Goal: Task Accomplishment & Management: Manage account settings

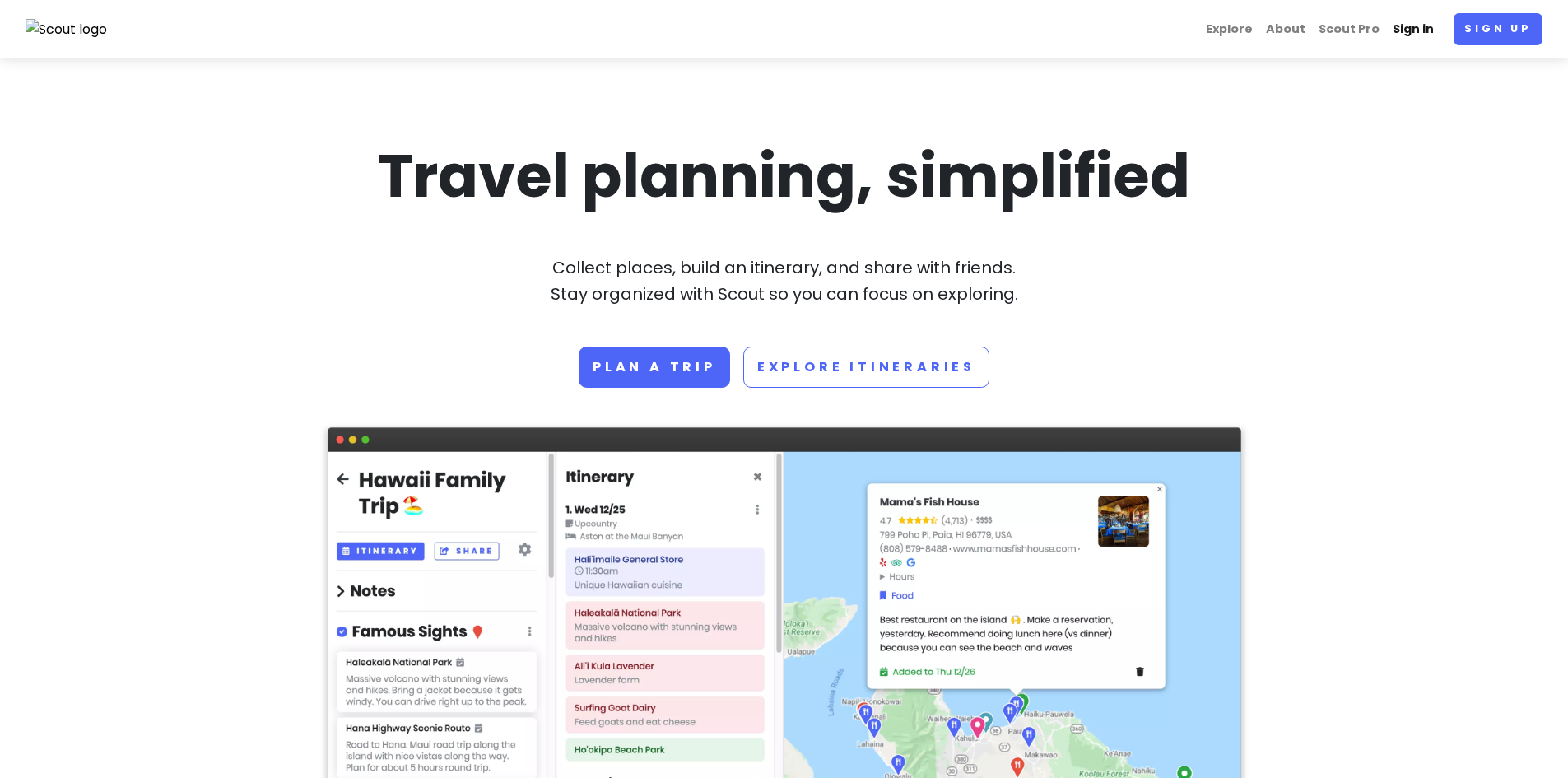
click at [1404, 26] on link "Sign in" at bounding box center [1413, 29] width 55 height 32
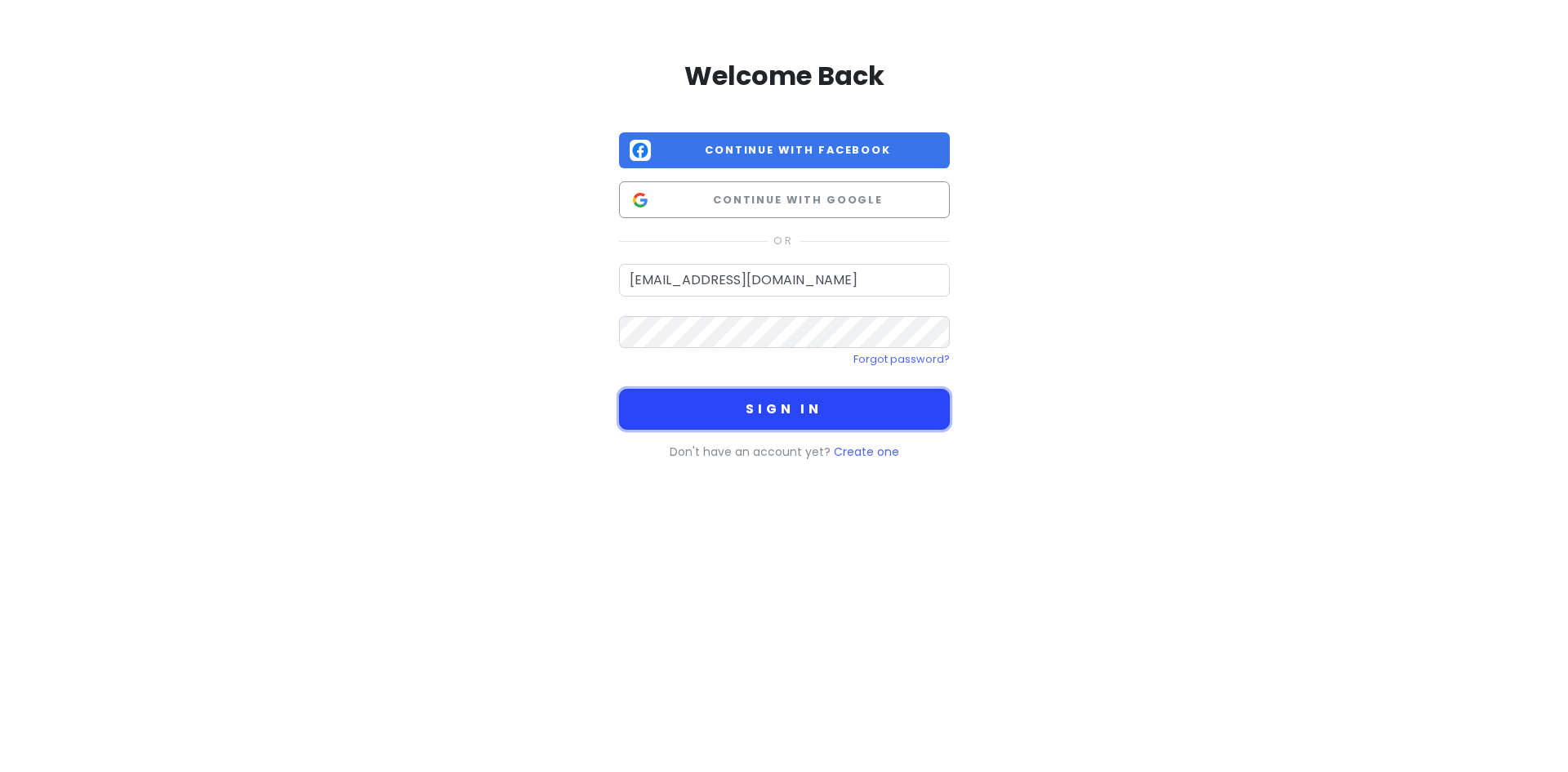
click at [796, 412] on button "Sign in" at bounding box center [784, 409] width 331 height 41
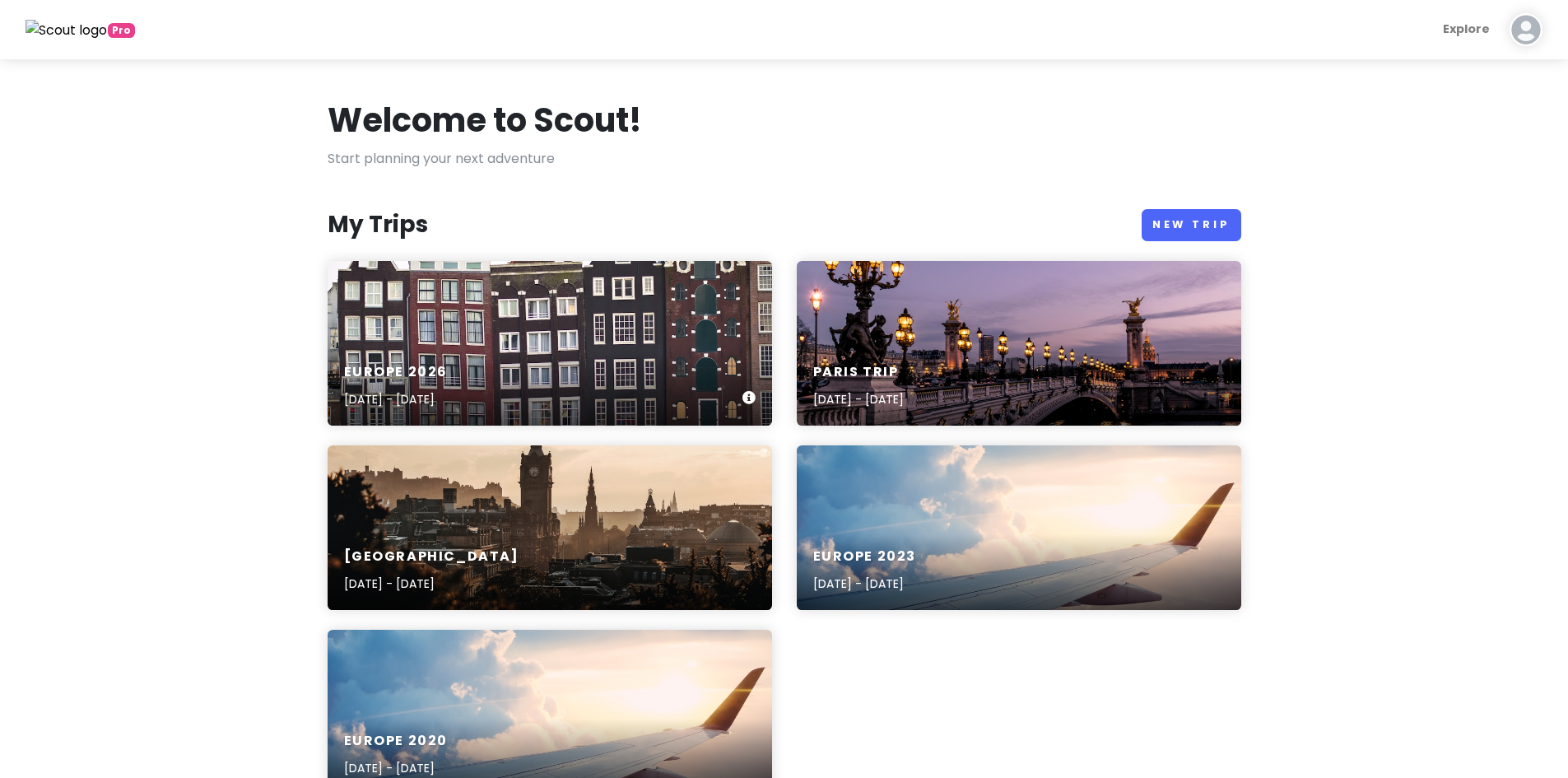
click at [449, 399] on p "Jul 30, 2026 - Aug 15, 2026" at bounding box center [396, 399] width 105 height 18
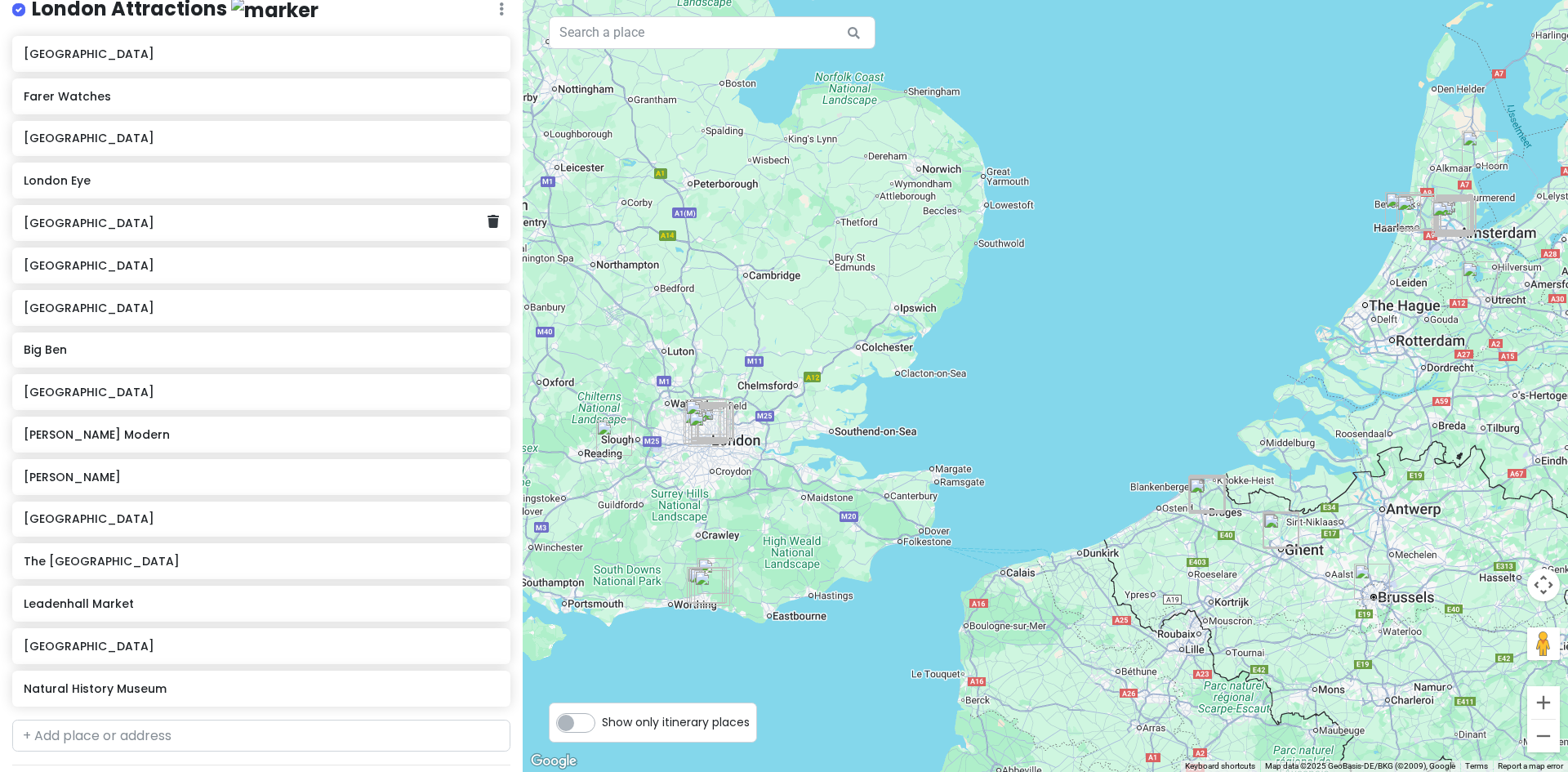
scroll to position [3595, 0]
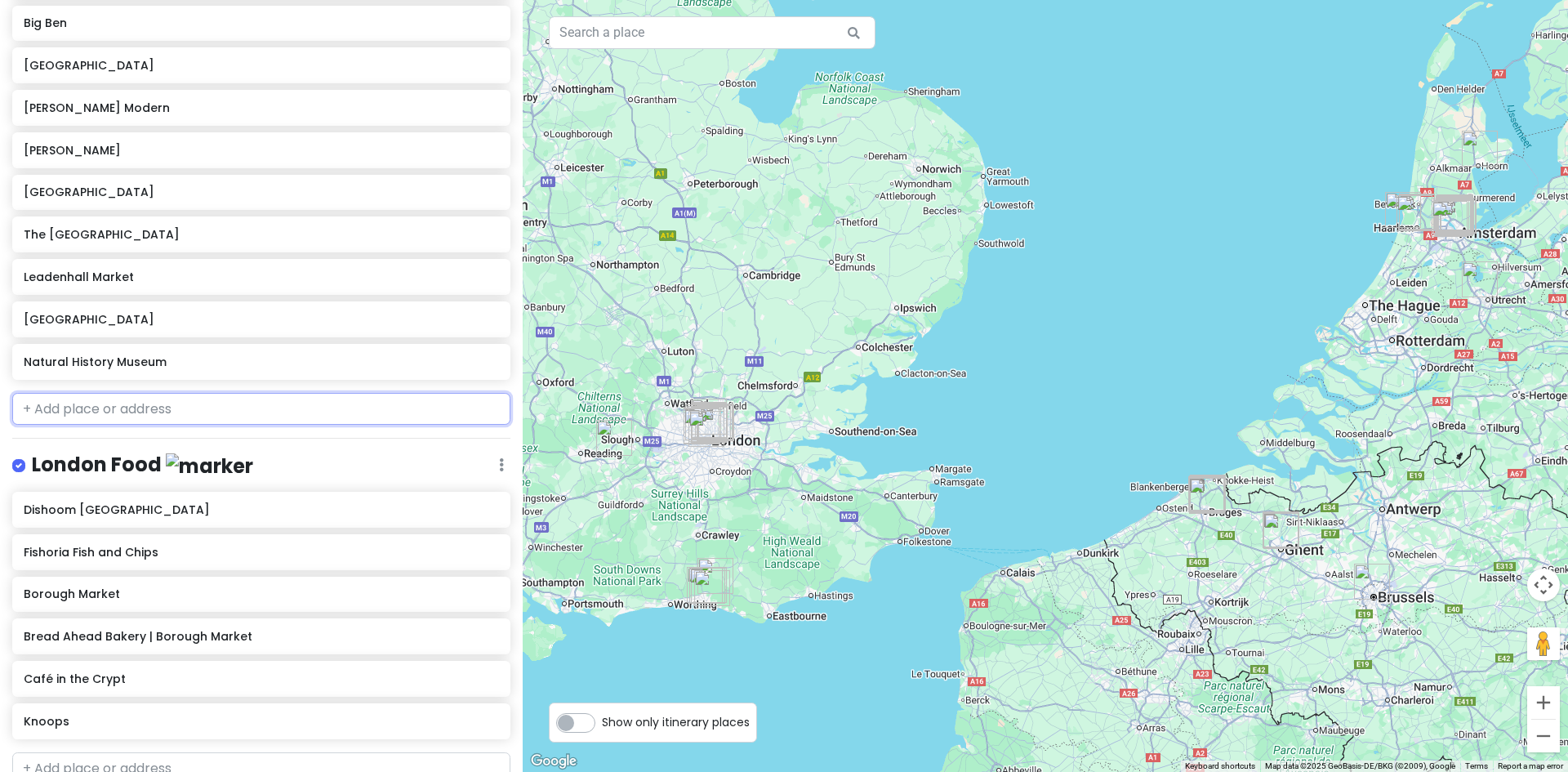
click at [149, 393] on input "text" at bounding box center [261, 409] width 499 height 32
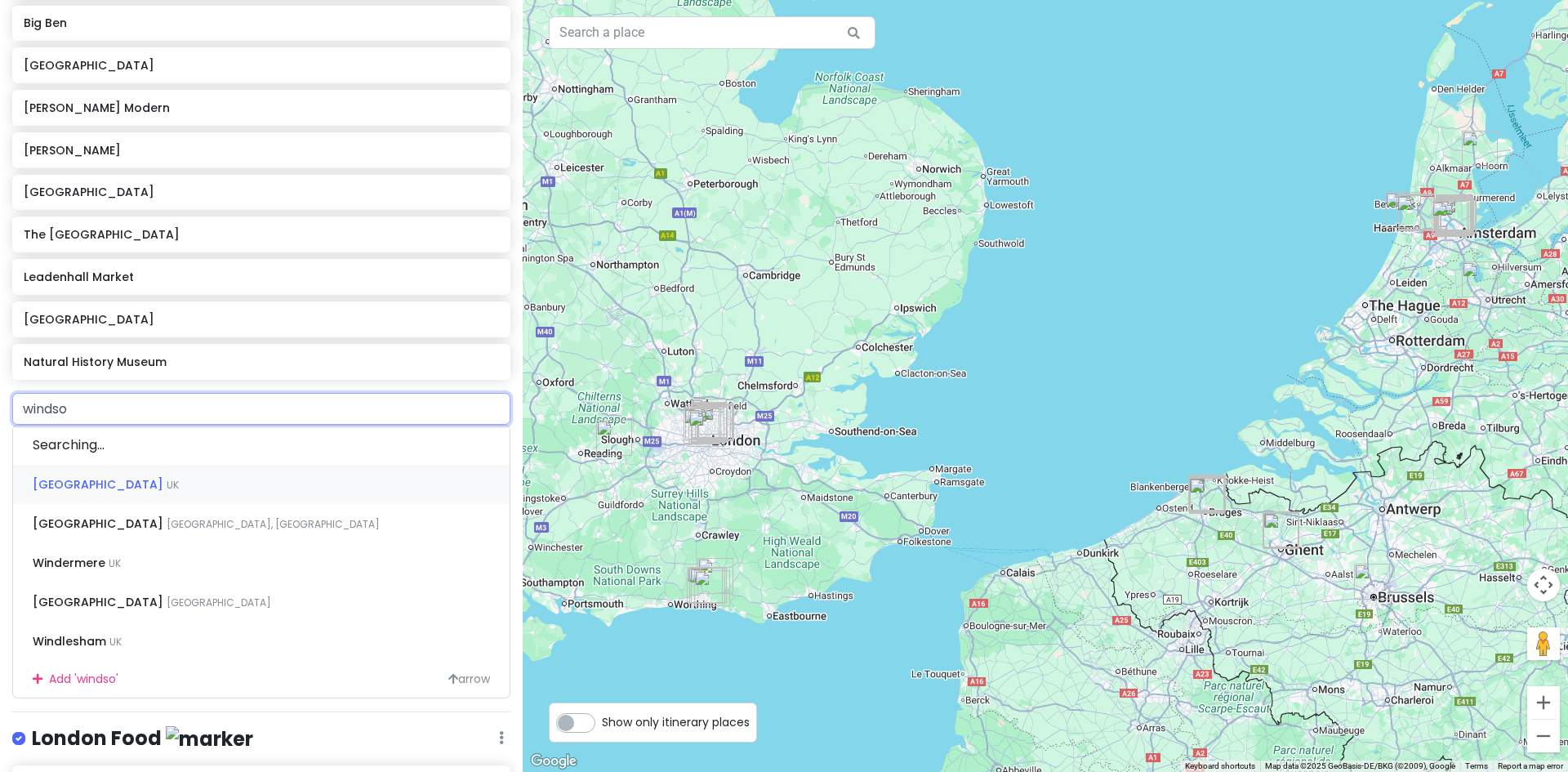
type input "windsor"
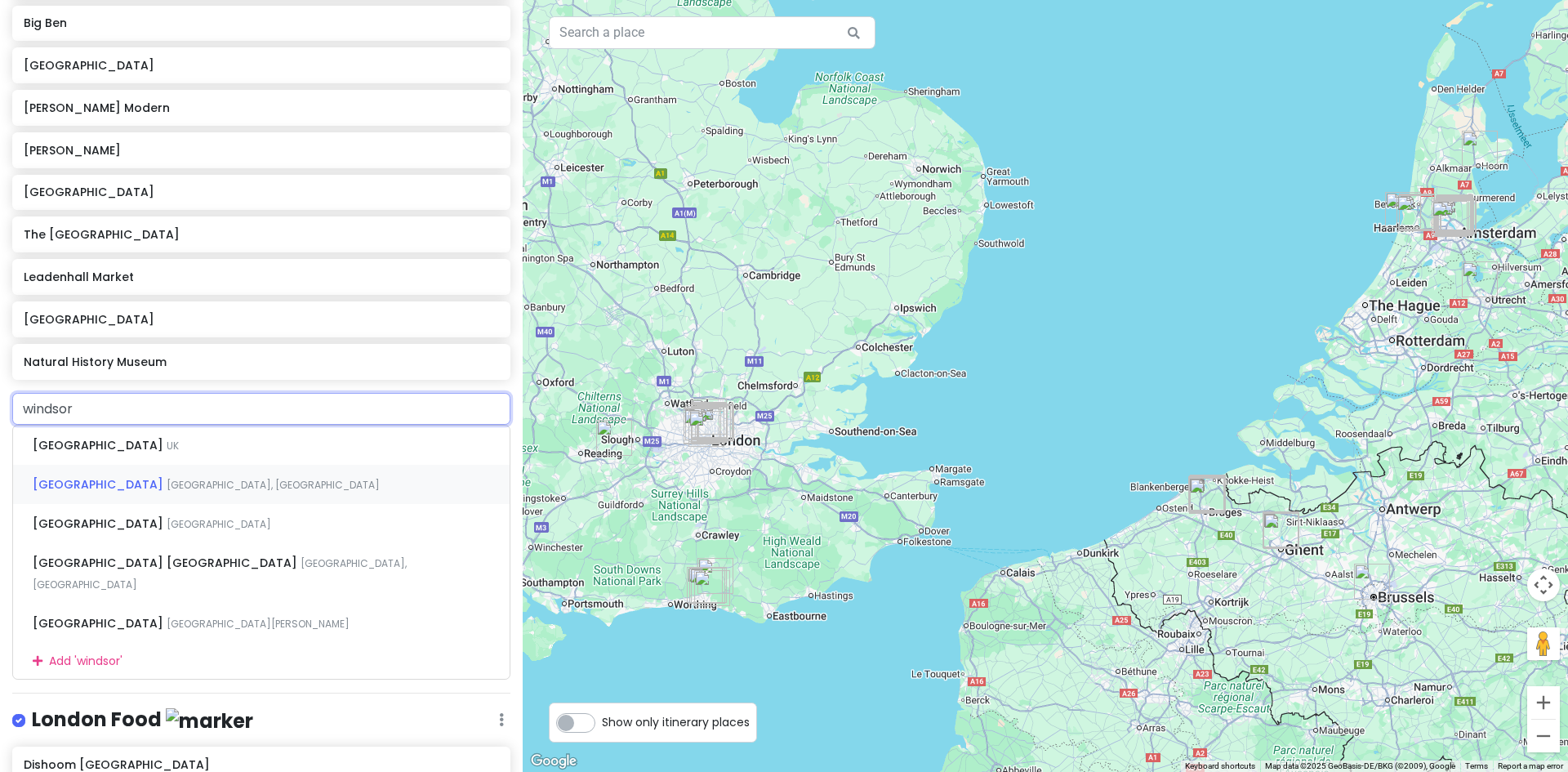
click at [167, 478] on span "Windsor, UK" at bounding box center [273, 485] width 213 height 14
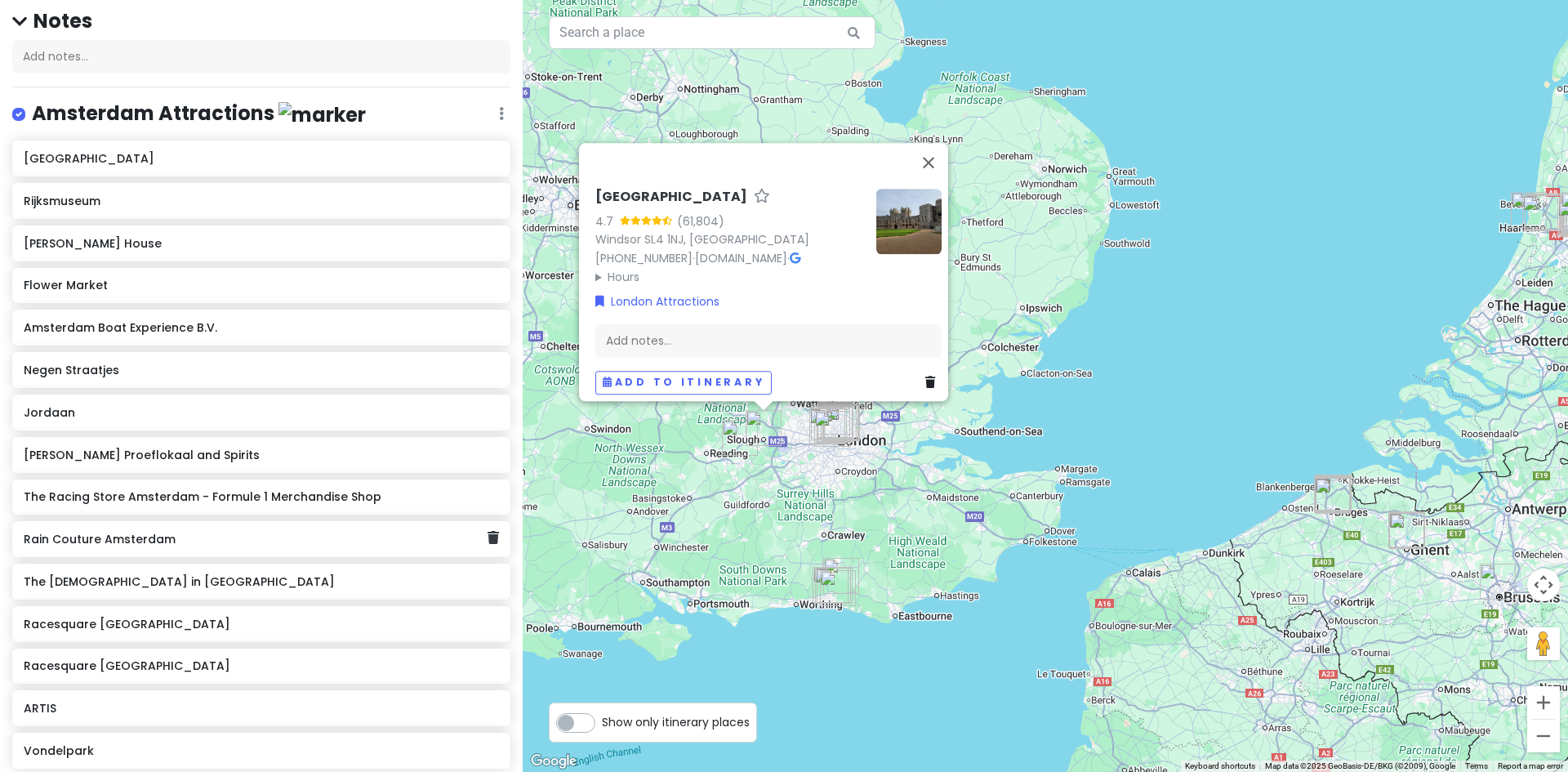
scroll to position [0, 0]
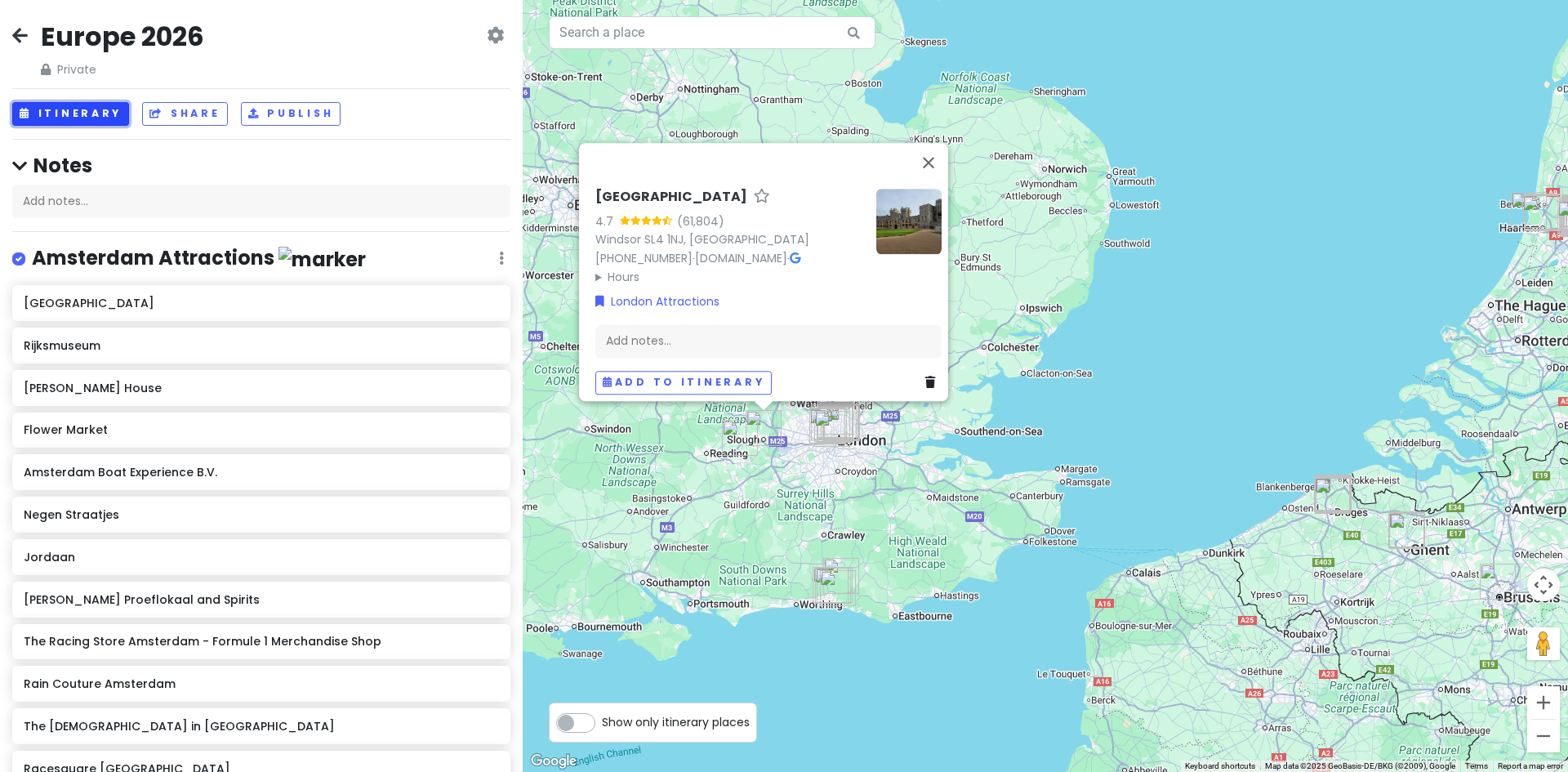
click at [59, 114] on button "Itinerary" at bounding box center [71, 114] width 117 height 24
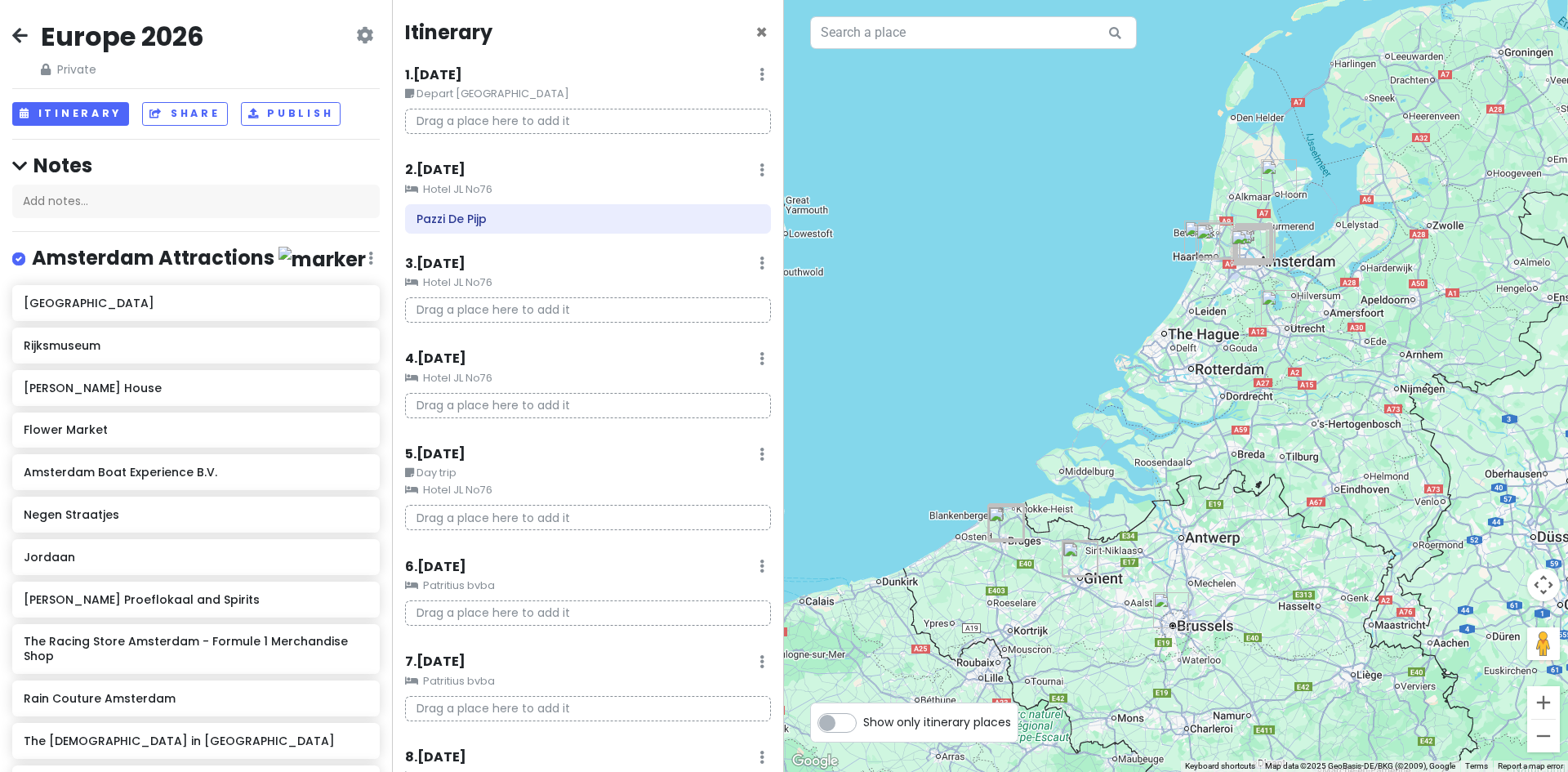
drag, startPoint x: 1145, startPoint y: 541, endPoint x: 926, endPoint y: 545, distance: 219.0
click at [911, 554] on div "Windsor Castle 4.7 (61,804) Windsor SL4 1NJ, UK +44 303 123 7304 · www.rct.uk ·…" at bounding box center [1176, 386] width 784 height 772
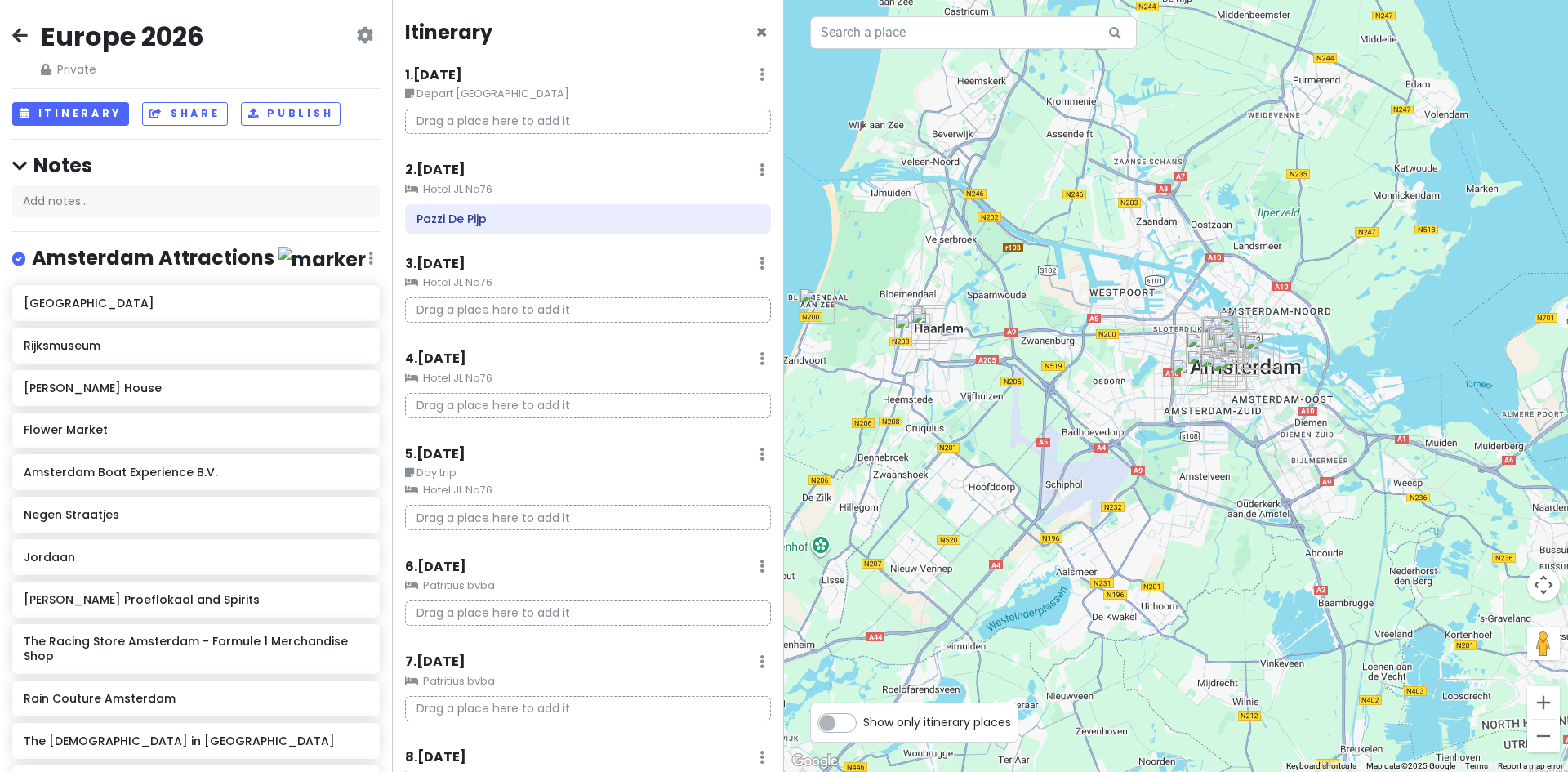
drag, startPoint x: 1305, startPoint y: 236, endPoint x: 1266, endPoint y: 437, distance: 204.7
click at [1269, 437] on div "Windsor Castle 4.7 (61,804) Windsor SL4 1NJ, UK +44 303 123 7304 · www.rct.uk ·…" at bounding box center [1176, 386] width 784 height 772
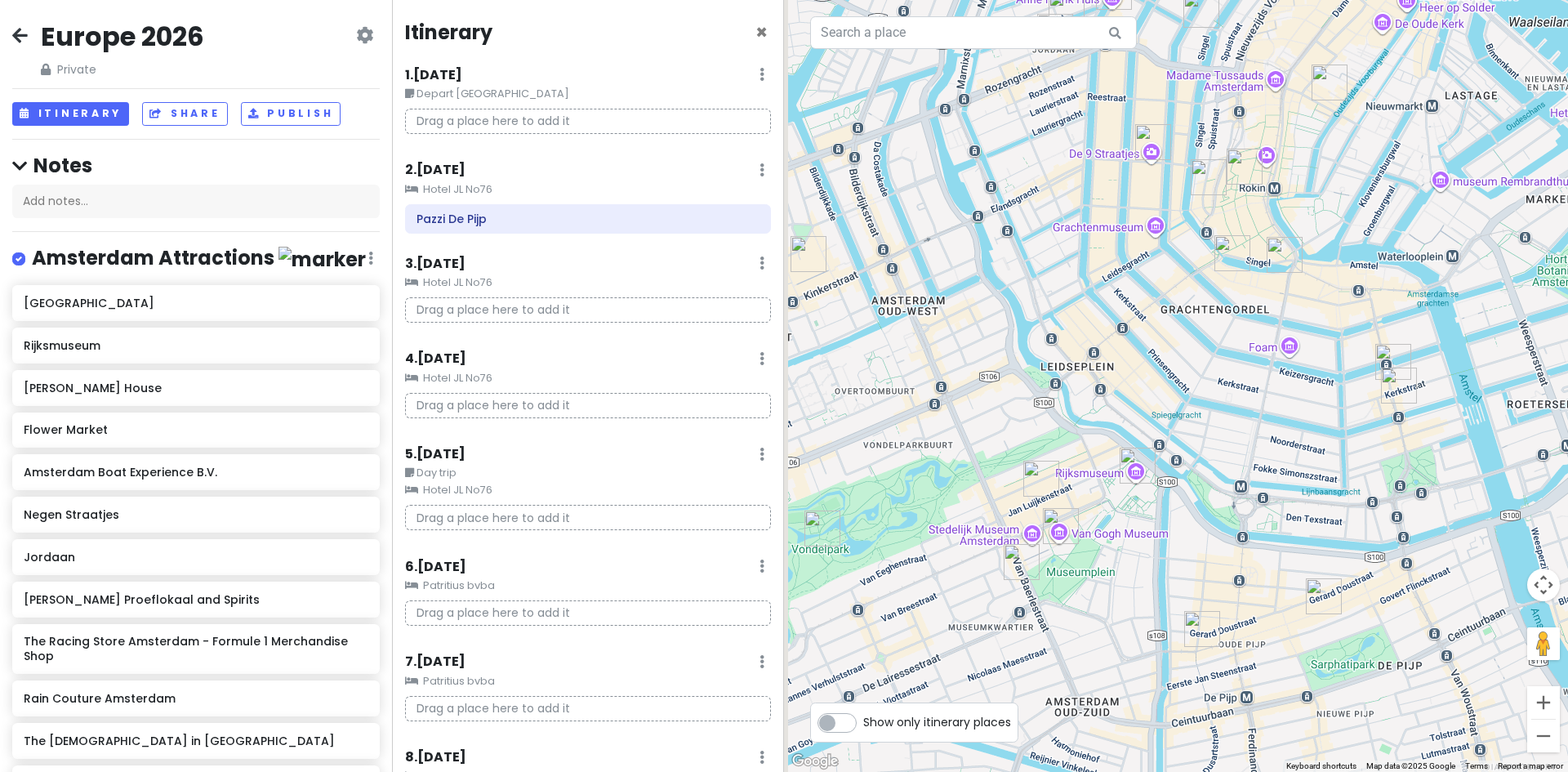
drag, startPoint x: 1290, startPoint y: 250, endPoint x: 1138, endPoint y: 393, distance: 208.7
click at [1422, 517] on div "Windsor Castle 4.7 (61,804) Windsor SL4 1NJ, UK +44 303 123 7304 · www.rct.uk ·…" at bounding box center [1176, 386] width 784 height 772
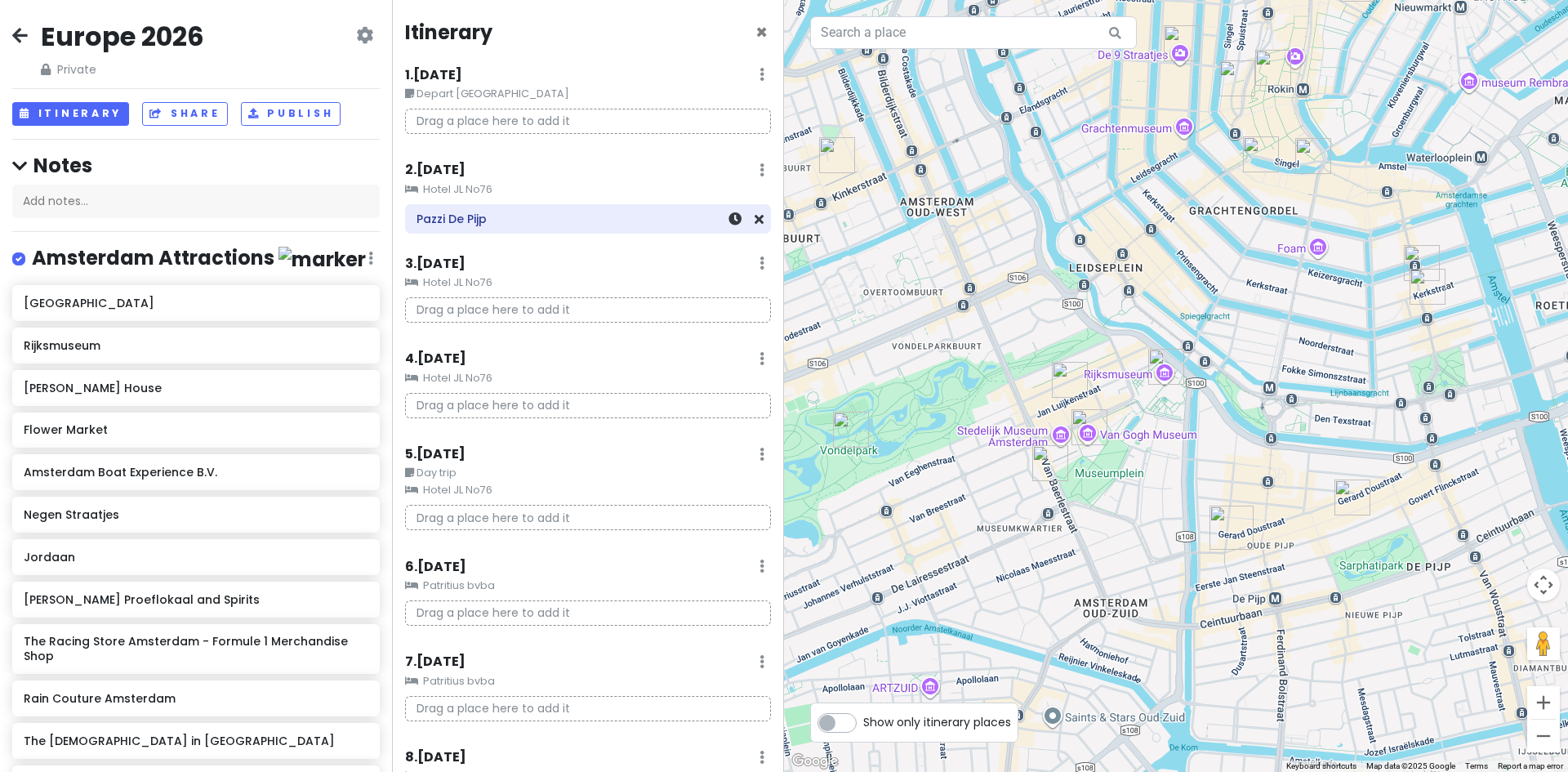
click at [504, 219] on h6 "Pazzi De Pijp" at bounding box center [588, 218] width 343 height 15
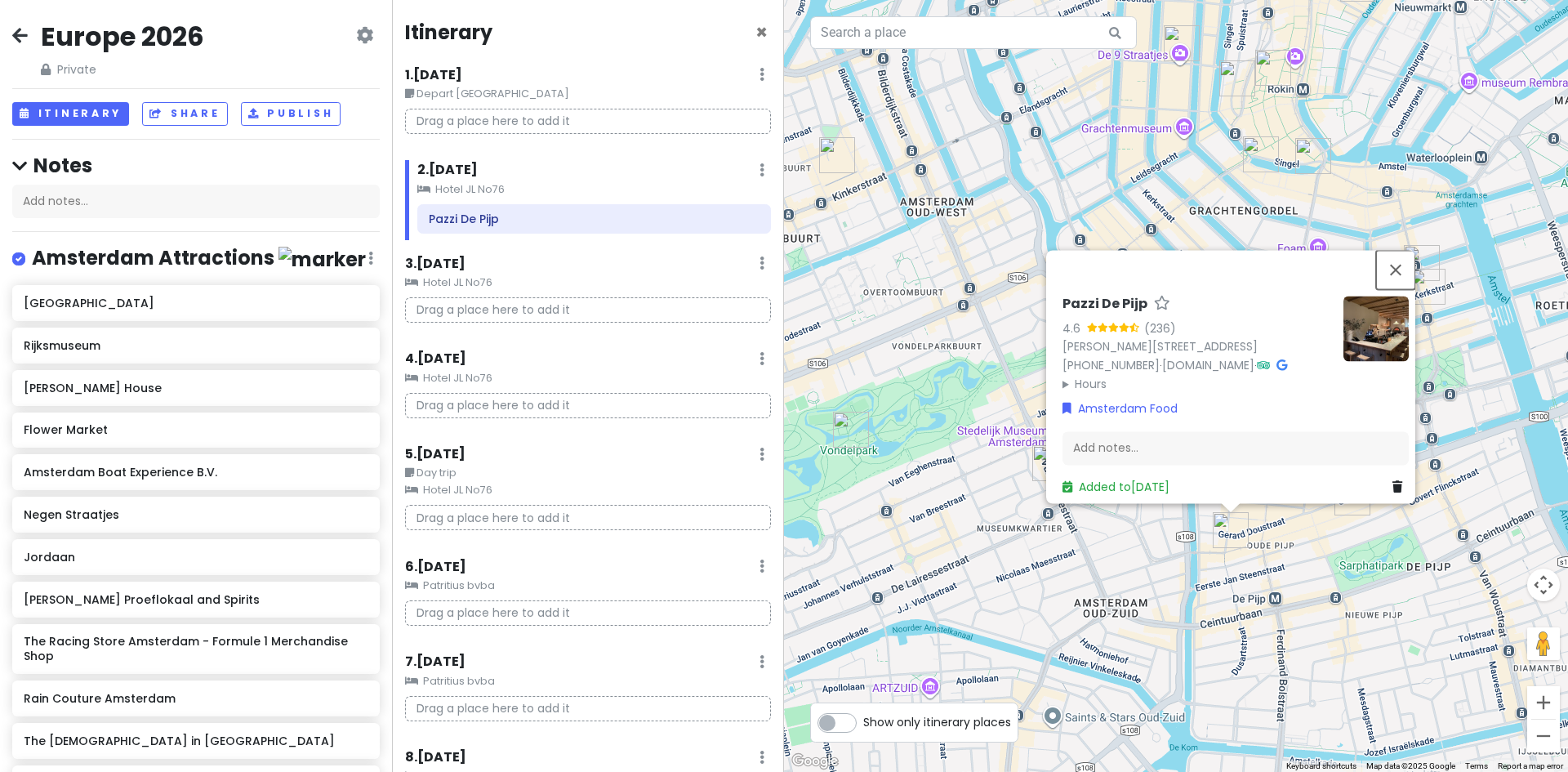
drag, startPoint x: 1397, startPoint y: 222, endPoint x: 1398, endPoint y: 244, distance: 22.0
click at [1397, 250] on button "Close" at bounding box center [1395, 269] width 39 height 39
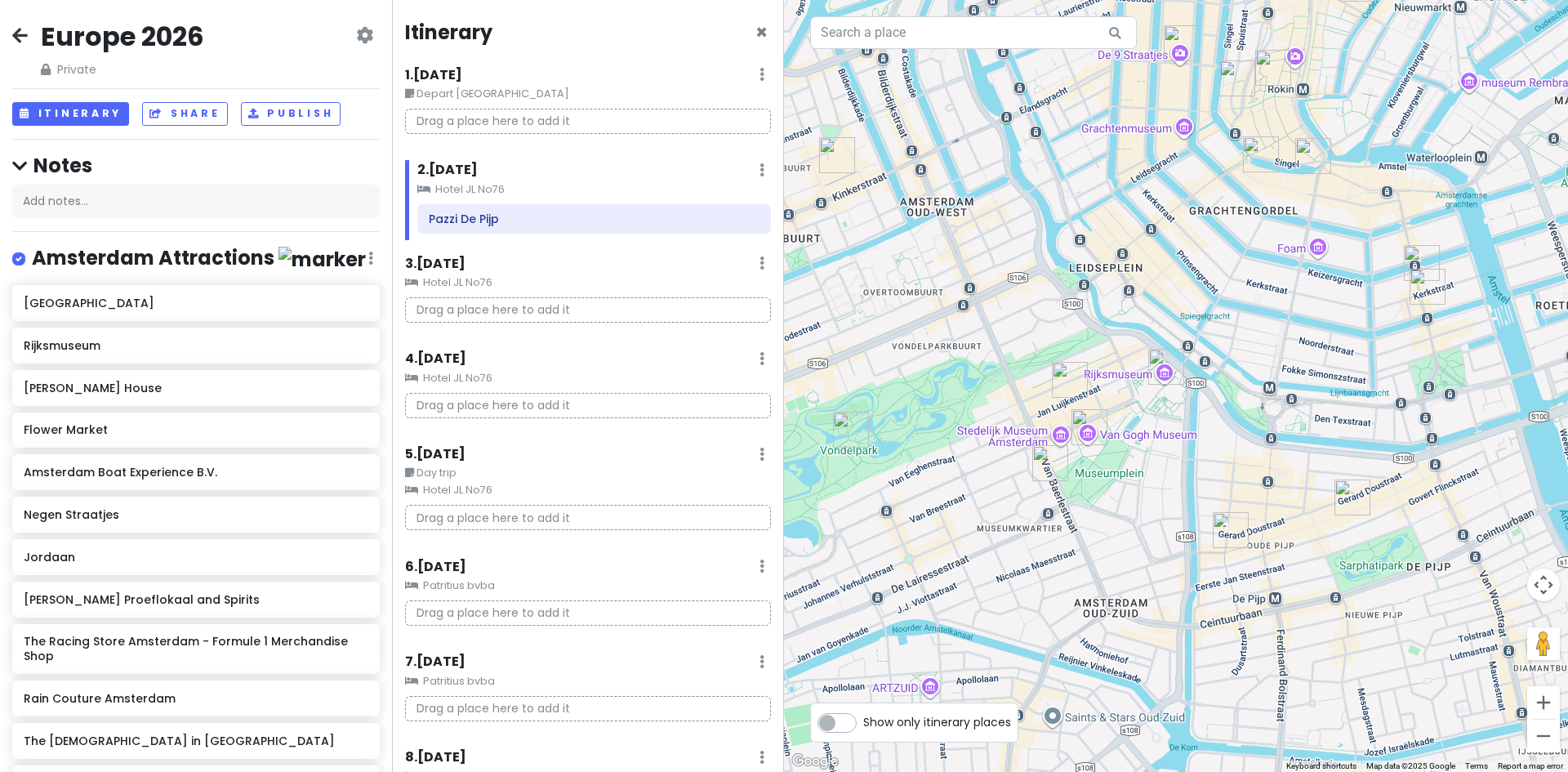
click at [1355, 497] on img "Rudi’s Original Stroopwafels | Albert Cuyp Markt Amsterdam" at bounding box center [1352, 497] width 36 height 36
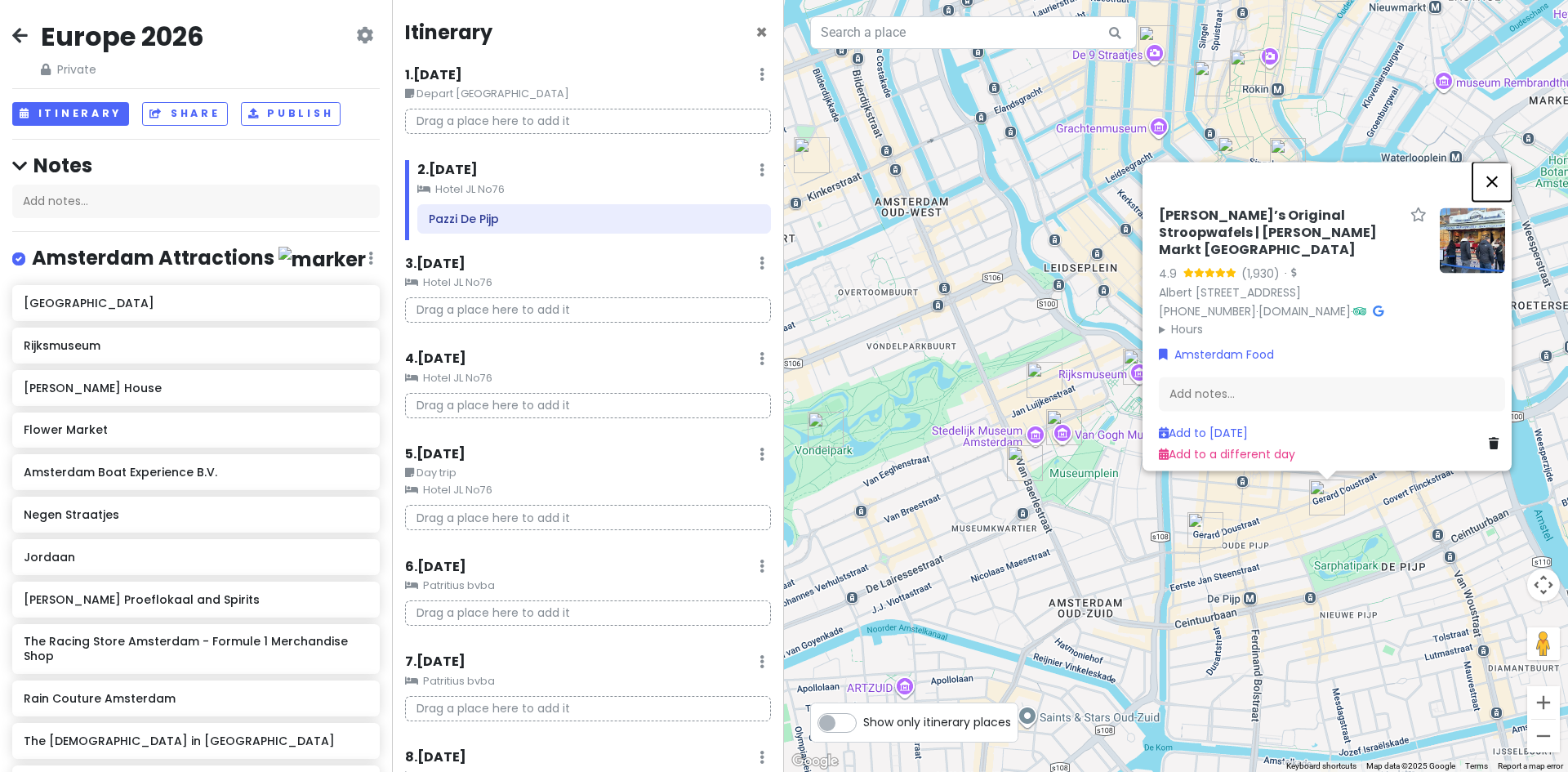
click at [1499, 162] on button "Close" at bounding box center [1492, 181] width 39 height 39
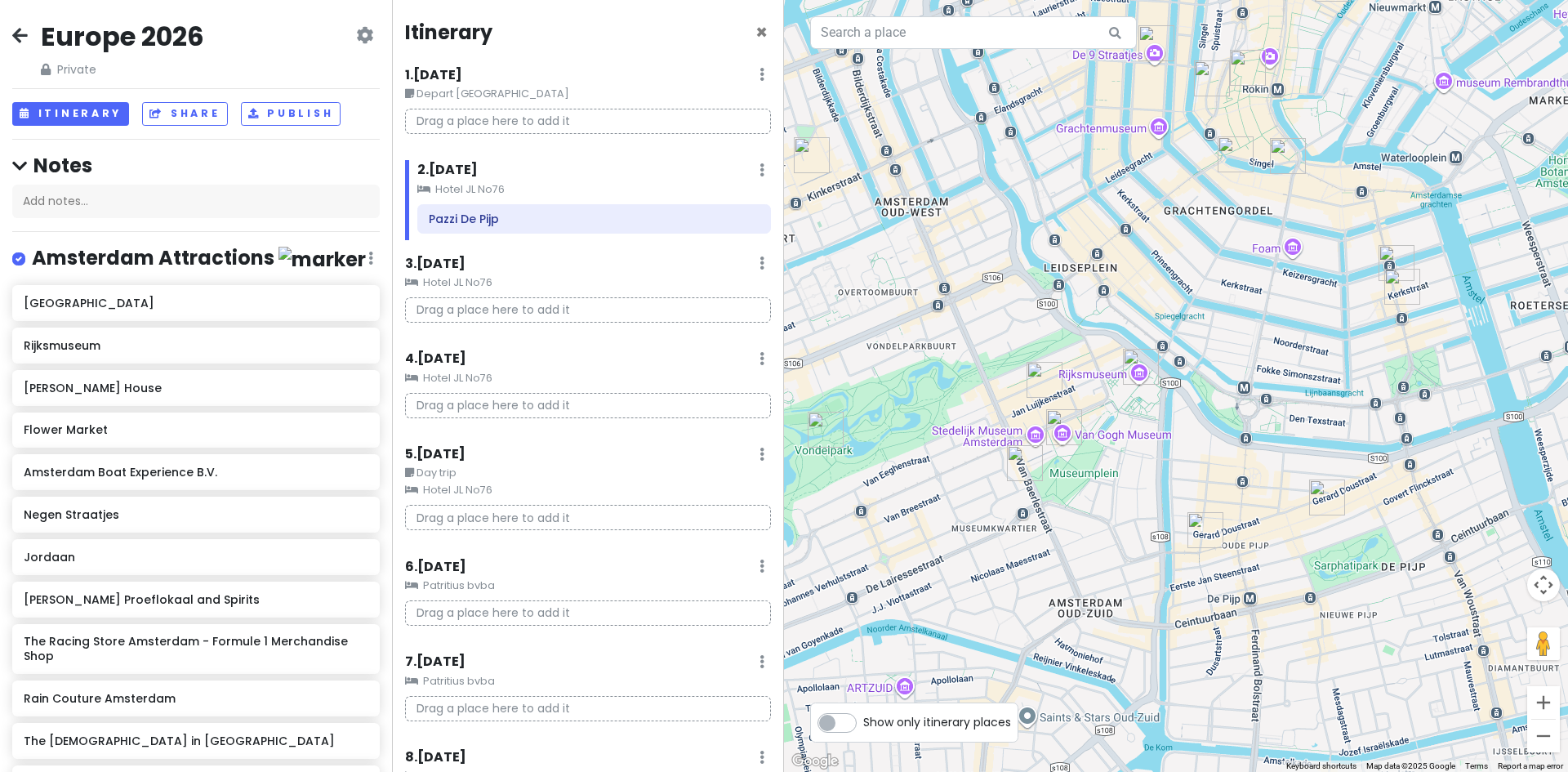
click at [1234, 163] on img "Sampurna" at bounding box center [1235, 154] width 36 height 36
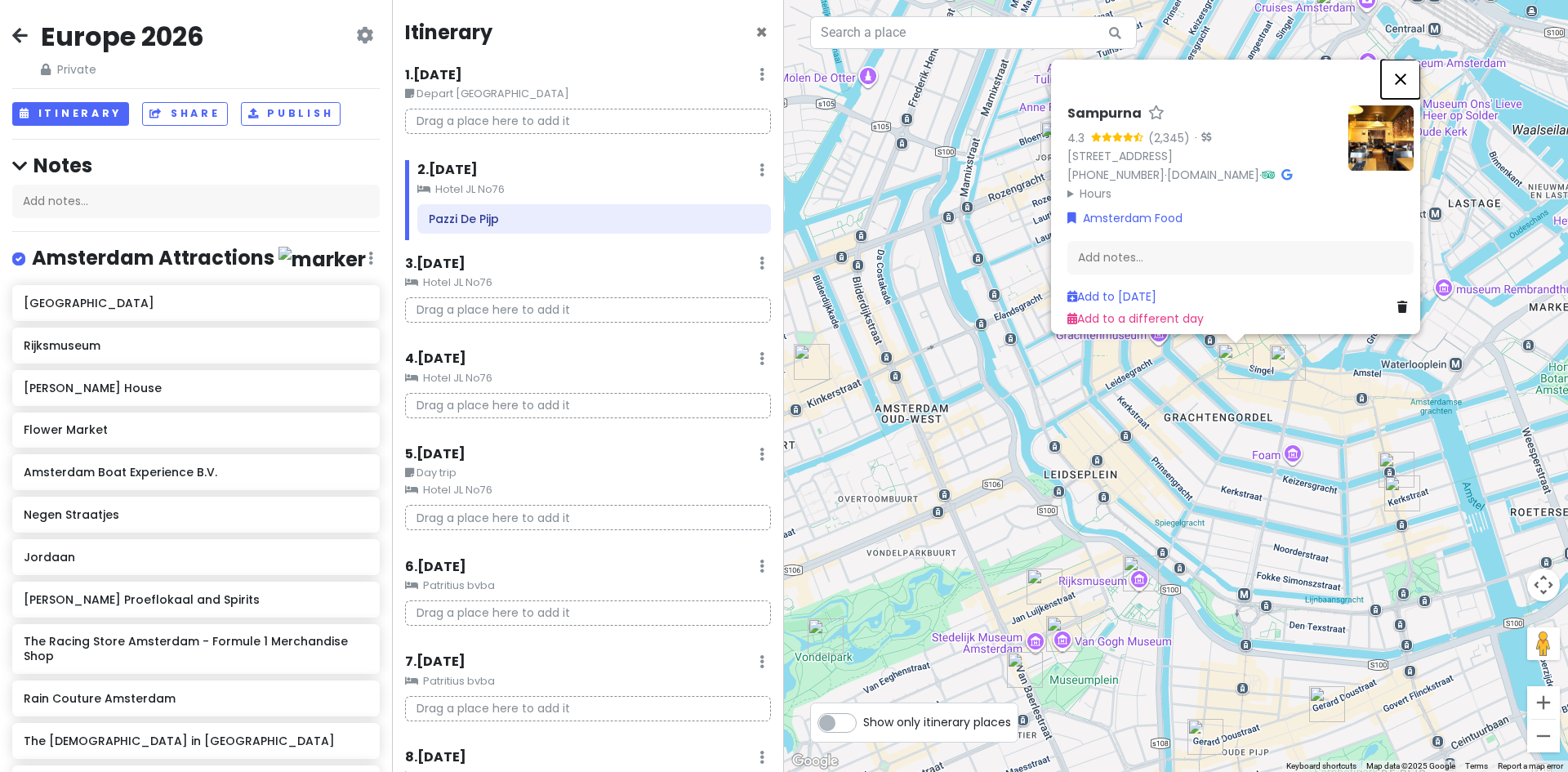
click at [1408, 67] on button "Close" at bounding box center [1400, 79] width 39 height 39
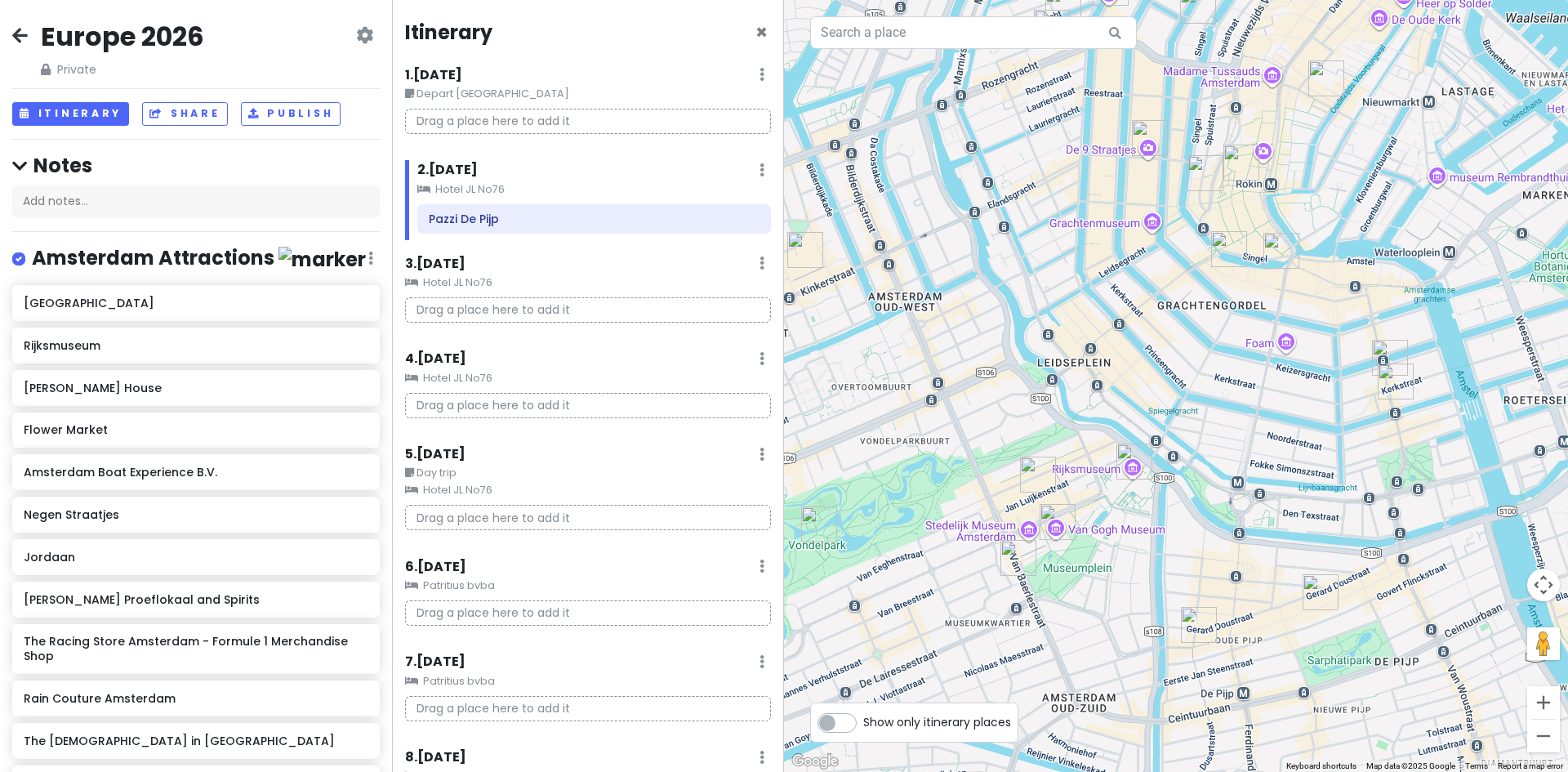
drag, startPoint x: 1219, startPoint y: 500, endPoint x: 1213, endPoint y: 404, distance: 96.2
click at [1214, 407] on div at bounding box center [1176, 386] width 784 height 772
click at [1394, 383] on img "Rain Couture Amsterdam" at bounding box center [1395, 379] width 36 height 36
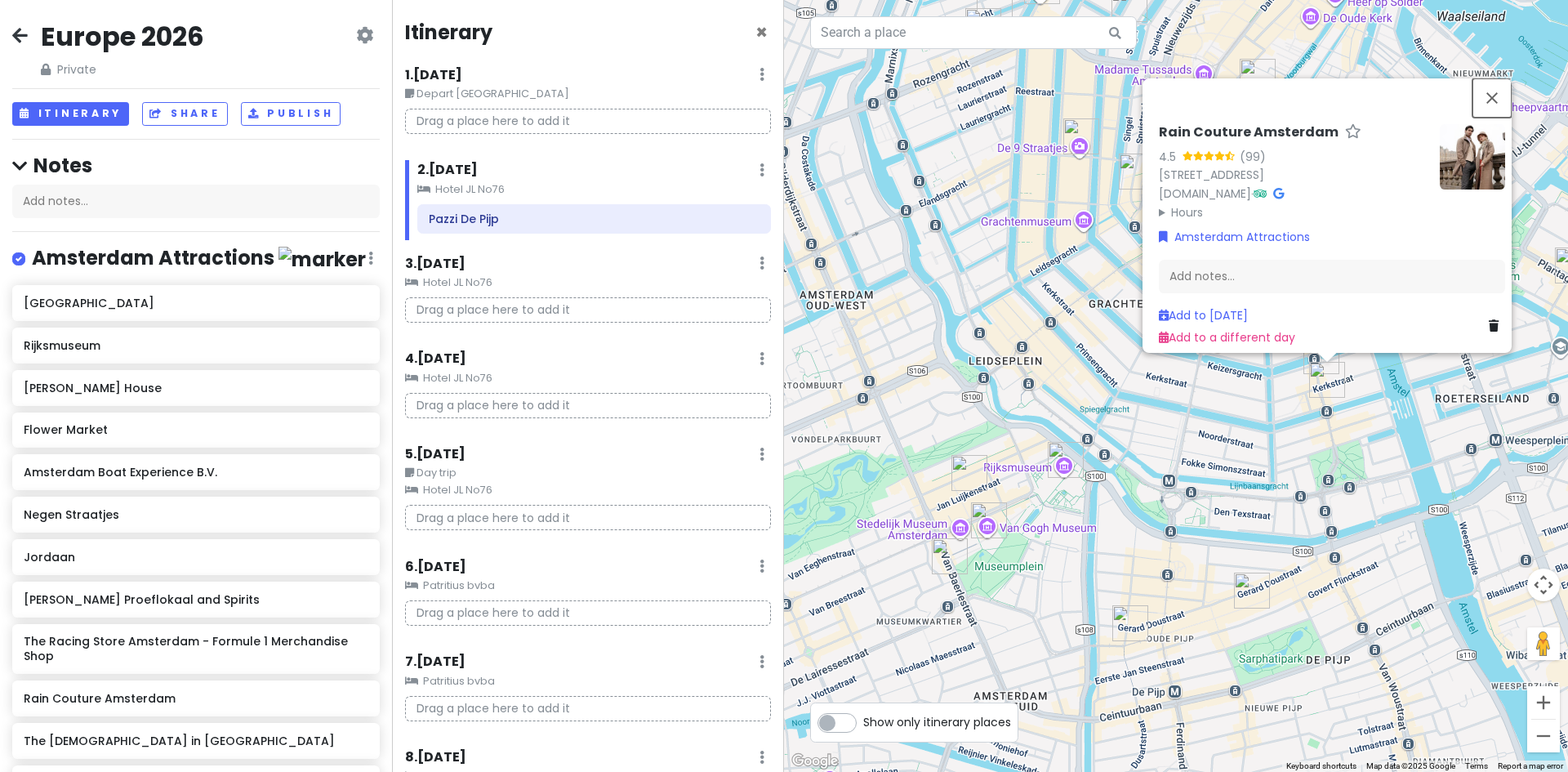
drag, startPoint x: 1502, startPoint y: 70, endPoint x: 1468, endPoint y: 114, distance: 55.6
click at [1502, 79] on button "Close" at bounding box center [1492, 98] width 39 height 39
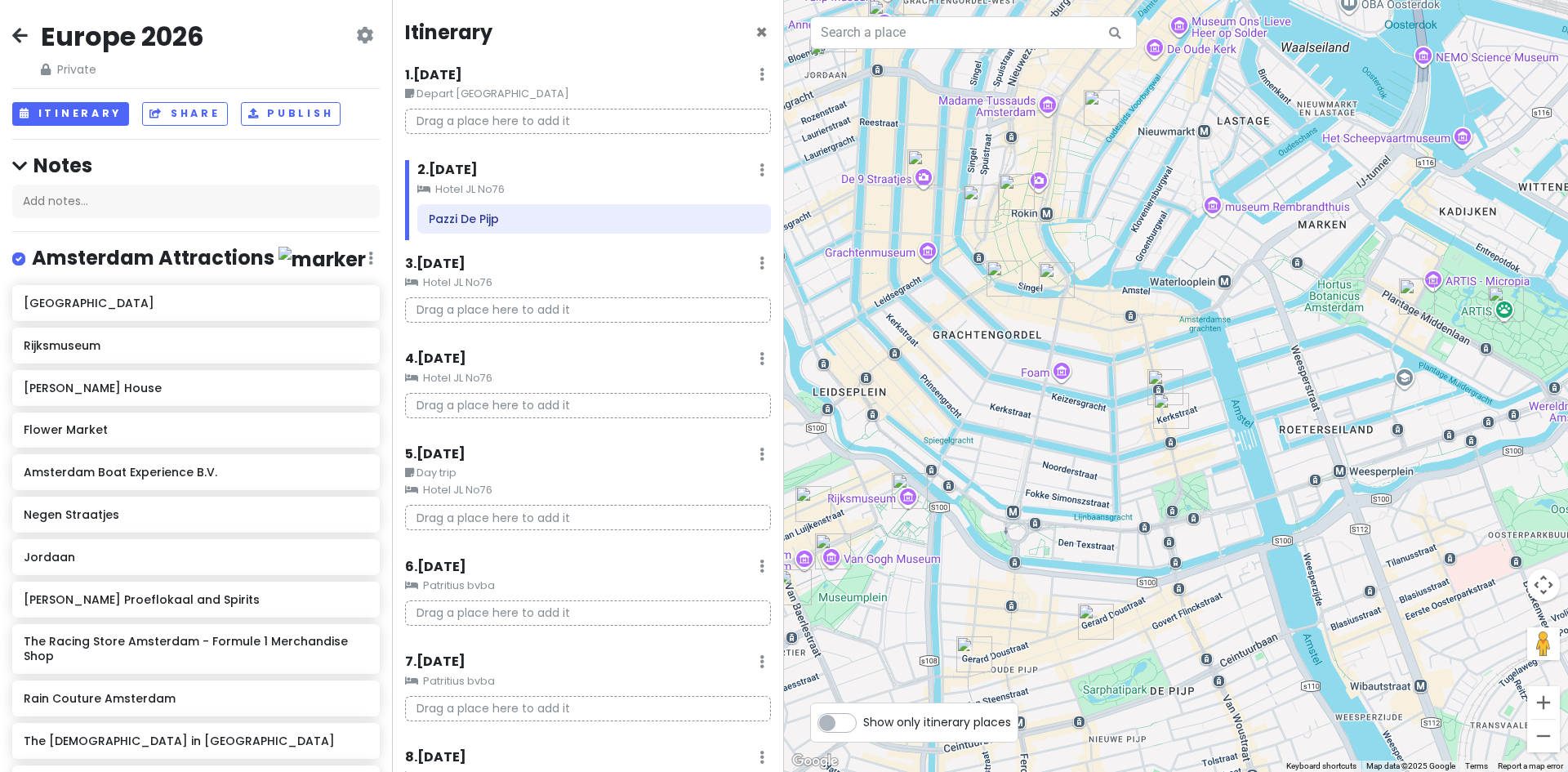
drag, startPoint x: 1451, startPoint y: 287, endPoint x: 1288, endPoint y: 321, distance: 166.5
click at [1290, 321] on div at bounding box center [1176, 386] width 784 height 772
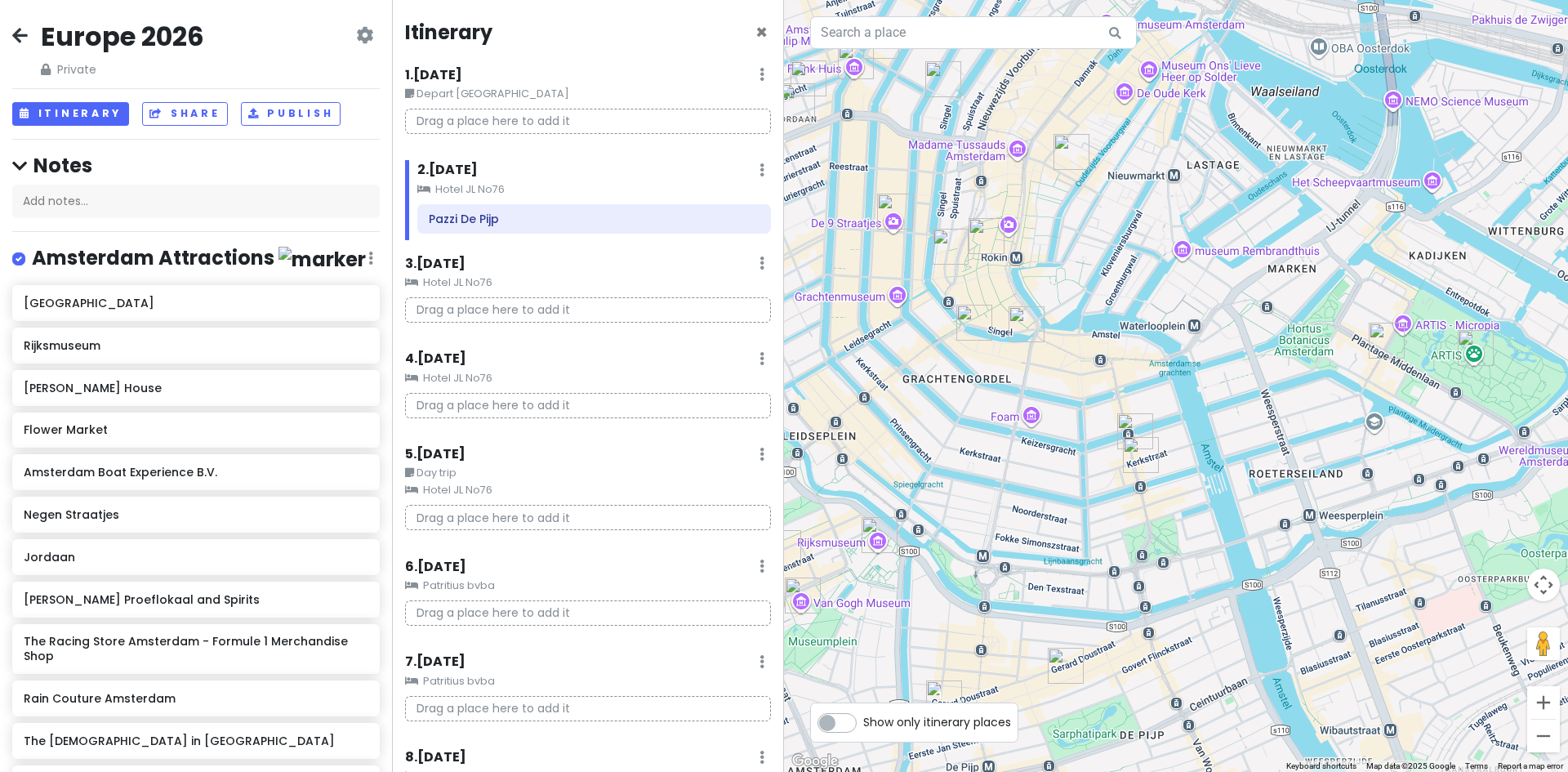
drag, startPoint x: 1267, startPoint y: 333, endPoint x: 1289, endPoint y: 379, distance: 51.0
click at [1289, 379] on div at bounding box center [1176, 386] width 784 height 772
click at [1031, 324] on img "Flower Market" at bounding box center [1026, 324] width 36 height 36
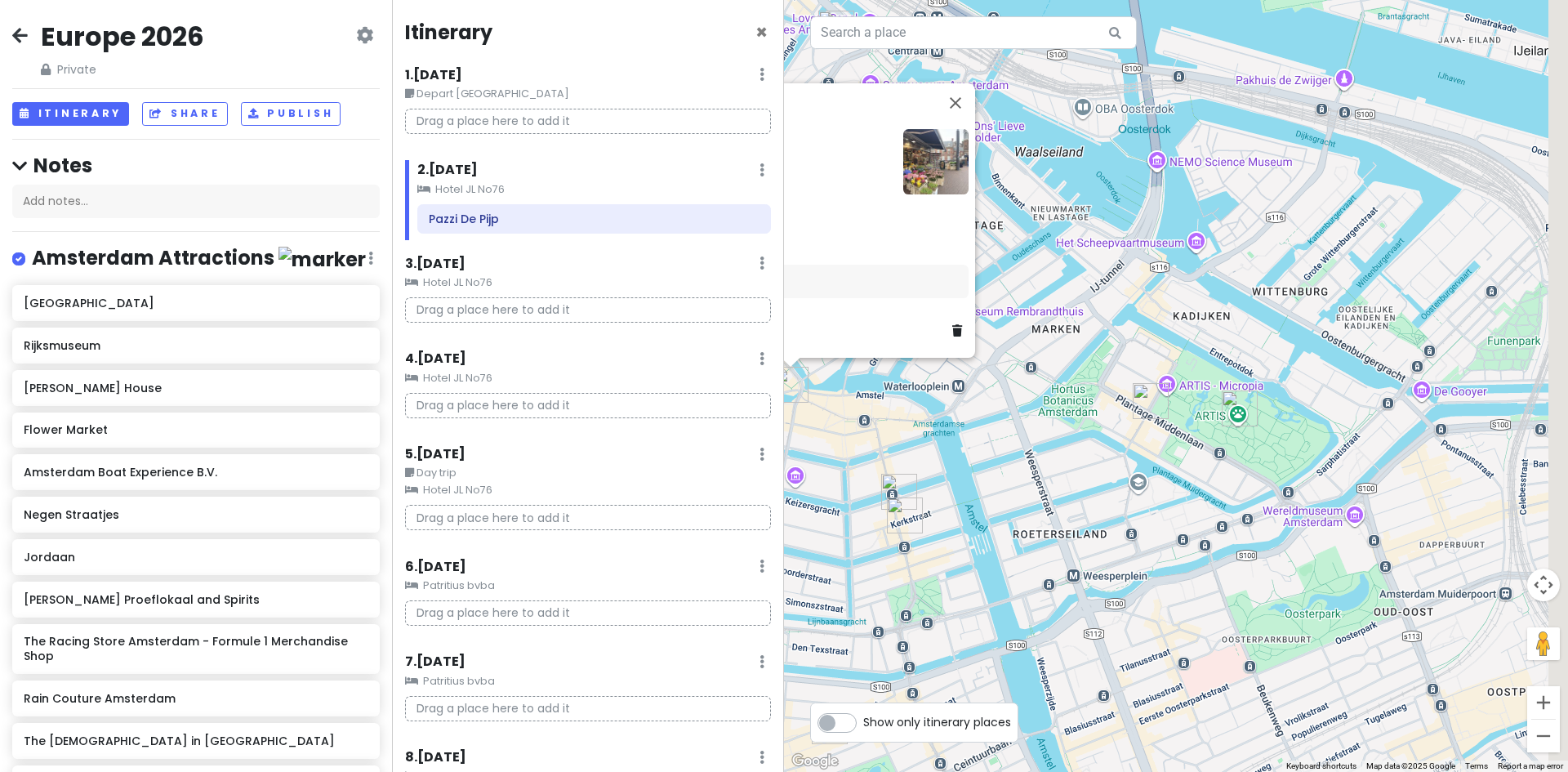
drag, startPoint x: 1278, startPoint y: 434, endPoint x: 1013, endPoint y: 459, distance: 266.2
click at [1014, 459] on div "Flower Market 4.2 (1,203) Singel 630, 600 Amsterdam, Netherlands Hours Monday 9…" at bounding box center [1176, 386] width 784 height 772
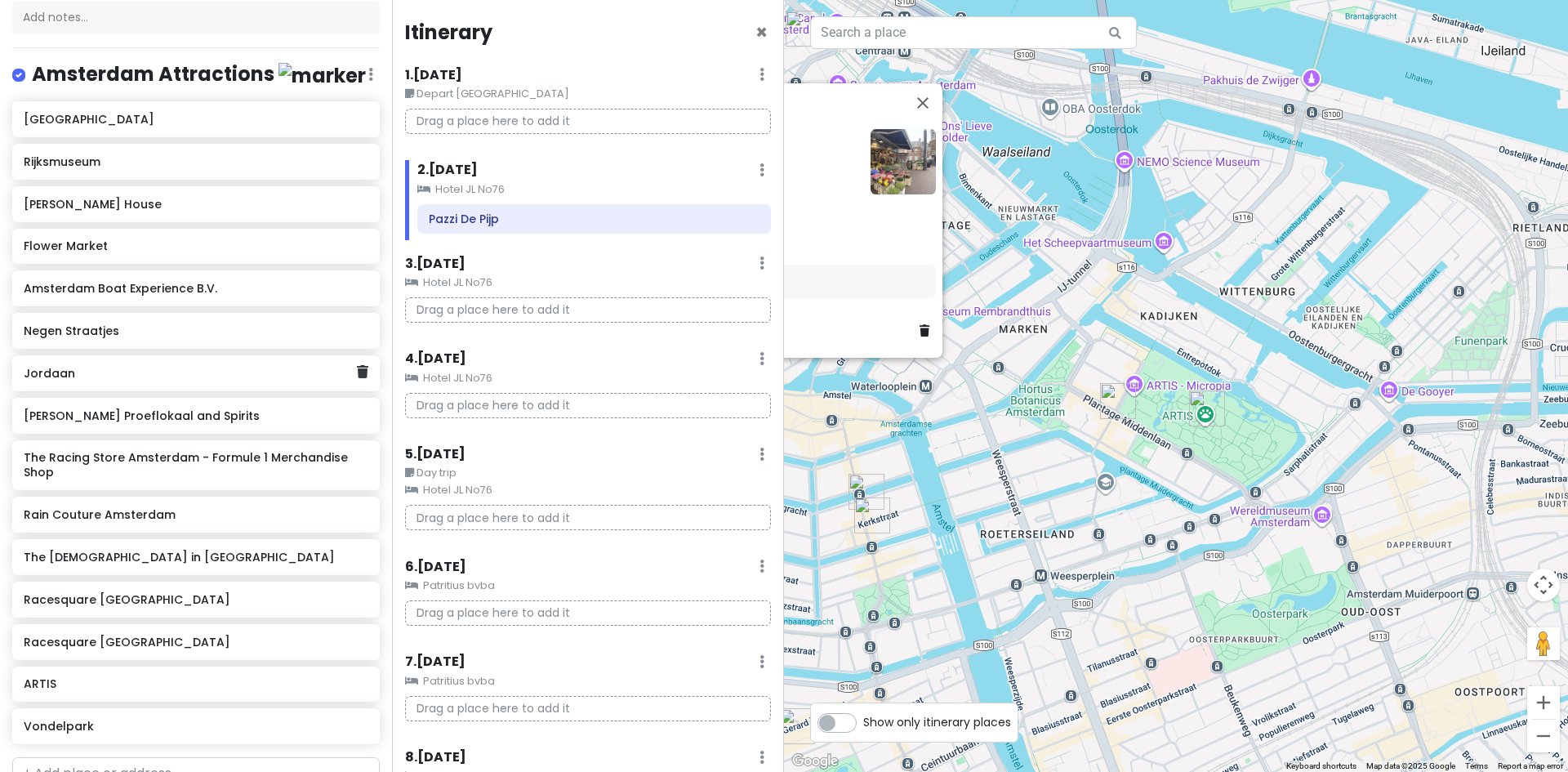
scroll to position [245, 0]
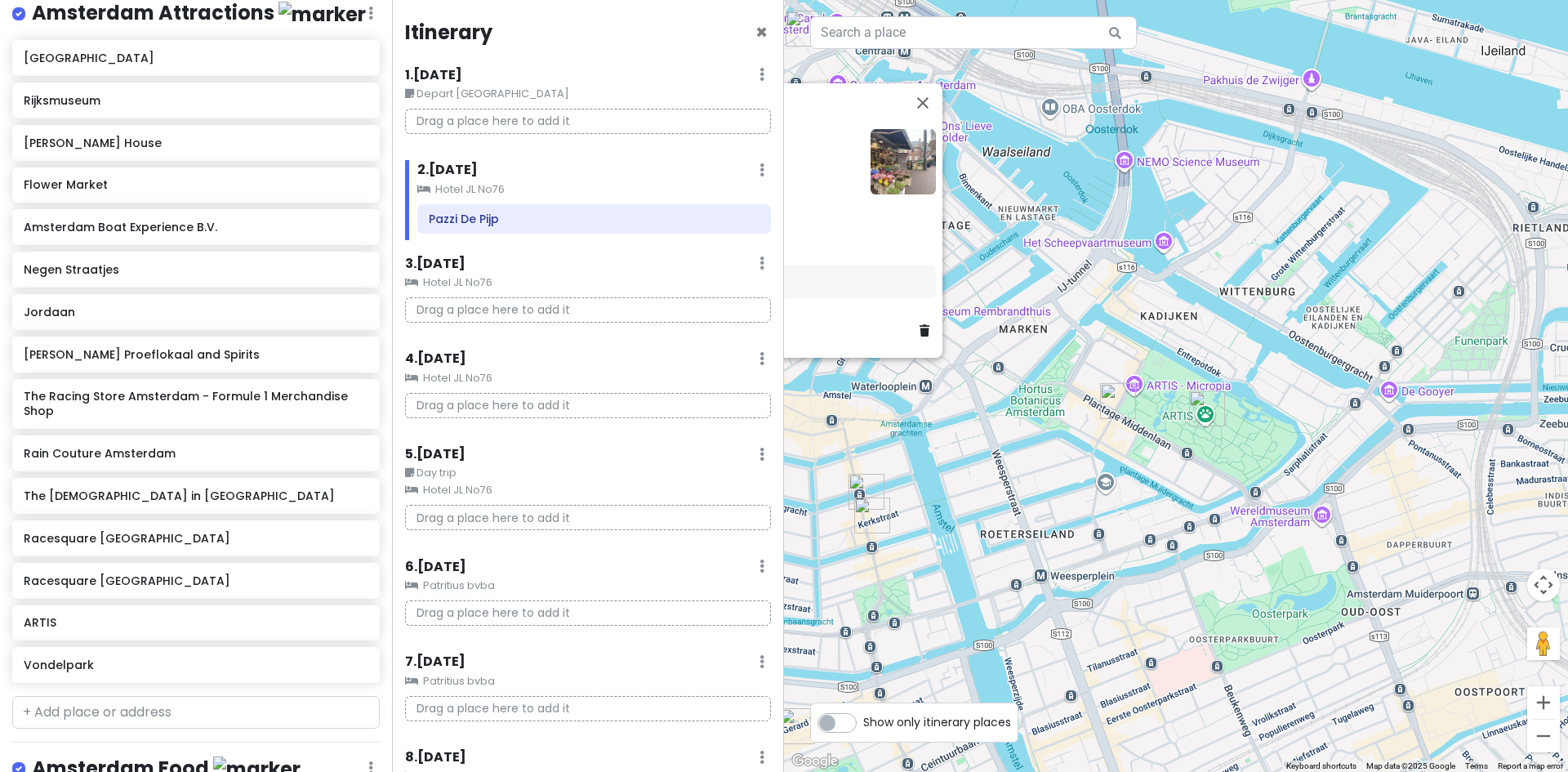
click at [100, 728] on div "Europe 2026 Private Change Dates Make a Copy Delete Trip Give Feedback 💡 Suppor…" at bounding box center [196, 386] width 392 height 772
click at [92, 721] on input "text" at bounding box center [196, 712] width 368 height 32
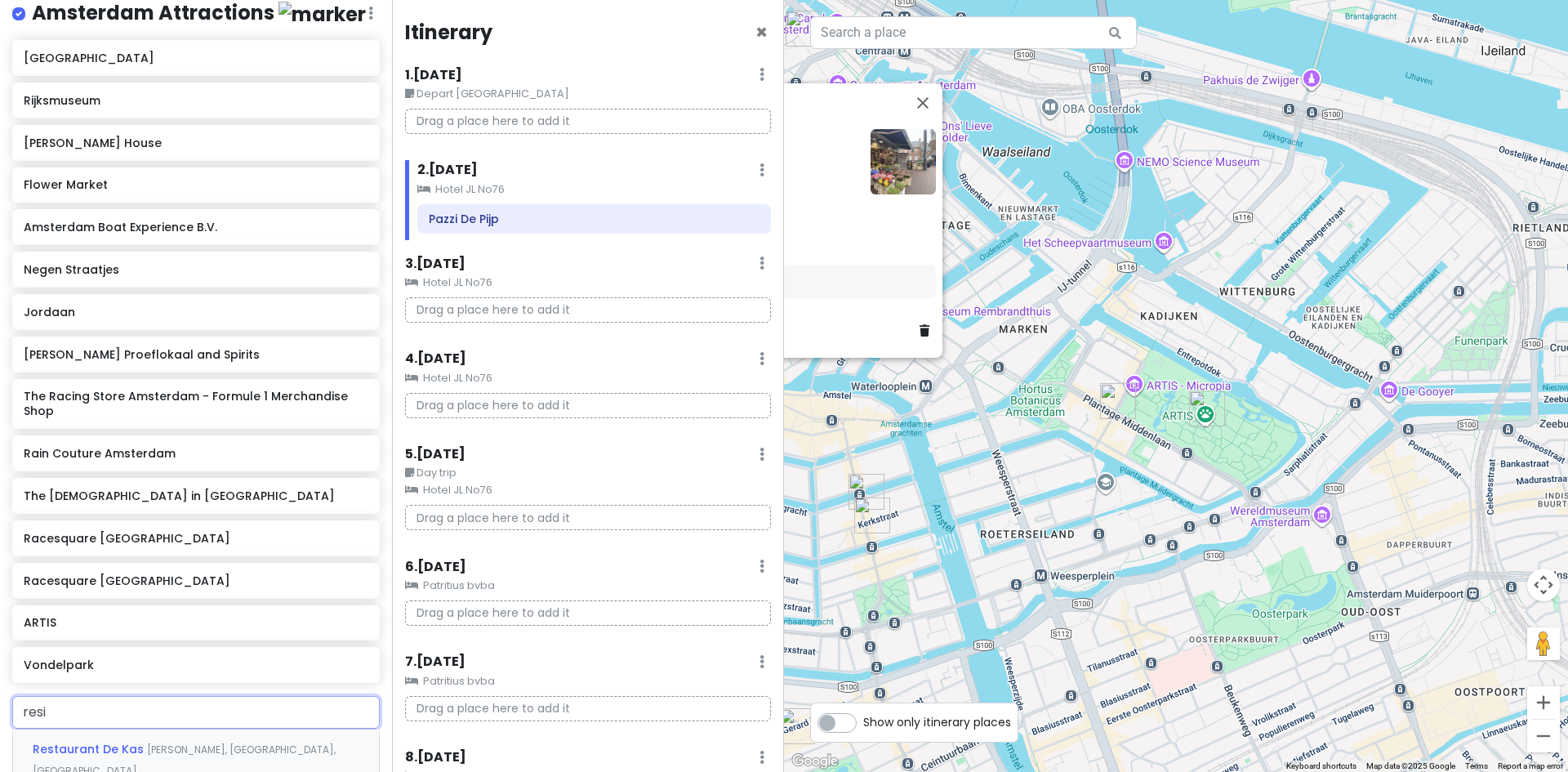
type input "resis"
click at [152, 754] on span "[GEOGRAPHIC_DATA] Resistance" at bounding box center [134, 748] width 203 height 17
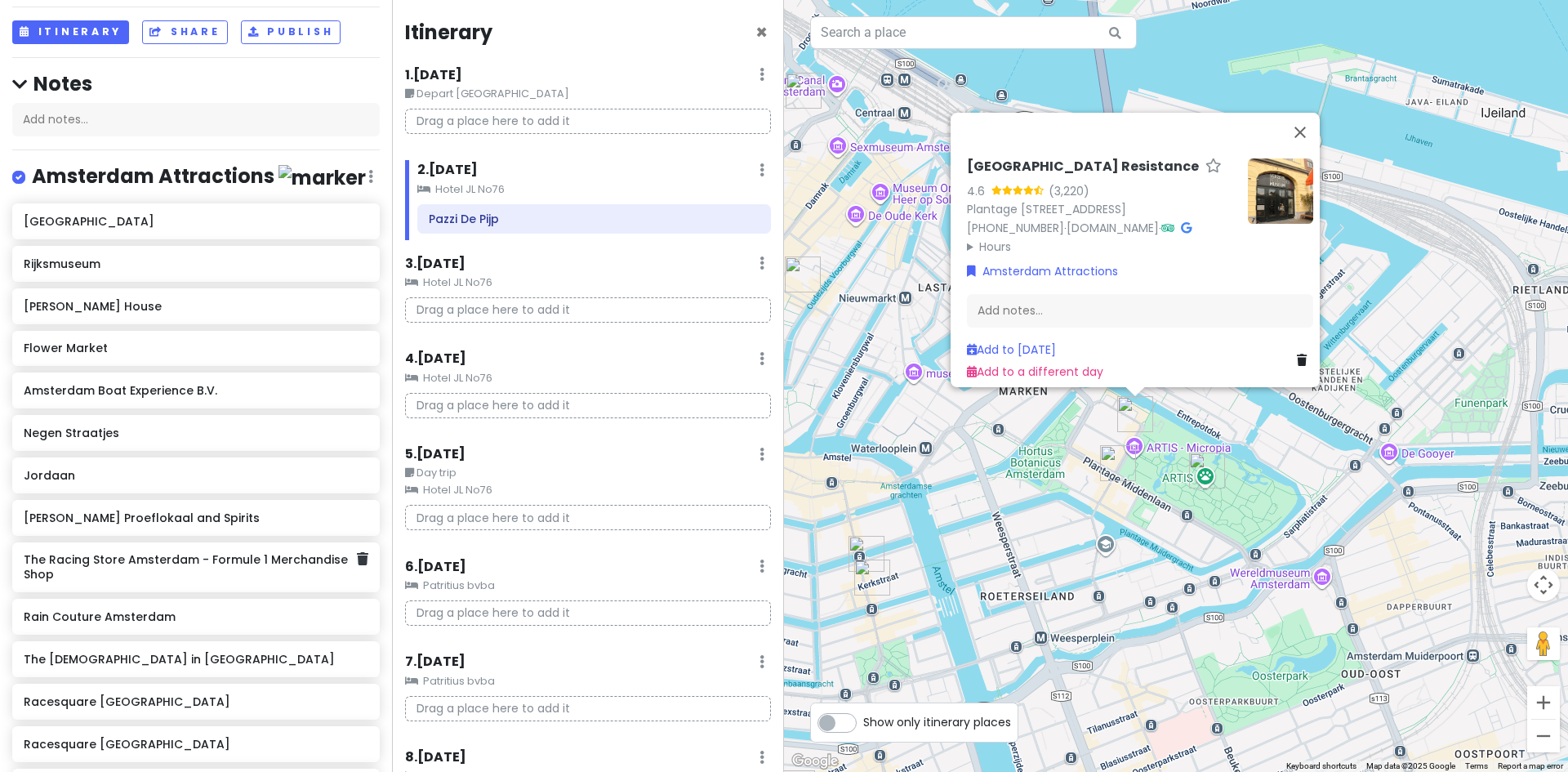
scroll to position [163, 0]
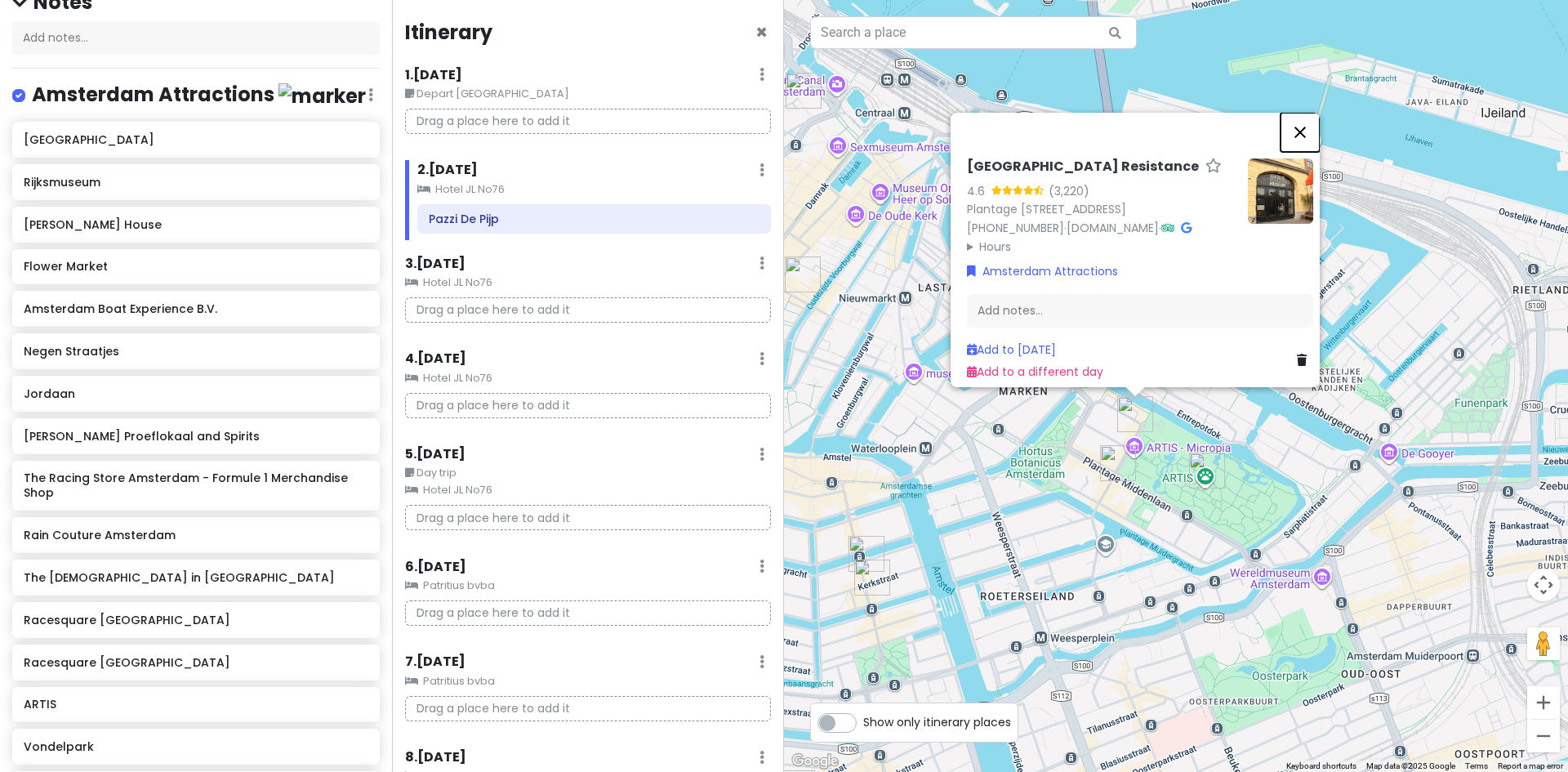
click at [1303, 113] on button "Close" at bounding box center [1300, 132] width 39 height 39
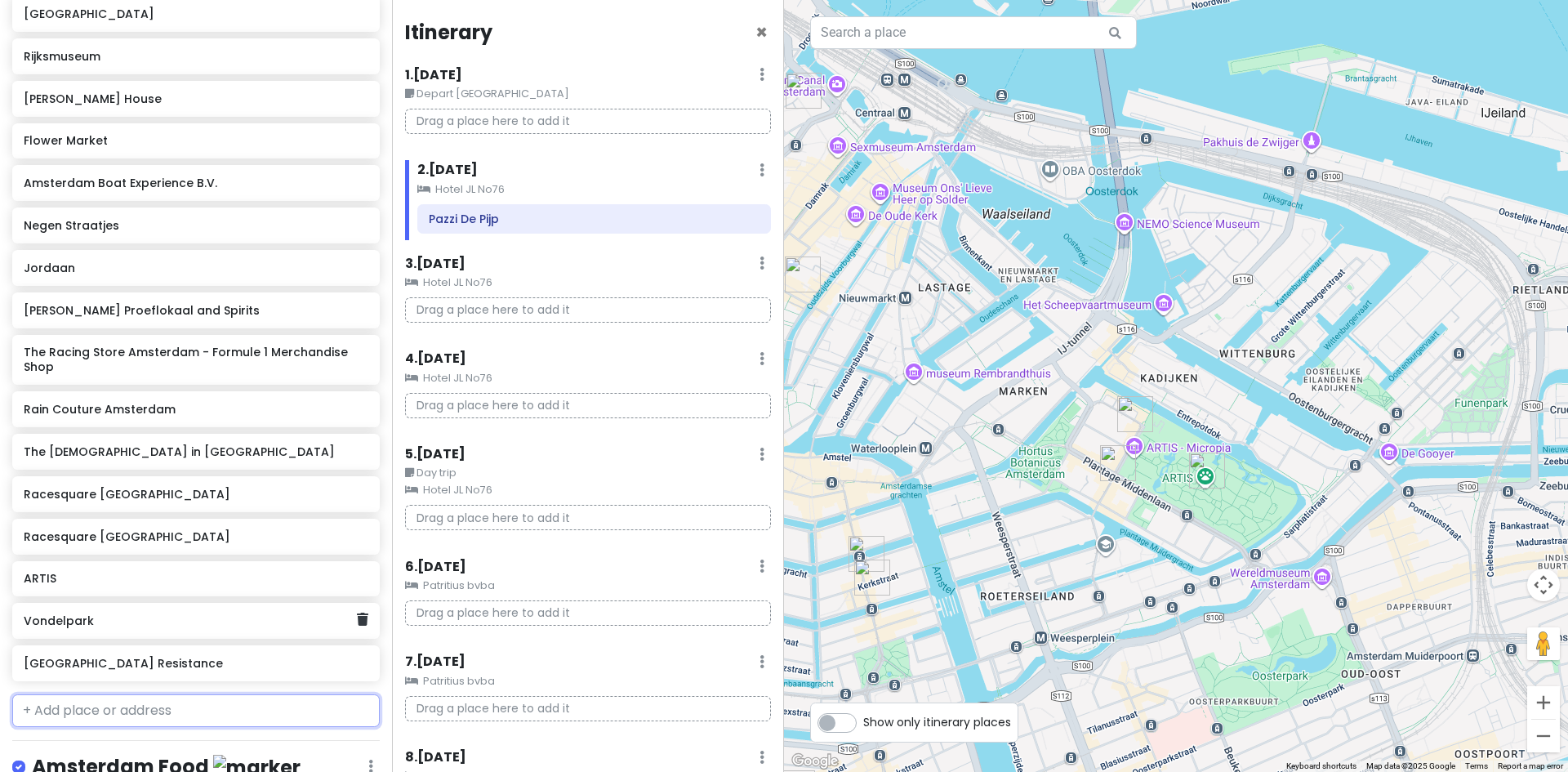
scroll to position [327, 0]
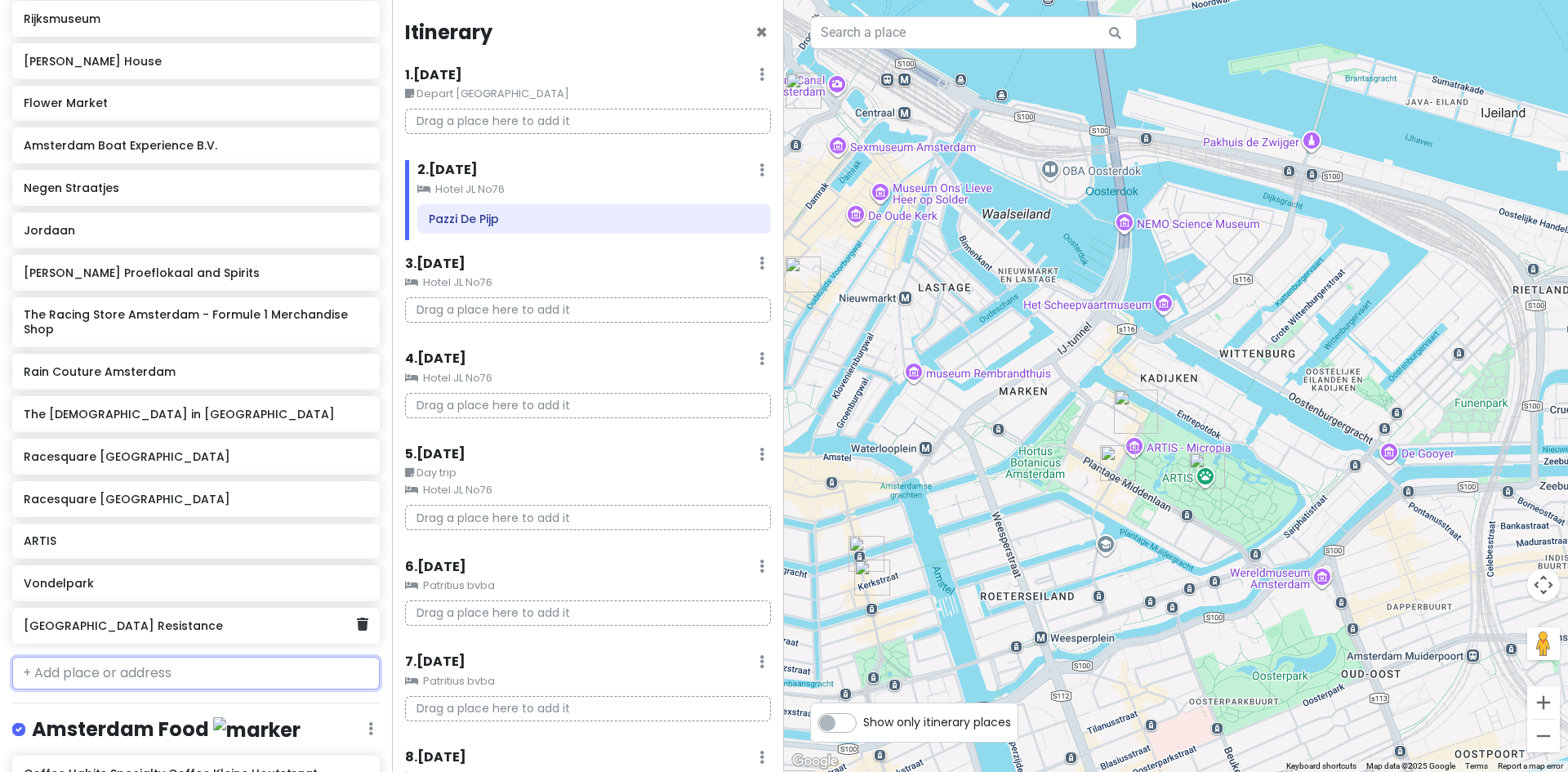
click at [89, 632] on h6 "[GEOGRAPHIC_DATA] Resistance" at bounding box center [189, 625] width 333 height 15
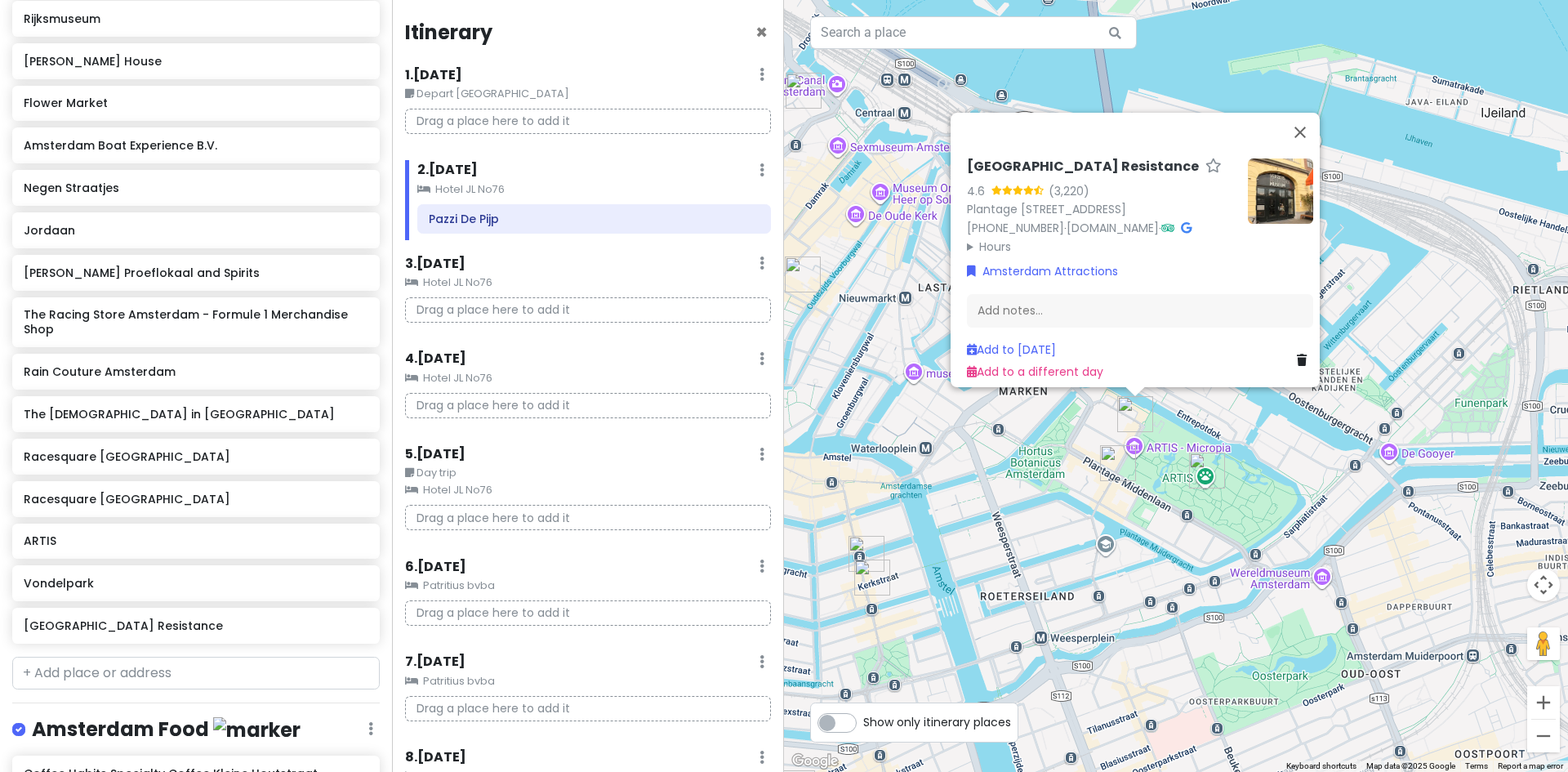
click at [978, 237] on summary "Hours" at bounding box center [1101, 245] width 268 height 18
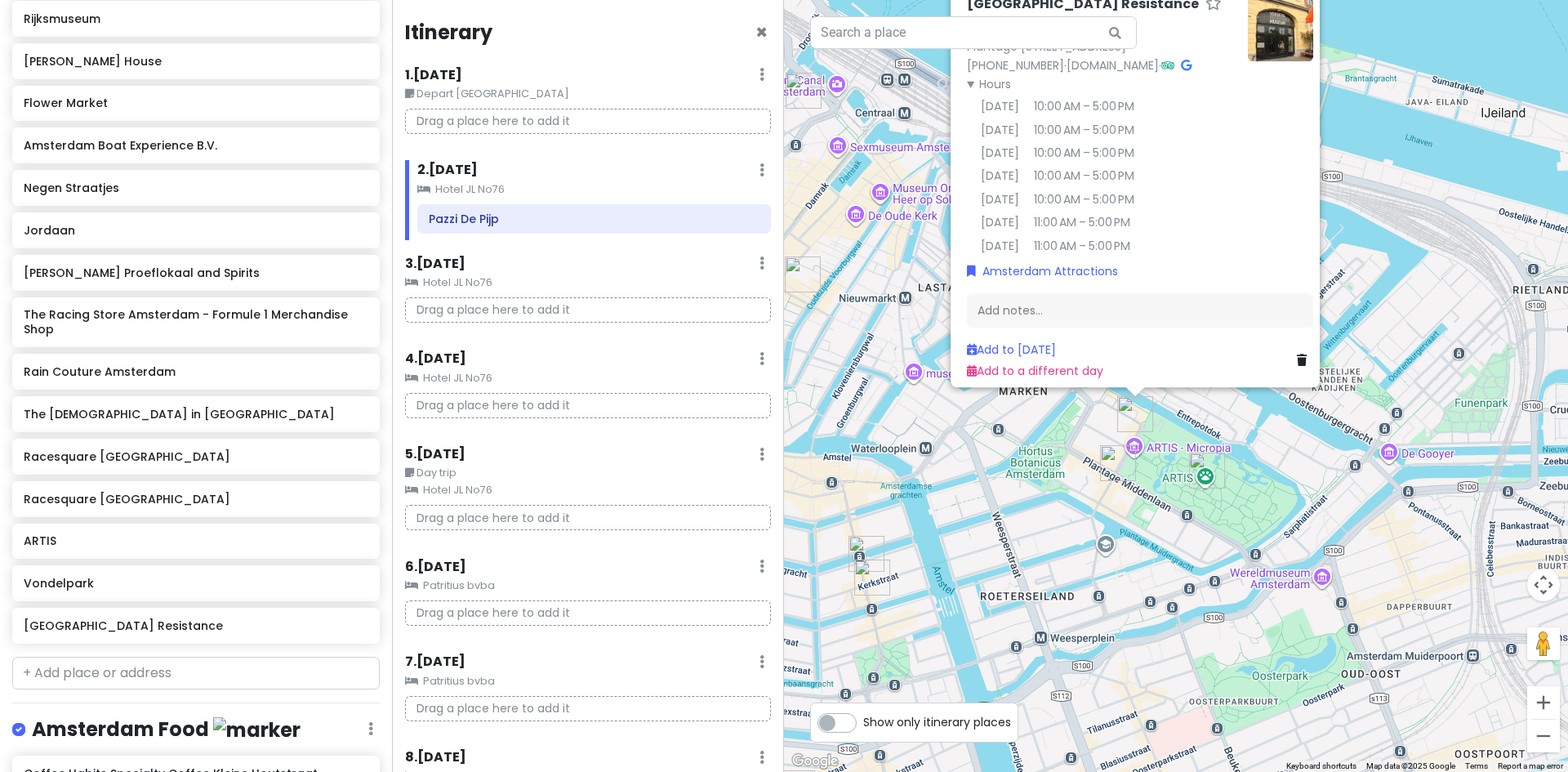
click at [1379, 114] on div "Verzetsmuseum Amsterdam - Museum of WWII Resistance 4.6 (3,220) Plantage Kerkla…" at bounding box center [1176, 386] width 784 height 772
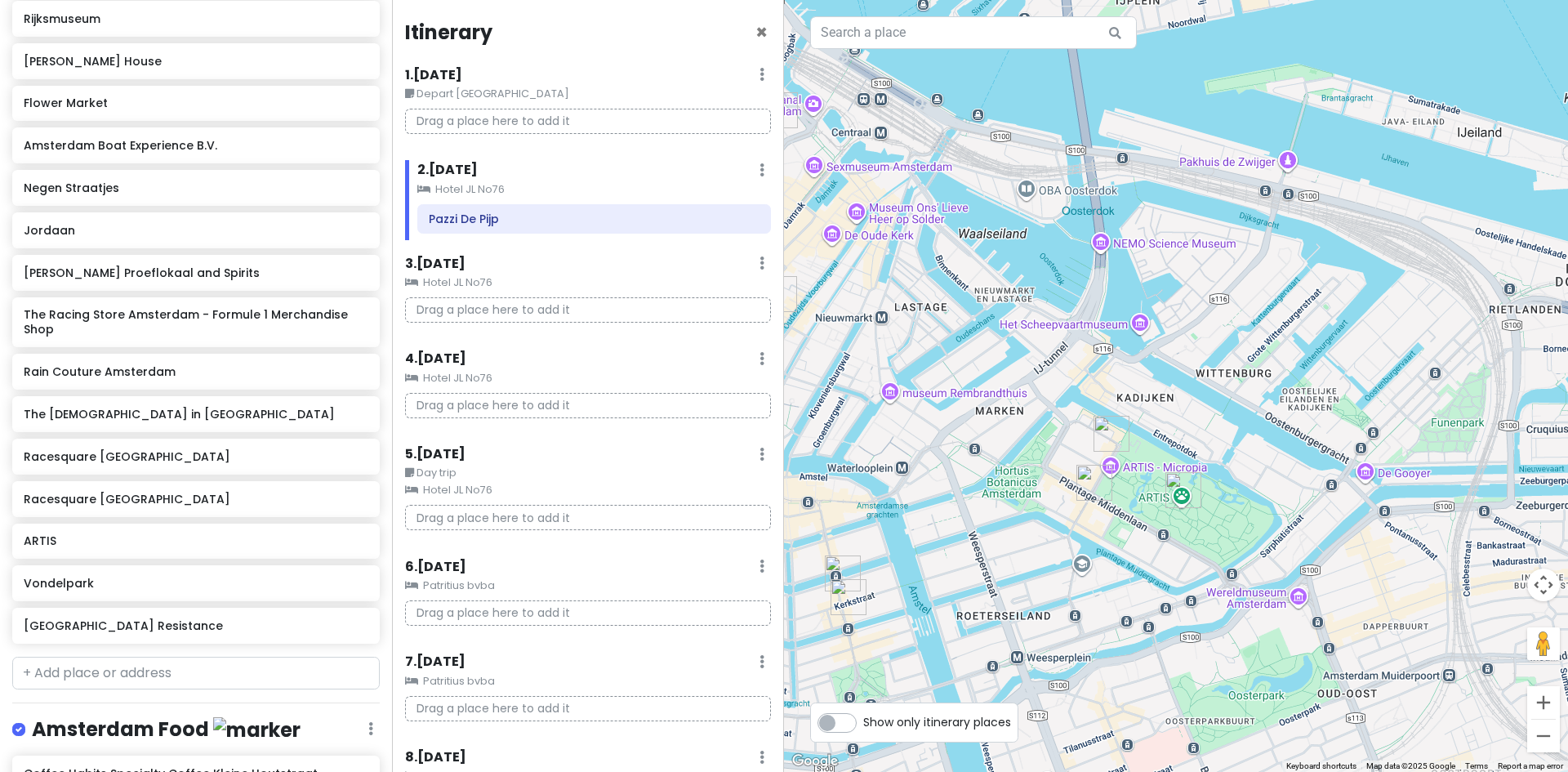
drag, startPoint x: 1210, startPoint y: 294, endPoint x: 1310, endPoint y: 244, distance: 111.8
click at [1312, 244] on div at bounding box center [1176, 386] width 784 height 772
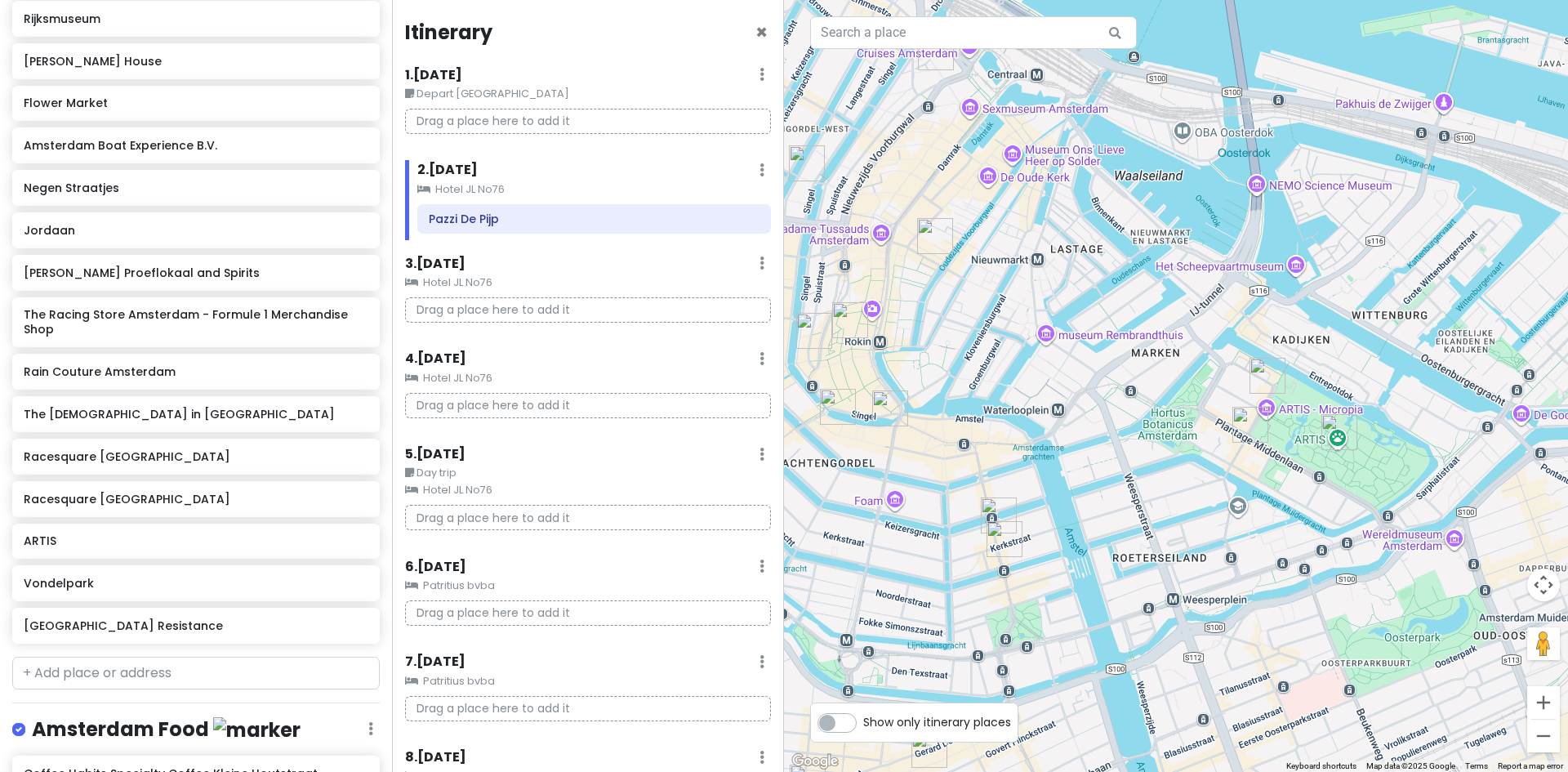
click at [1249, 424] on img "Box Sociaal" at bounding box center [1250, 424] width 36 height 36
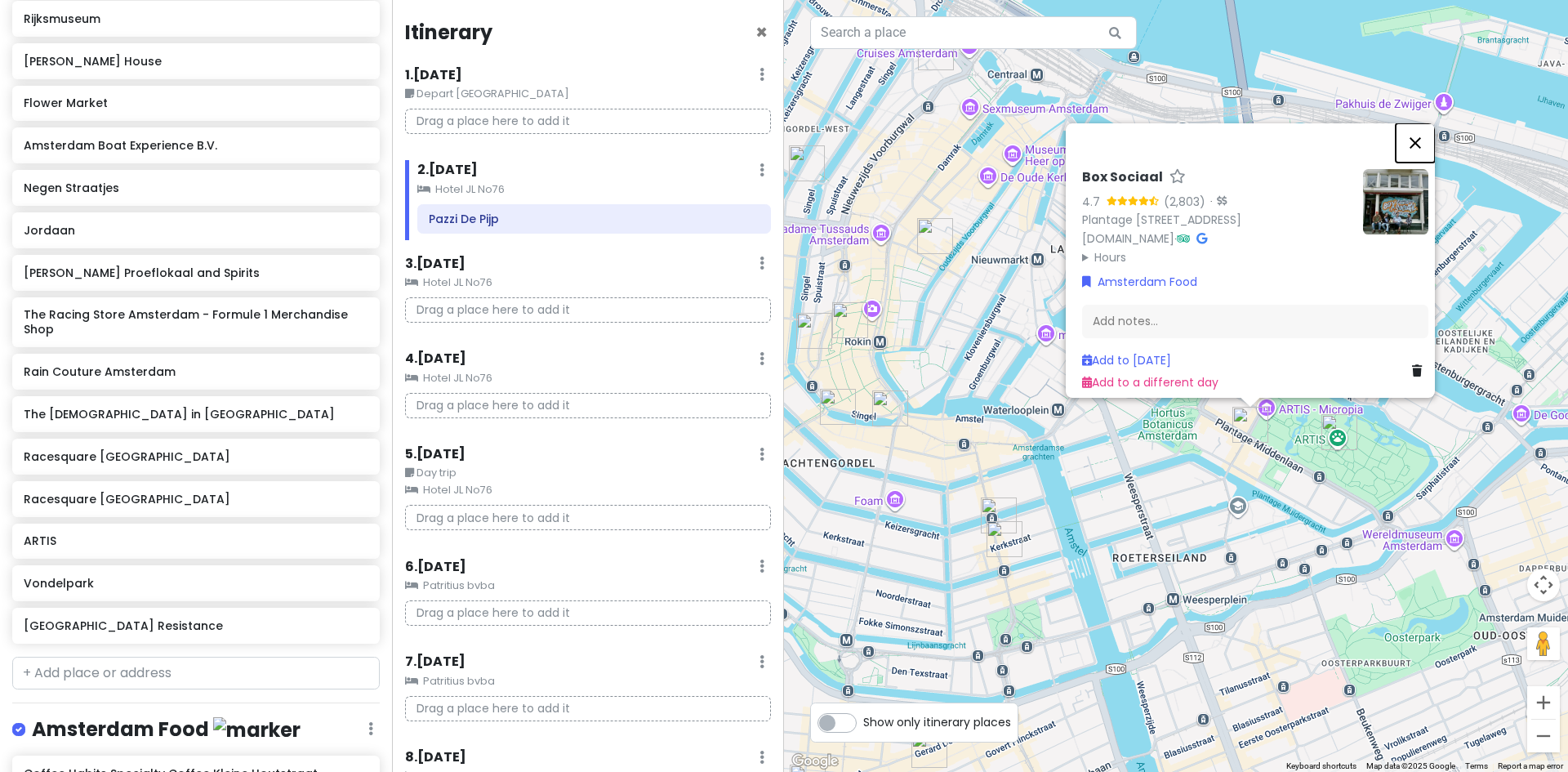
click at [1420, 123] on button "Close" at bounding box center [1415, 142] width 39 height 39
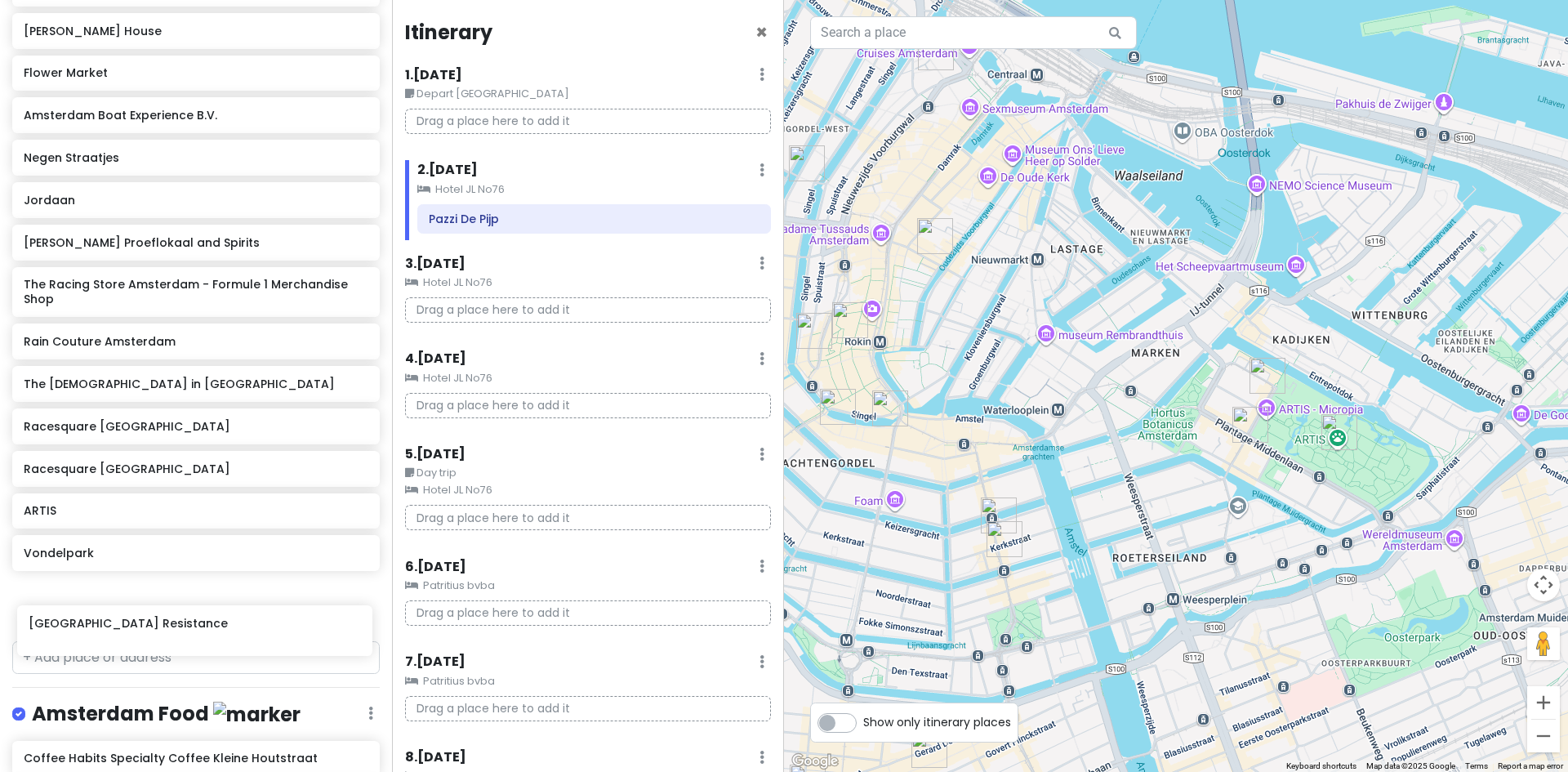
scroll to position [360, 0]
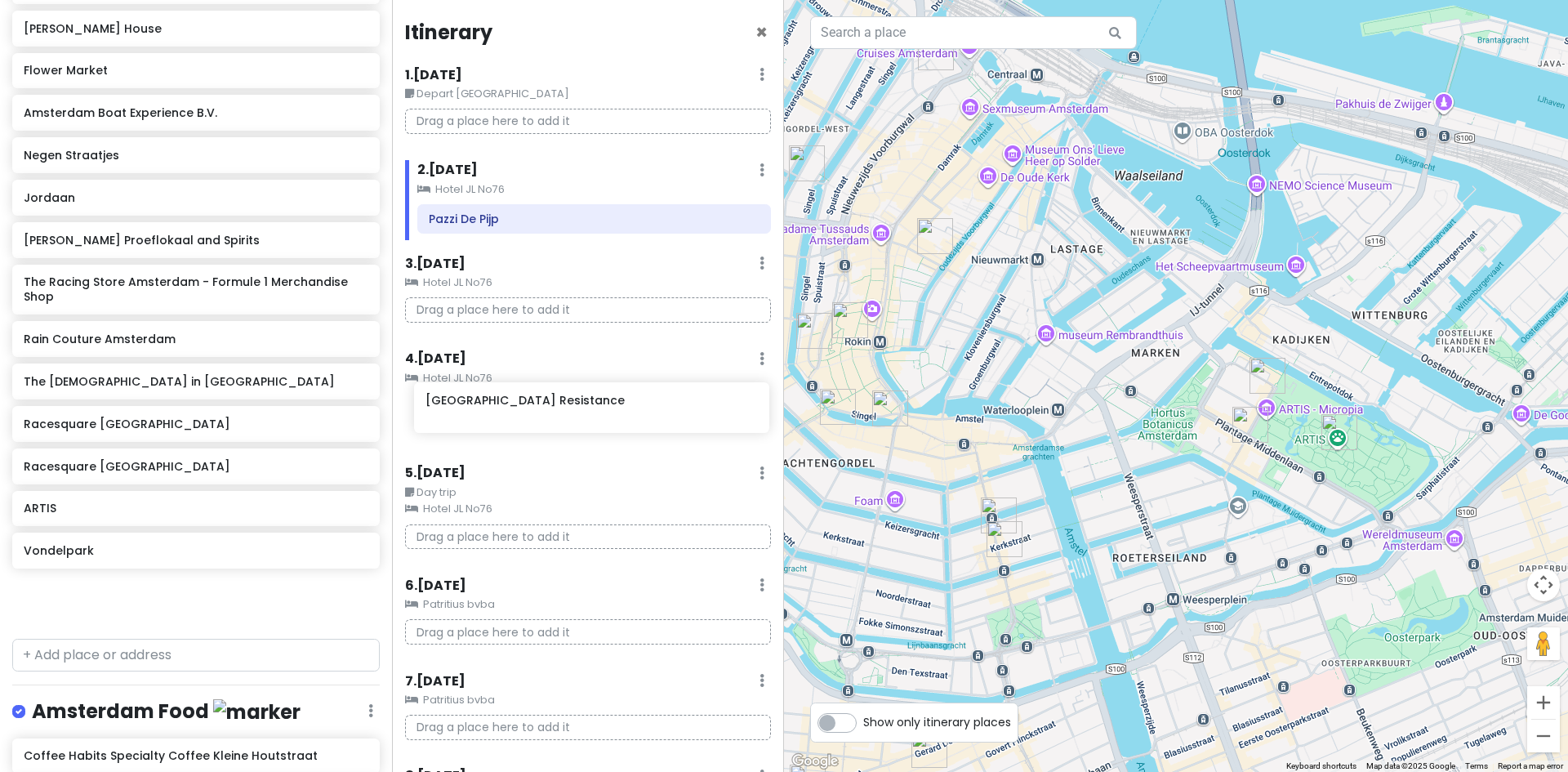
drag, startPoint x: 107, startPoint y: 643, endPoint x: 505, endPoint y: 420, distance: 456.2
click at [506, 418] on div "Europe 2026 Private Change Dates Make a Copy Delete Trip Give Feedback 💡 Suppor…" at bounding box center [784, 386] width 1568 height 772
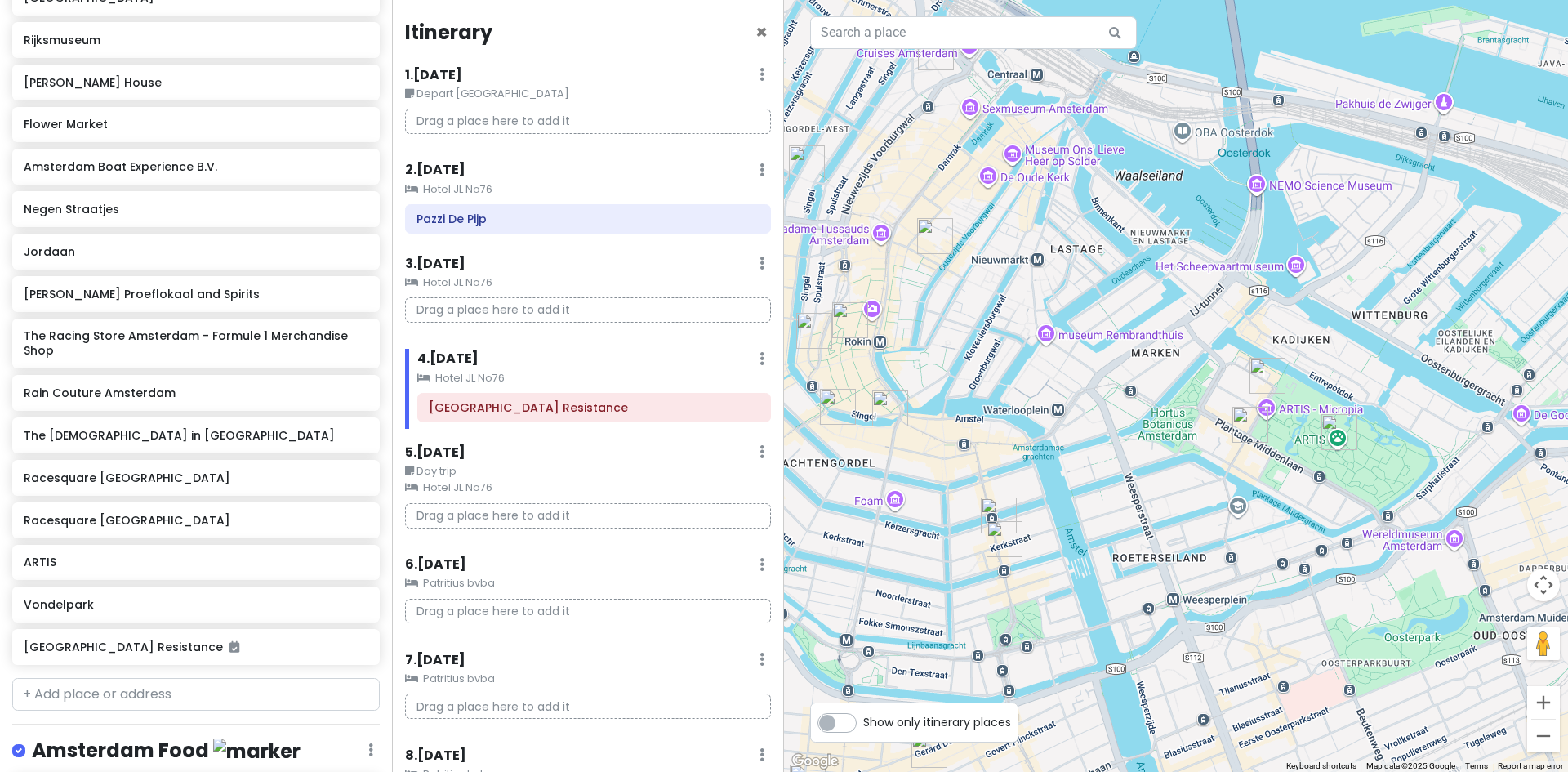
scroll to position [302, 0]
click at [38, 575] on div "ARTIS" at bounding box center [189, 566] width 333 height 23
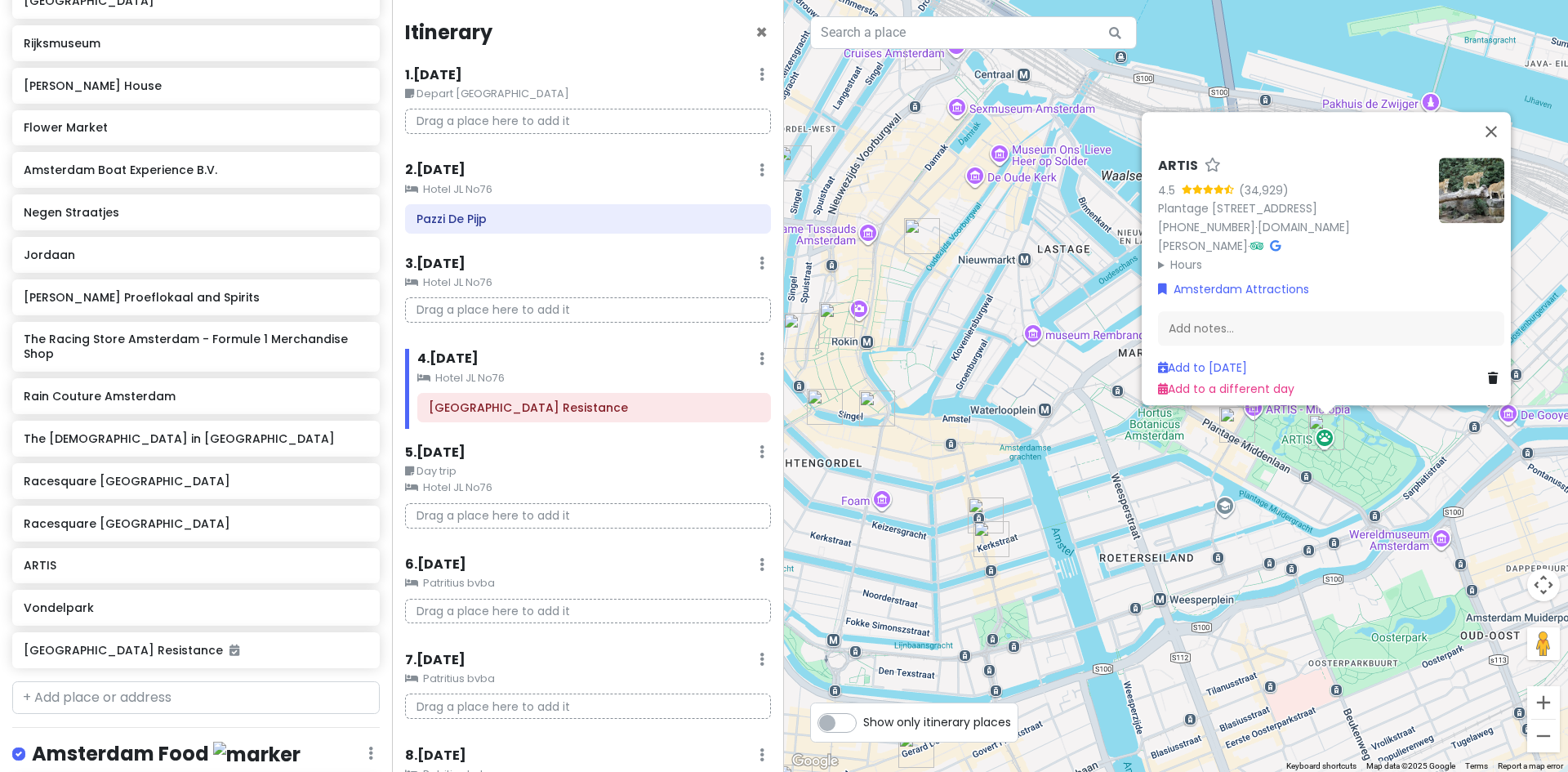
click at [1168, 255] on summary "Hours" at bounding box center [1291, 264] width 268 height 18
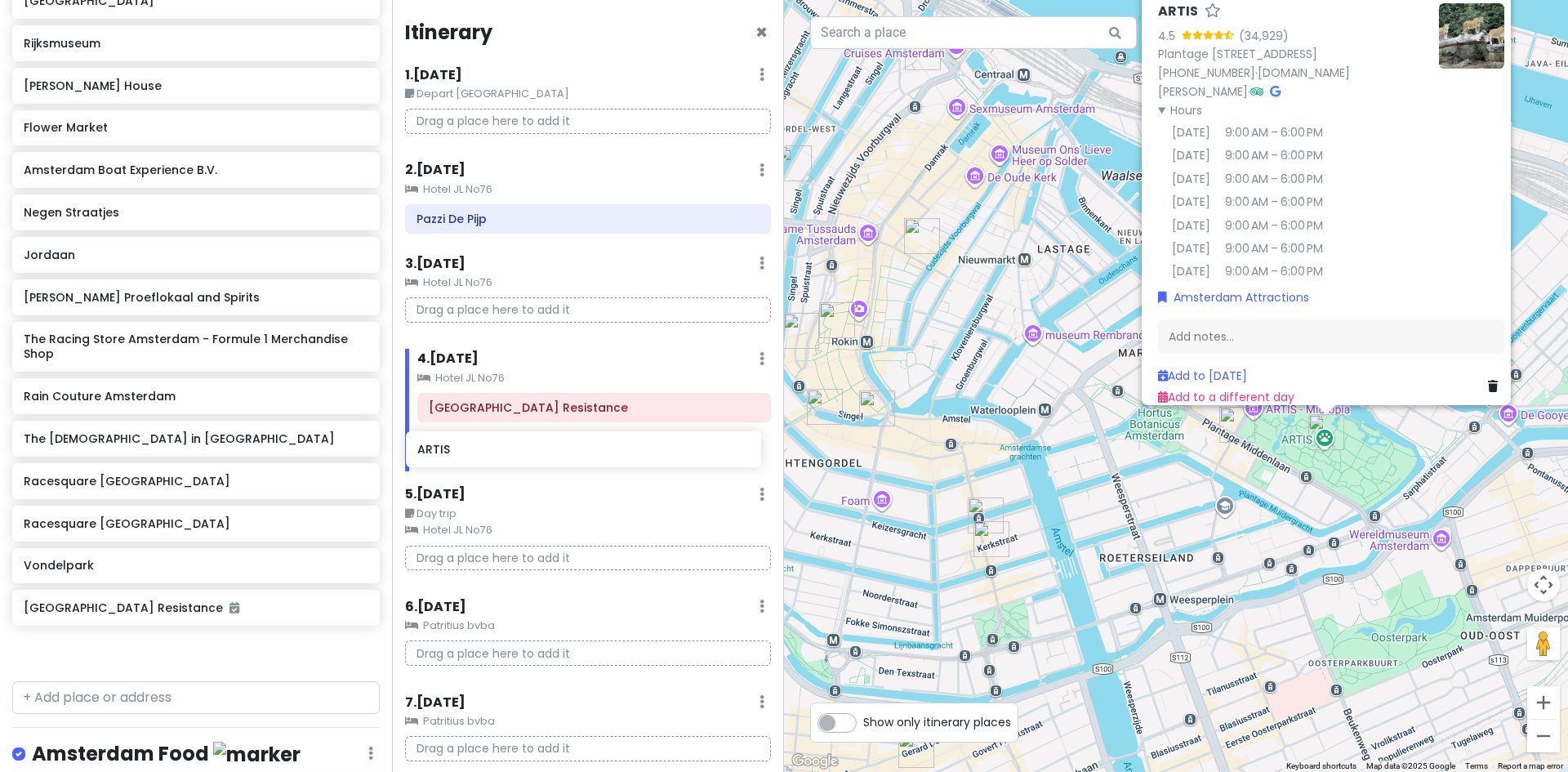
drag, startPoint x: 95, startPoint y: 569, endPoint x: 466, endPoint y: 454, distance: 388.4
click at [464, 458] on div "Europe 2026 Private Change Dates Make a Copy Delete Trip Give Feedback 💡 Suppor…" at bounding box center [784, 386] width 1568 height 772
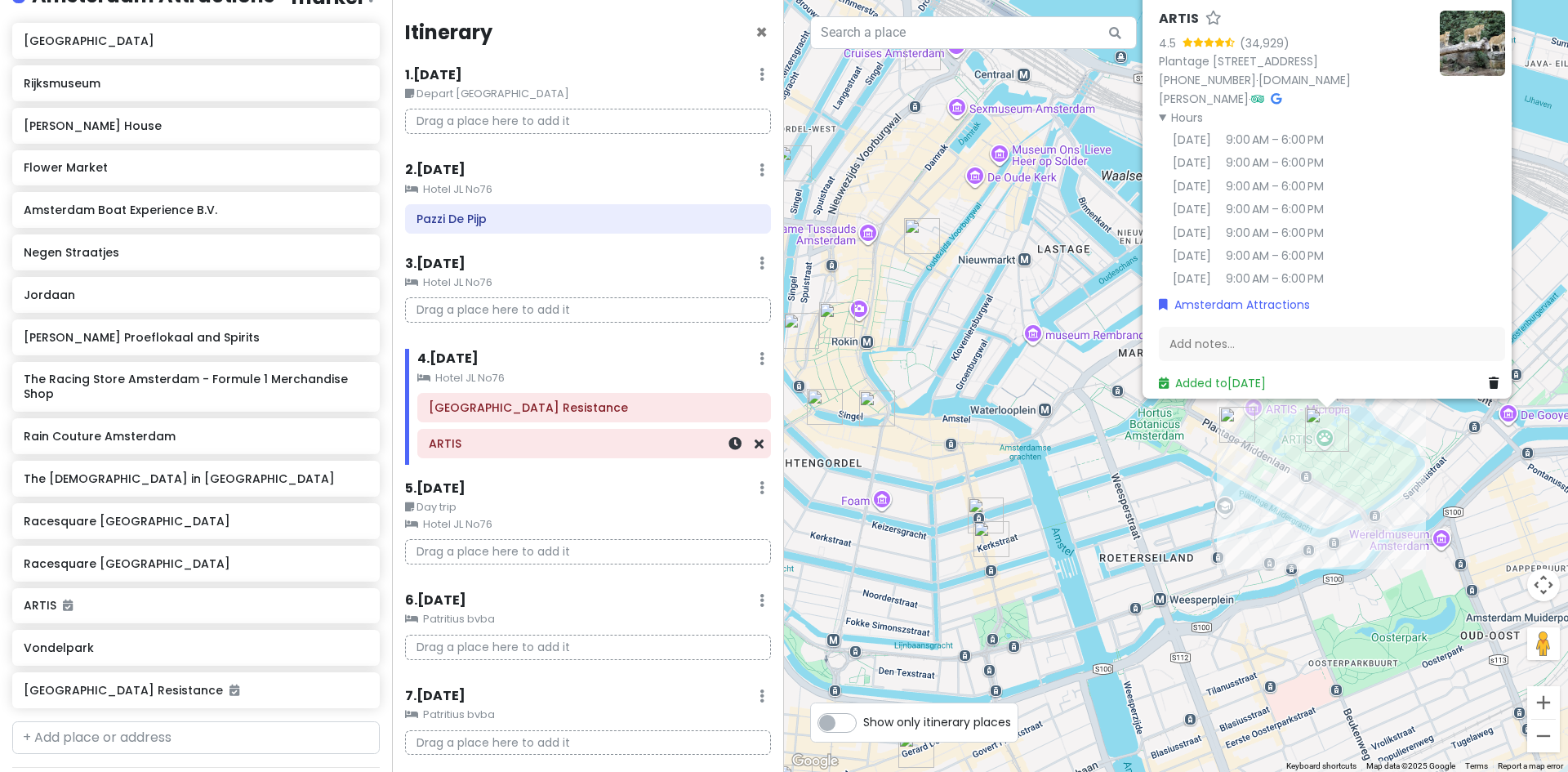
scroll to position [259, 0]
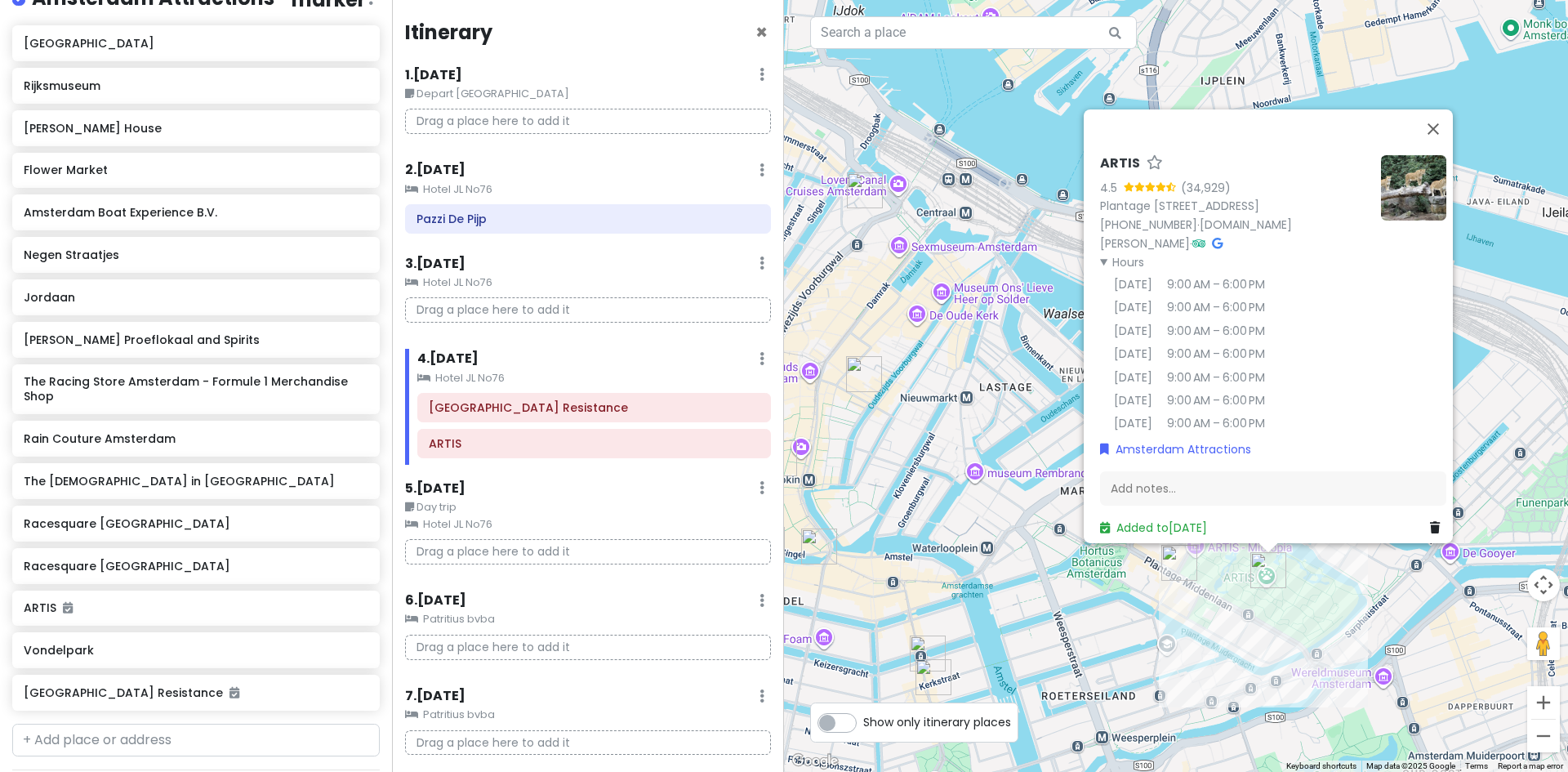
drag, startPoint x: 957, startPoint y: 247, endPoint x: 903, endPoint y: 341, distance: 108.4
click at [903, 341] on div "ARTIS 4.5 (34,929) Plantage Kerklaan 38-40, 1018 CZ Amsterdam, Netherlands +31 …" at bounding box center [1176, 386] width 784 height 772
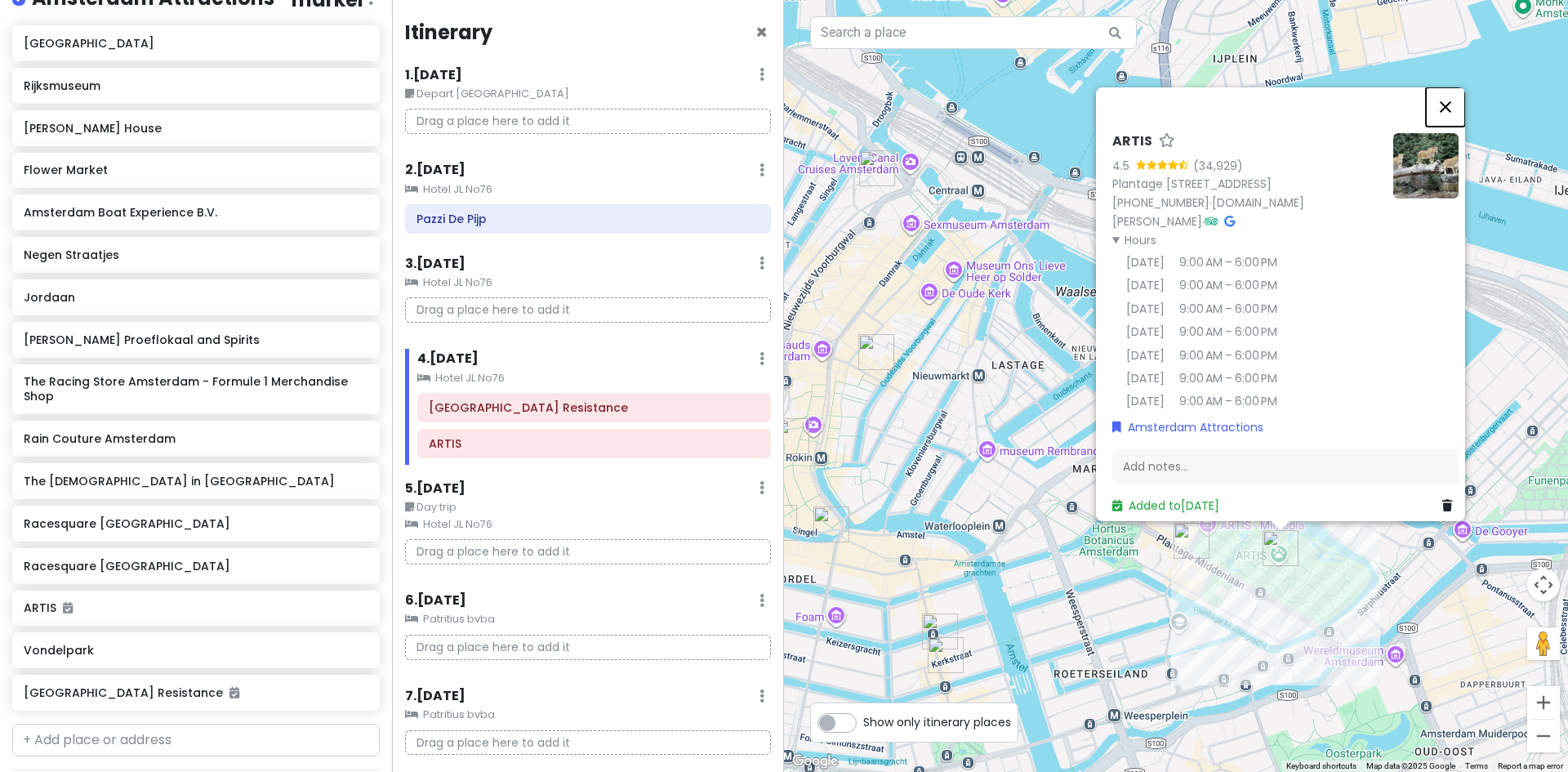
click at [1455, 91] on button "Close" at bounding box center [1445, 106] width 39 height 39
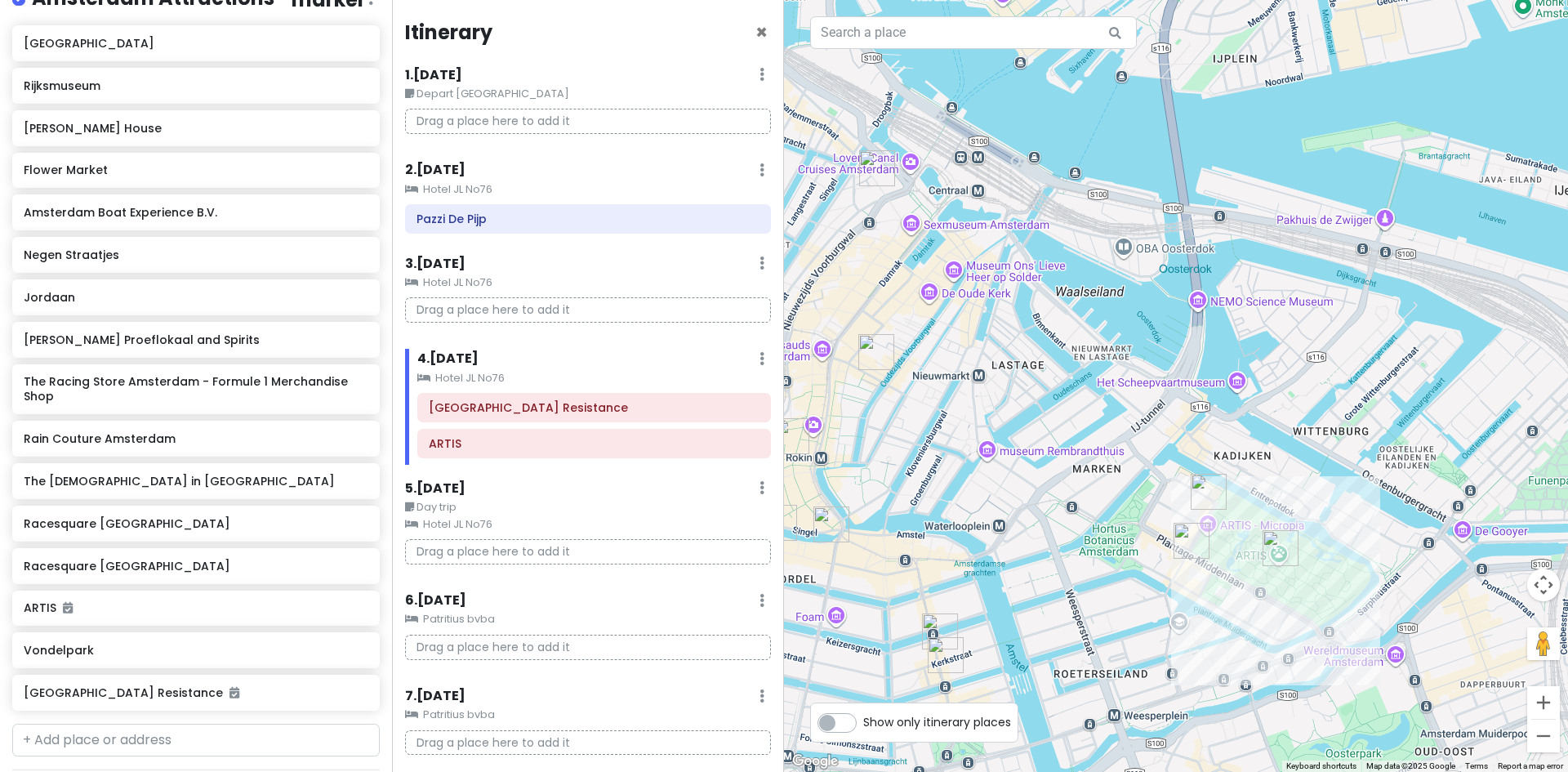
click at [1182, 542] on img "Box Sociaal" at bounding box center [1191, 541] width 36 height 36
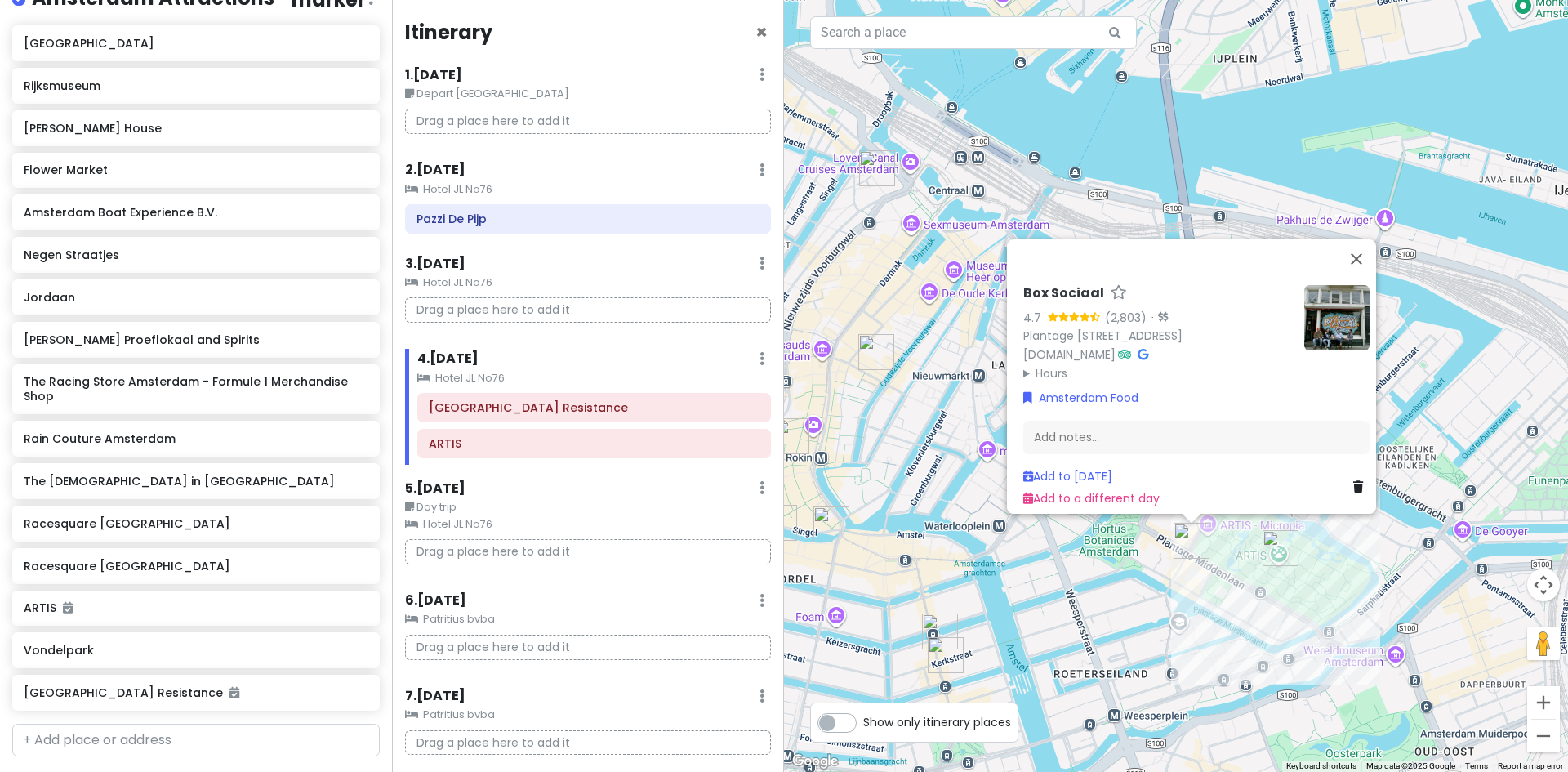
drag, startPoint x: 1056, startPoint y: 369, endPoint x: 1082, endPoint y: 363, distance: 26.7
click at [1056, 369] on summary "Hours" at bounding box center [1157, 372] width 268 height 18
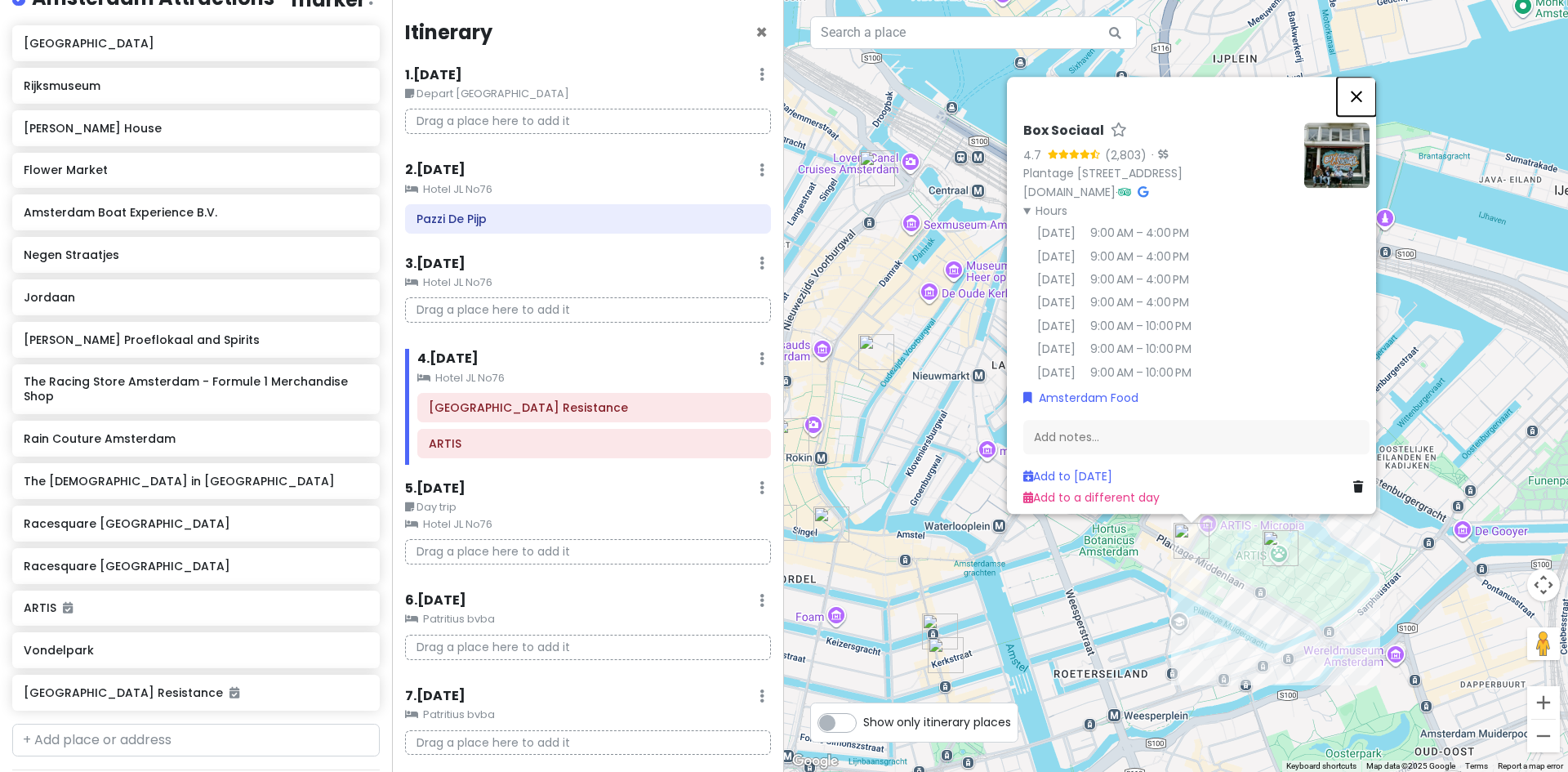
click at [1368, 78] on button "Close" at bounding box center [1356, 96] width 39 height 39
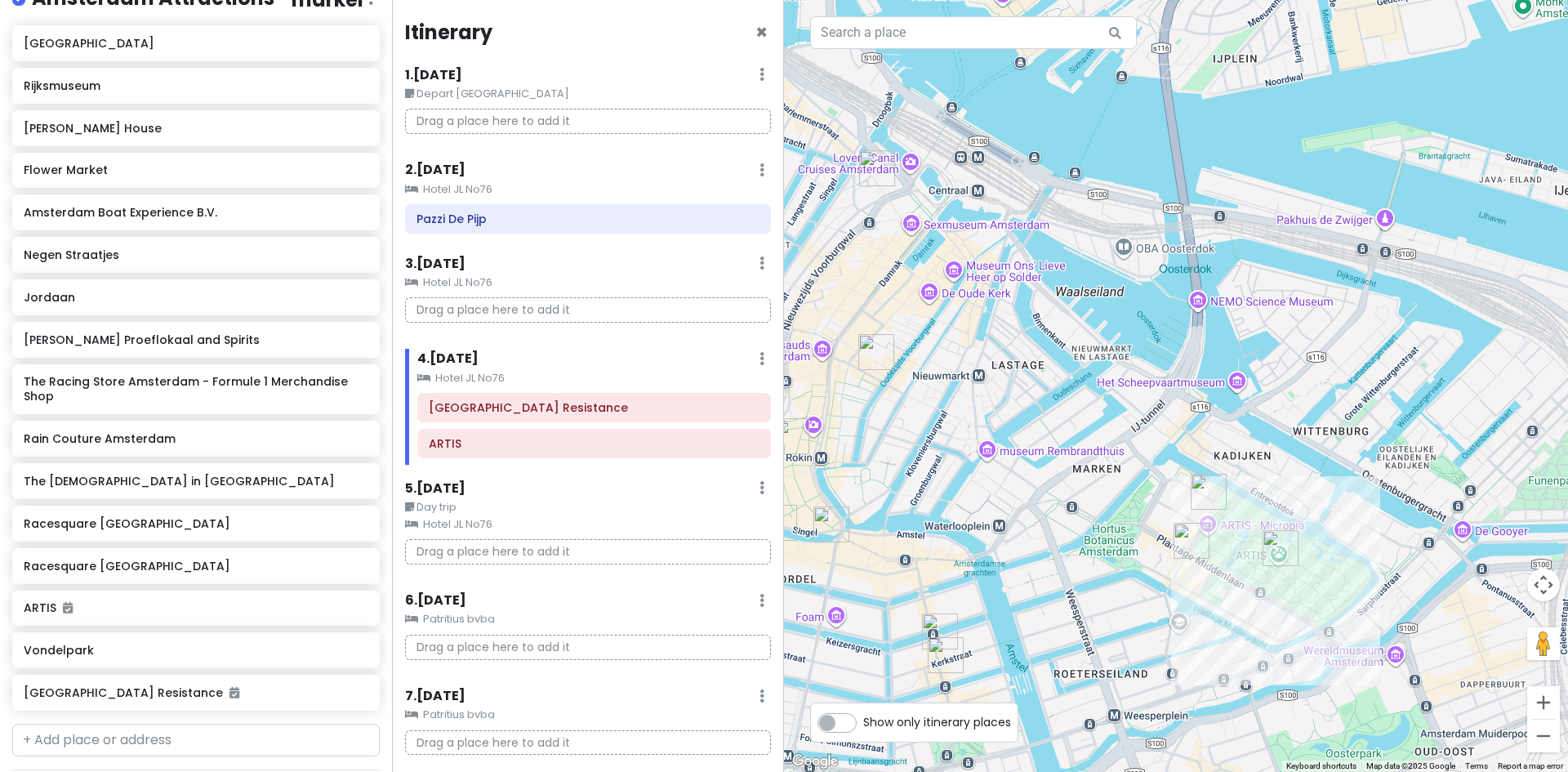
click at [1190, 544] on img "Box Sociaal" at bounding box center [1191, 541] width 36 height 36
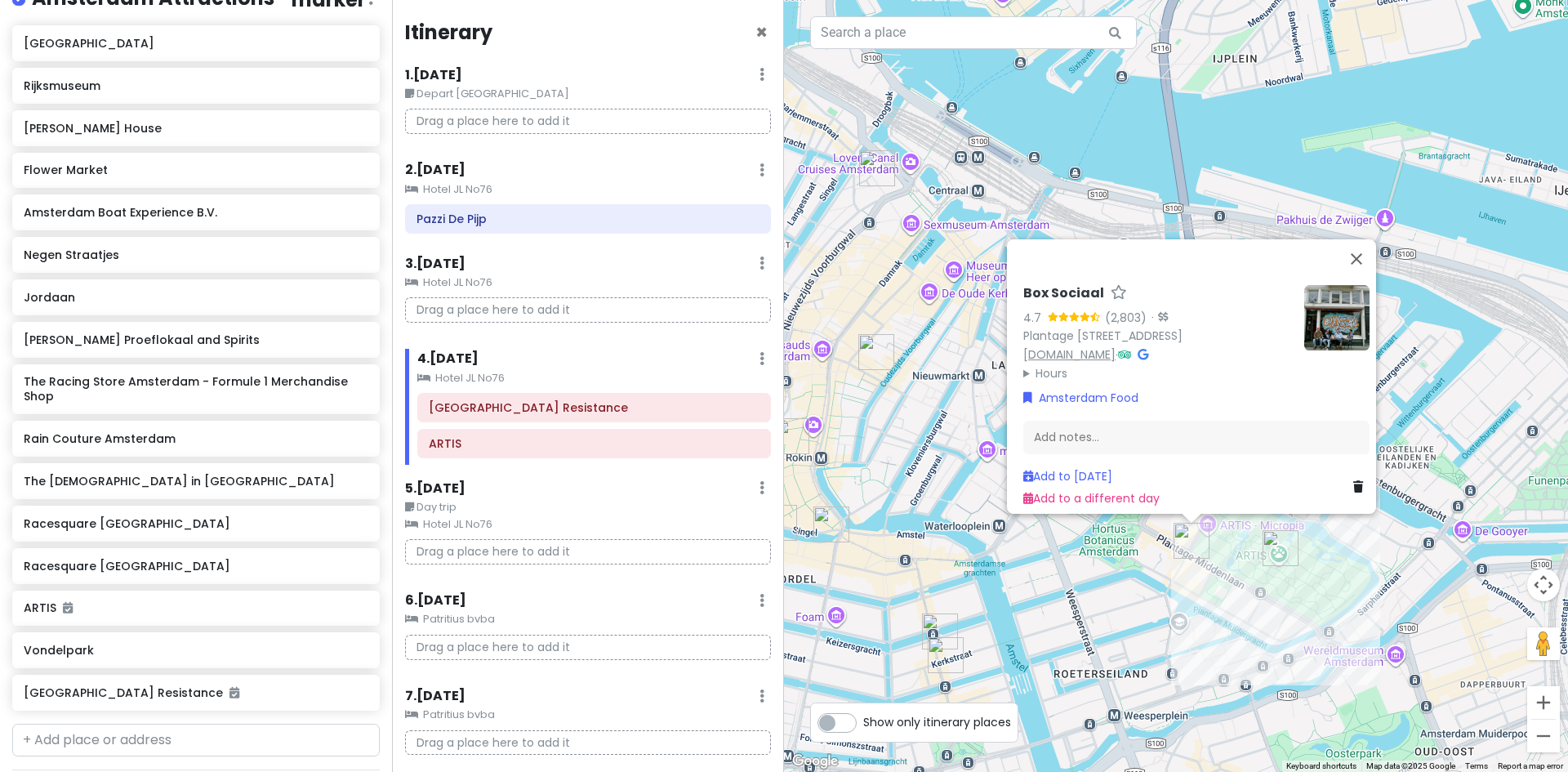
click at [1104, 347] on link "www.boxsociaal.com" at bounding box center [1069, 355] width 93 height 17
click at [1372, 239] on button "Close" at bounding box center [1356, 258] width 39 height 39
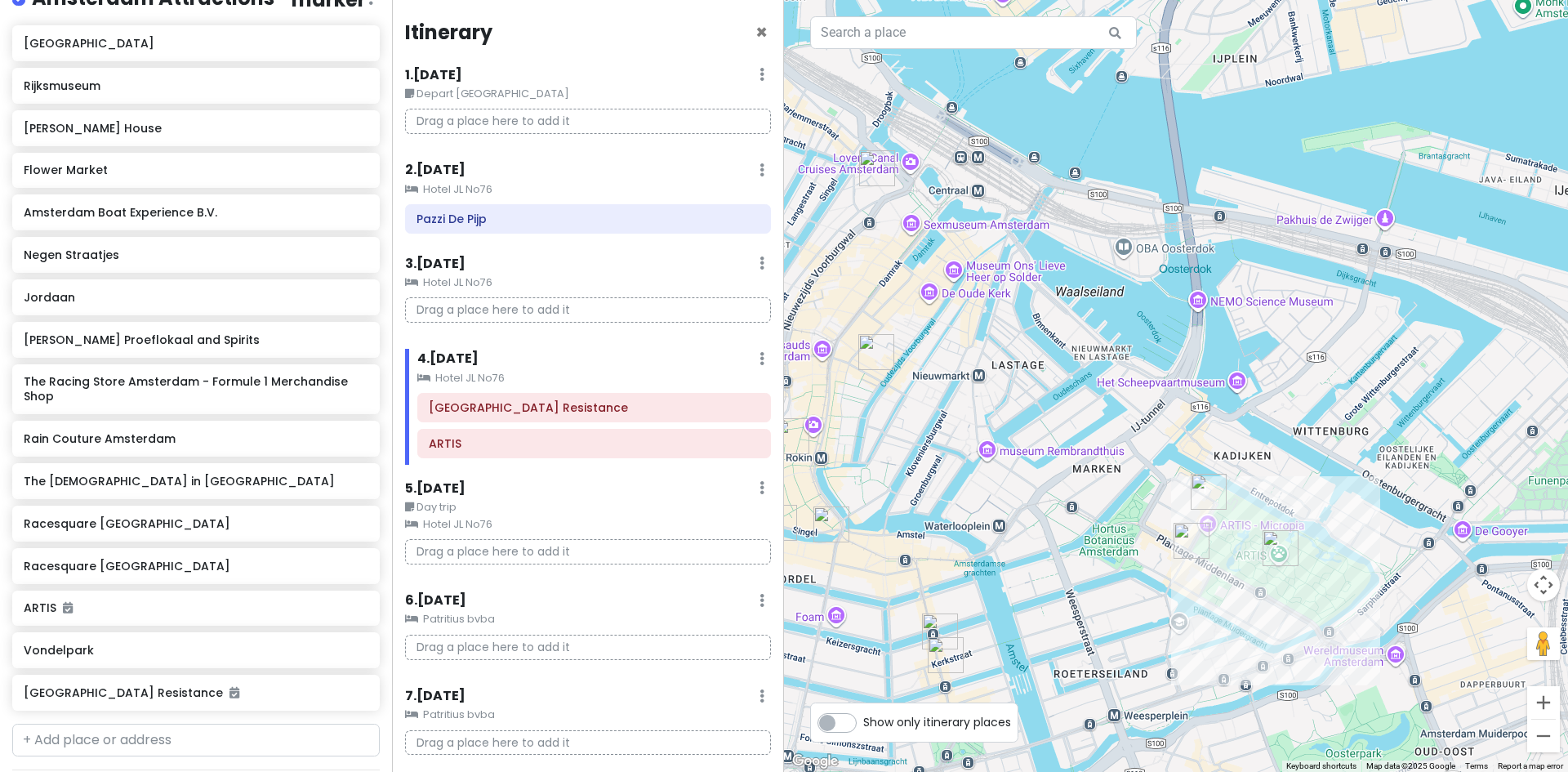
click at [1209, 490] on img "Verzetsmuseum Amsterdam - Museum of WWII Resistance" at bounding box center [1208, 492] width 36 height 36
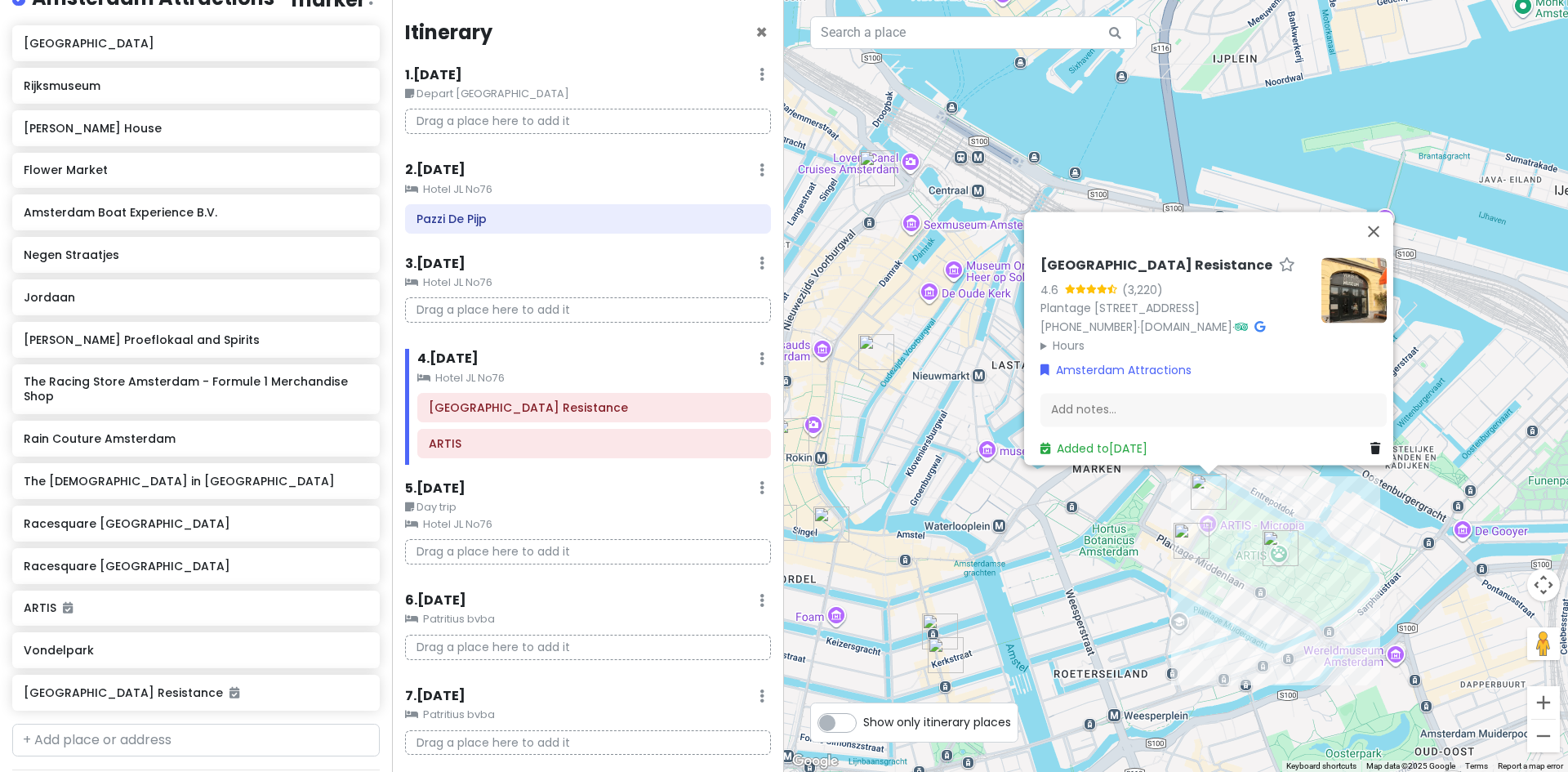
click at [1060, 341] on summary "Hours" at bounding box center [1174, 345] width 268 height 18
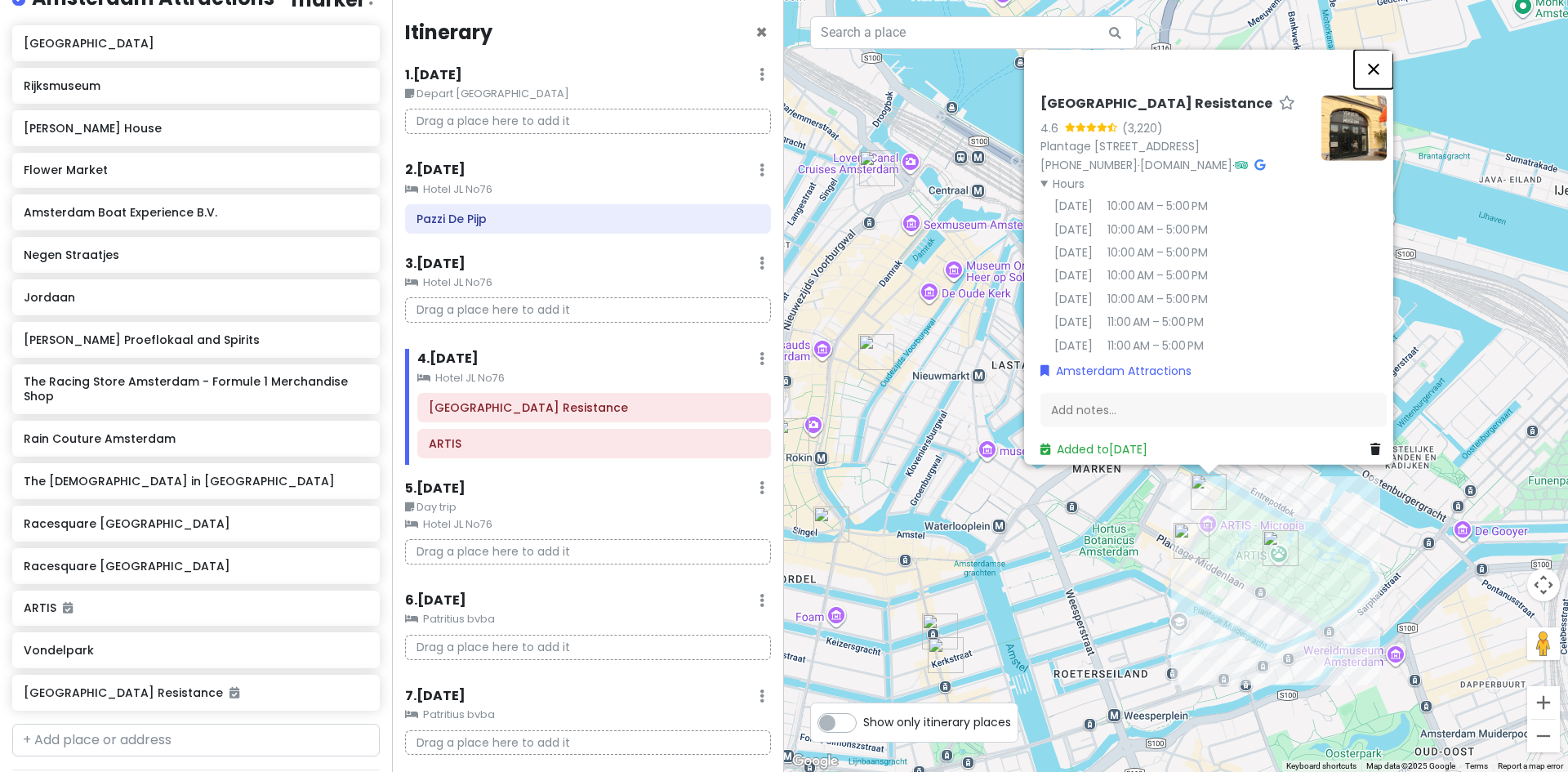
click at [1385, 49] on button "Close" at bounding box center [1373, 68] width 39 height 39
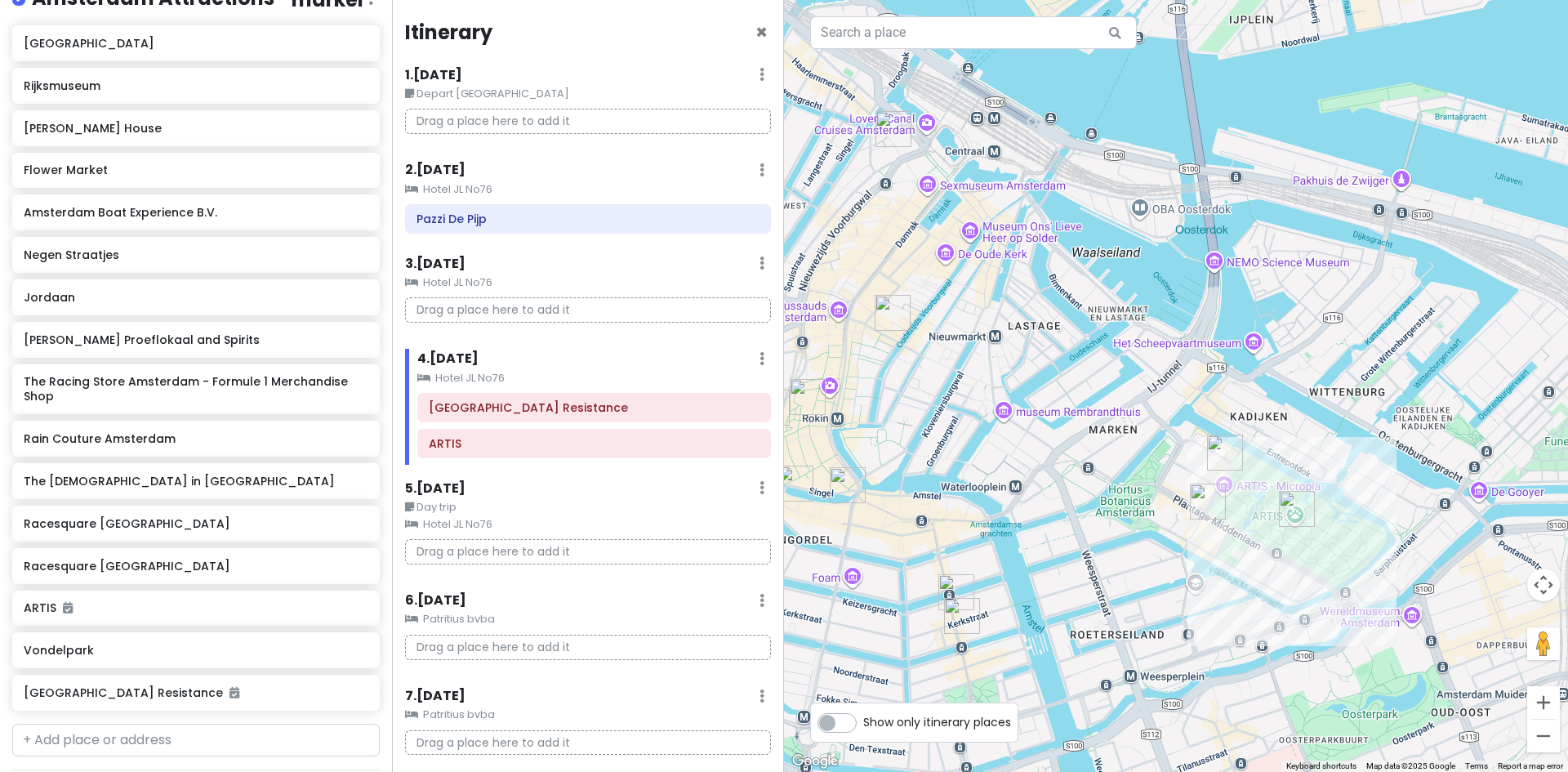
drag, startPoint x: 1080, startPoint y: 539, endPoint x: 1132, endPoint y: 409, distance: 140.0
click at [1132, 410] on div "To navigate, press the arrow keys." at bounding box center [1176, 386] width 784 height 772
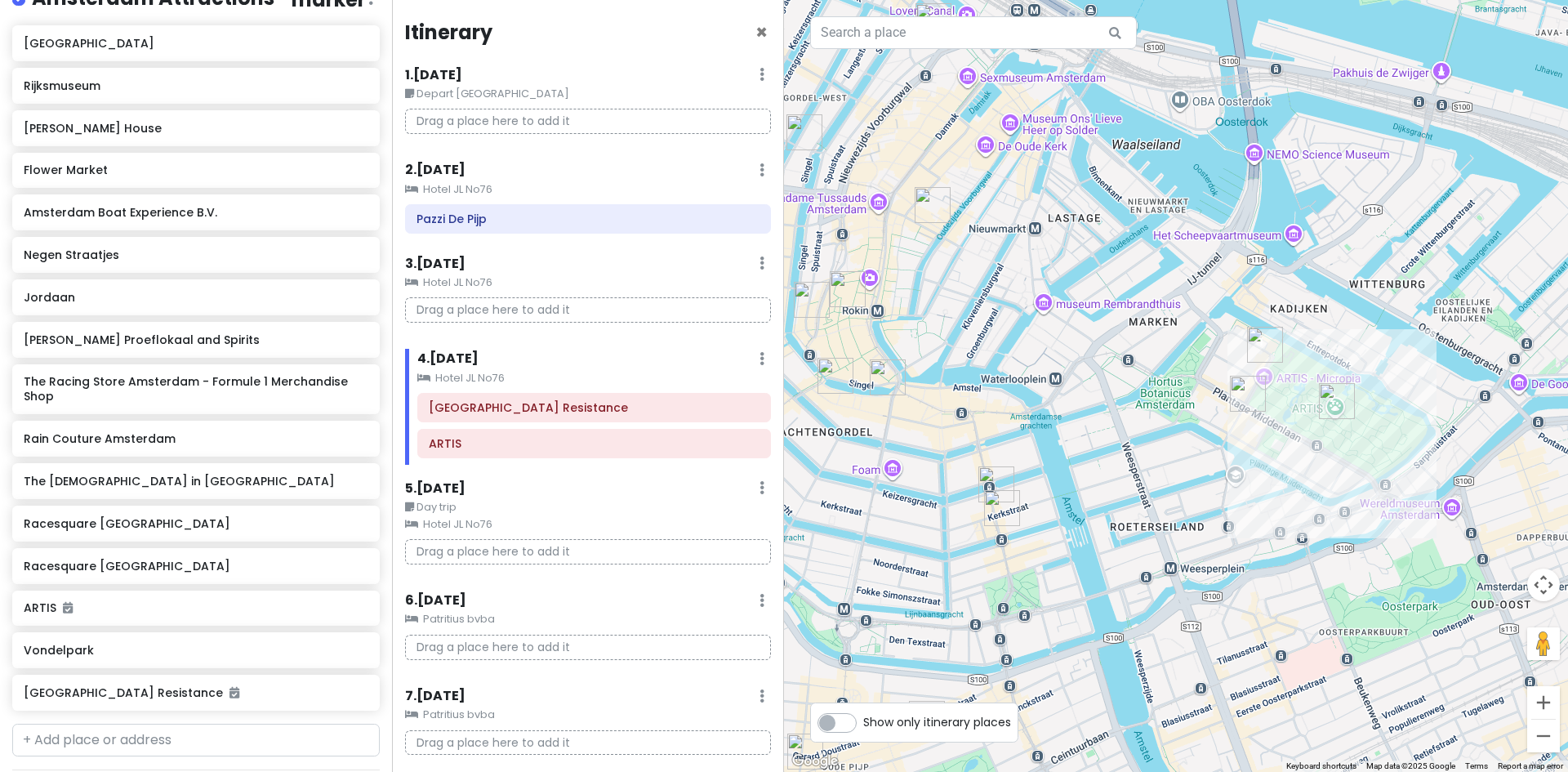
click at [1006, 513] on img "Rain Couture Amsterdam" at bounding box center [1001, 507] width 36 height 36
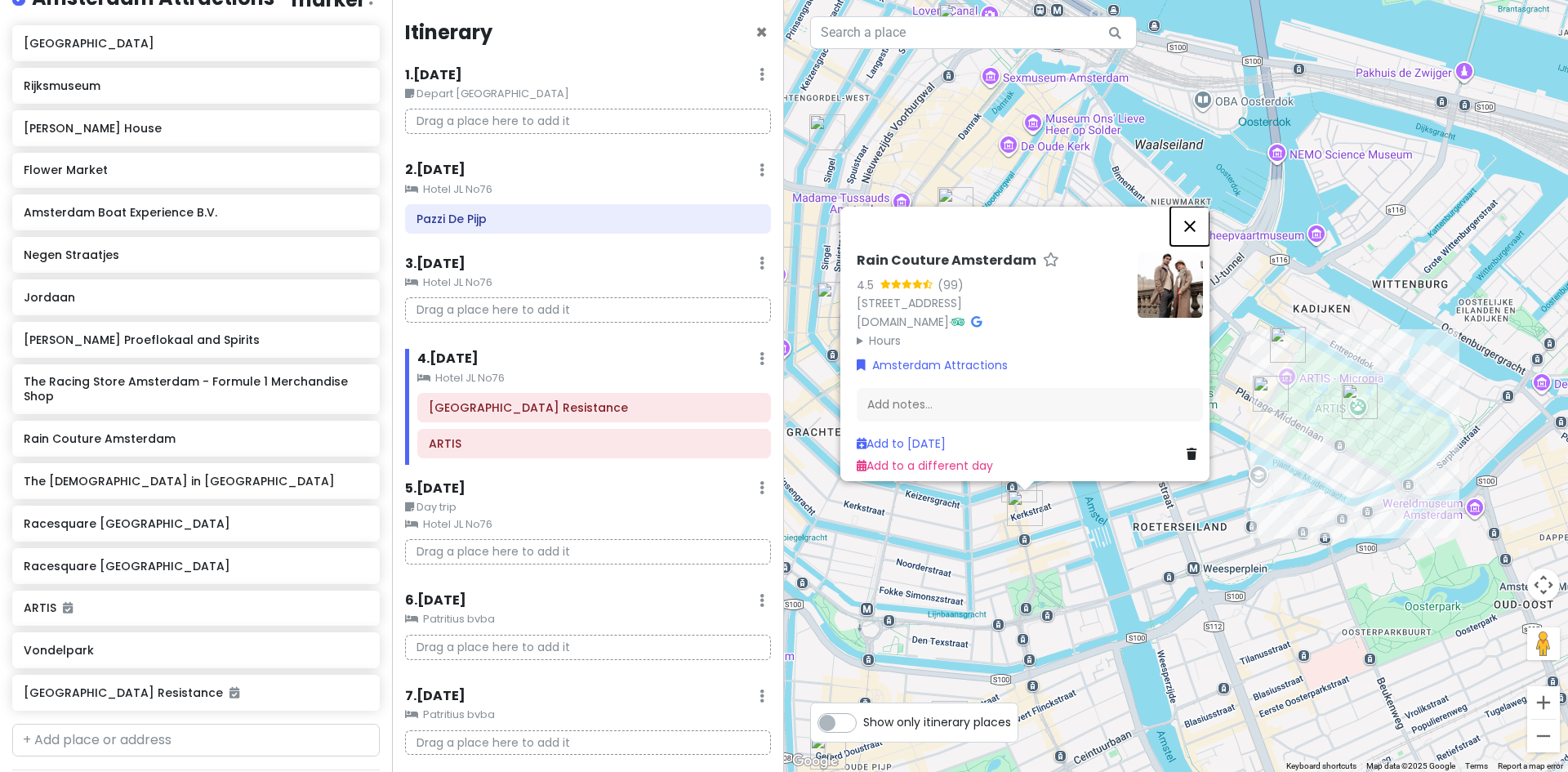
click at [1199, 207] on button "Close" at bounding box center [1189, 226] width 39 height 39
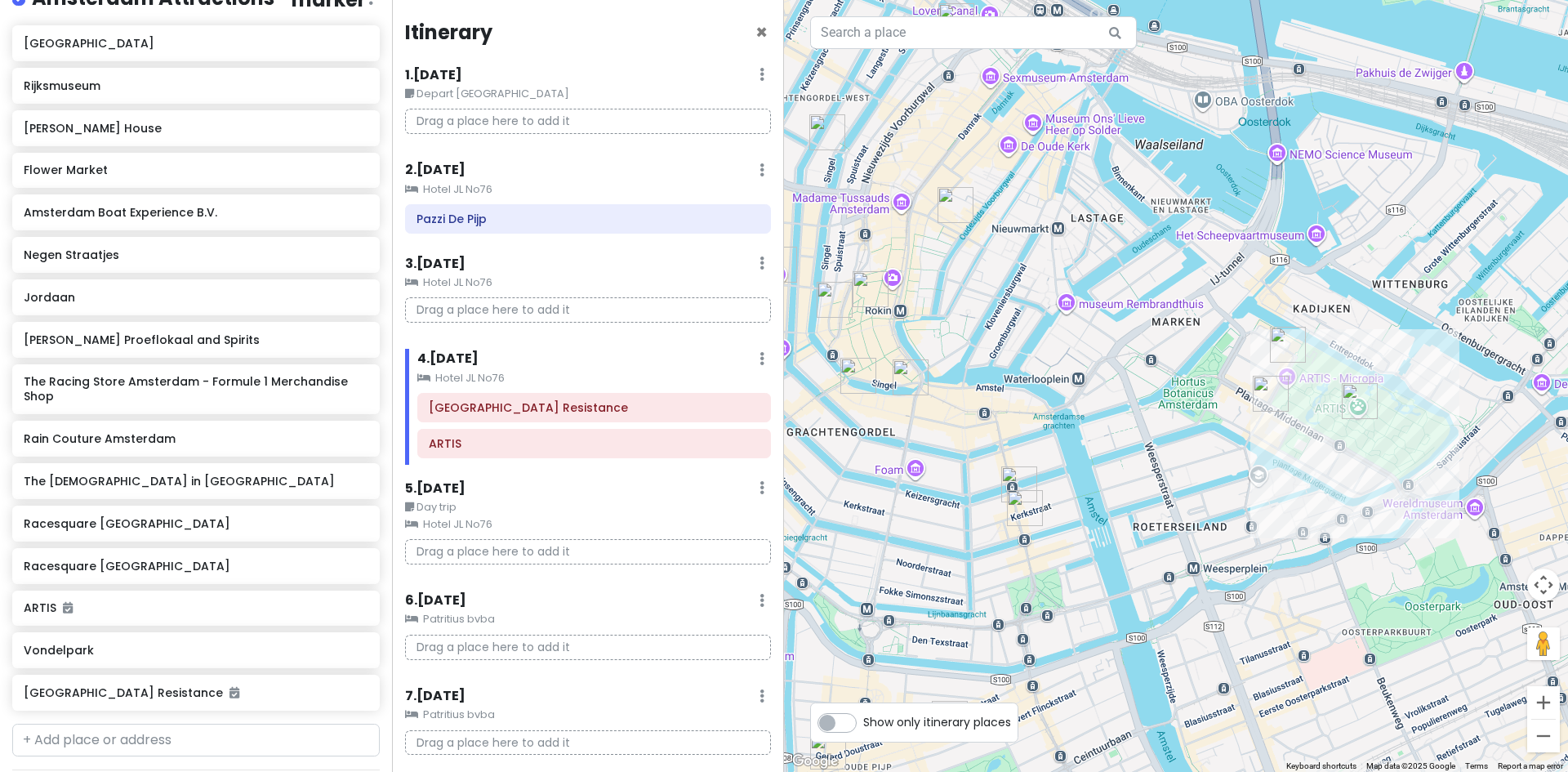
click at [1008, 479] on img "Tujuh Maret" at bounding box center [1019, 484] width 36 height 36
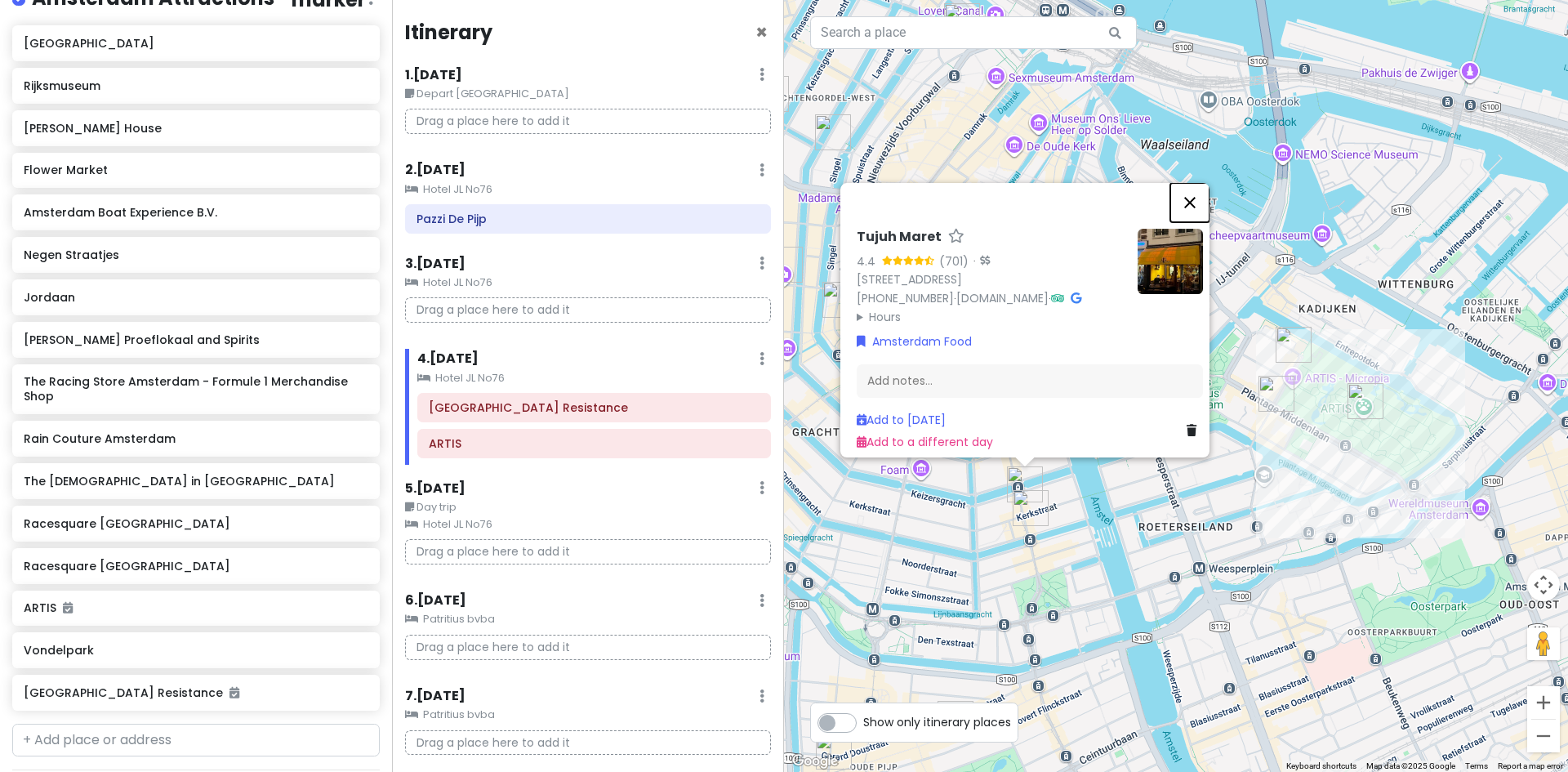
click at [1205, 183] on button "Close" at bounding box center [1189, 203] width 39 height 39
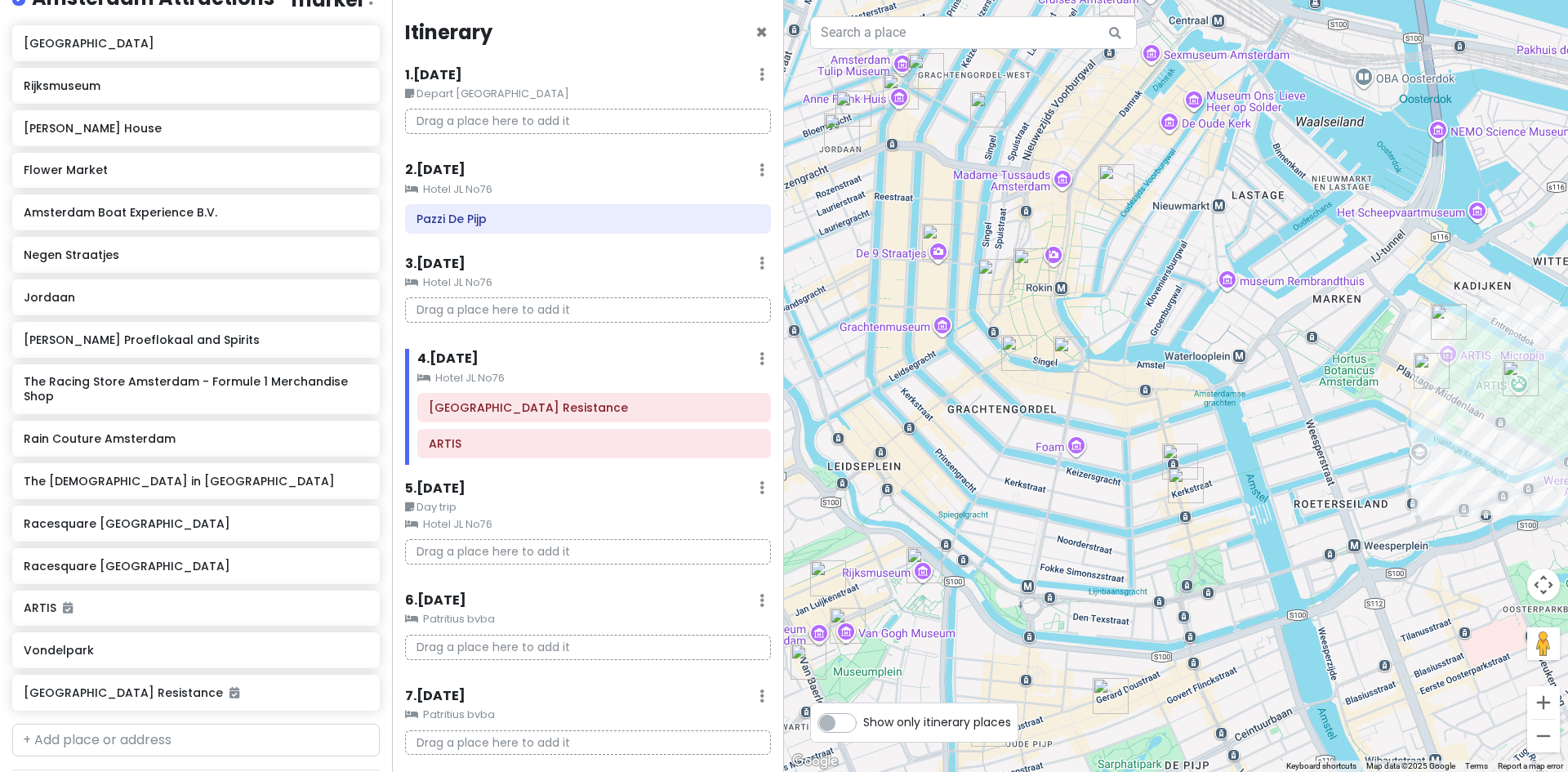
drag, startPoint x: 987, startPoint y: 260, endPoint x: 1160, endPoint y: 237, distance: 174.5
click at [1159, 237] on div at bounding box center [1176, 386] width 784 height 772
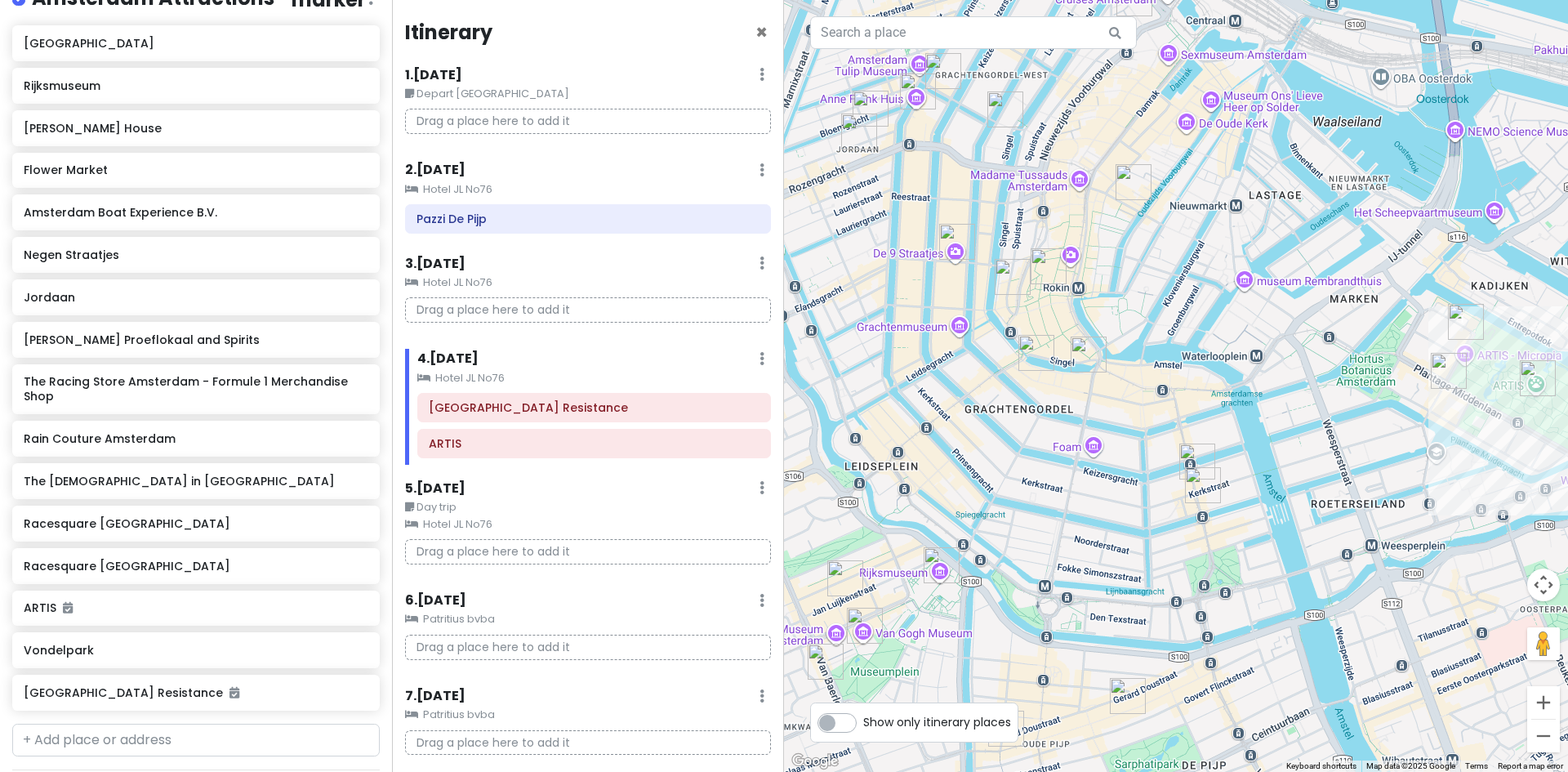
click at [1091, 357] on img "Flower Market" at bounding box center [1088, 354] width 36 height 36
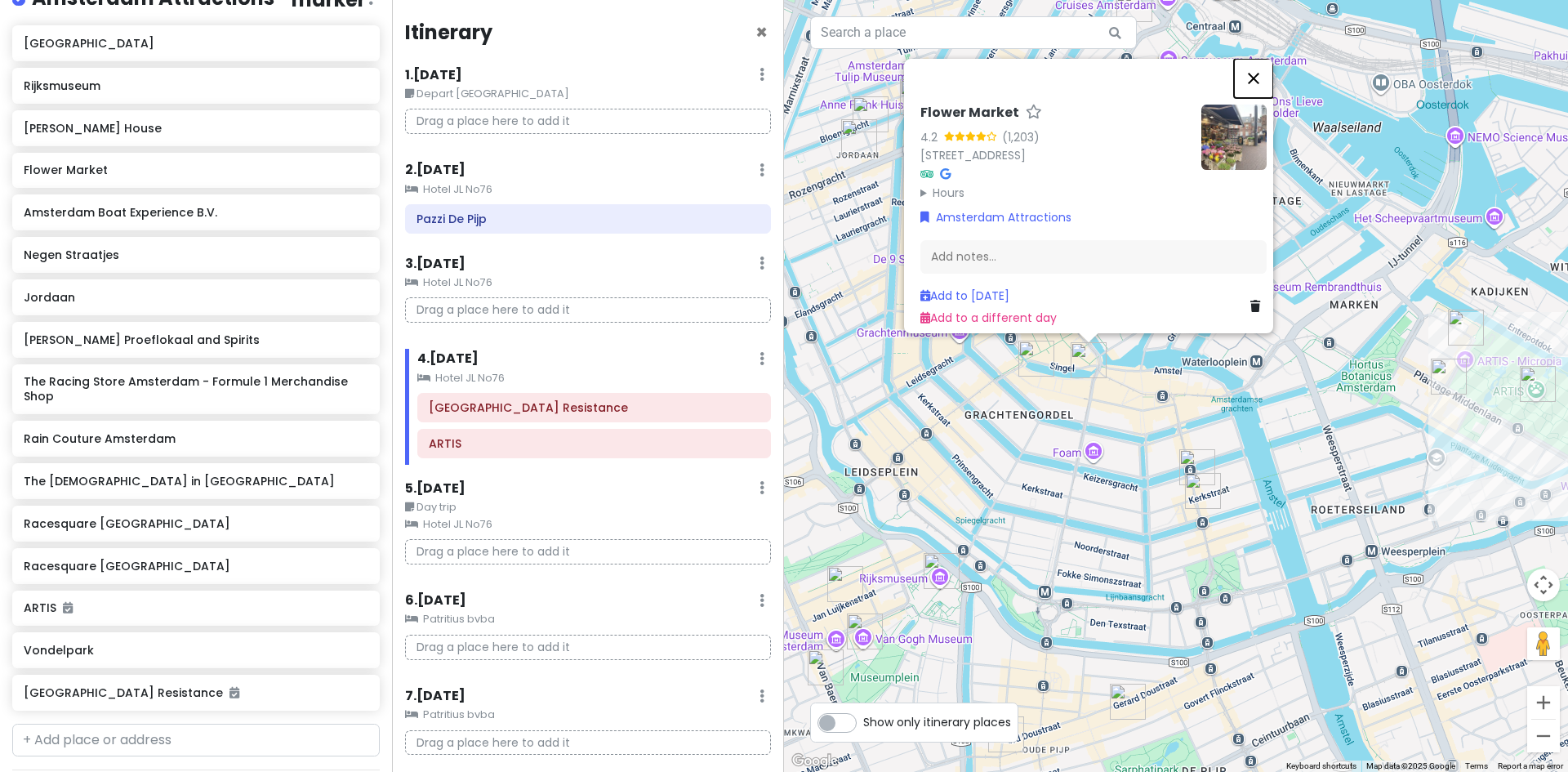
click at [1259, 70] on button "Close" at bounding box center [1253, 78] width 39 height 39
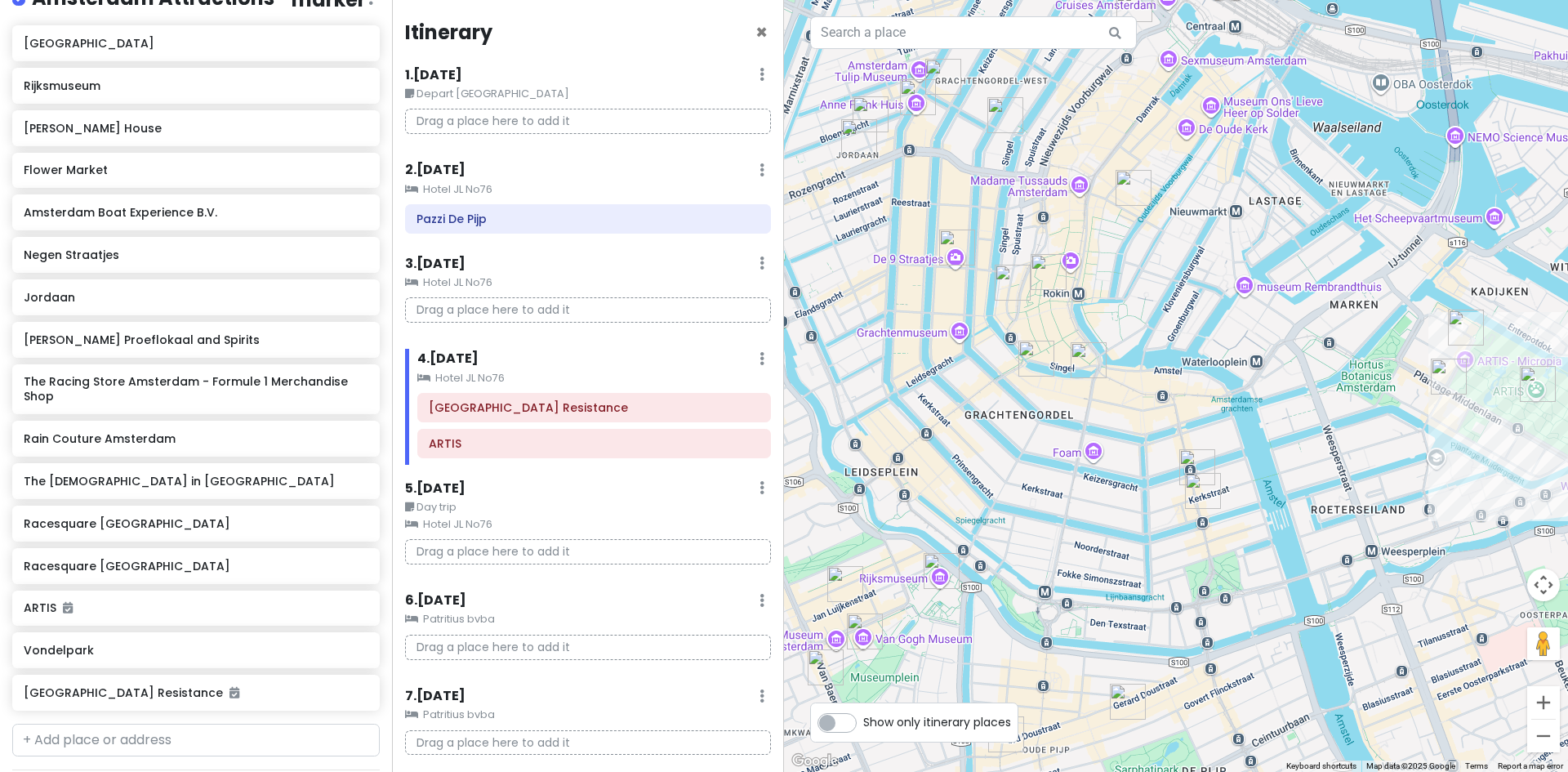
click at [1053, 262] on img "The Racing Store Amsterdam - Formule 1 Merchandise Shop" at bounding box center [1049, 272] width 36 height 36
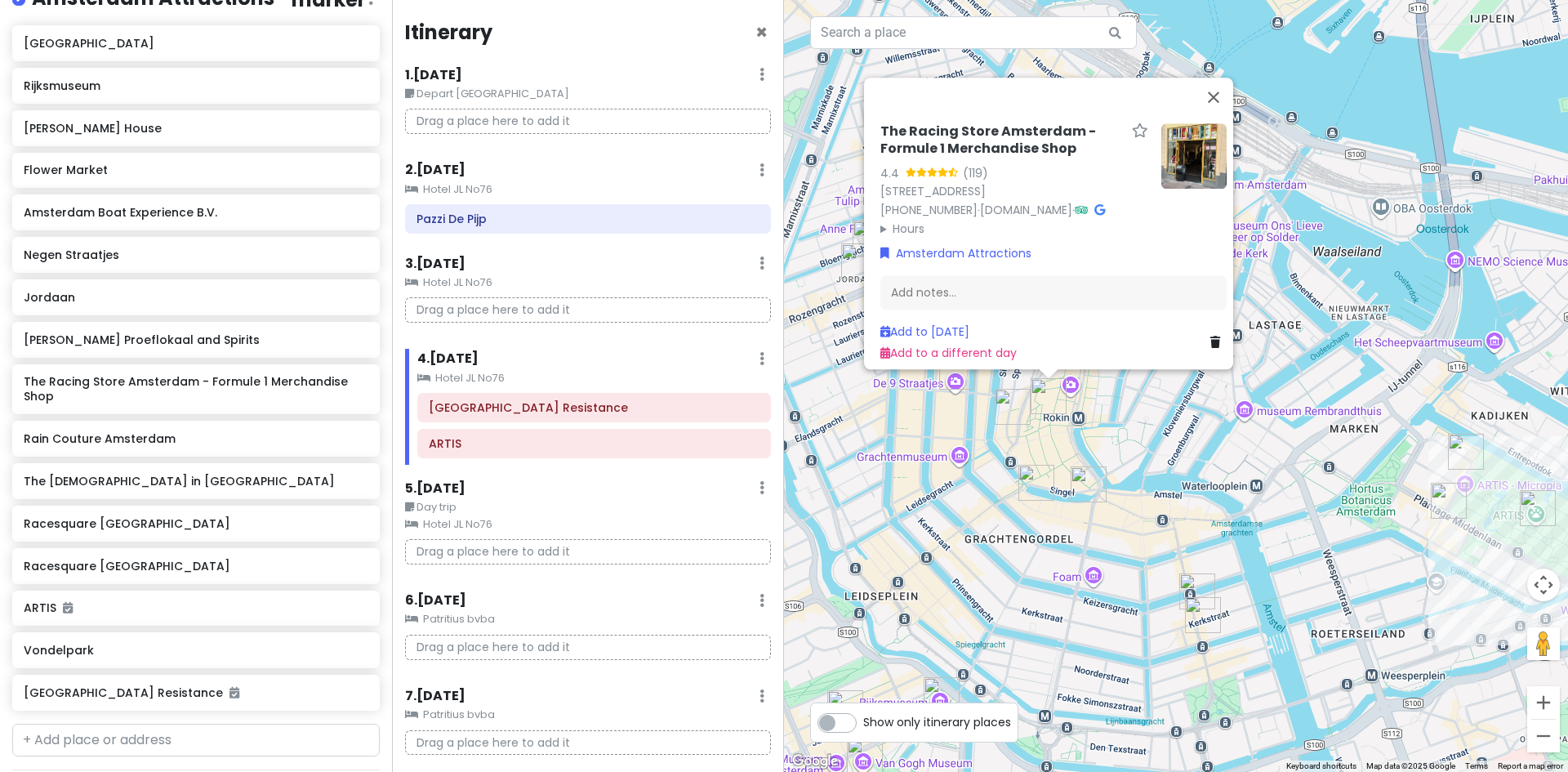
click at [885, 222] on summary "Hours" at bounding box center [1014, 228] width 268 height 18
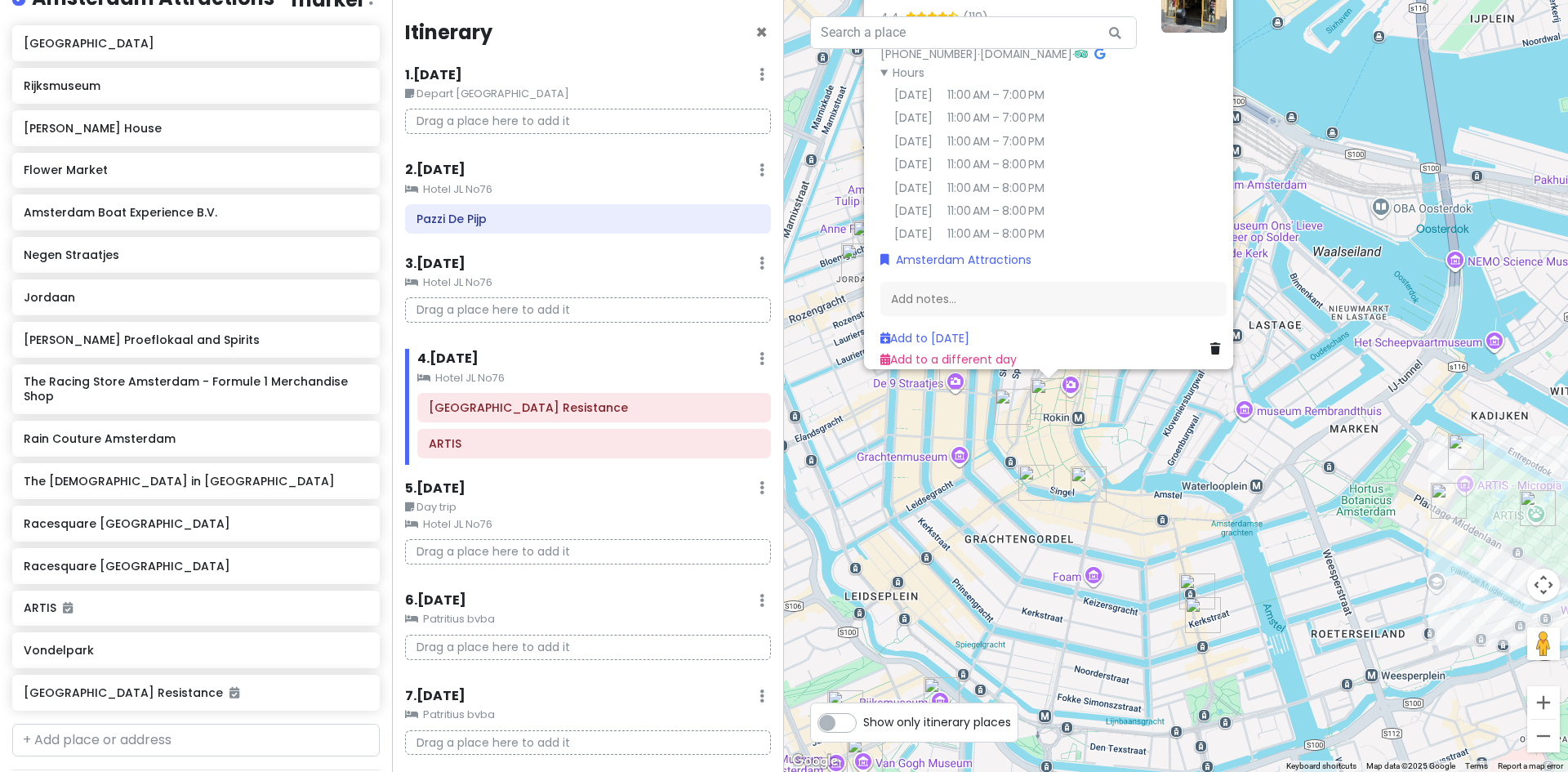
click at [1086, 483] on img "Flower Market" at bounding box center [1088, 484] width 36 height 36
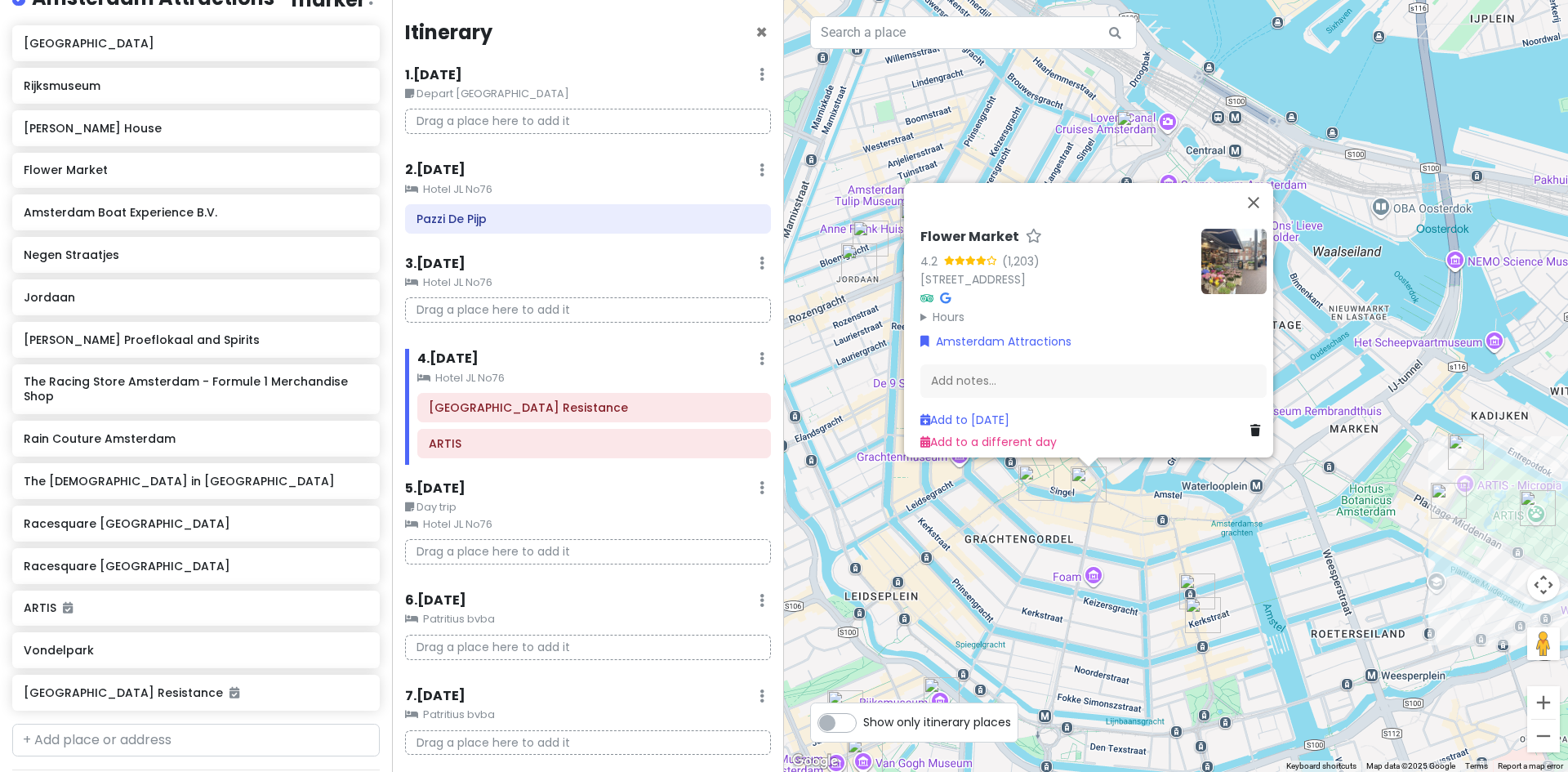
click at [946, 307] on summary "Hours" at bounding box center [1054, 316] width 268 height 18
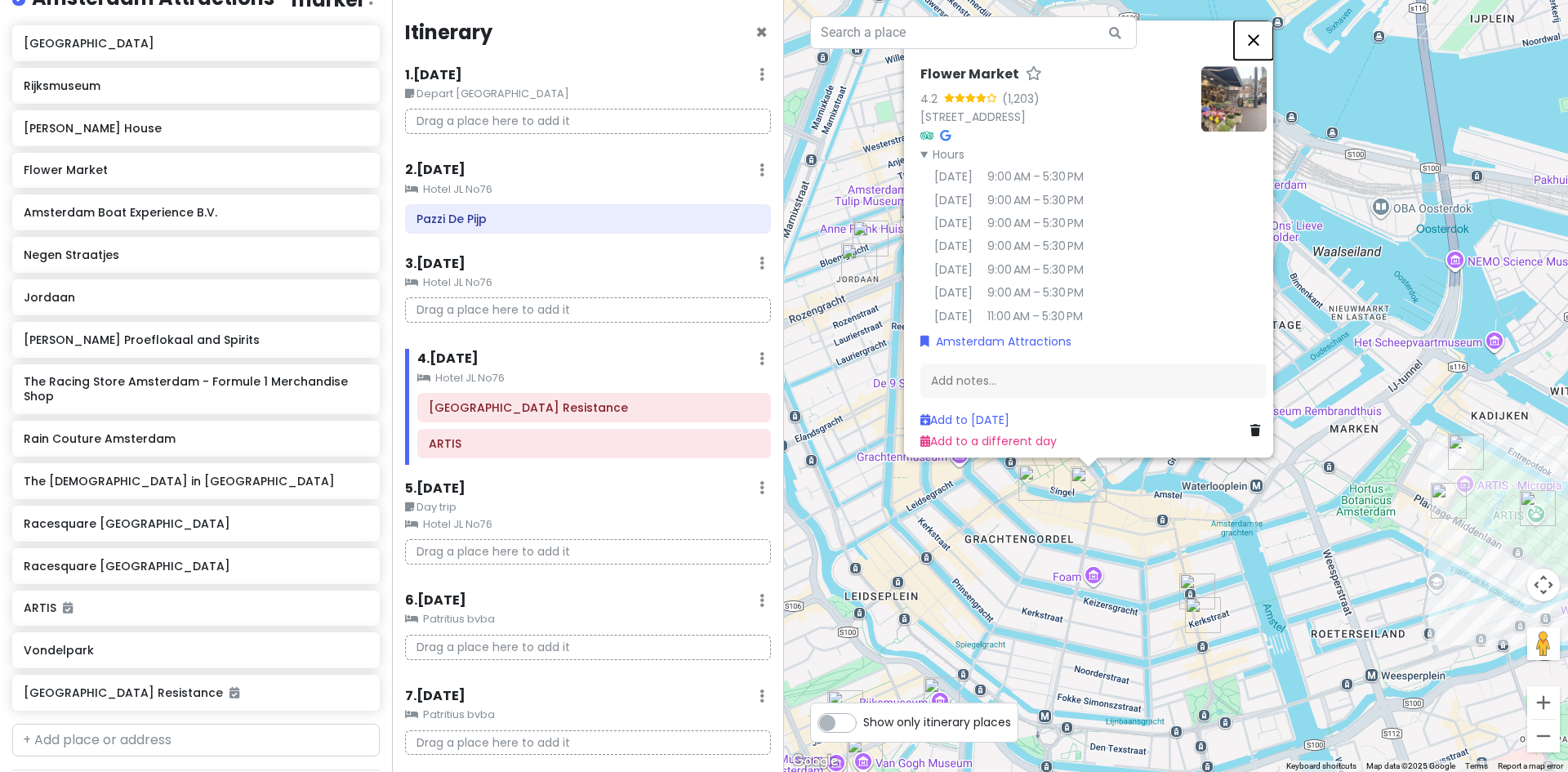
click at [1264, 26] on button "Close" at bounding box center [1253, 39] width 39 height 39
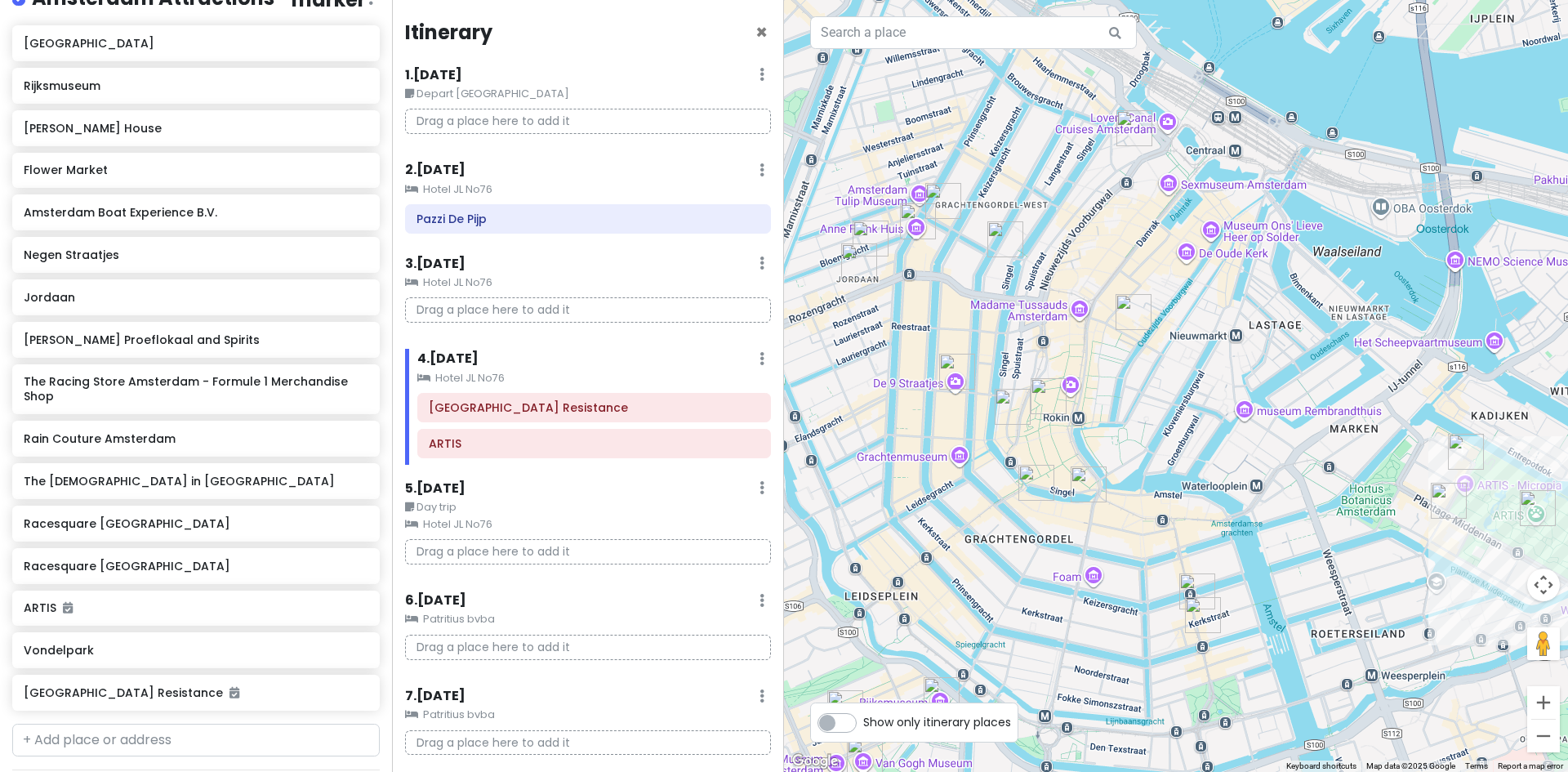
click at [939, 193] on img "Amsterdam Boat Experience B.V." at bounding box center [943, 201] width 36 height 36
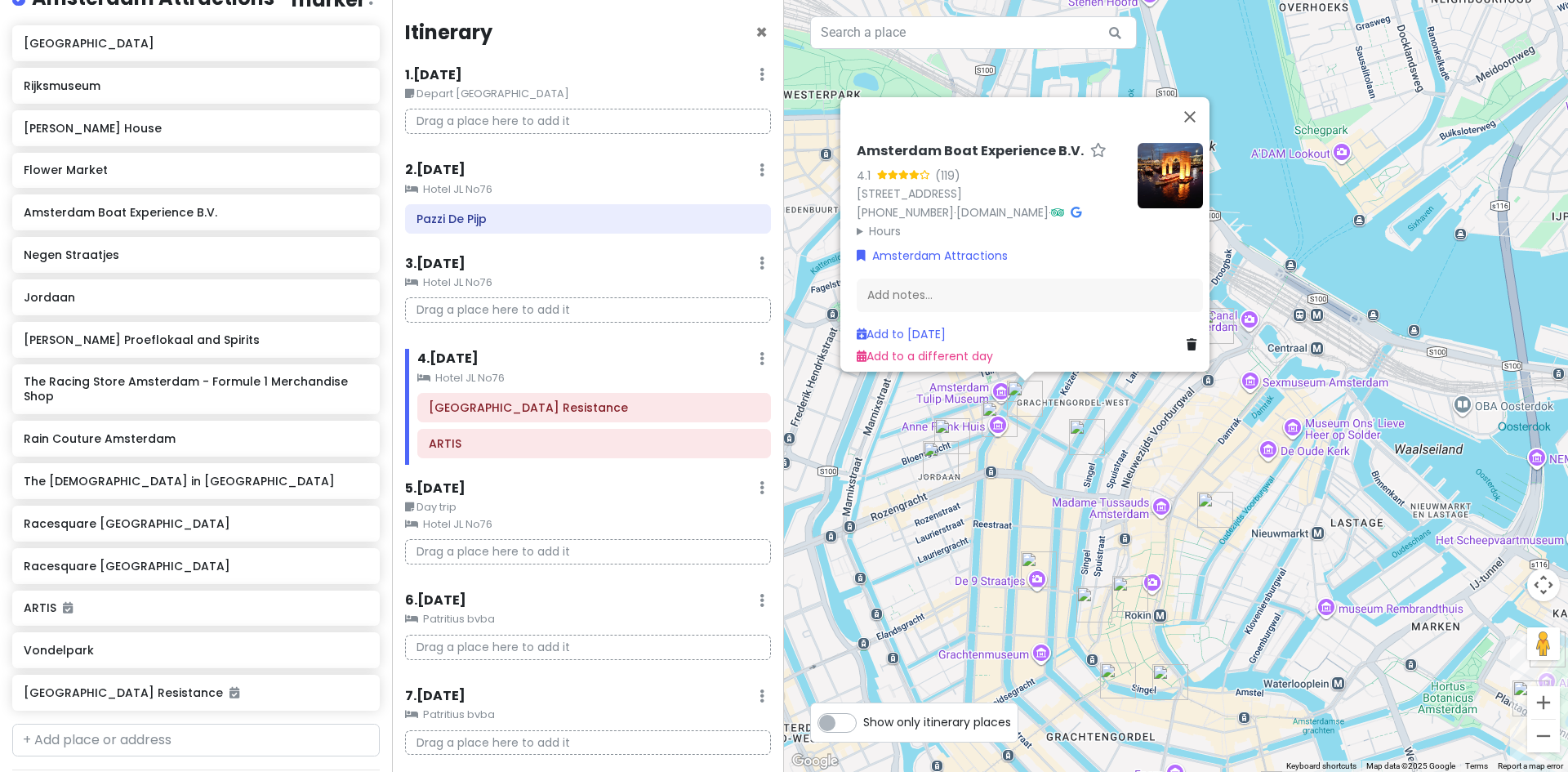
click at [996, 415] on img "Anne Frank House" at bounding box center [999, 418] width 36 height 36
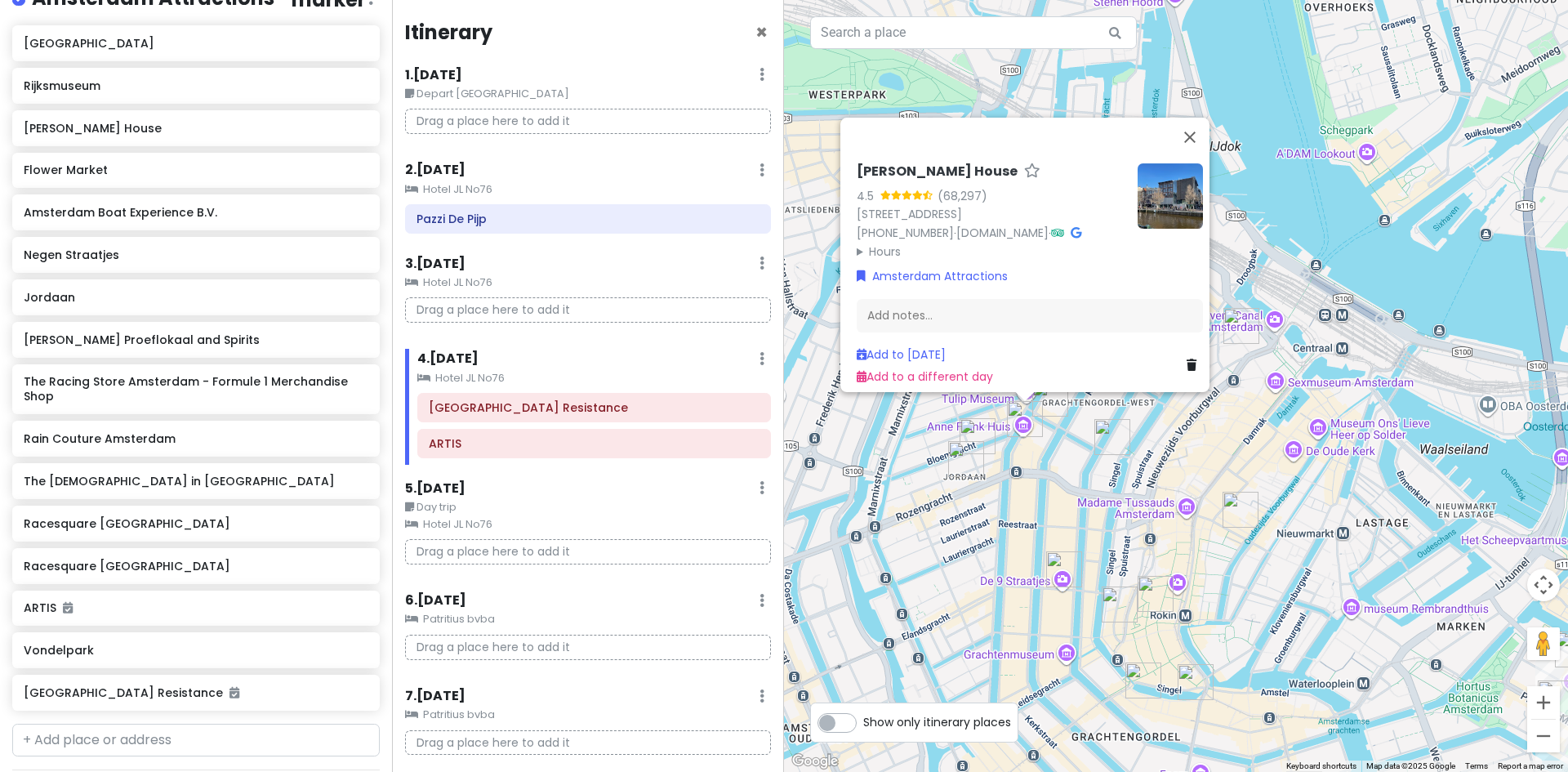
click at [1061, 572] on img "Negen Straatjes" at bounding box center [1063, 569] width 36 height 36
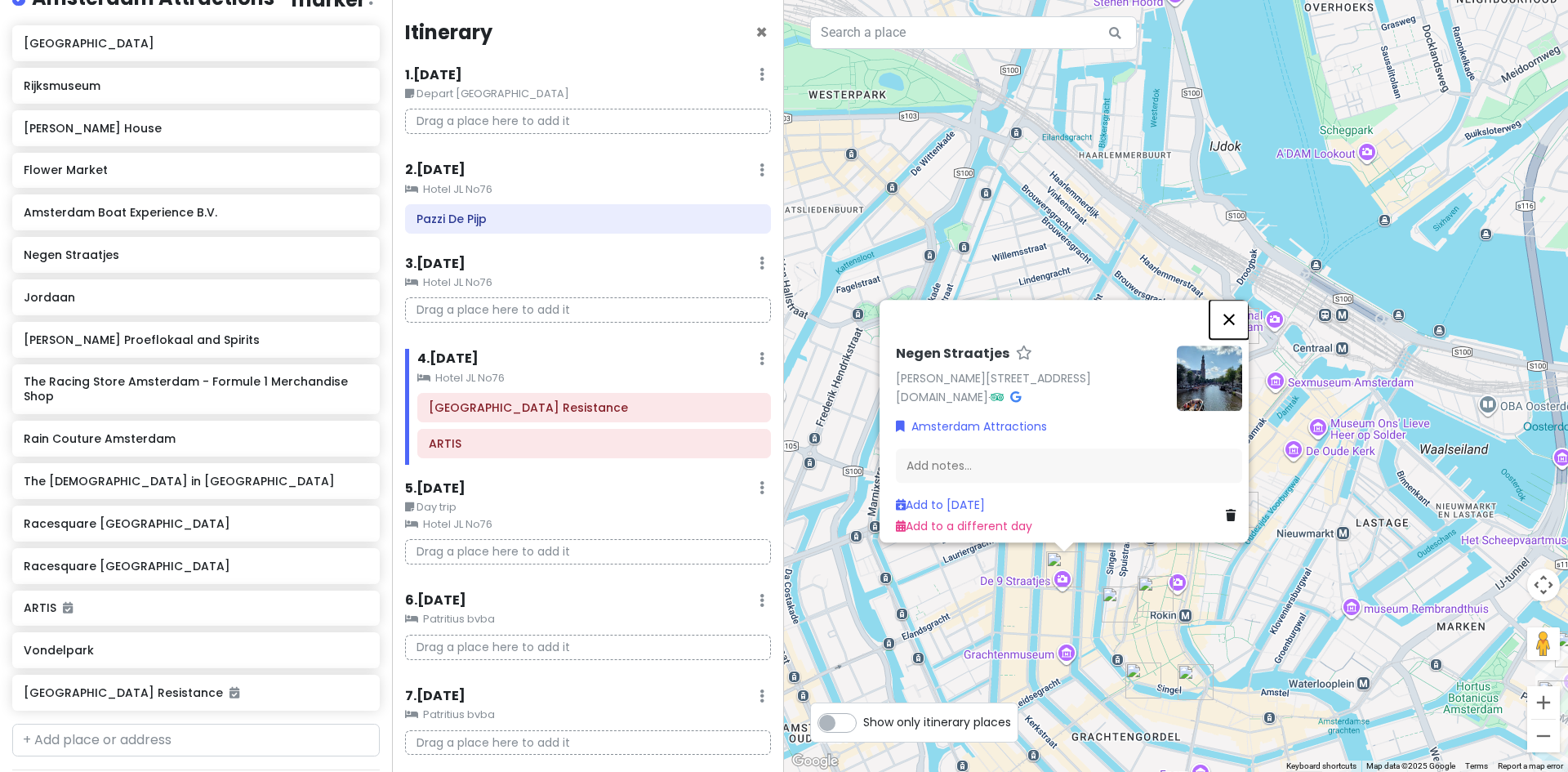
click at [1240, 308] on button "Close" at bounding box center [1228, 319] width 39 height 39
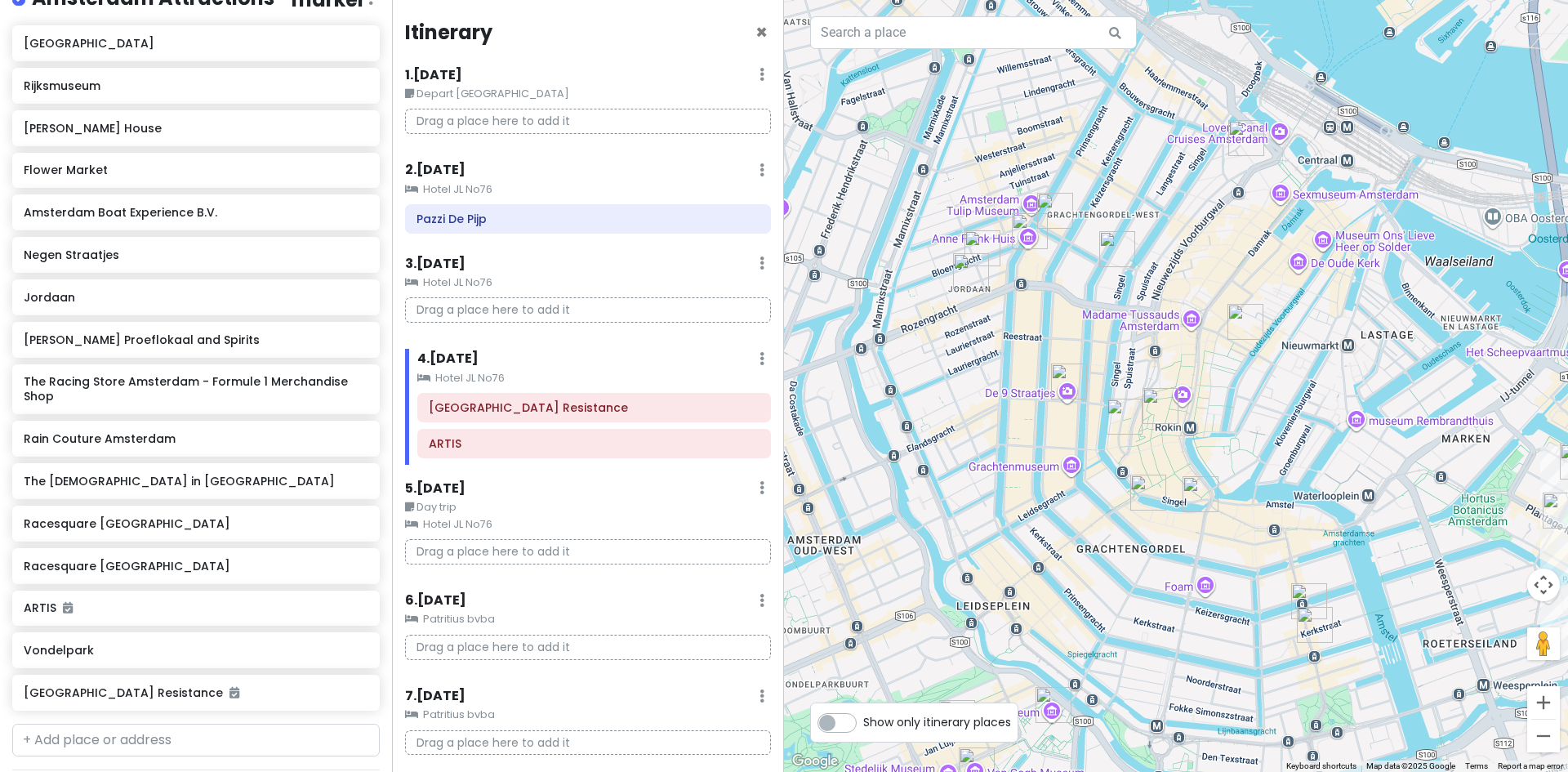
drag, startPoint x: 1040, startPoint y: 499, endPoint x: 1031, endPoint y: 374, distance: 125.3
click at [1042, 333] on div at bounding box center [1176, 386] width 784 height 772
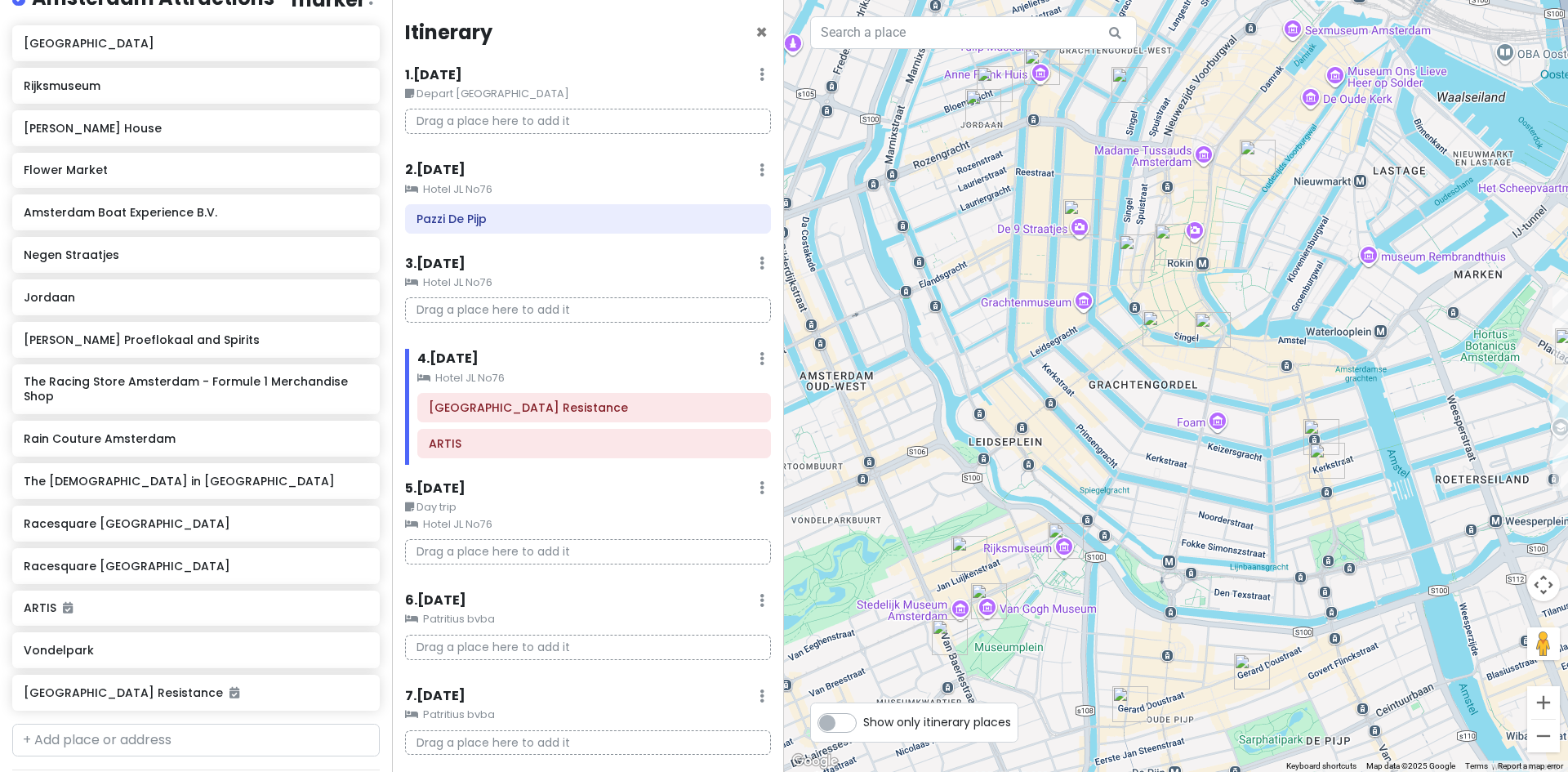
drag, startPoint x: 1006, startPoint y: 553, endPoint x: 1009, endPoint y: 415, distance: 138.0
click at [1009, 415] on div at bounding box center [1176, 386] width 784 height 772
click at [987, 601] on img "Van Gogh Museum" at bounding box center [988, 601] width 36 height 36
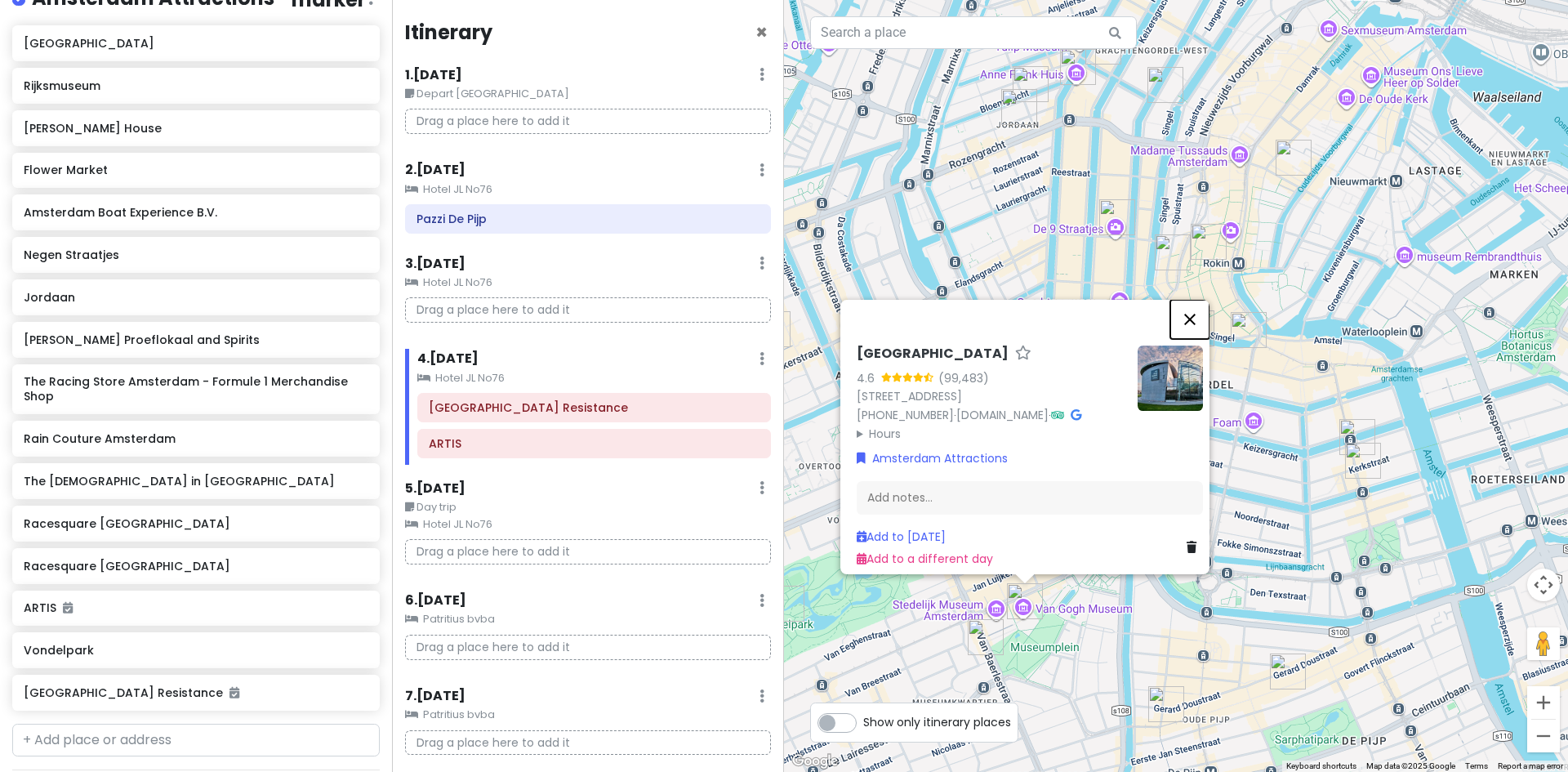
click at [1196, 300] on button "Close" at bounding box center [1189, 319] width 39 height 39
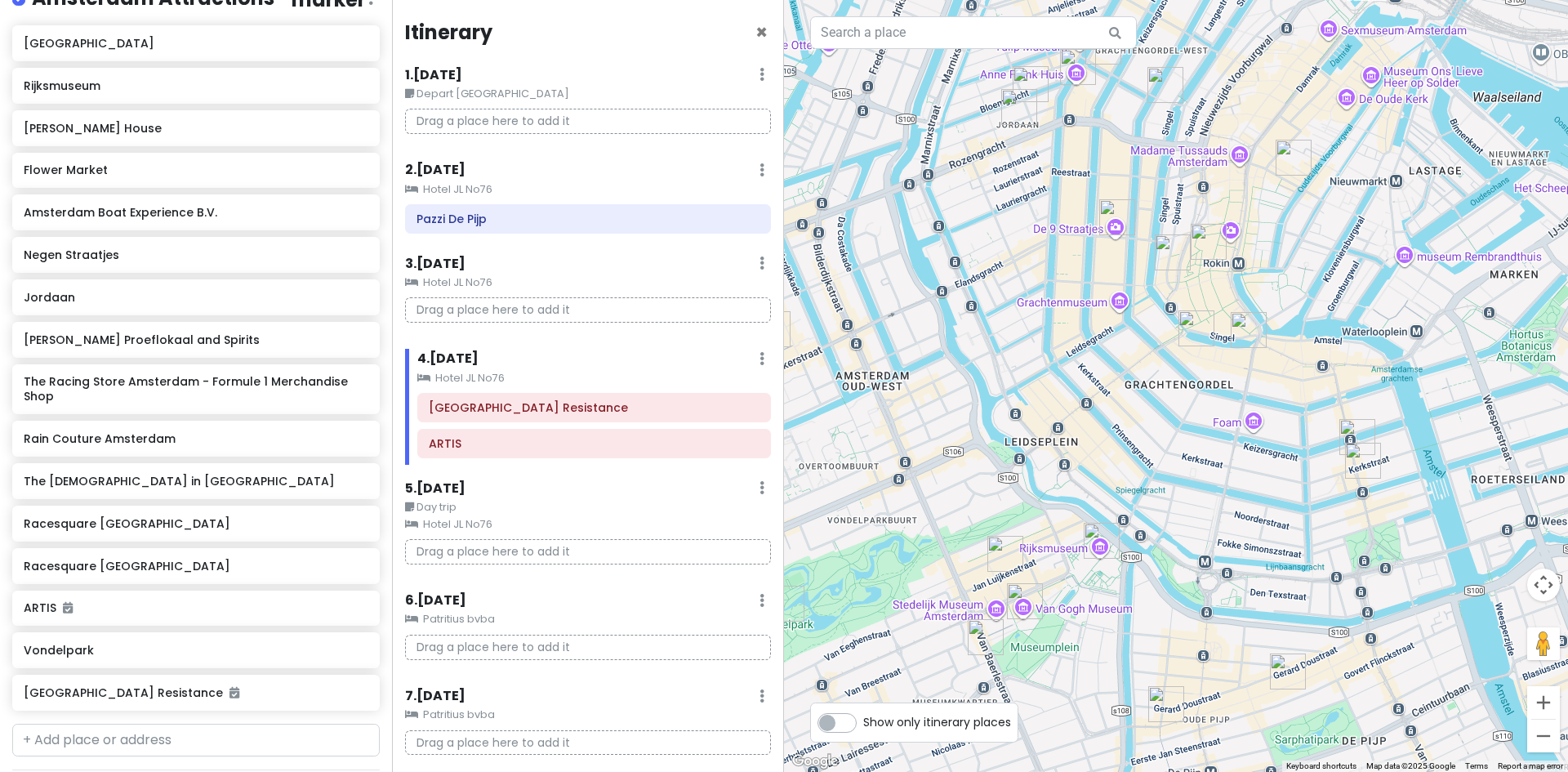
click at [986, 631] on img "Chimney Cake Bakery & Café" at bounding box center [986, 637] width 36 height 36
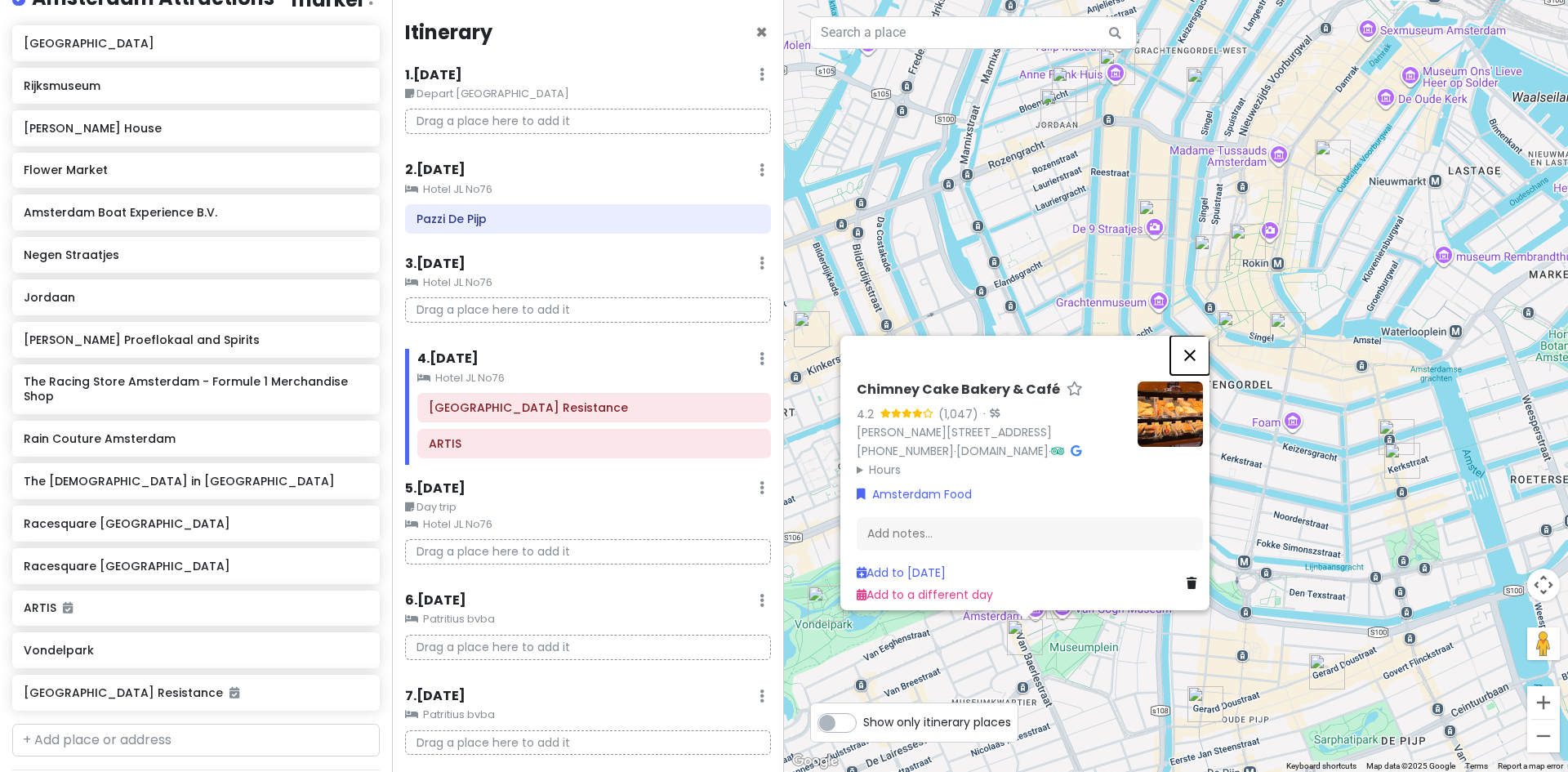
click at [1191, 335] on button "Close" at bounding box center [1189, 355] width 39 height 39
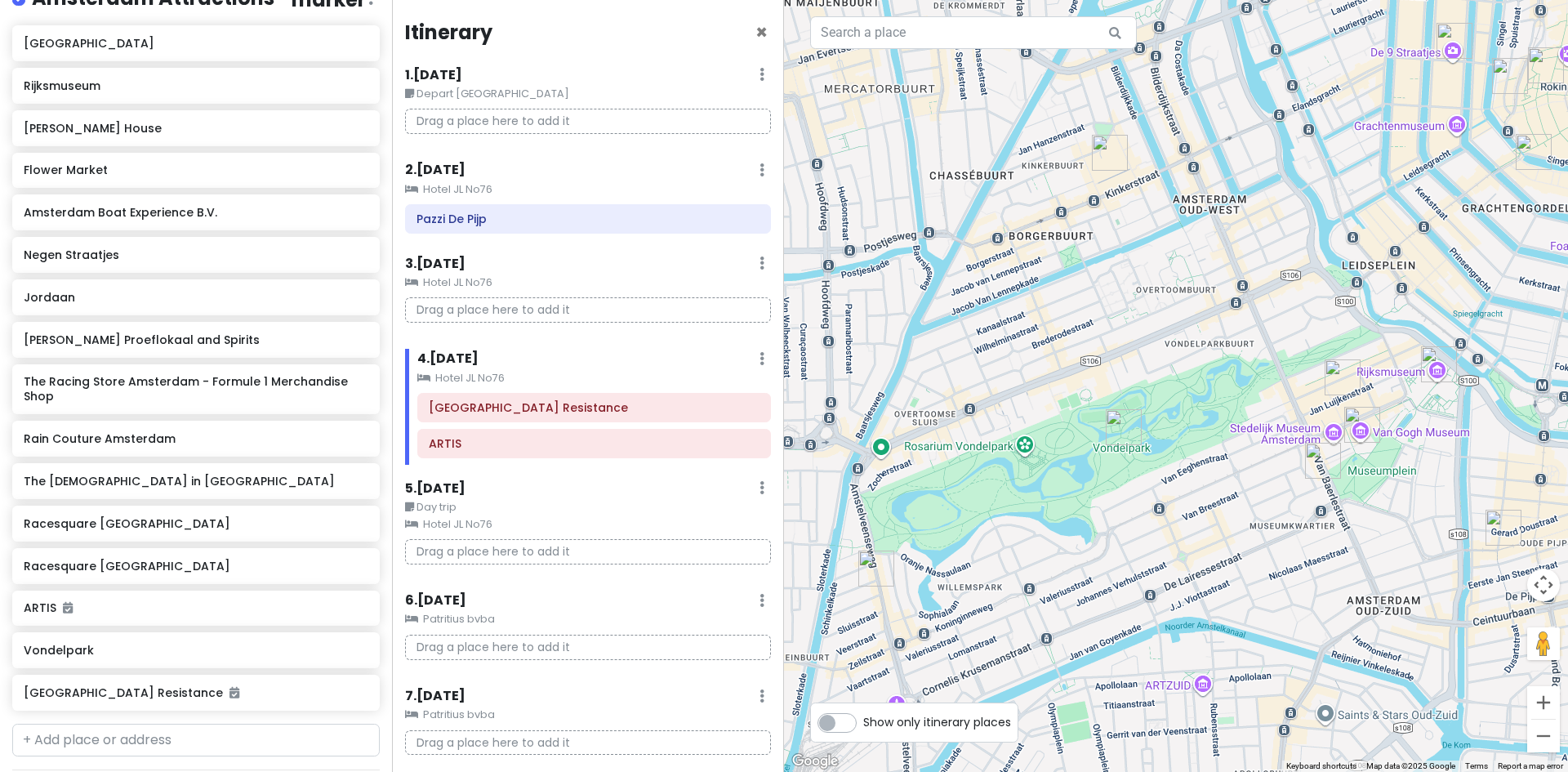
drag, startPoint x: 882, startPoint y: 581, endPoint x: 1182, endPoint y: 403, distance: 348.8
click at [1182, 403] on div at bounding box center [1176, 386] width 784 height 772
click at [1119, 429] on img "Vondelpark" at bounding box center [1124, 427] width 36 height 36
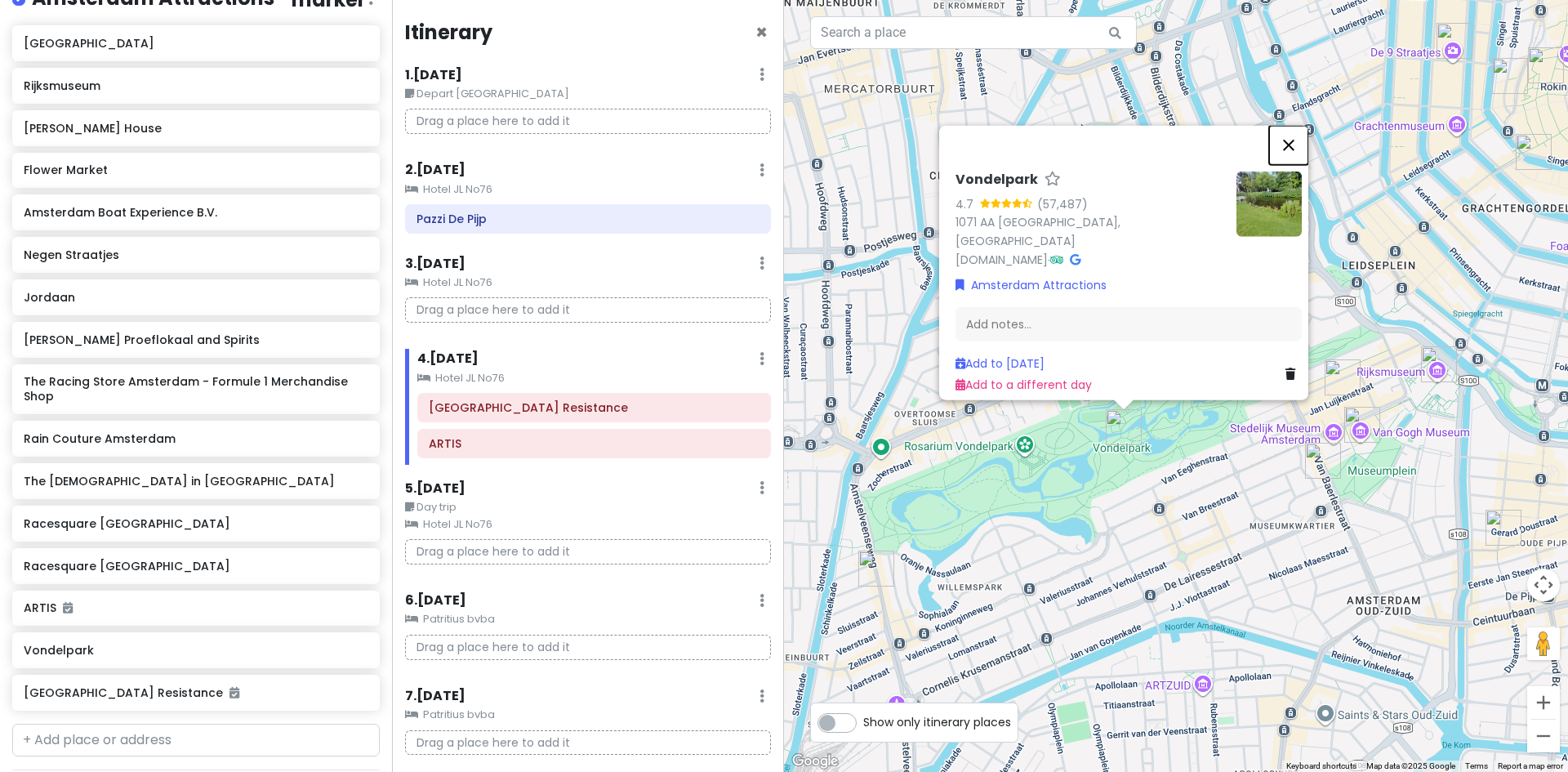
click at [1302, 159] on button "Close" at bounding box center [1289, 144] width 39 height 39
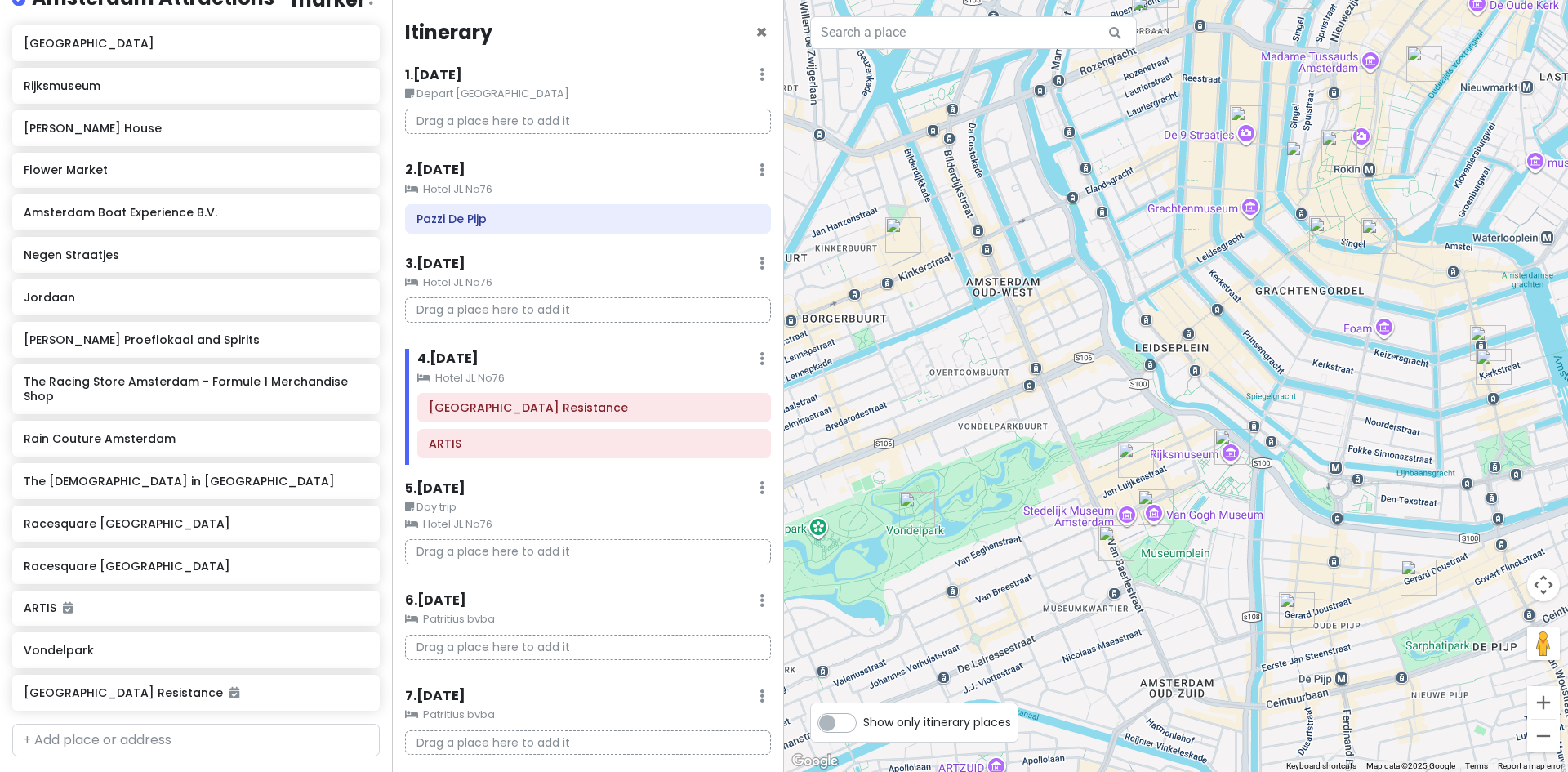
drag, startPoint x: 1229, startPoint y: 282, endPoint x: 1022, endPoint y: 364, distance: 222.6
click at [1022, 364] on div at bounding box center [1176, 386] width 784 height 772
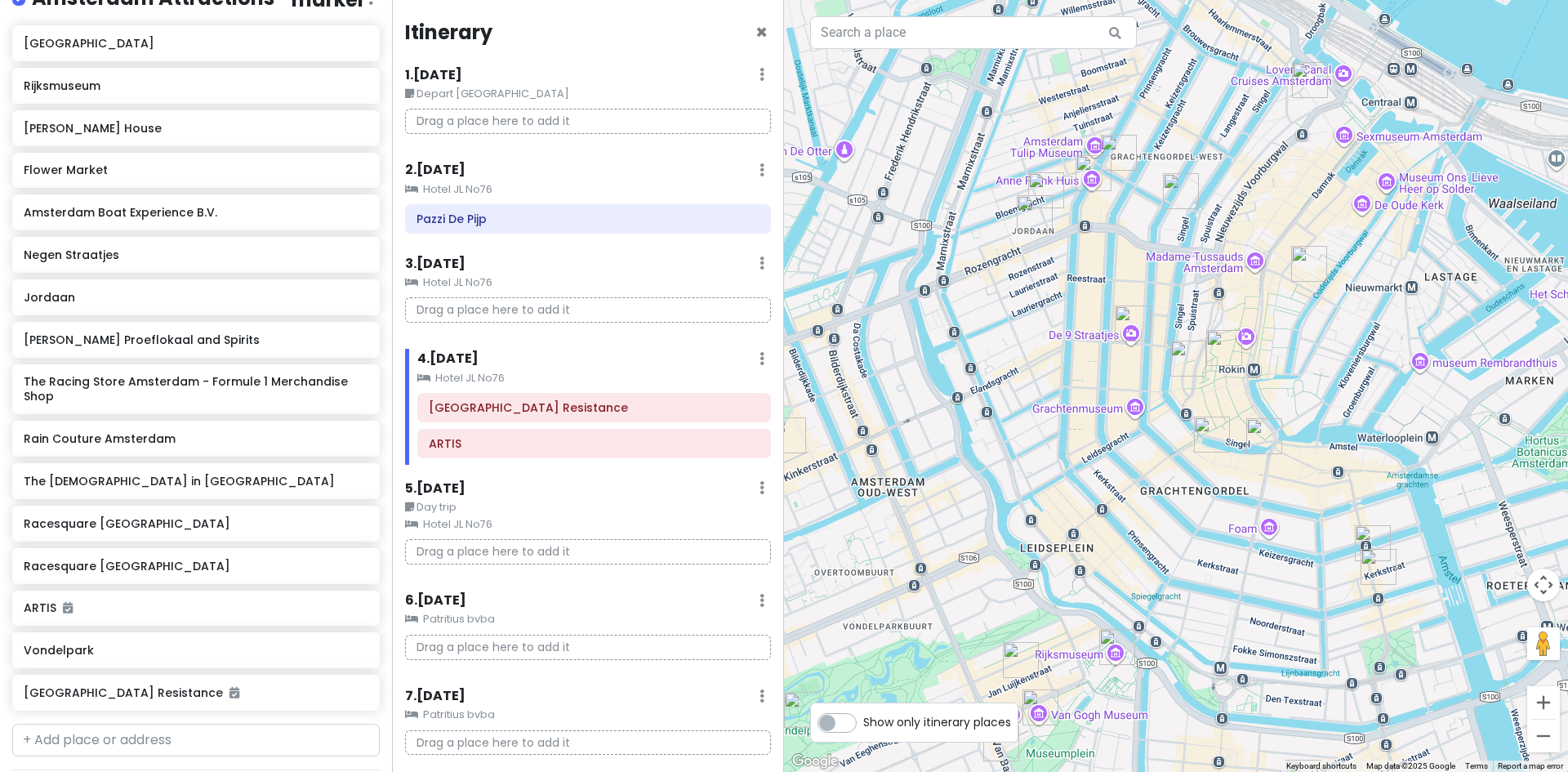
drag, startPoint x: 1236, startPoint y: 335, endPoint x: 1128, endPoint y: 503, distance: 199.7
click at [1128, 503] on div at bounding box center [1176, 386] width 784 height 772
click at [1266, 434] on img "Flower Market" at bounding box center [1263, 436] width 36 height 36
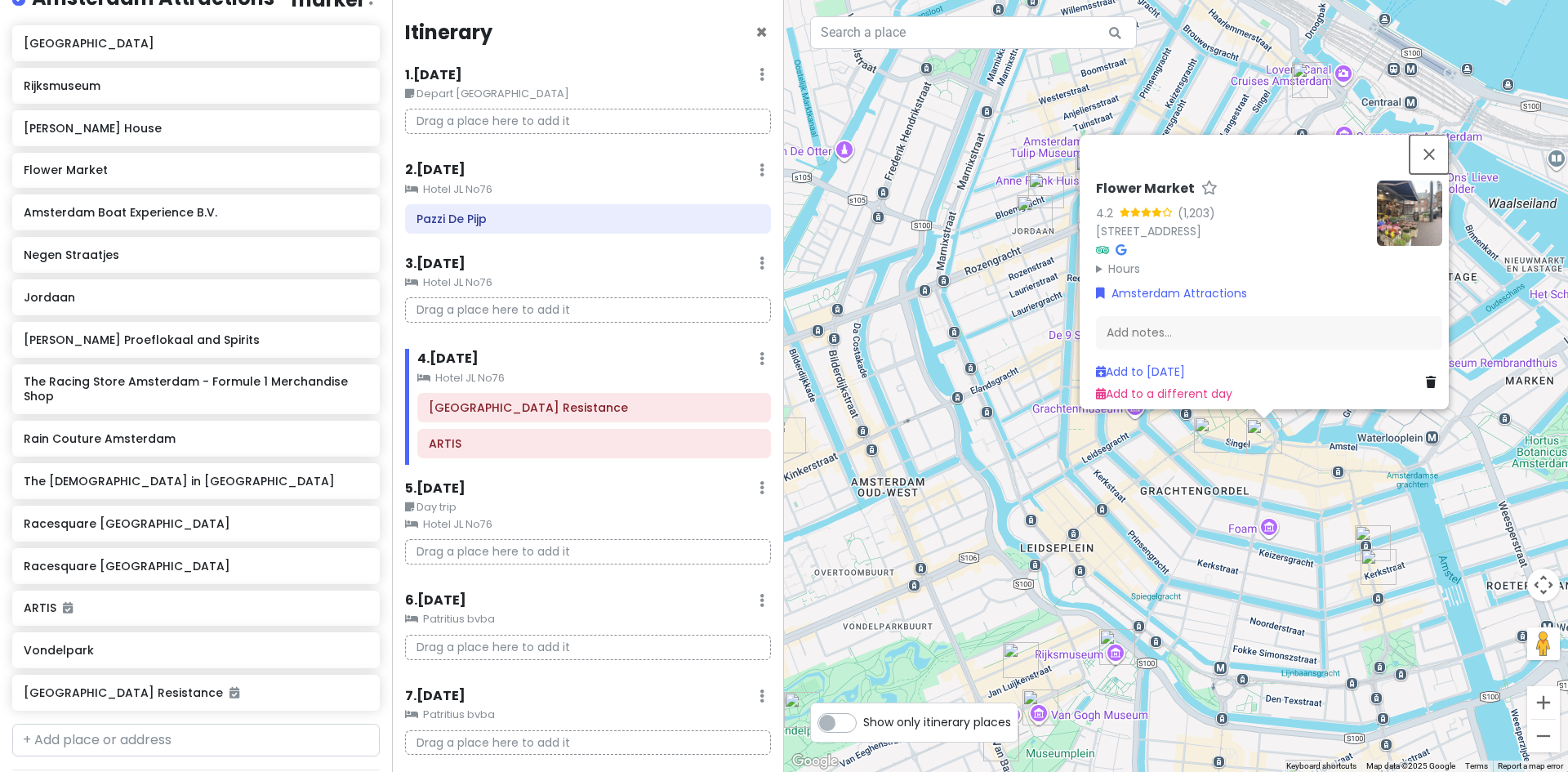
click at [1441, 149] on button "Close" at bounding box center [1429, 154] width 39 height 39
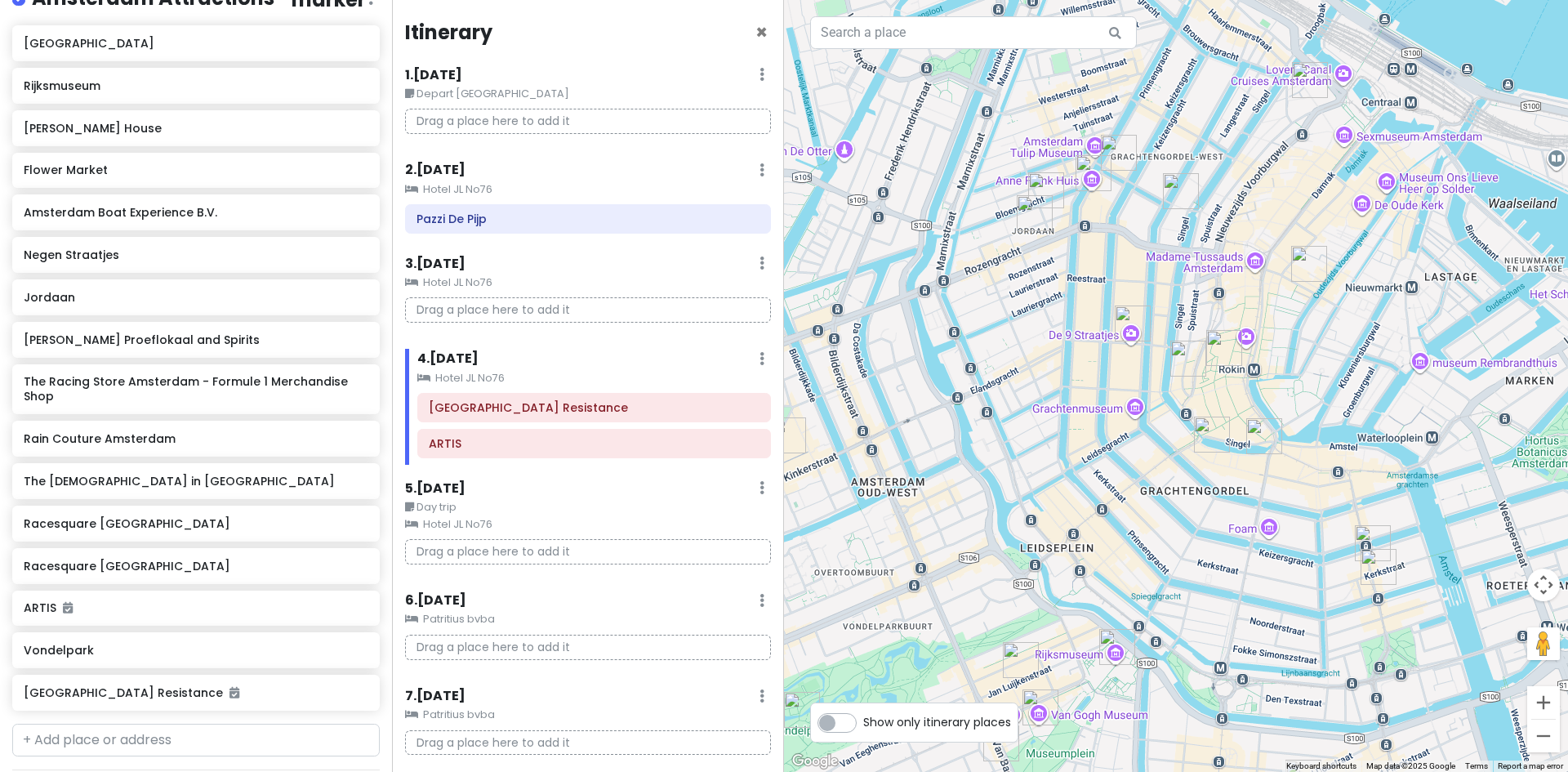
click at [1373, 562] on img "Rain Couture Amsterdam" at bounding box center [1378, 567] width 36 height 36
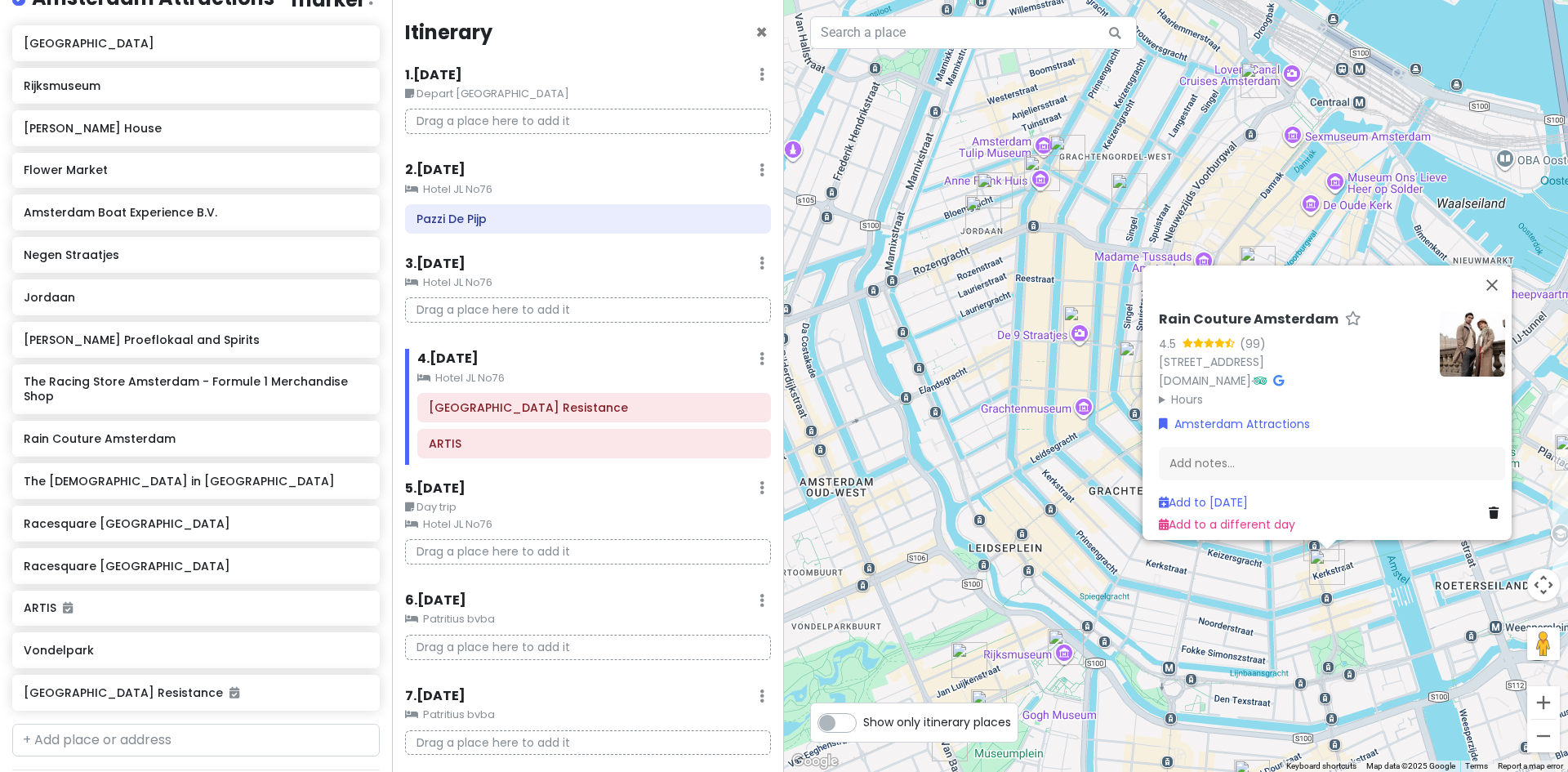
click at [1189, 392] on summary "Hours" at bounding box center [1292, 398] width 268 height 18
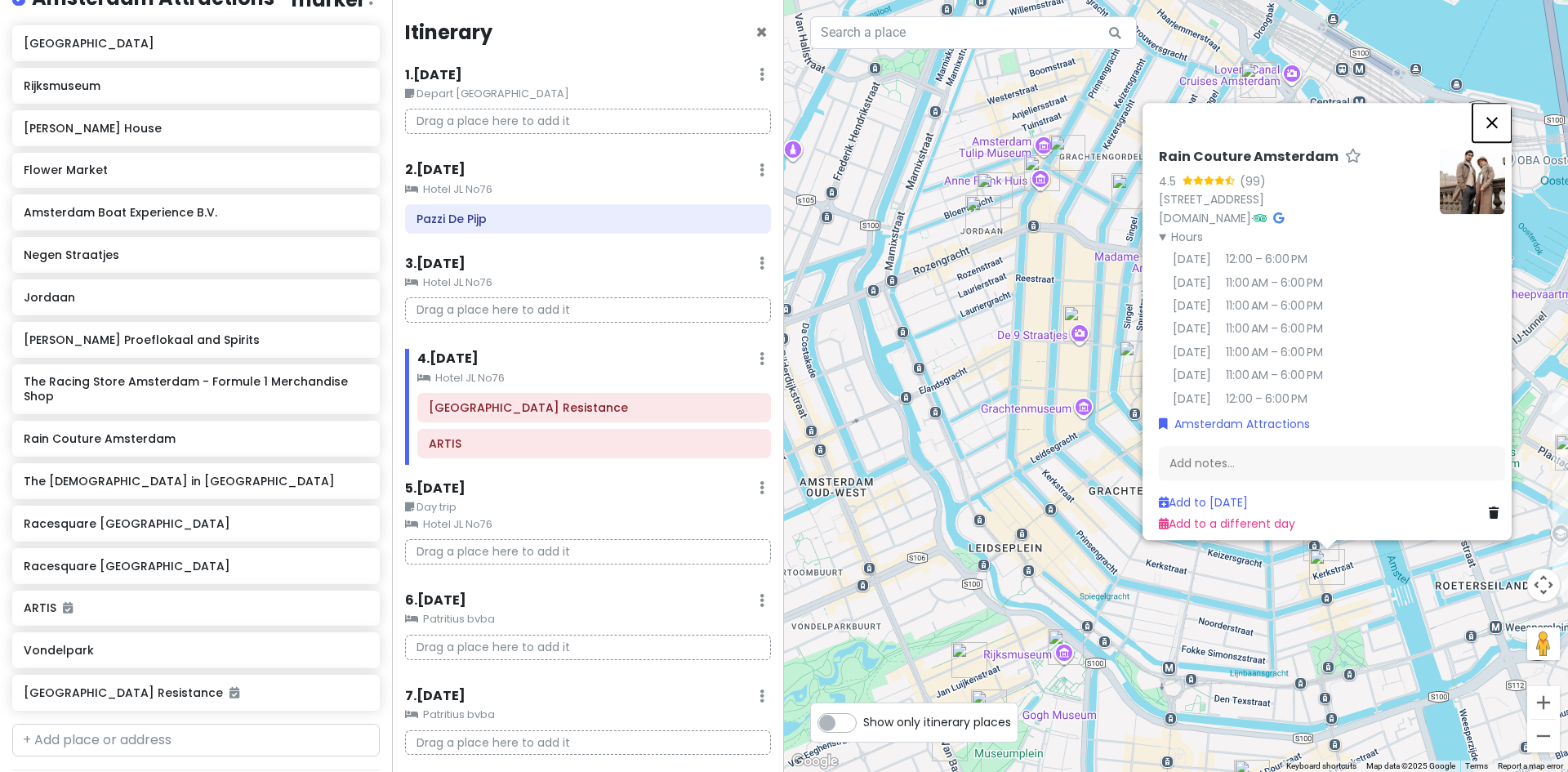
click at [1496, 103] on button "Close" at bounding box center [1492, 122] width 39 height 39
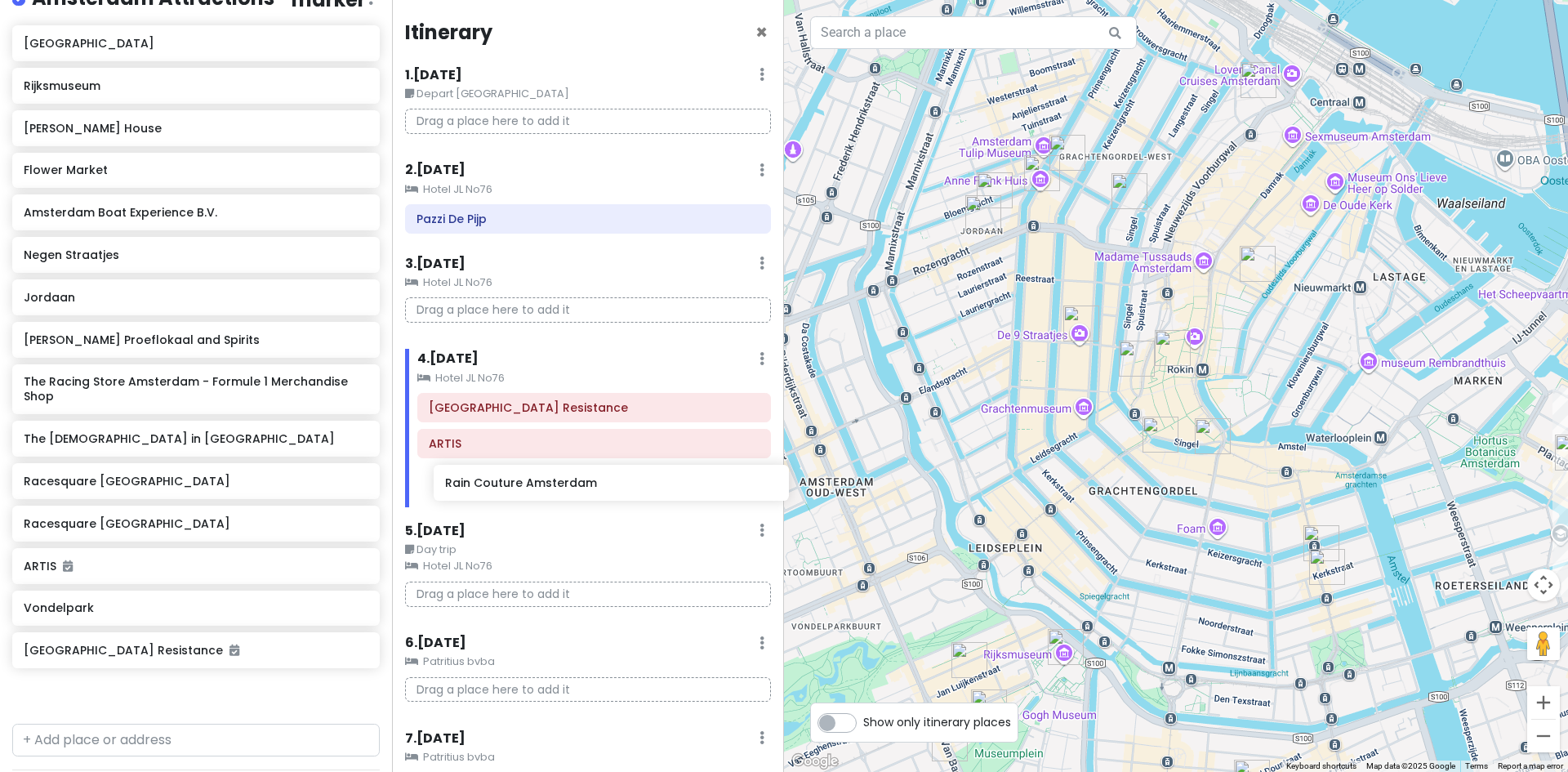
drag, startPoint x: 81, startPoint y: 445, endPoint x: 480, endPoint y: 487, distance: 401.2
click at [492, 484] on div "Europe 2026 Private Change Dates Make a Copy Delete Trip Give Feedback 💡 Suppor…" at bounding box center [784, 386] width 1568 height 772
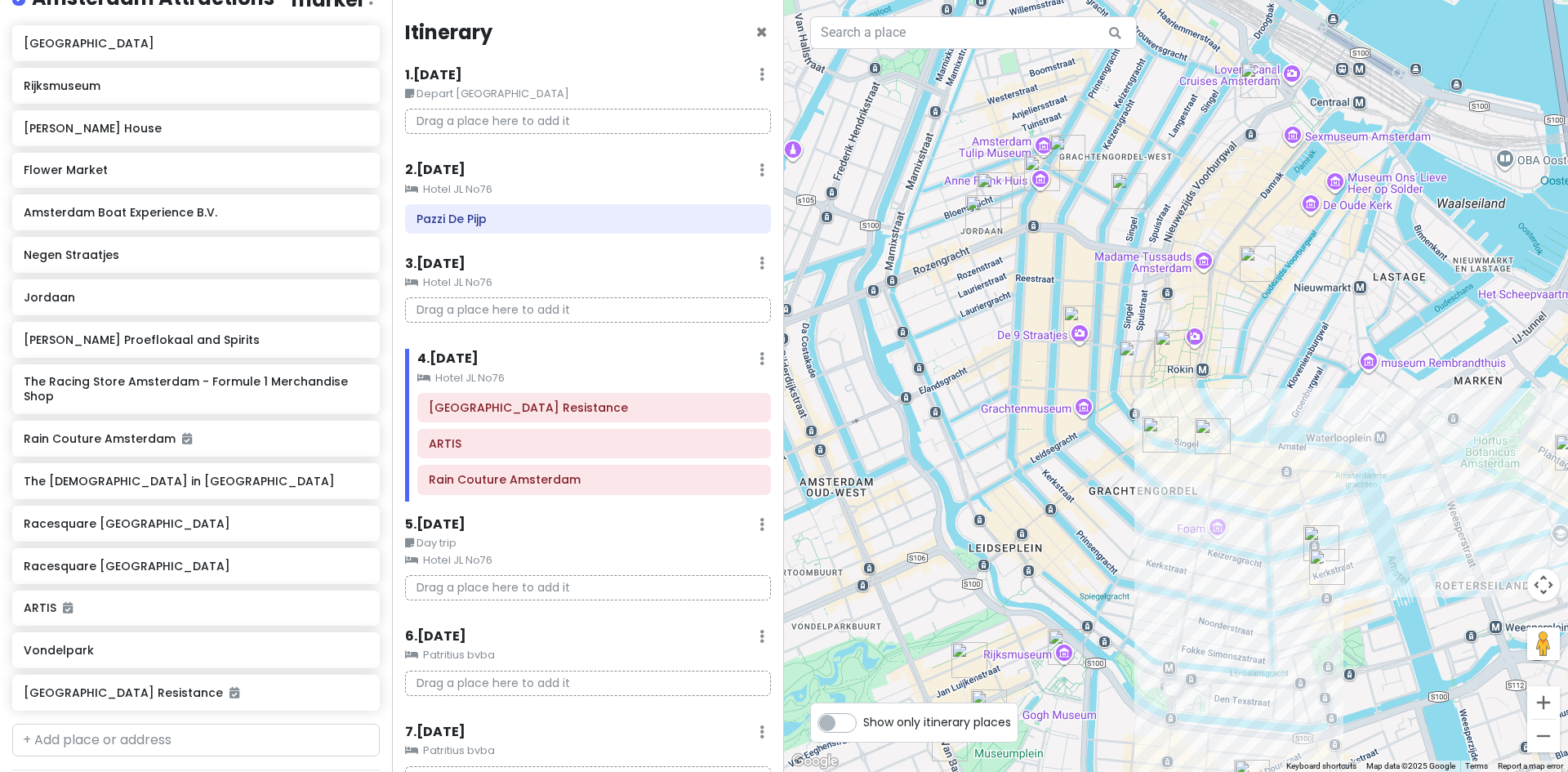
click at [1209, 442] on img "Flower Market" at bounding box center [1213, 436] width 36 height 36
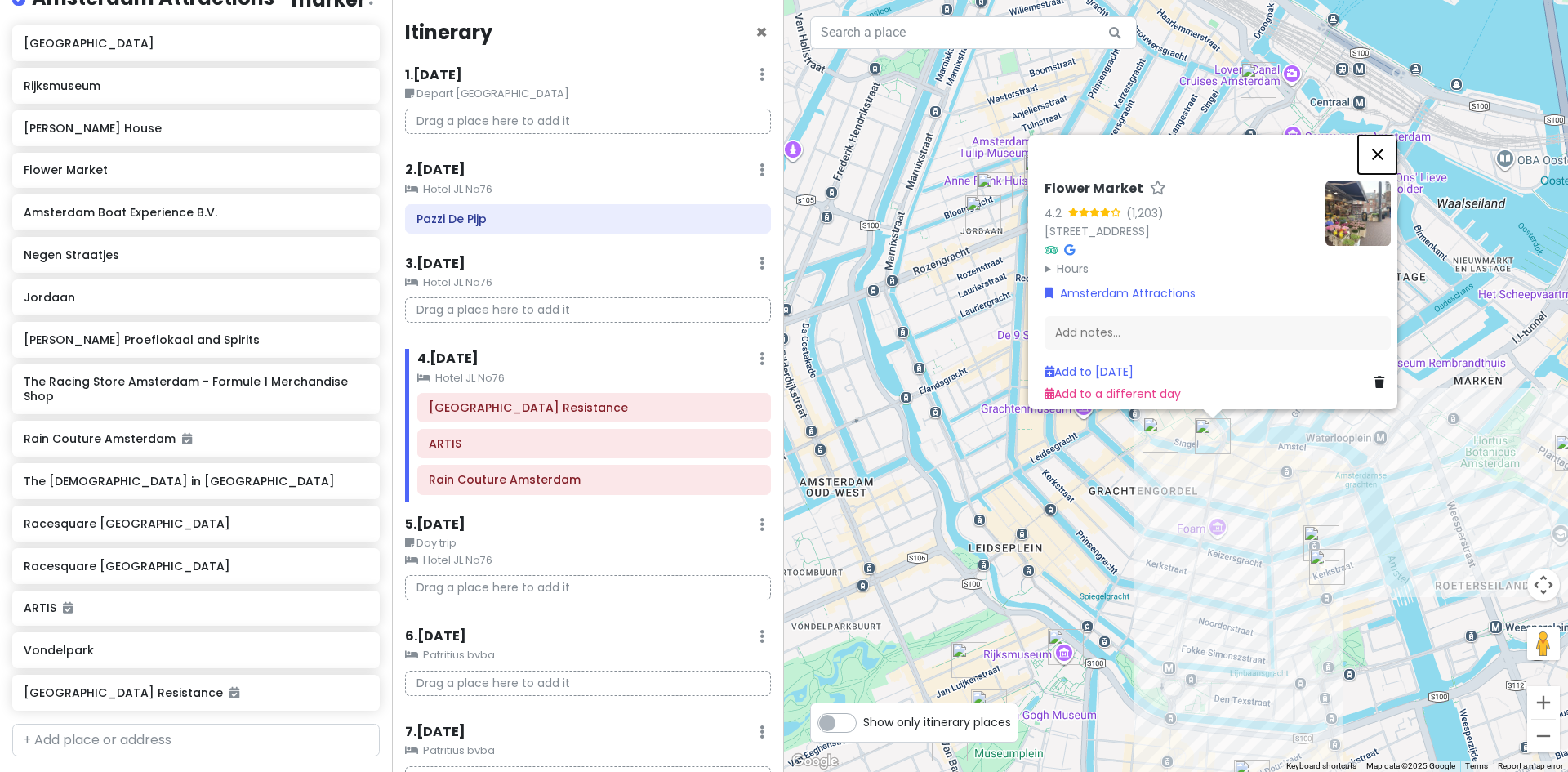
click at [1387, 146] on button "Close" at bounding box center [1378, 154] width 39 height 39
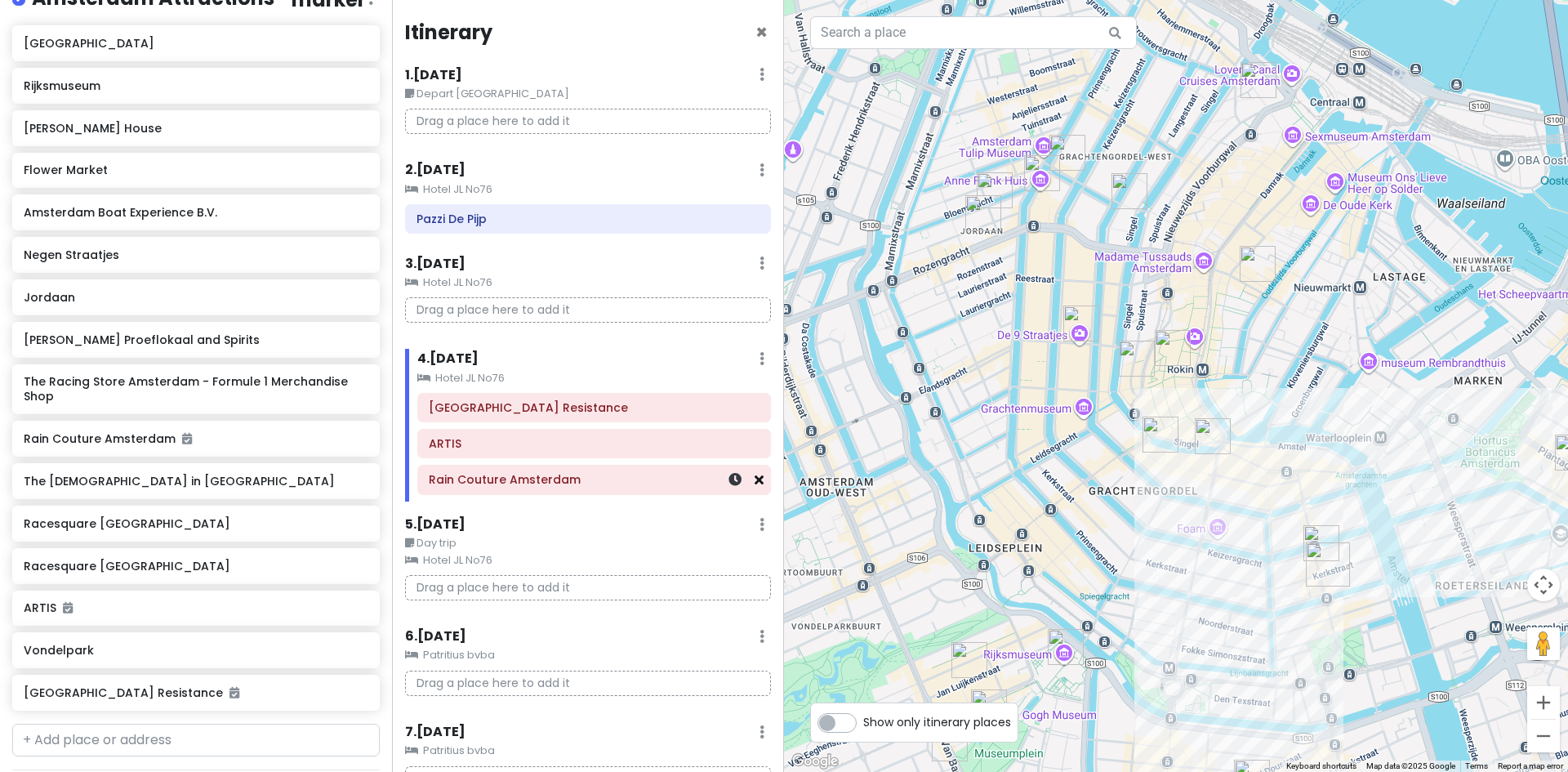
click at [754, 479] on icon at bounding box center [759, 479] width 9 height 13
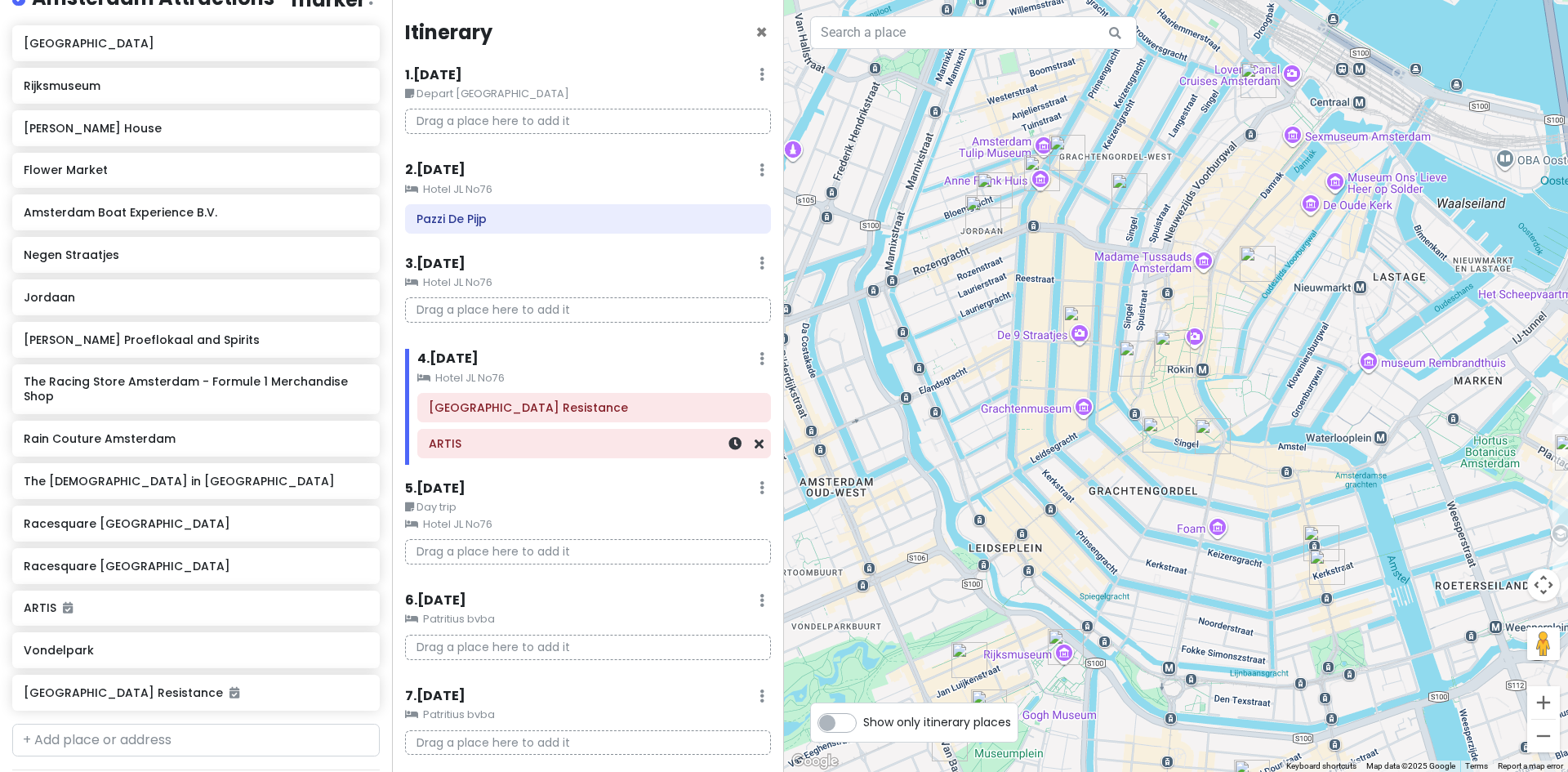
click at [753, 451] on div "ARTIS" at bounding box center [594, 444] width 352 height 28
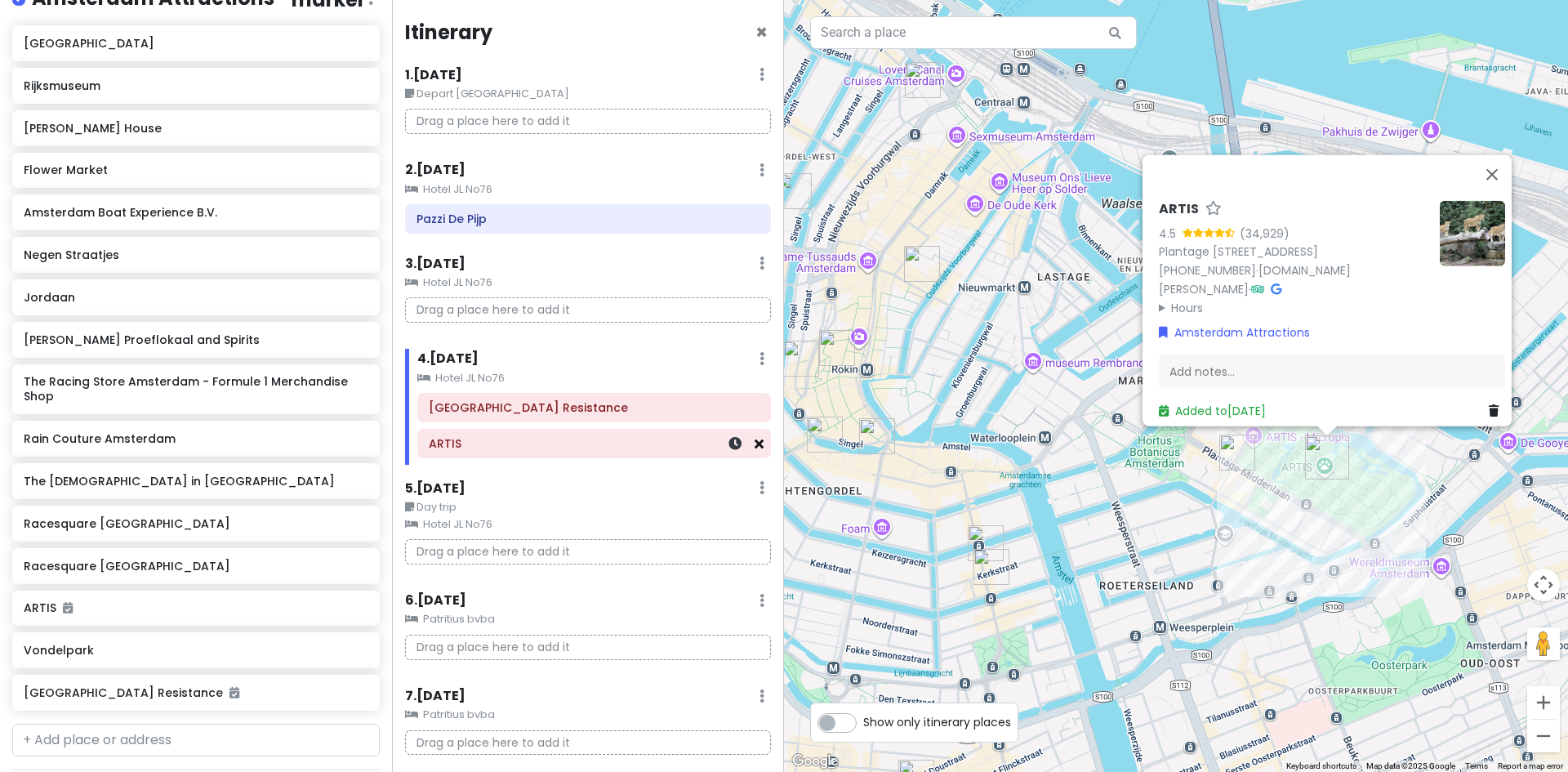
click at [754, 446] on icon at bounding box center [759, 443] width 9 height 13
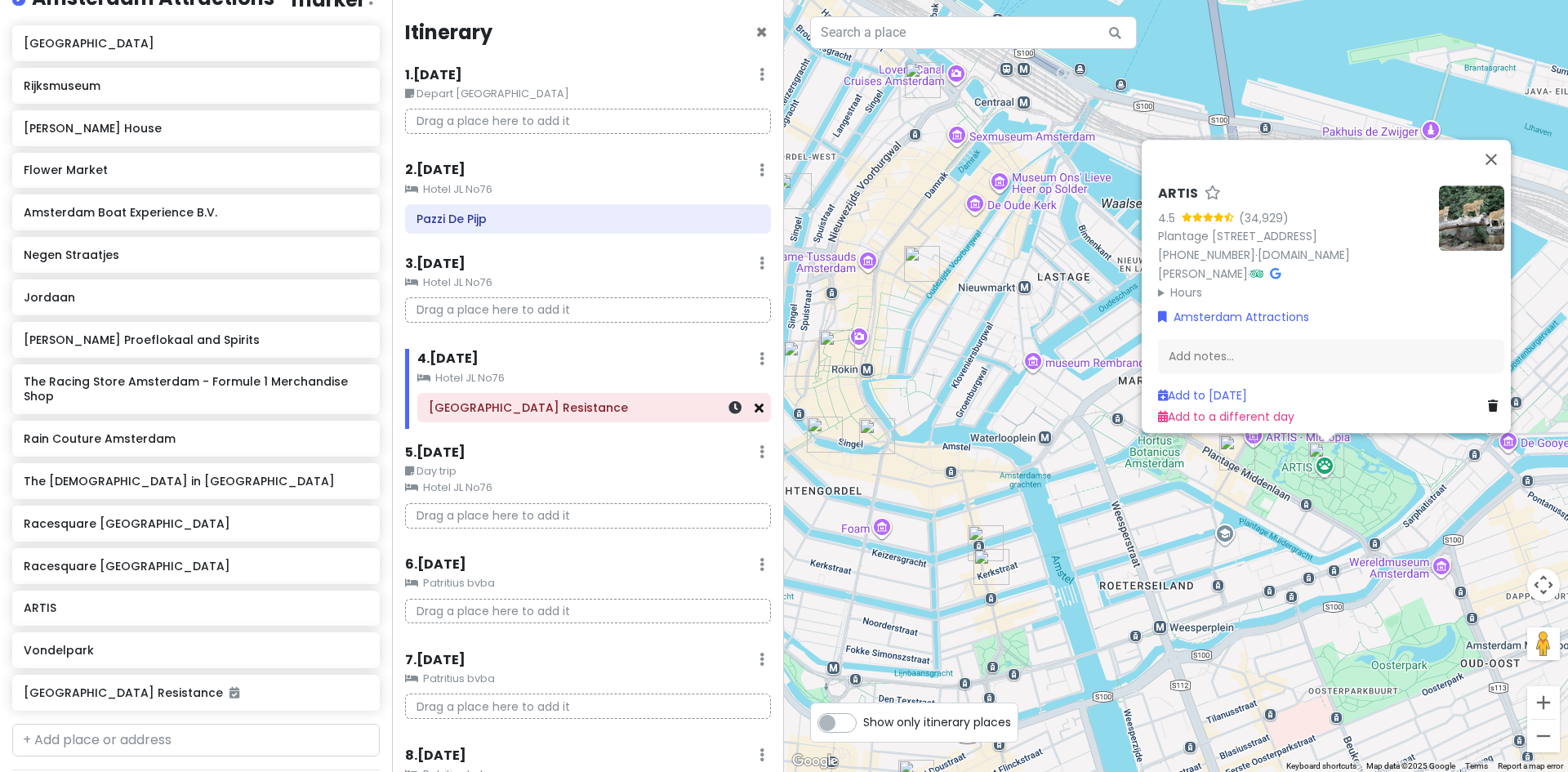
click at [754, 409] on icon at bounding box center [759, 407] width 9 height 13
click at [1503, 143] on button "Close" at bounding box center [1491, 159] width 39 height 39
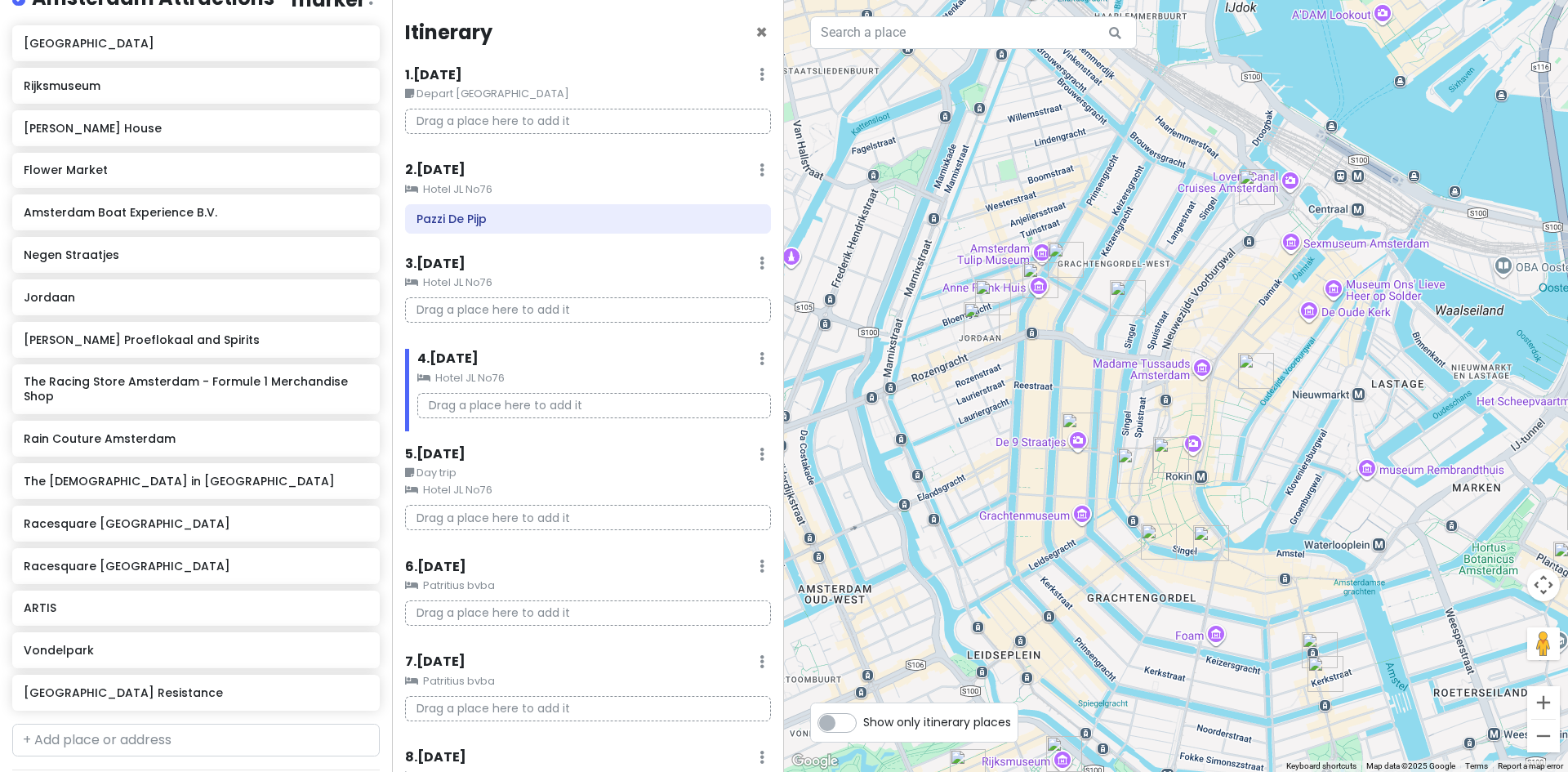
drag, startPoint x: 981, startPoint y: 313, endPoint x: 1317, endPoint y: 412, distance: 350.3
click at [1317, 412] on div at bounding box center [1176, 386] width 784 height 772
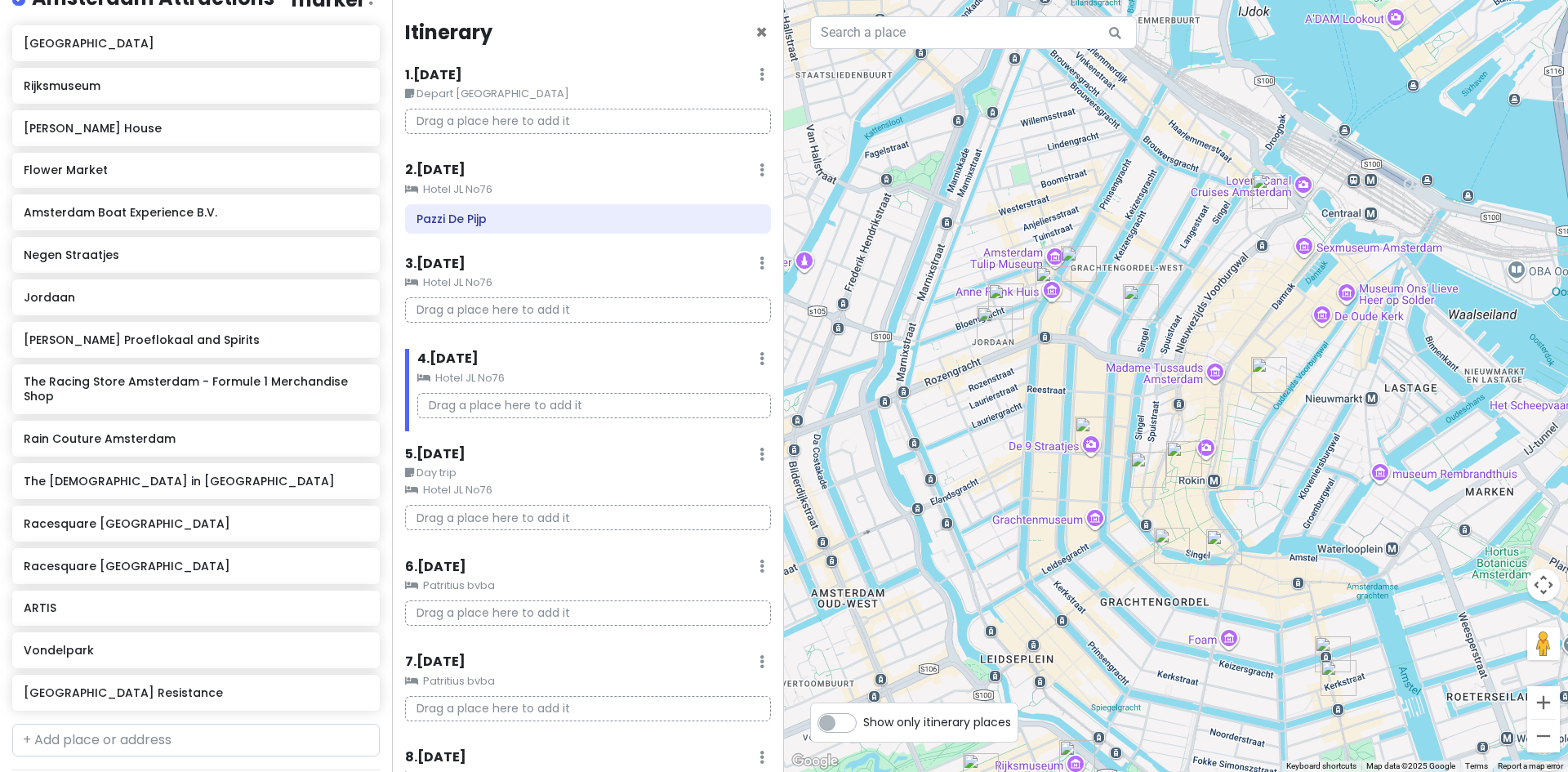
click at [1270, 373] on img "Wynand Fockink Proeflokaal and Spirits" at bounding box center [1269, 375] width 36 height 36
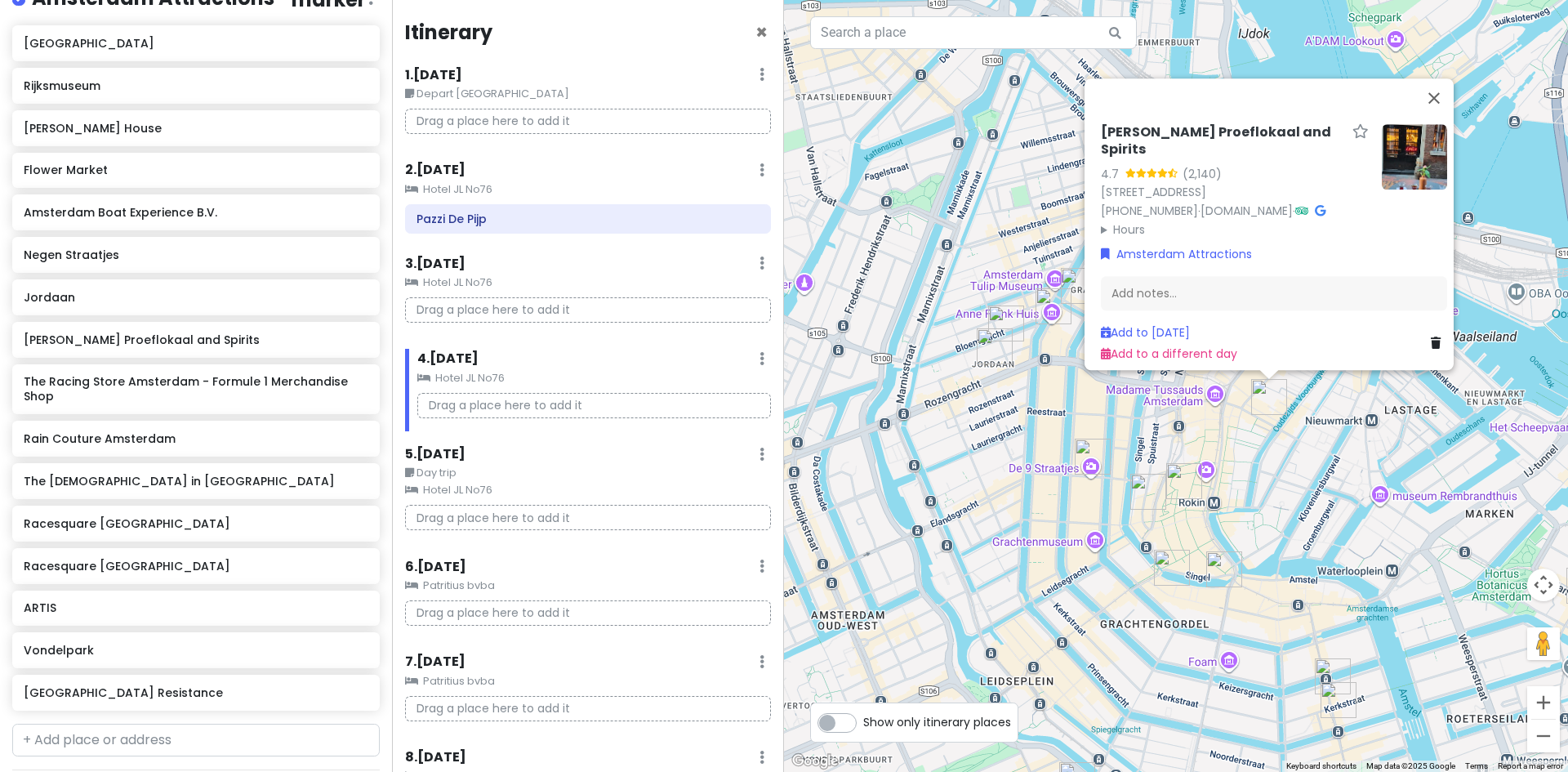
click at [1114, 220] on summary "Hours" at bounding box center [1234, 229] width 268 height 18
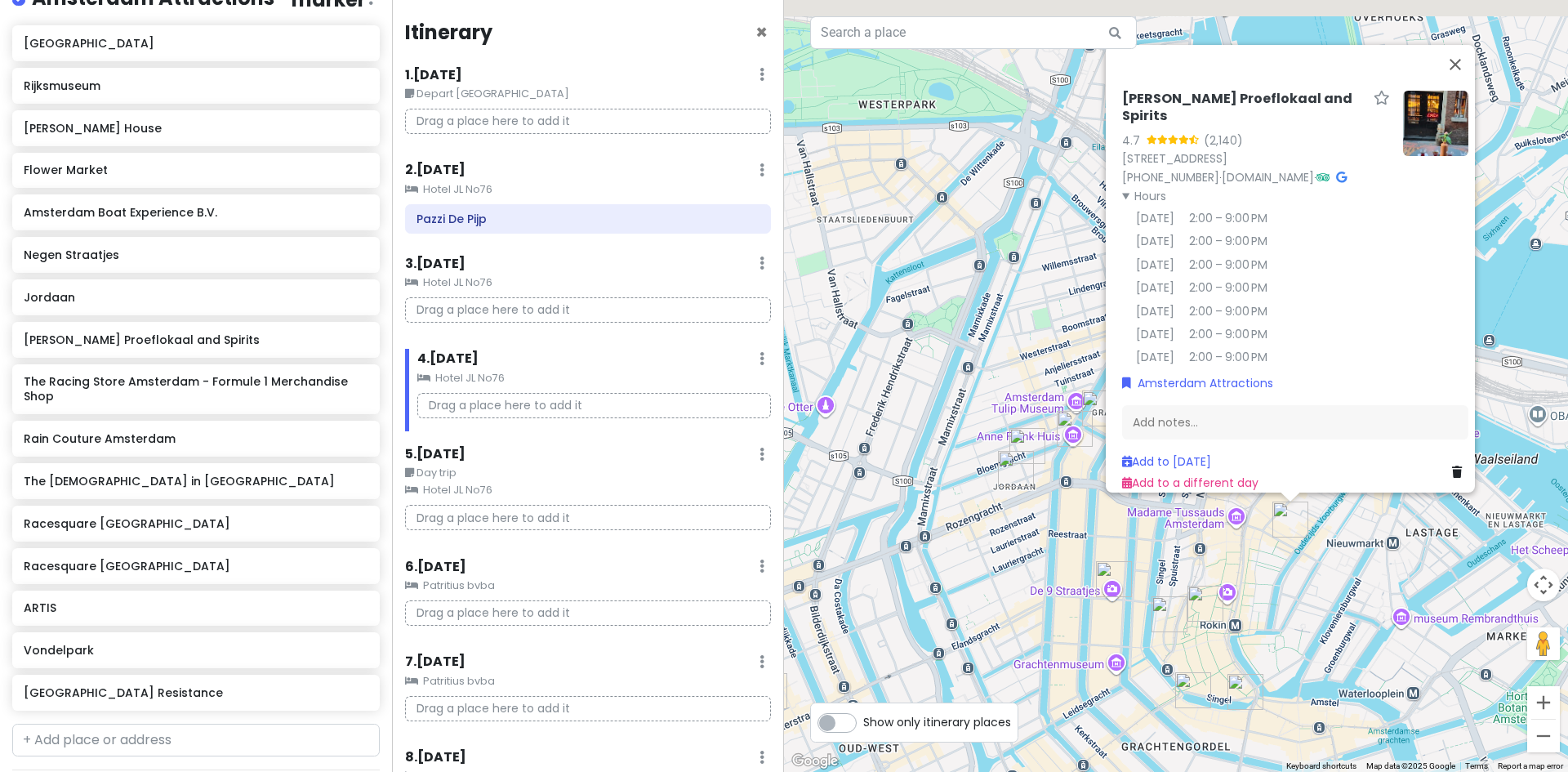
drag, startPoint x: 1503, startPoint y: 122, endPoint x: 1524, endPoint y: 321, distance: 200.1
click at [1526, 322] on div "Wynand Fockink Proeflokaal and Spirits 4.7 (2,140) Pijlsteeg 31, 1012 HH Amster…" at bounding box center [1176, 386] width 784 height 772
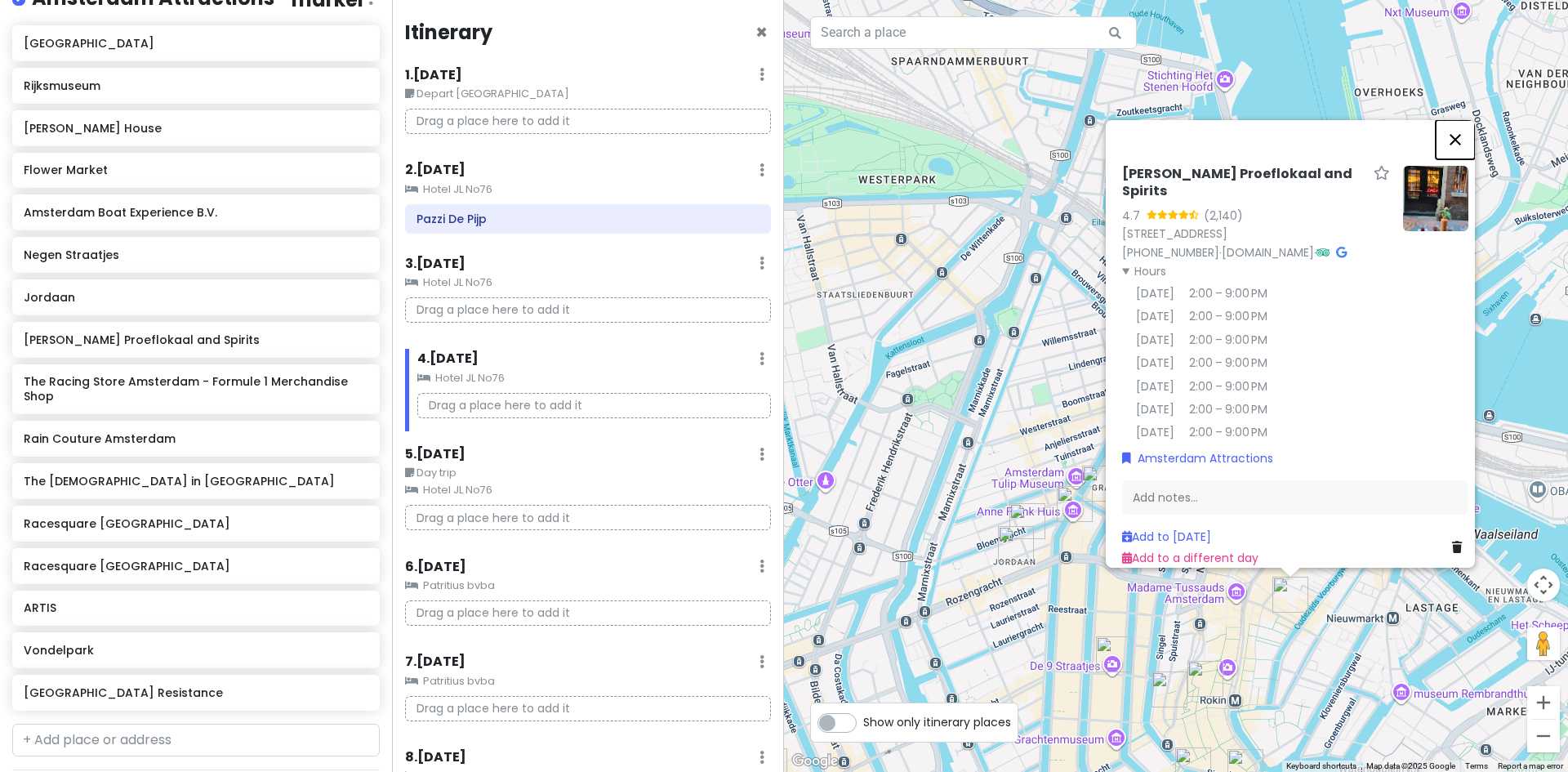
click at [1468, 128] on button "Close" at bounding box center [1455, 140] width 39 height 39
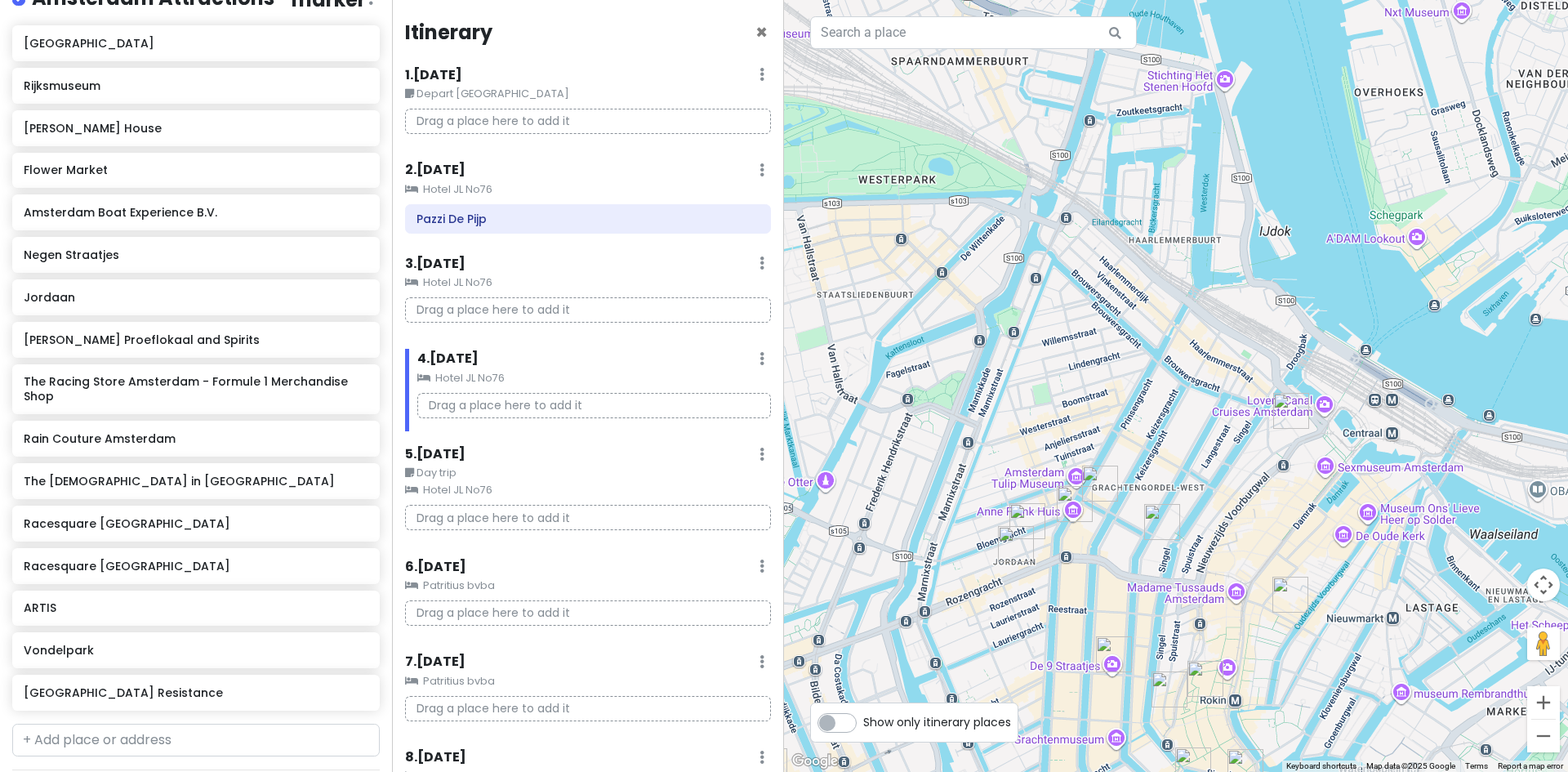
click at [1094, 472] on img "Amsterdam Boat Experience B.V." at bounding box center [1099, 483] width 36 height 36
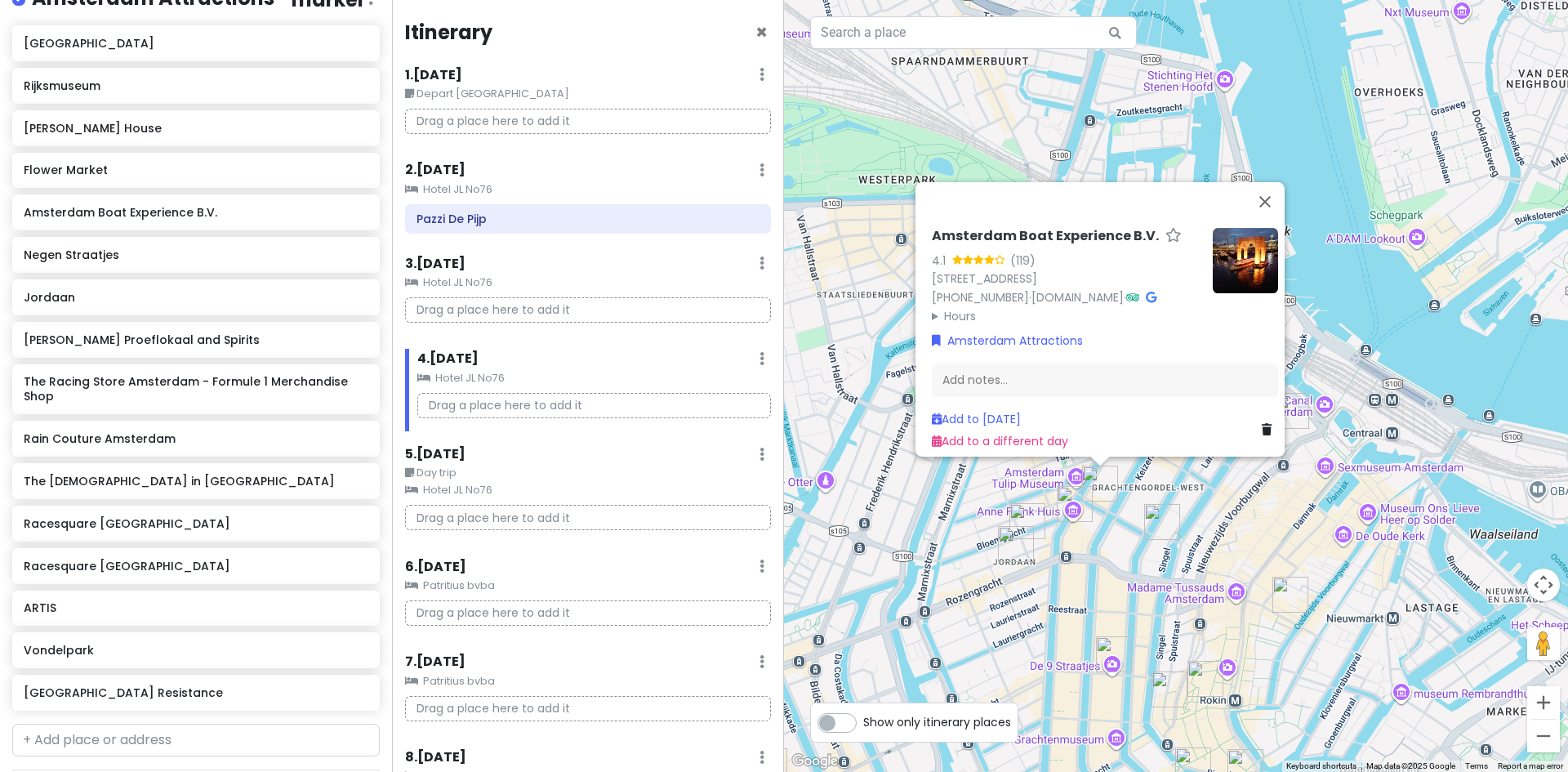
click at [1161, 521] on img "Pat's Poffertjes Oude Leliestraat" at bounding box center [1162, 521] width 36 height 36
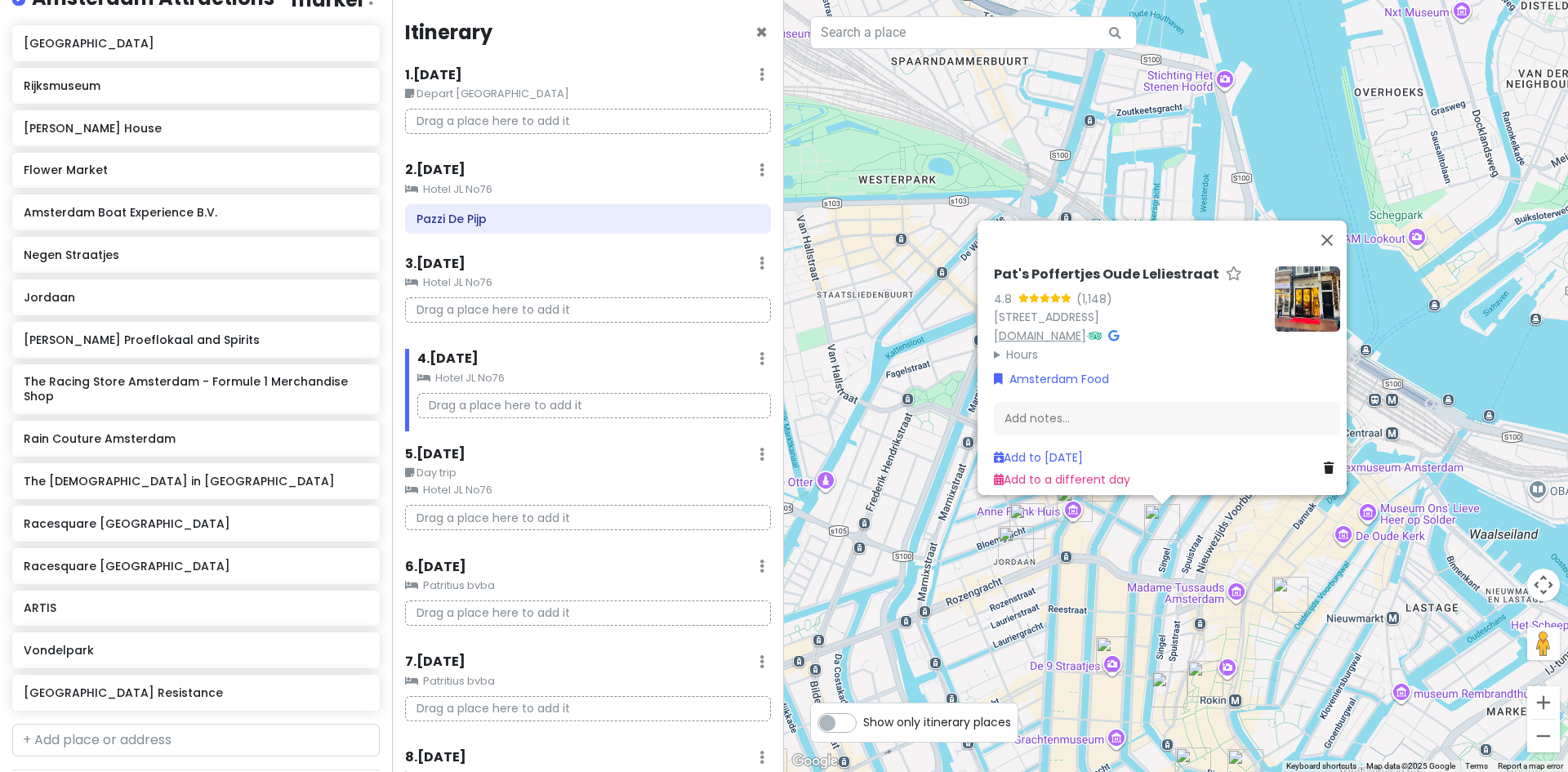
click at [1049, 327] on link "patspoffertjes.nl" at bounding box center [1040, 335] width 93 height 17
click at [1343, 221] on button "Close" at bounding box center [1327, 240] width 39 height 39
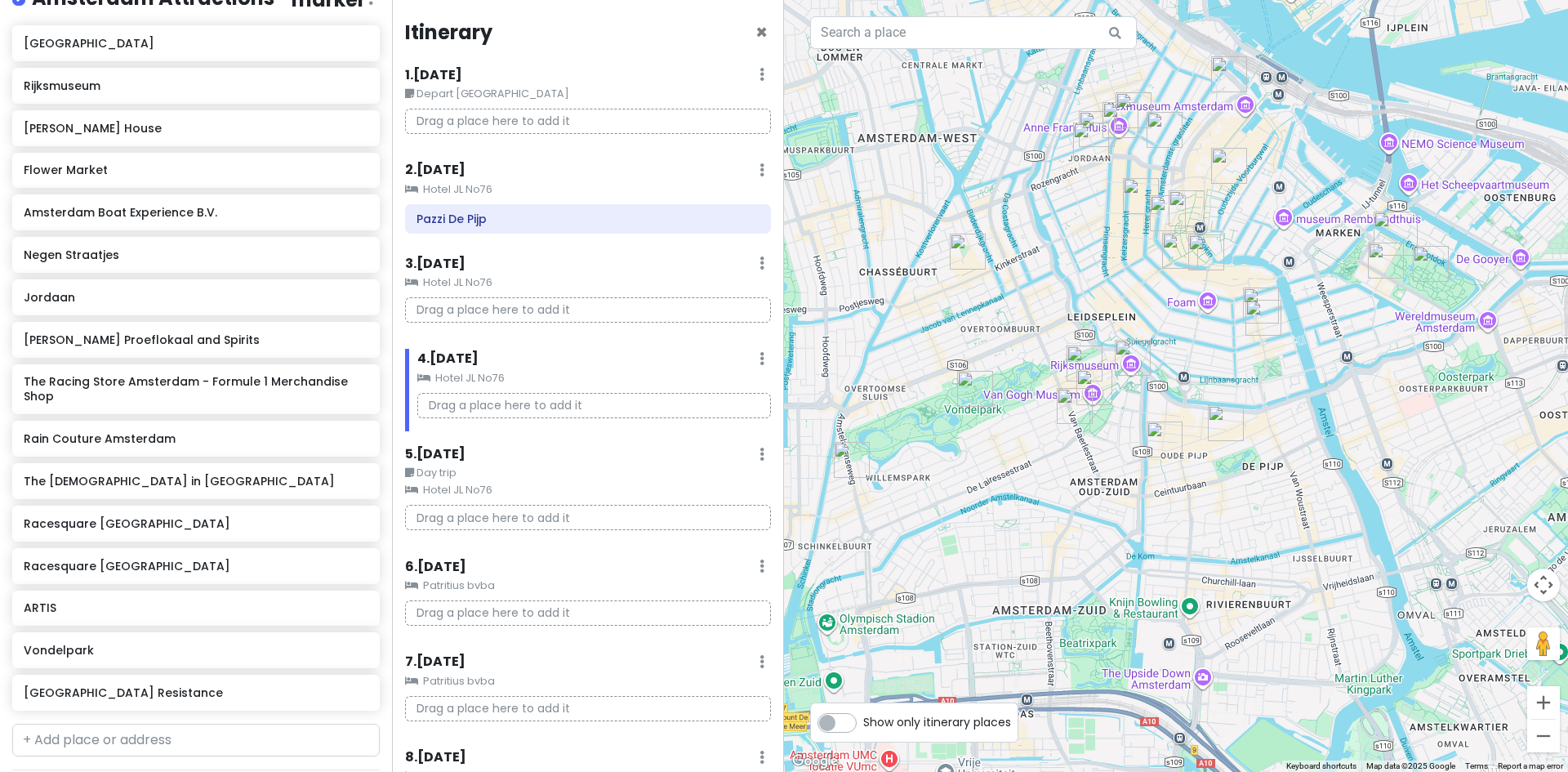
drag, startPoint x: 1139, startPoint y: 432, endPoint x: 1396, endPoint y: 451, distance: 257.7
click at [1394, 457] on div at bounding box center [1176, 386] width 784 height 772
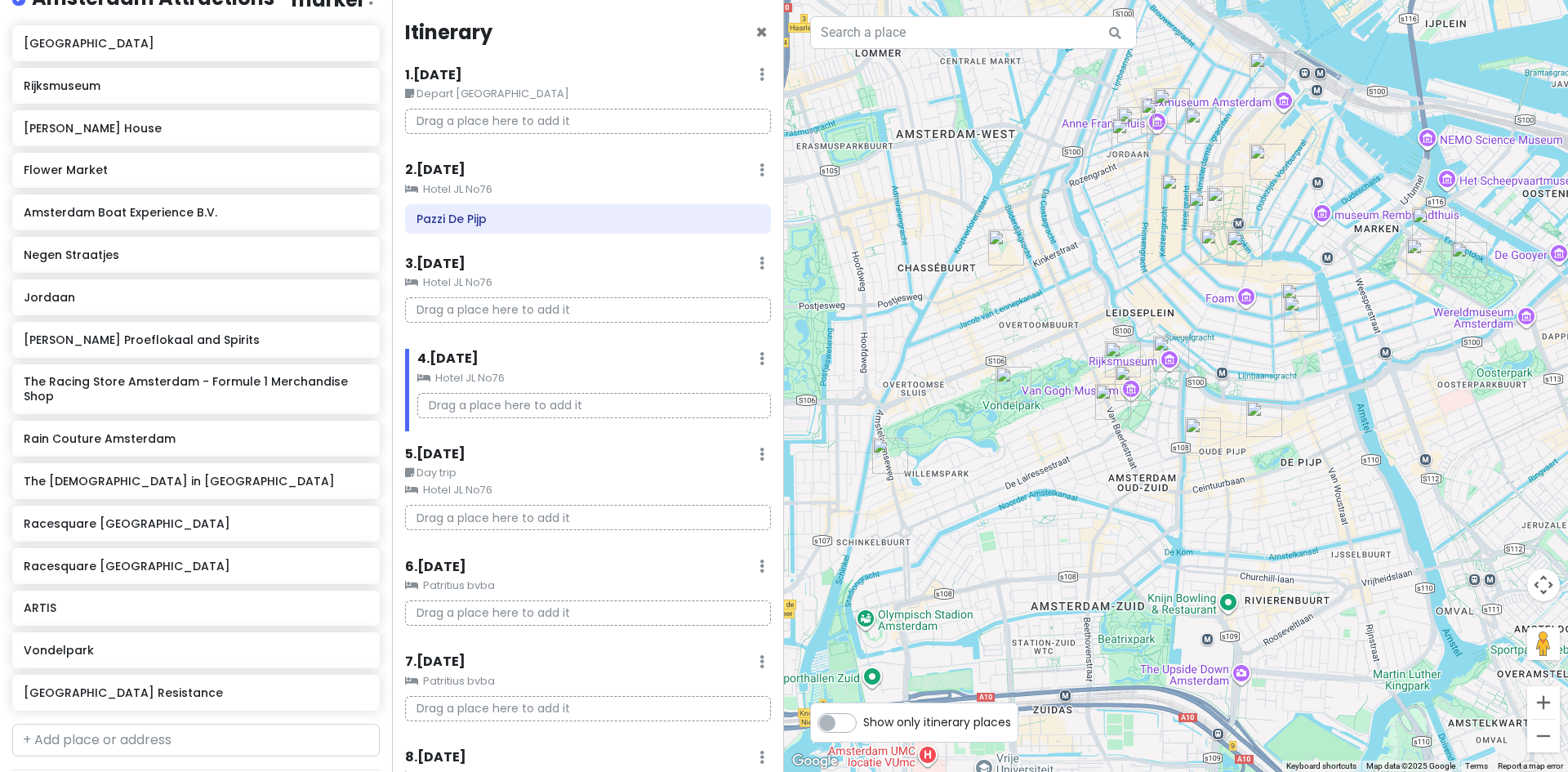
click at [1131, 380] on img "Van Gogh Museum" at bounding box center [1132, 383] width 36 height 36
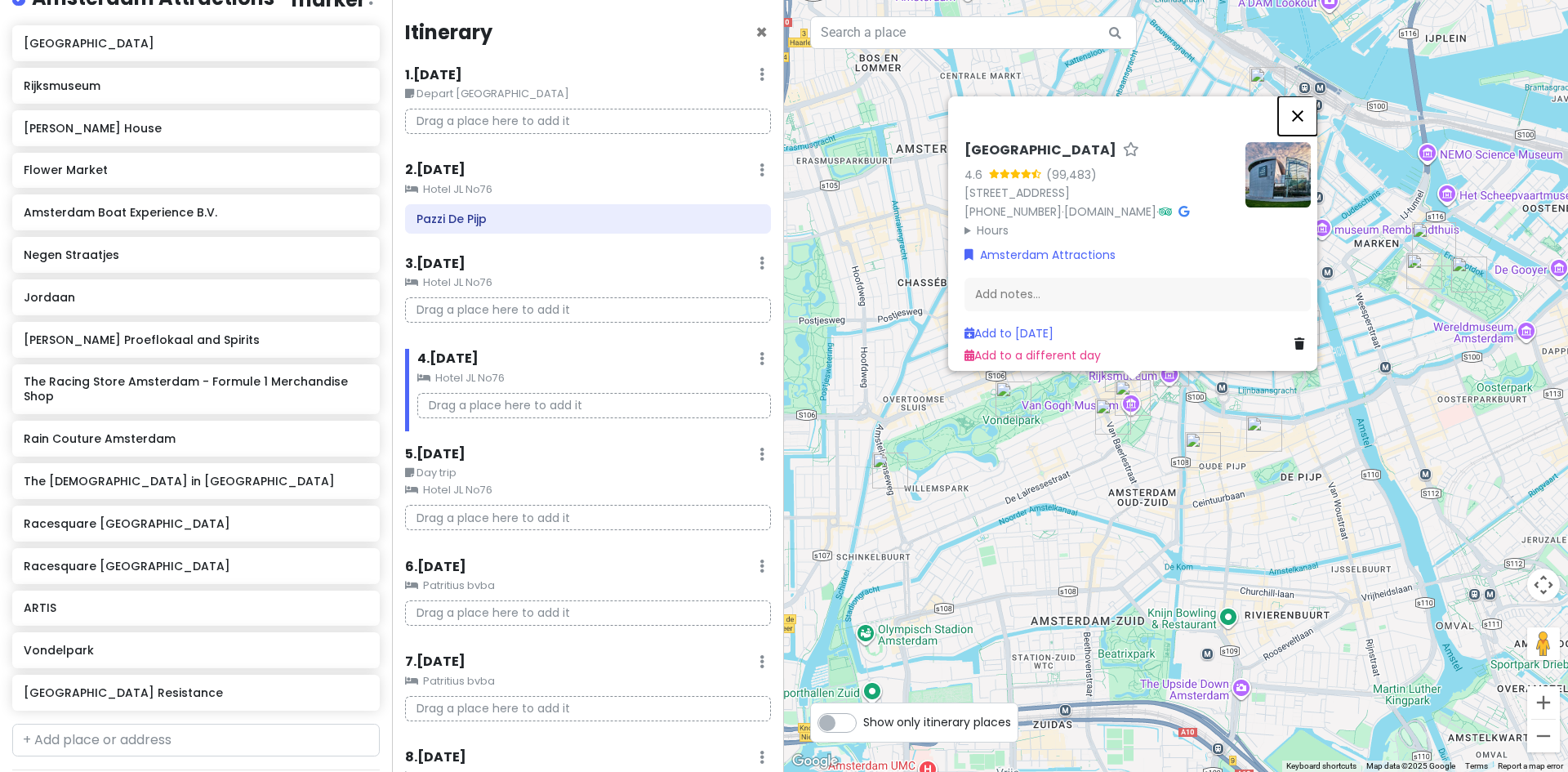
click at [1298, 96] on button "Close" at bounding box center [1297, 115] width 39 height 39
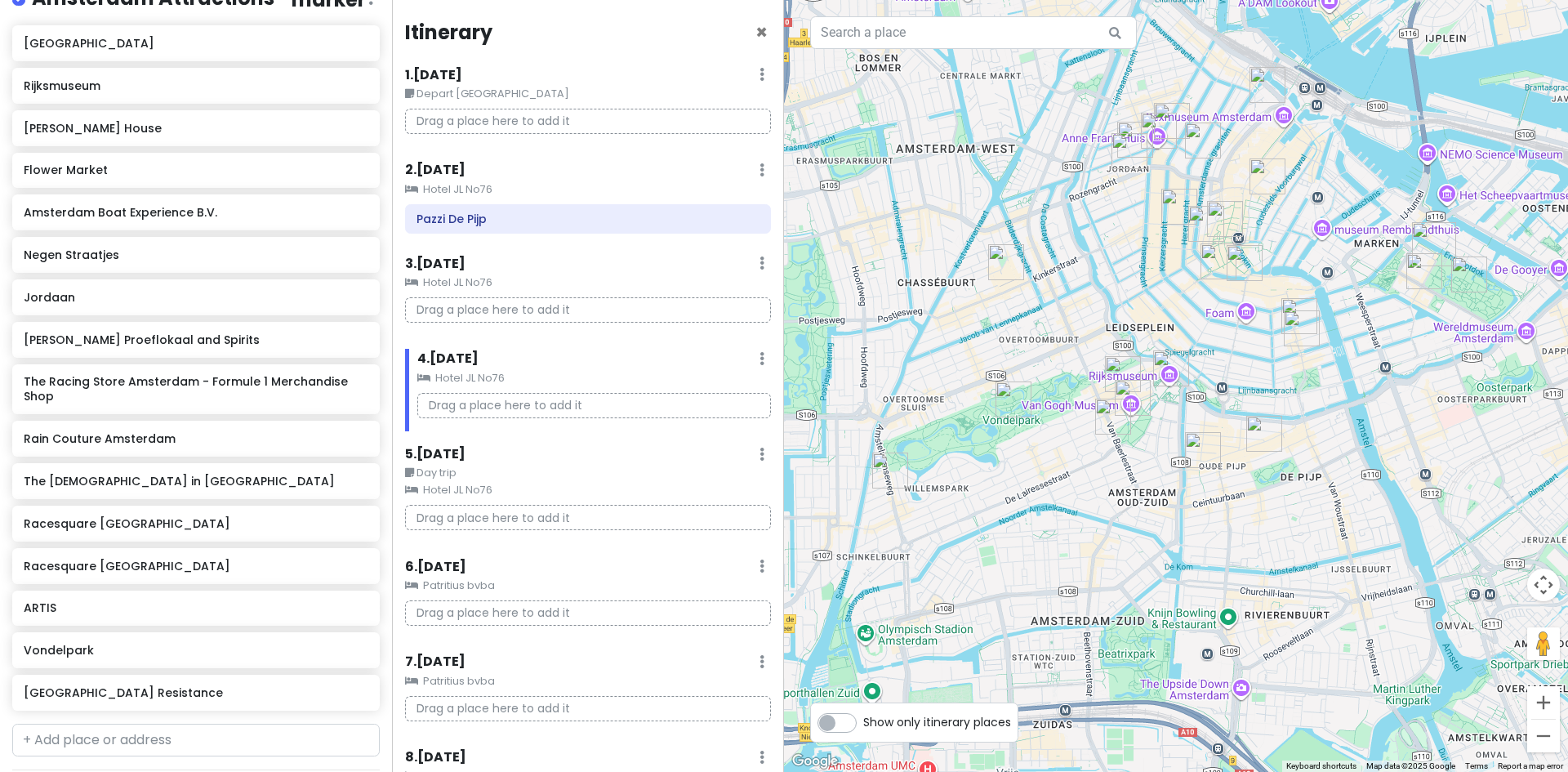
click at [1112, 373] on img "Hotel JL No76" at bounding box center [1123, 374] width 36 height 36
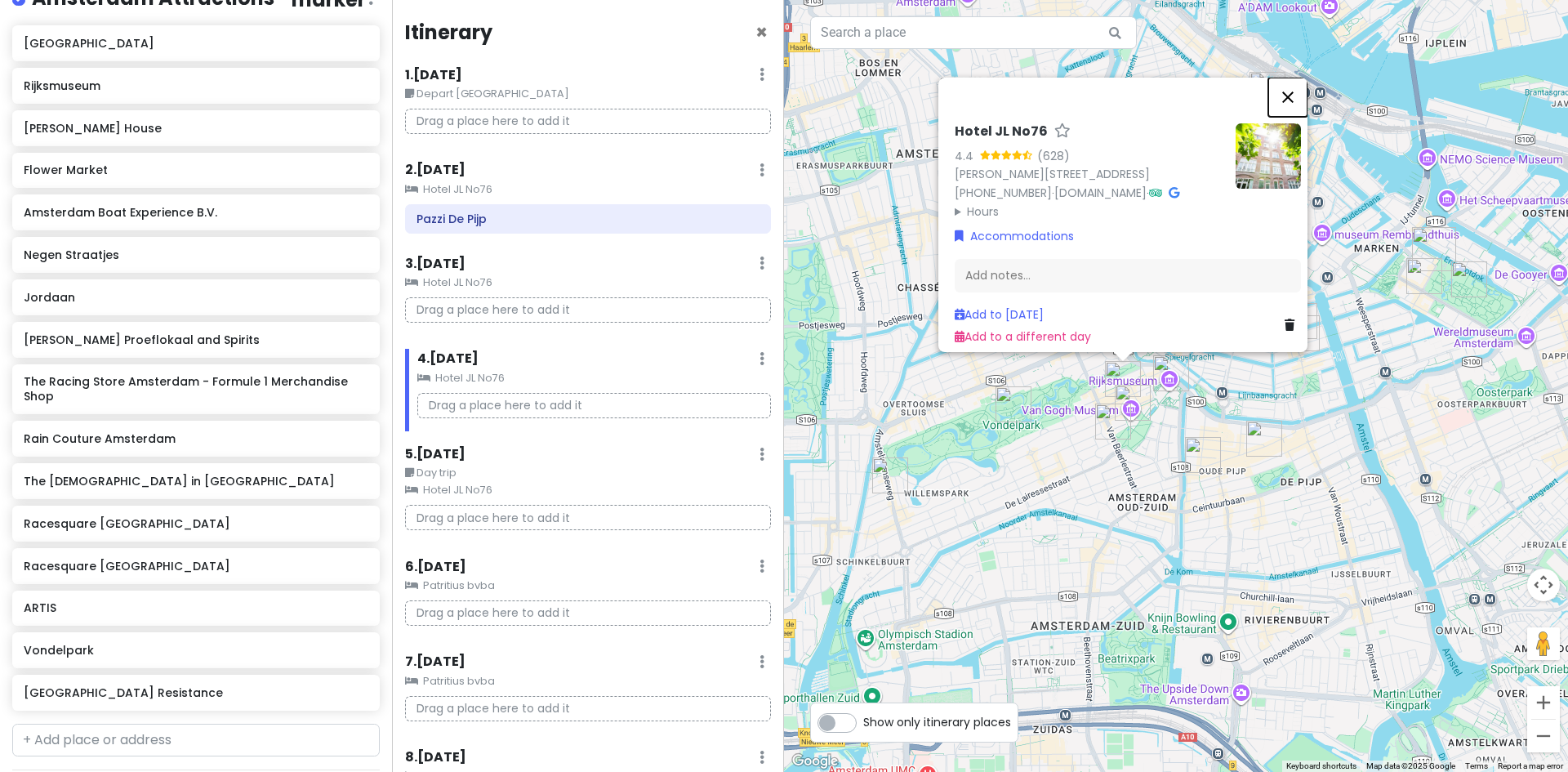
click at [1296, 78] on button "Close" at bounding box center [1288, 97] width 39 height 39
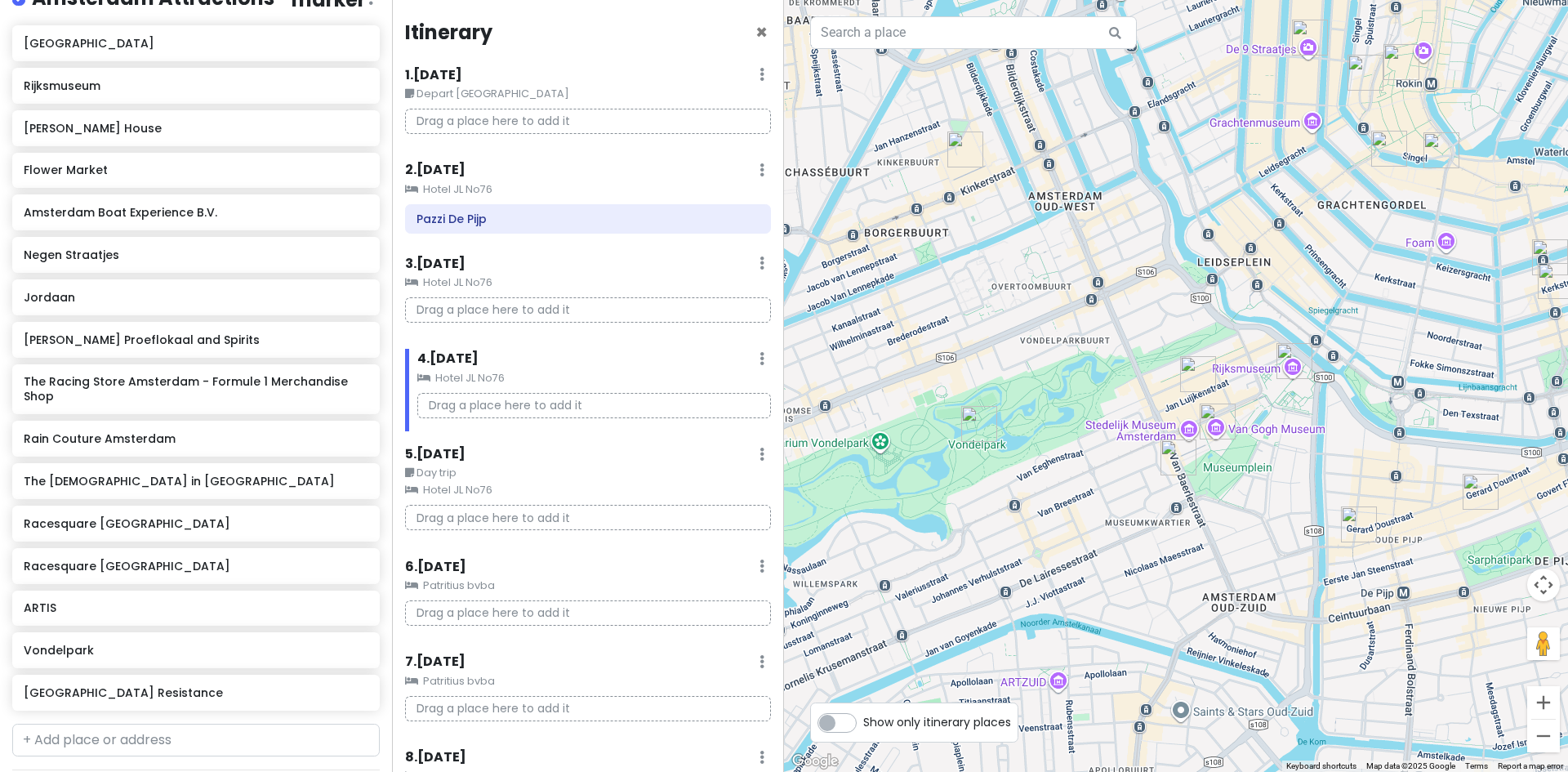
drag, startPoint x: 1107, startPoint y: 362, endPoint x: 1222, endPoint y: 398, distance: 120.5
click at [1222, 398] on div at bounding box center [1176, 386] width 784 height 772
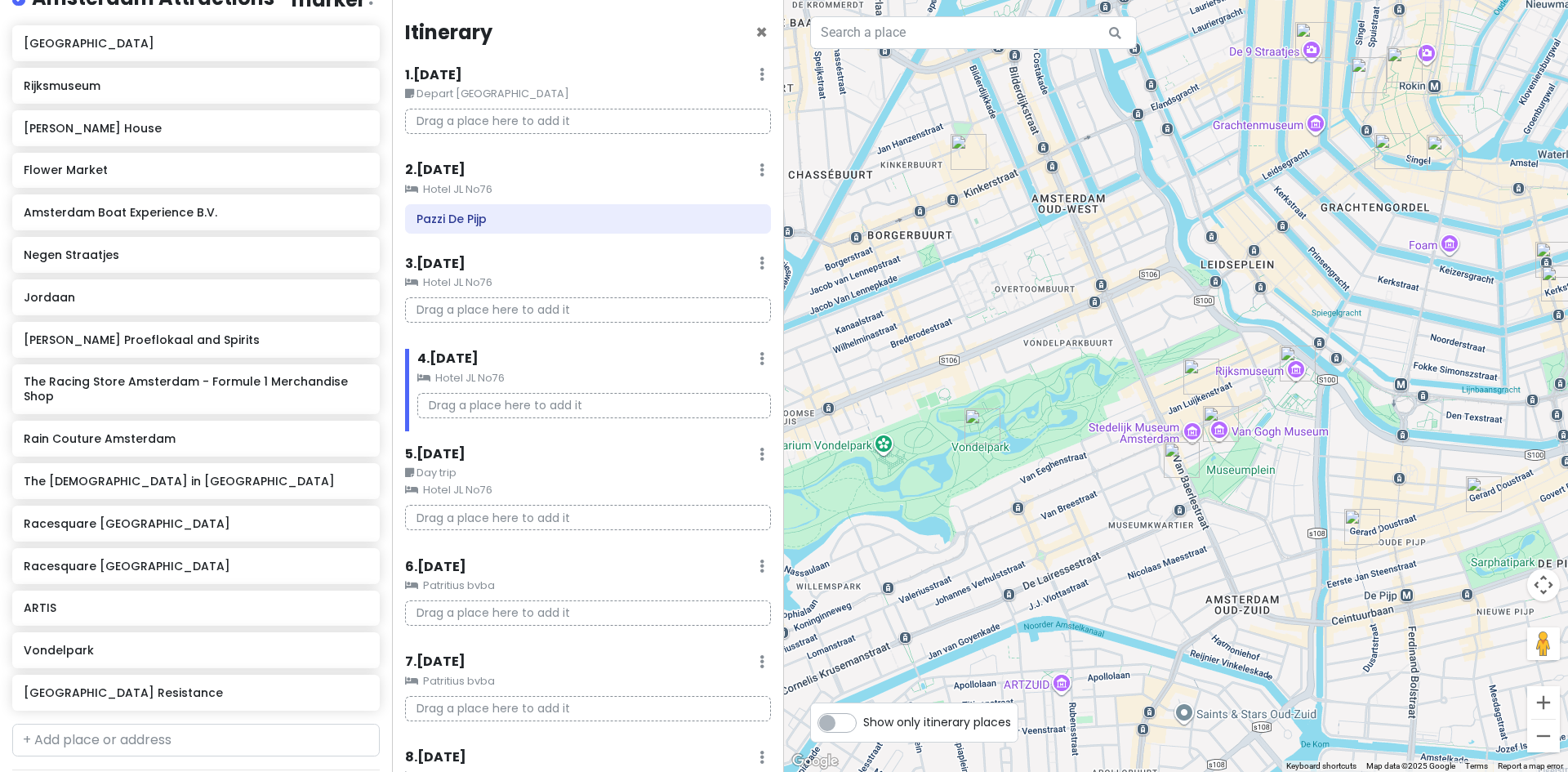
click at [979, 425] on img "Vondelpark" at bounding box center [982, 426] width 36 height 36
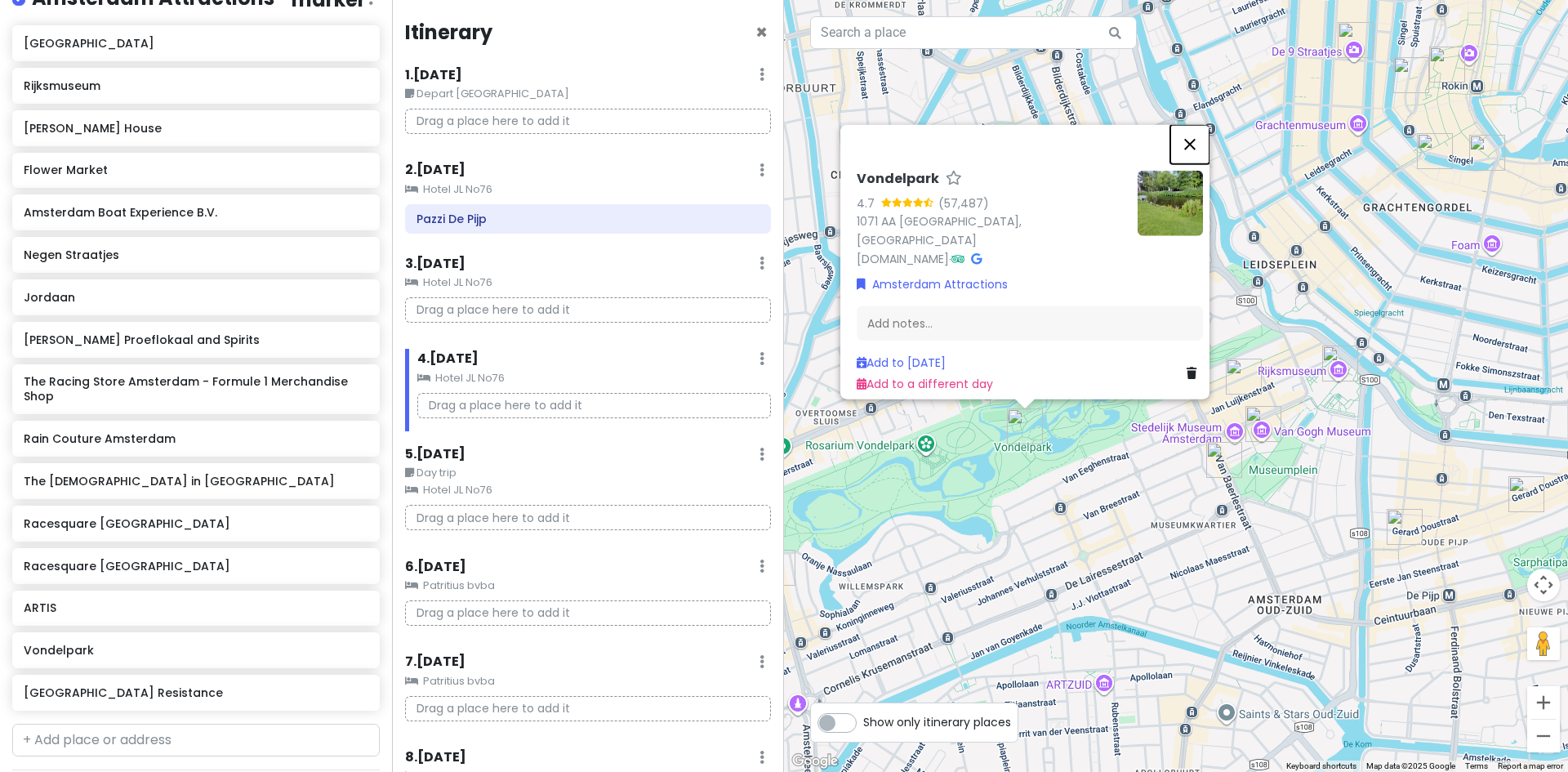
click at [1202, 155] on button "Close" at bounding box center [1189, 143] width 39 height 39
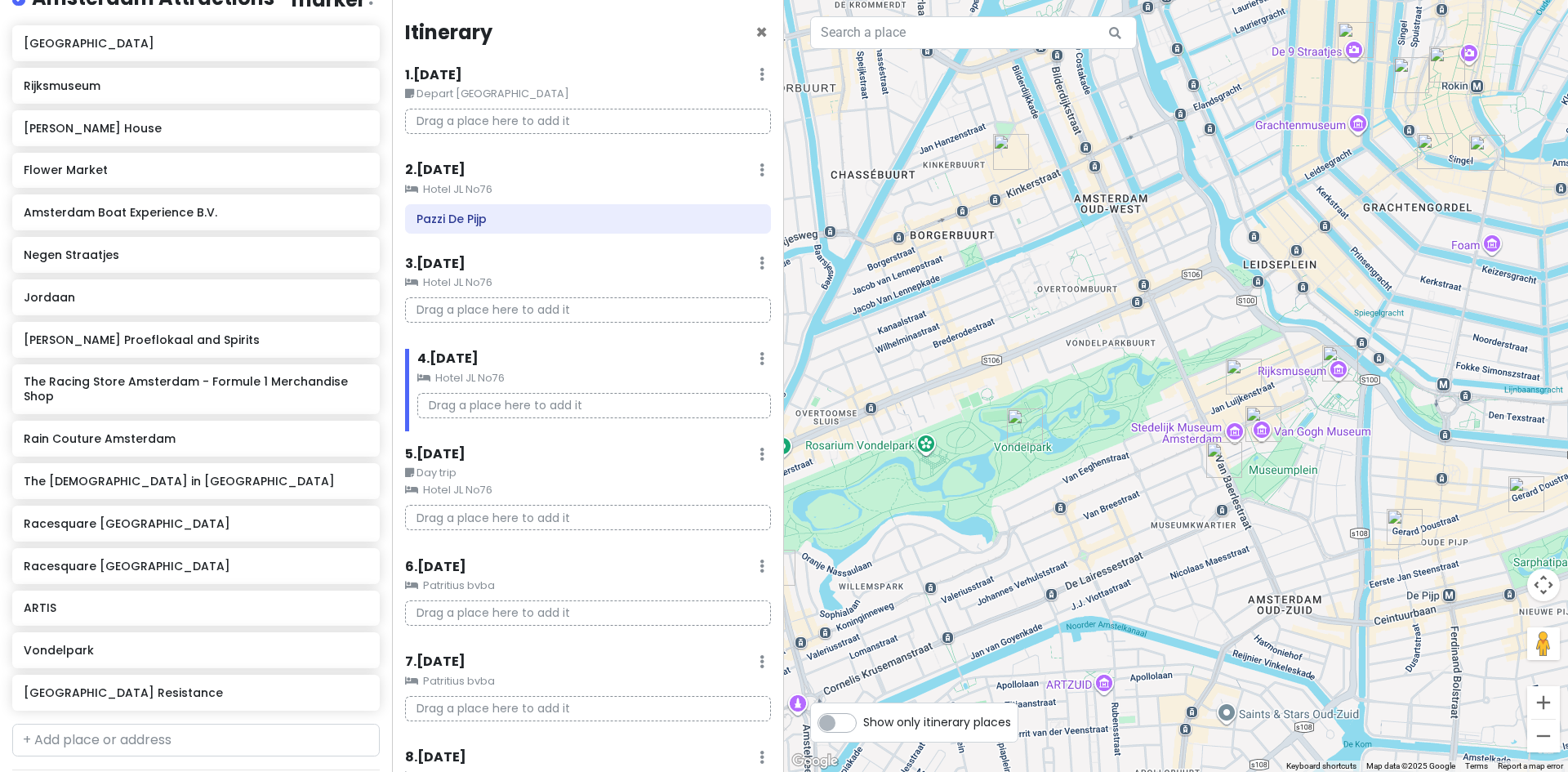
click at [1251, 424] on img "Van Gogh Museum" at bounding box center [1263, 424] width 36 height 36
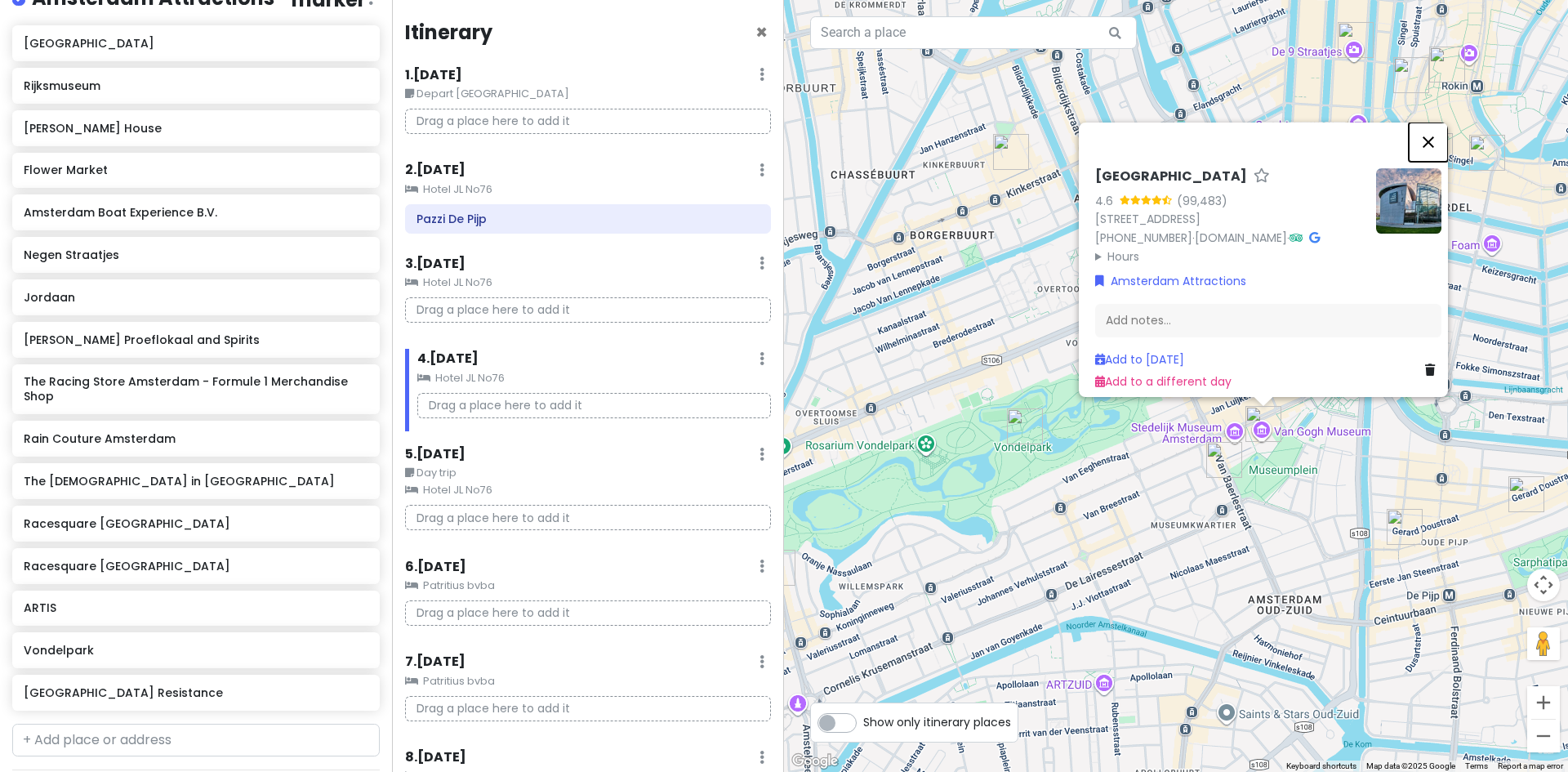
click at [1436, 122] on button "Close" at bounding box center [1428, 141] width 39 height 39
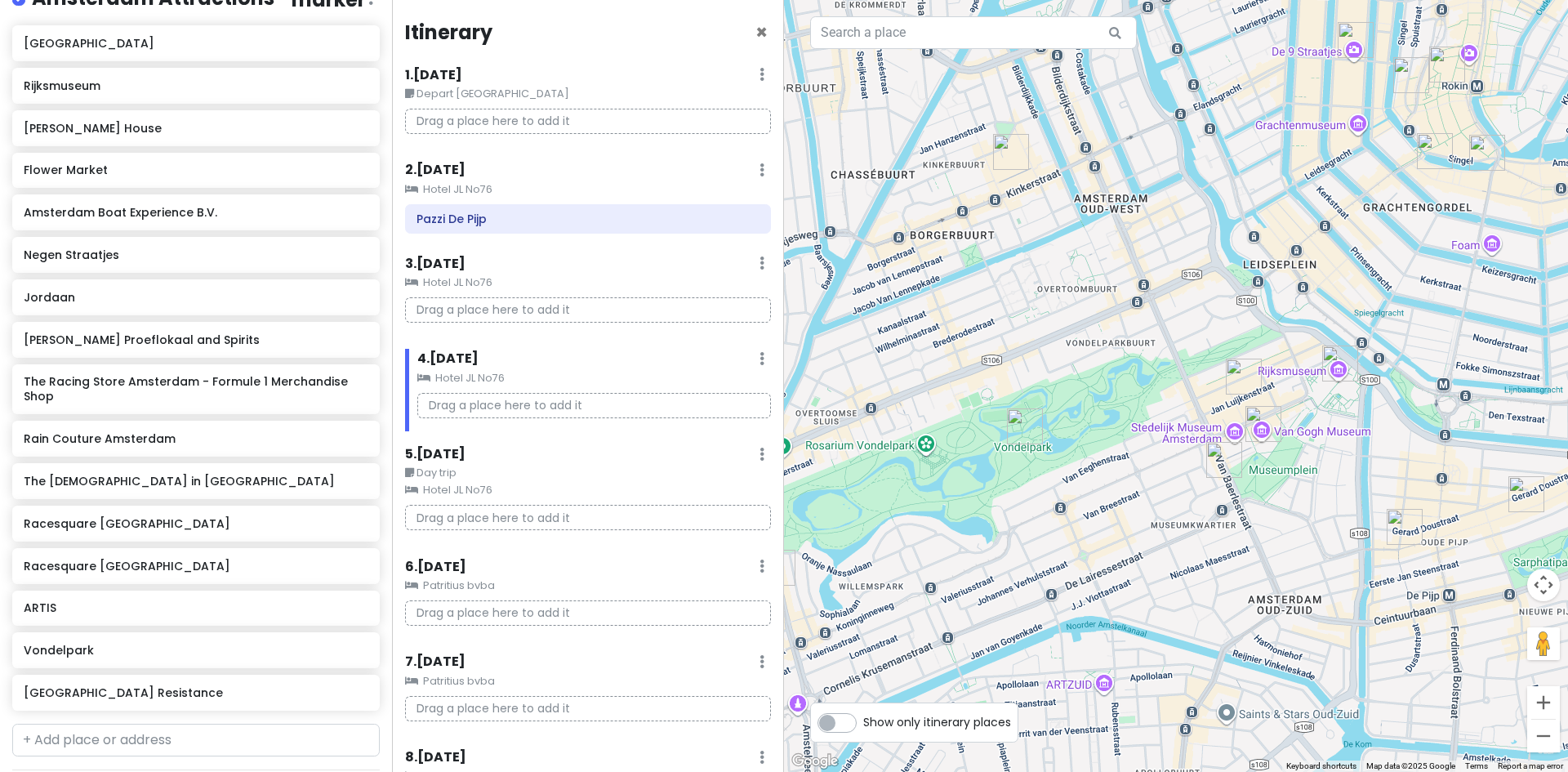
click at [1335, 358] on img "Rijksmuseum" at bounding box center [1339, 363] width 36 height 36
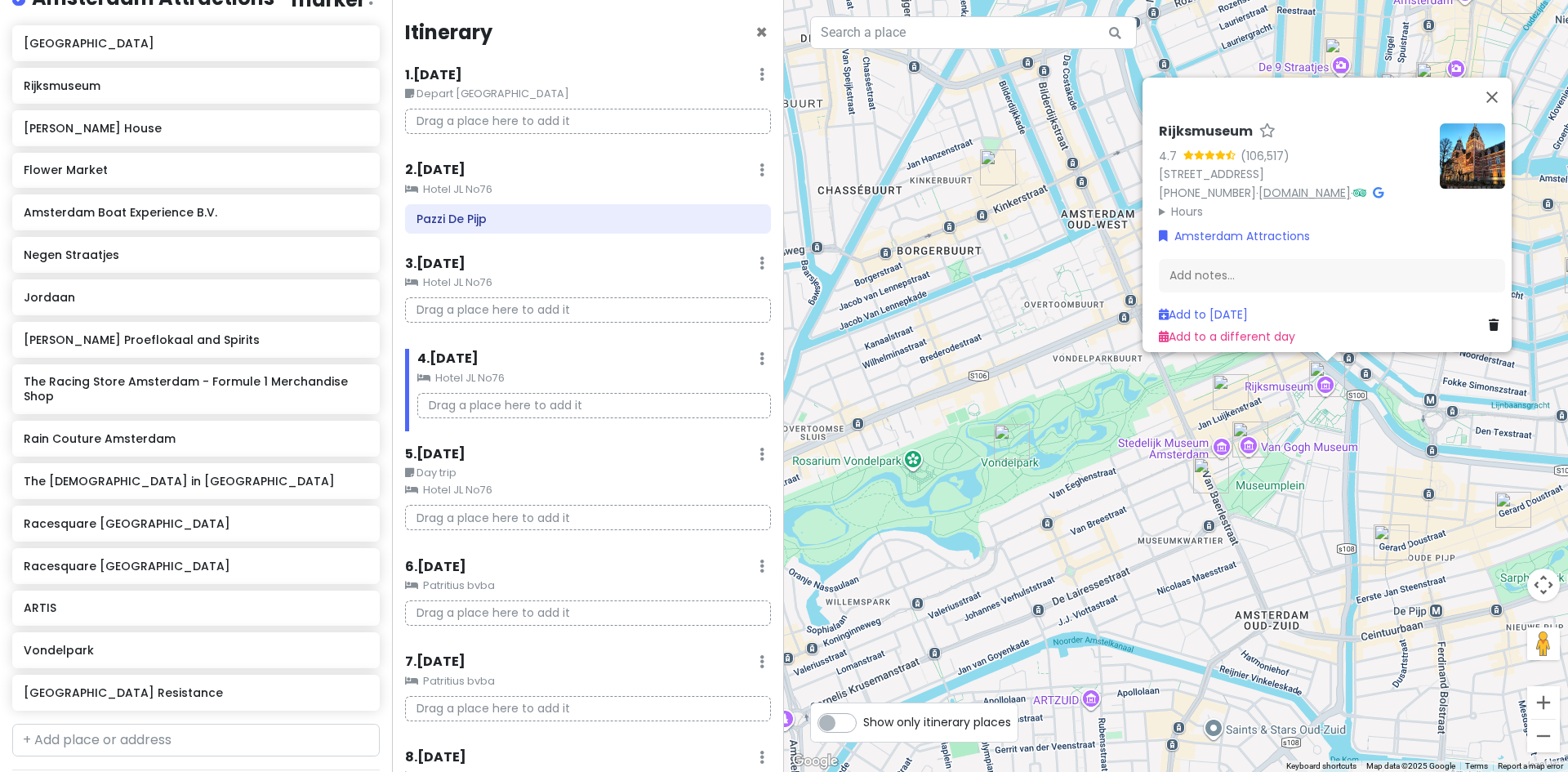
click at [1325, 184] on link "www.rijksmuseum.nl" at bounding box center [1305, 192] width 93 height 17
click at [1497, 78] on button "Close" at bounding box center [1492, 97] width 39 height 39
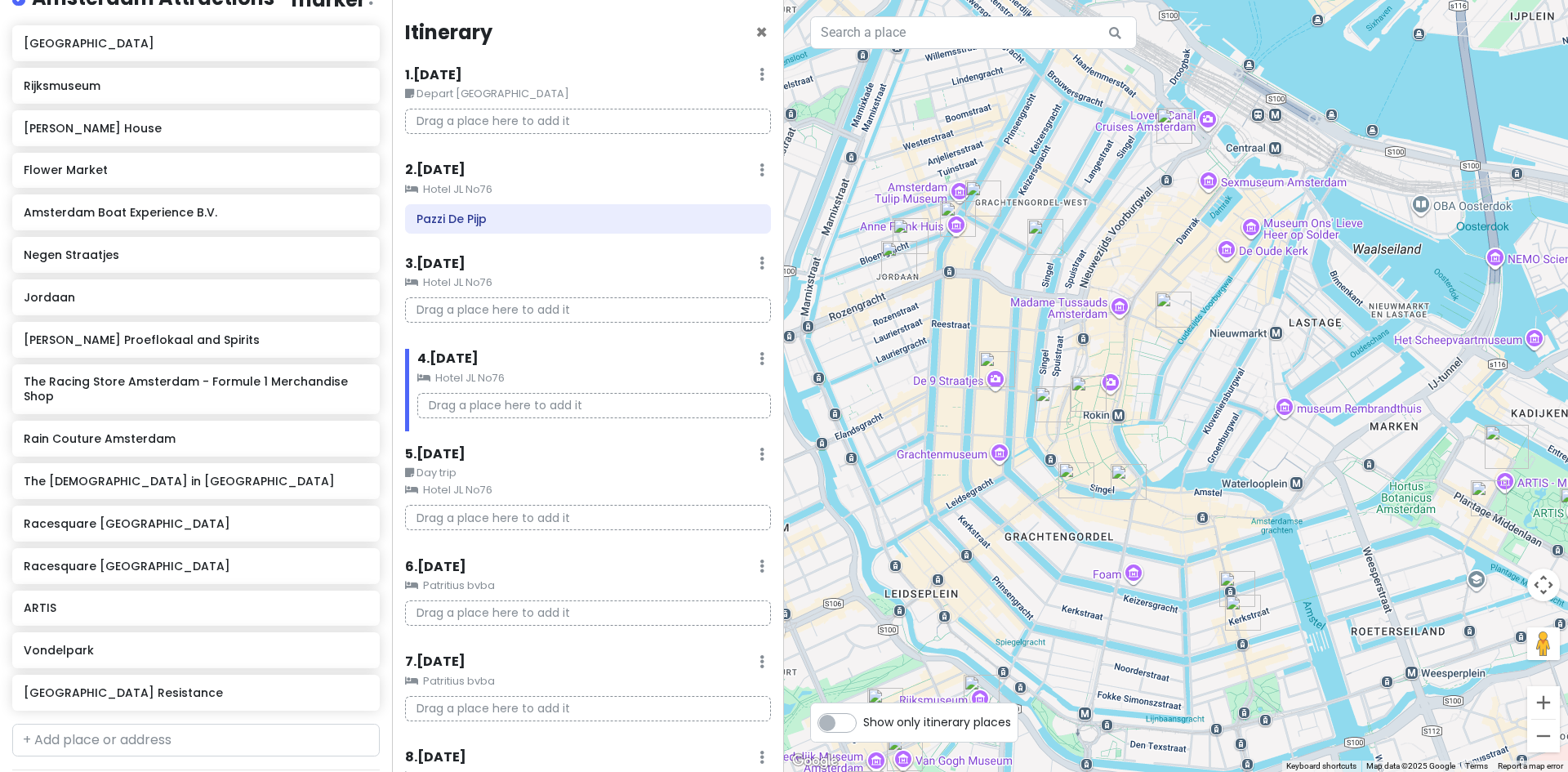
drag, startPoint x: 1423, startPoint y: 313, endPoint x: 1031, endPoint y: 629, distance: 503.5
click at [1068, 633] on div at bounding box center [1176, 386] width 784 height 772
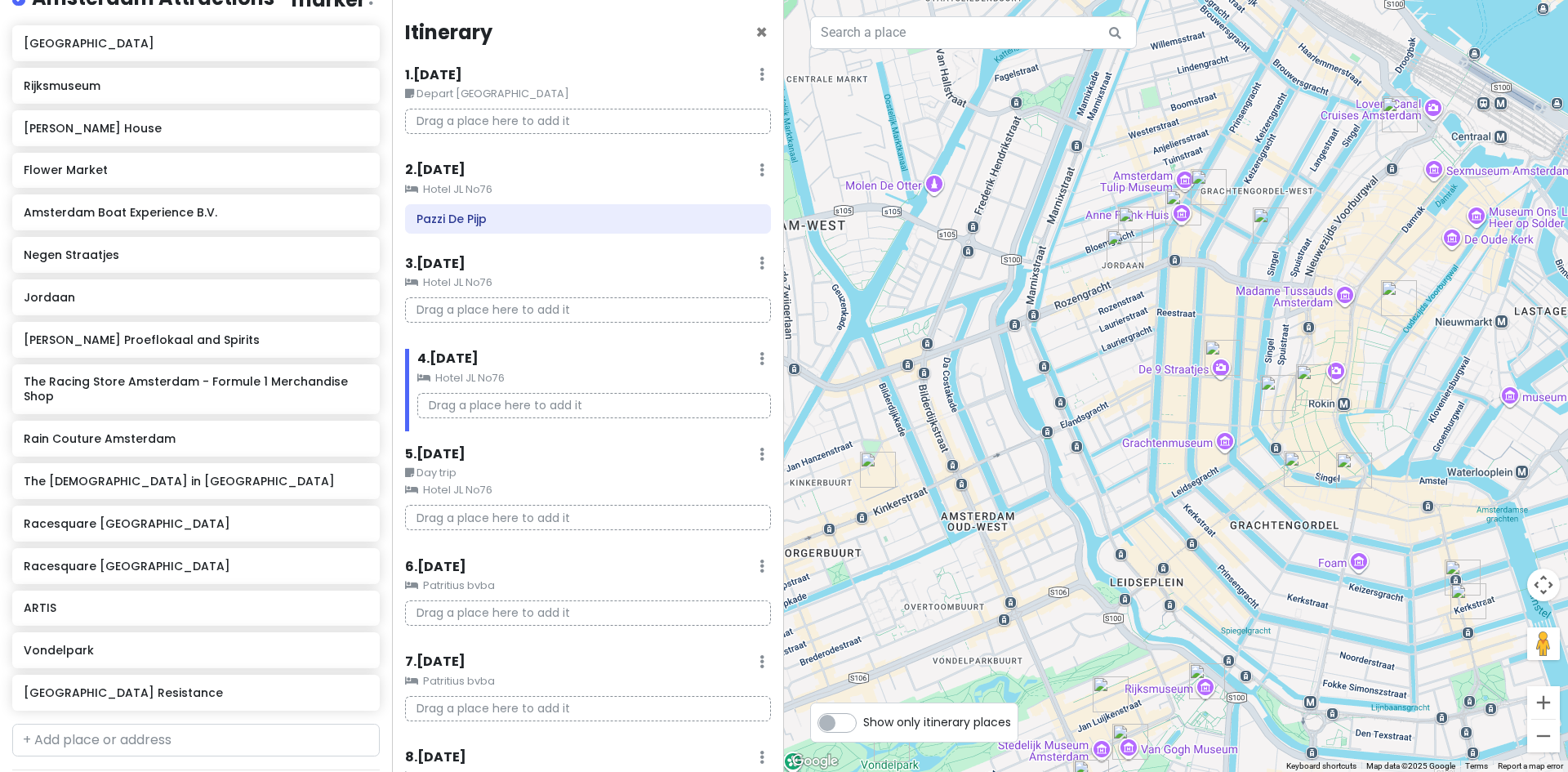
drag, startPoint x: 877, startPoint y: 435, endPoint x: 1150, endPoint y: 420, distance: 273.4
click at [1150, 420] on div at bounding box center [1176, 386] width 784 height 772
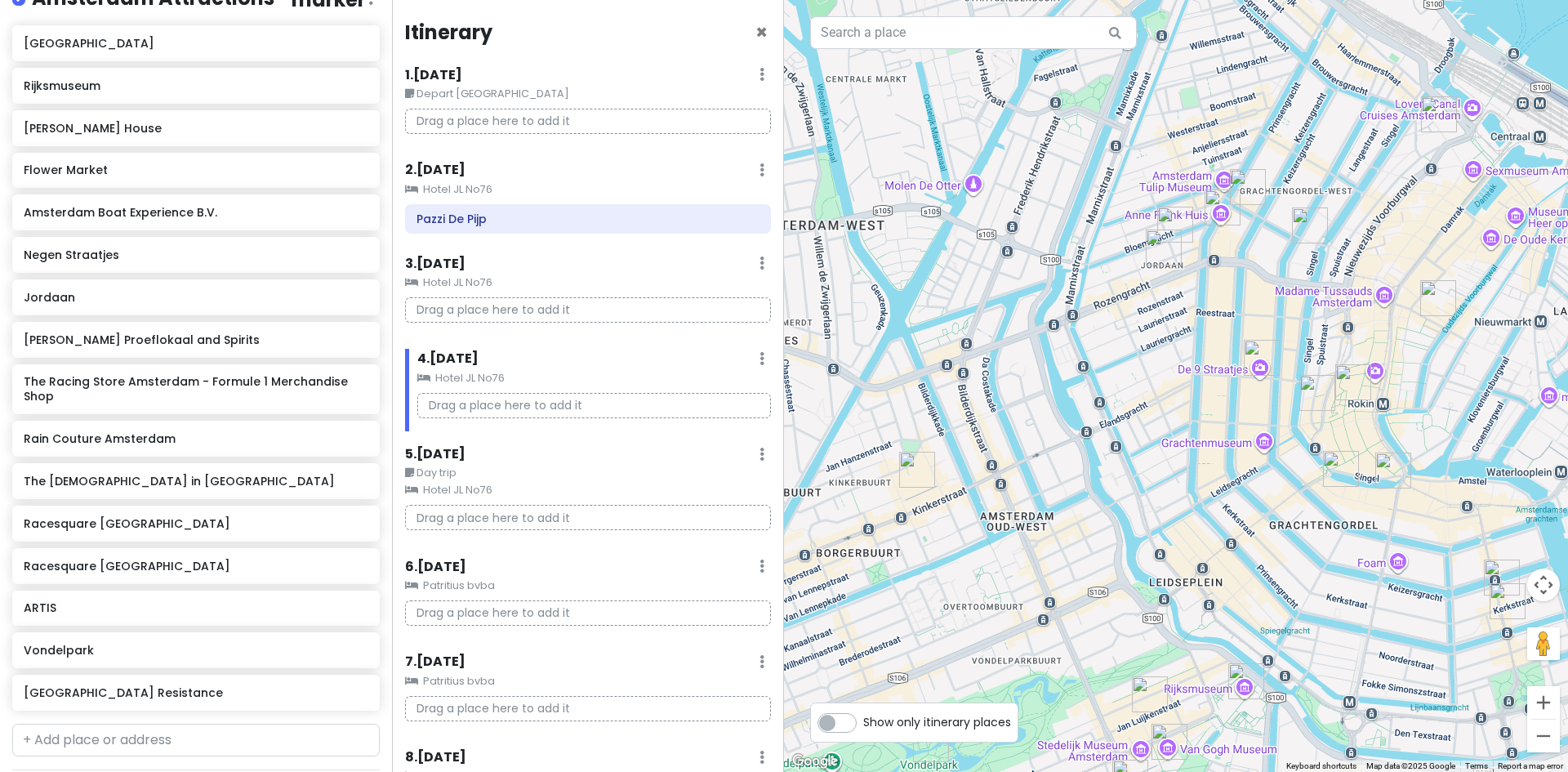
click at [910, 468] on img "Foodhallen" at bounding box center [917, 469] width 36 height 36
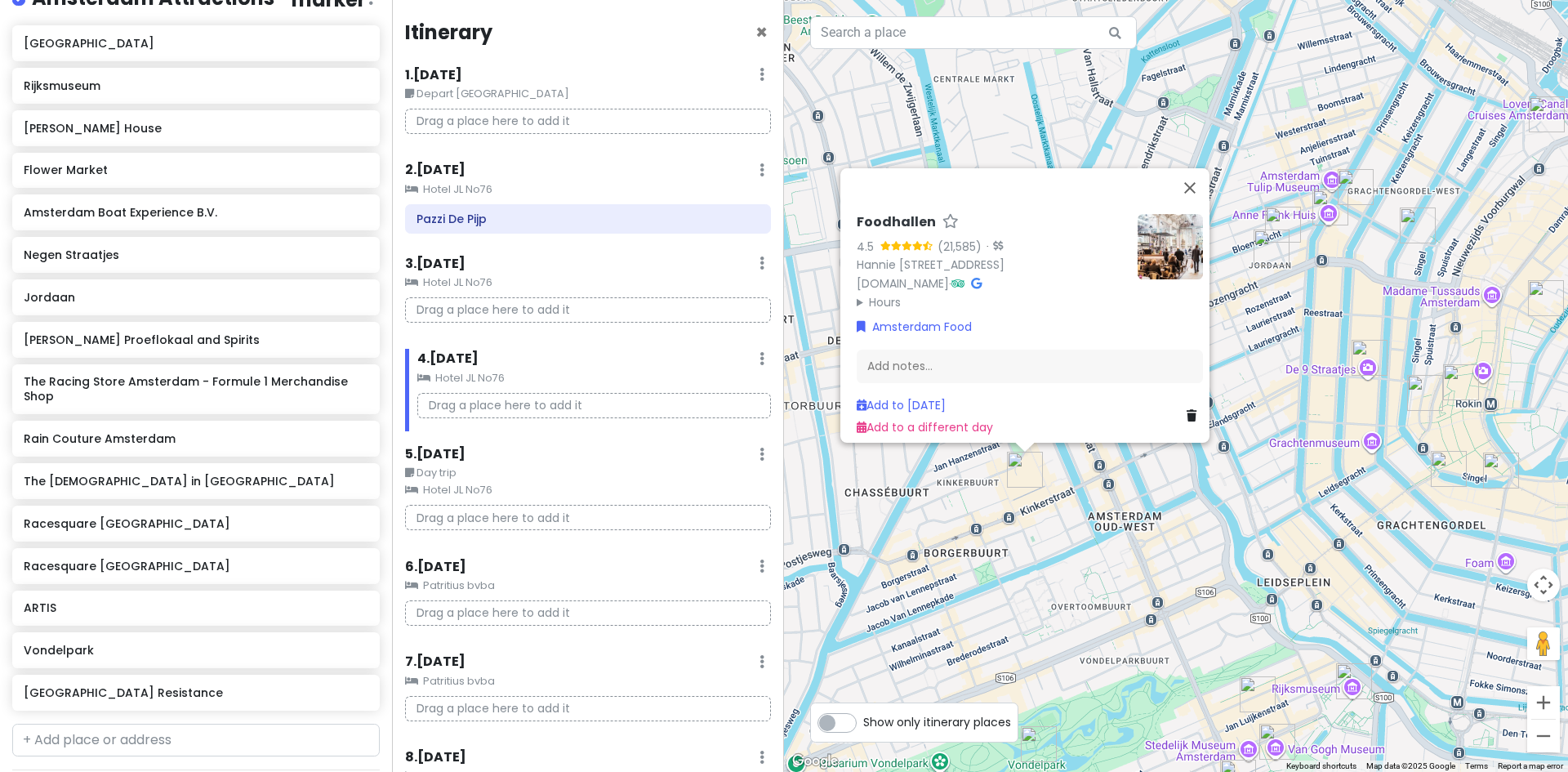
click at [880, 297] on summary "Hours" at bounding box center [990, 301] width 268 height 18
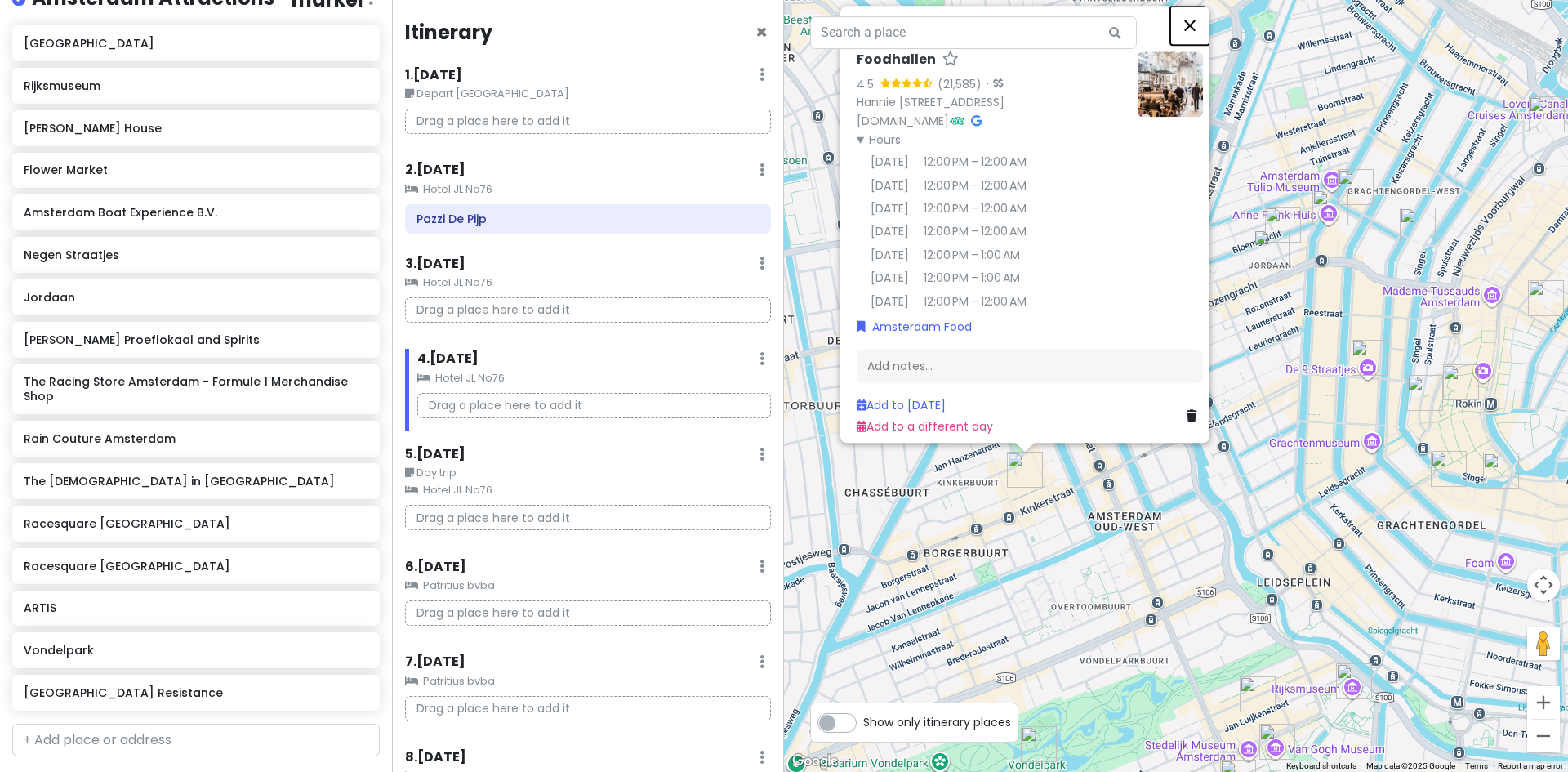
click at [1198, 6] on button "Close" at bounding box center [1189, 25] width 39 height 39
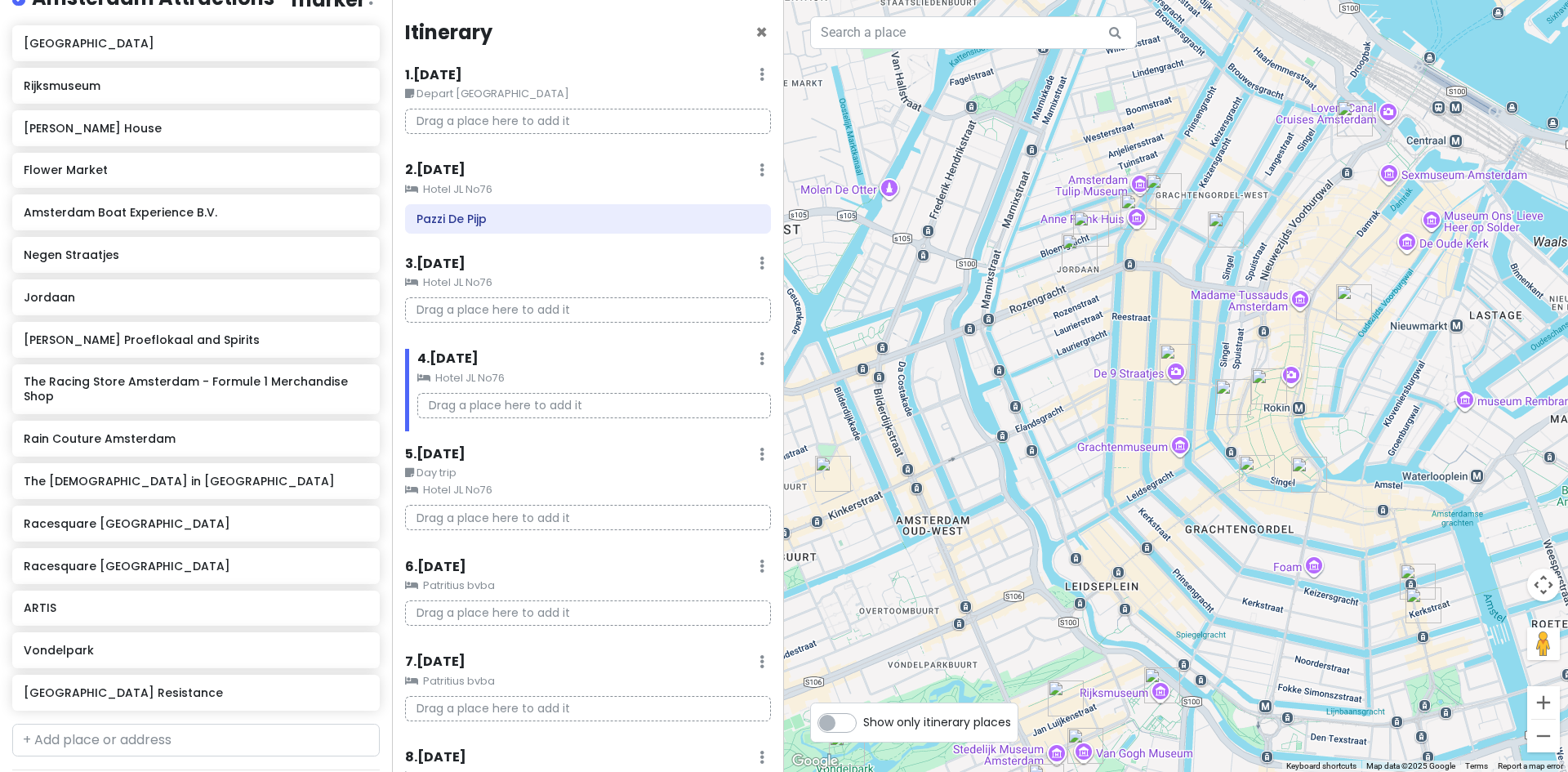
drag, startPoint x: 1193, startPoint y: 457, endPoint x: 1009, endPoint y: 458, distance: 184.0
click at [1009, 458] on div at bounding box center [1176, 386] width 784 height 772
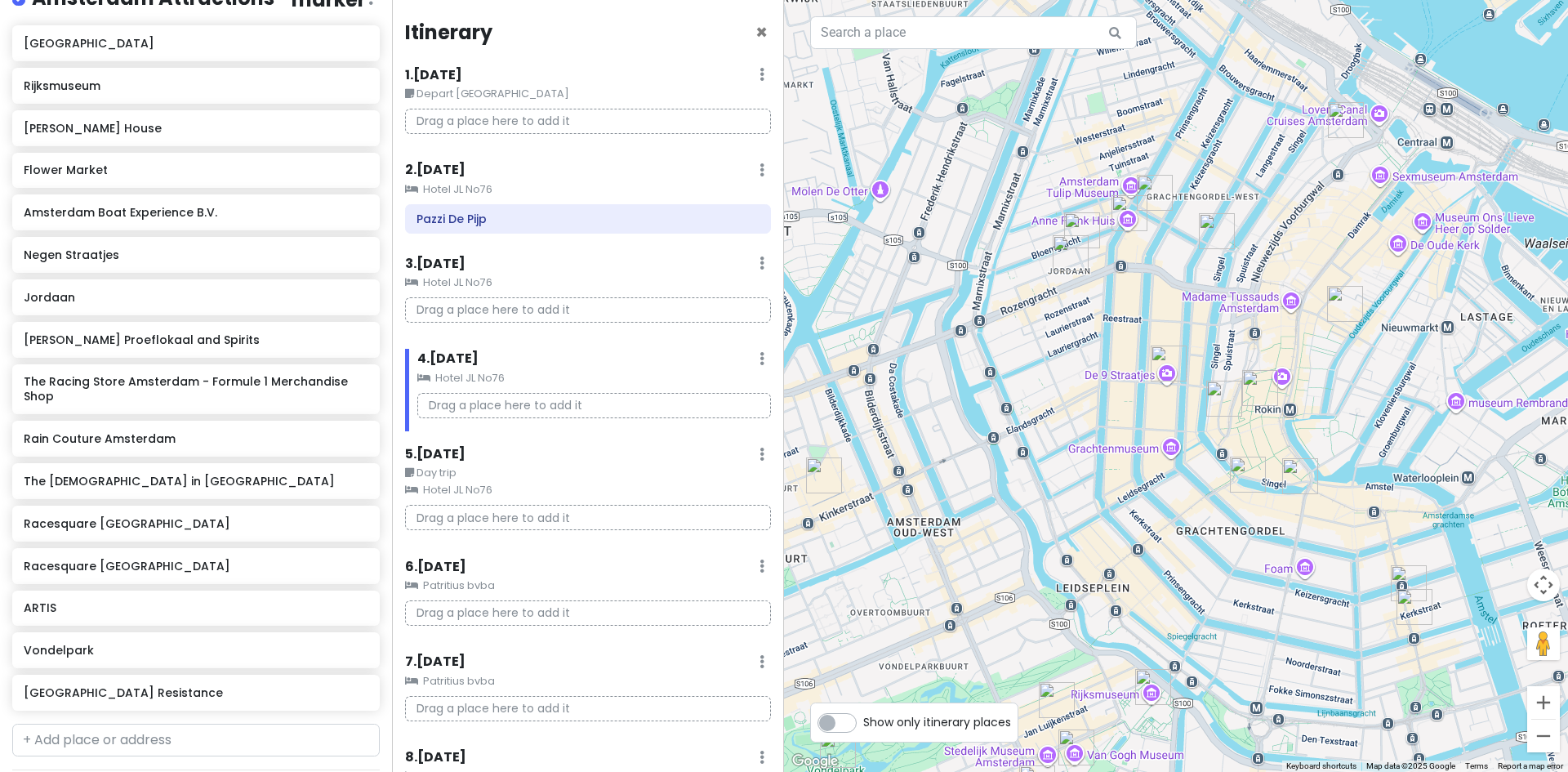
click at [1227, 394] on img "Kantjil & De Tijger" at bounding box center [1224, 398] width 36 height 36
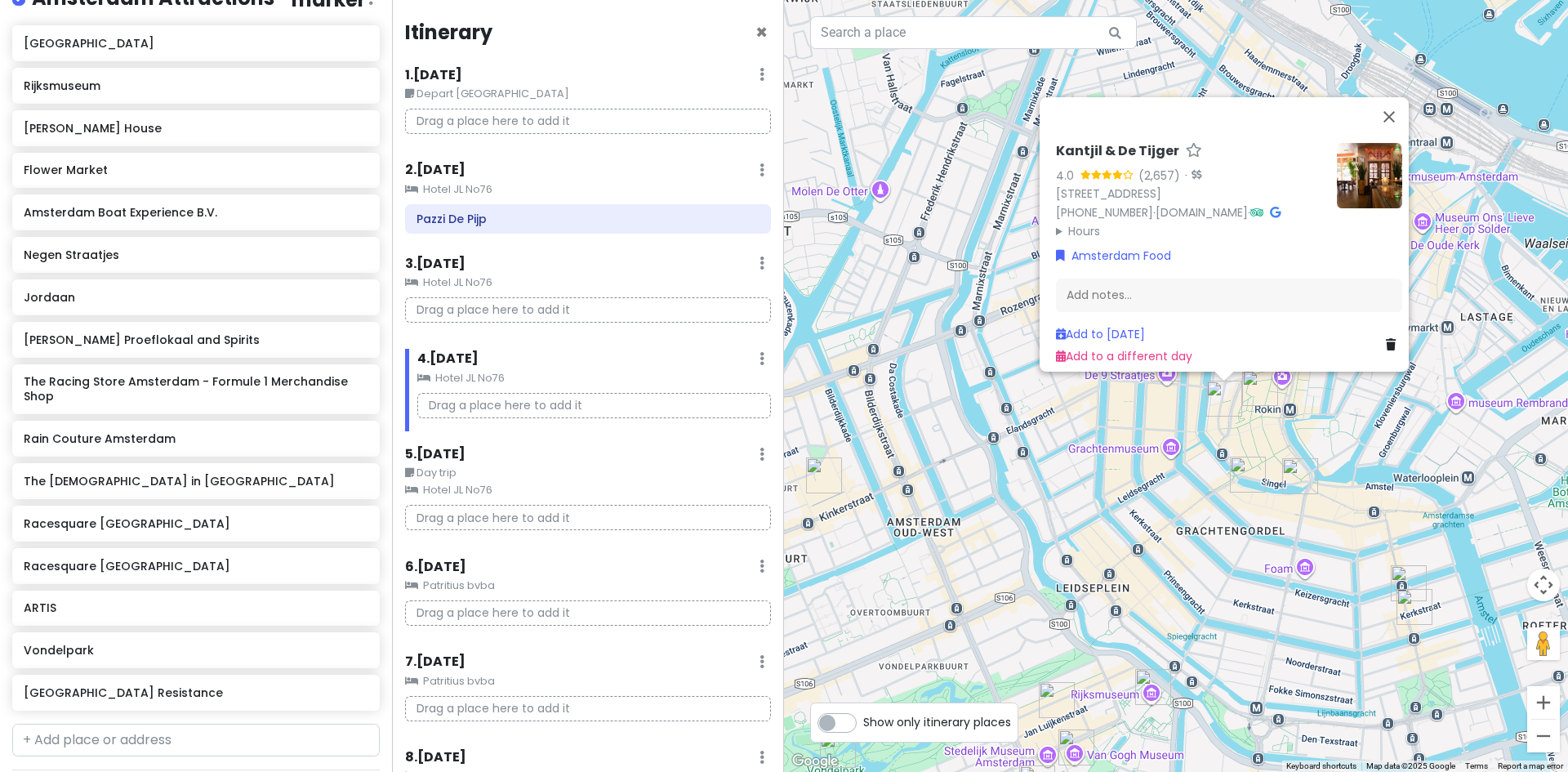
click at [1246, 479] on img "Sampurna" at bounding box center [1248, 474] width 36 height 36
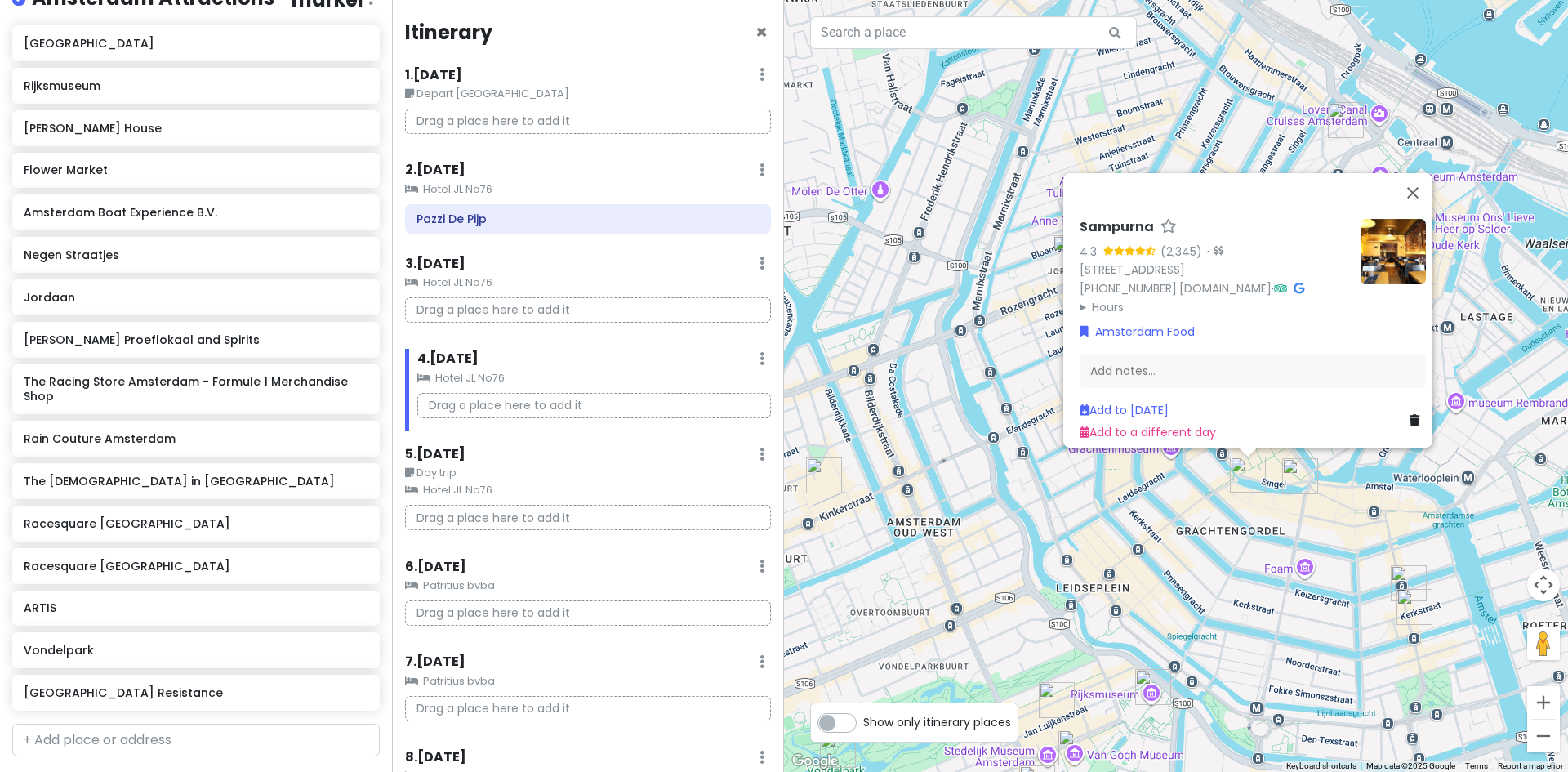
click at [1080, 300] on summary "Hours" at bounding box center [1214, 307] width 268 height 18
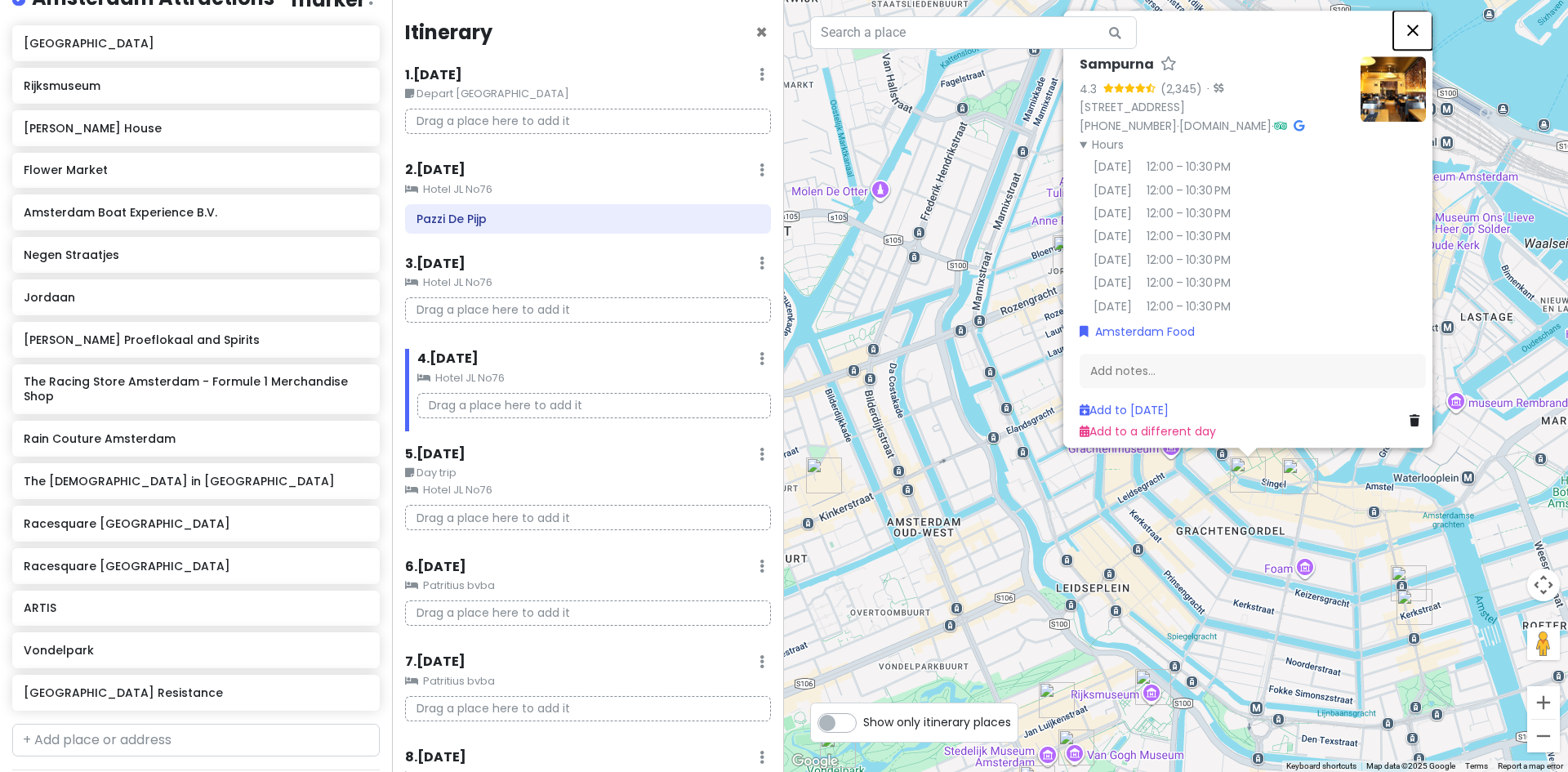
click at [1427, 17] on button "Close" at bounding box center [1413, 30] width 39 height 39
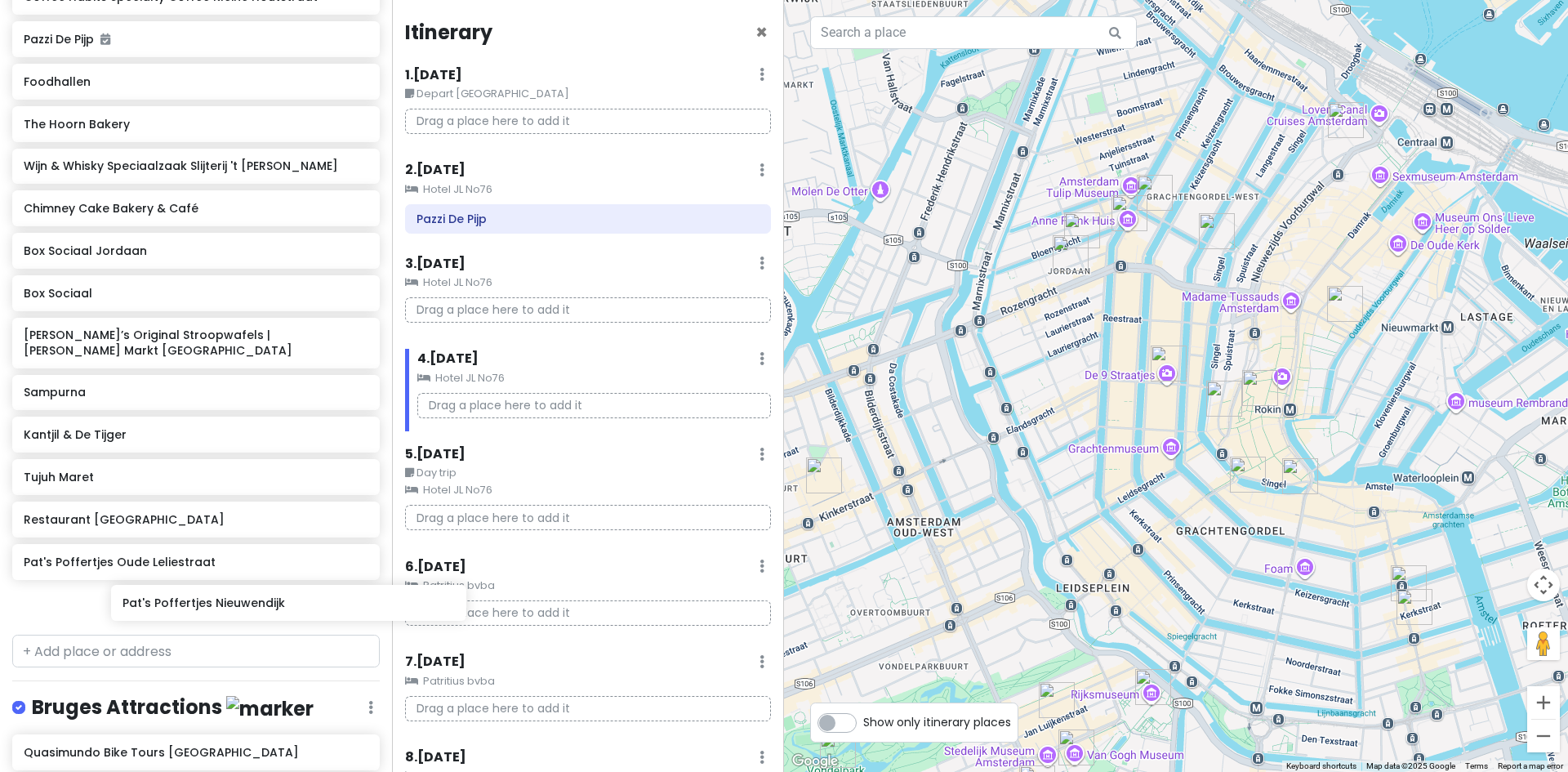
scroll to position [1113, 0]
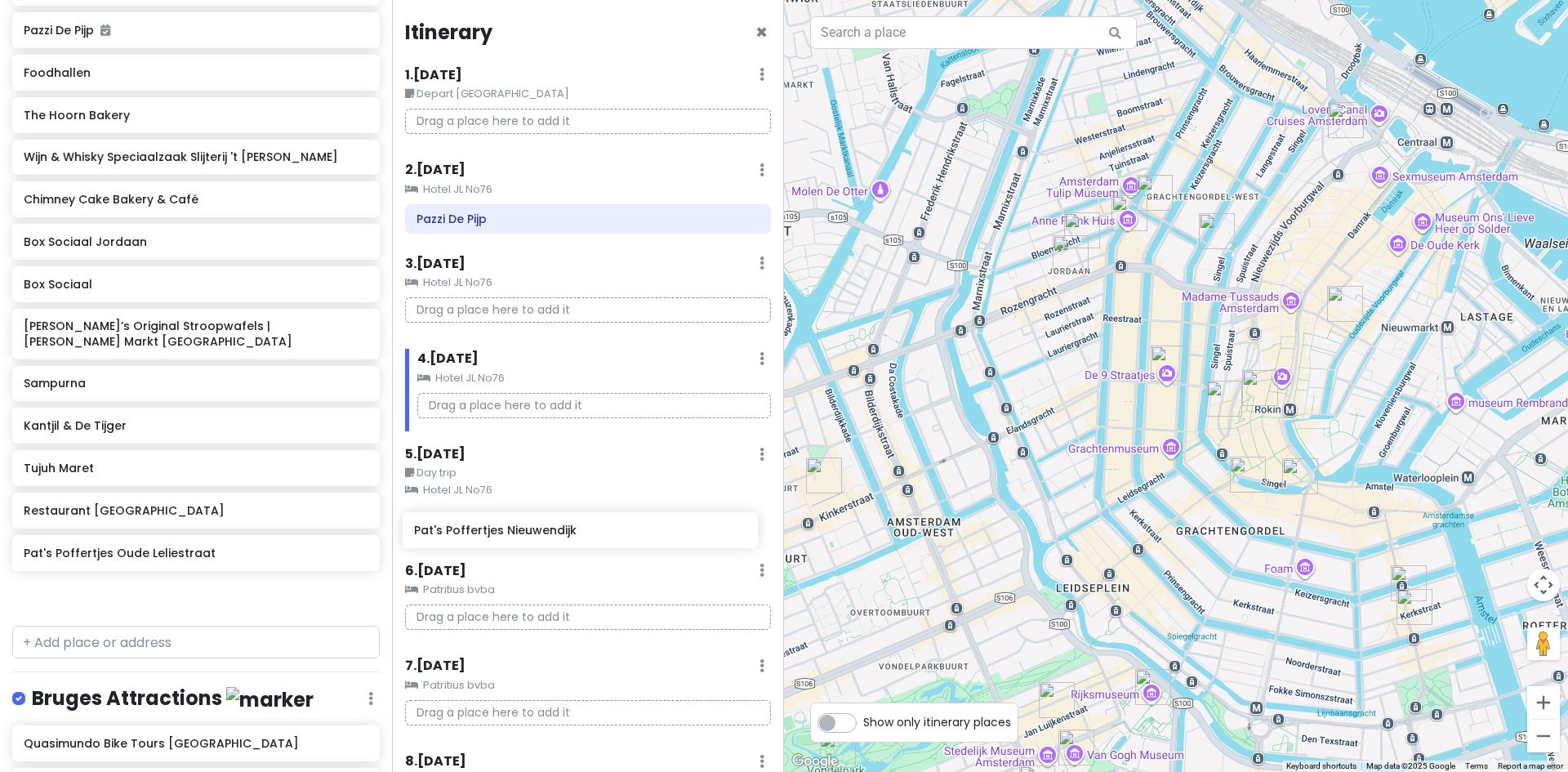
drag, startPoint x: 124, startPoint y: 647, endPoint x: 511, endPoint y: 534, distance: 403.2
click at [511, 534] on div "Europe 2026 Private Change Dates Make a Copy Delete Trip Give Feedback 💡 Suppor…" at bounding box center [784, 386] width 1568 height 772
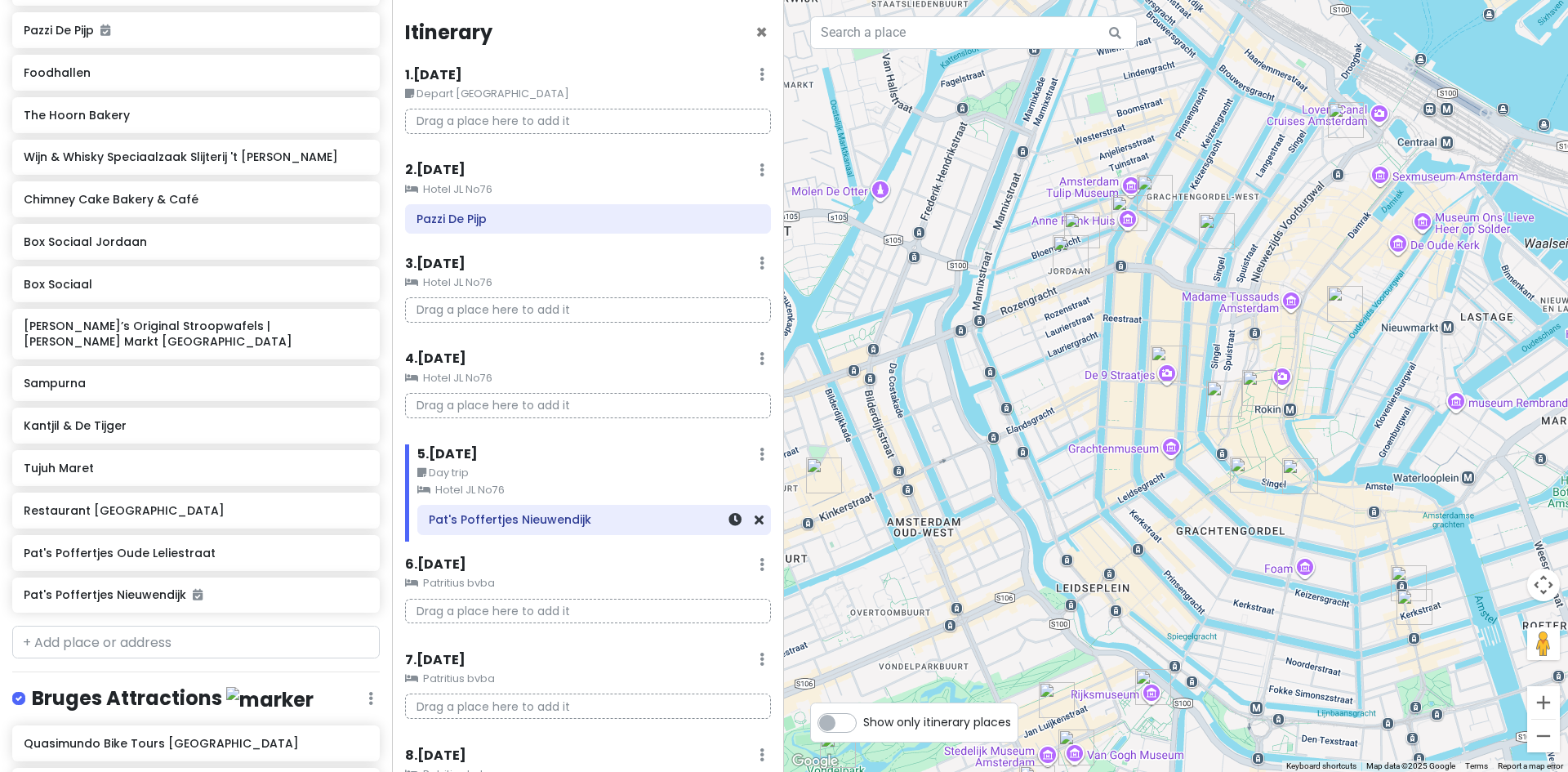
scroll to position [1070, 0]
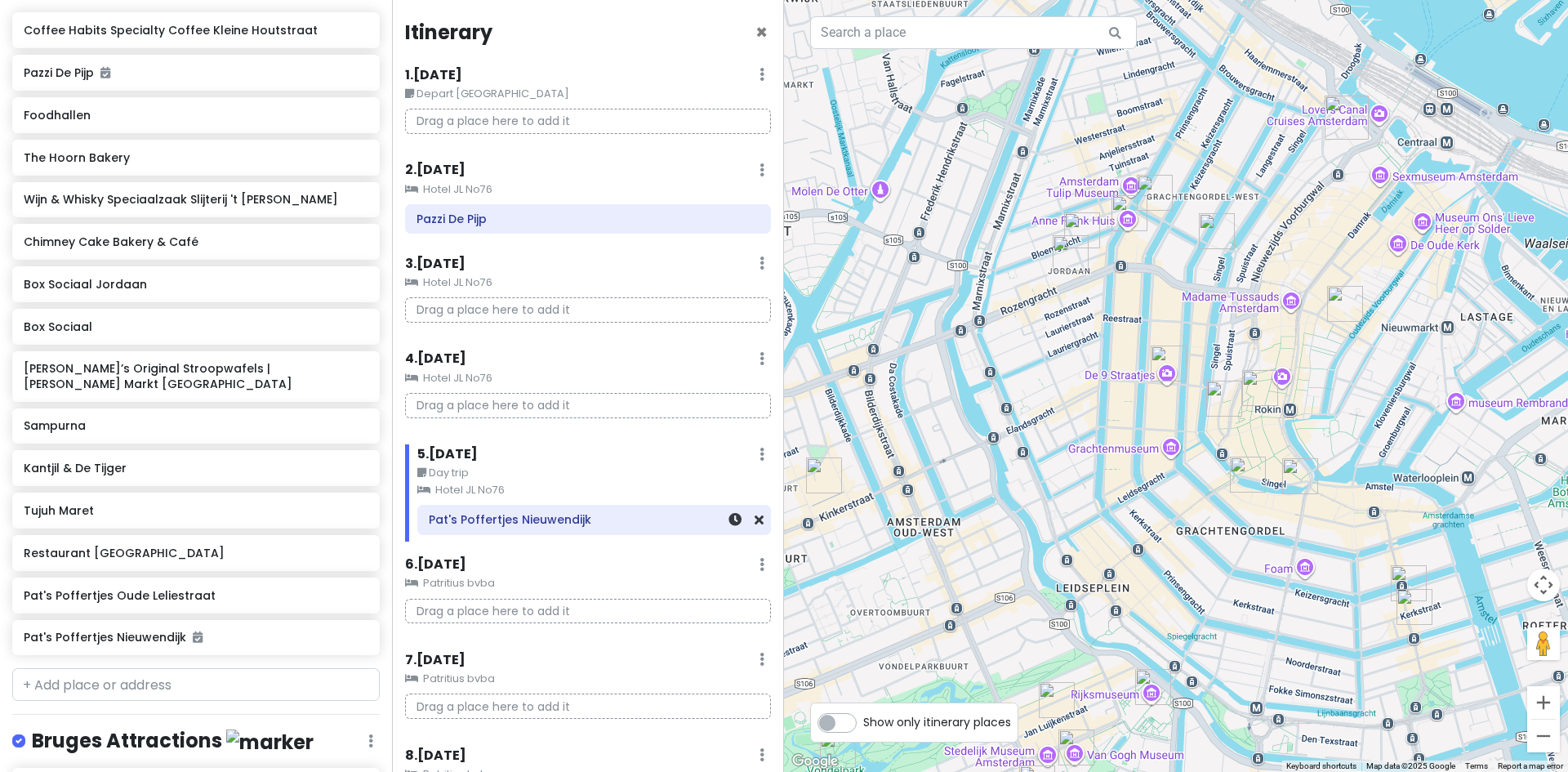
drag, startPoint x: 748, startPoint y: 521, endPoint x: 736, endPoint y: 533, distance: 17.0
click at [754, 521] on icon at bounding box center [759, 519] width 9 height 13
click at [357, 643] on icon at bounding box center [362, 636] width 11 height 13
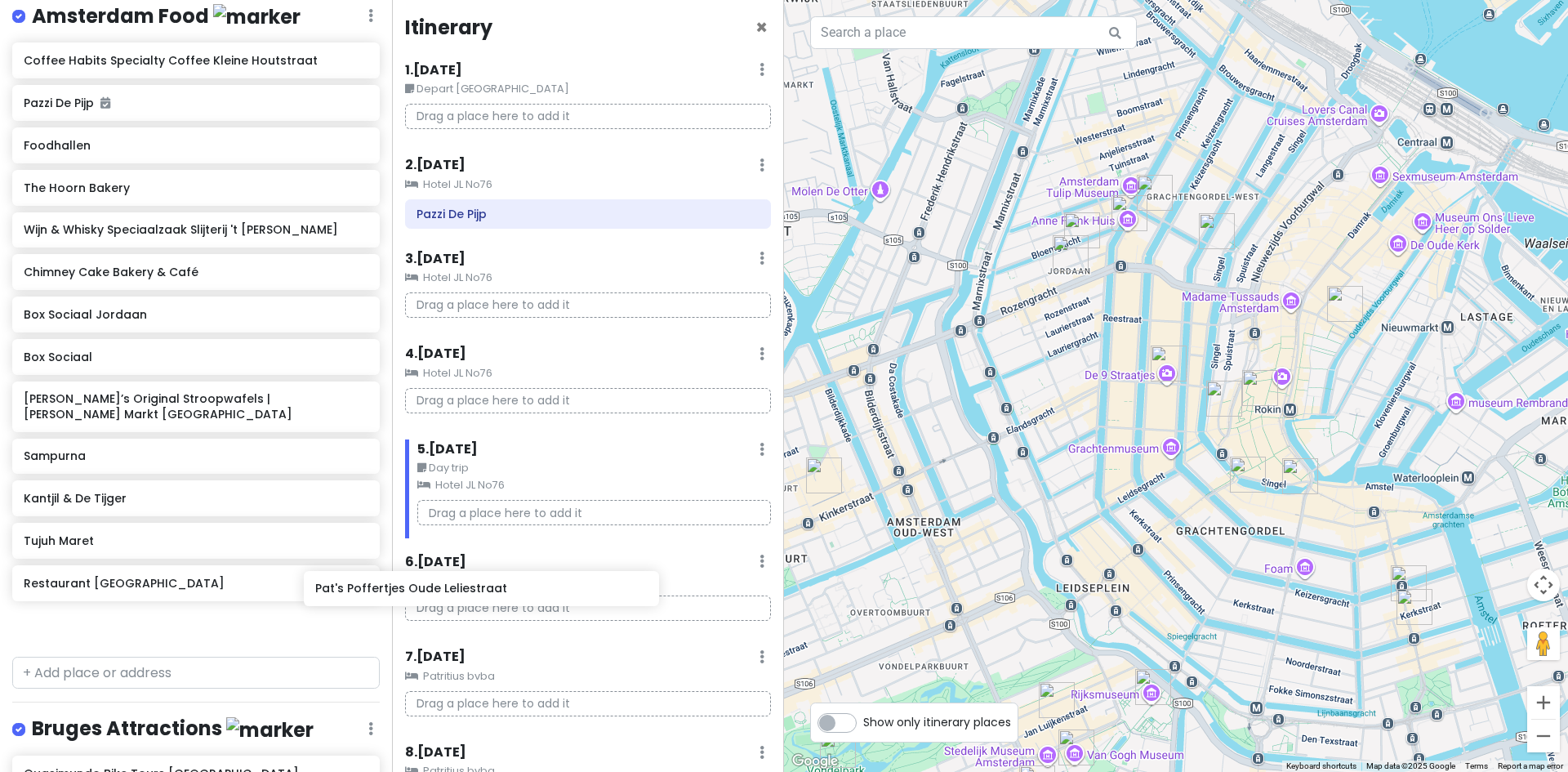
scroll to position [6, 0]
drag, startPoint x: 161, startPoint y: 649, endPoint x: 544, endPoint y: 529, distance: 401.4
click at [544, 529] on div "Europe 2026 Private Change Dates Make a Copy Delete Trip Give Feedback 💡 Suppor…" at bounding box center [784, 386] width 1568 height 772
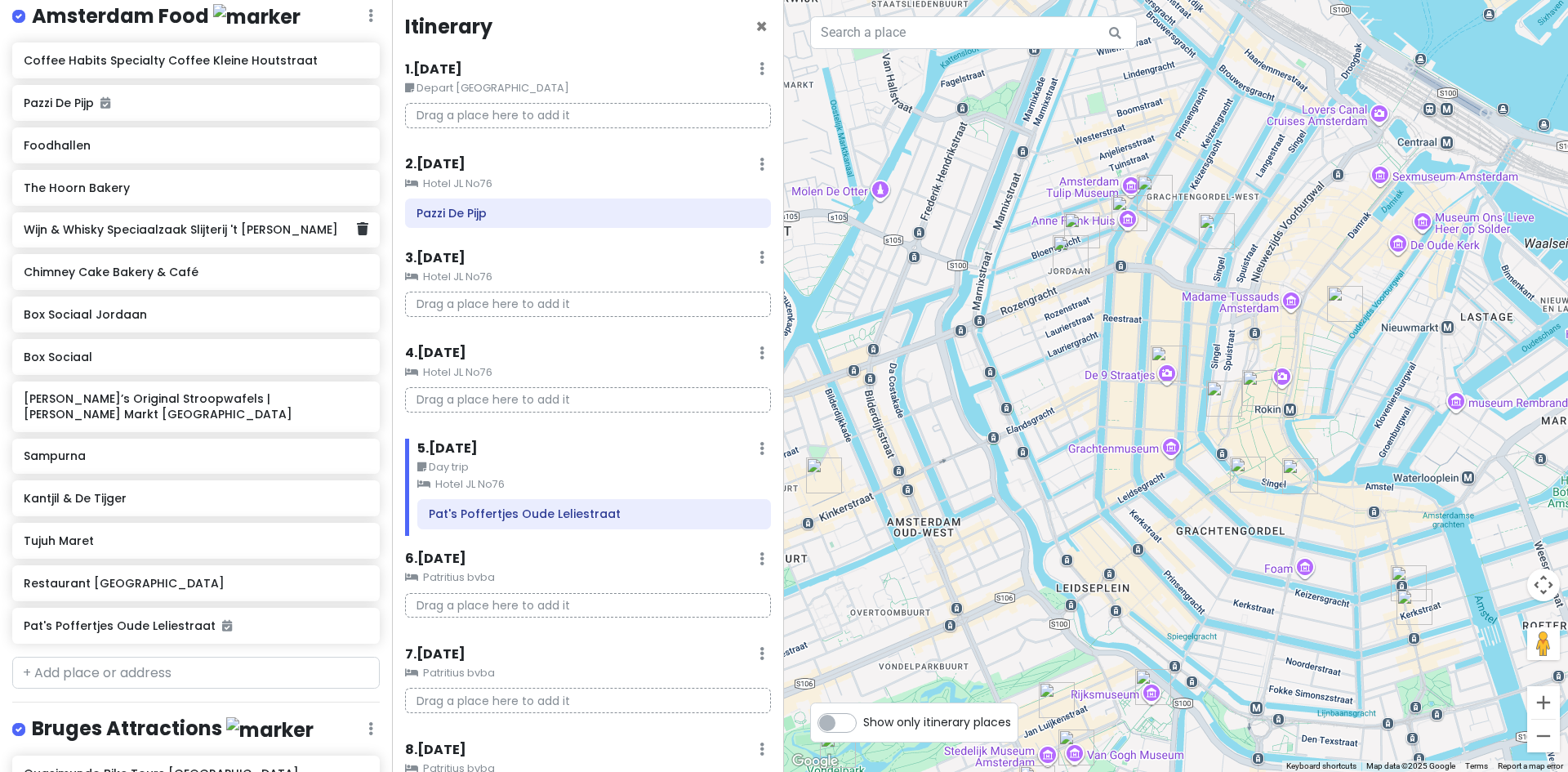
click at [110, 237] on h6 "Wijn & Whisky Speciaalzaak Slijterij 't [PERSON_NAME]" at bounding box center [189, 229] width 333 height 15
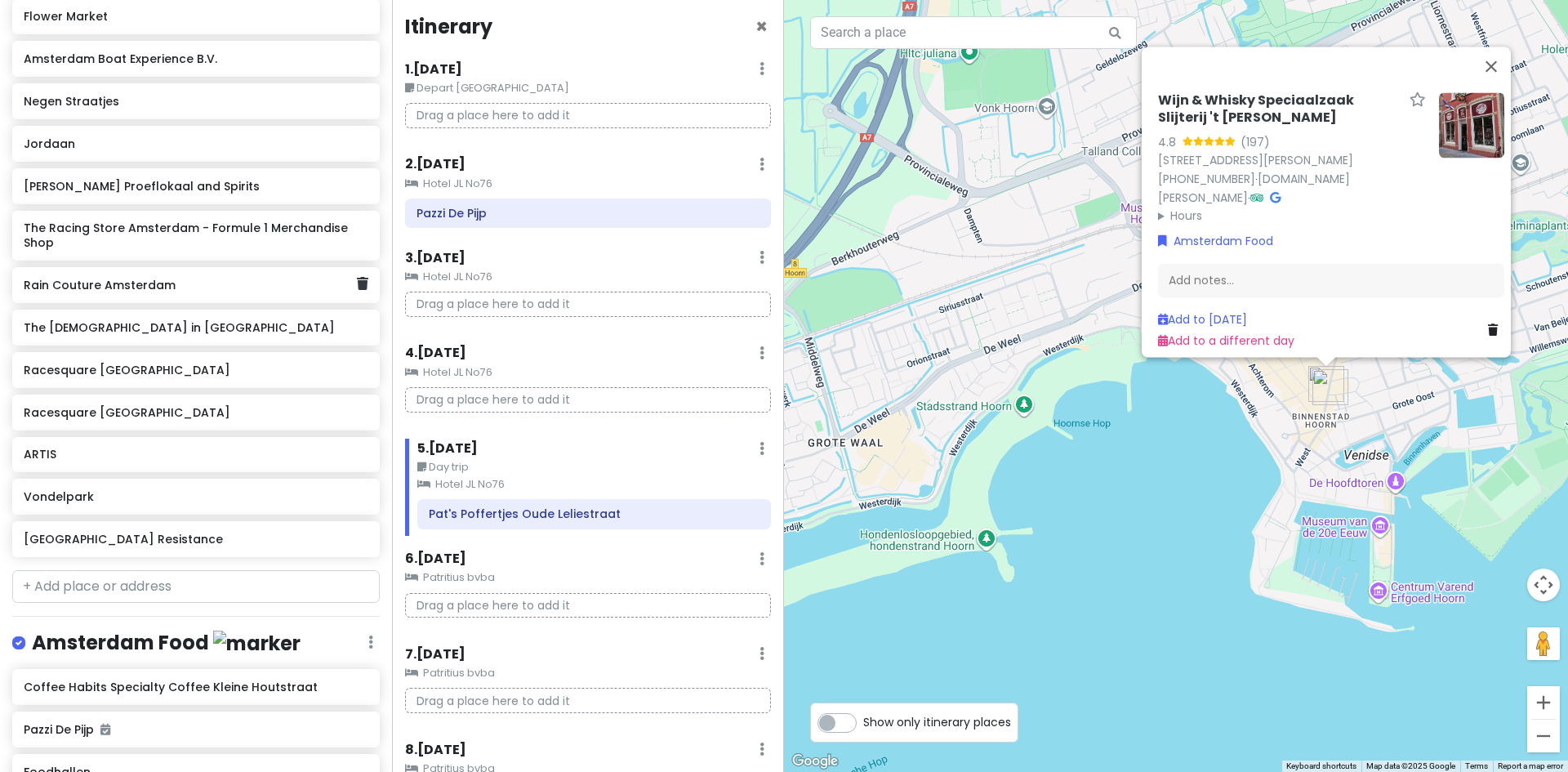
scroll to position [386, 0]
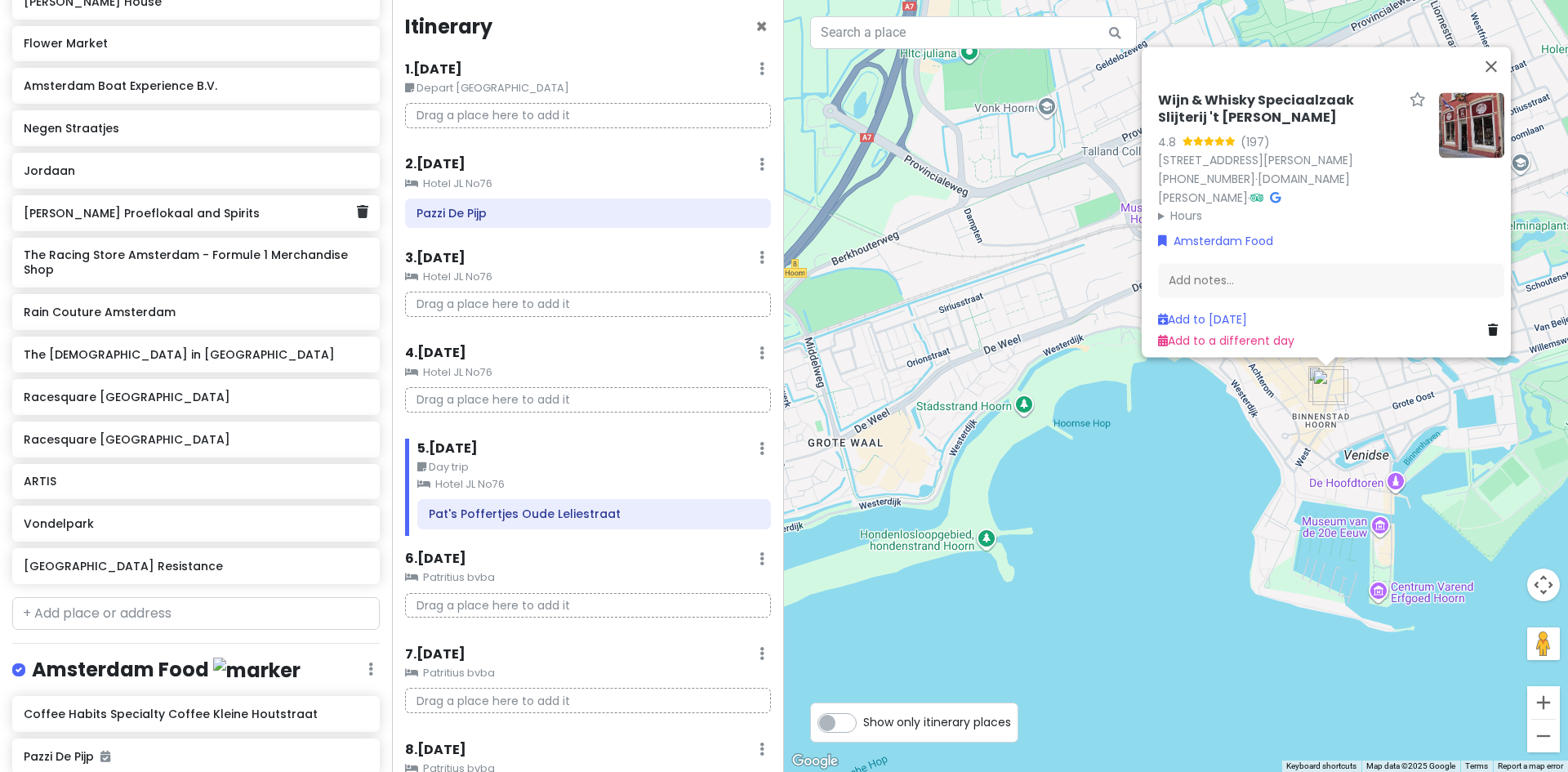
click at [143, 221] on div "[PERSON_NAME] Proeflokaal and Spirits" at bounding box center [189, 213] width 333 height 23
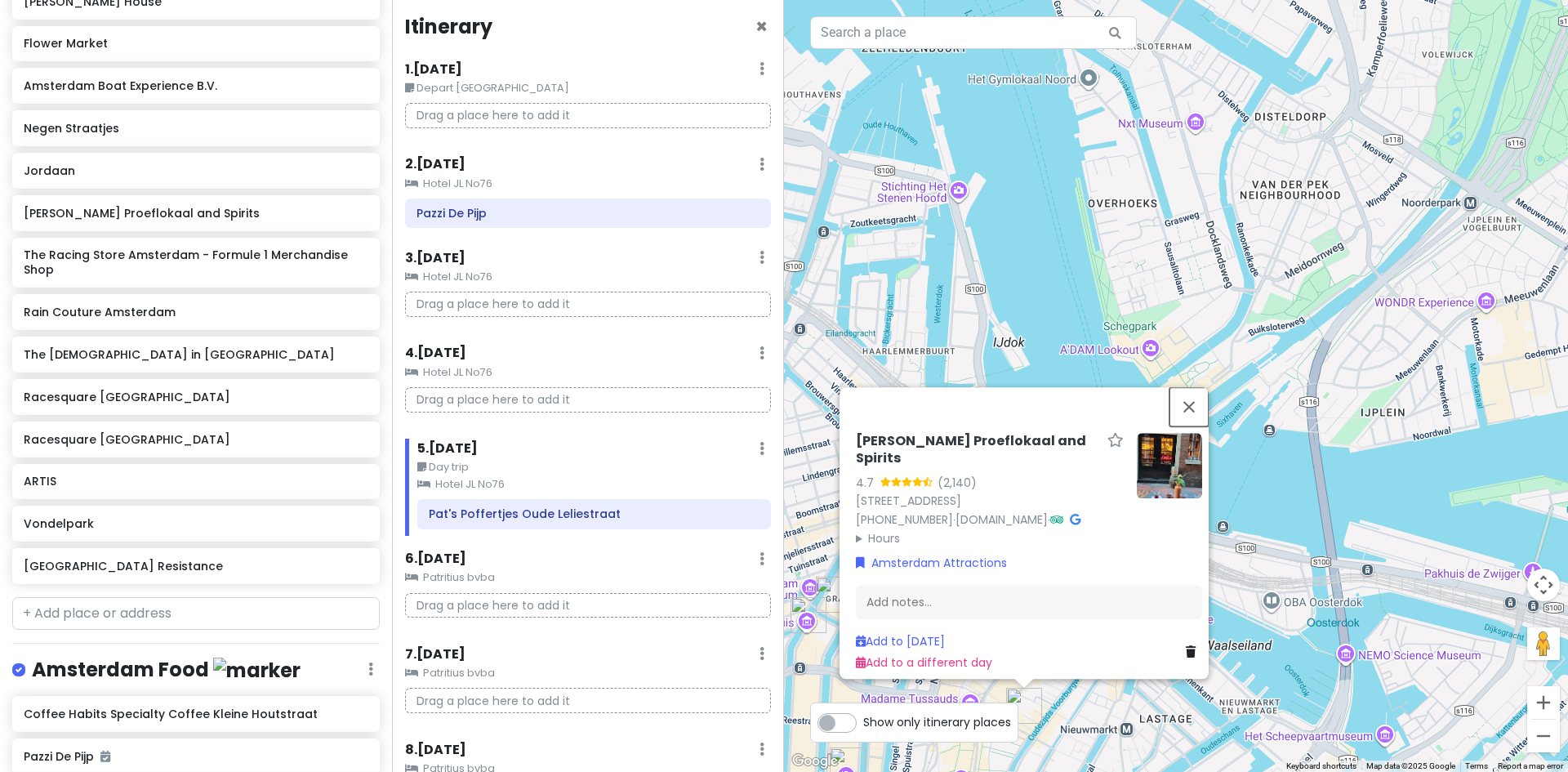
click at [1191, 387] on button "Close" at bounding box center [1189, 406] width 39 height 39
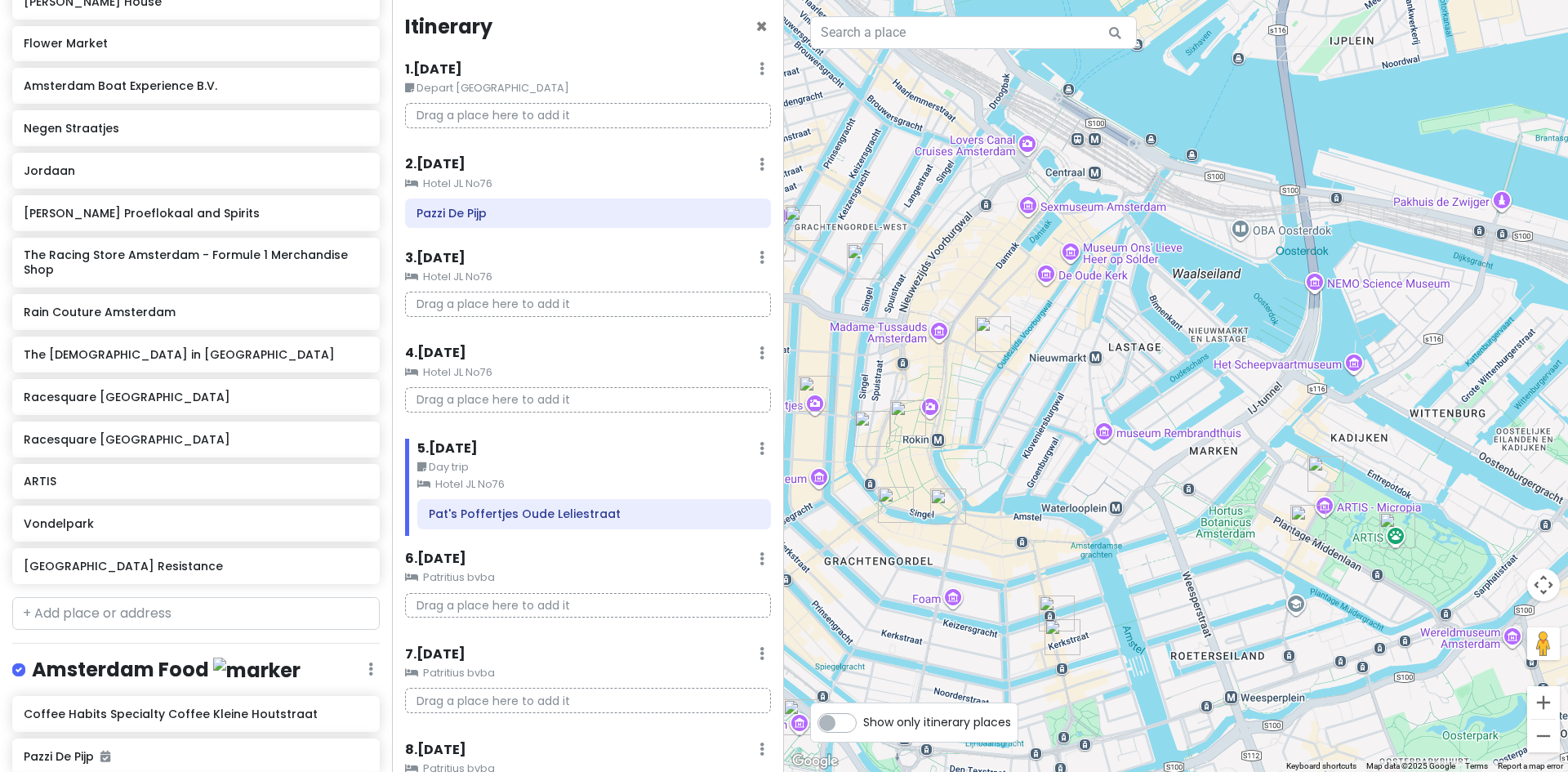
drag, startPoint x: 1138, startPoint y: 571, endPoint x: 1090, endPoint y: 291, distance: 284.1
click at [1115, 242] on div at bounding box center [1176, 386] width 784 height 772
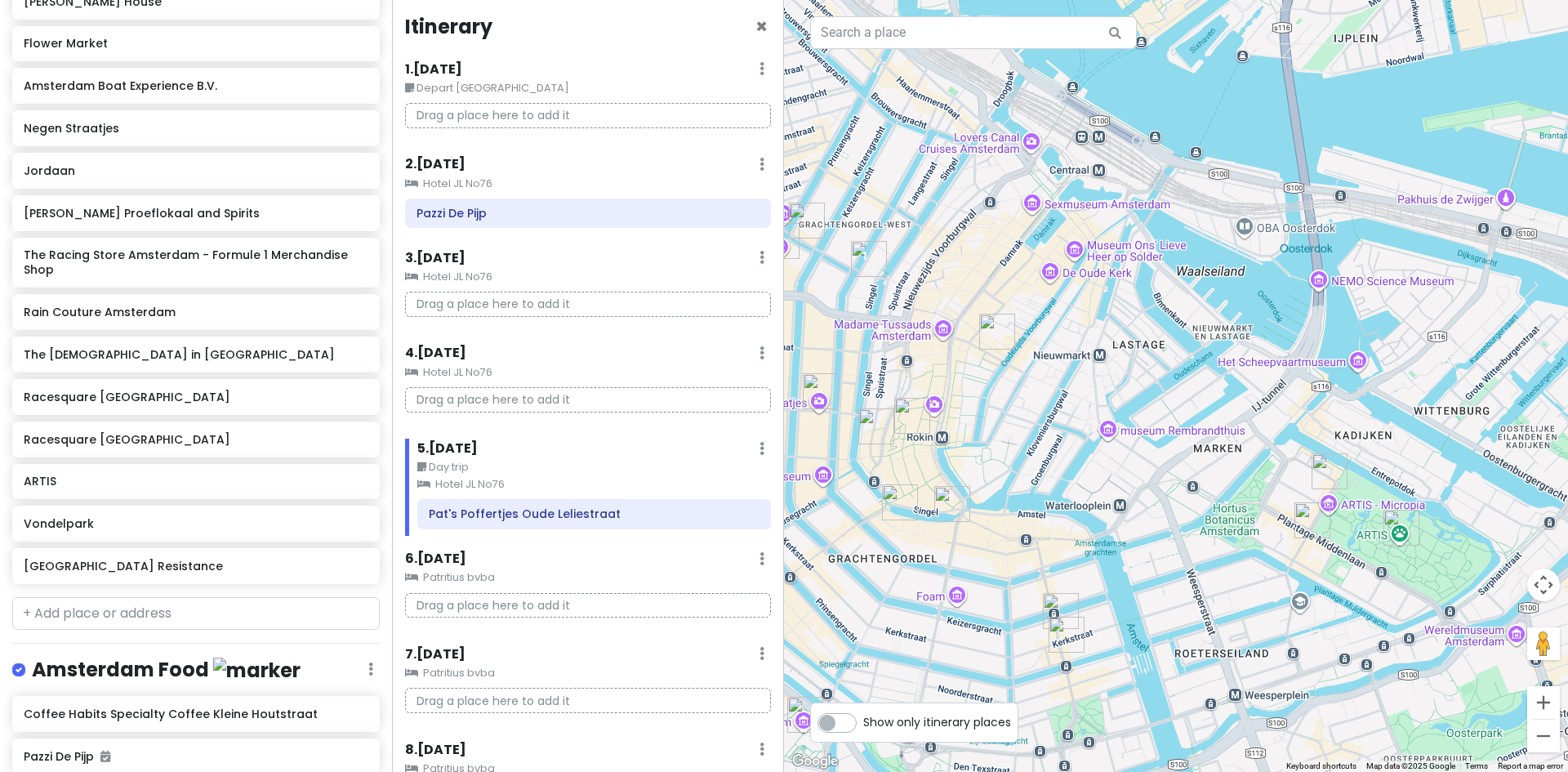
click at [990, 328] on img "Wynand Fockink Proeflokaal and Spirits" at bounding box center [997, 331] width 36 height 36
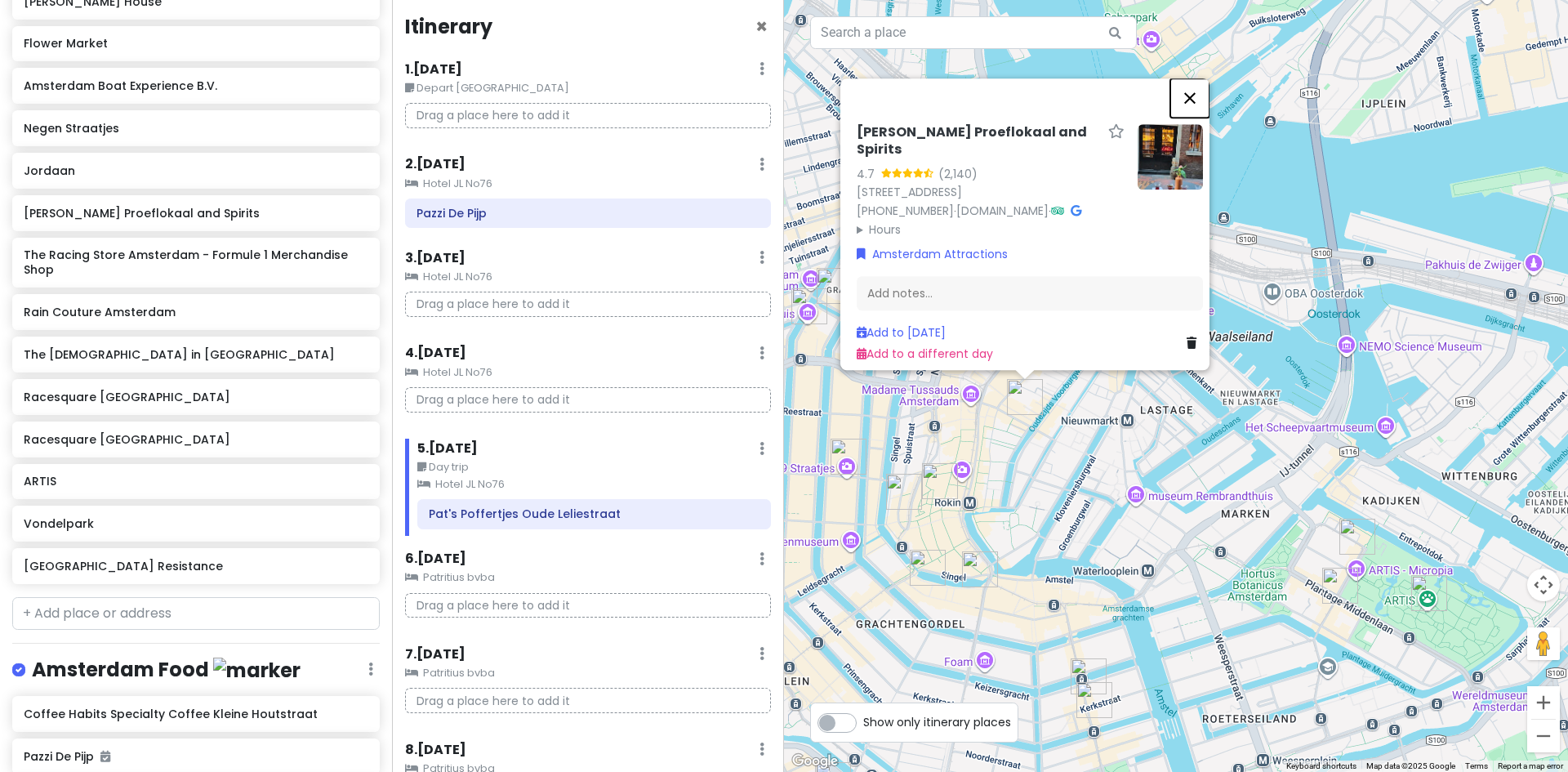
click at [1195, 79] on button "Close" at bounding box center [1189, 98] width 39 height 39
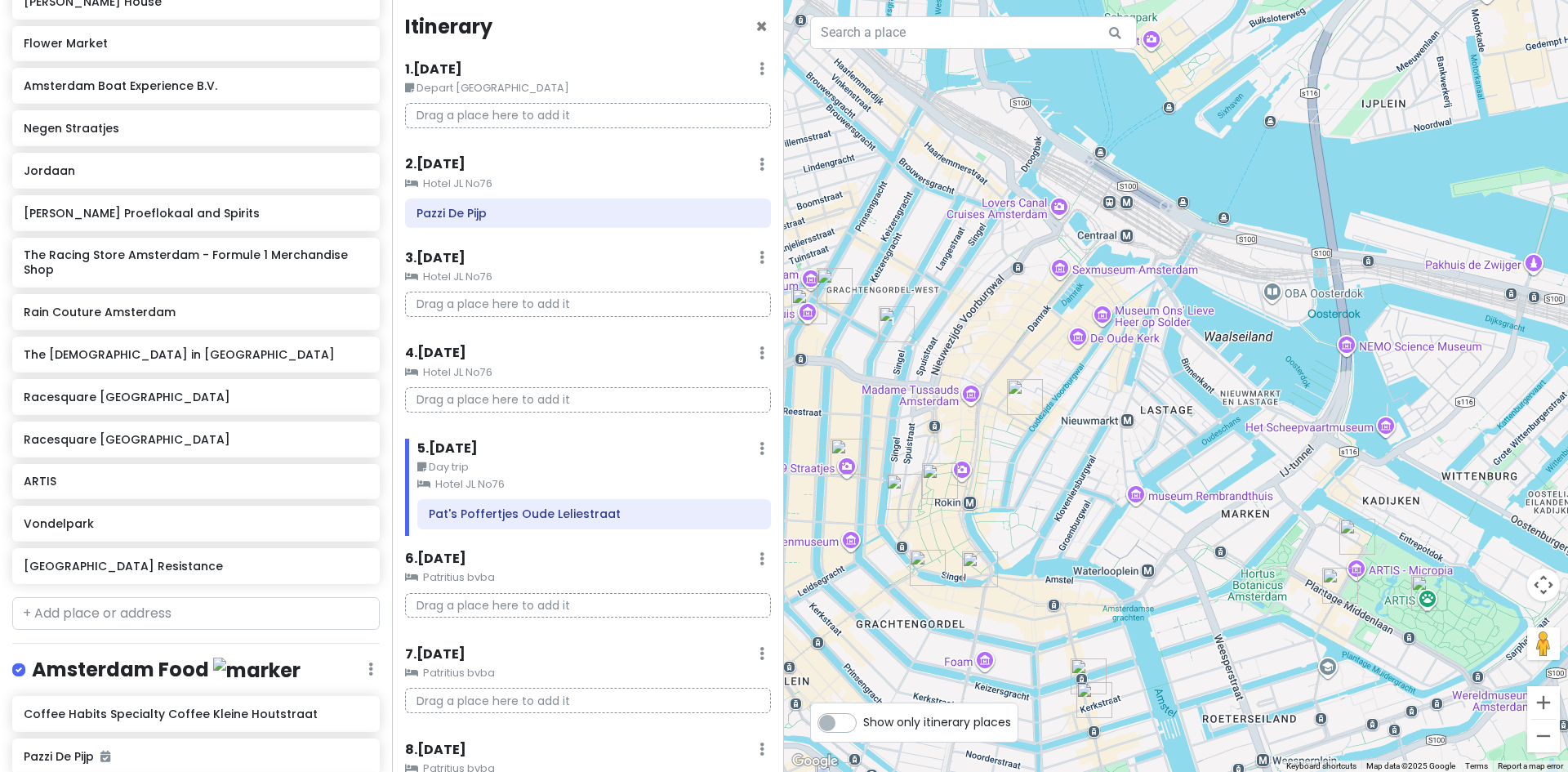
click at [928, 479] on img "The Racing Store Amsterdam - Formule 1 Merchandise Shop" at bounding box center [939, 480] width 36 height 36
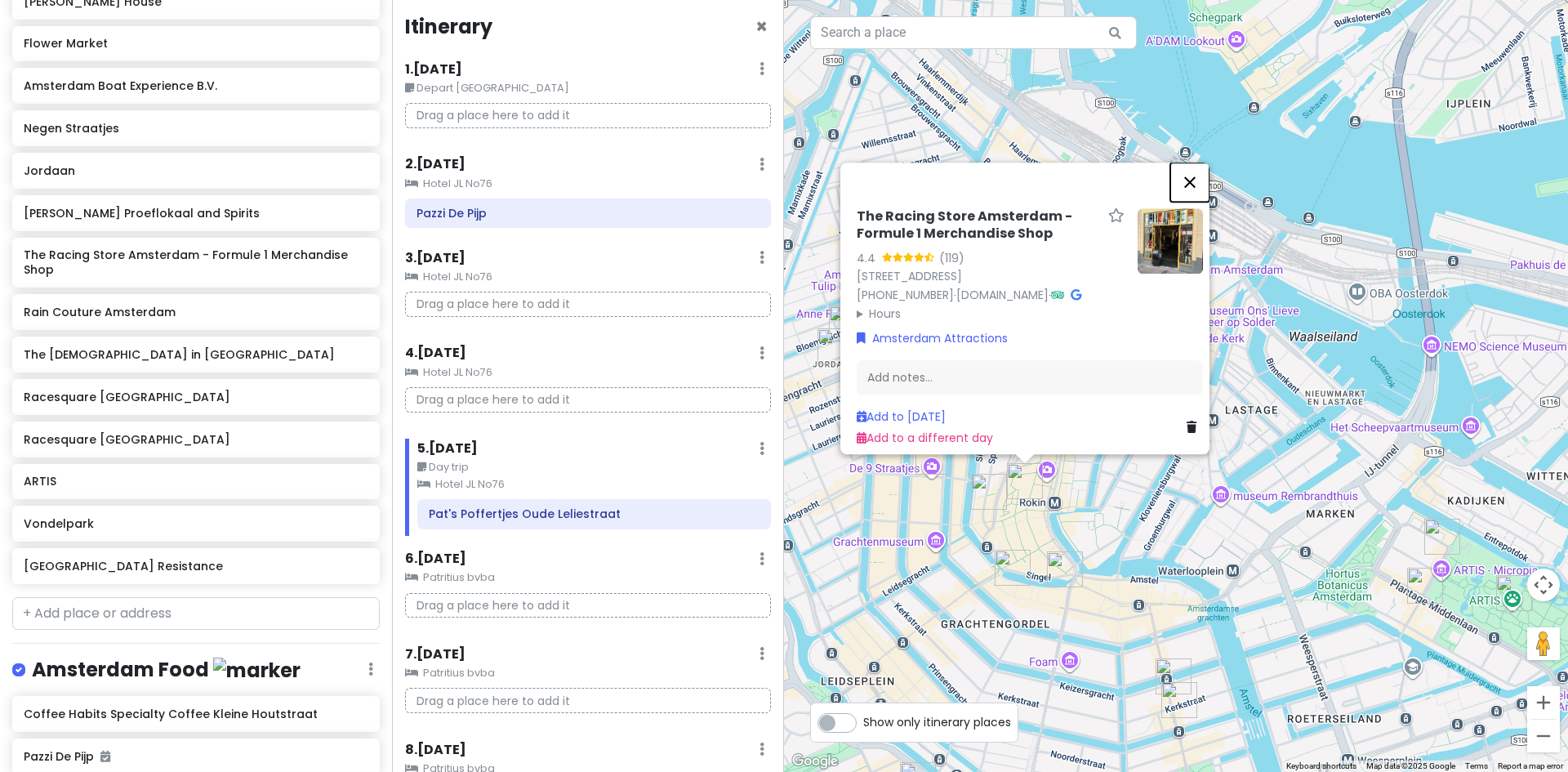
click at [1204, 162] on button "Close" at bounding box center [1189, 182] width 39 height 39
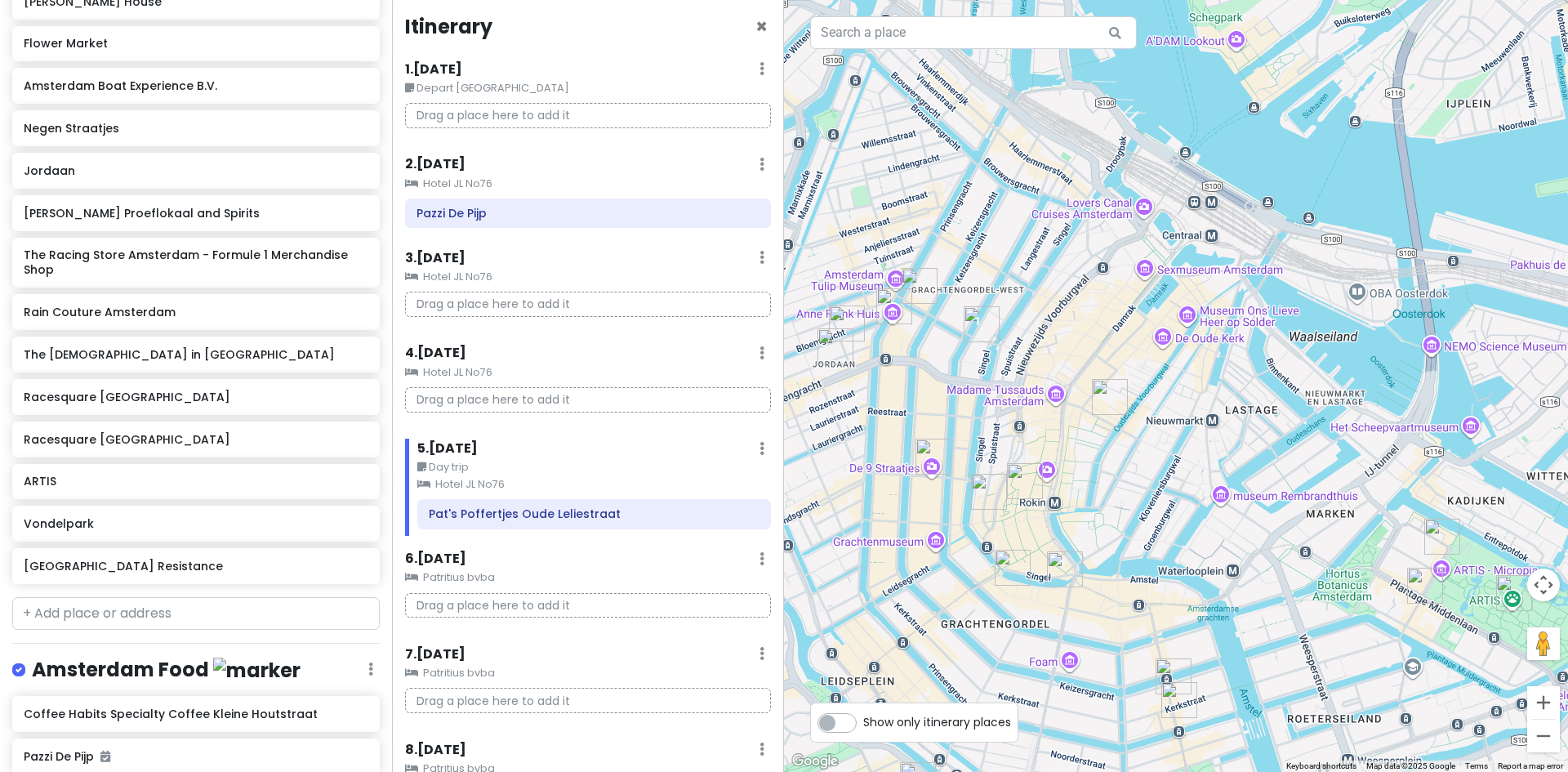
click at [1064, 570] on img "Flower Market" at bounding box center [1064, 569] width 36 height 36
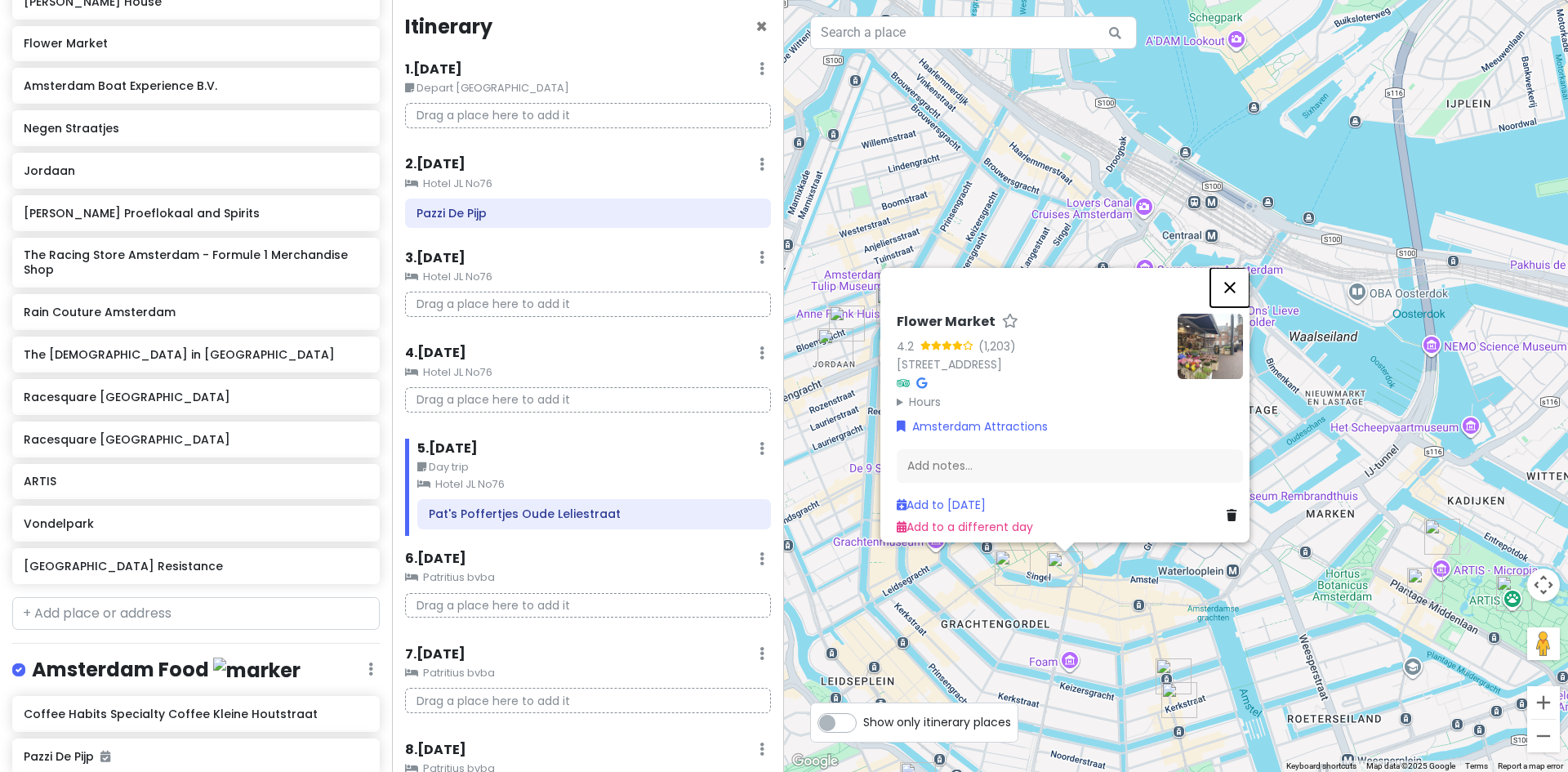
click at [1234, 275] on button "Close" at bounding box center [1229, 287] width 39 height 39
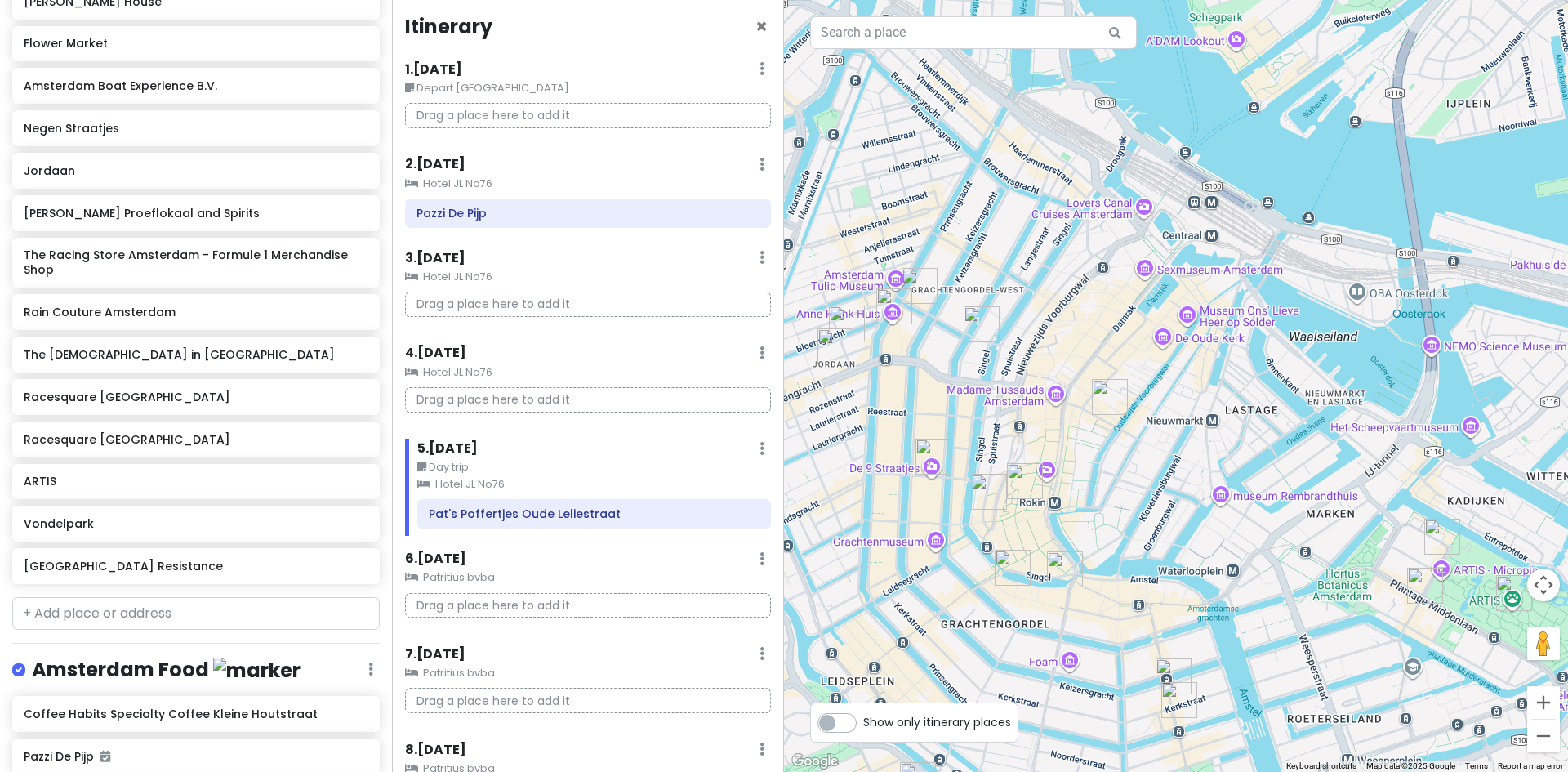
click at [1190, 699] on img "Rain Couture Amsterdam" at bounding box center [1179, 700] width 36 height 36
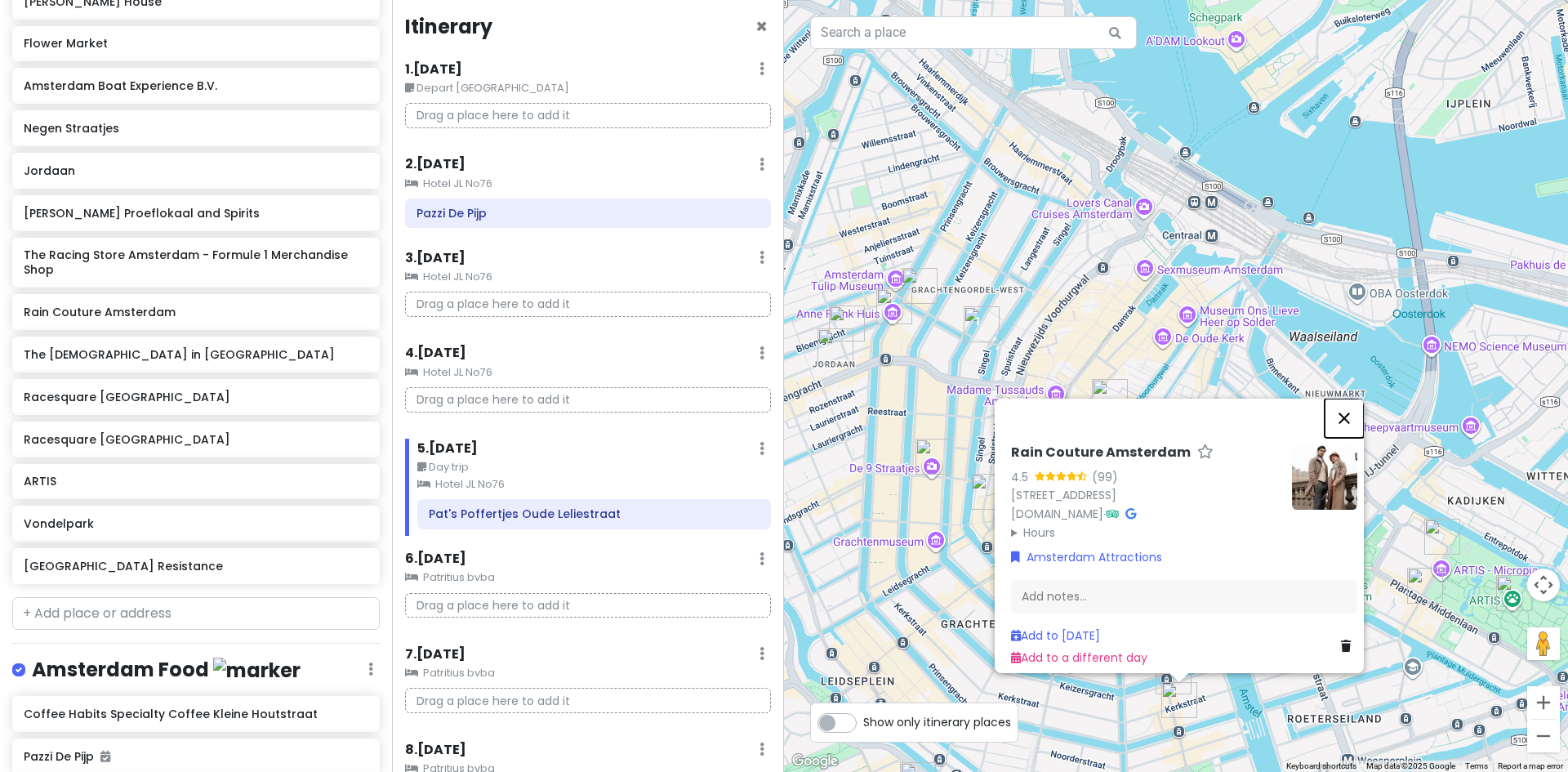
click at [1347, 398] on button "Close" at bounding box center [1344, 417] width 39 height 39
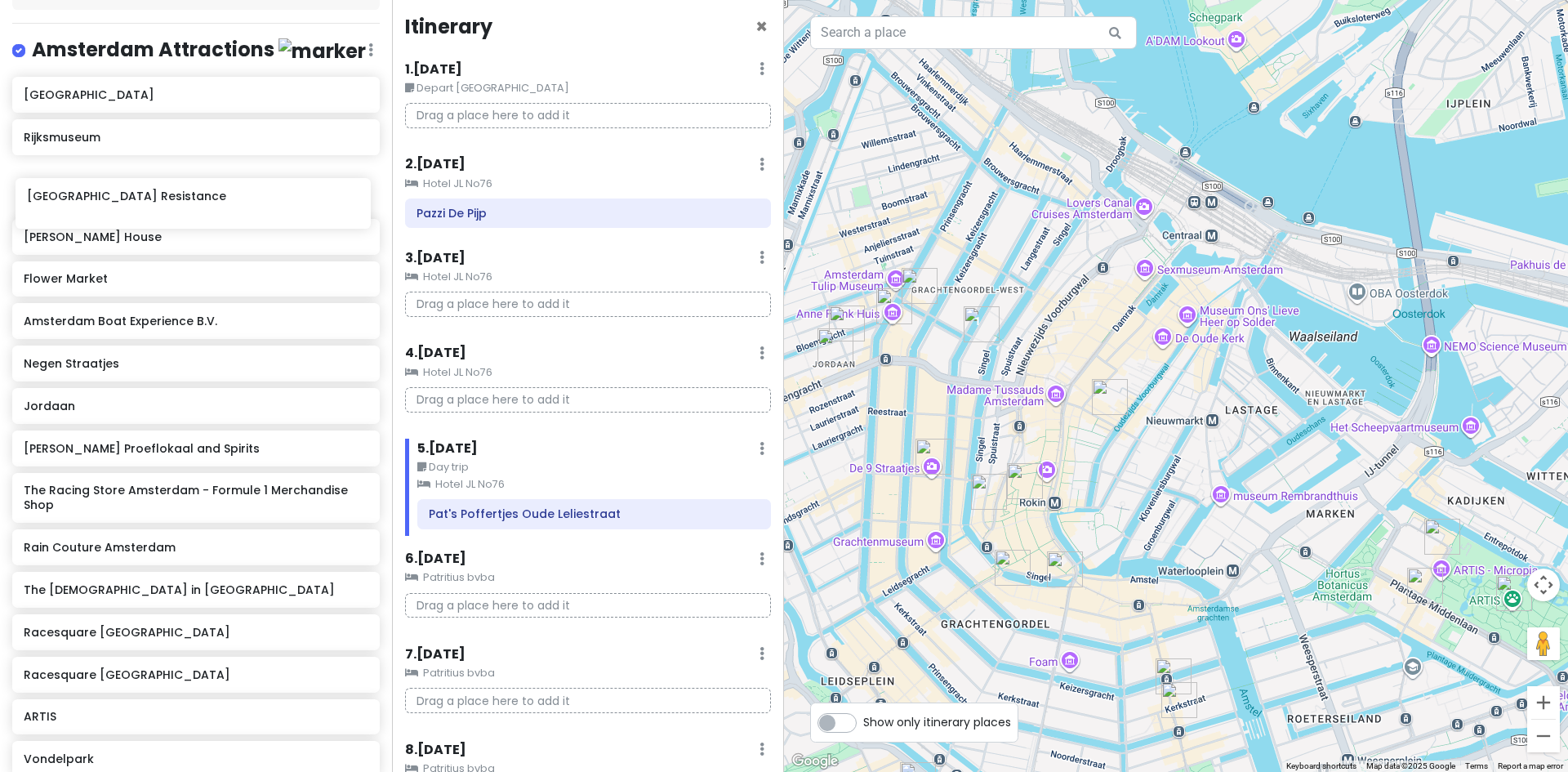
scroll to position [203, 0]
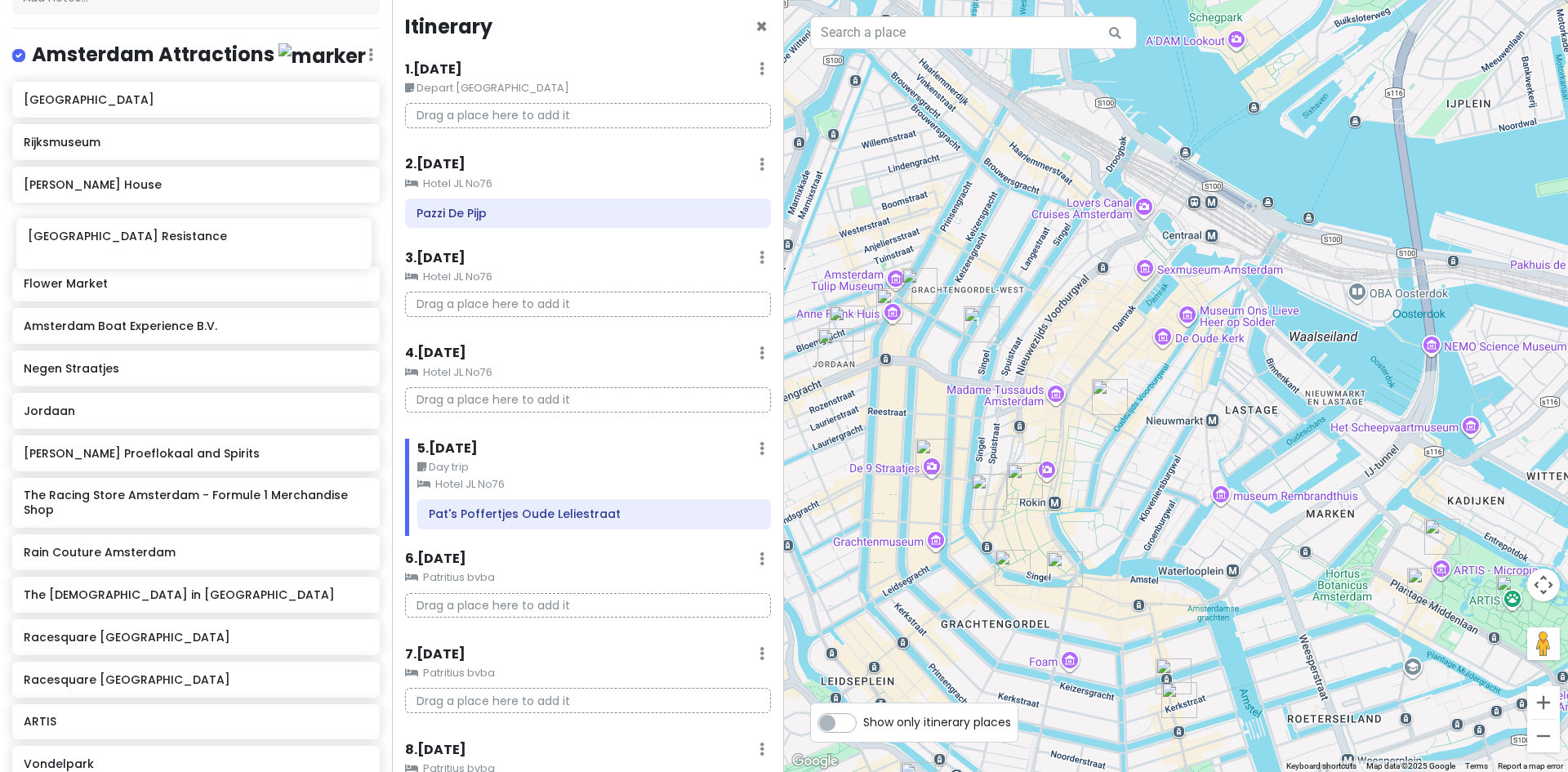
drag, startPoint x: 69, startPoint y: 736, endPoint x: 65, endPoint y: 234, distance: 502.0
click at [65, 234] on div "Van Gogh Museum Rijksmuseum Anne Frank House Flower Market Amsterdam Boat Exper…" at bounding box center [196, 435] width 392 height 707
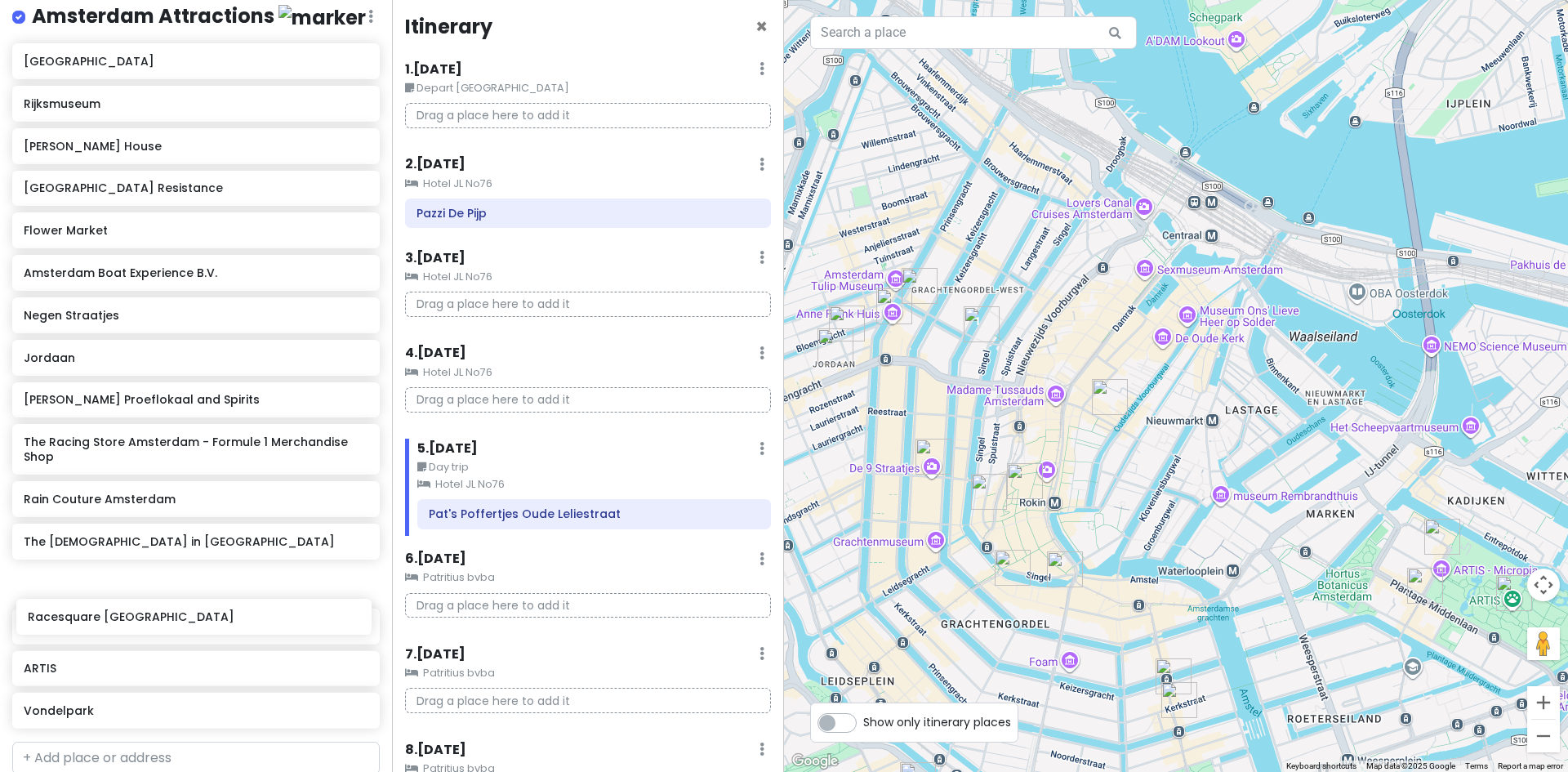
drag, startPoint x: 122, startPoint y: 619, endPoint x: 118, endPoint y: 571, distance: 48.2
click at [118, 573] on div "Van Gogh Museum Rijksmuseum Anne Frank House Verzetsmuseum Amsterdam - Museum o…" at bounding box center [196, 389] width 392 height 692
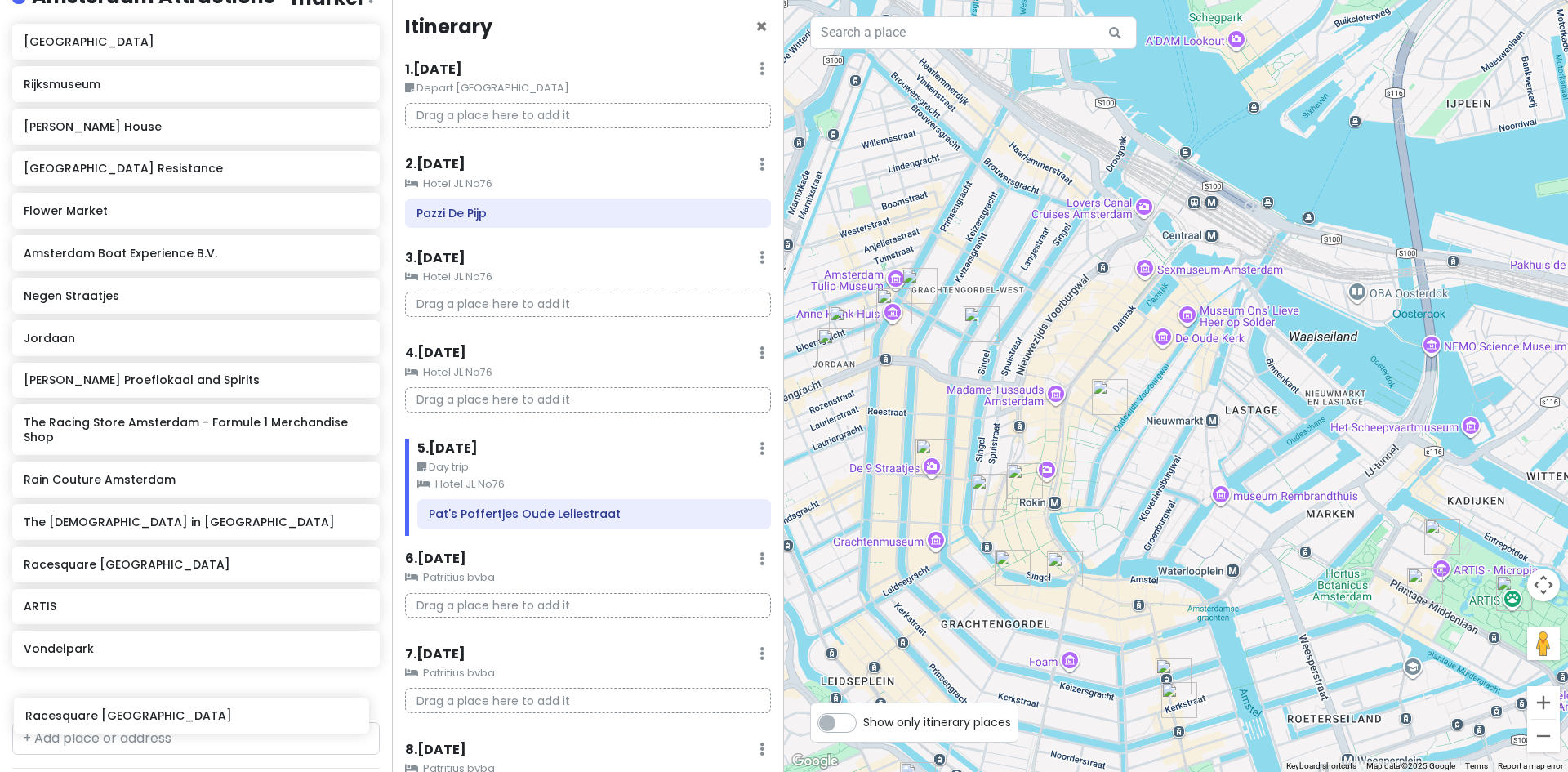
drag, startPoint x: 121, startPoint y: 638, endPoint x: 127, endPoint y: 690, distance: 52.3
click at [123, 712] on div "Van Gogh Museum Rijksmuseum Anne Frank House Verzetsmuseum Amsterdam - Museum o…" at bounding box center [196, 369] width 392 height 692
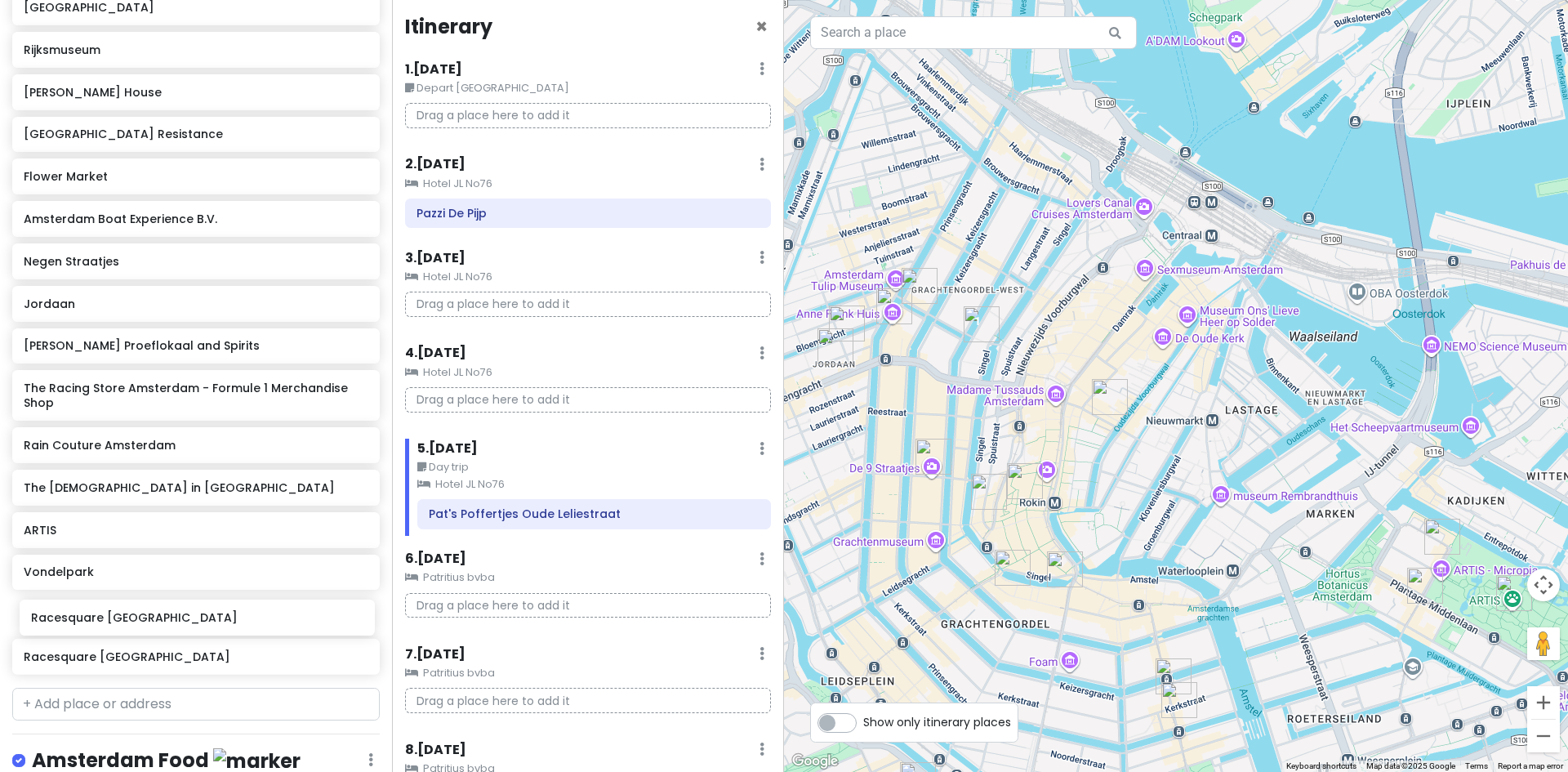
scroll to position [317, 0]
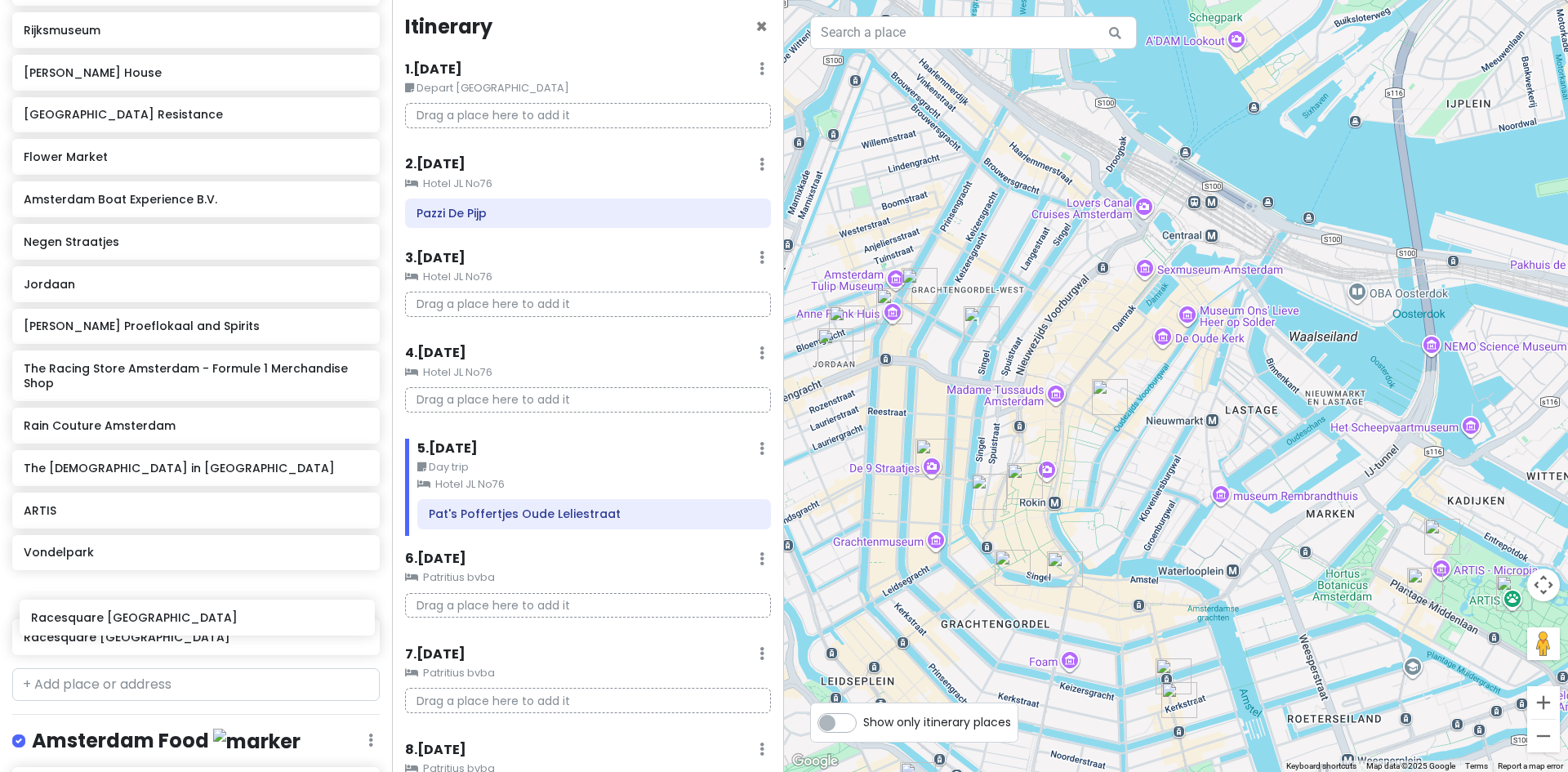
drag, startPoint x: 123, startPoint y: 578, endPoint x: 131, endPoint y: 619, distance: 41.8
click at [131, 621] on div "Van Gogh Museum Rijksmuseum Anne Frank House Verzetsmuseum Amsterdam - Museum o…" at bounding box center [196, 314] width 392 height 692
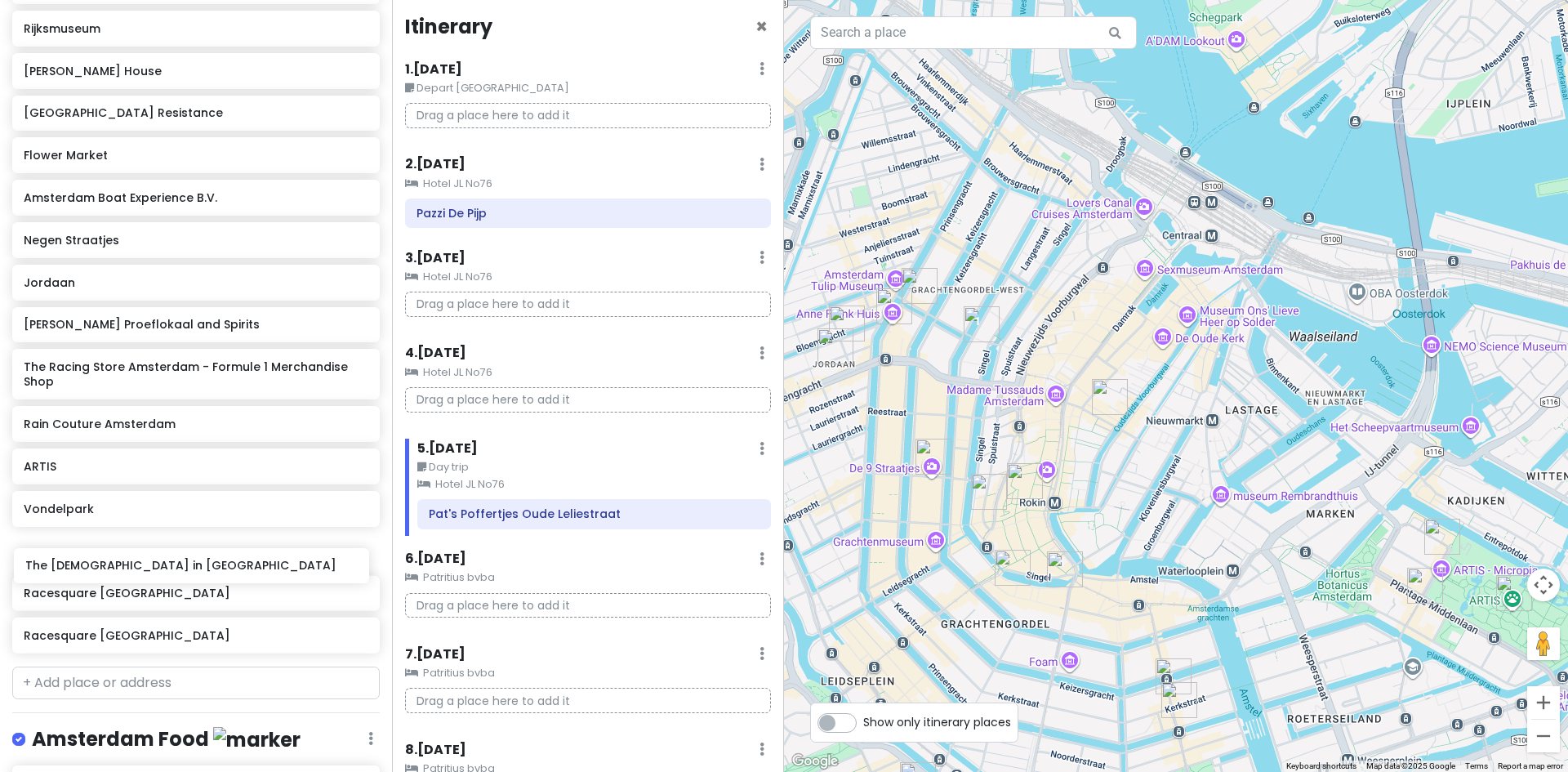
drag, startPoint x: 151, startPoint y: 487, endPoint x: 152, endPoint y: 572, distance: 85.0
click at [152, 572] on div "Van Gogh Museum Rijksmuseum Anne Frank House Verzetsmuseum Amsterdam - Museum o…" at bounding box center [196, 314] width 392 height 692
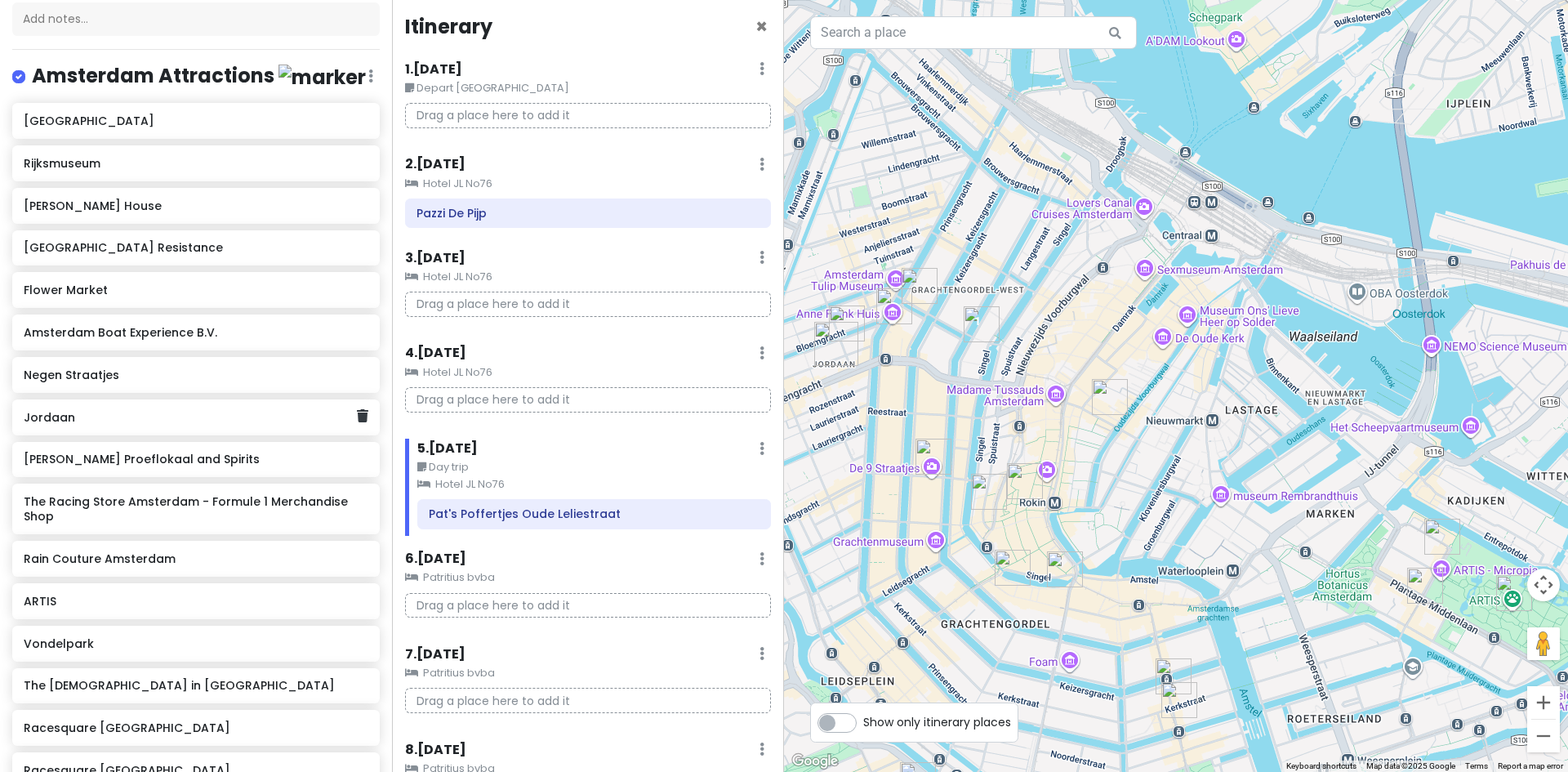
scroll to position [154, 0]
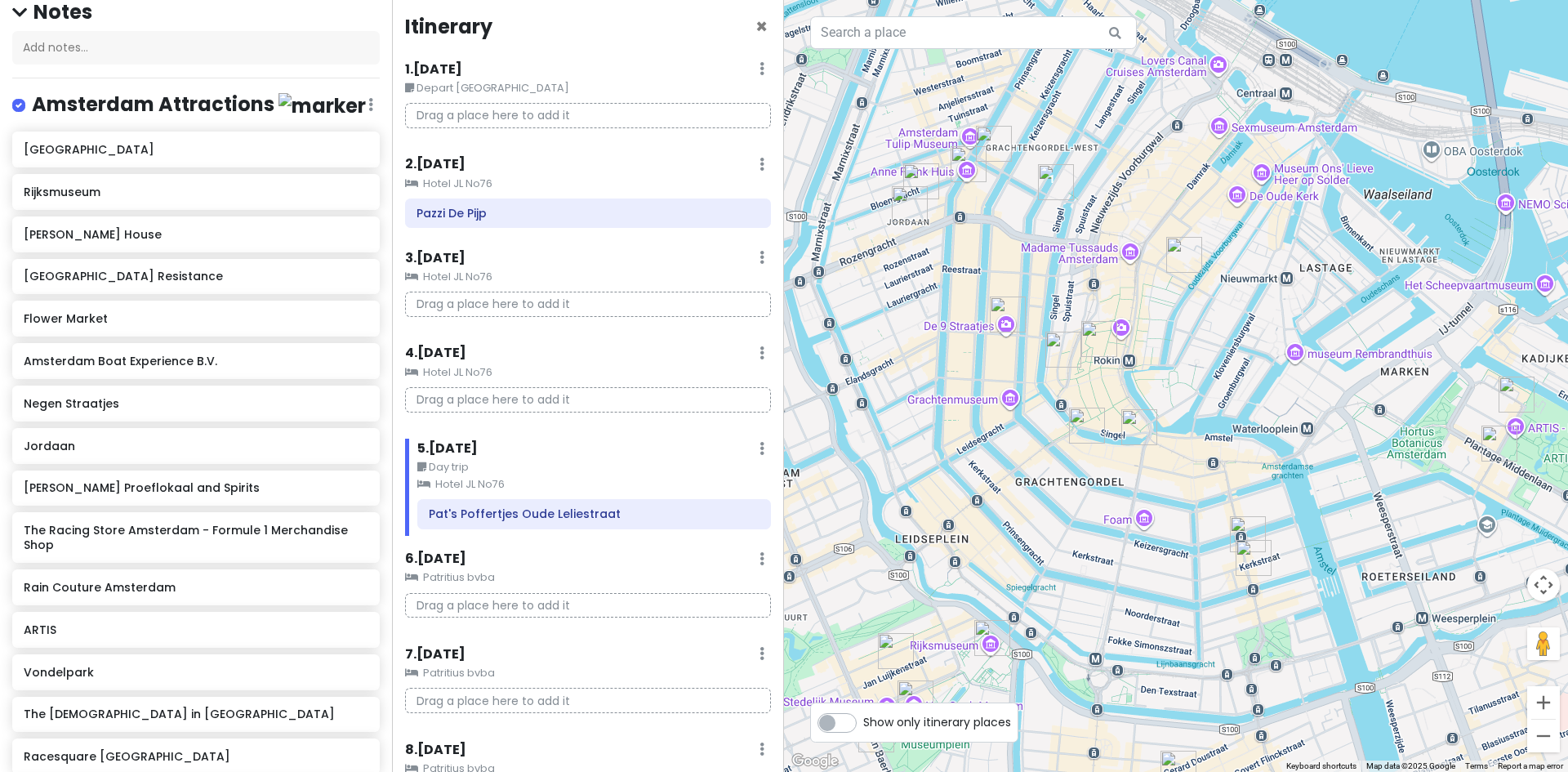
drag, startPoint x: 1234, startPoint y: 412, endPoint x: 1241, endPoint y: 318, distance: 94.3
click at [1314, 270] on div at bounding box center [1176, 386] width 784 height 772
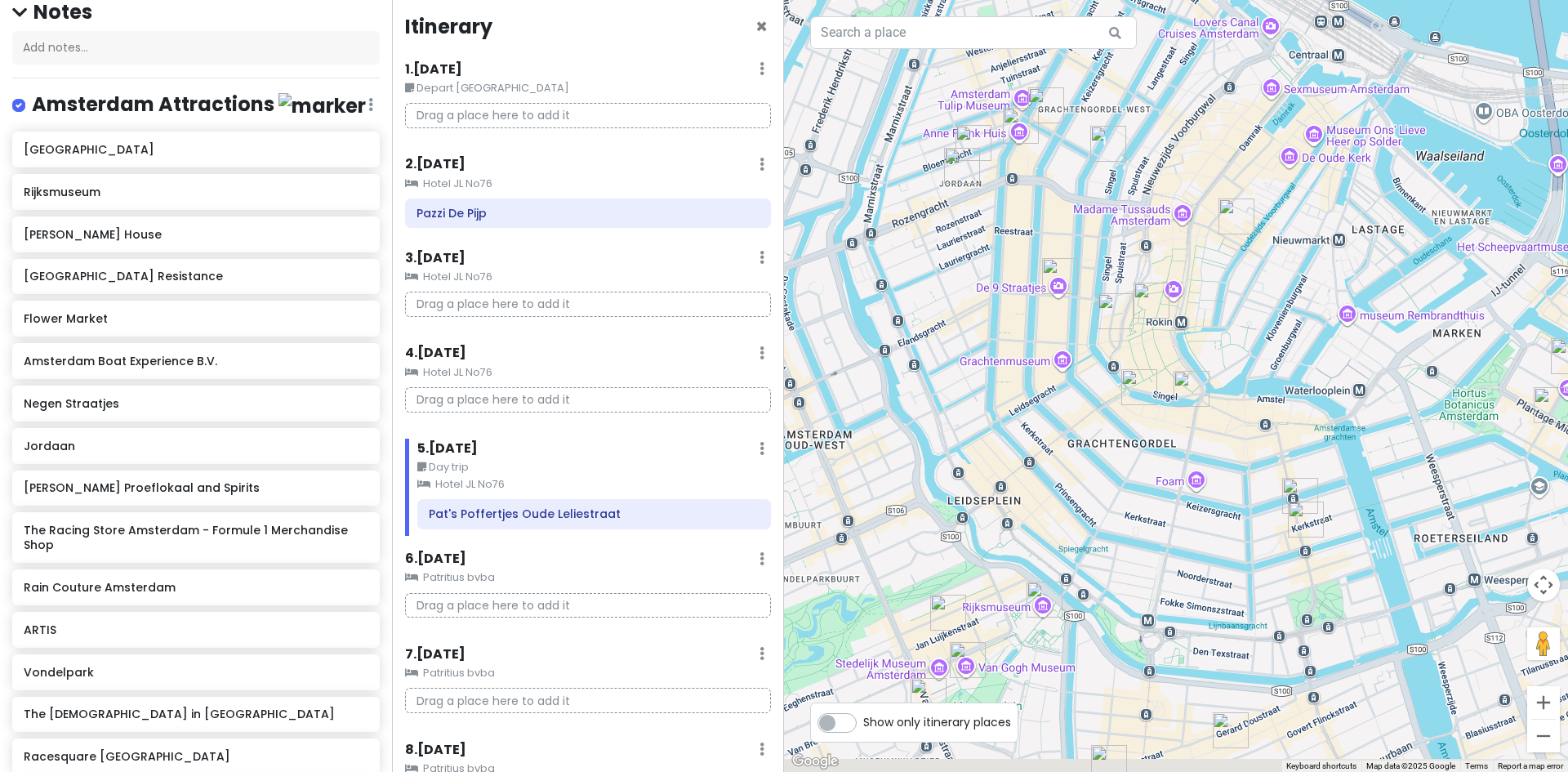
drag, startPoint x: 955, startPoint y: 578, endPoint x: 959, endPoint y: 469, distance: 109.1
click at [959, 469] on div at bounding box center [1176, 386] width 784 height 772
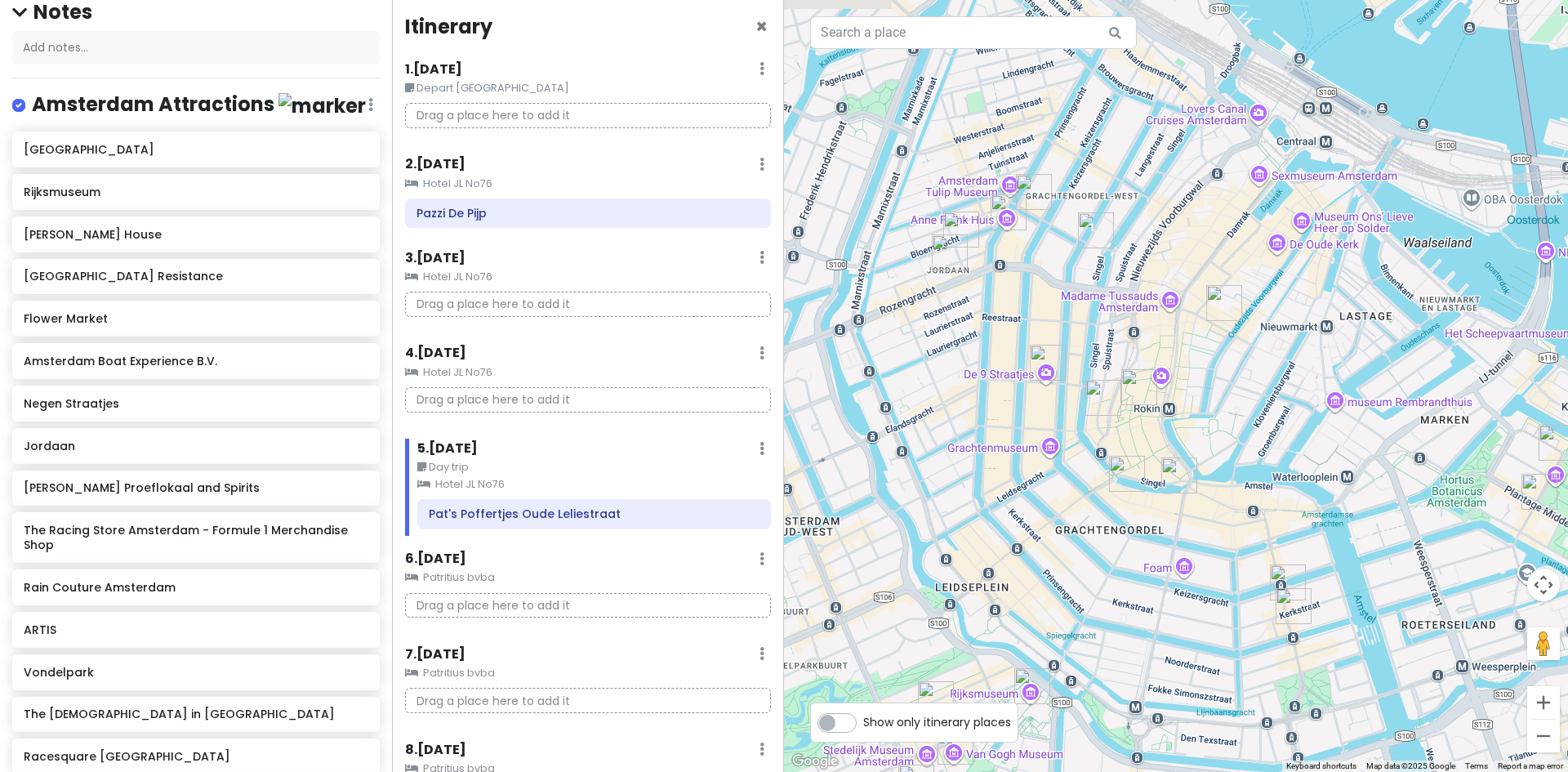
drag, startPoint x: 995, startPoint y: 148, endPoint x: 975, endPoint y: 365, distance: 217.9
click at [975, 365] on div at bounding box center [1176, 386] width 784 height 772
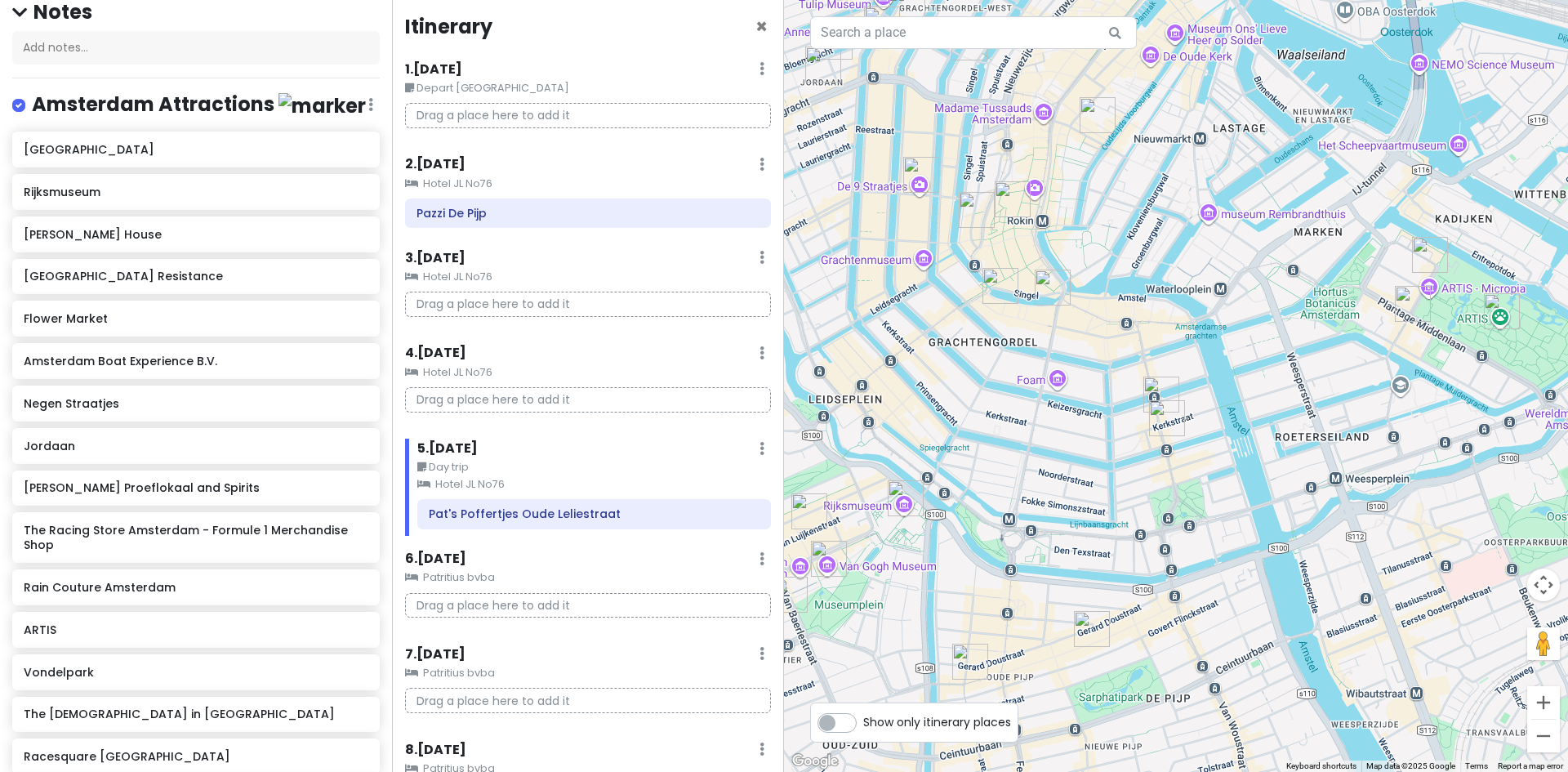
drag, startPoint x: 1259, startPoint y: 443, endPoint x: 1179, endPoint y: 211, distance: 245.4
click at [1179, 211] on div at bounding box center [1176, 386] width 784 height 772
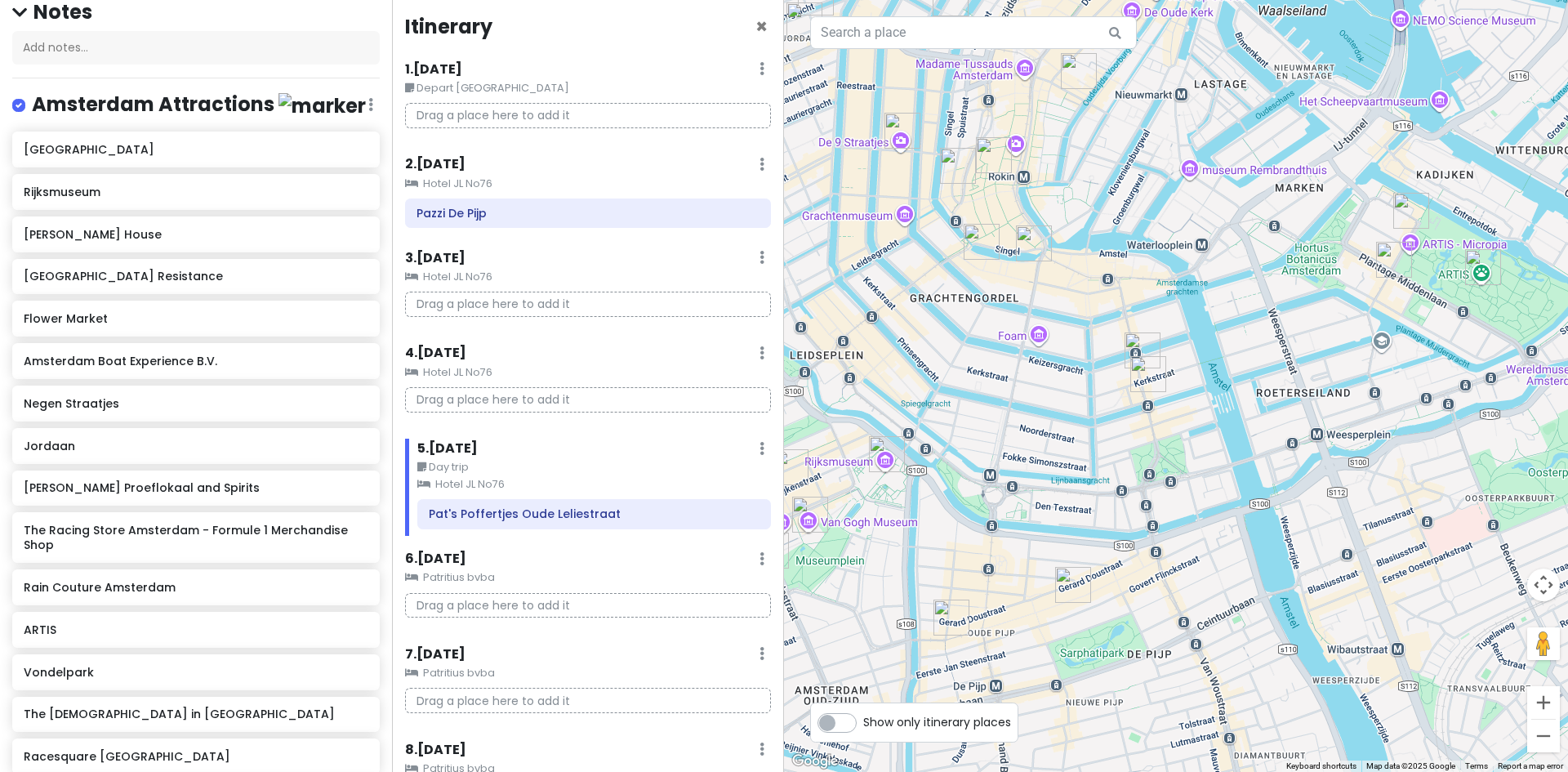
click at [1145, 378] on img "Rain Couture Amsterdam" at bounding box center [1148, 374] width 36 height 36
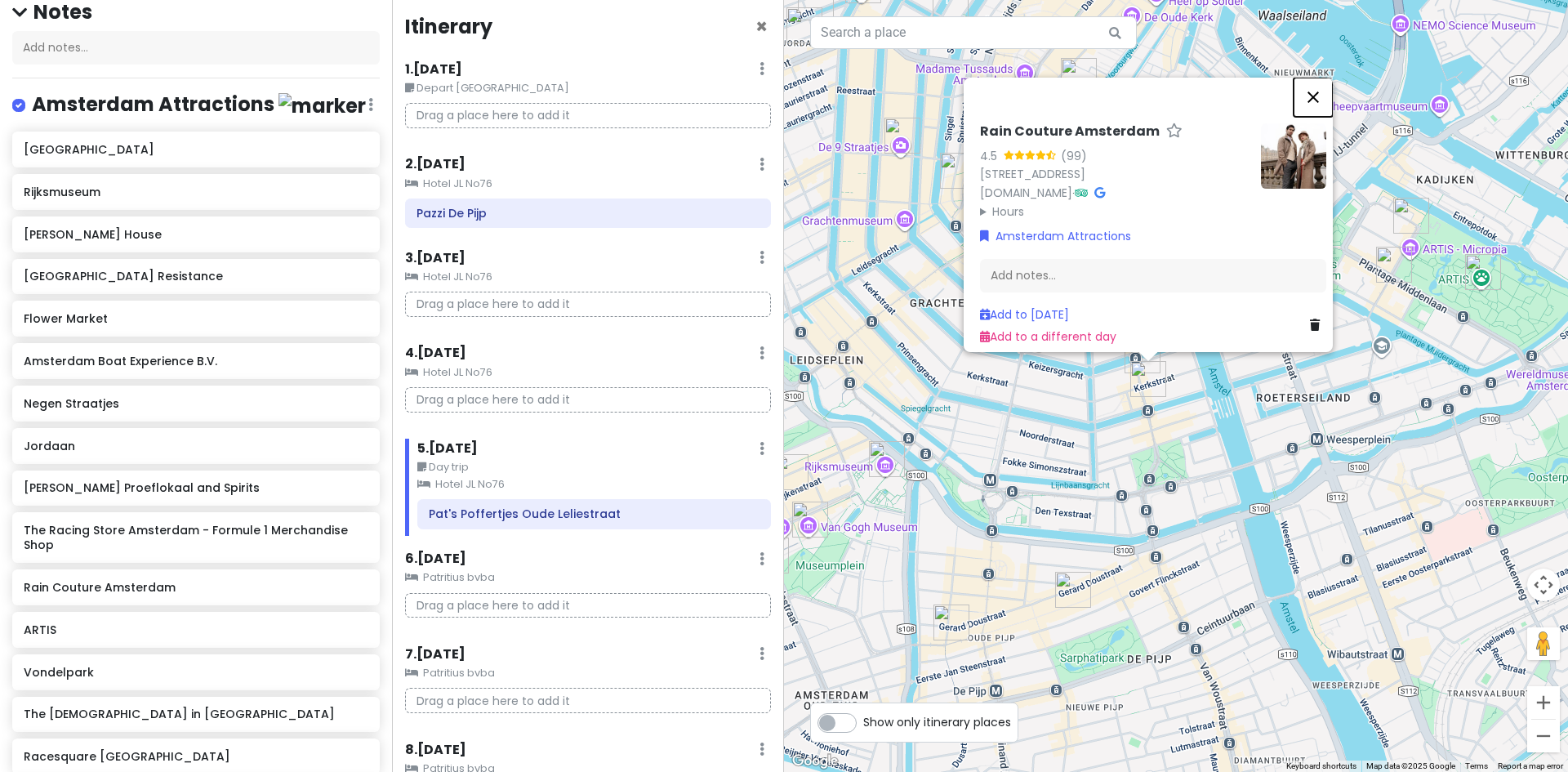
click at [1327, 78] on button "Close" at bounding box center [1313, 97] width 39 height 39
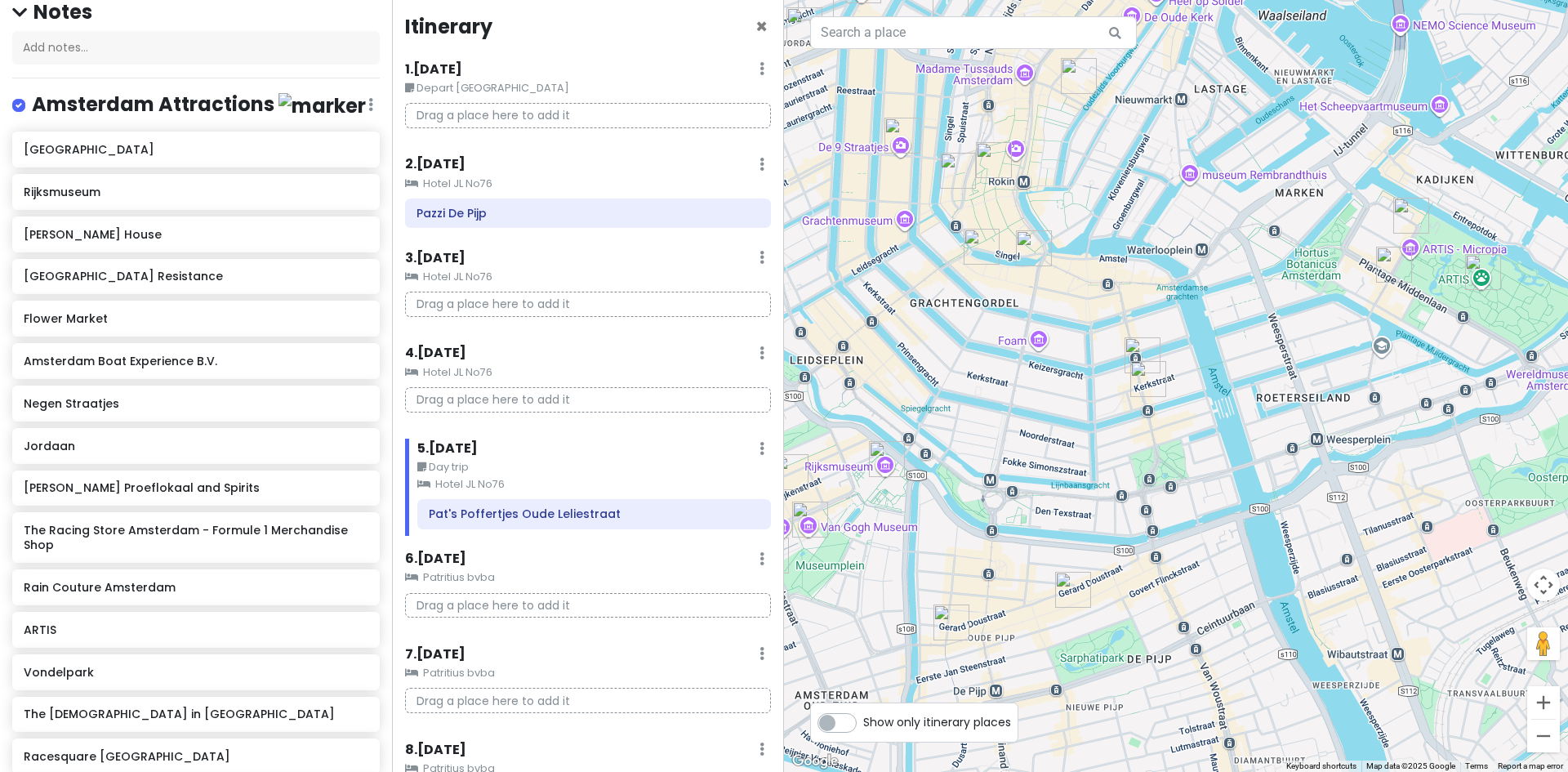
click at [1136, 350] on img "Tujuh Maret" at bounding box center [1142, 355] width 36 height 36
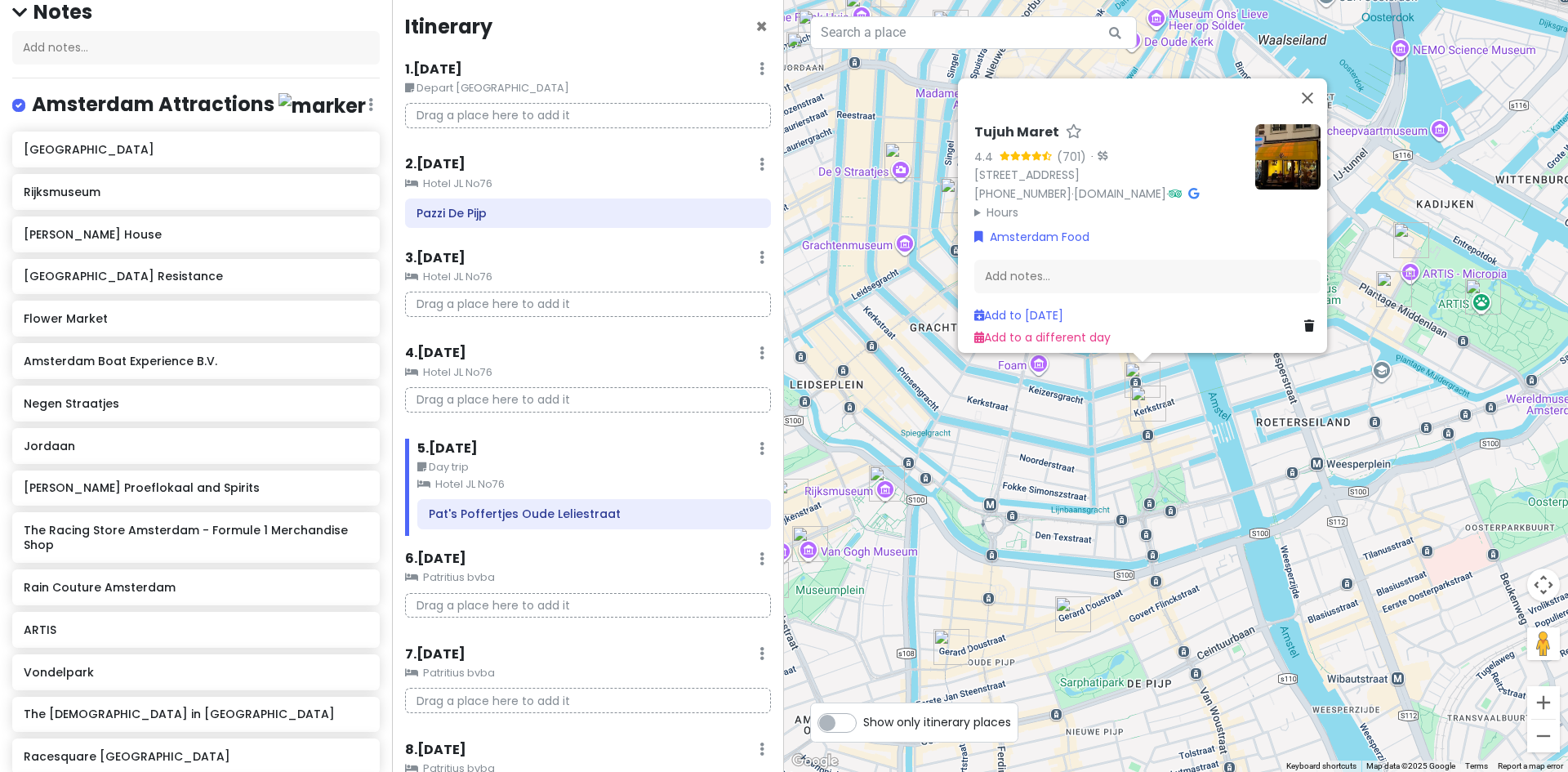
click at [1285, 132] on img at bounding box center [1288, 156] width 65 height 65
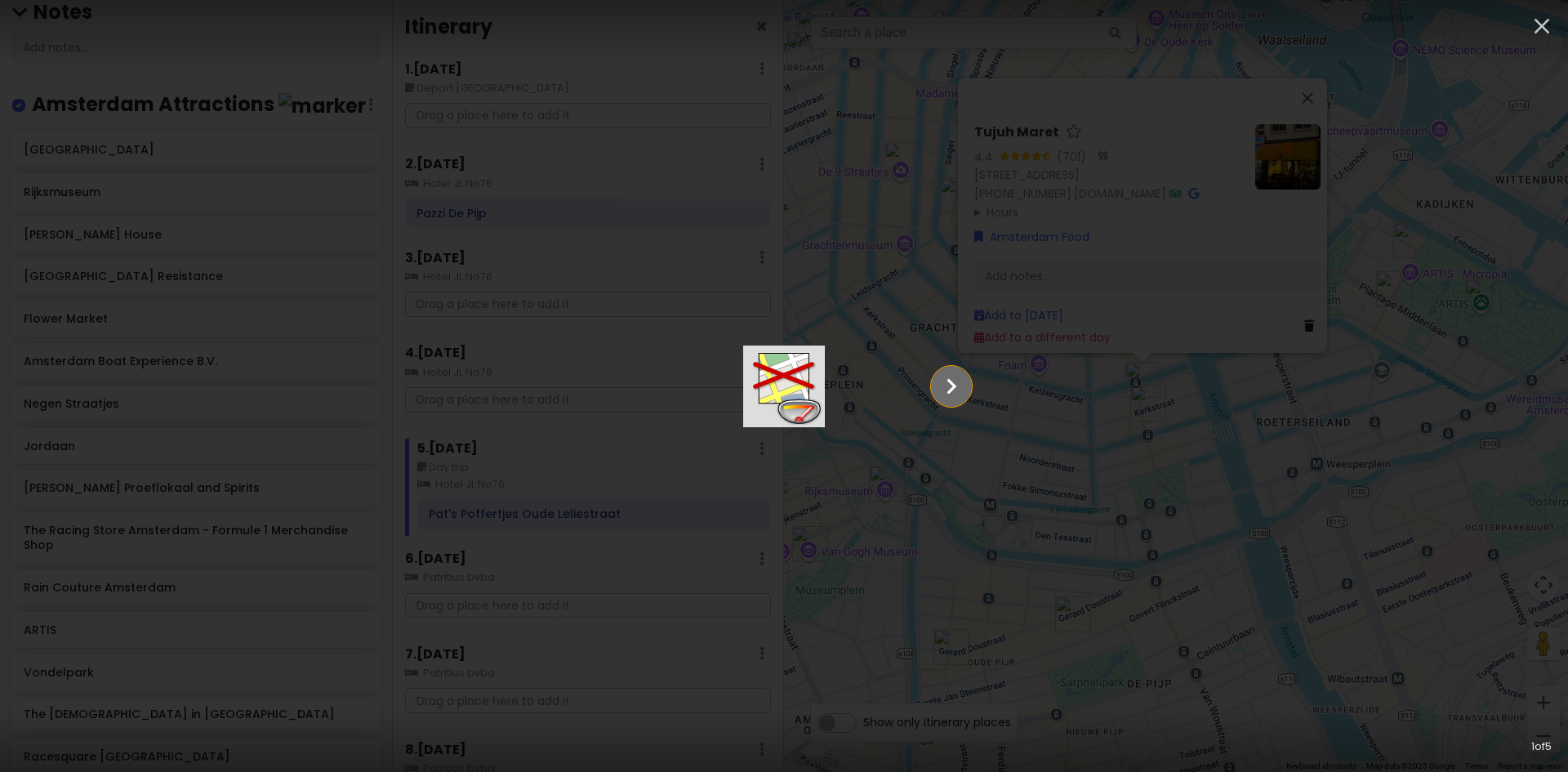
click at [967, 386] on icon "Show slide 2 of 5" at bounding box center [952, 386] width 31 height 39
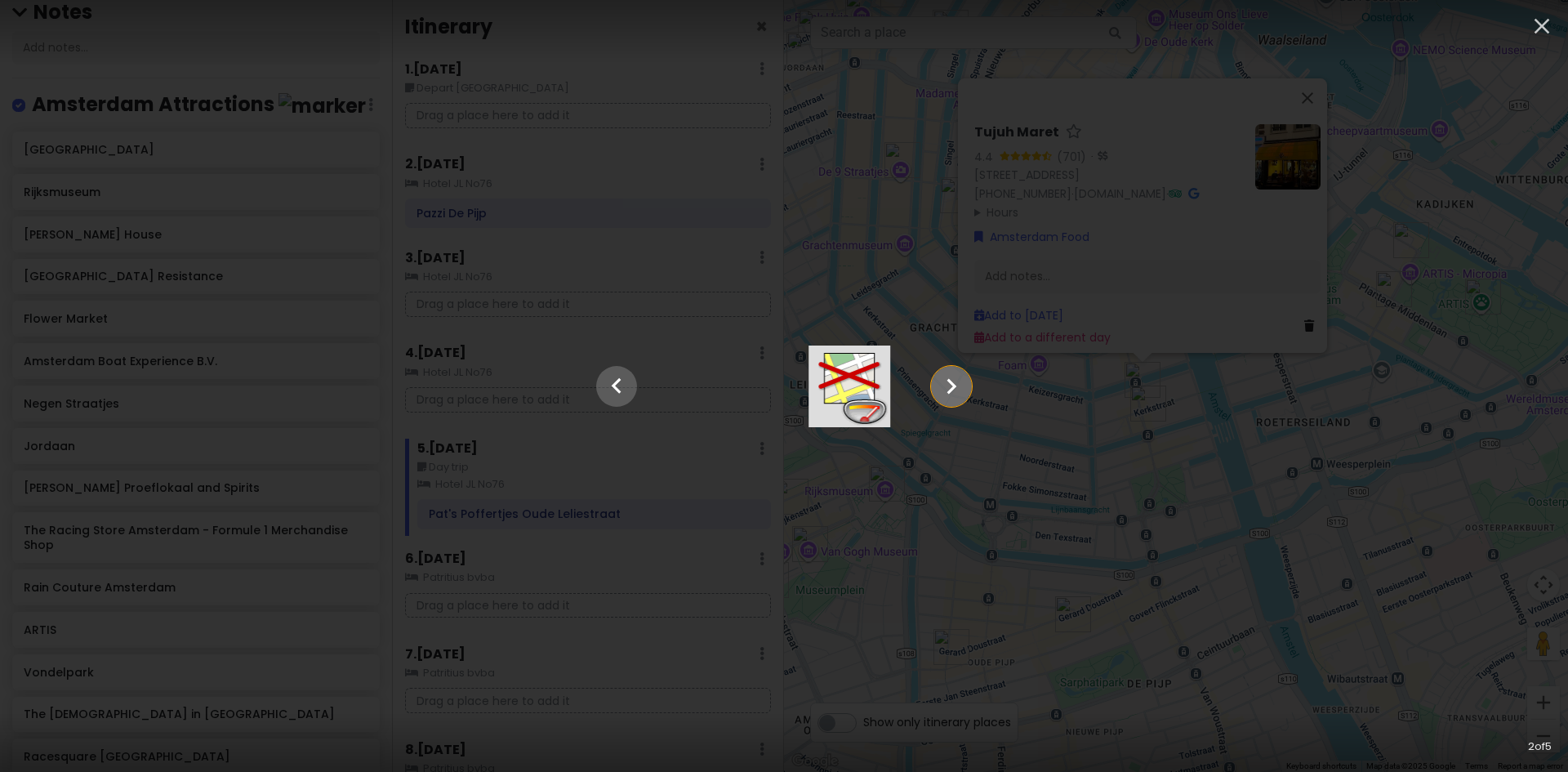
click at [967, 386] on icon "Show slide 3 of 5" at bounding box center [952, 386] width 31 height 39
click at [967, 386] on icon "Show slide 4 of 5" at bounding box center [952, 386] width 31 height 39
click at [967, 386] on icon "Show slide 5 of 5" at bounding box center [952, 386] width 31 height 39
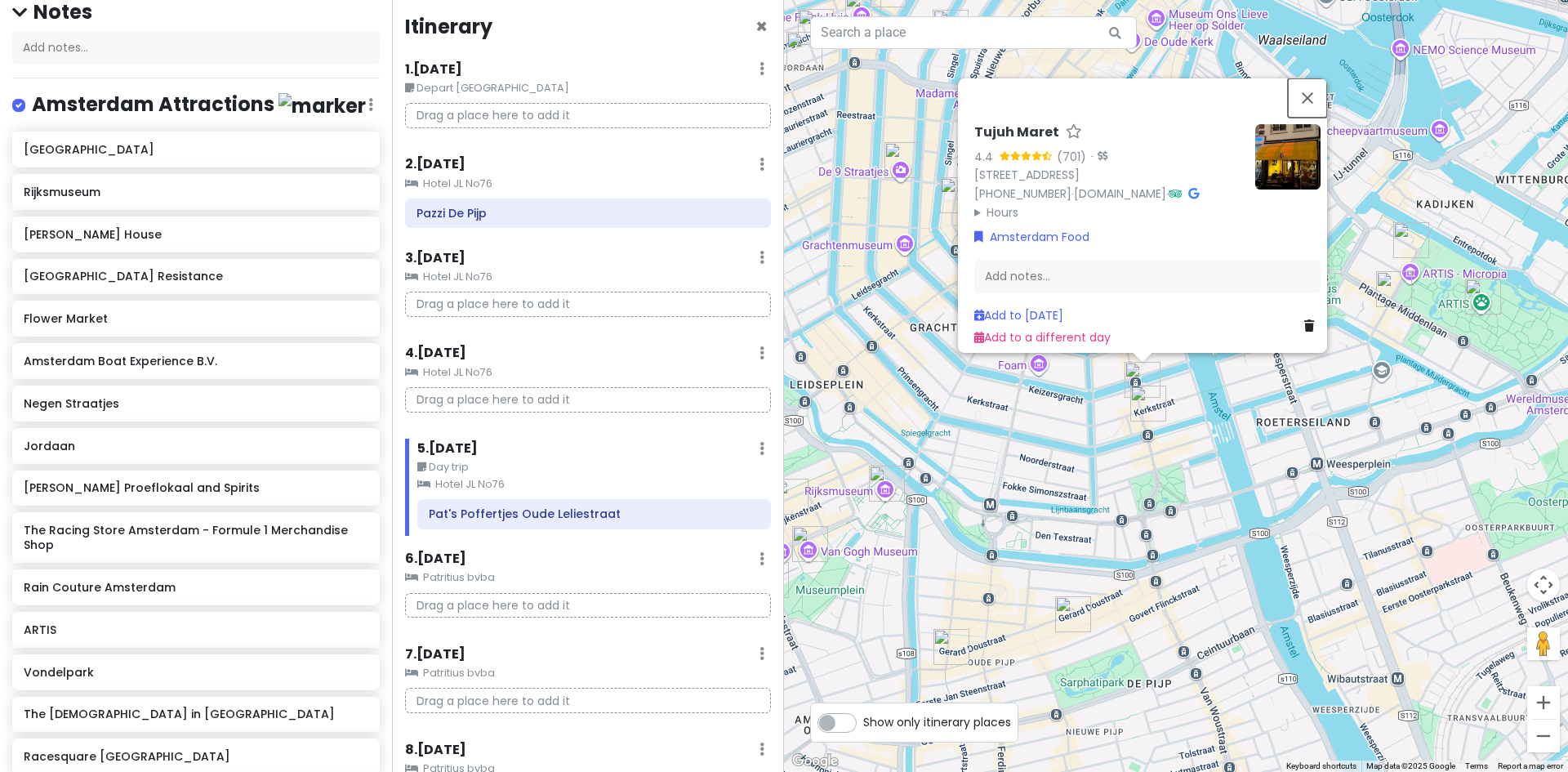
click at [1318, 79] on button "Close" at bounding box center [1307, 98] width 39 height 39
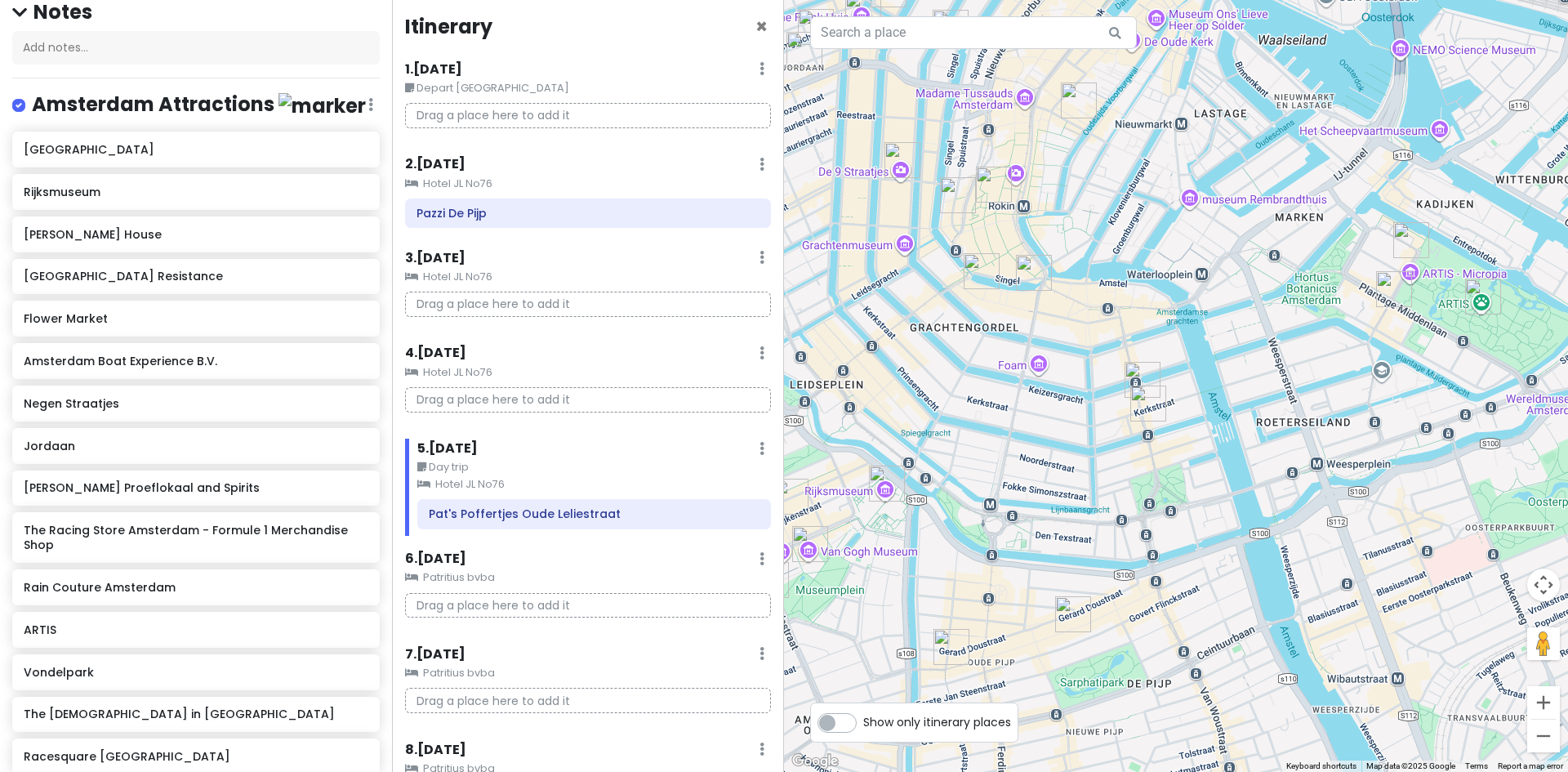
click at [1080, 620] on img "Rudi’s Original Stroopwafels | Albert Cuyp Markt Amsterdam" at bounding box center [1073, 614] width 36 height 36
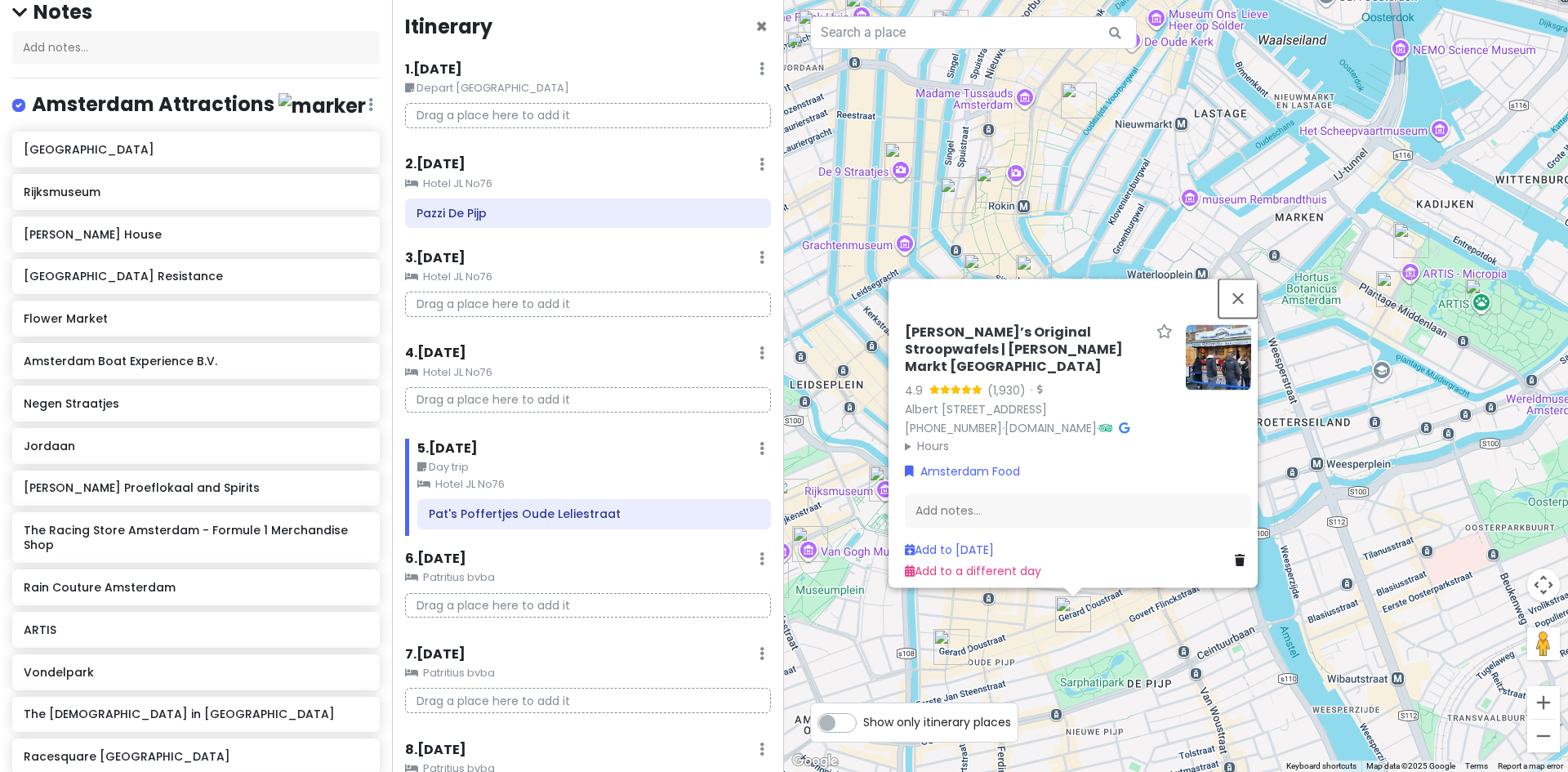
drag, startPoint x: 1238, startPoint y: 268, endPoint x: 1229, endPoint y: 286, distance: 20.1
click at [1238, 279] on button "Close" at bounding box center [1238, 298] width 39 height 39
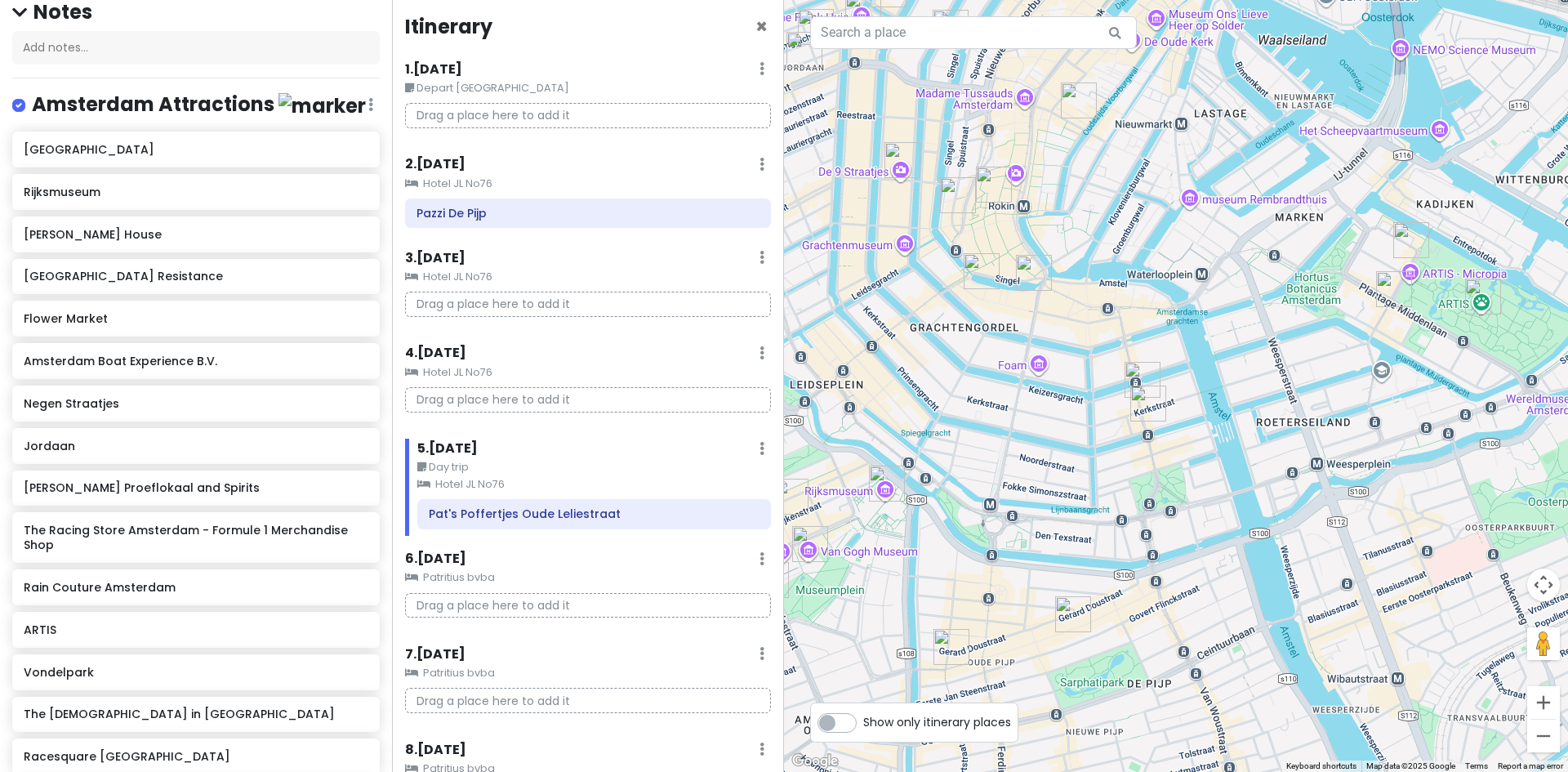
click at [958, 640] on img "Pazzi De Pijp" at bounding box center [951, 646] width 36 height 36
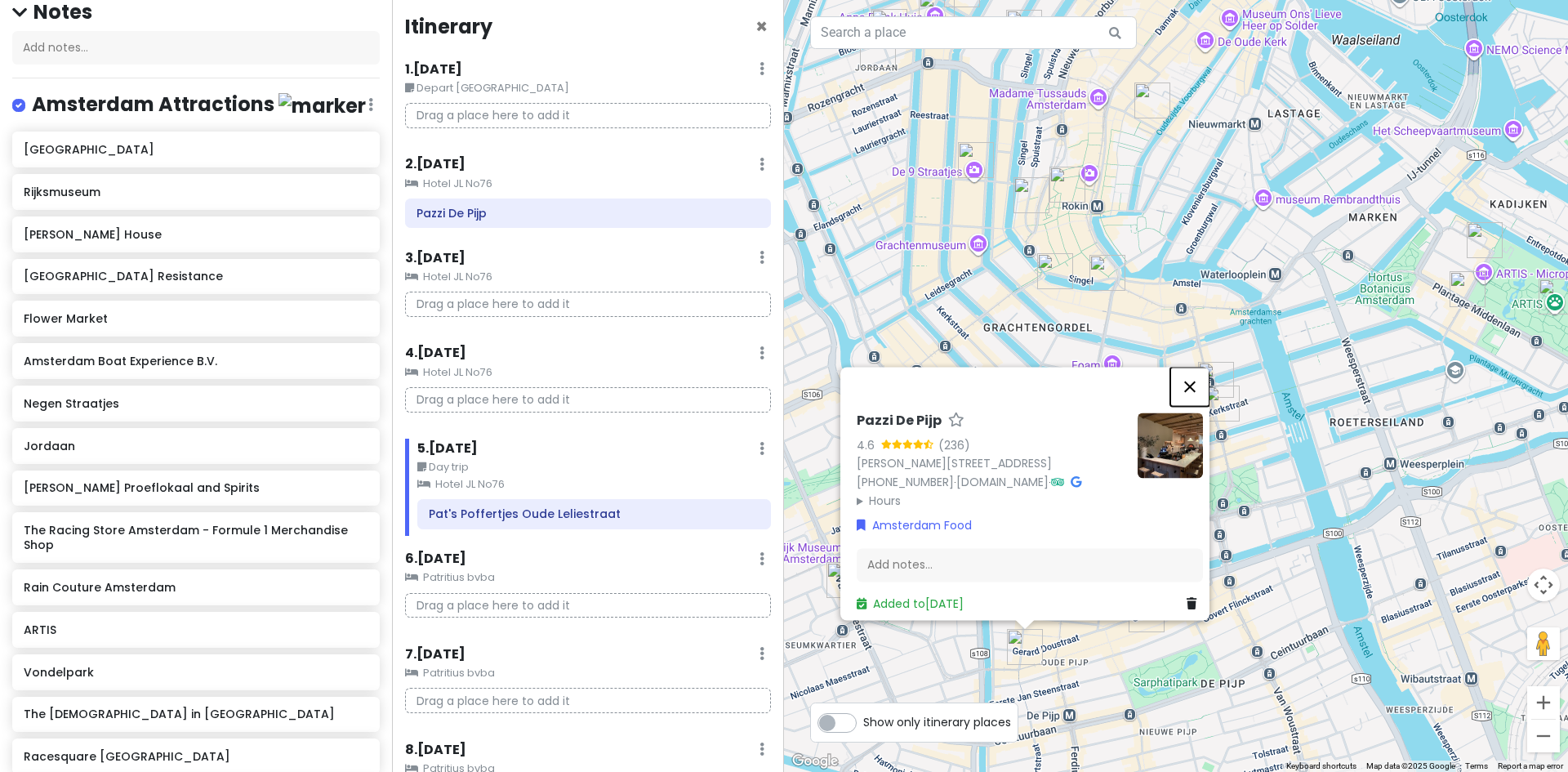
click at [1189, 367] on button "Close" at bounding box center [1189, 386] width 39 height 39
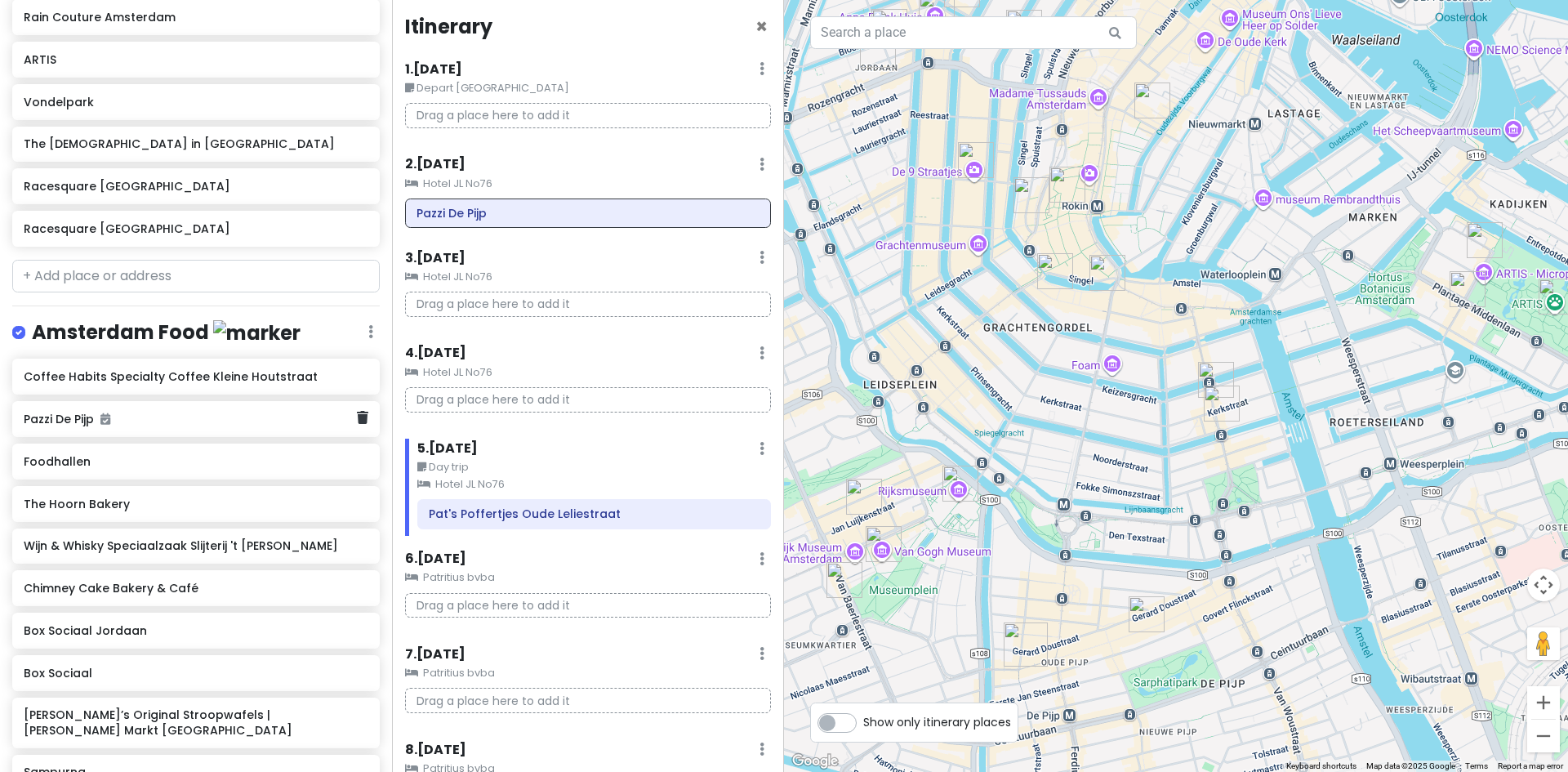
scroll to position [726, 0]
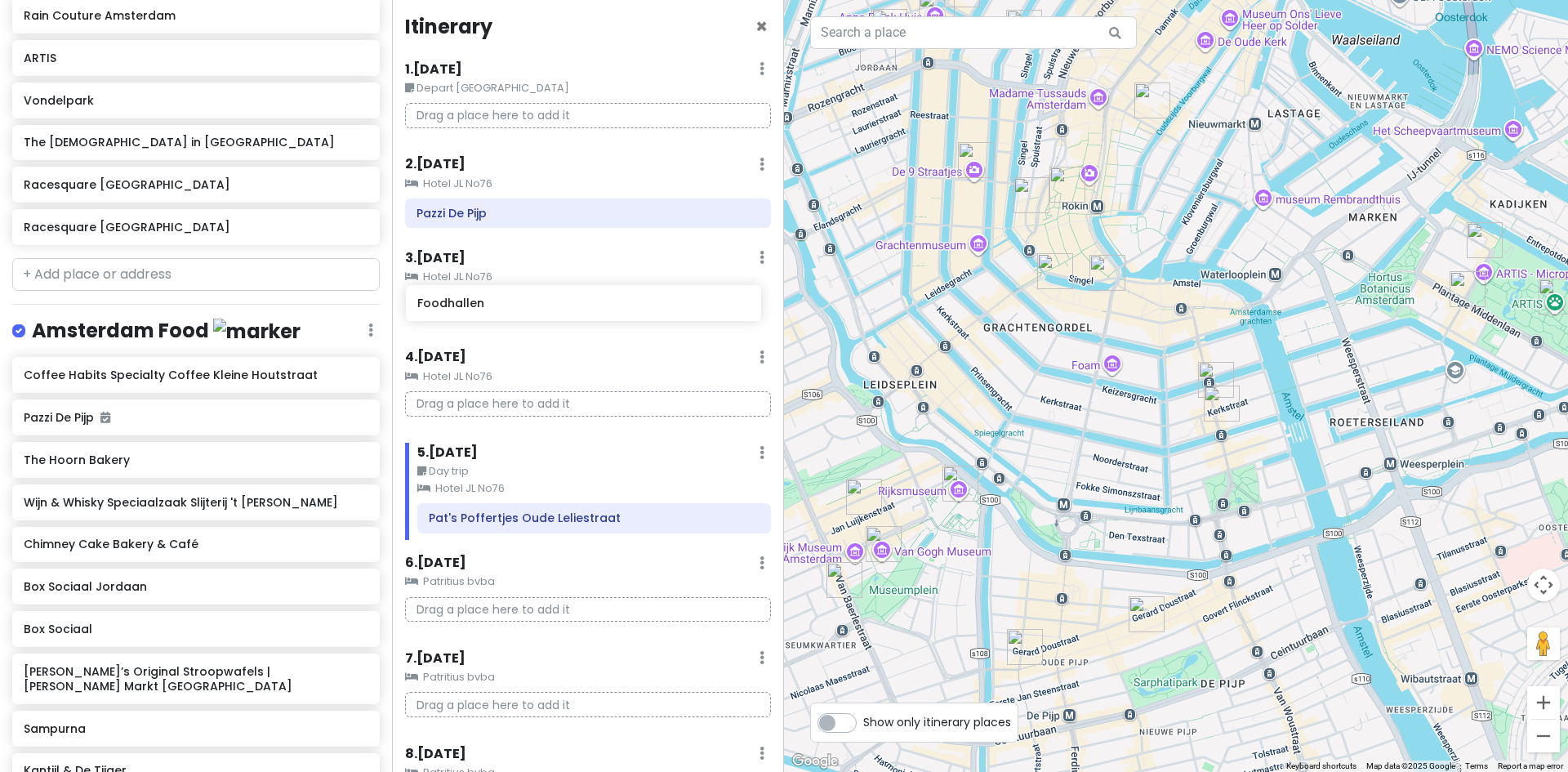
drag, startPoint x: 45, startPoint y: 478, endPoint x: 441, endPoint y: 309, distance: 430.6
click at [441, 309] on div "Europe 2026 Private Change Dates Make a Copy Delete Trip Give Feedback 💡 Suppor…" at bounding box center [784, 386] width 1568 height 772
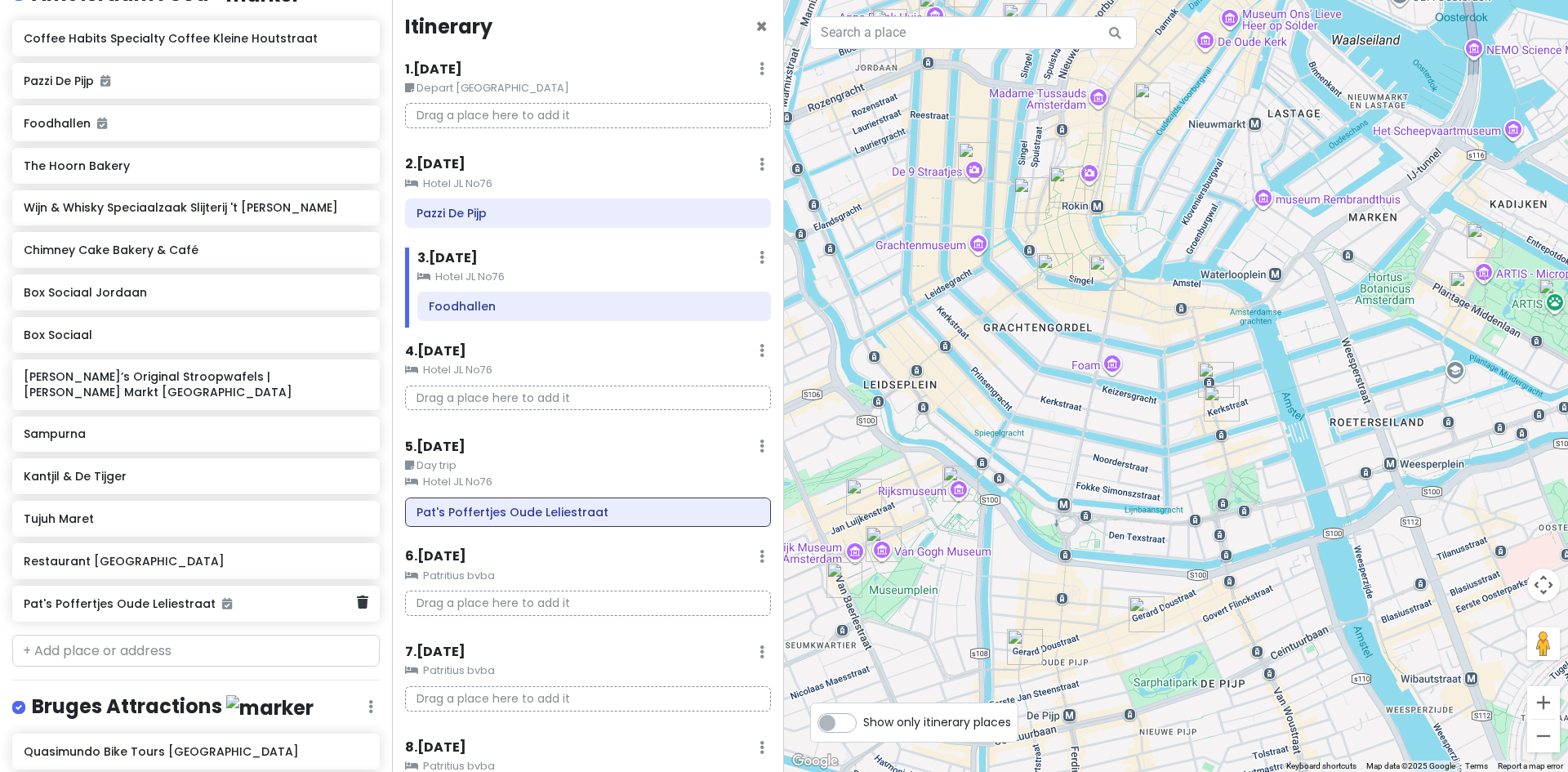
scroll to position [1052, 0]
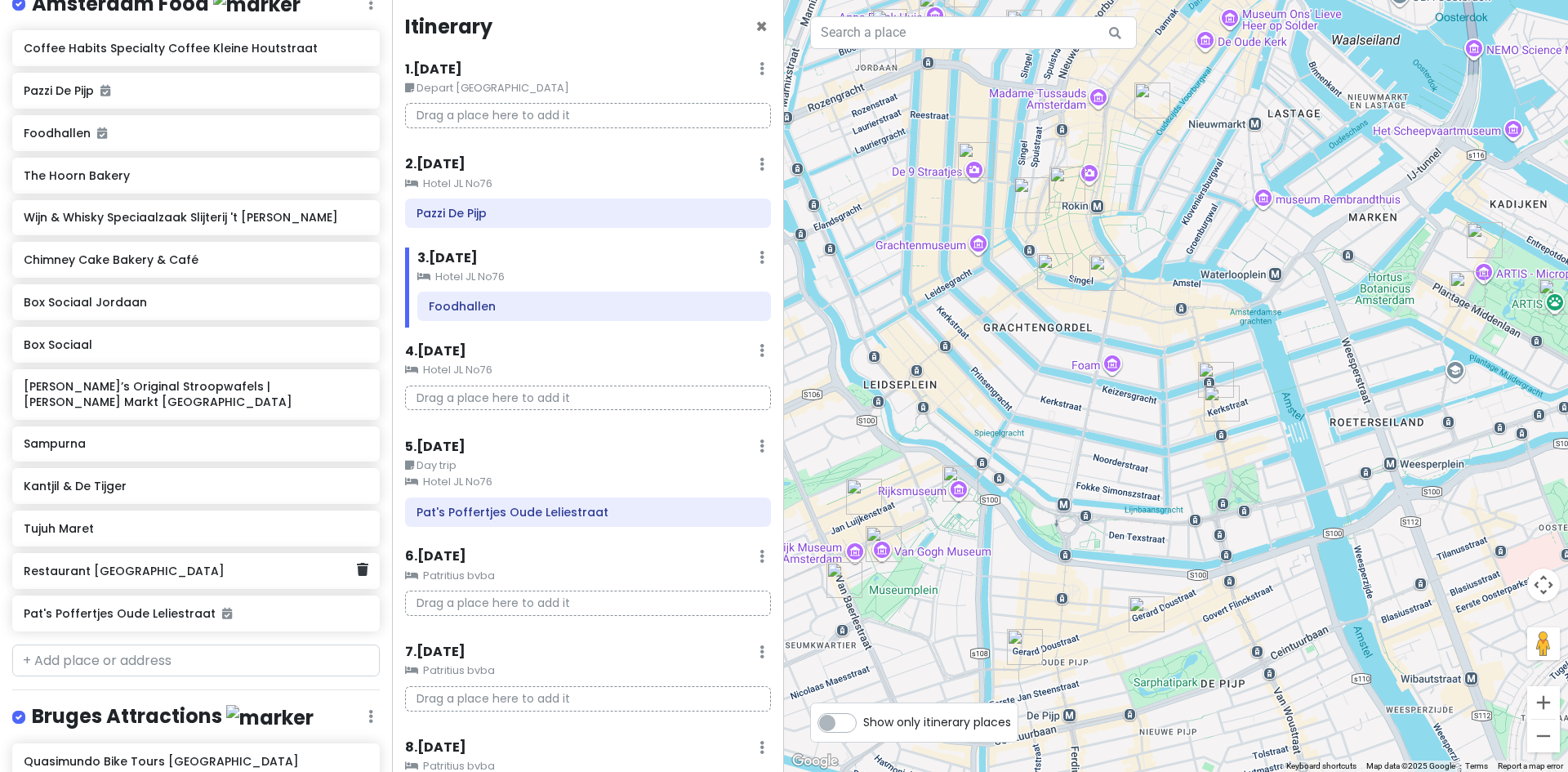
click at [95, 582] on div "Restaurant Blauw Amsterdam" at bounding box center [189, 571] width 333 height 23
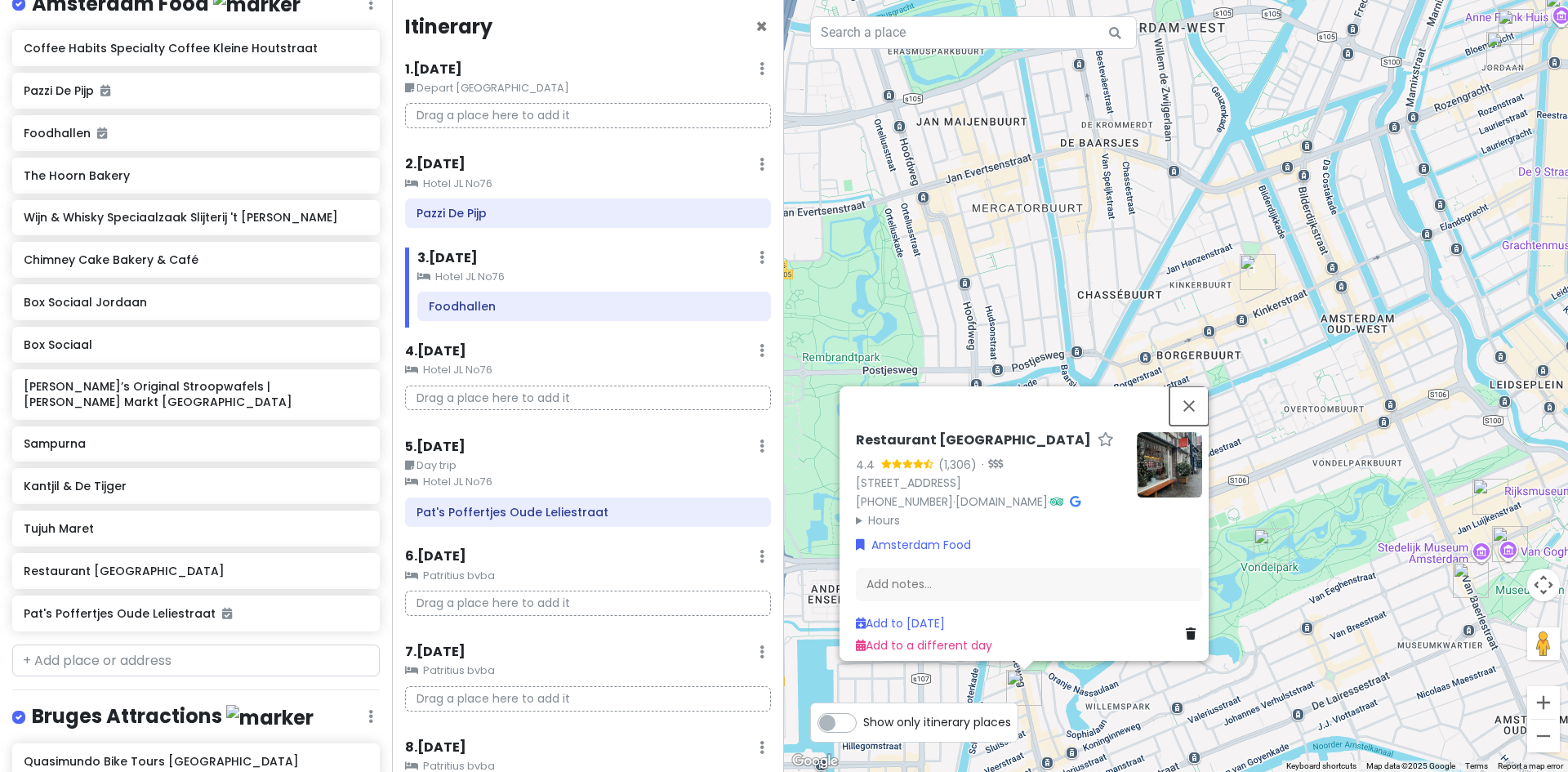
click at [1201, 386] on button "Close" at bounding box center [1189, 405] width 39 height 39
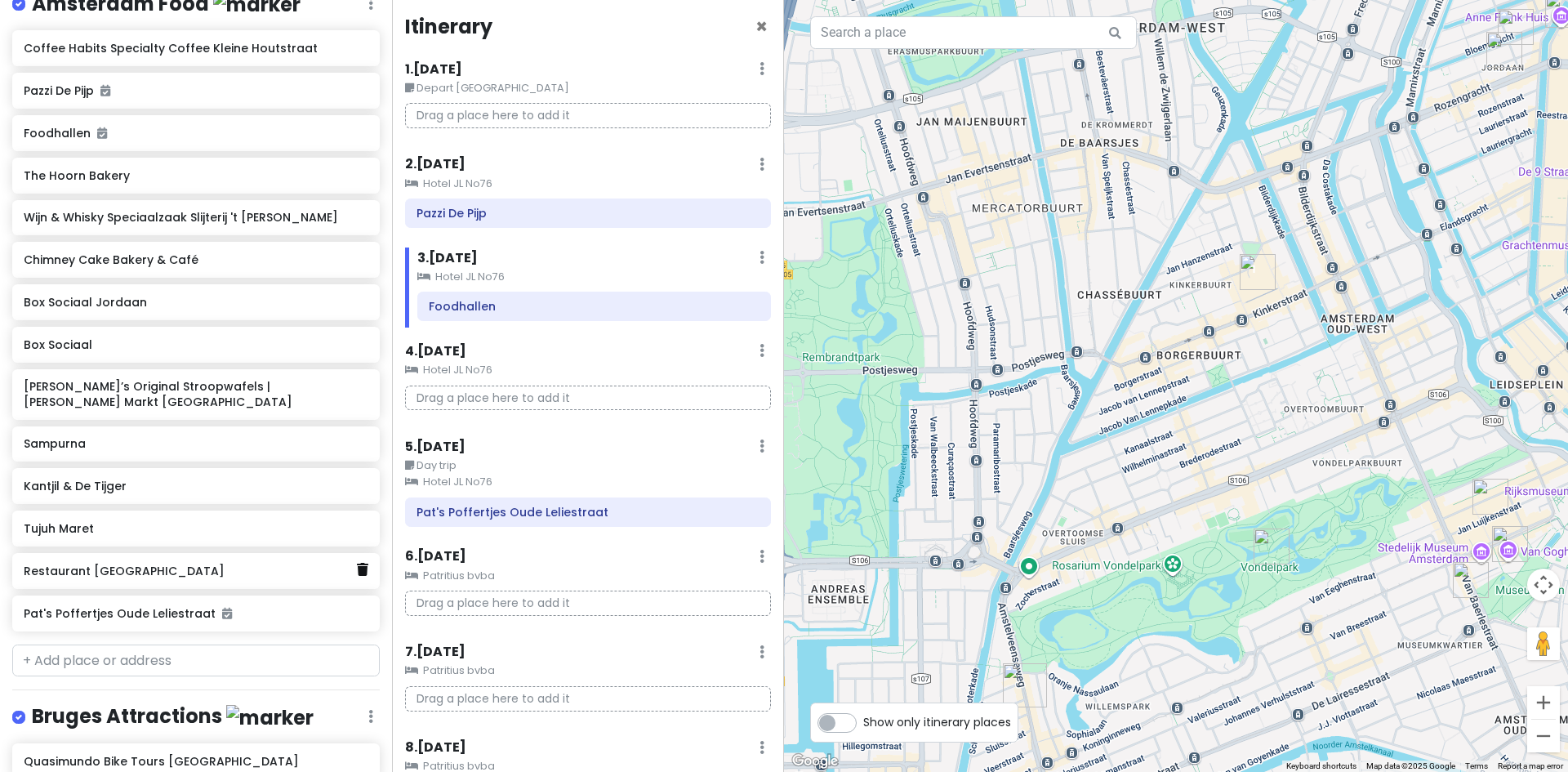
click at [357, 576] on icon at bounding box center [362, 569] width 11 height 13
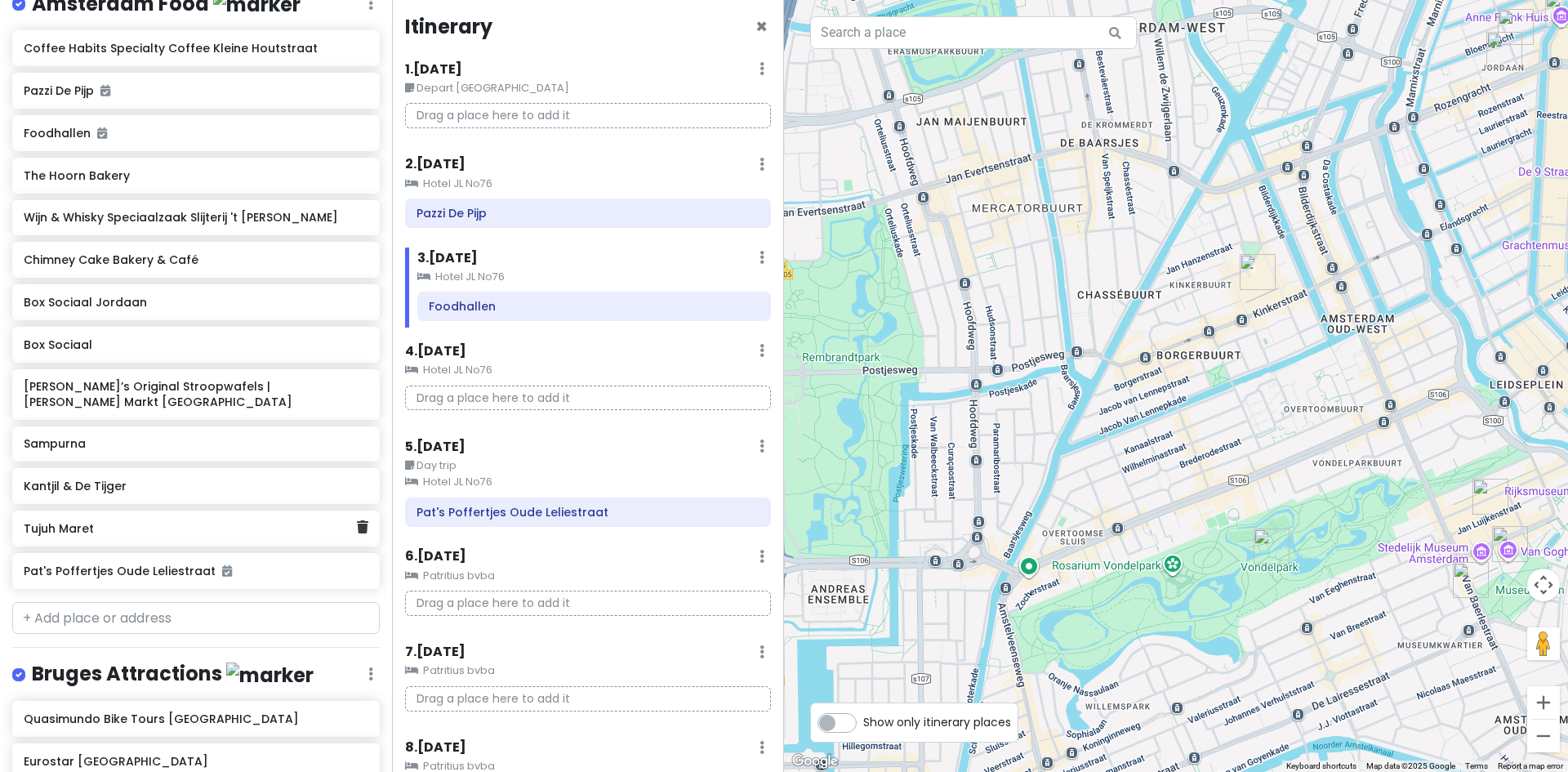
click at [166, 547] on div "Tujuh Maret" at bounding box center [196, 528] width 368 height 36
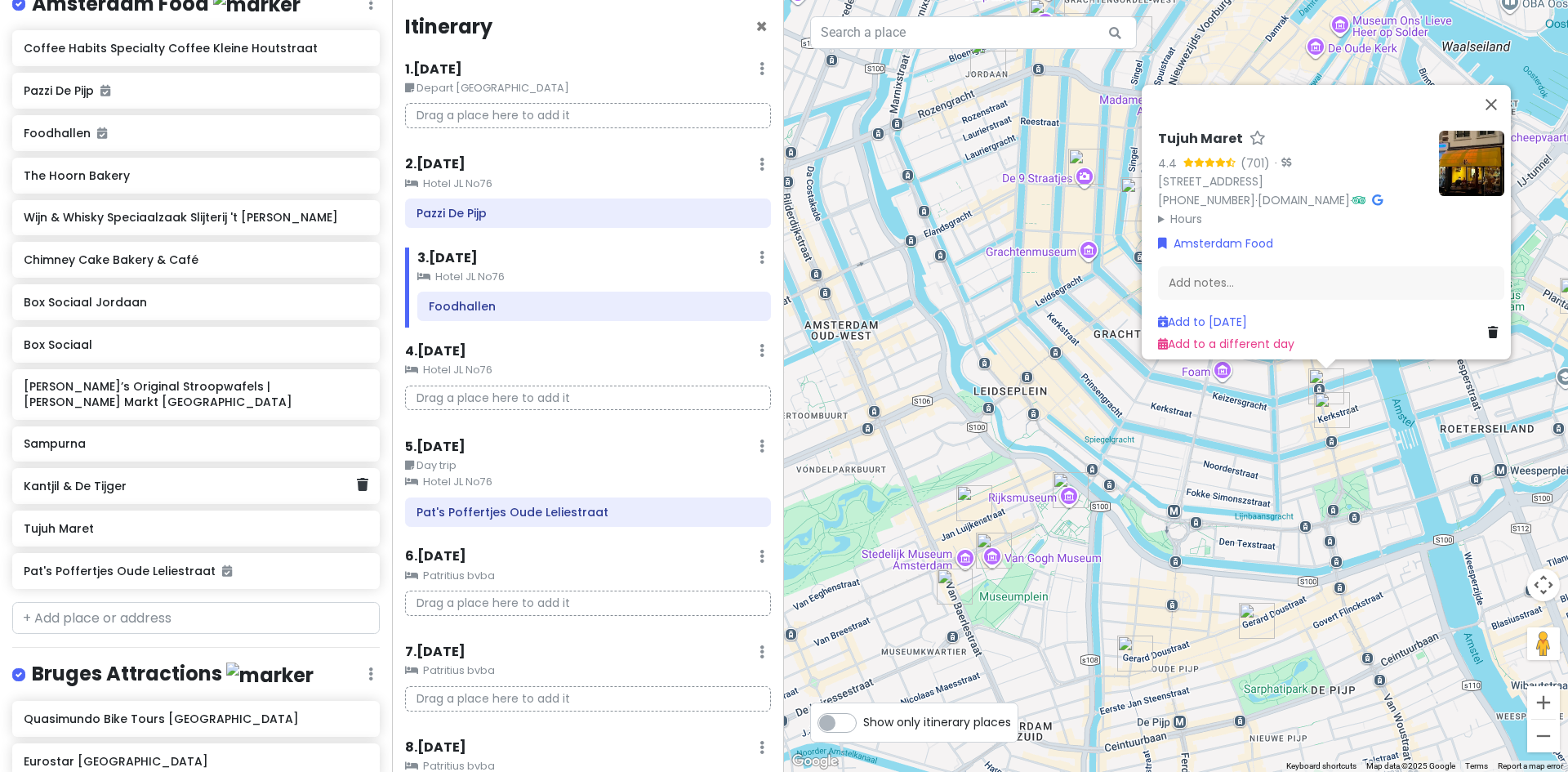
click at [150, 493] on h6 "Kantjil & De Tijger" at bounding box center [189, 486] width 333 height 15
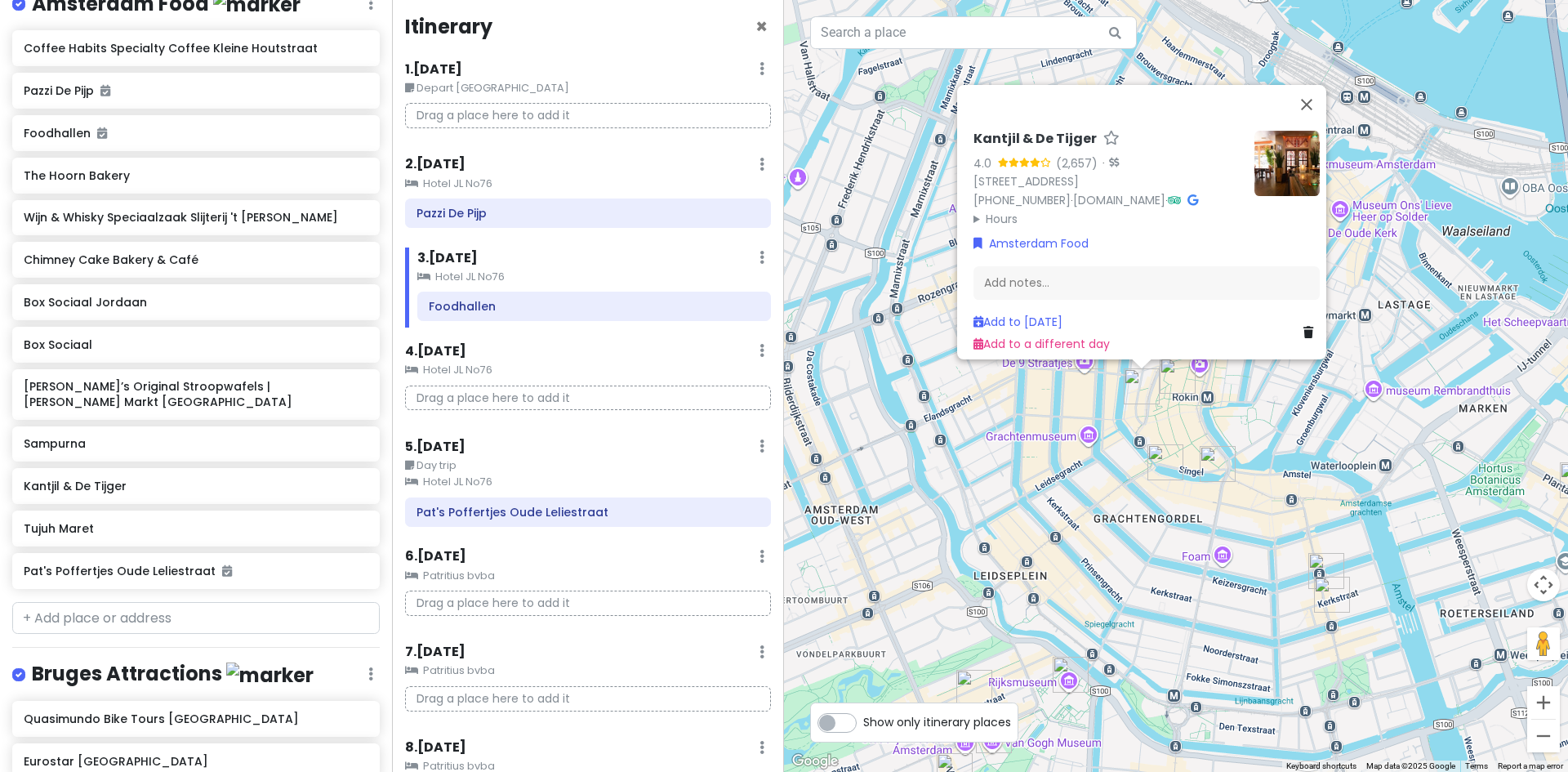
click at [1283, 133] on img at bounding box center [1287, 163] width 65 height 65
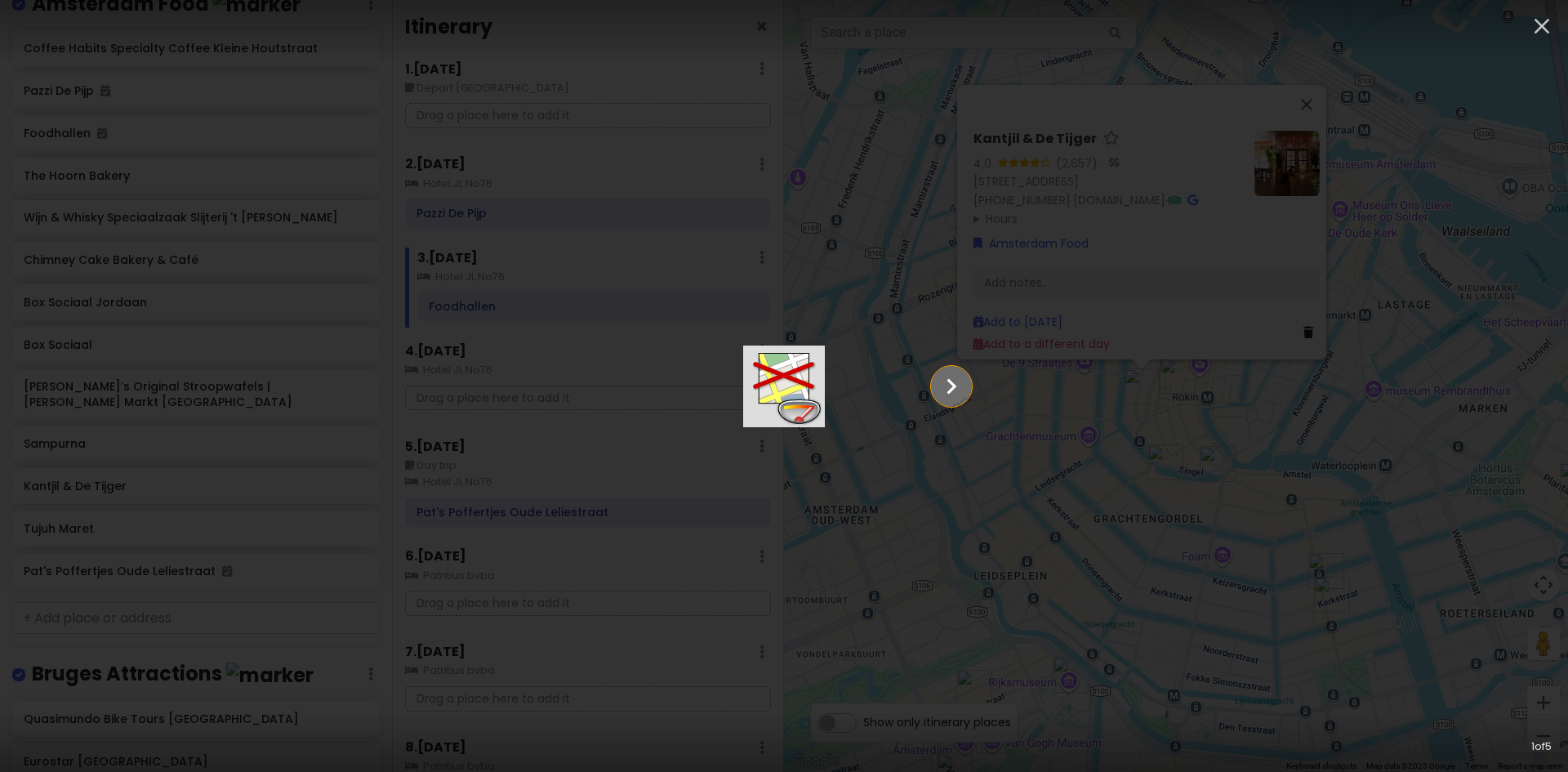
click at [967, 386] on icon "Show slide 2 of 5" at bounding box center [952, 386] width 31 height 39
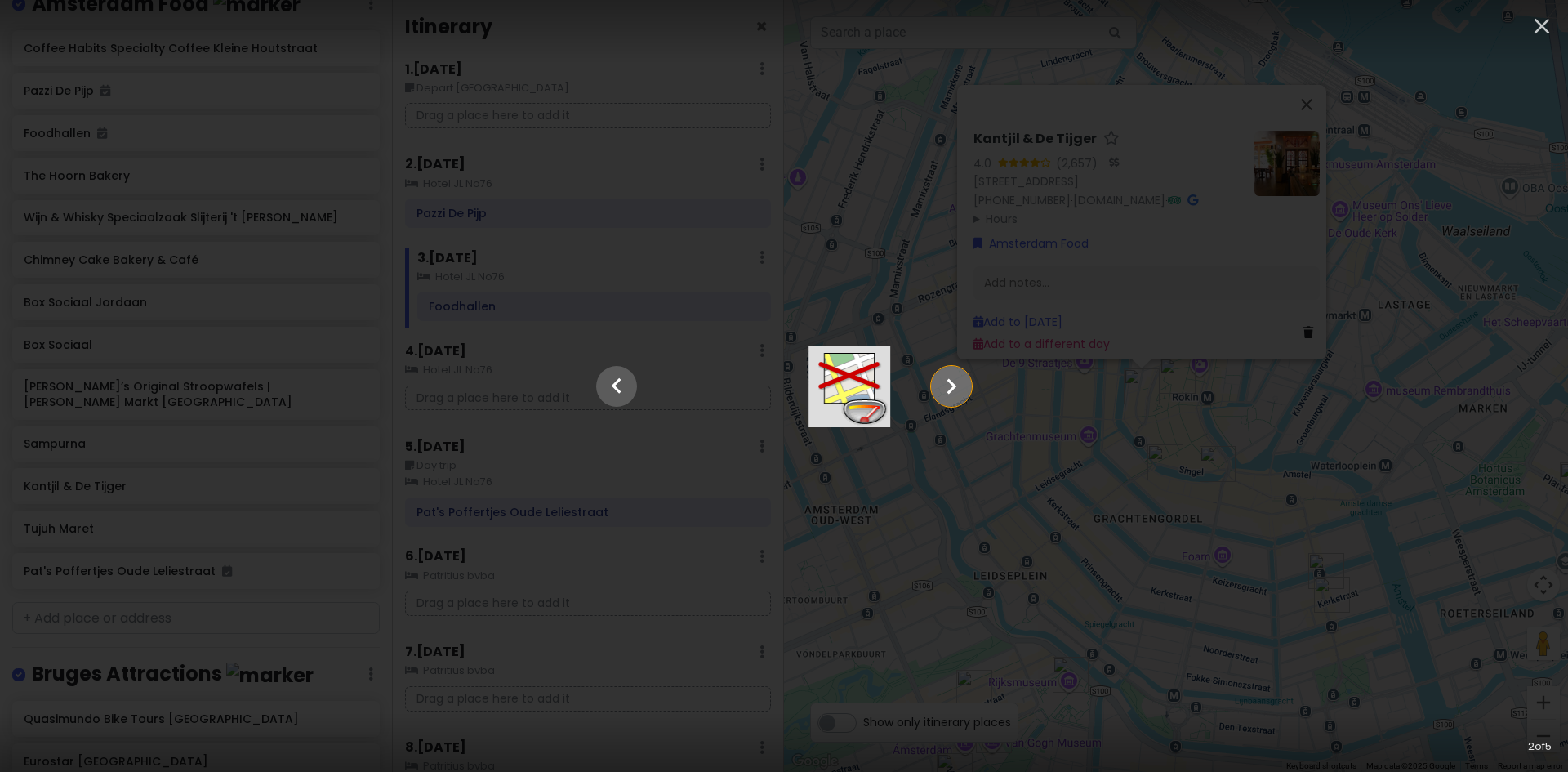
click at [967, 386] on icon "Show slide 3 of 5" at bounding box center [952, 386] width 31 height 39
click at [967, 386] on icon "Show slide 4 of 5" at bounding box center [952, 386] width 31 height 39
click at [967, 386] on icon "Show slide 5 of 5" at bounding box center [952, 386] width 31 height 39
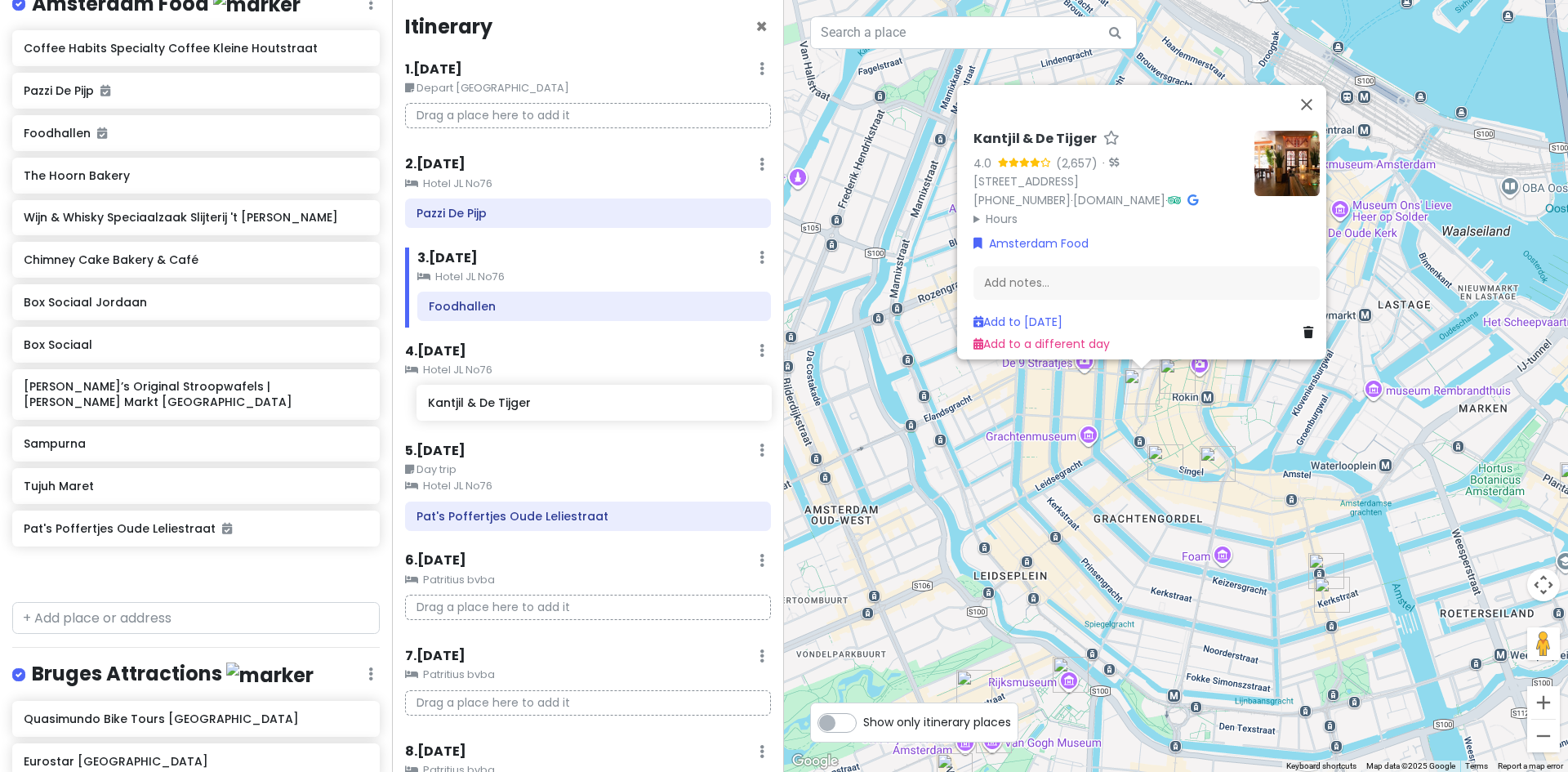
drag, startPoint x: 50, startPoint y: 507, endPoint x: 454, endPoint y: 411, distance: 415.2
click at [454, 411] on div "Europe 2026 Private Change Dates Make a Copy Delete Trip Give Feedback 💡 Suppor…" at bounding box center [784, 386] width 1568 height 772
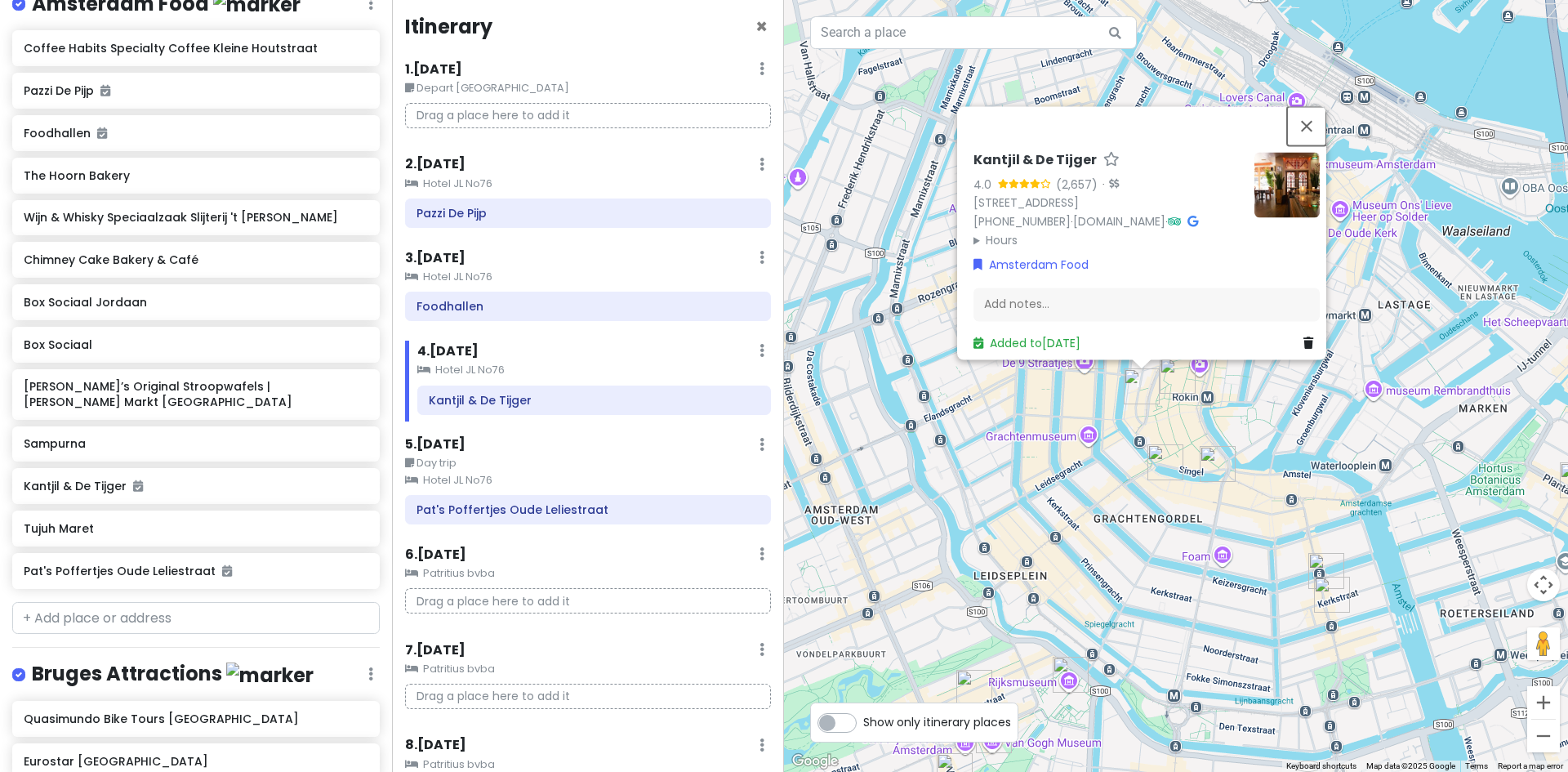
click at [1315, 107] on button "Close" at bounding box center [1306, 126] width 39 height 39
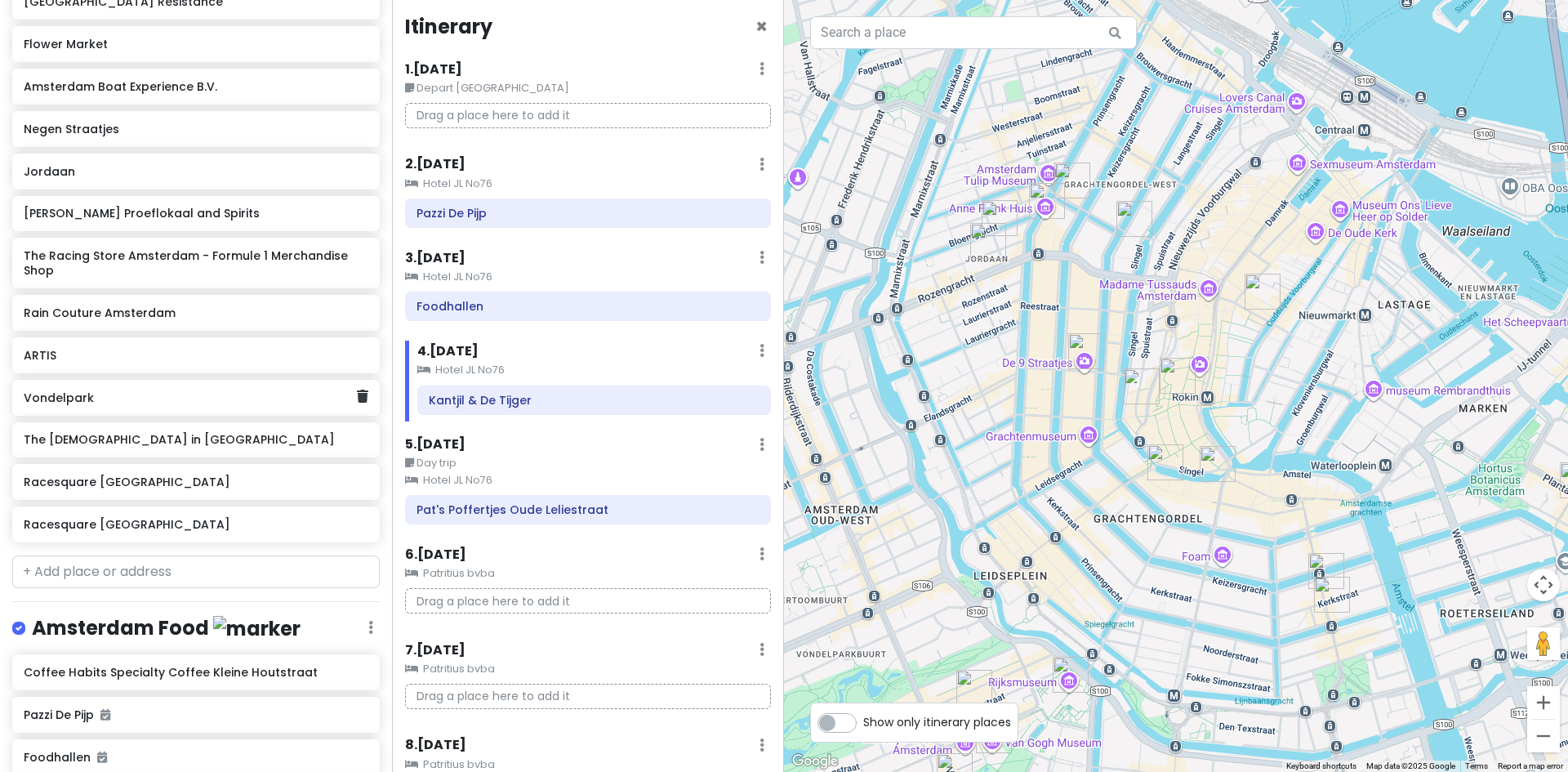
scroll to position [398, 0]
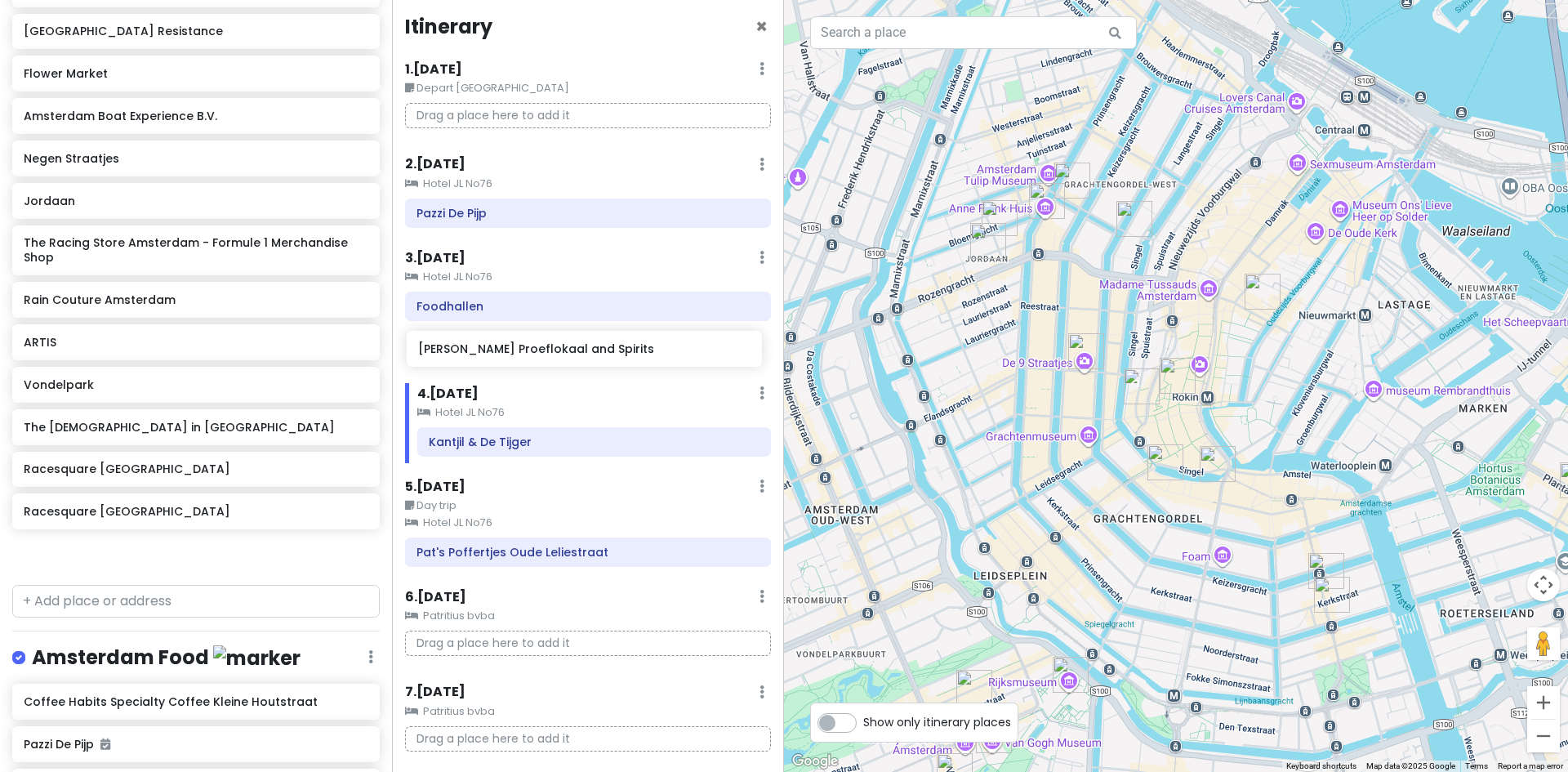
drag, startPoint x: 163, startPoint y: 260, endPoint x: 557, endPoint y: 353, distance: 404.8
click at [557, 353] on div "Europe 2026 Private Change Dates Make a Copy Delete Trip Give Feedback 💡 Suppor…" at bounding box center [784, 386] width 1568 height 772
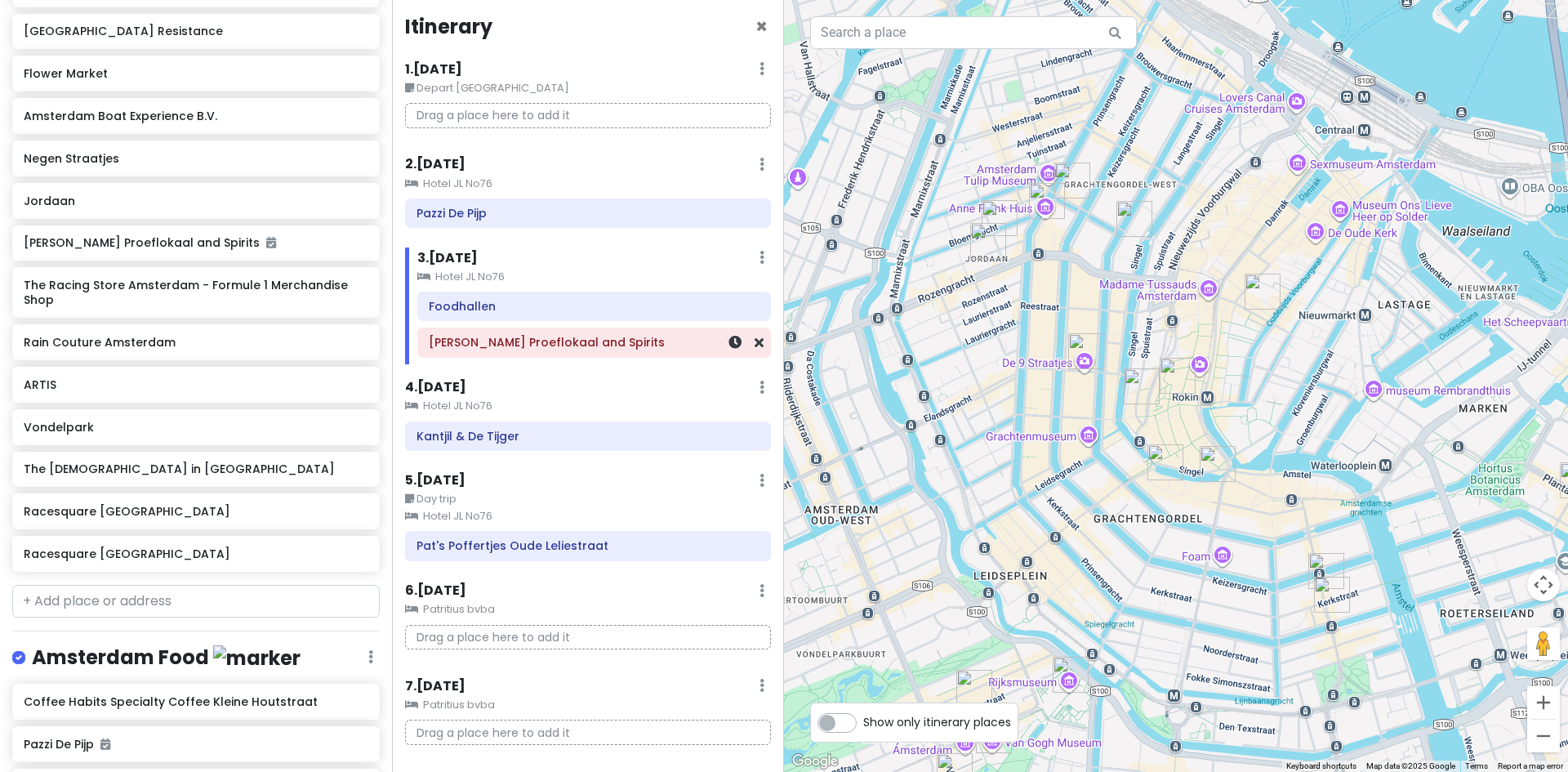
scroll to position [356, 0]
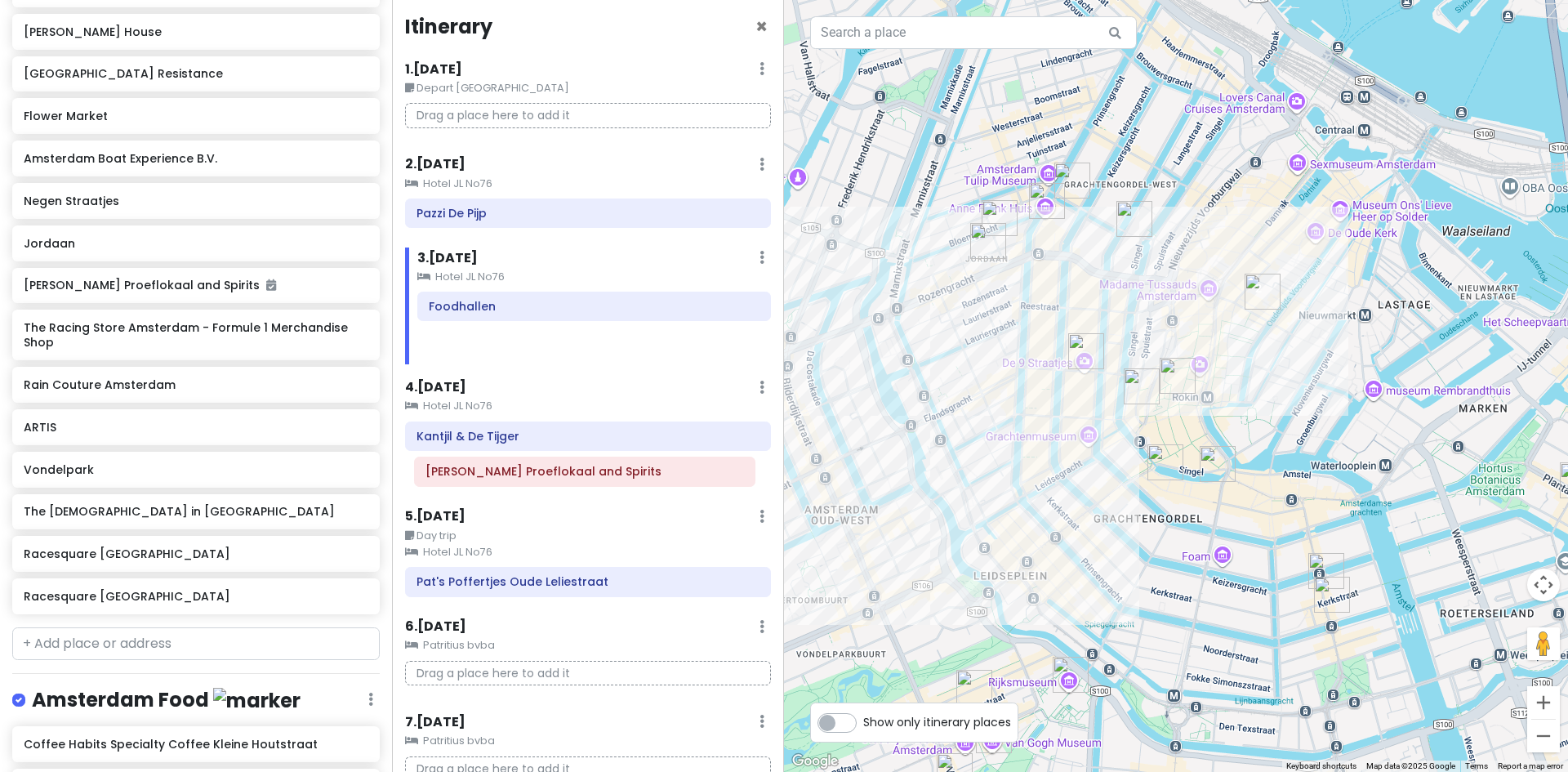
drag, startPoint x: 512, startPoint y: 348, endPoint x: 503, endPoint y: 469, distance: 121.3
click at [506, 476] on div "Itinerary × 1 . Thu 7/30 Edit Day Notes Delete Day Depart Seattle Drag a place …" at bounding box center [588, 386] width 392 height 772
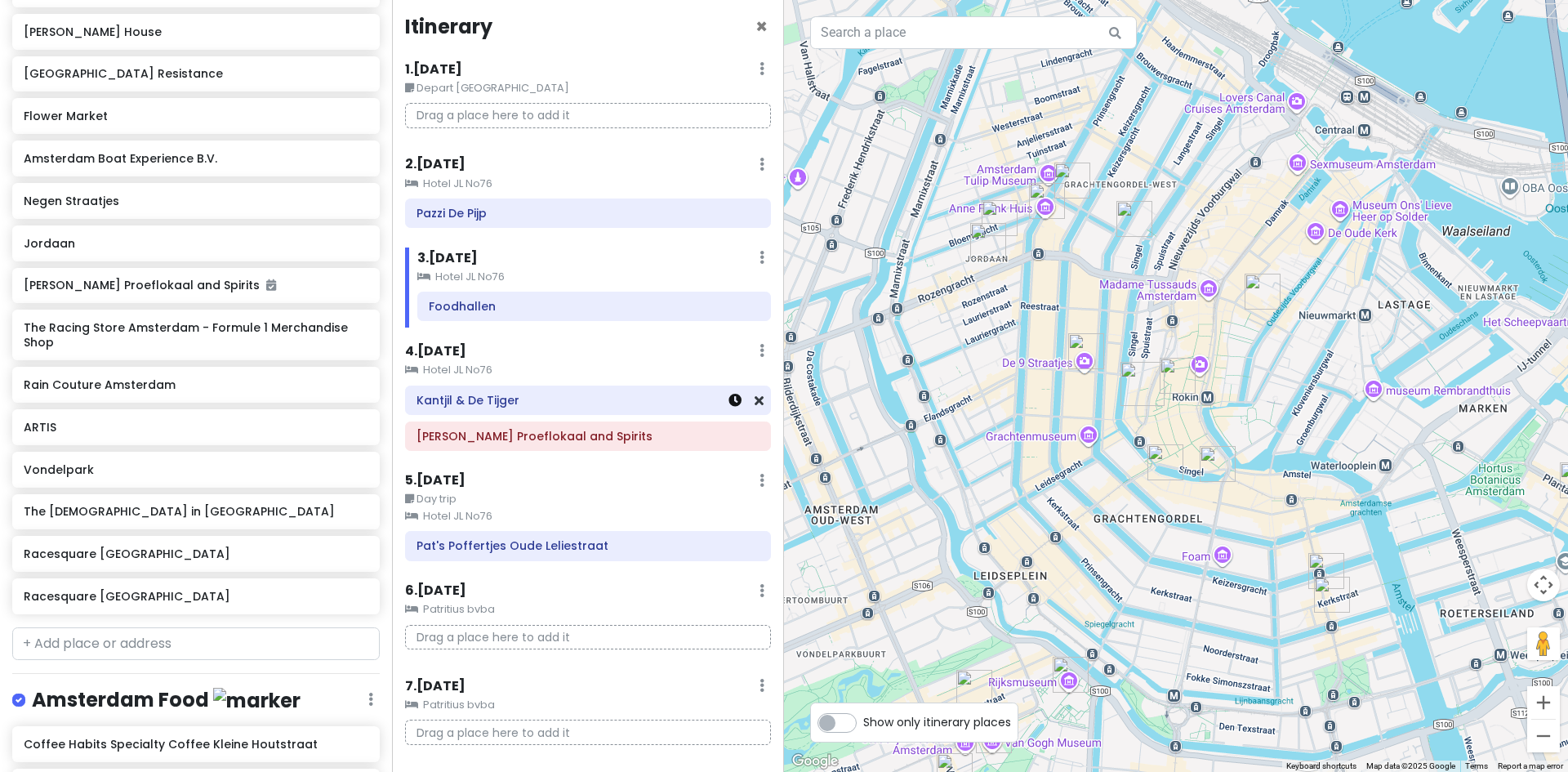
click at [728, 394] on icon at bounding box center [734, 400] width 13 height 13
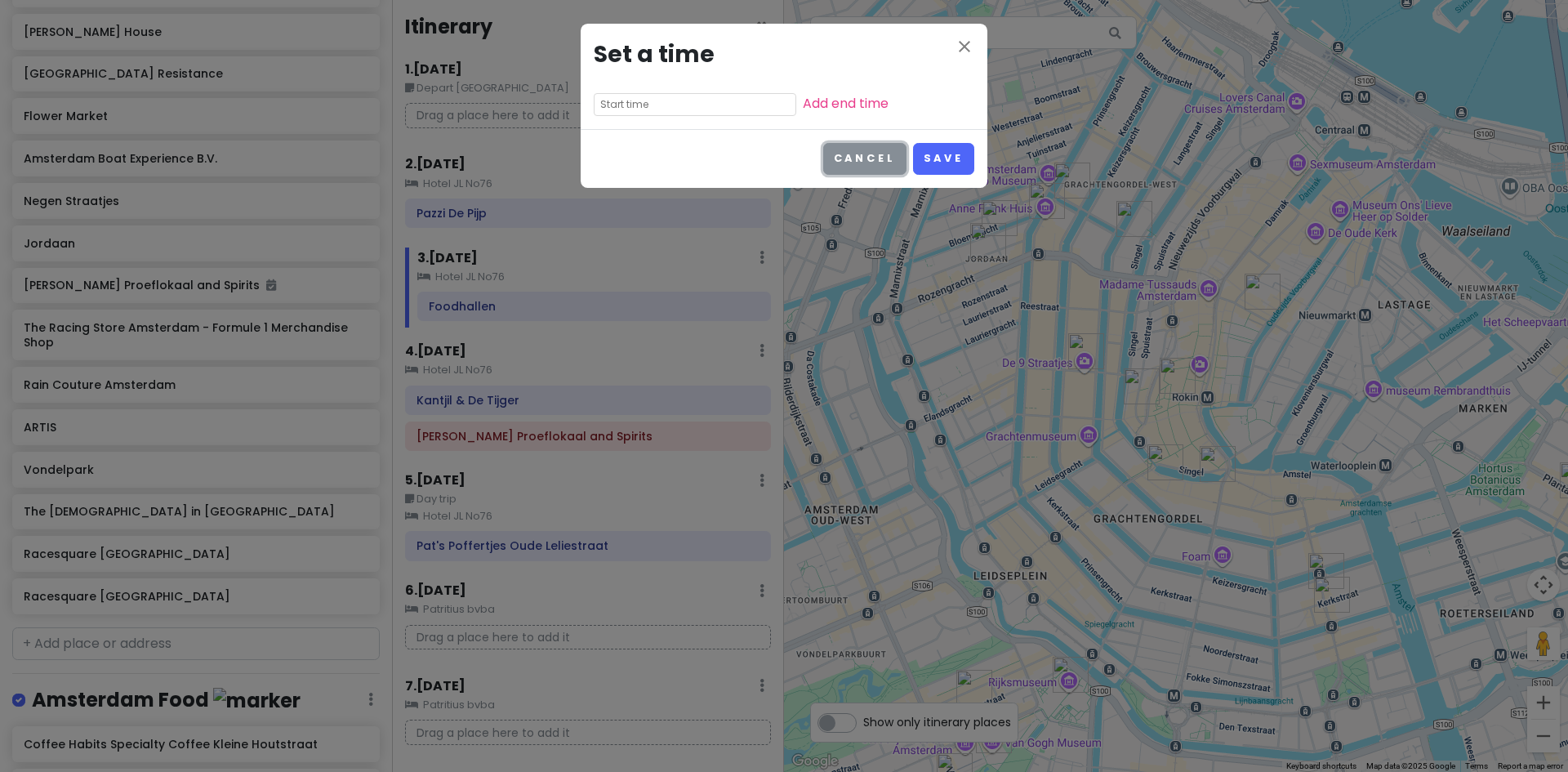
click at [885, 169] on button "Cancel" at bounding box center [864, 159] width 83 height 31
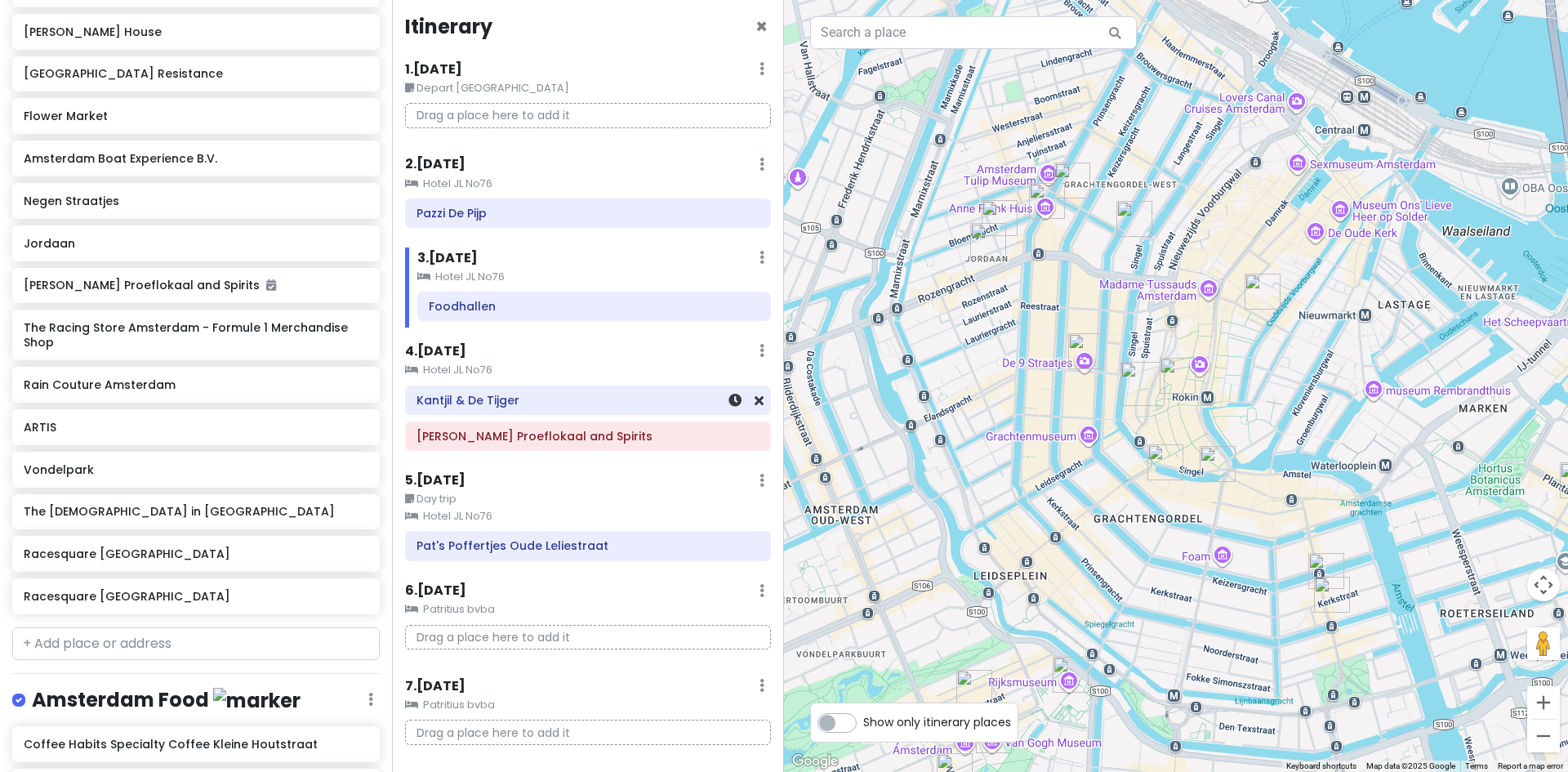
click at [426, 411] on div "Kantjil & De Tijger" at bounding box center [588, 400] width 343 height 23
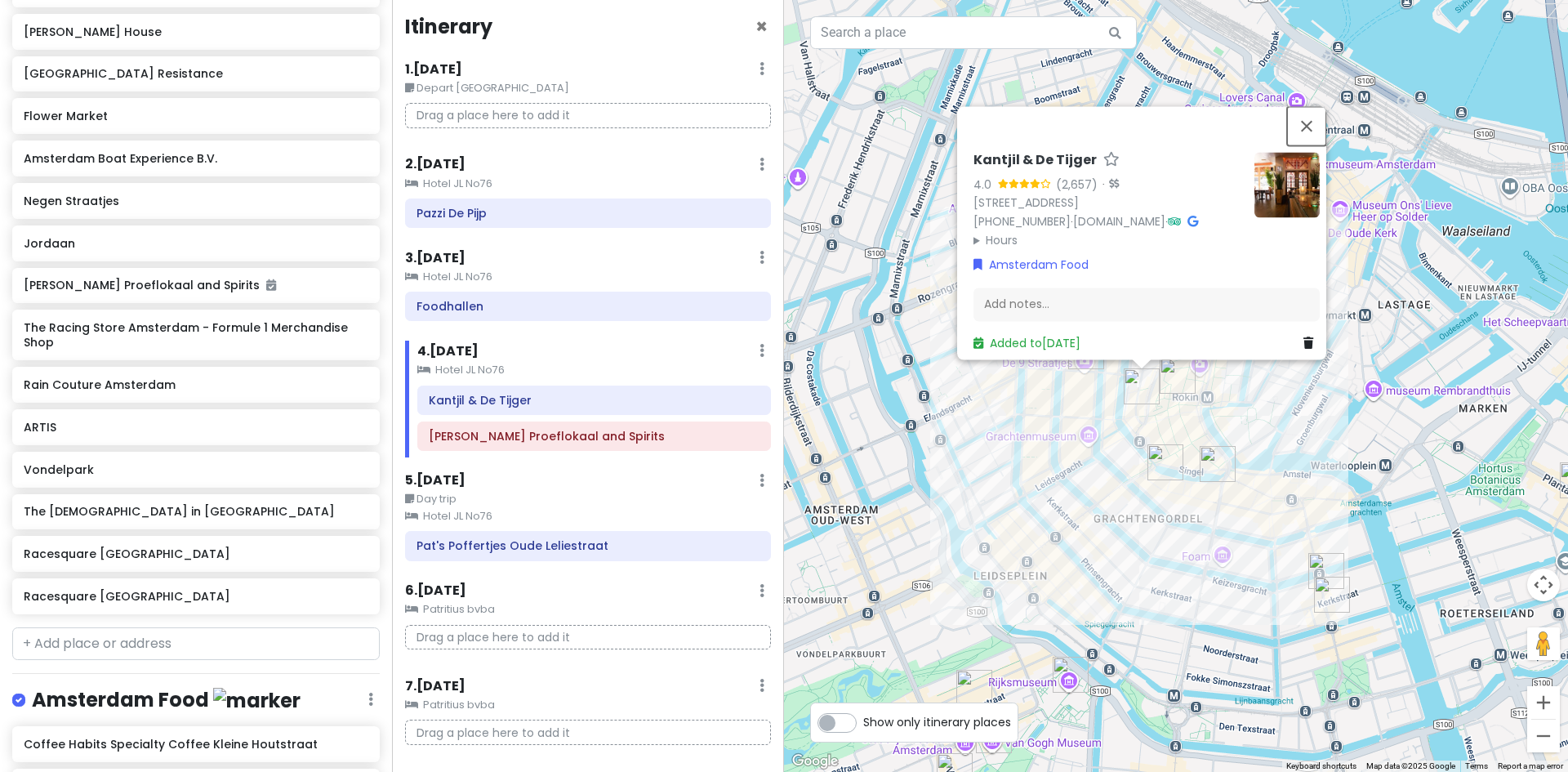
click at [1310, 107] on button "Close" at bounding box center [1306, 126] width 39 height 39
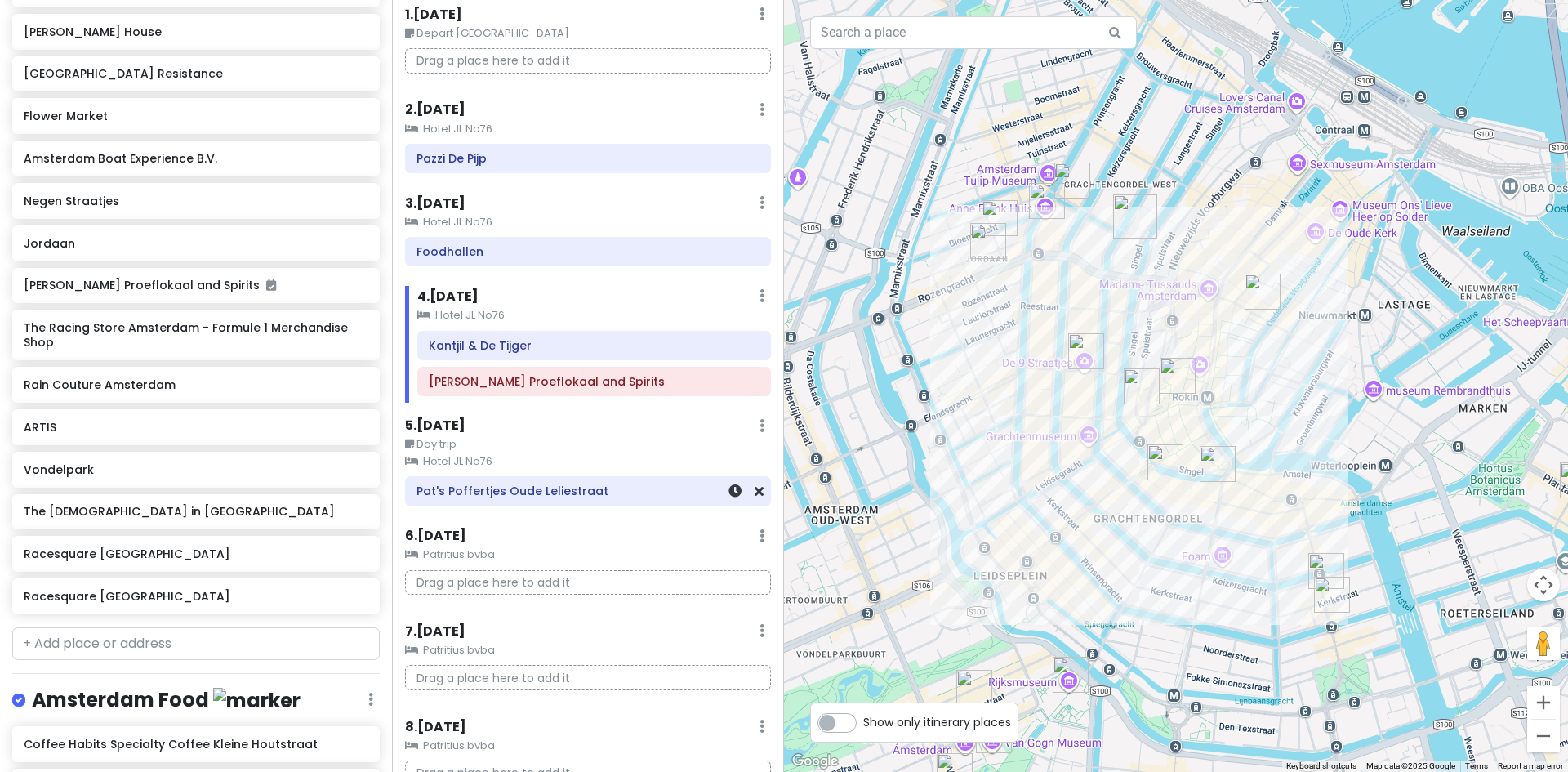
scroll to position [87, 0]
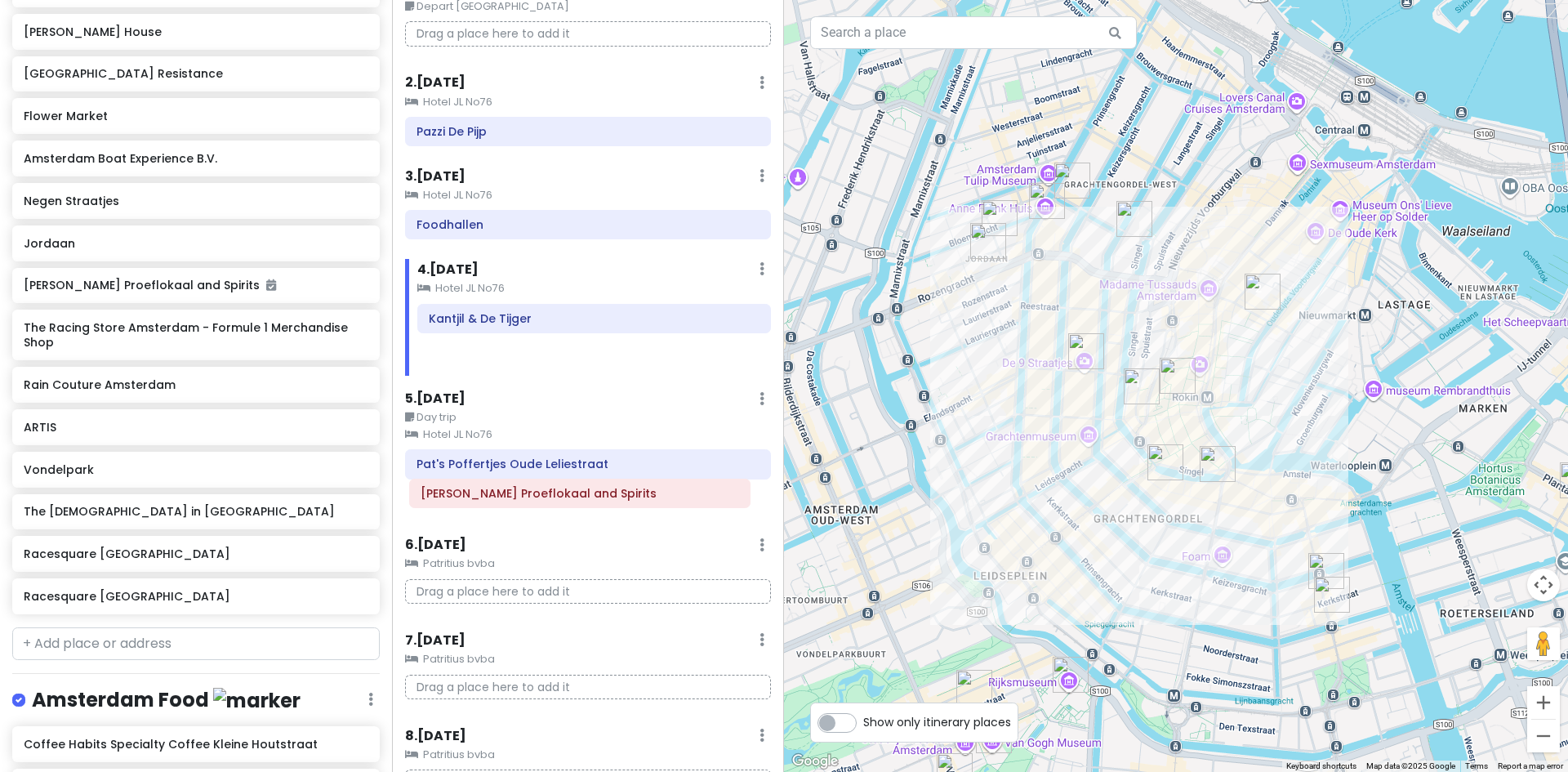
drag, startPoint x: 494, startPoint y: 355, endPoint x: 485, endPoint y: 493, distance: 138.3
click at [485, 493] on div "Itinerary × 1 . Thu 7/30 Edit Day Notes Delete Day Depart Seattle Drag a place …" at bounding box center [588, 386] width 392 height 772
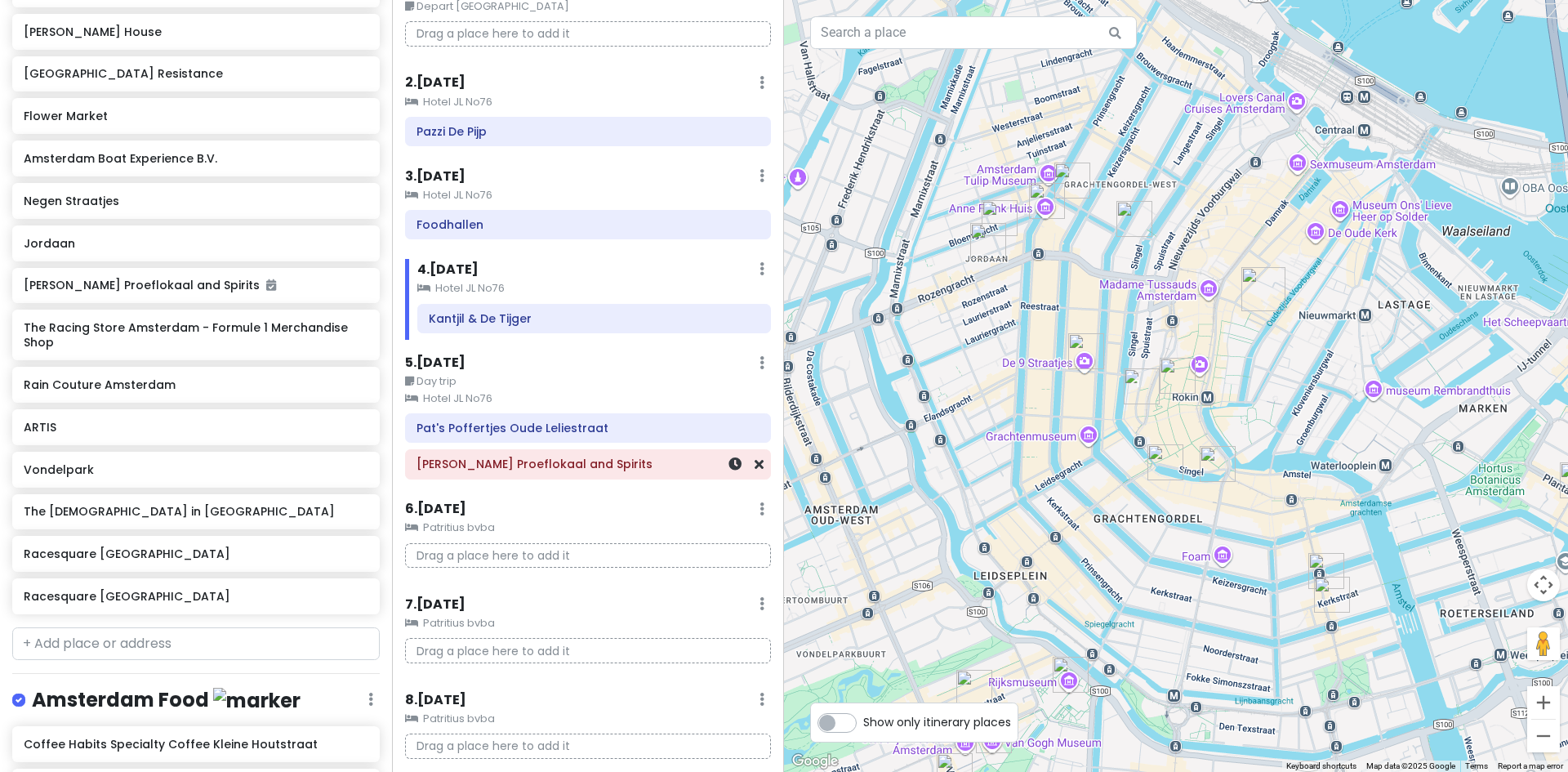
click at [462, 466] on h6 "[PERSON_NAME] Proeflokaal and Spirits" at bounding box center [588, 464] width 343 height 15
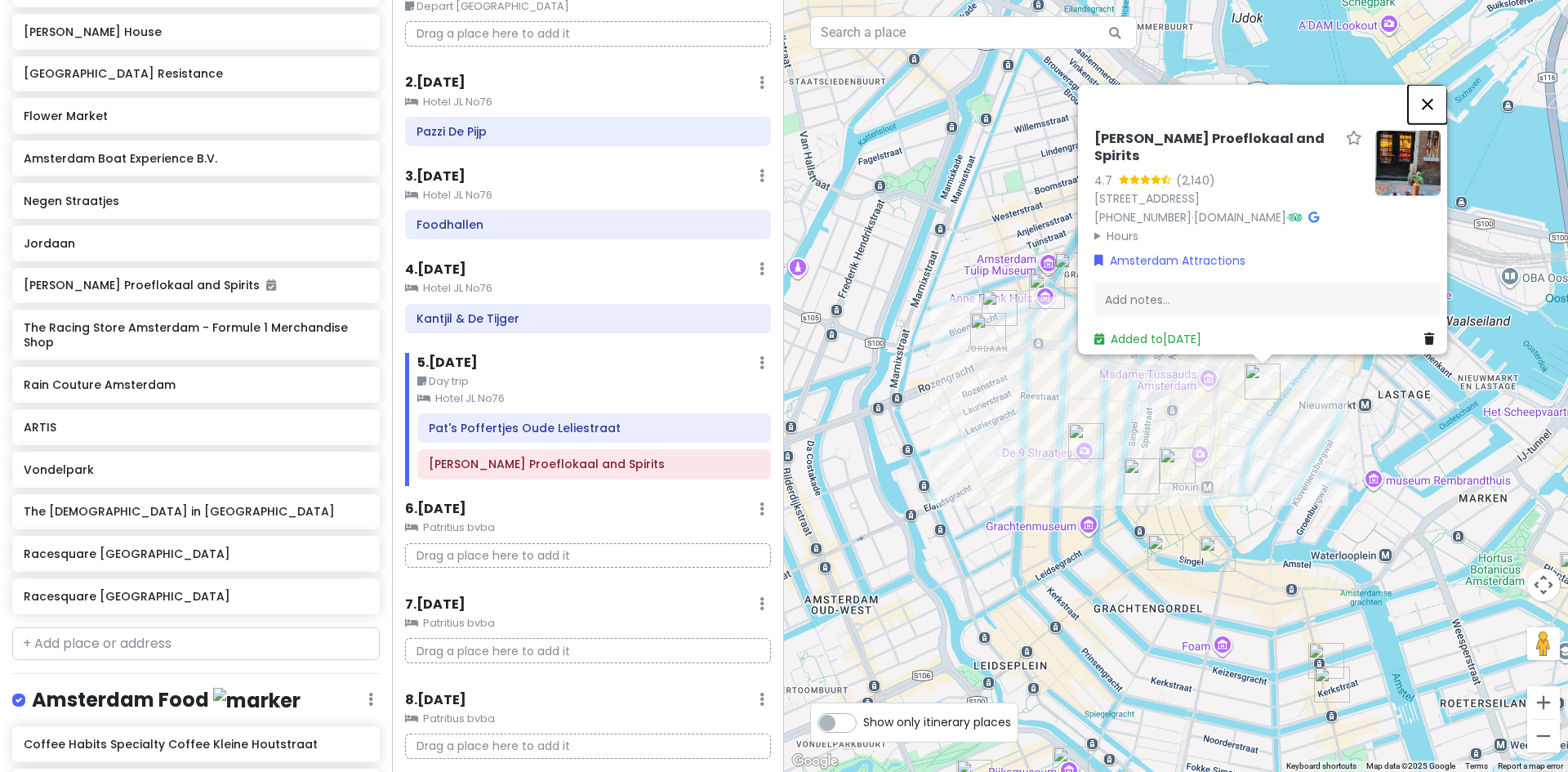
click at [1439, 84] on button "Close" at bounding box center [1427, 103] width 39 height 39
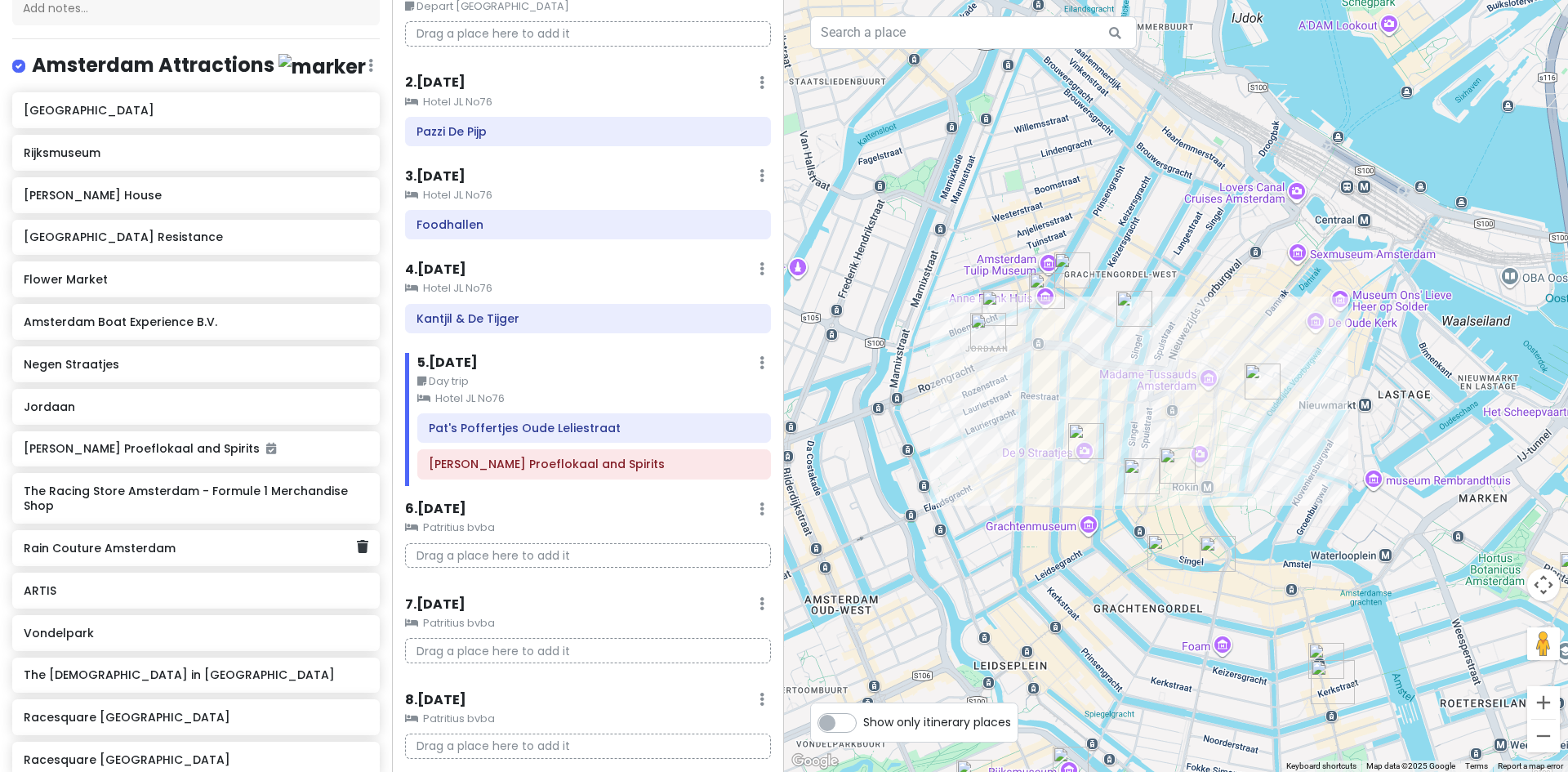
scroll to position [111, 0]
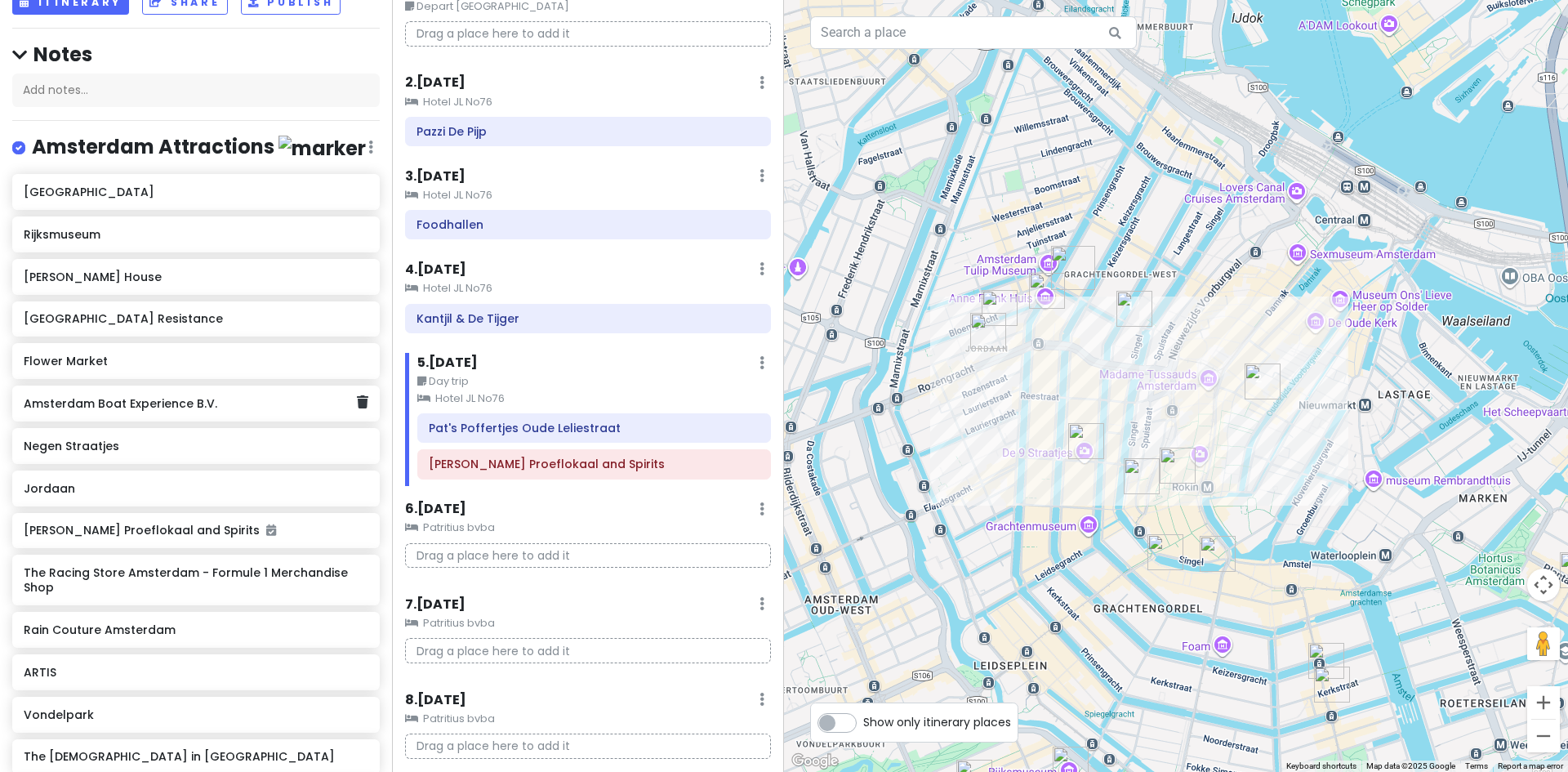
click at [141, 411] on h6 "Amsterdam Boat Experience B.V." at bounding box center [189, 403] width 333 height 15
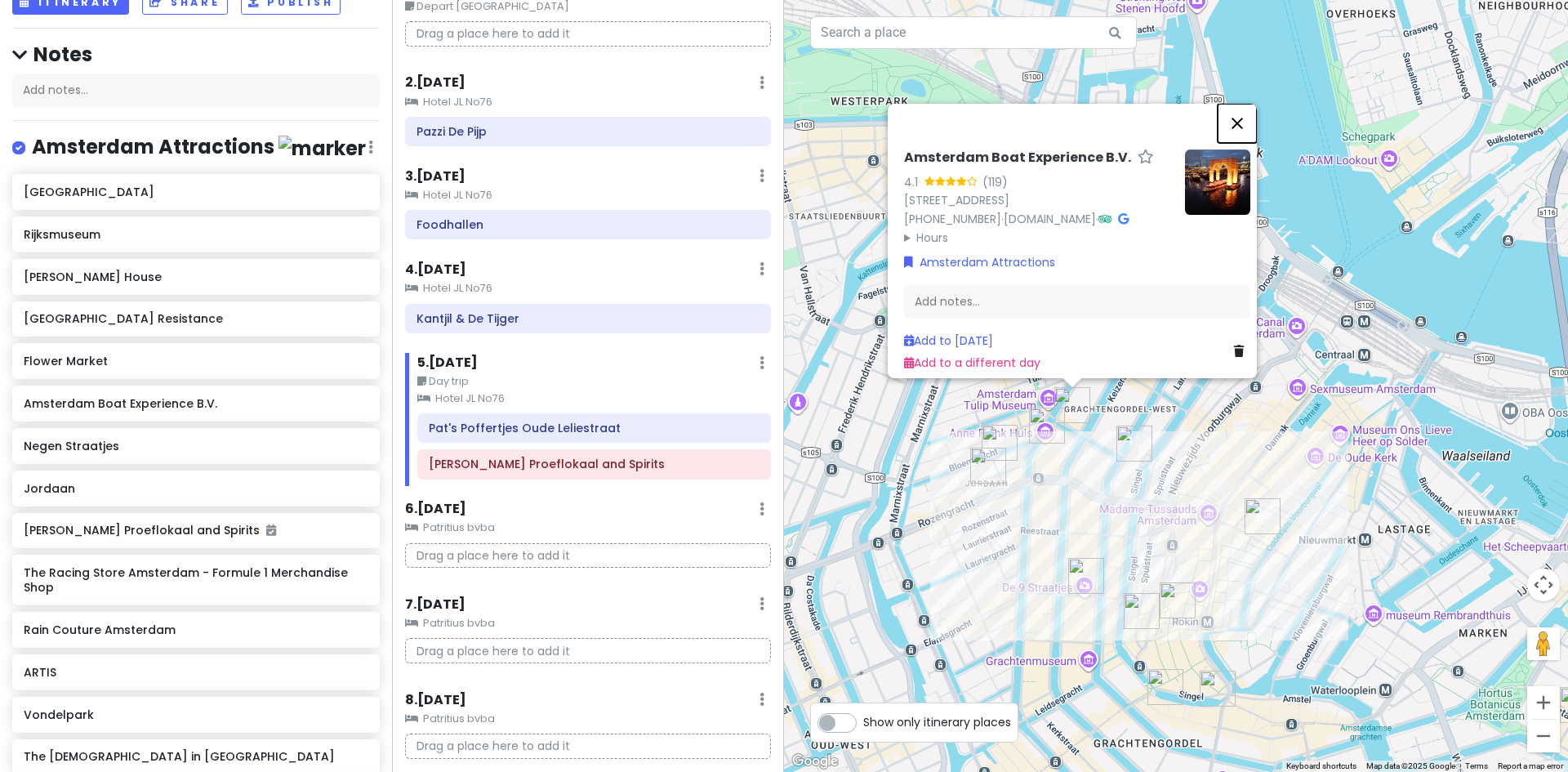
click at [1244, 104] on button "Close" at bounding box center [1237, 123] width 39 height 39
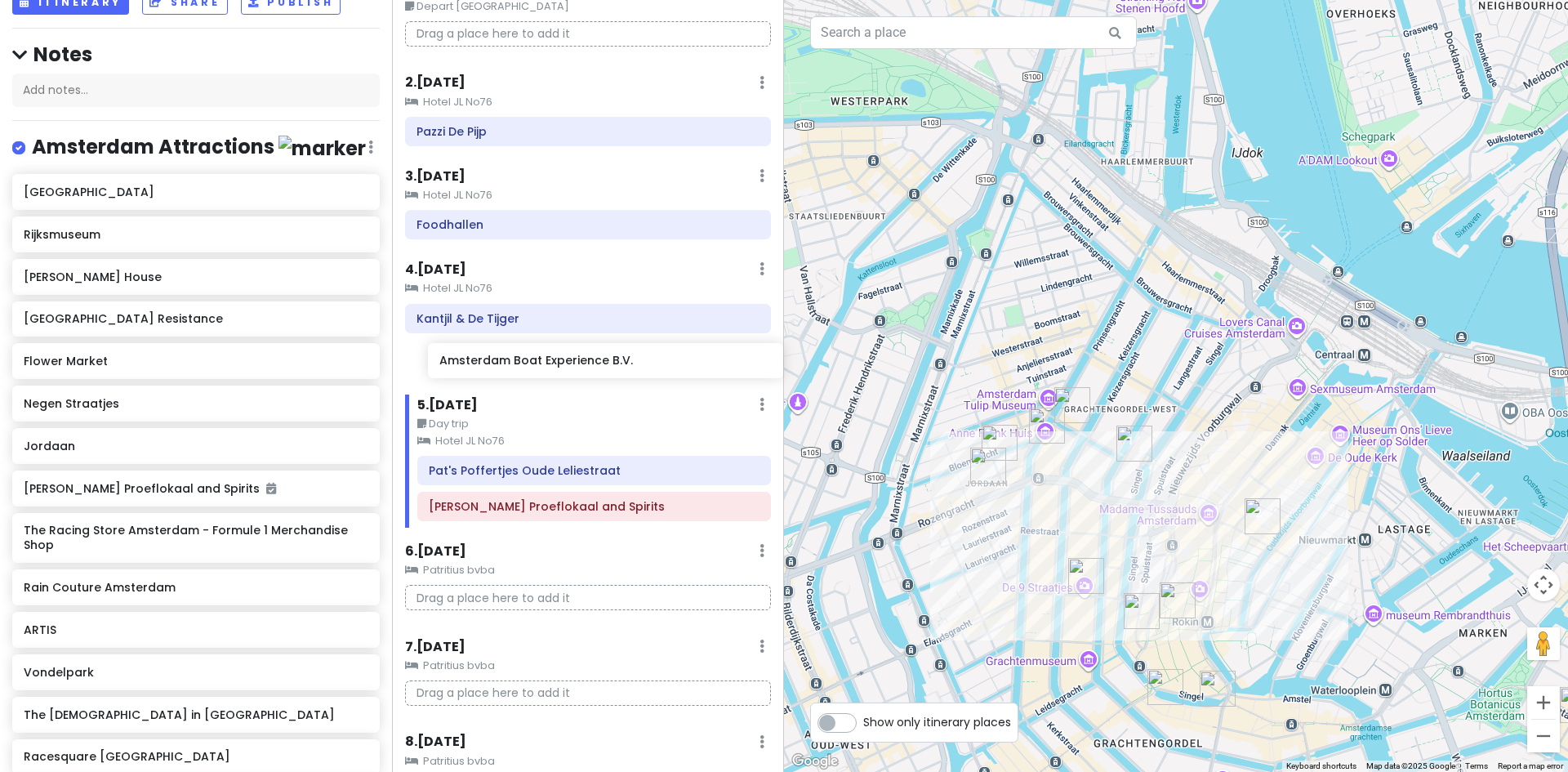
drag, startPoint x: 102, startPoint y: 417, endPoint x: 516, endPoint y: 362, distance: 417.6
click at [516, 362] on div "Europe 2026 Private Change Dates Make a Copy Delete Trip Give Feedback 💡 Suppor…" at bounding box center [784, 386] width 1568 height 772
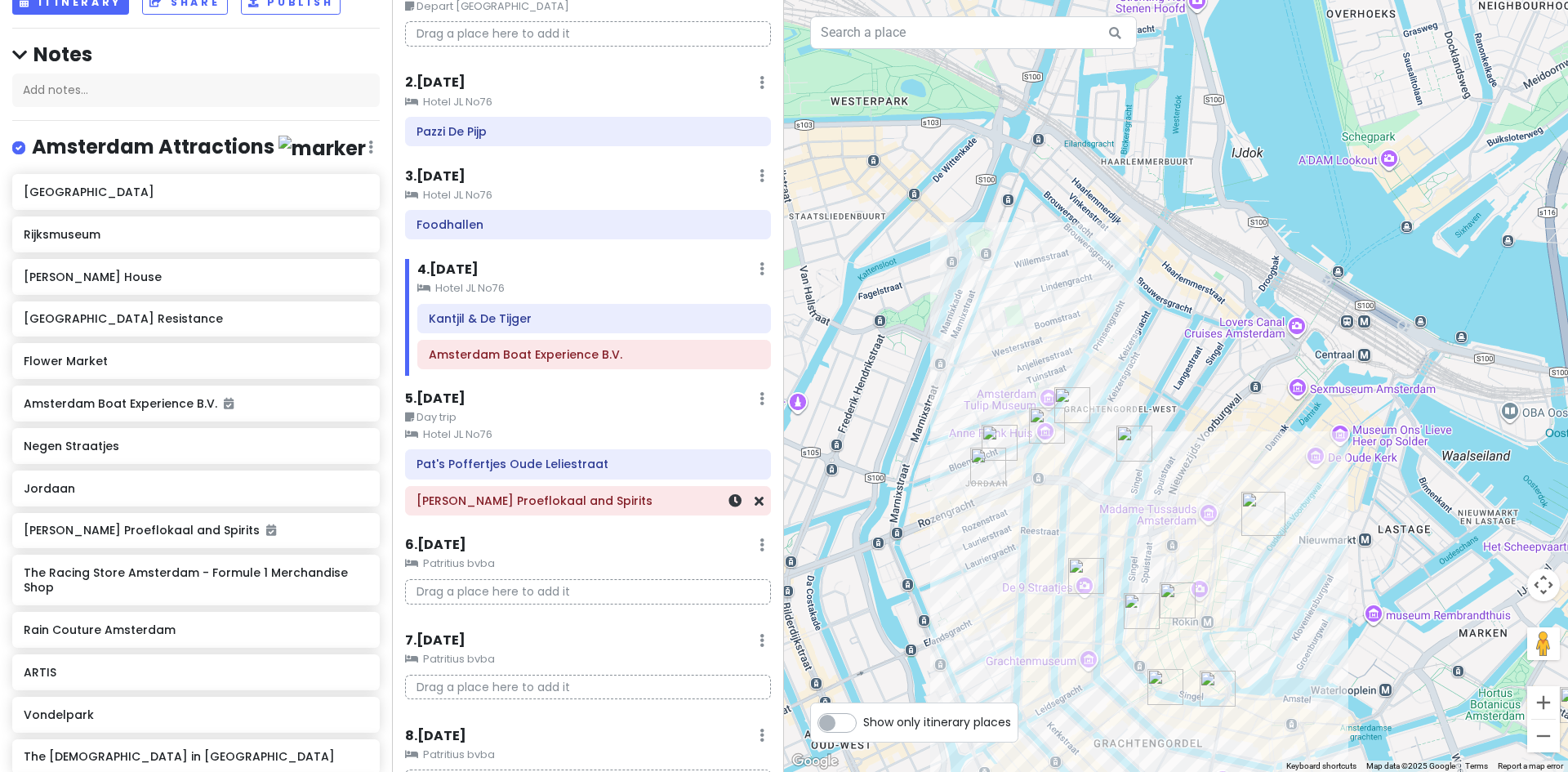
click at [480, 505] on h6 "[PERSON_NAME] Proeflokaal and Spirits" at bounding box center [588, 500] width 343 height 15
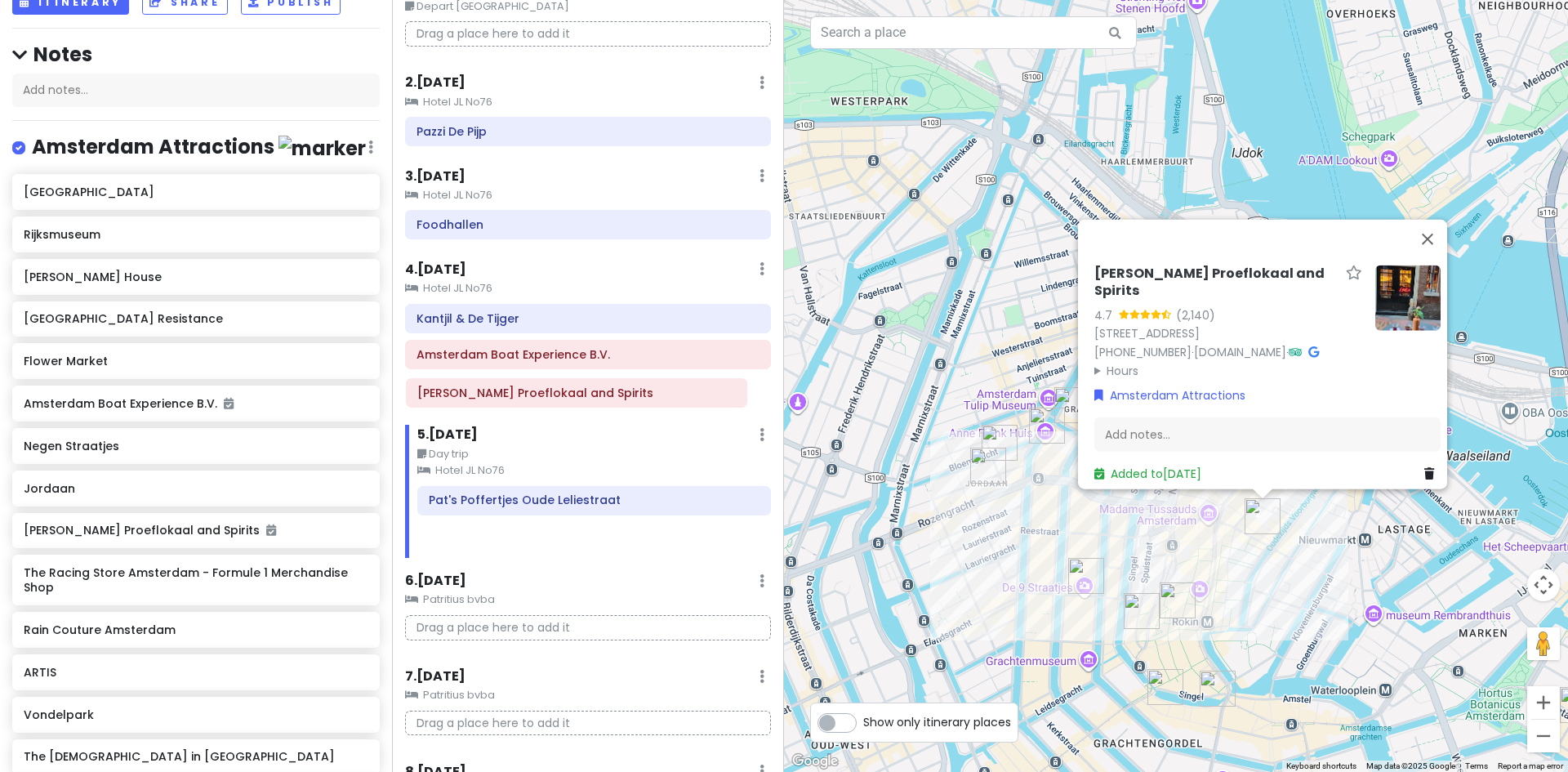
drag, startPoint x: 478, startPoint y: 510, endPoint x: 467, endPoint y: 402, distance: 108.6
click at [467, 402] on div "Itinerary × 1 . Thu 7/30 Edit Day Notes Delete Day Depart Seattle Drag a place …" at bounding box center [588, 386] width 392 height 772
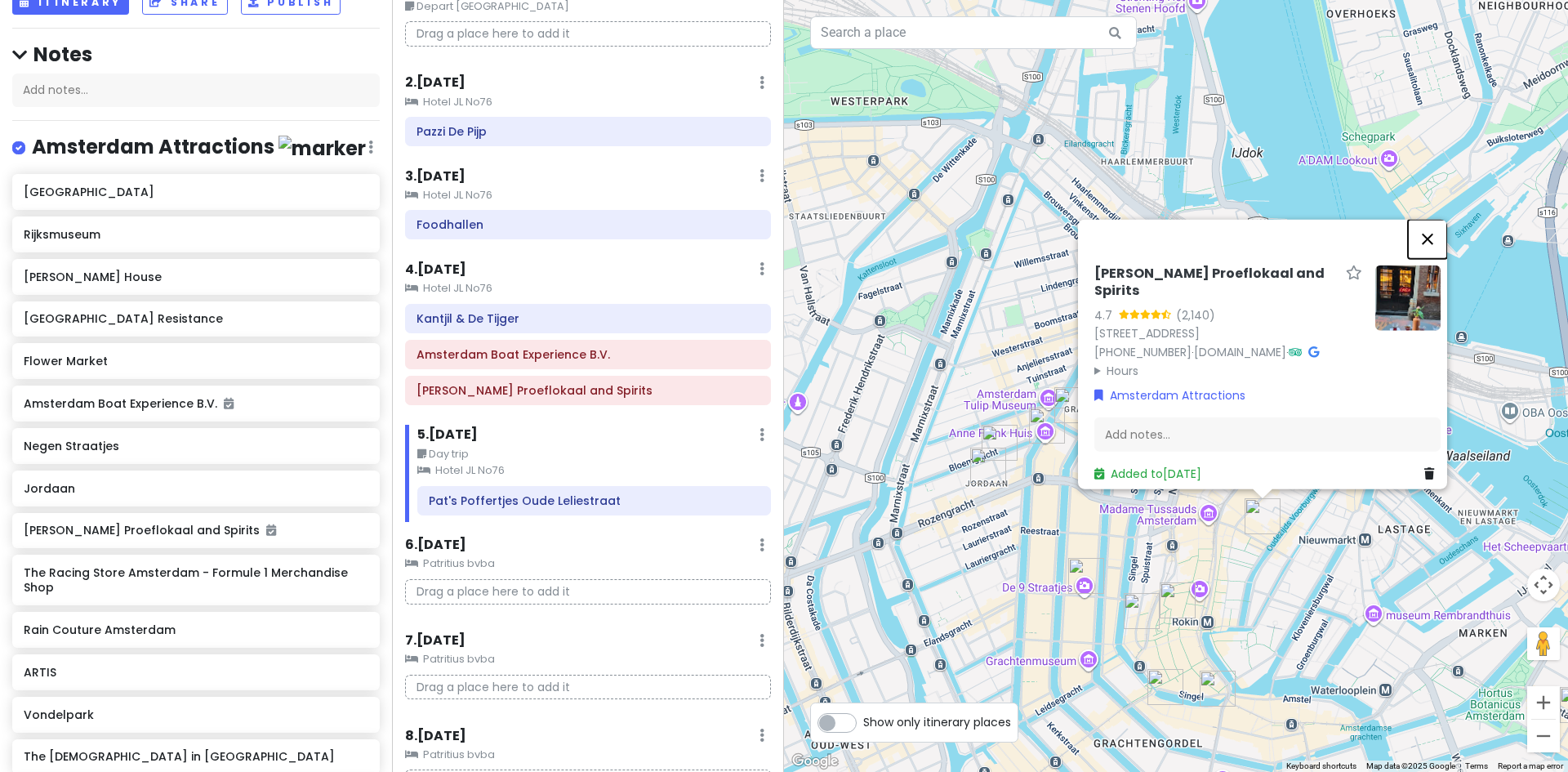
click at [1430, 219] on button "Close" at bounding box center [1427, 238] width 39 height 39
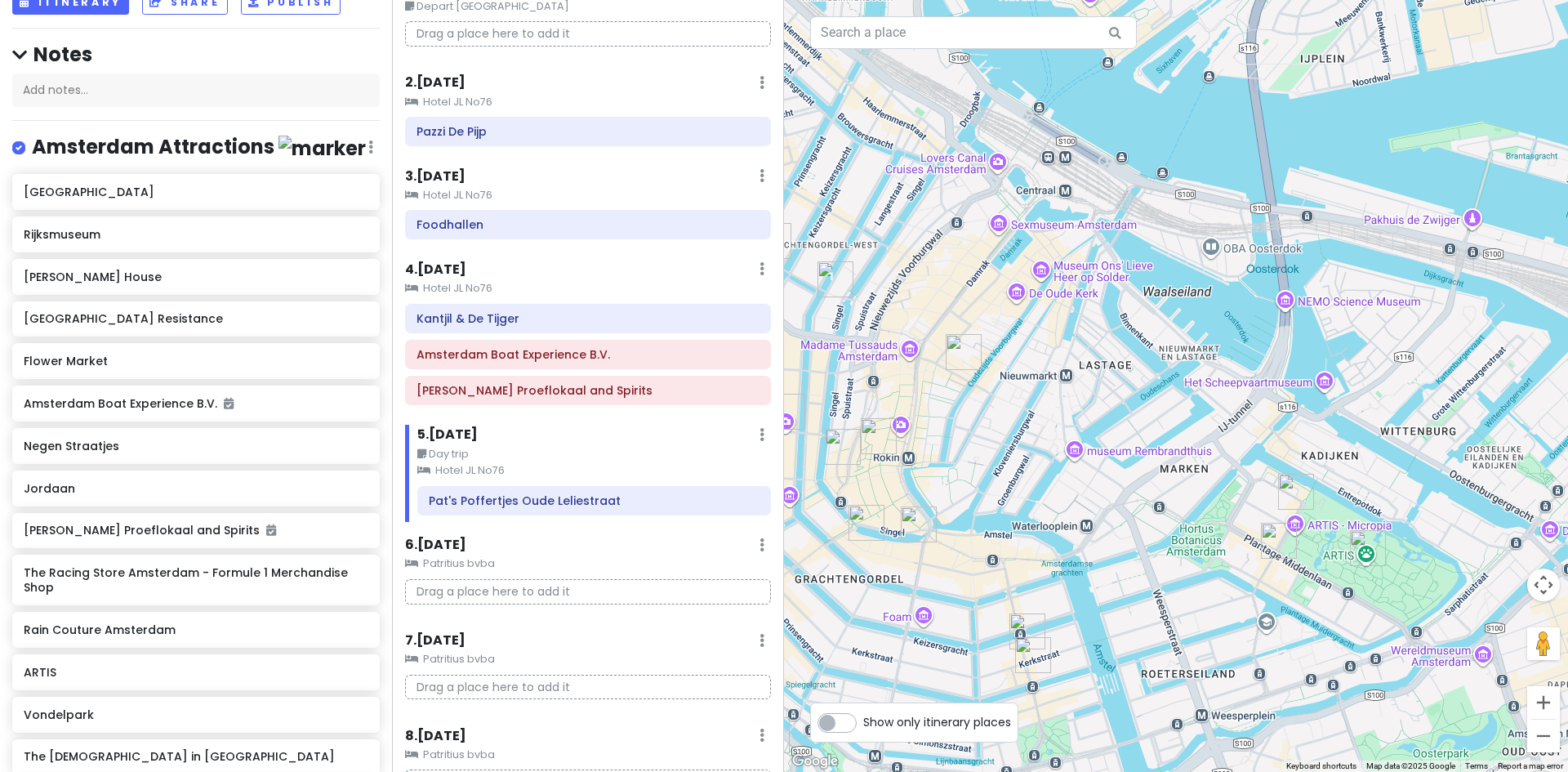
drag, startPoint x: 1338, startPoint y: 628, endPoint x: 1040, endPoint y: 464, distance: 340.1
click at [1040, 464] on div at bounding box center [1176, 386] width 784 height 772
click at [1289, 500] on img "Verzetsmuseum Amsterdam - Museum of WWII Resistance" at bounding box center [1296, 492] width 36 height 36
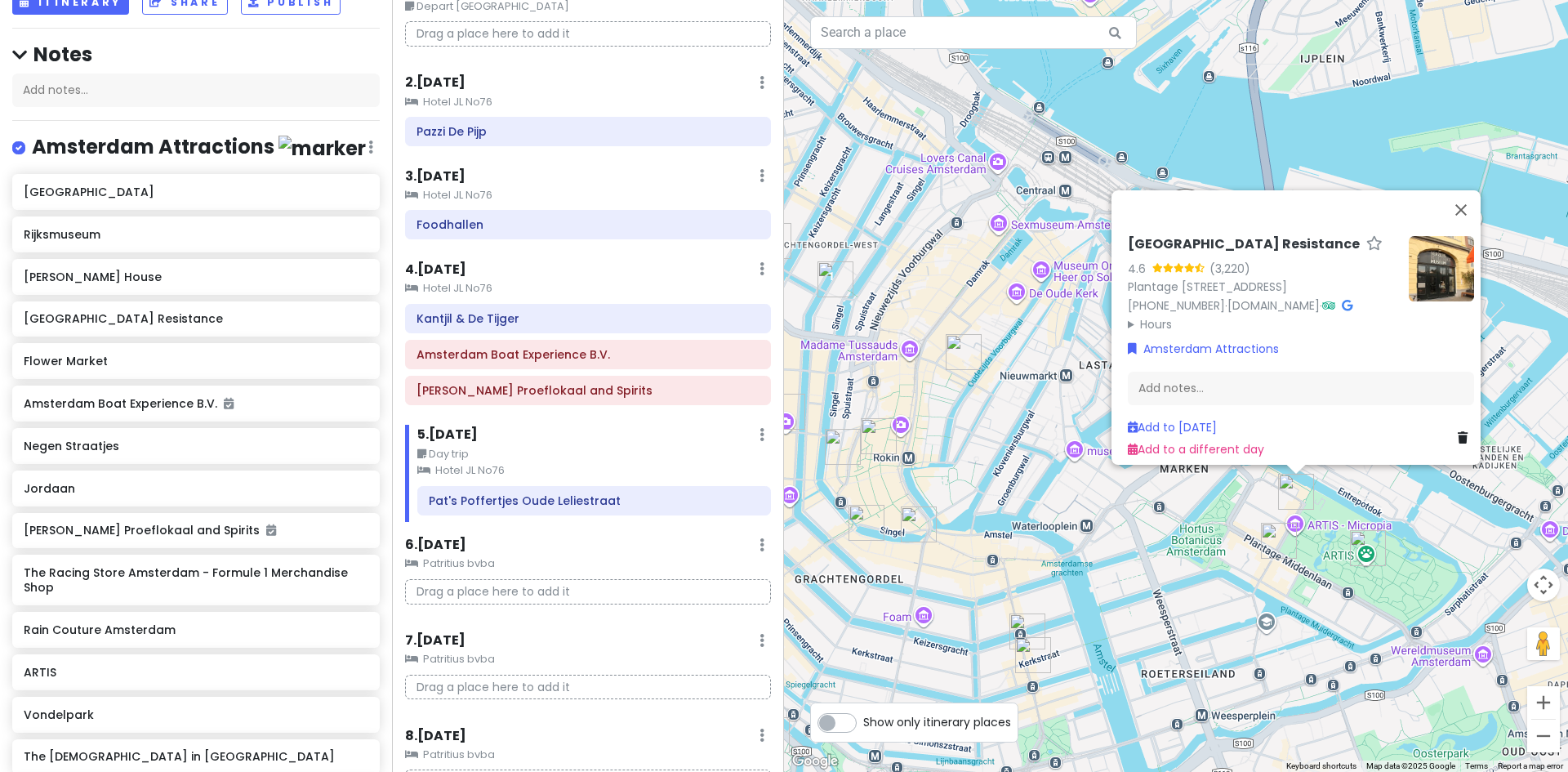
click at [1158, 316] on summary "Hours" at bounding box center [1262, 323] width 268 height 18
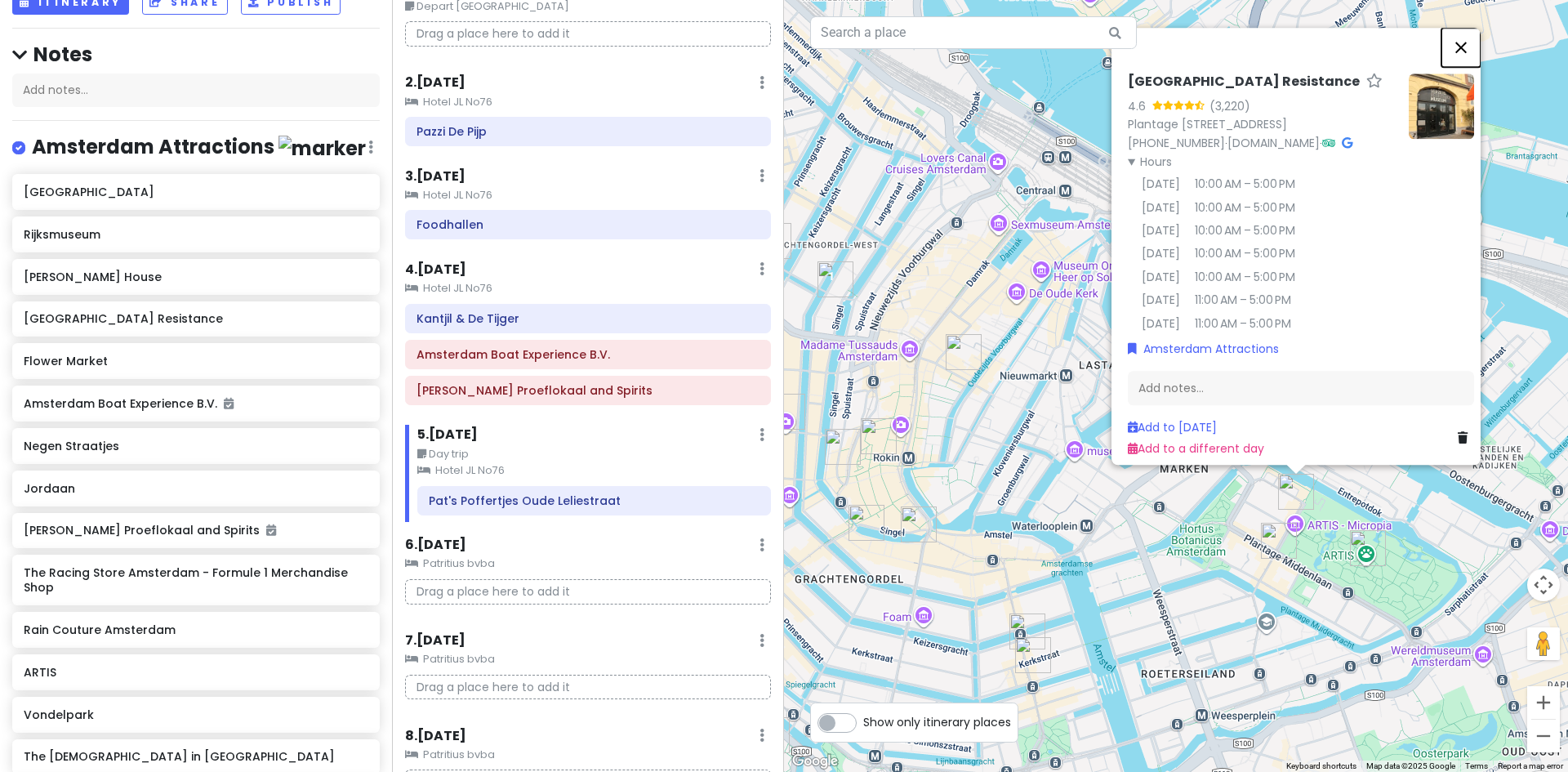
click at [1464, 28] on button "Close" at bounding box center [1461, 47] width 39 height 39
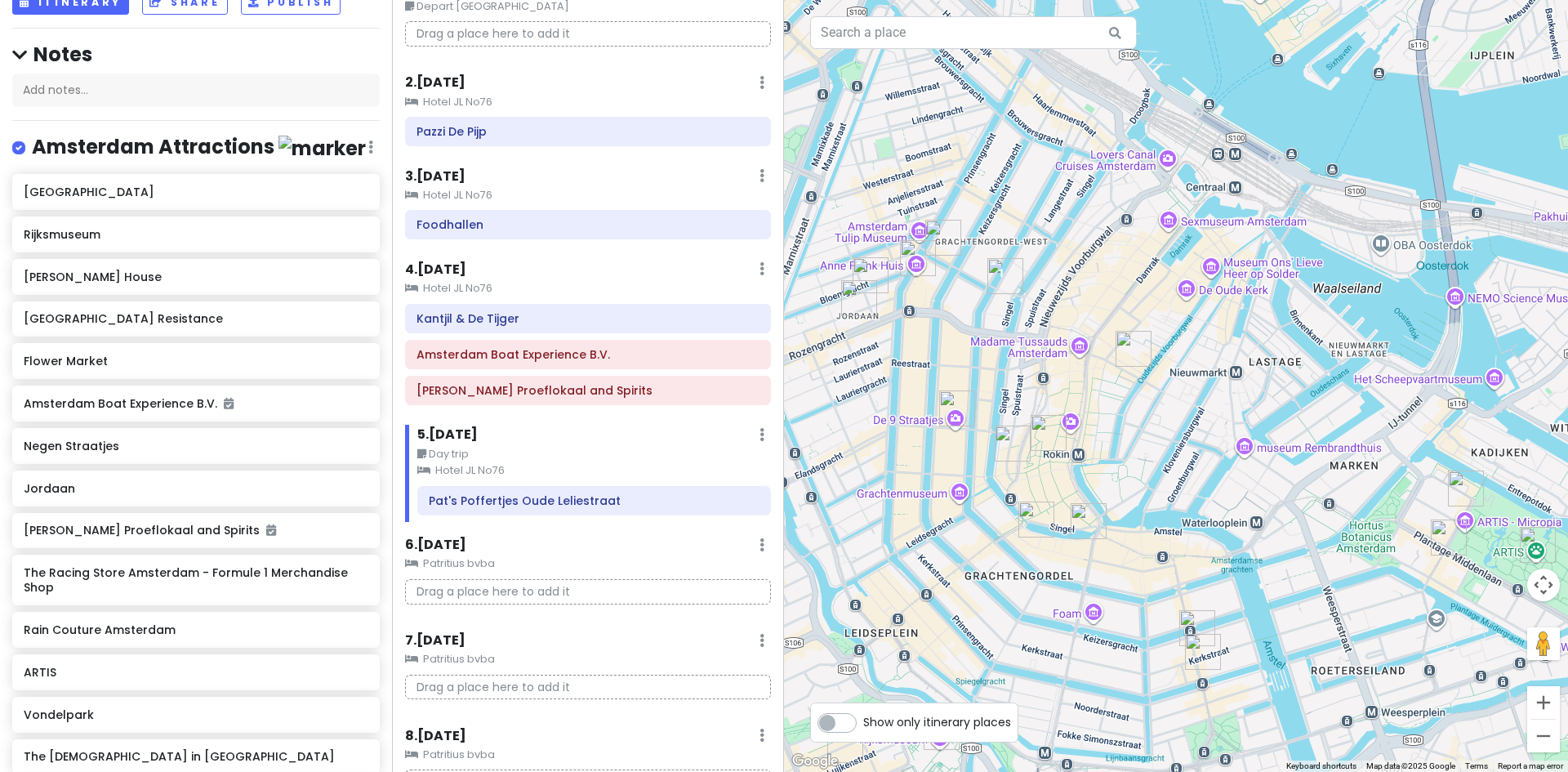
drag, startPoint x: 999, startPoint y: 500, endPoint x: 1303, endPoint y: 476, distance: 304.9
click at [1303, 476] on div "To navigate, press the arrow keys." at bounding box center [1176, 386] width 784 height 772
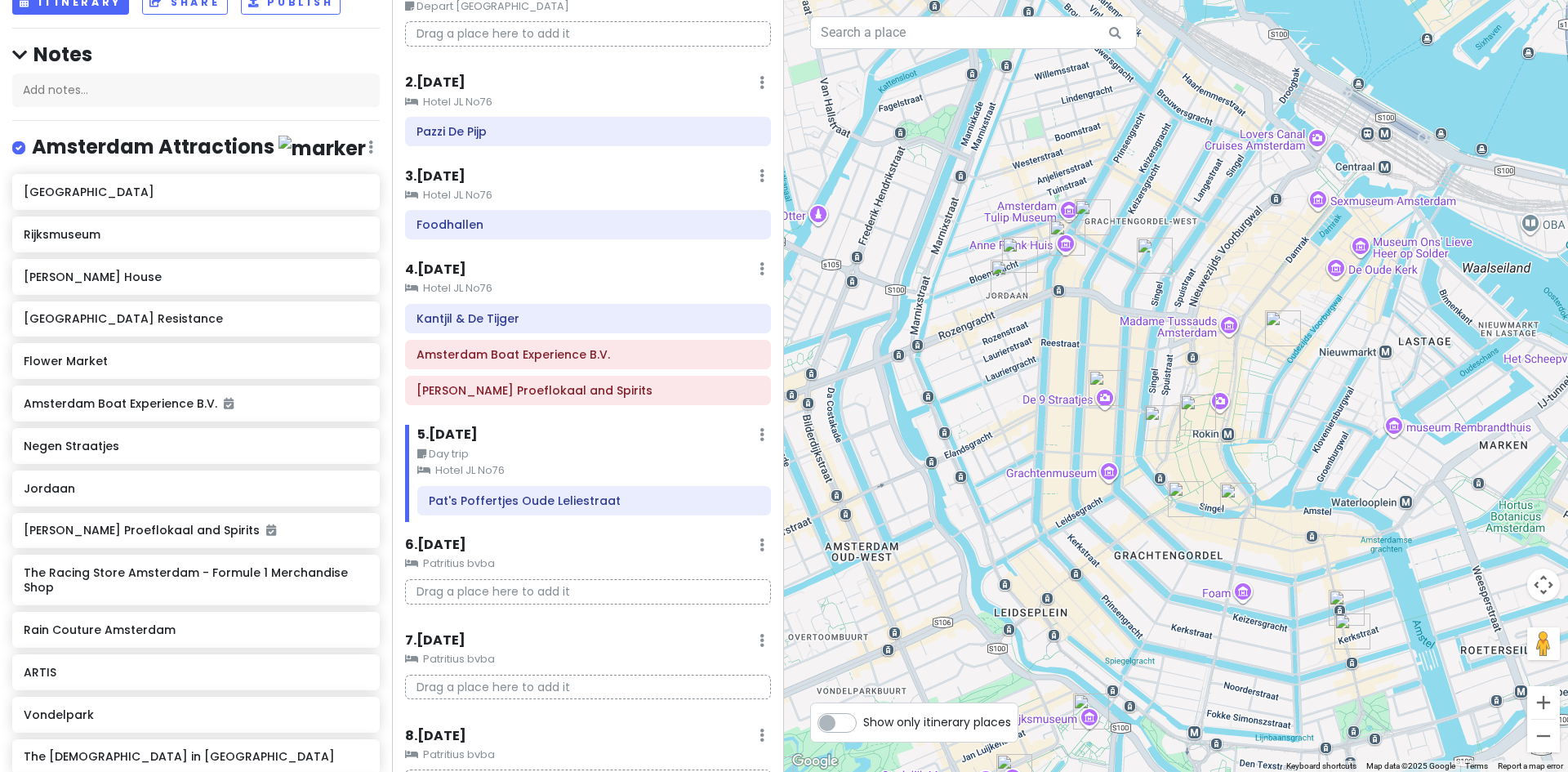
click at [1239, 496] on img "Flower Market" at bounding box center [1238, 500] width 36 height 36
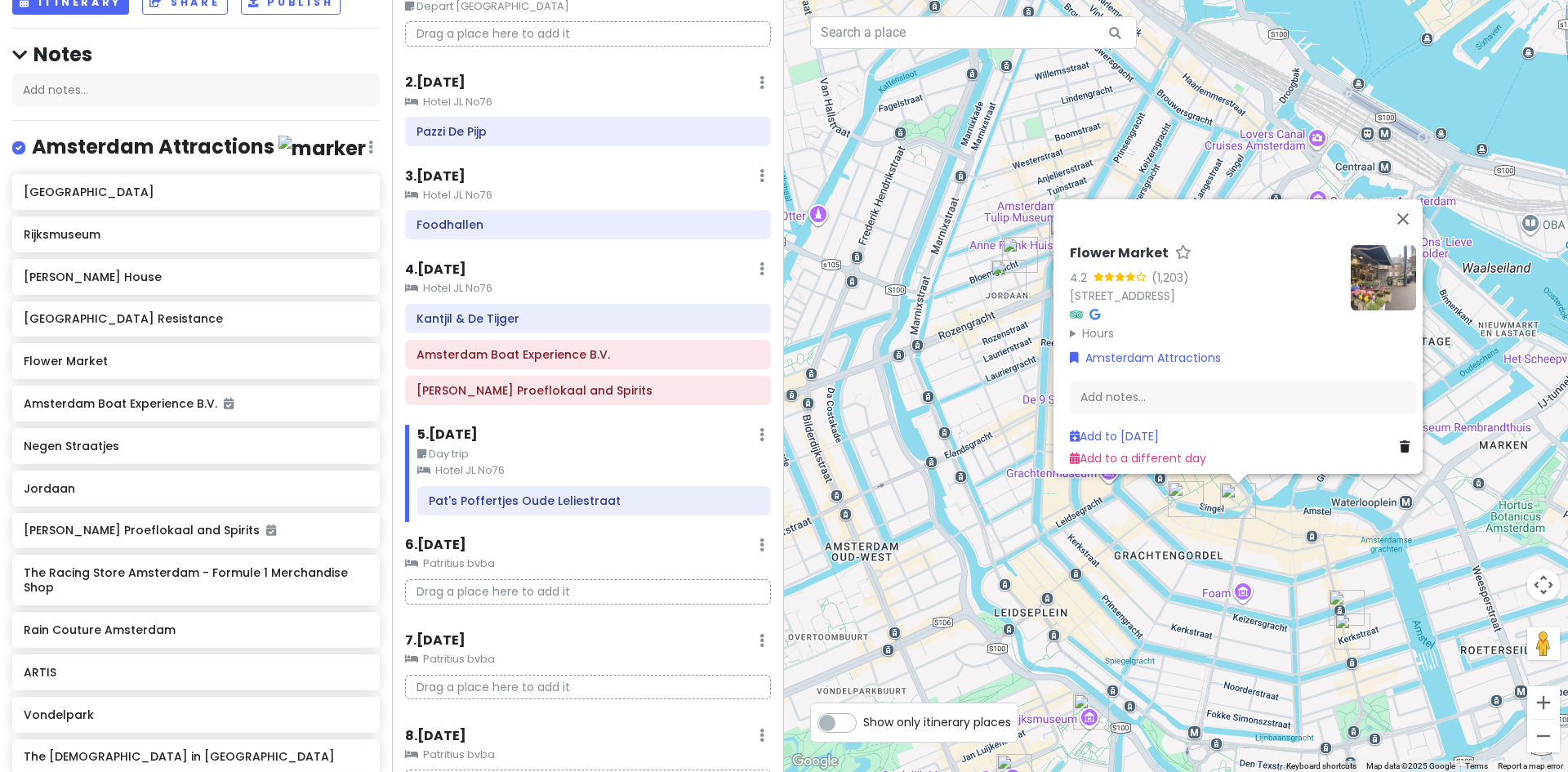
click at [1104, 326] on summary "Hours" at bounding box center [1203, 332] width 268 height 18
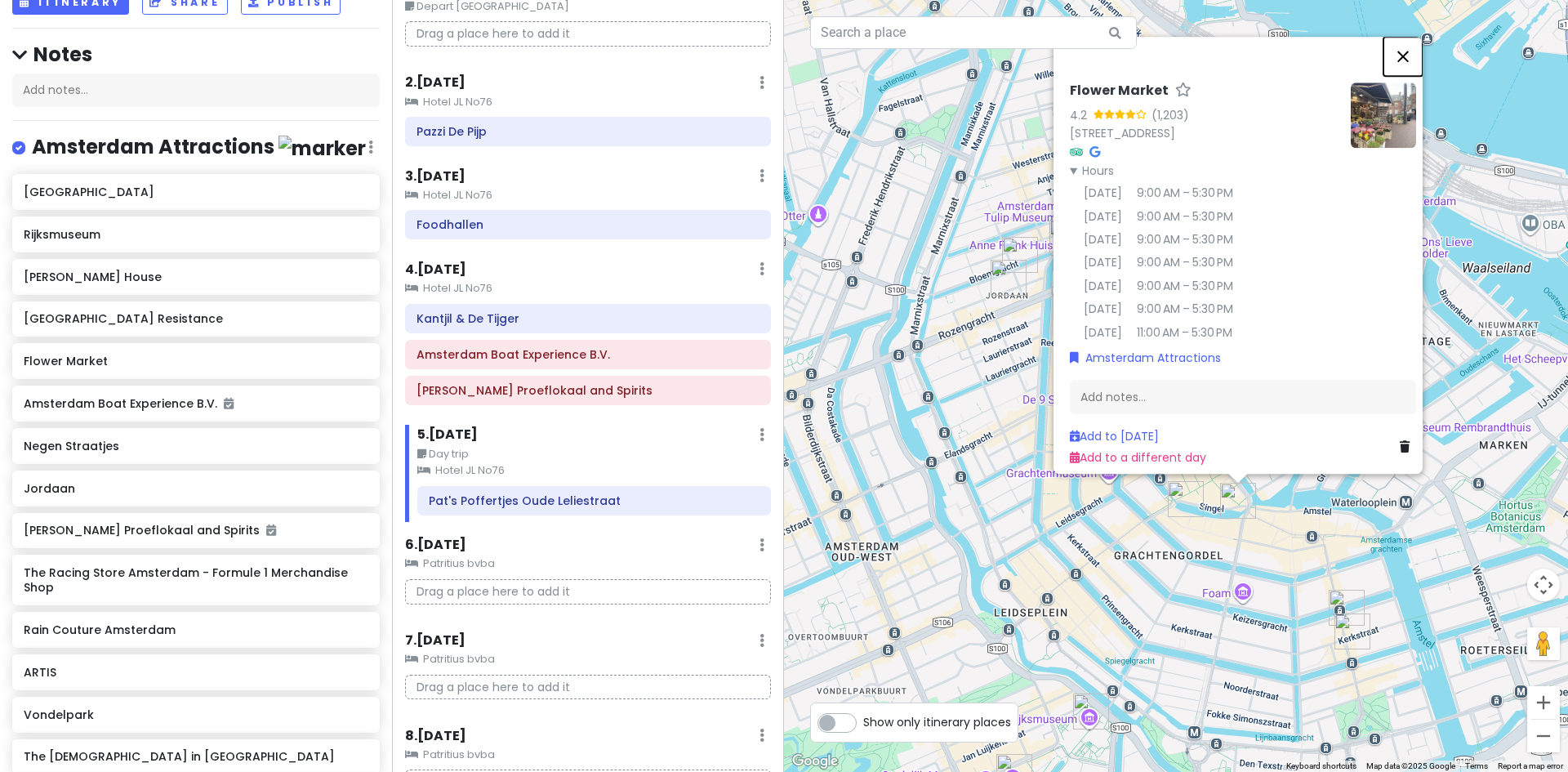
click at [1413, 49] on button "Close" at bounding box center [1403, 56] width 39 height 39
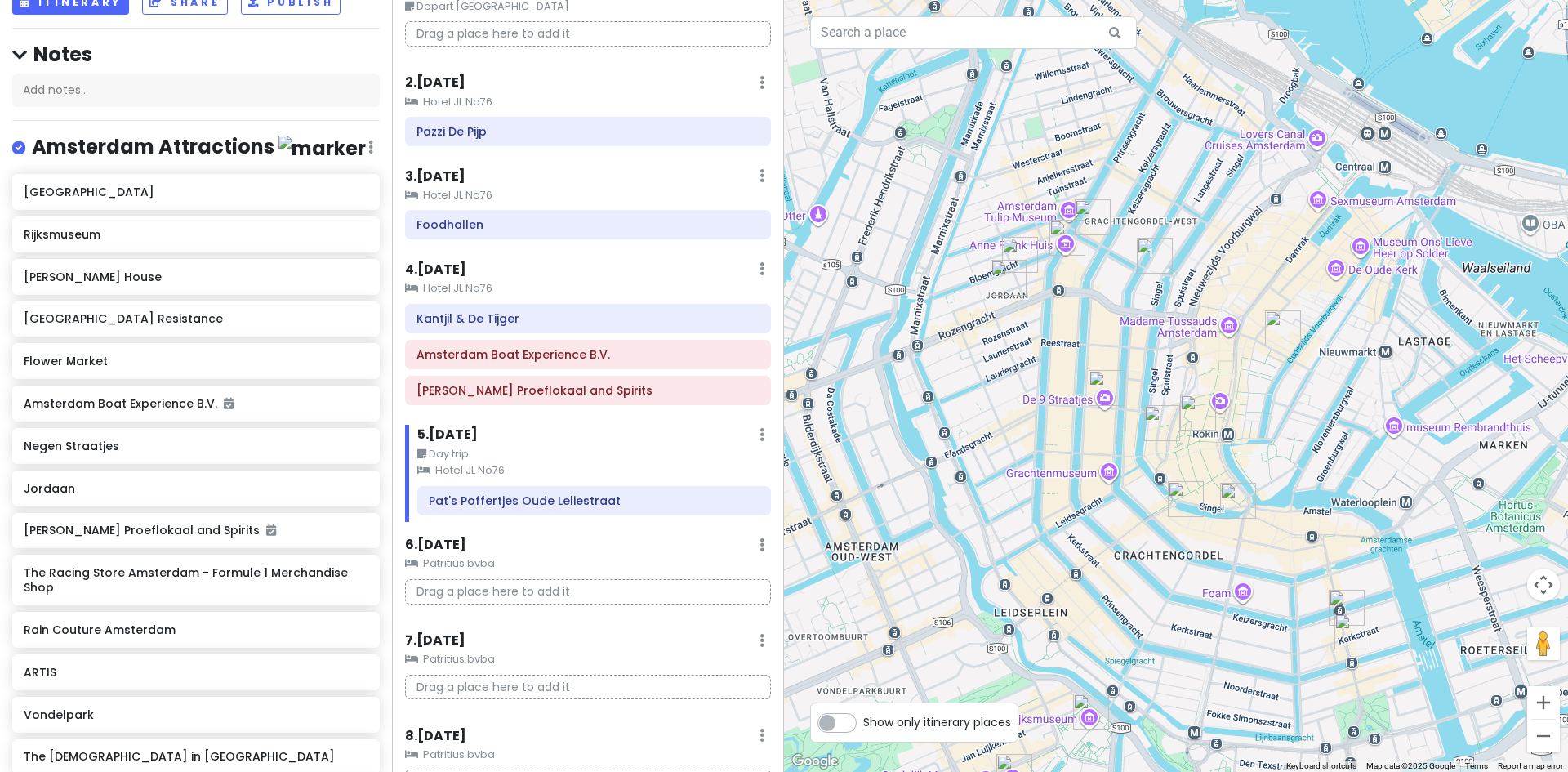
click at [1195, 414] on img "The Racing Store Amsterdam - Formule 1 Merchandise Shop" at bounding box center [1198, 412] width 36 height 36
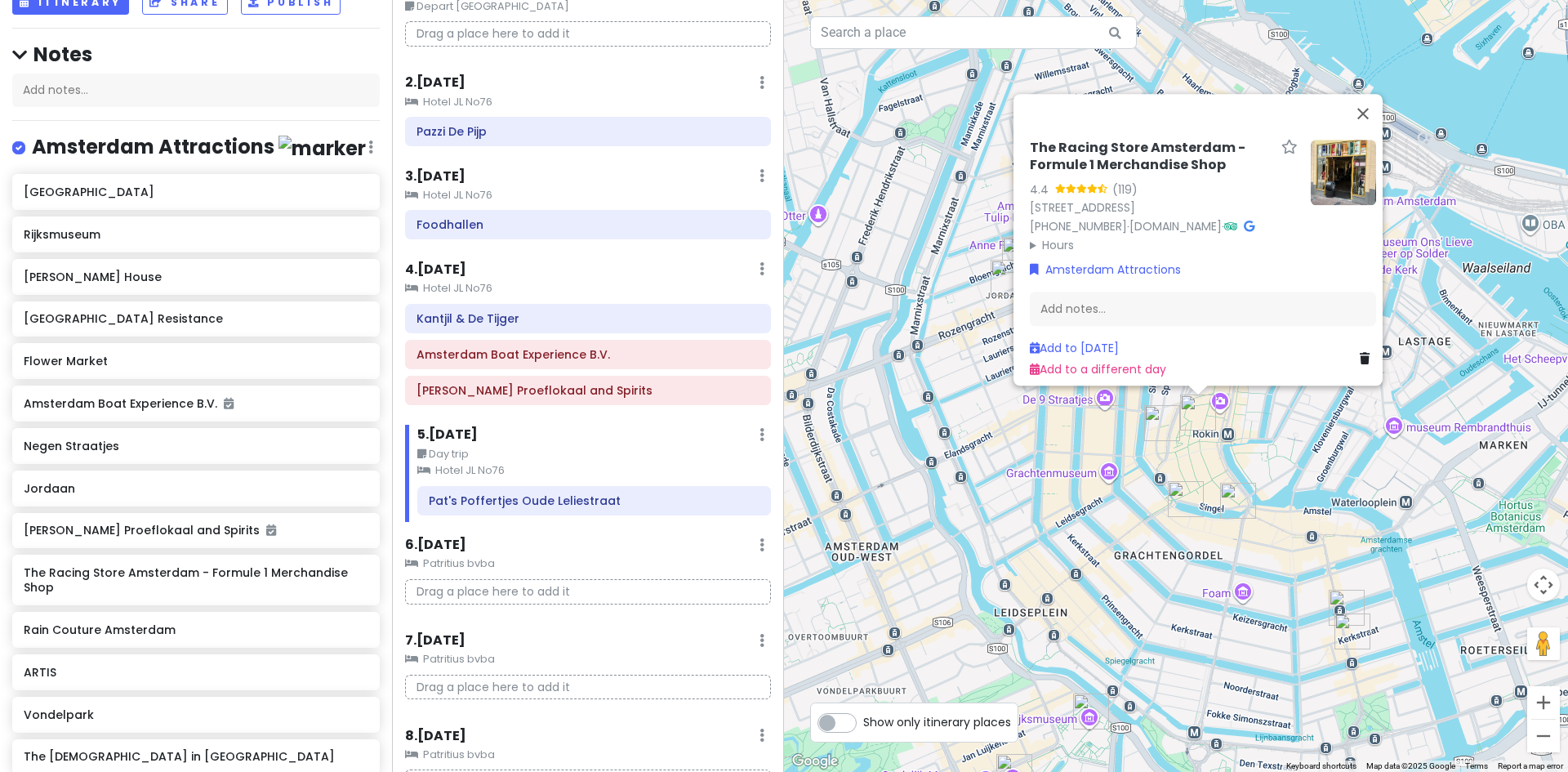
click at [1049, 235] on summary "Hours" at bounding box center [1164, 244] width 268 height 18
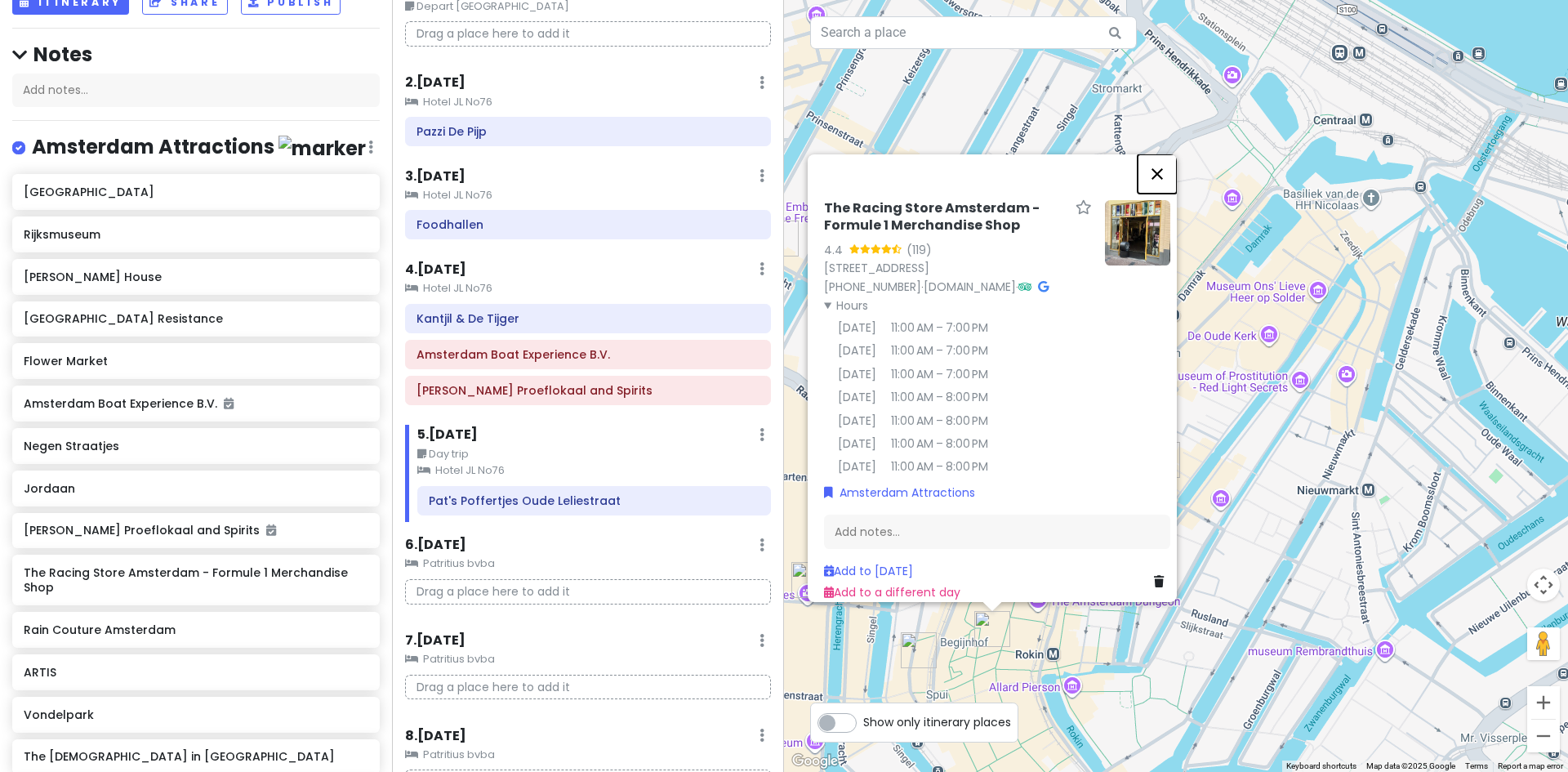
click at [1156, 158] on button "Close" at bounding box center [1157, 174] width 39 height 39
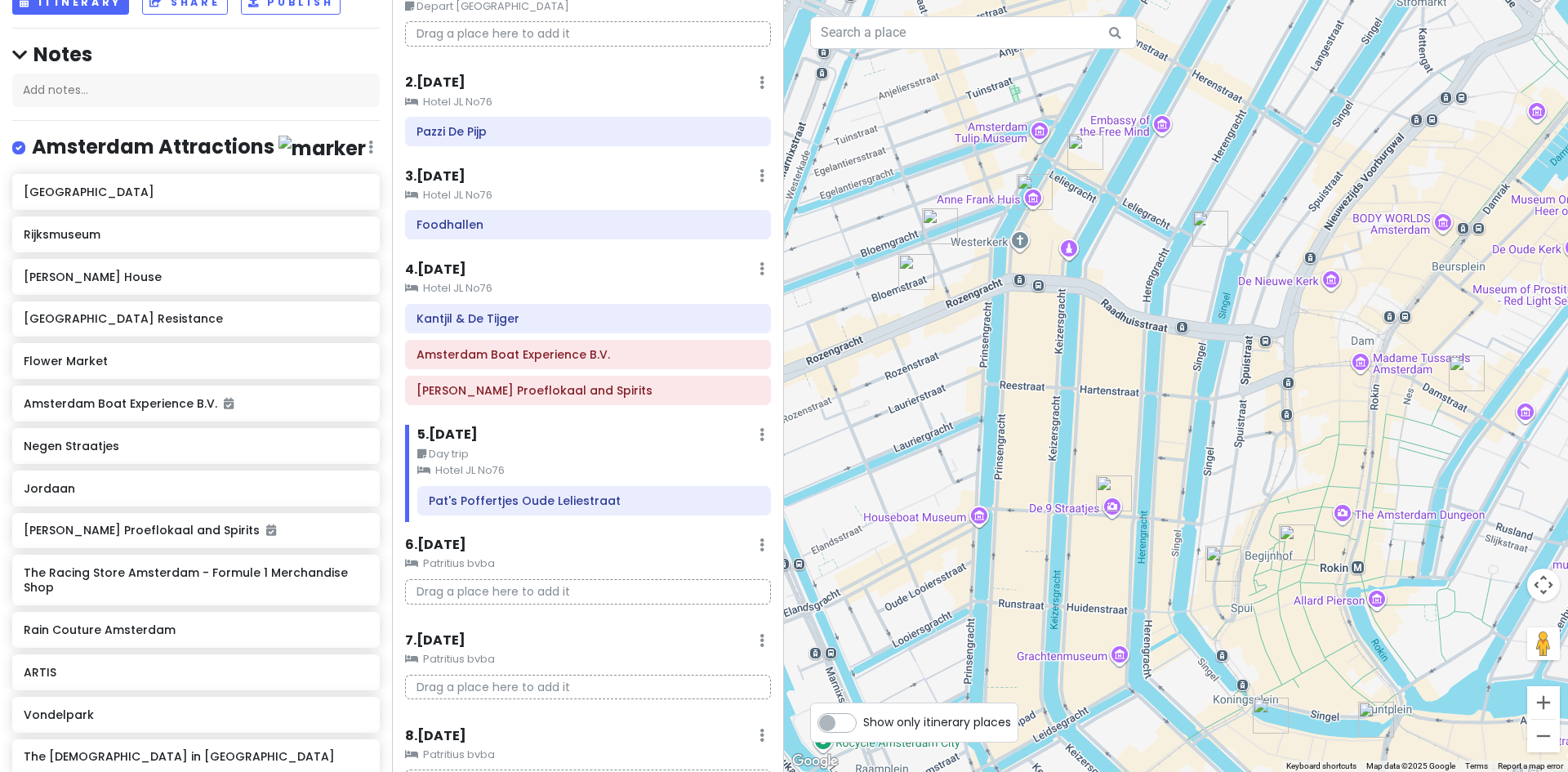
drag, startPoint x: 1090, startPoint y: 279, endPoint x: 1314, endPoint y: 172, distance: 248.2
click at [1314, 172] on div at bounding box center [1176, 386] width 784 height 772
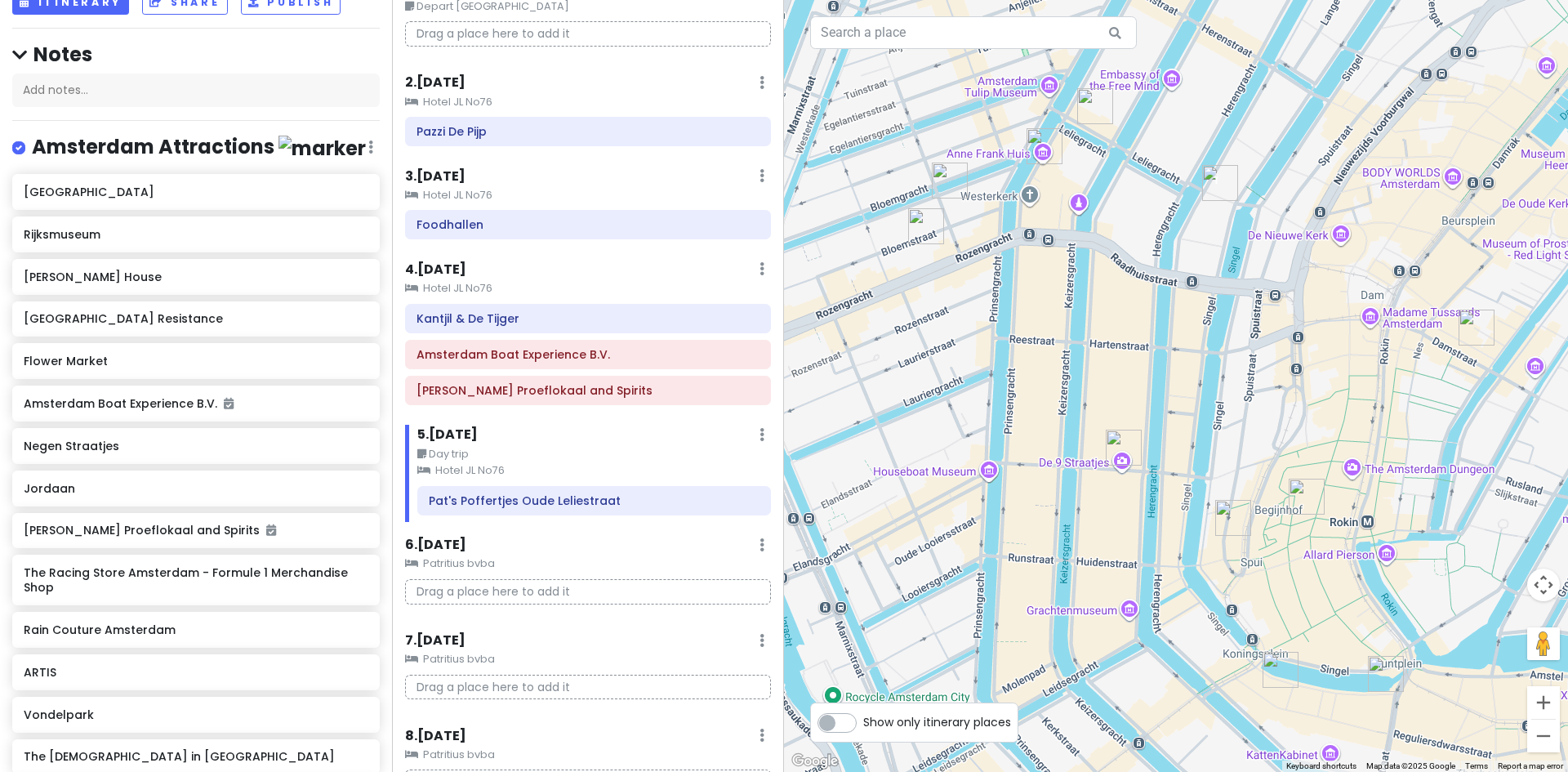
click at [932, 228] on img "Jordaan" at bounding box center [925, 226] width 36 height 36
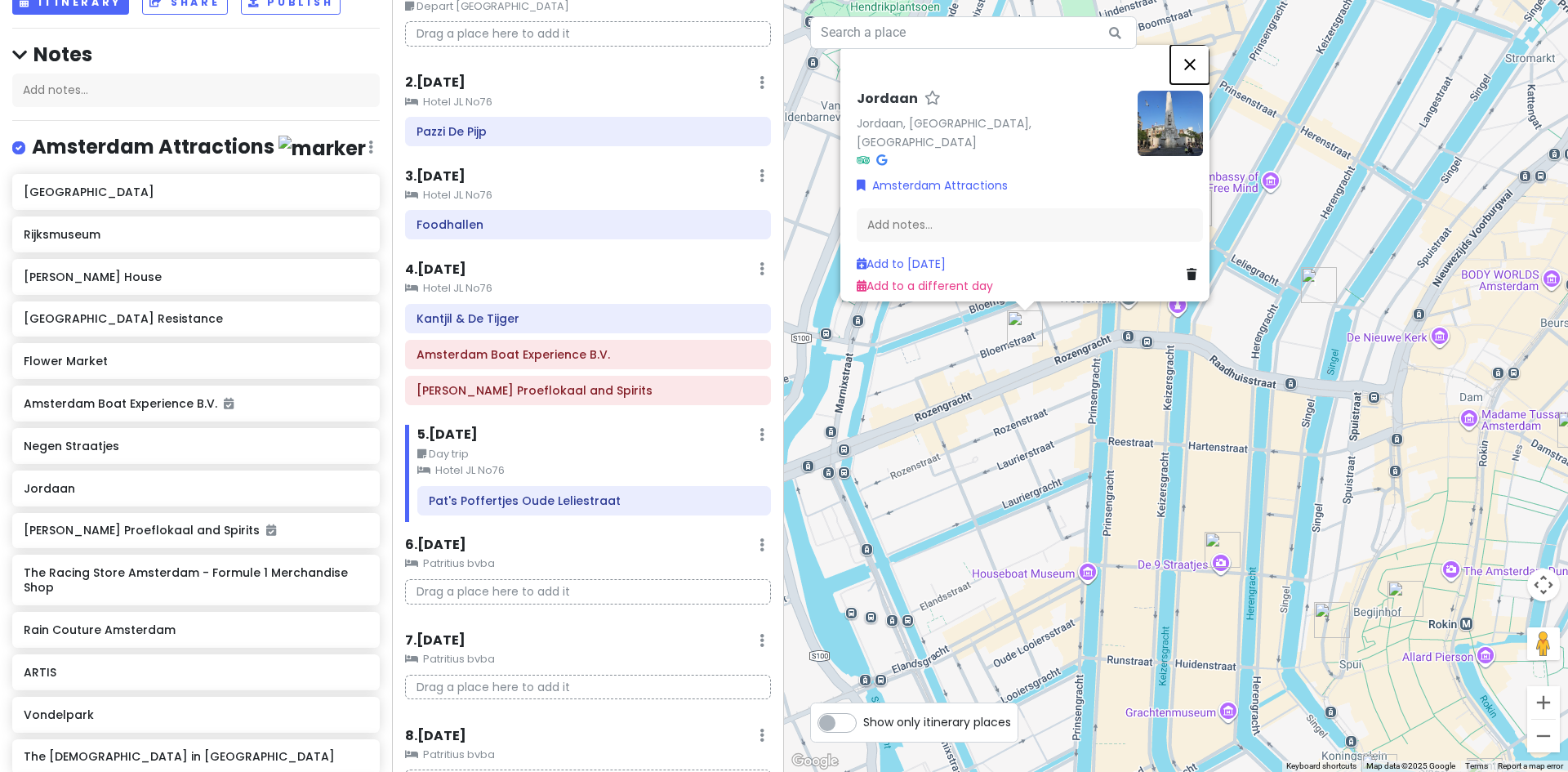
click at [1199, 70] on button "Close" at bounding box center [1189, 64] width 39 height 39
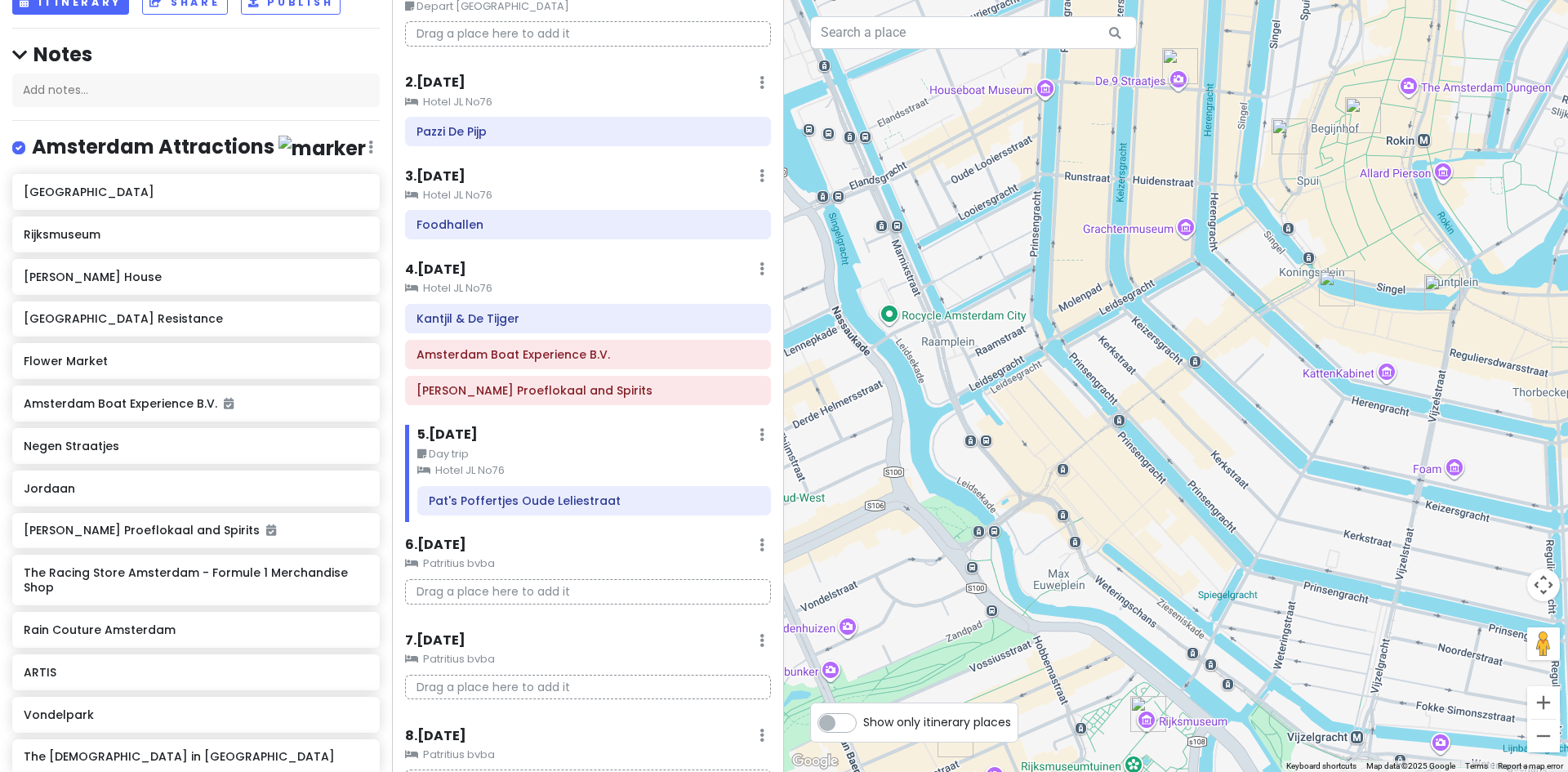
drag, startPoint x: 1035, startPoint y: 562, endPoint x: 992, endPoint y: 168, distance: 396.3
click at [984, 155] on div at bounding box center [1176, 386] width 784 height 772
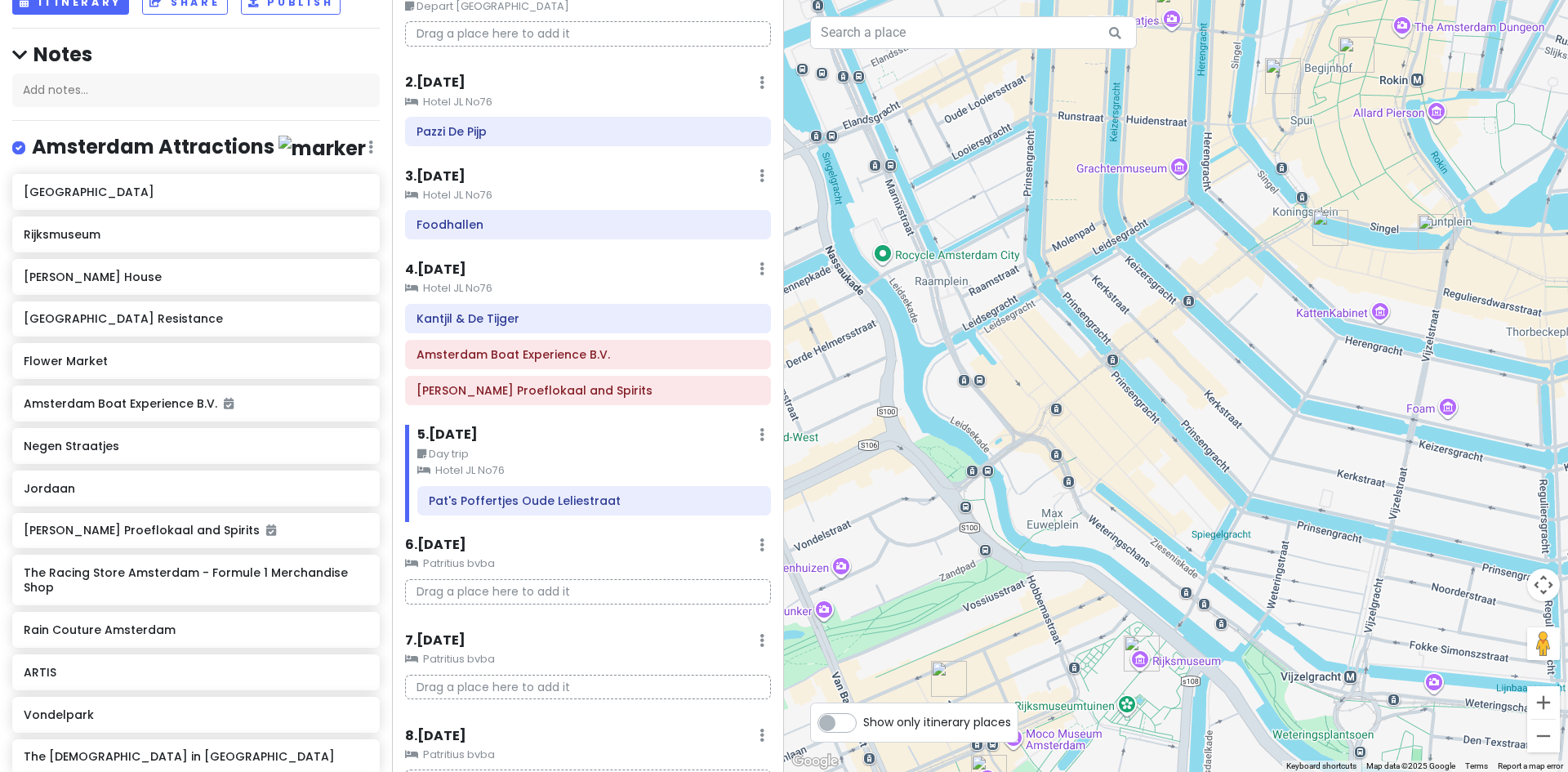
click at [1138, 651] on img "Rijksmuseum" at bounding box center [1141, 653] width 36 height 36
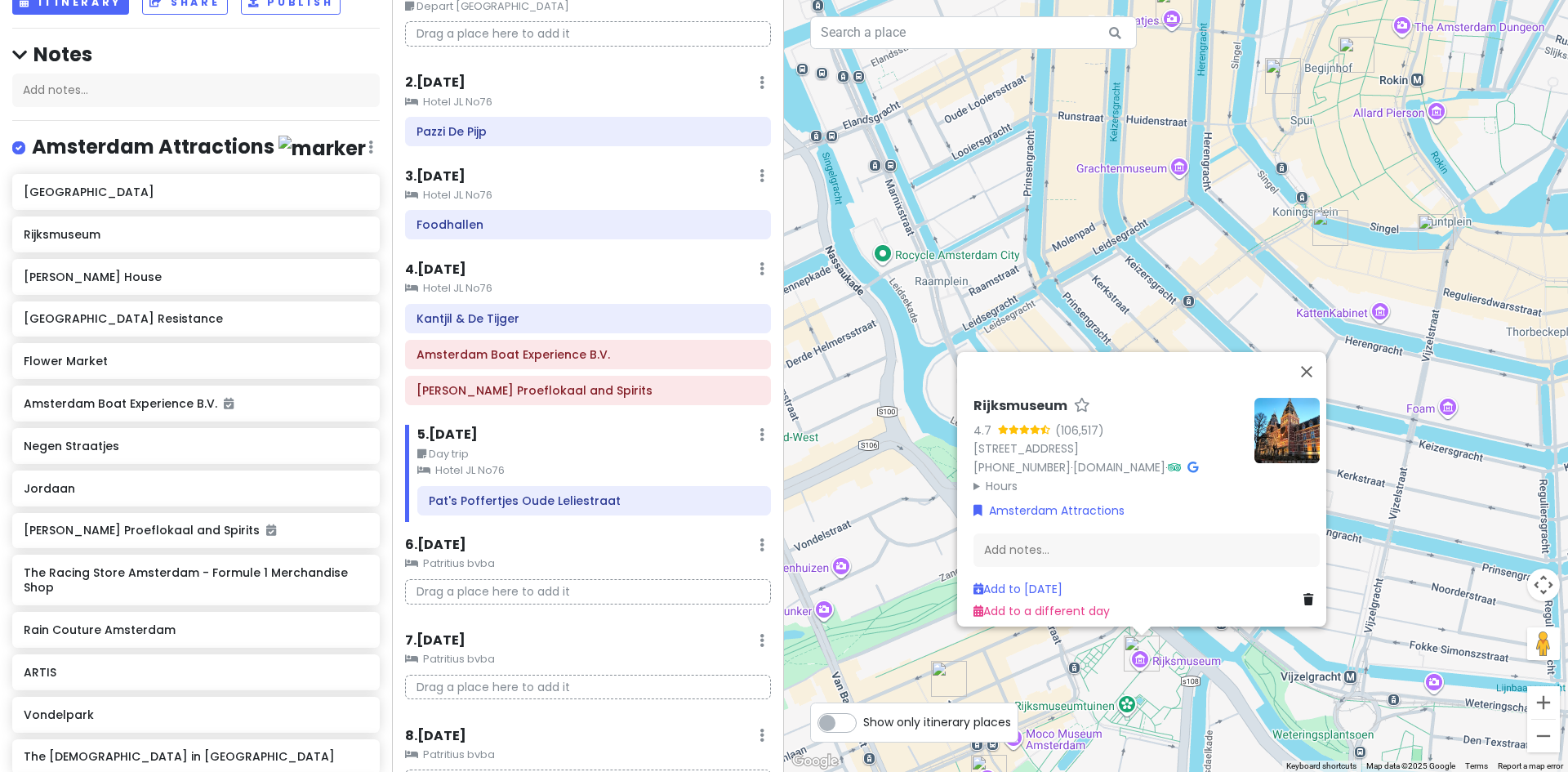
click at [989, 476] on summary "Hours" at bounding box center [1107, 485] width 268 height 18
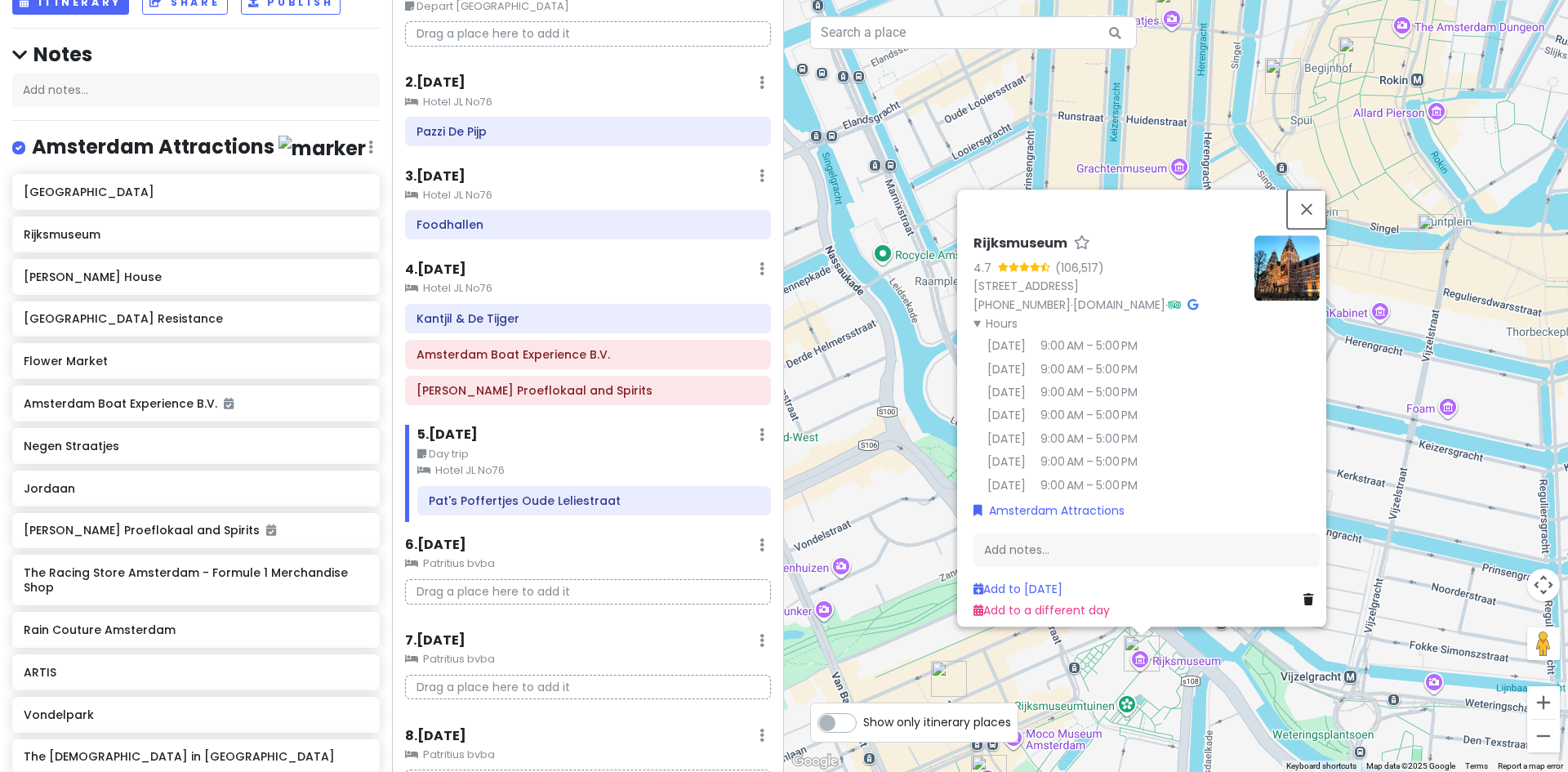
click at [1310, 194] on button "Close" at bounding box center [1306, 209] width 39 height 39
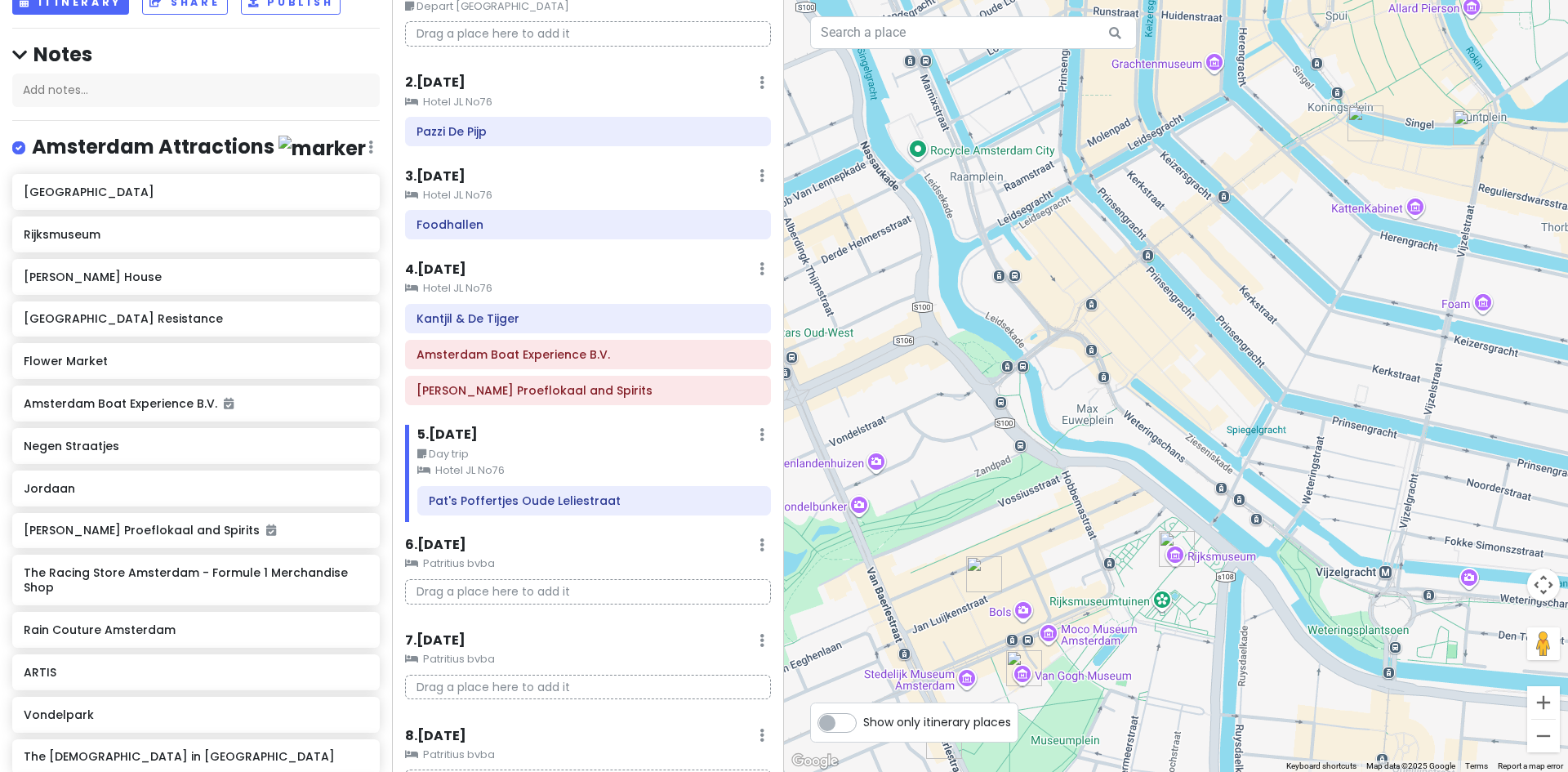
drag, startPoint x: 915, startPoint y: 595, endPoint x: 951, endPoint y: 488, distance: 112.9
click at [946, 487] on div at bounding box center [1176, 386] width 784 height 772
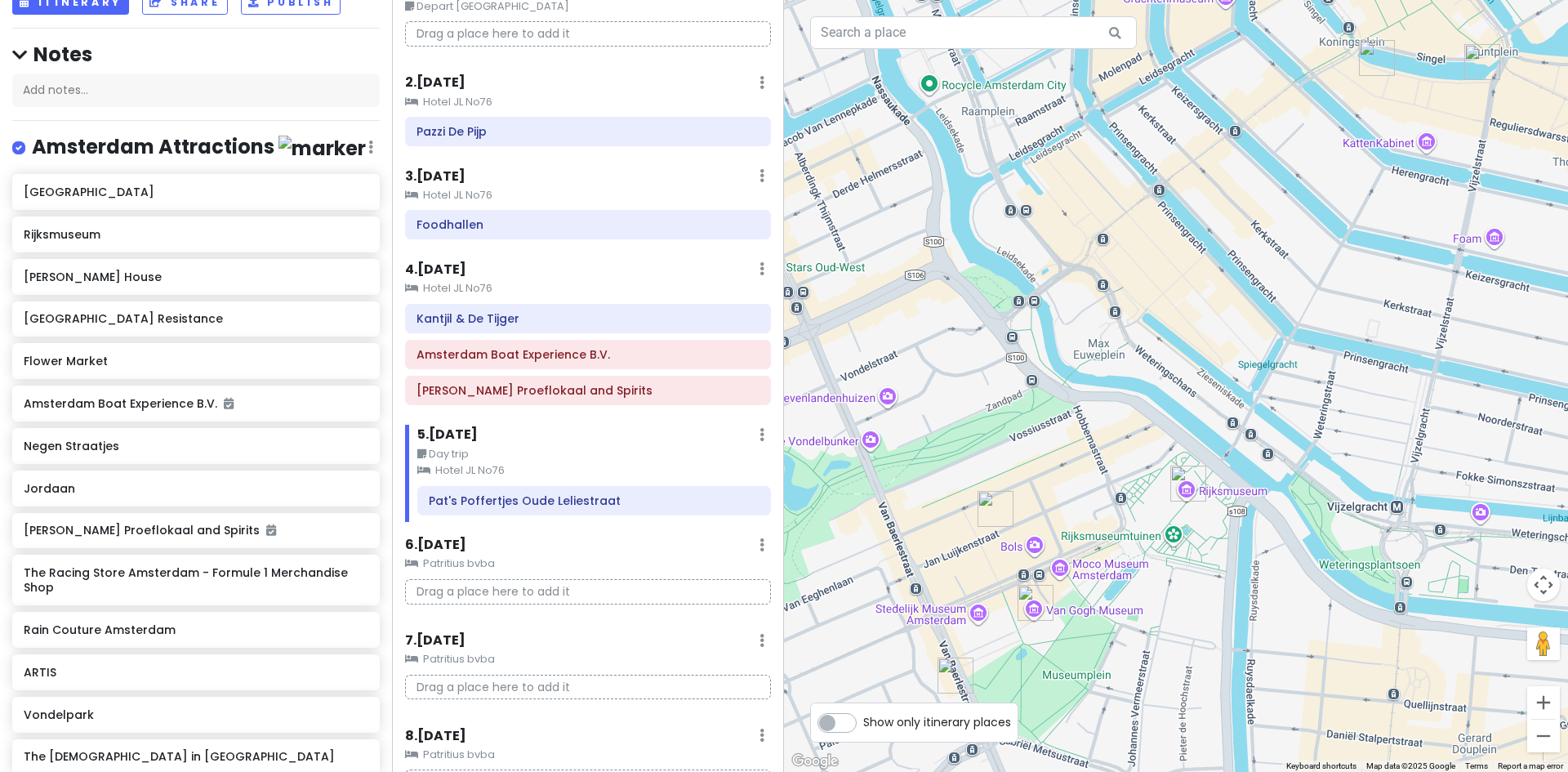
click at [1033, 596] on img "Van Gogh Museum" at bounding box center [1035, 603] width 36 height 36
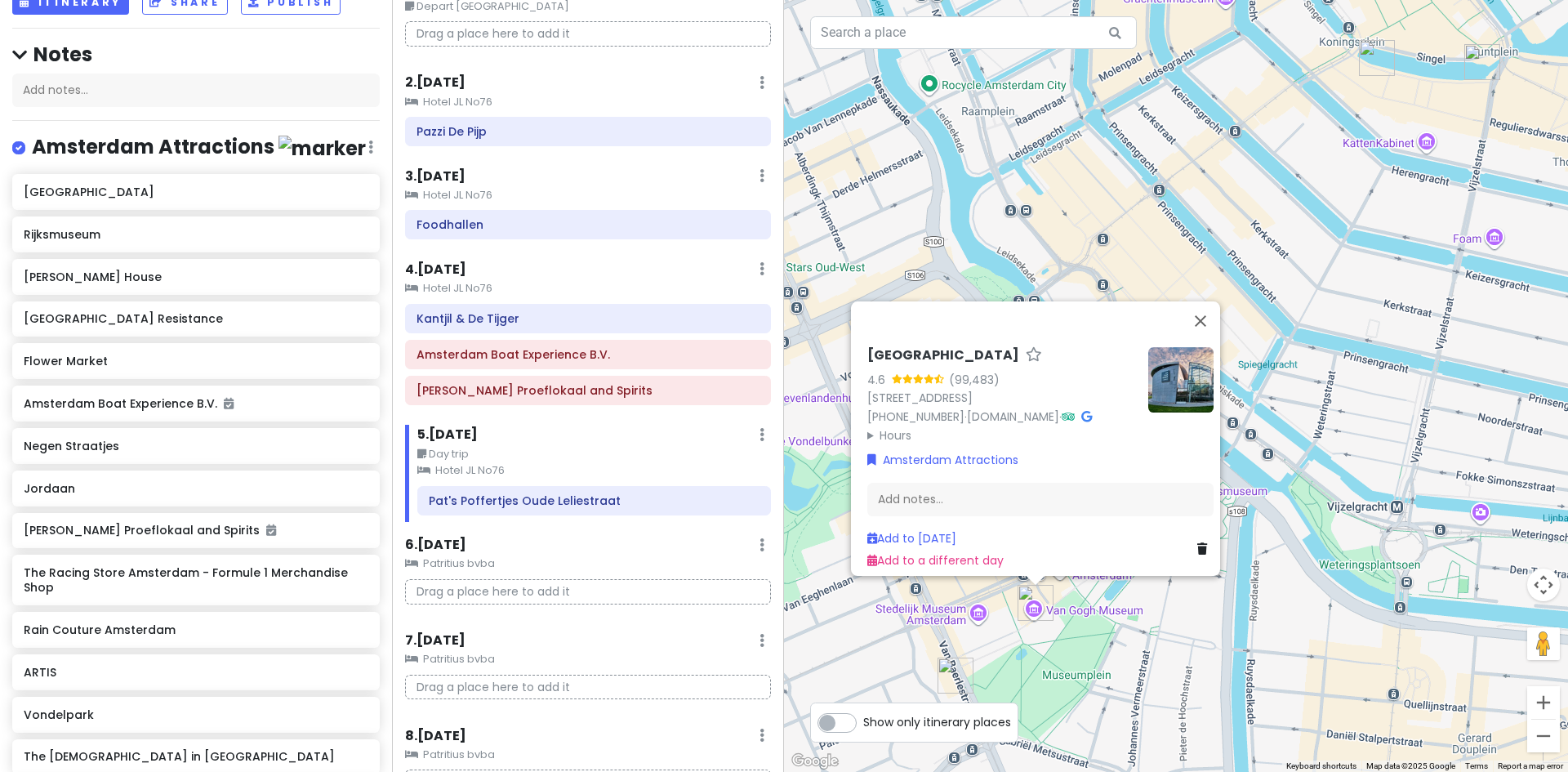
click at [902, 426] on summary "Hours" at bounding box center [1001, 434] width 268 height 18
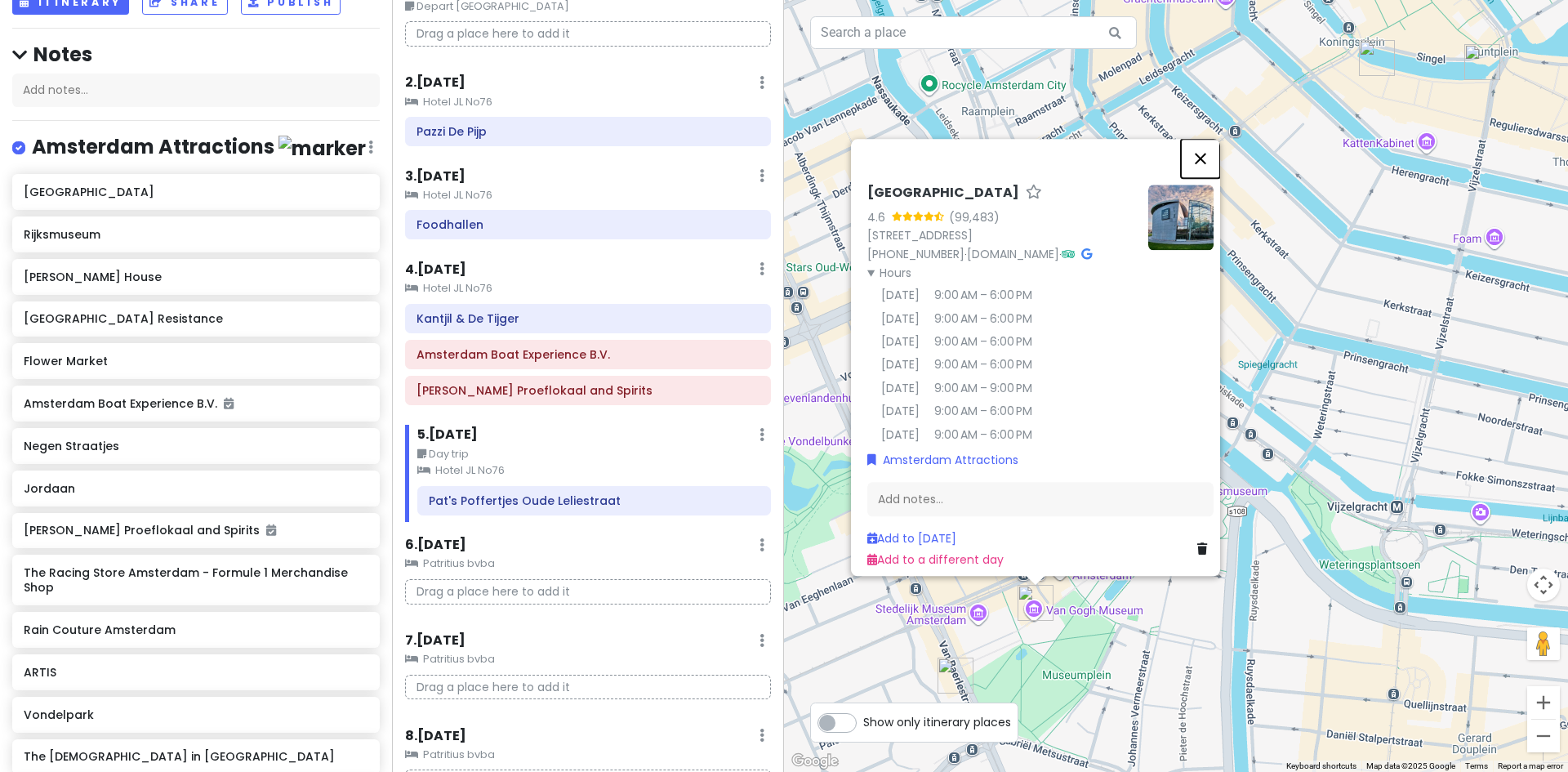
click at [1204, 140] on button "Close" at bounding box center [1200, 158] width 39 height 39
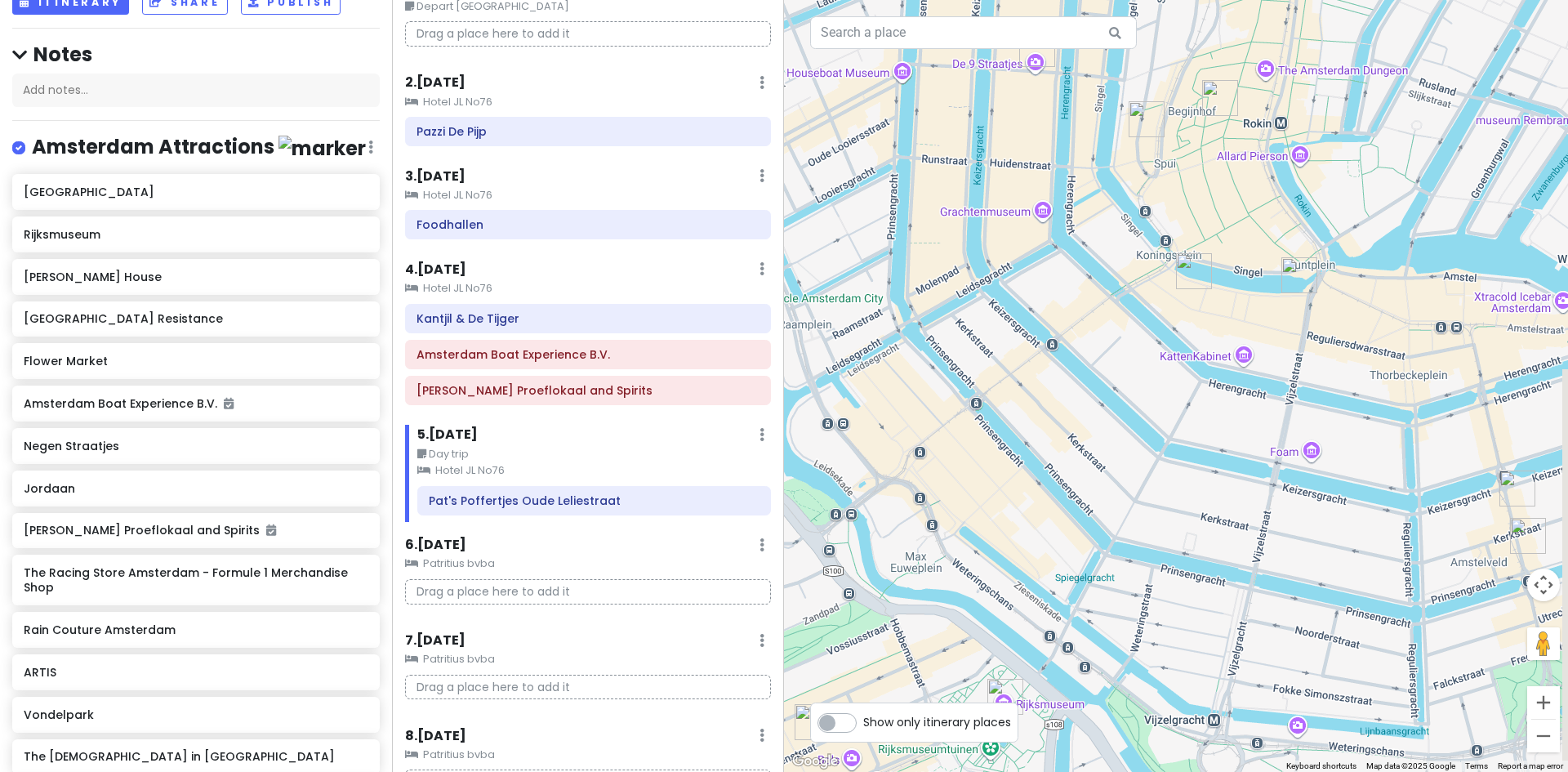
drag, startPoint x: 1310, startPoint y: 418, endPoint x: 1057, endPoint y: 679, distance: 363.5
click at [1057, 679] on div at bounding box center [1176, 386] width 784 height 772
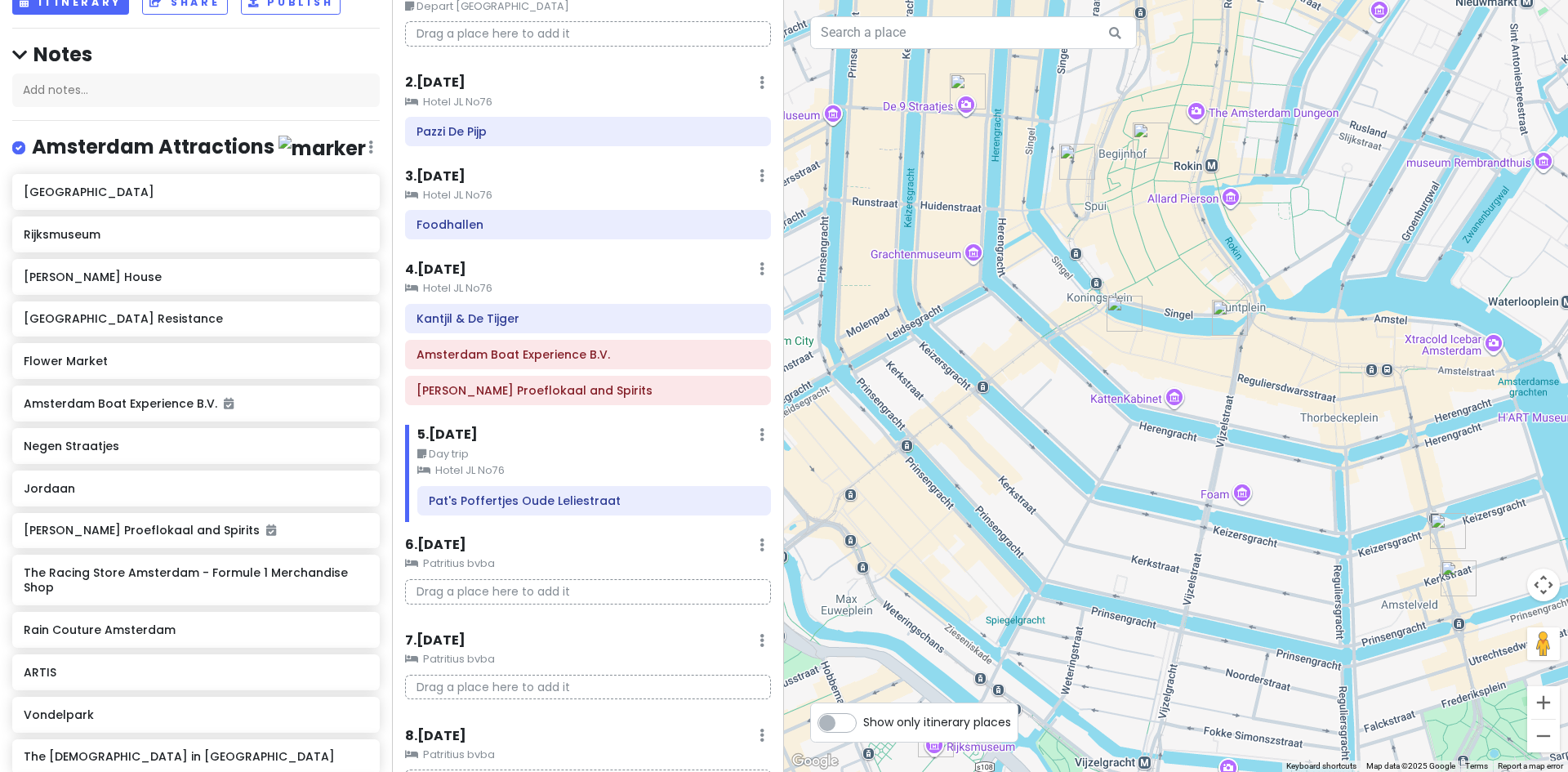
click at [1226, 325] on img "Flower Market" at bounding box center [1229, 317] width 36 height 36
click at [1225, 320] on img "Flower Market" at bounding box center [1229, 317] width 36 height 36
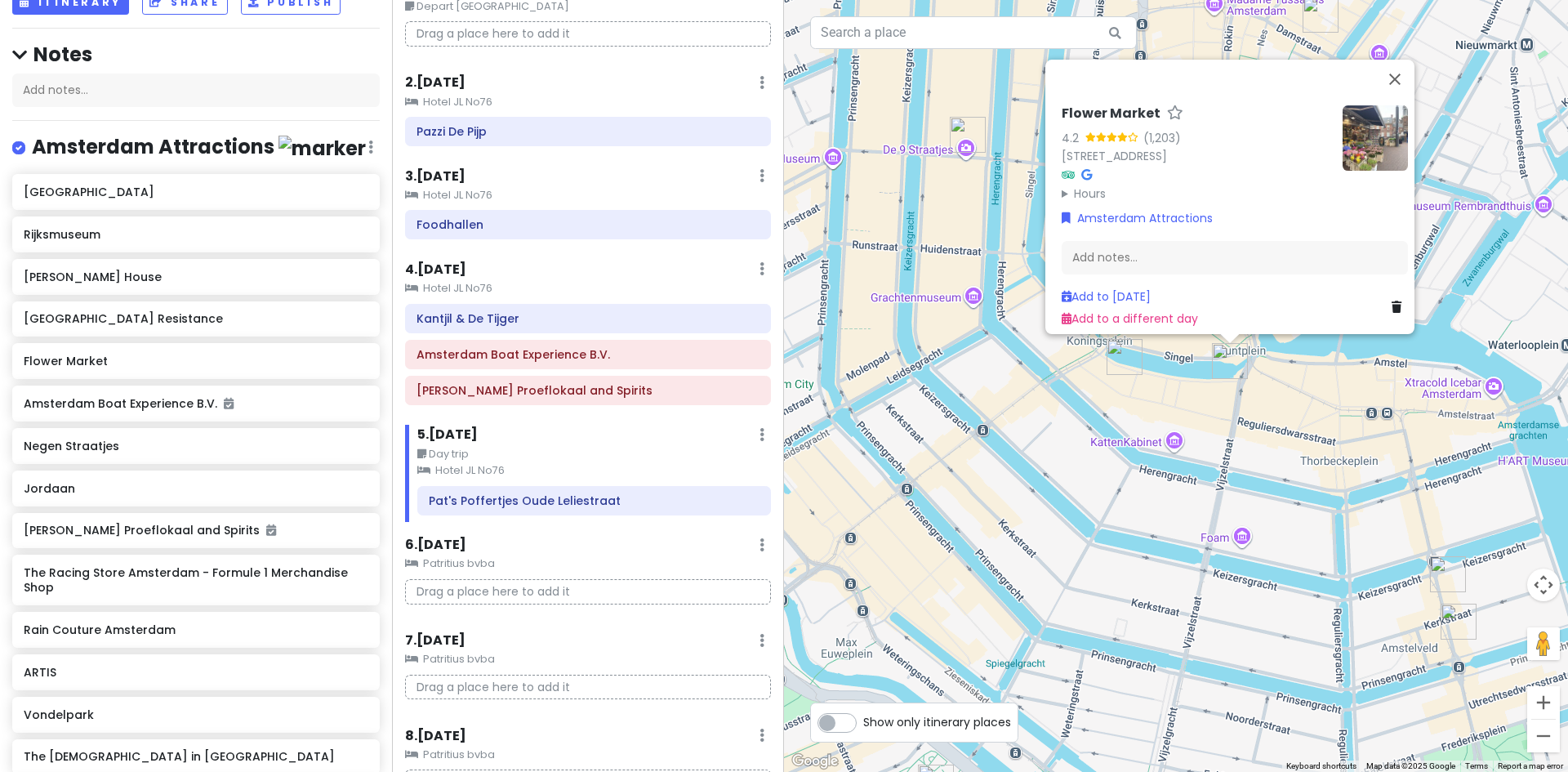
click at [1095, 183] on summary "Hours" at bounding box center [1195, 192] width 268 height 18
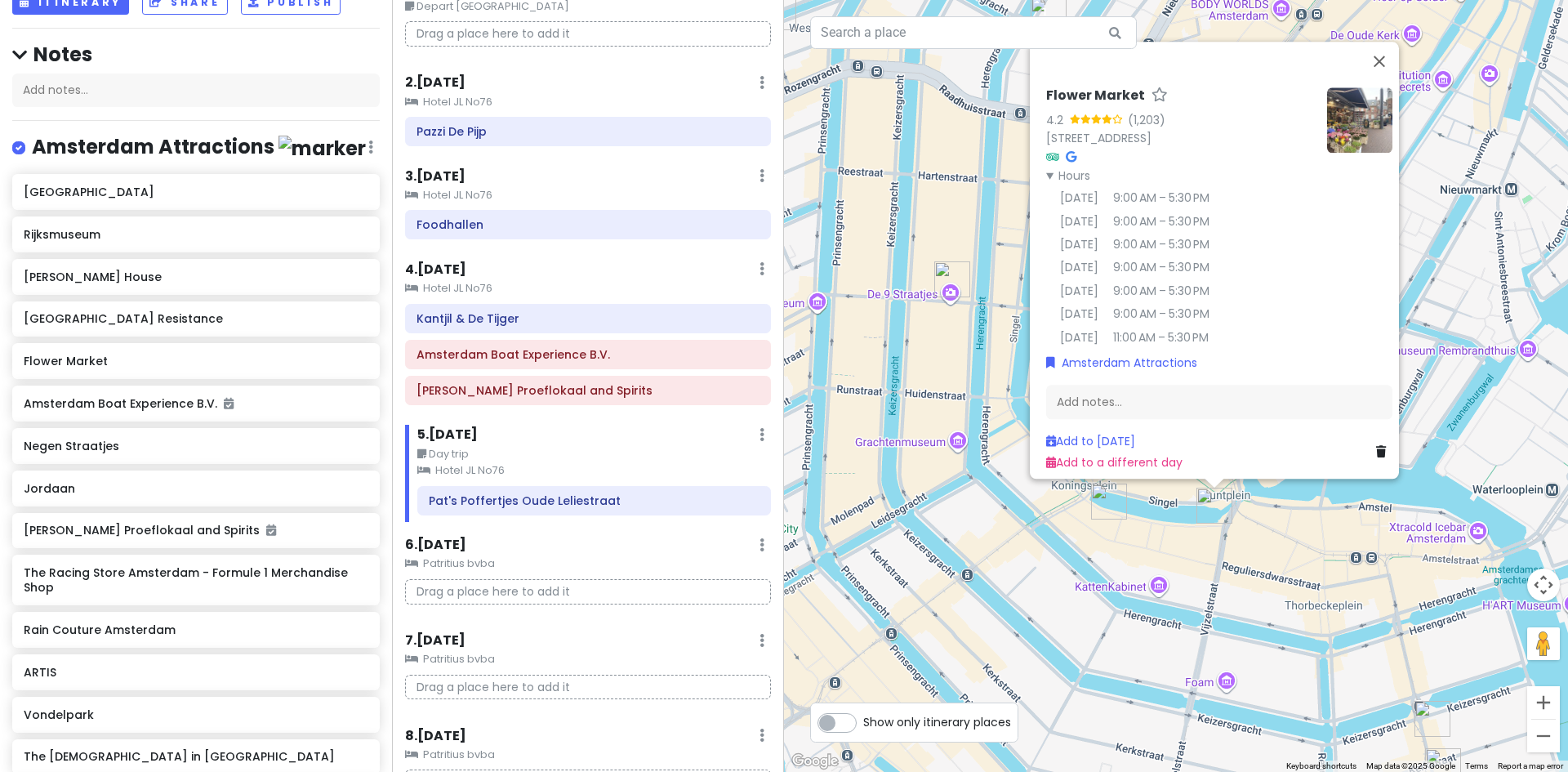
drag, startPoint x: 929, startPoint y: 243, endPoint x: 1097, endPoint y: 194, distance: 175.0
click at [905, 384] on div "Flower Market 4.2 (1,203) Singel 630, 600 Amsterdam, Netherlands Hours Monday 9…" at bounding box center [1176, 386] width 784 height 772
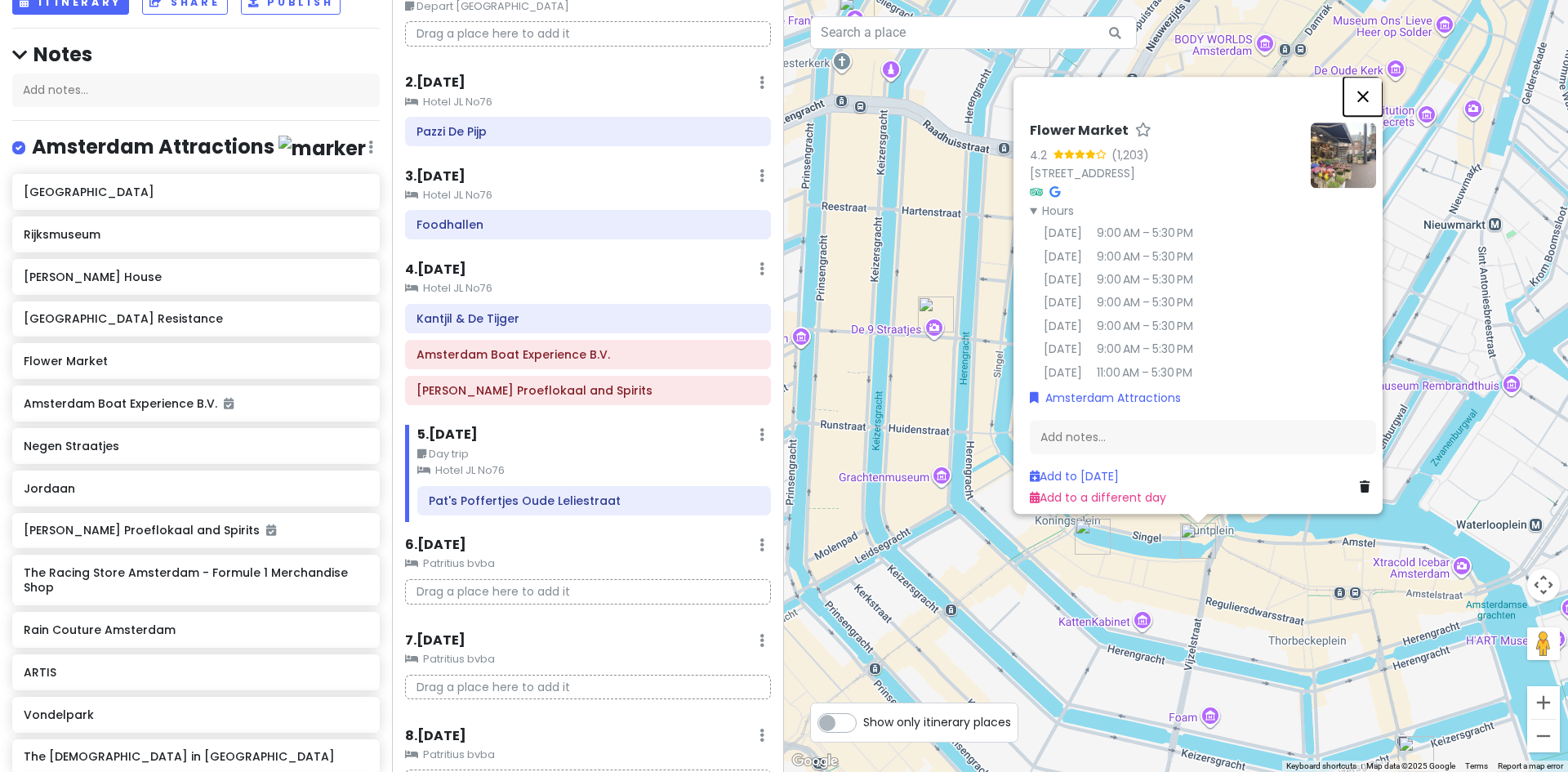
click at [1372, 83] on button "Close" at bounding box center [1363, 96] width 39 height 39
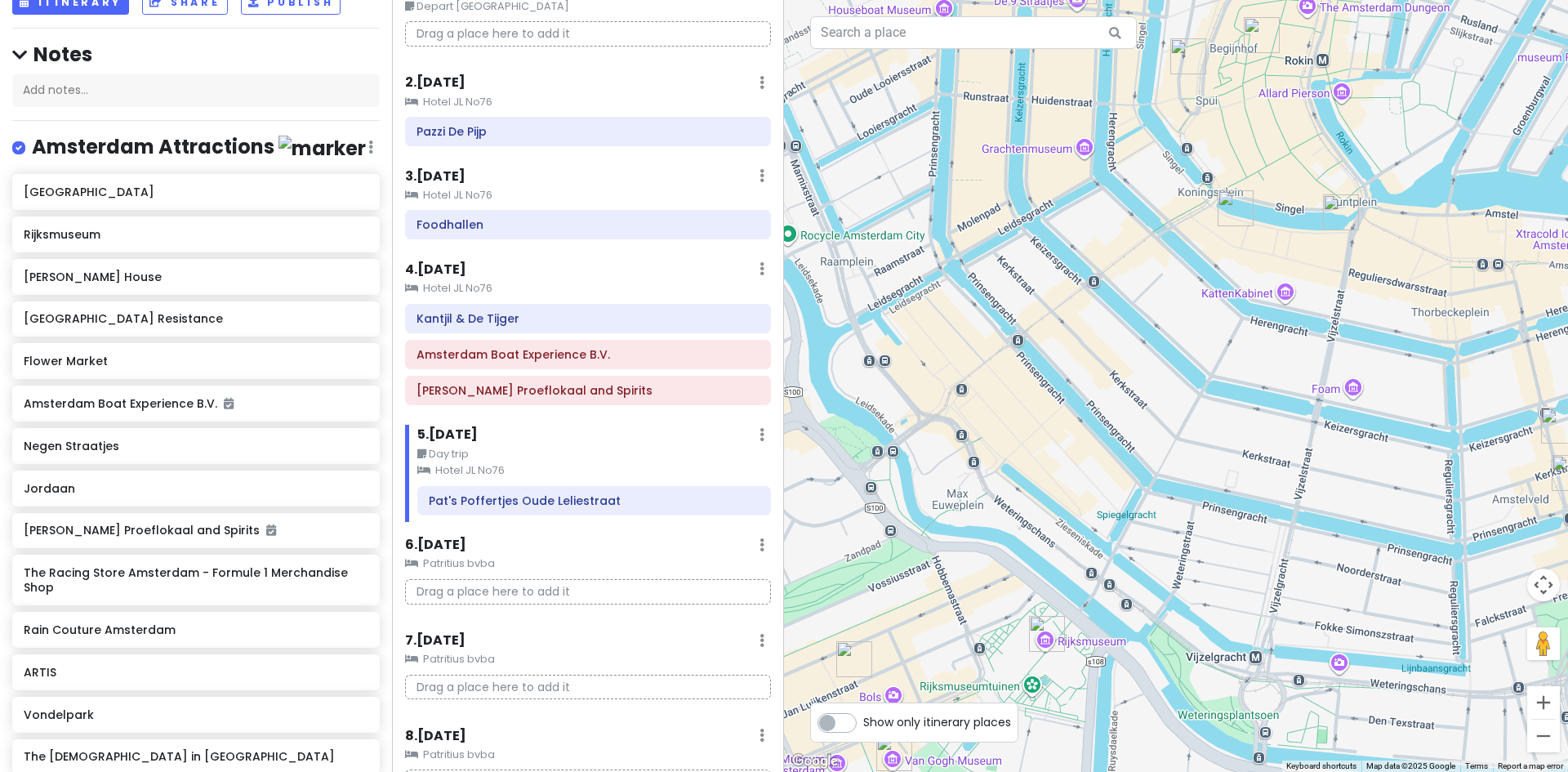
drag, startPoint x: 966, startPoint y: 603, endPoint x: 1052, endPoint y: 315, distance: 300.6
click at [1103, 297] on div at bounding box center [1176, 386] width 784 height 772
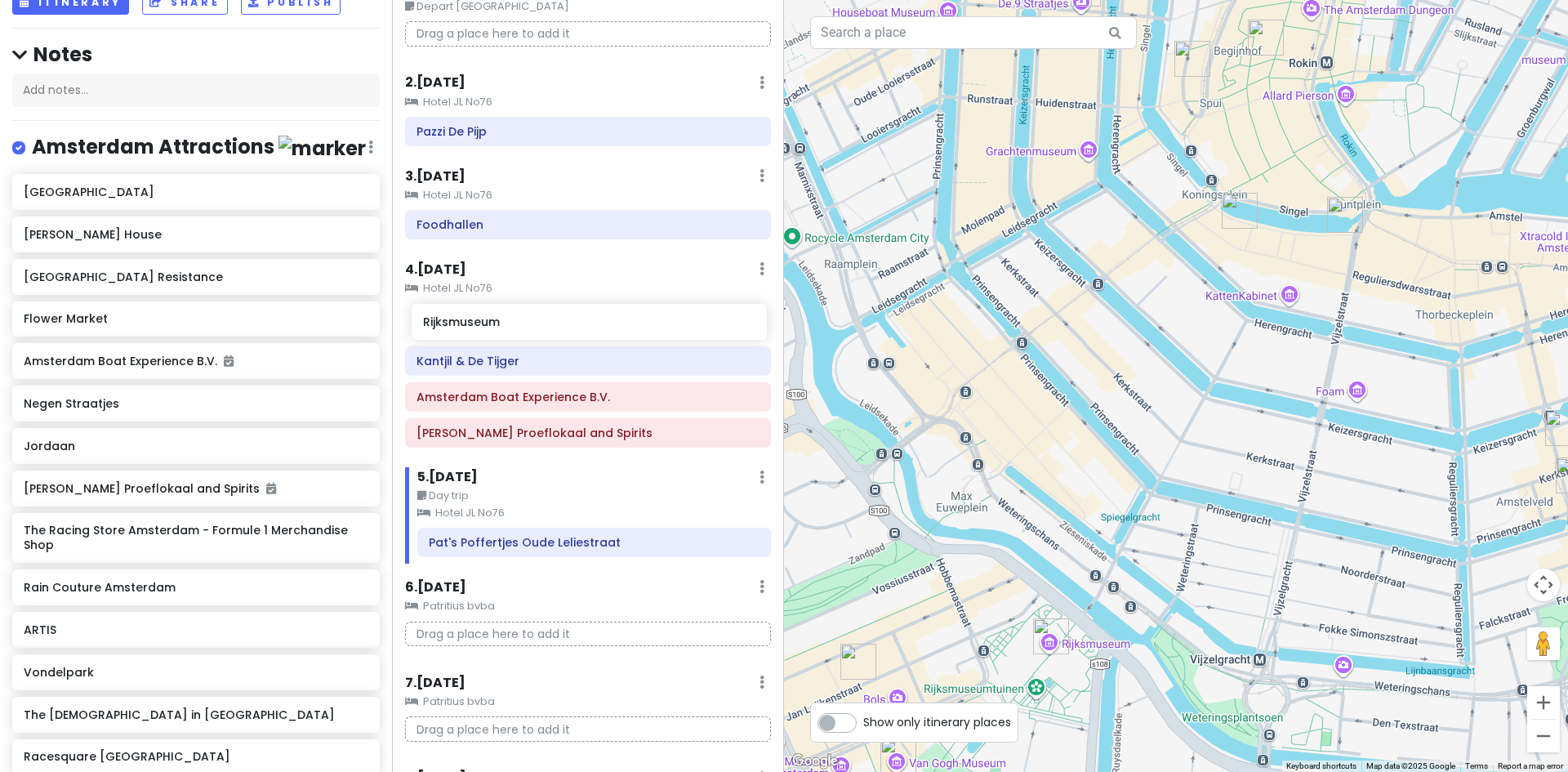
drag, startPoint x: 57, startPoint y: 235, endPoint x: 456, endPoint y: 324, distance: 408.8
click at [456, 324] on div "Europe 2026 Private Change Dates Make a Copy Delete Trip Give Feedback 💡 Suppor…" at bounding box center [784, 386] width 1568 height 772
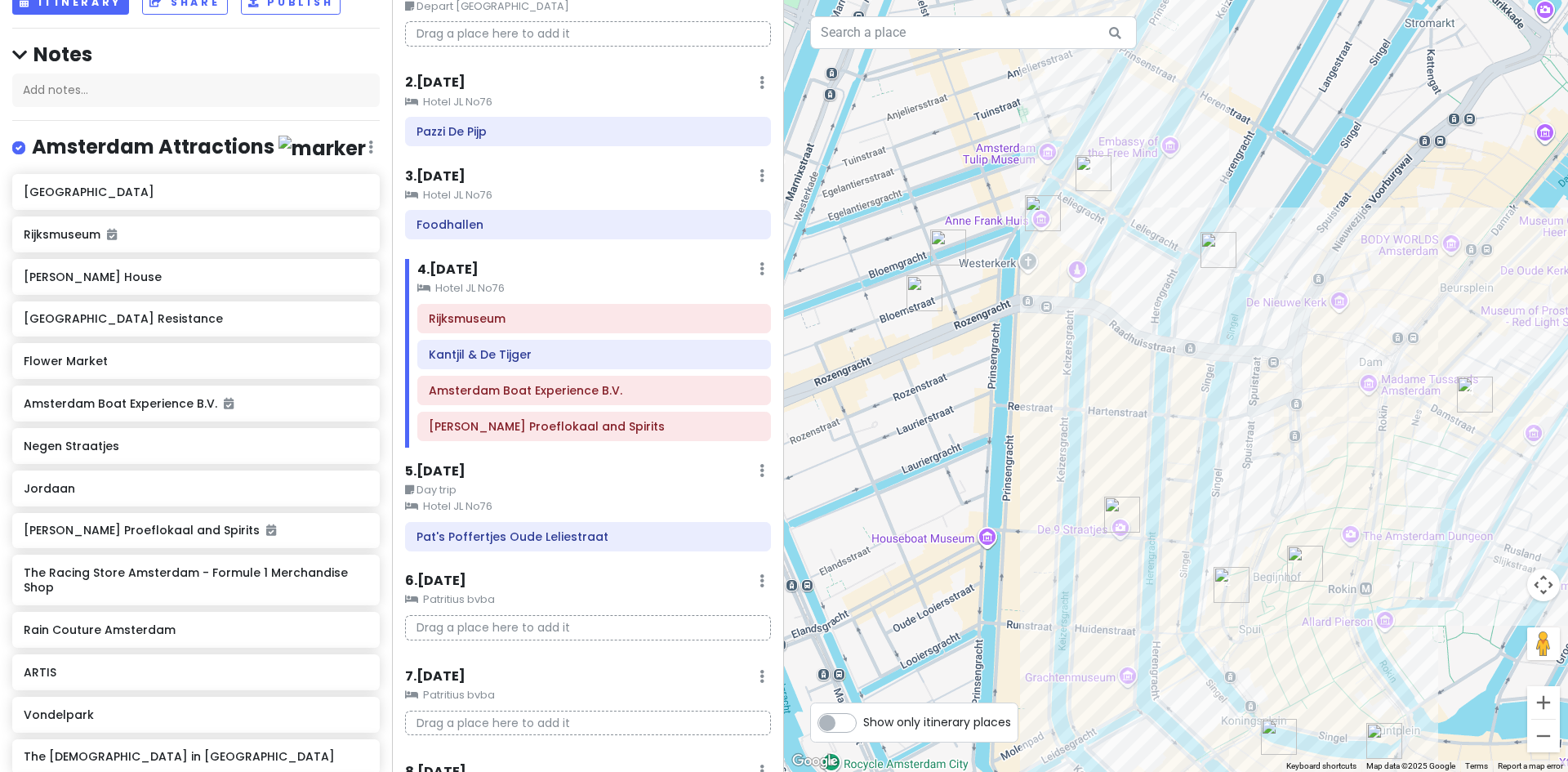
drag, startPoint x: 1323, startPoint y: 271, endPoint x: 1382, endPoint y: 810, distance: 542.2
click at [1382, 771] on html "Europe 2026 Private Change Dates Make a Copy Delete Trip Give Feedback 💡 Suppor…" at bounding box center [784, 386] width 1568 height 772
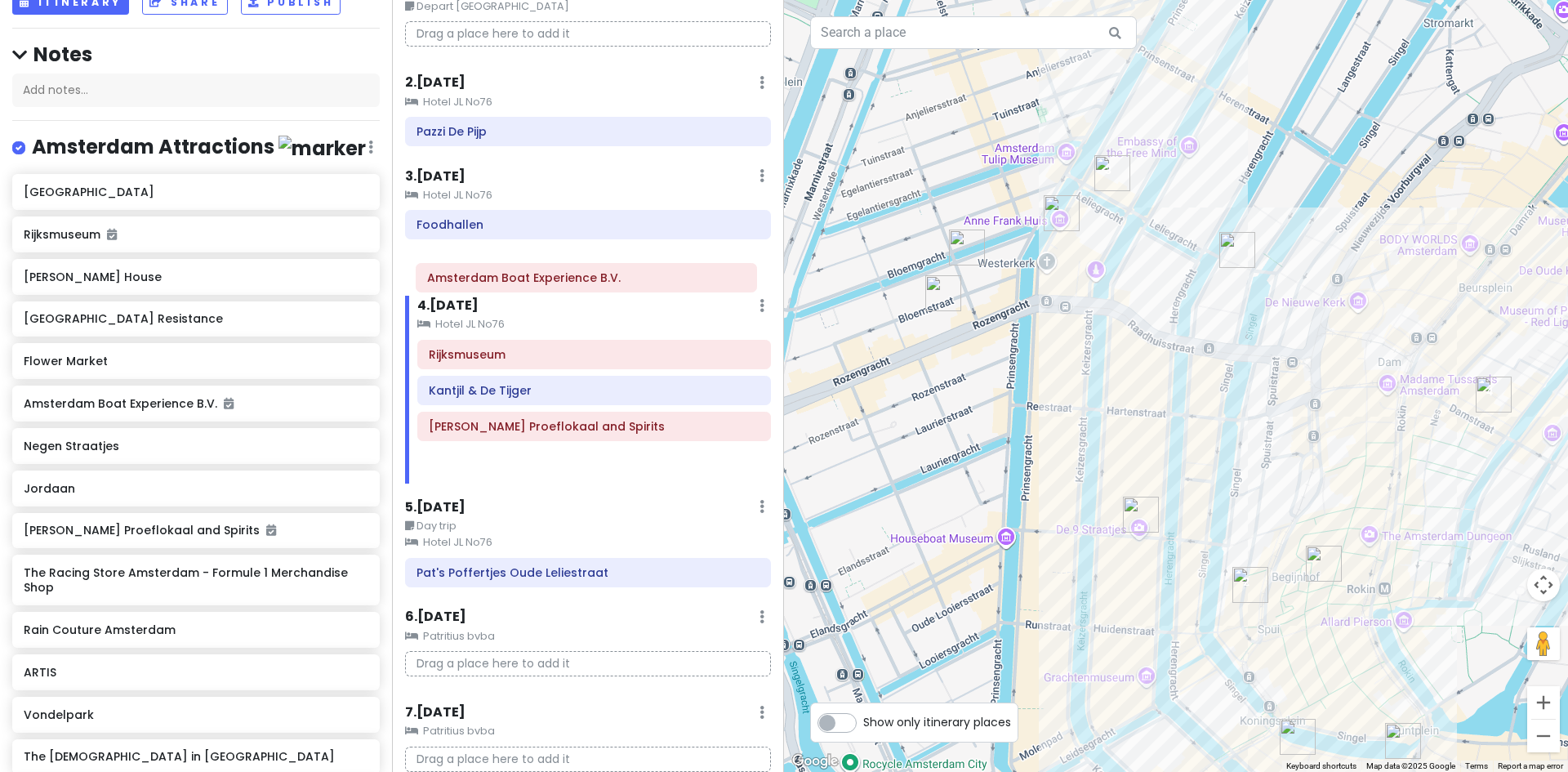
drag, startPoint x: 530, startPoint y: 396, endPoint x: 525, endPoint y: 275, distance: 121.1
click at [525, 275] on div "Itinerary × 1 . Thu 7/30 Edit Day Notes Delete Day Depart Seattle Drag a place …" at bounding box center [588, 386] width 392 height 772
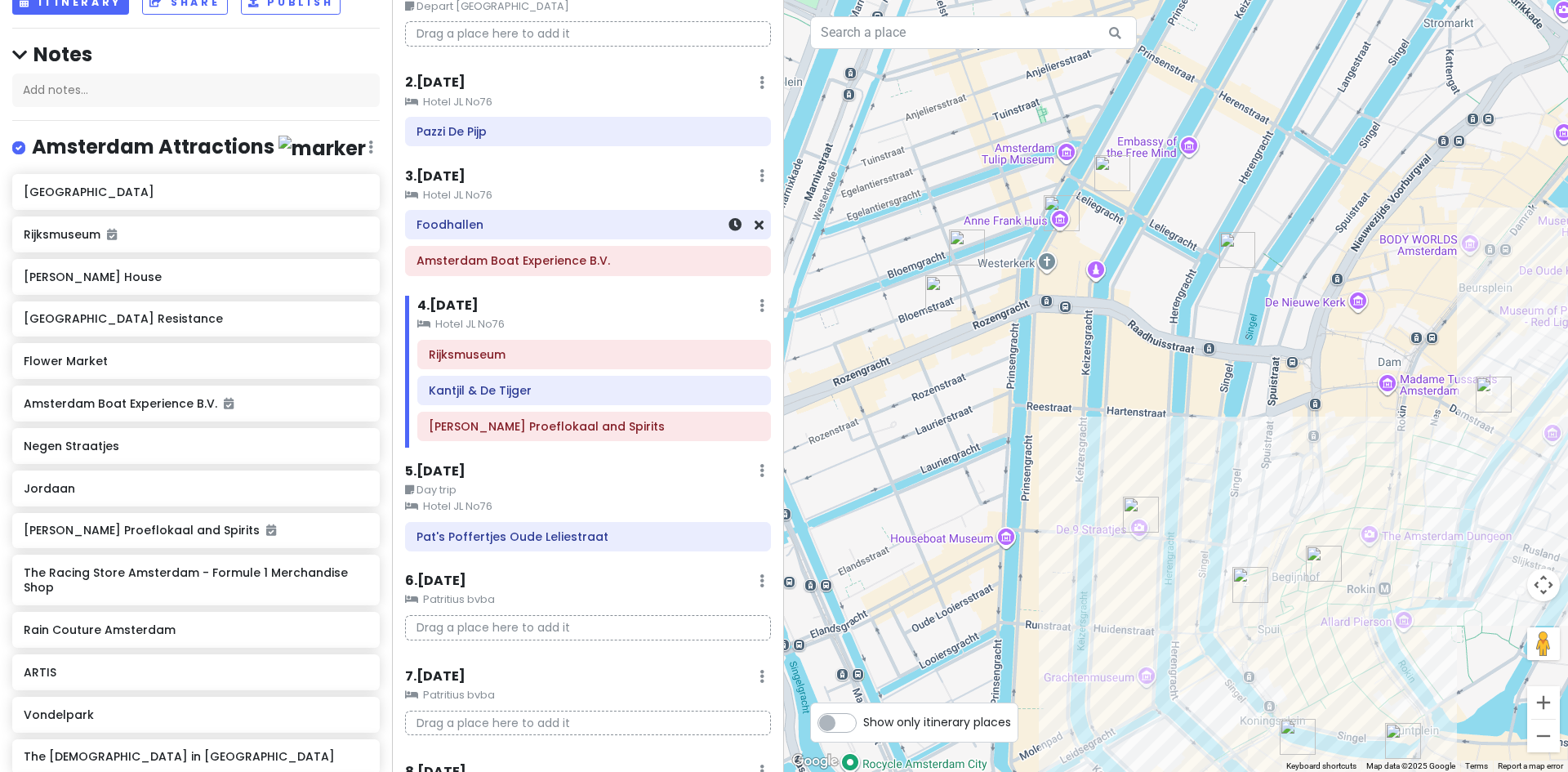
click at [452, 244] on div "Foodhallen Amsterdam Boat Experience B.V." at bounding box center [588, 245] width 390 height 72
click at [499, 272] on div "Amsterdam Boat Experience B.V." at bounding box center [588, 261] width 343 height 23
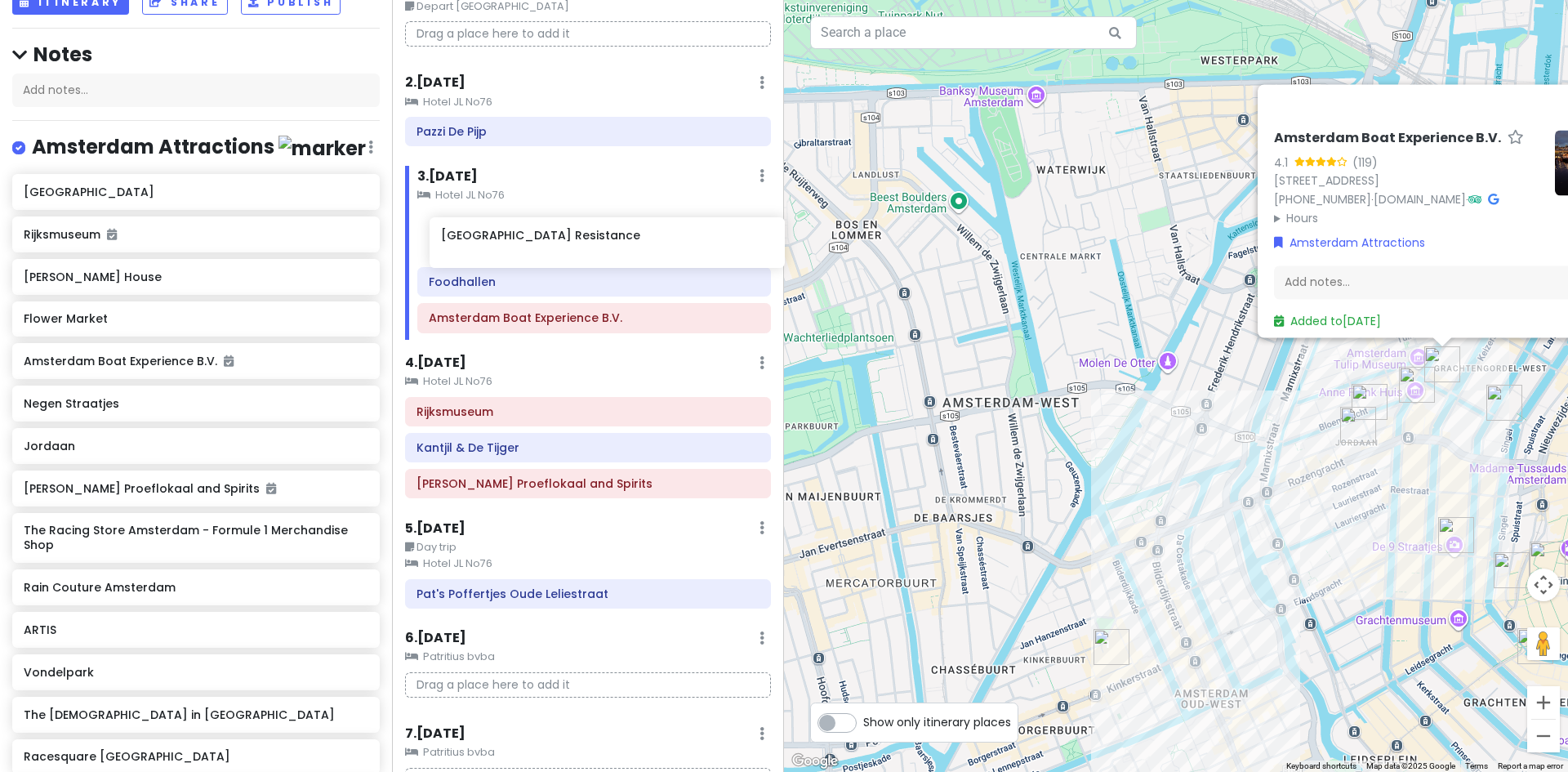
drag, startPoint x: 95, startPoint y: 329, endPoint x: 505, endPoint y: 245, distance: 418.5
click at [506, 246] on div "Europe 2026 Private Change Dates Make a Copy Delete Trip Give Feedback 💡 Suppor…" at bounding box center [784, 386] width 1568 height 772
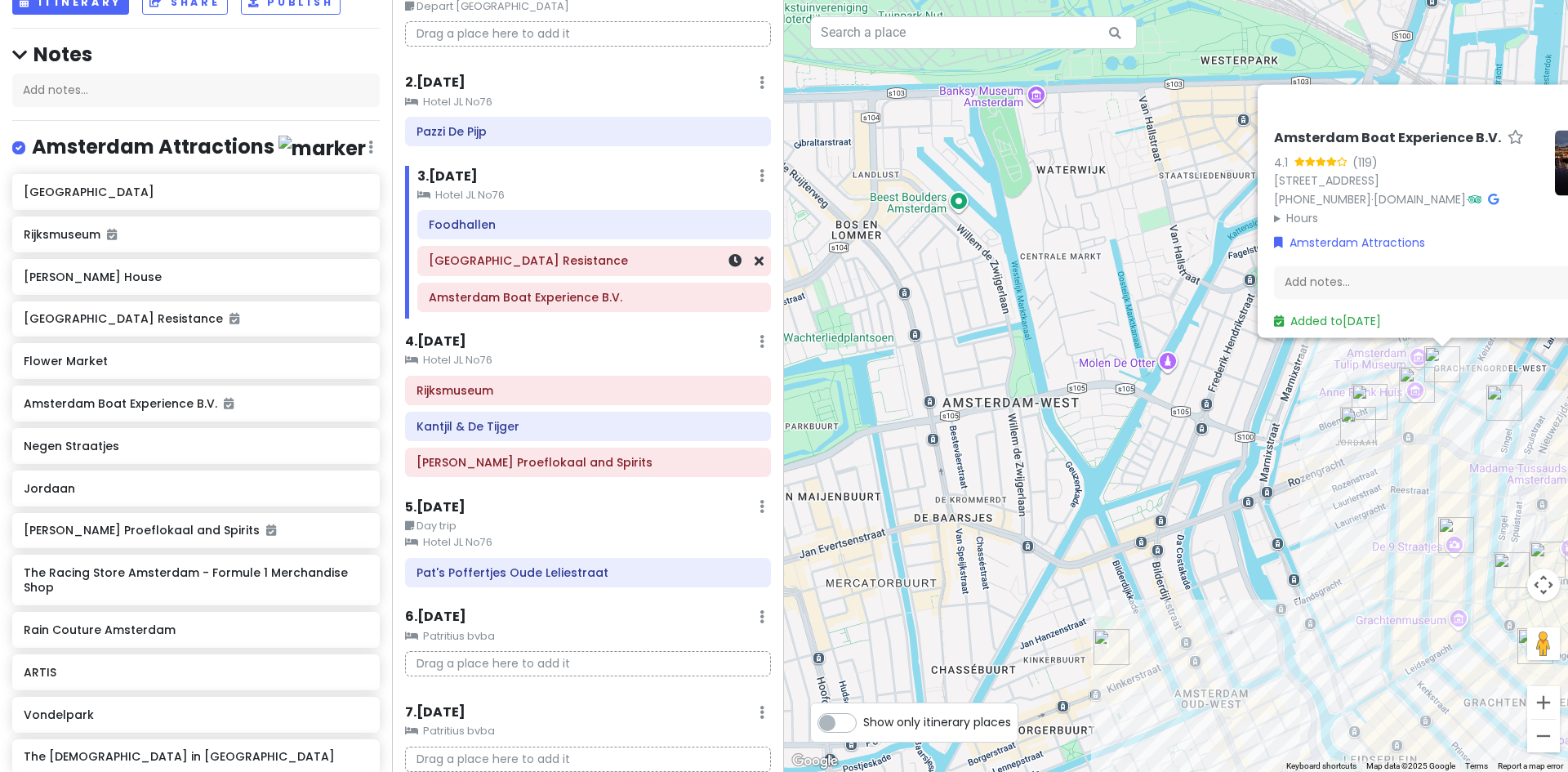
click at [491, 267] on h6 "[GEOGRAPHIC_DATA] Resistance" at bounding box center [594, 260] width 331 height 15
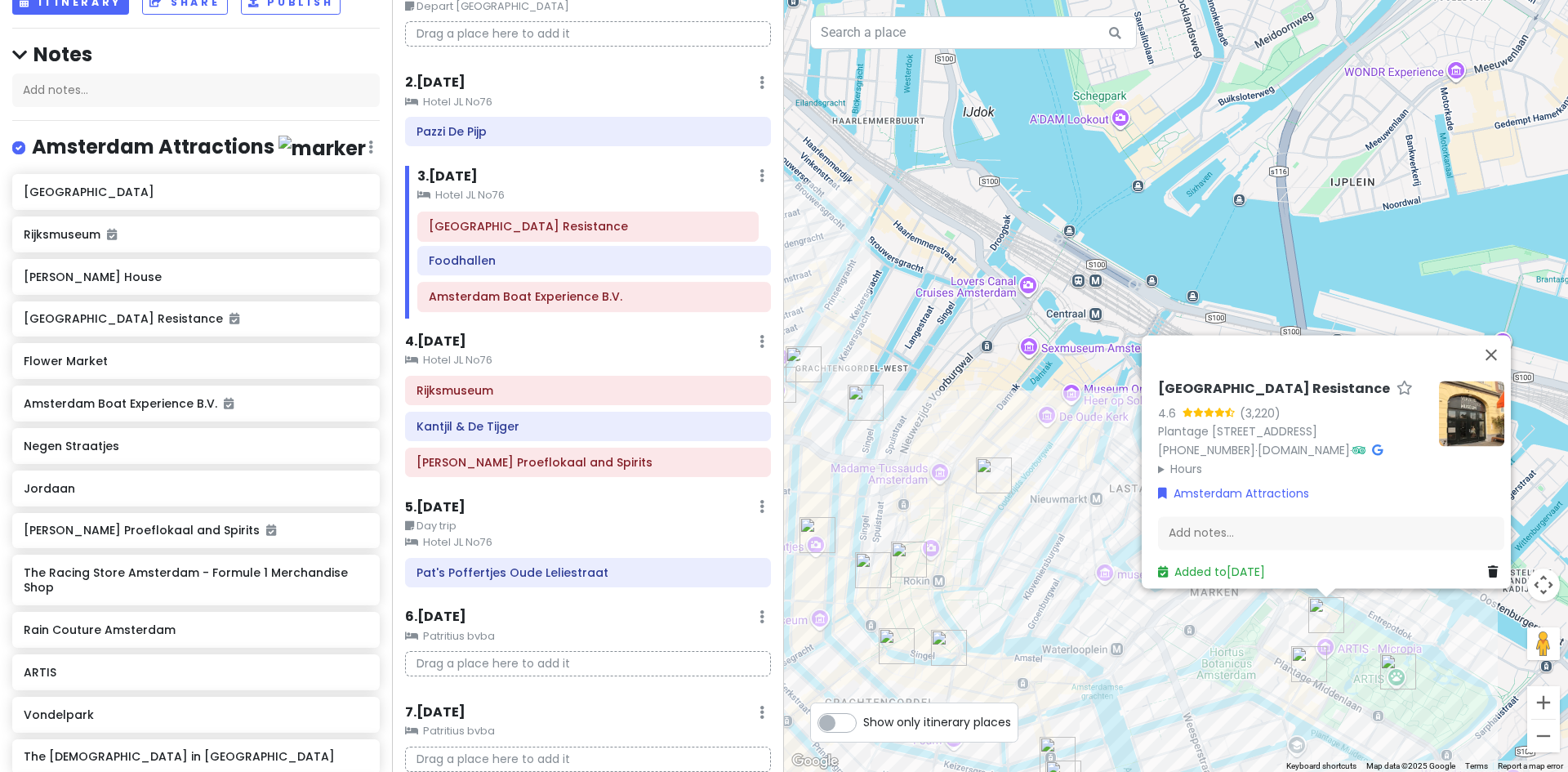
drag, startPoint x: 512, startPoint y: 262, endPoint x: 512, endPoint y: 222, distance: 40.0
click at [512, 222] on div "Foodhallen Verzetsmuseum Amsterdam - Museum of WWII Resistance Amsterdam Boat E…" at bounding box center [594, 263] width 378 height 107
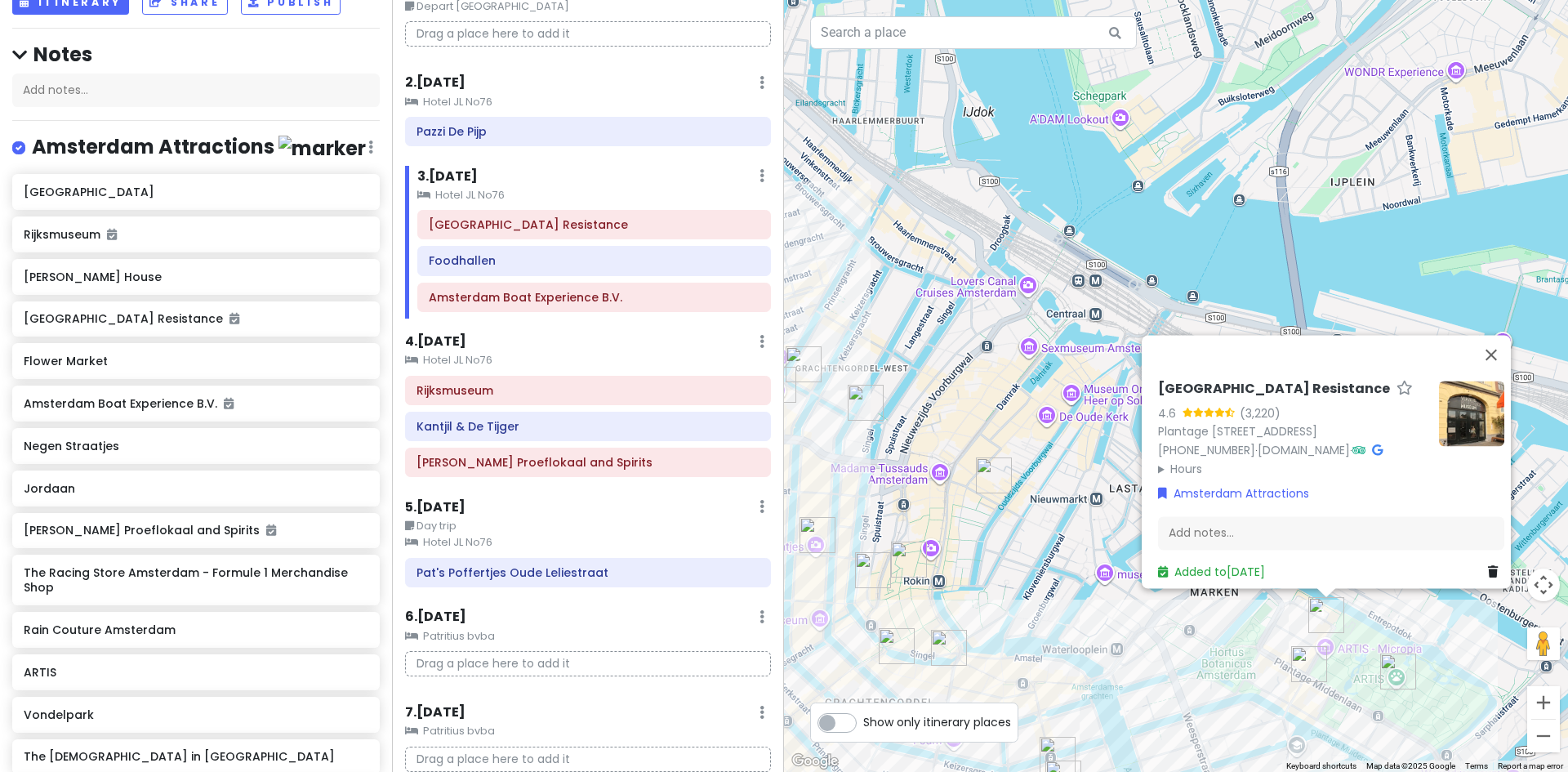
click at [1179, 460] on summary "Hours" at bounding box center [1291, 469] width 268 height 18
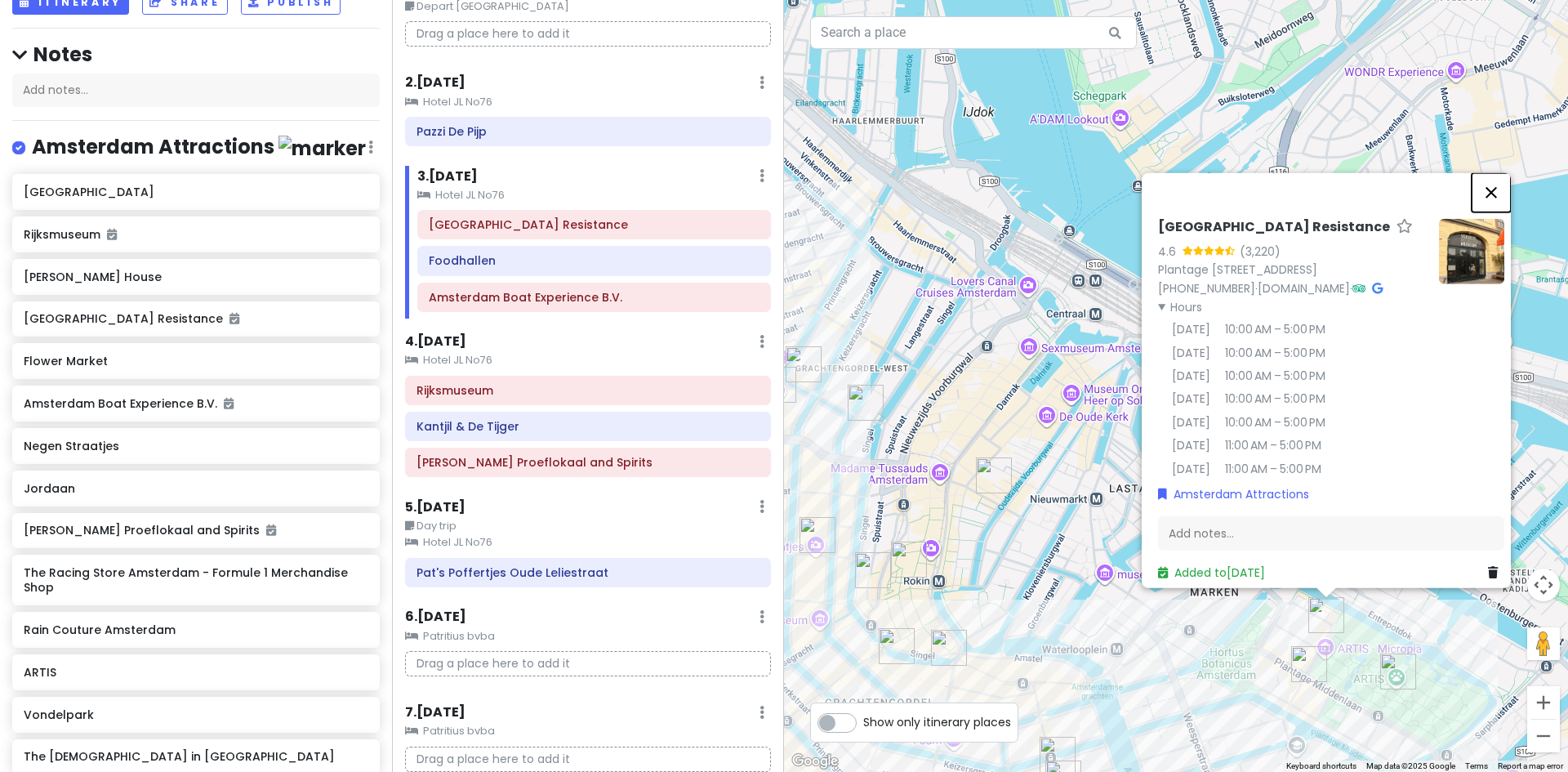
click at [1500, 172] on button "Close" at bounding box center [1491, 191] width 39 height 39
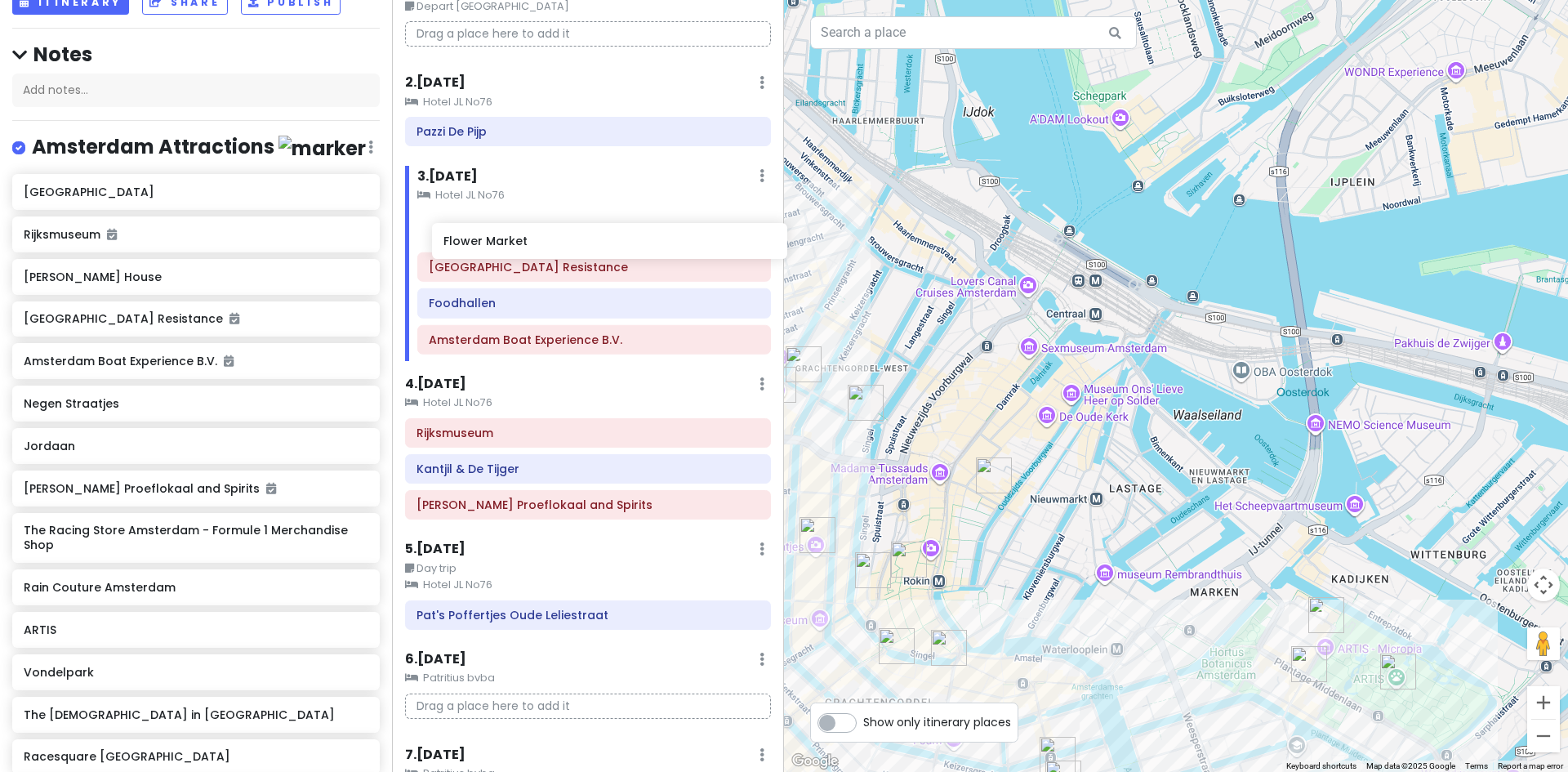
drag, startPoint x: 62, startPoint y: 382, endPoint x: 471, endPoint y: 237, distance: 433.9
click at [473, 238] on div "Europe 2026 Private Change Dates Make a Copy Delete Trip Give Feedback 💡 Suppor…" at bounding box center [784, 386] width 1568 height 772
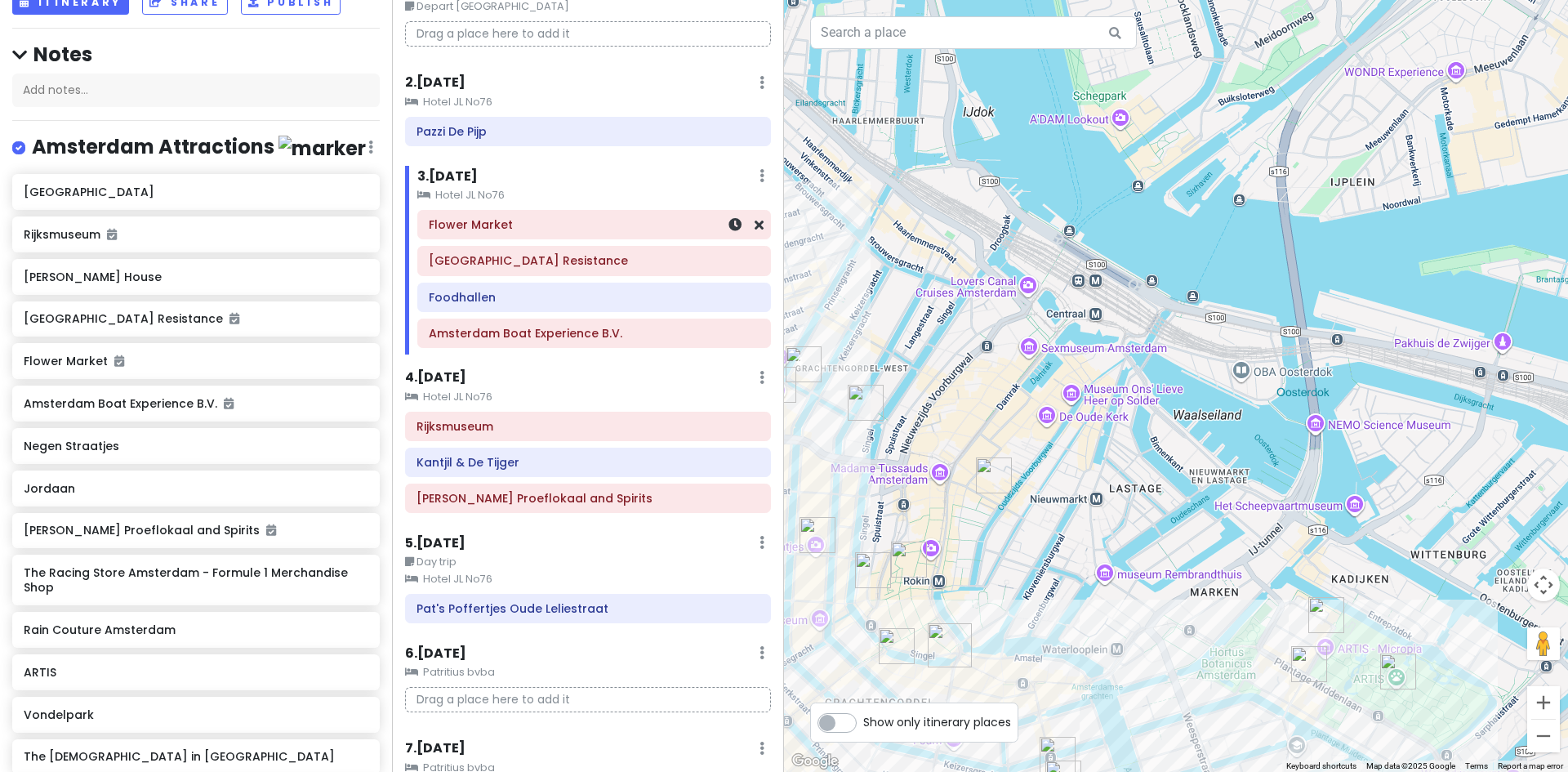
click at [464, 231] on h6 "Flower Market" at bounding box center [594, 224] width 331 height 15
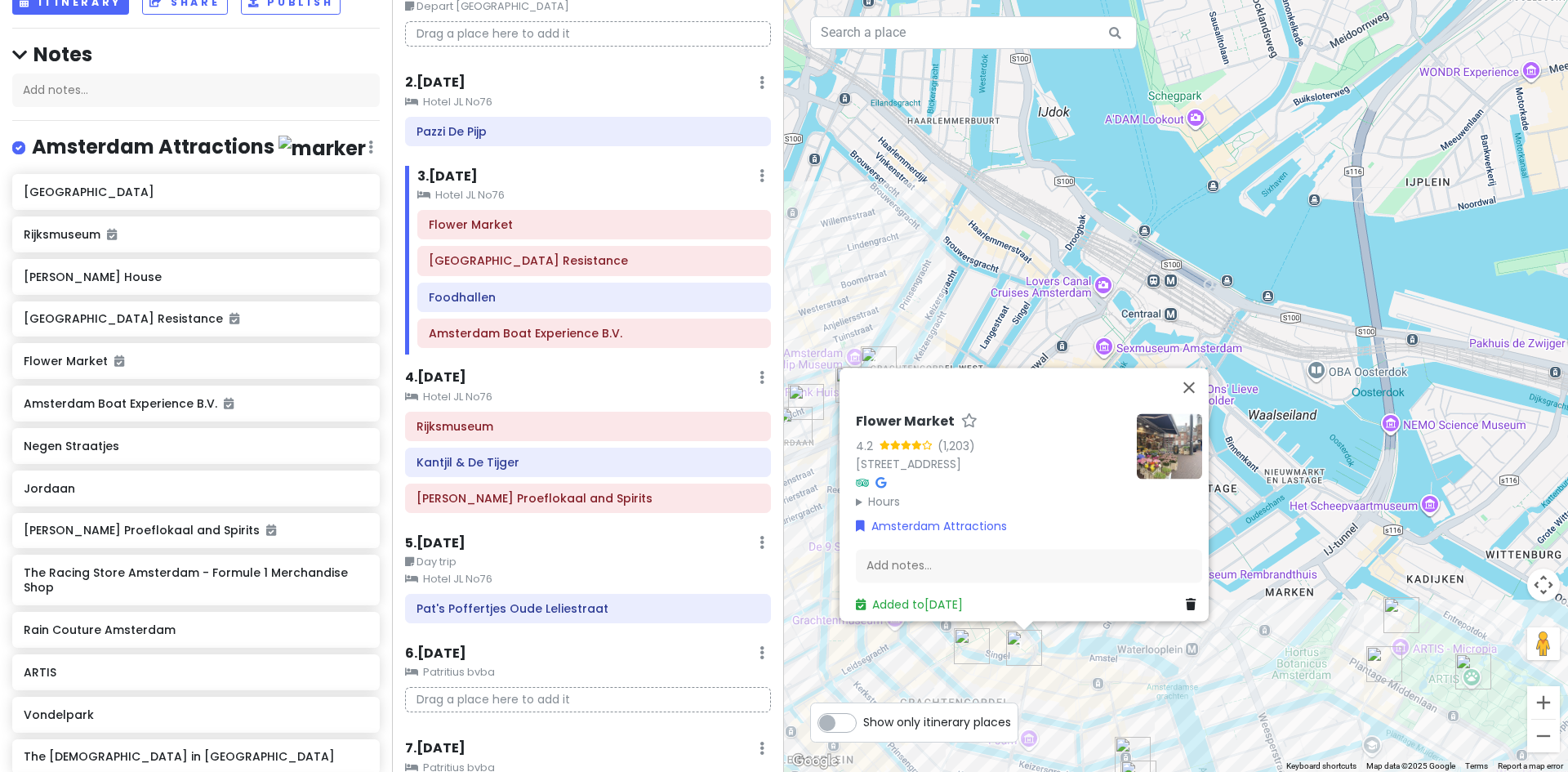
click at [895, 494] on summary "Hours" at bounding box center [989, 501] width 268 height 18
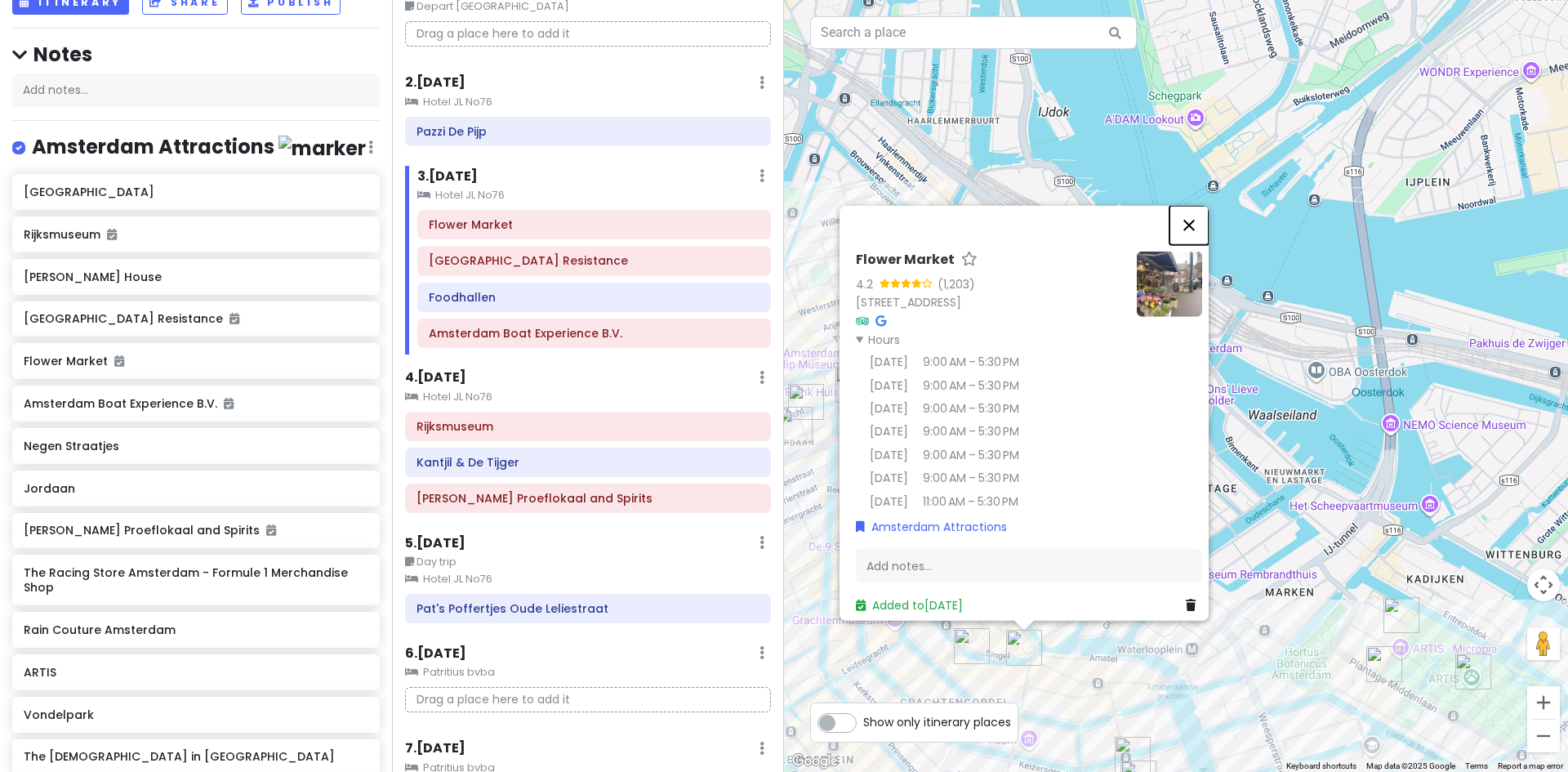
click at [1197, 214] on button "Close" at bounding box center [1189, 224] width 39 height 39
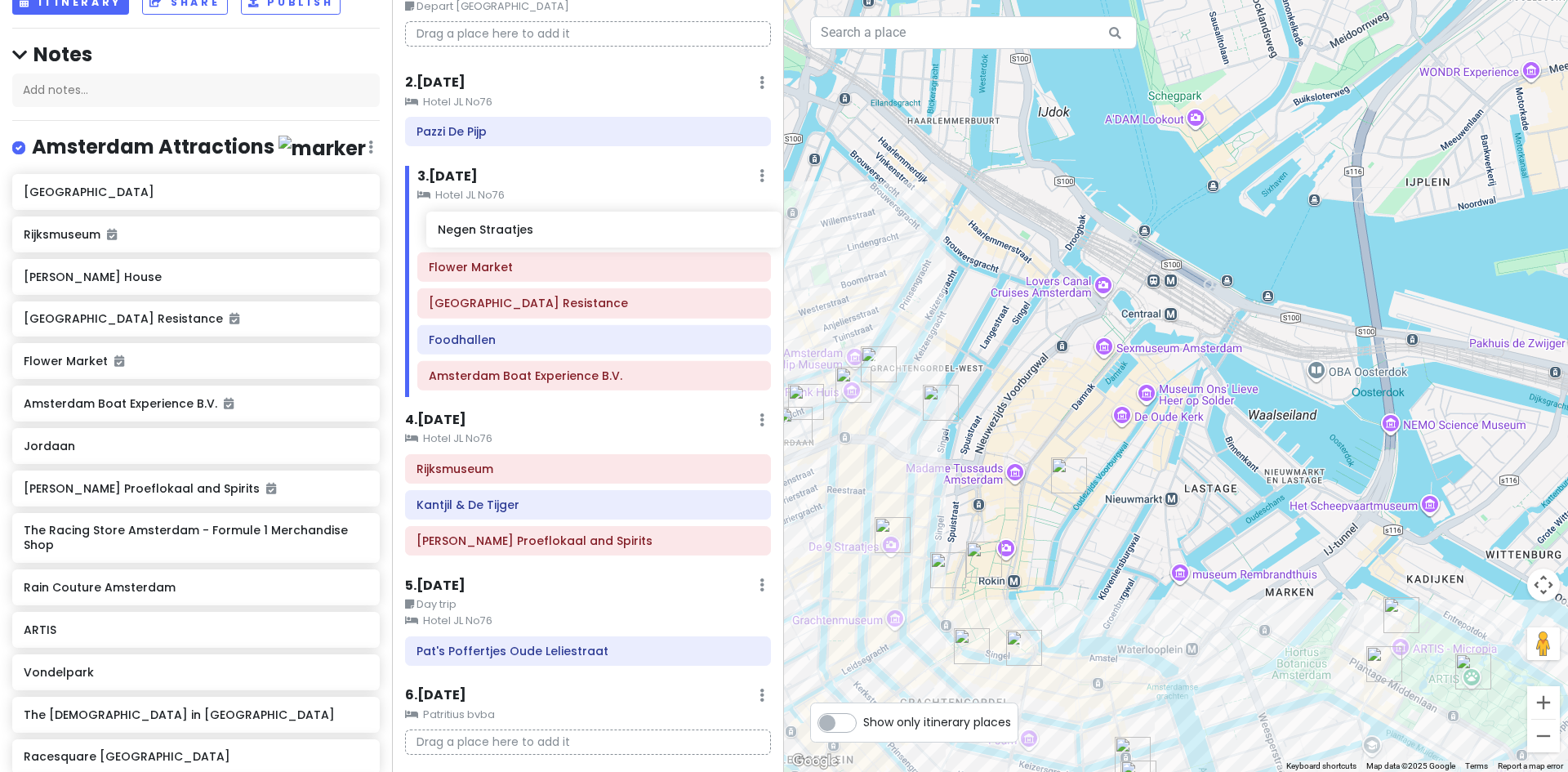
drag, startPoint x: 82, startPoint y: 464, endPoint x: 496, endPoint y: 234, distance: 473.6
click at [496, 234] on div "Europe 2026 Private Change Dates Make a Copy Delete Trip Give Feedback 💡 Suppor…" at bounding box center [784, 386] width 1568 height 772
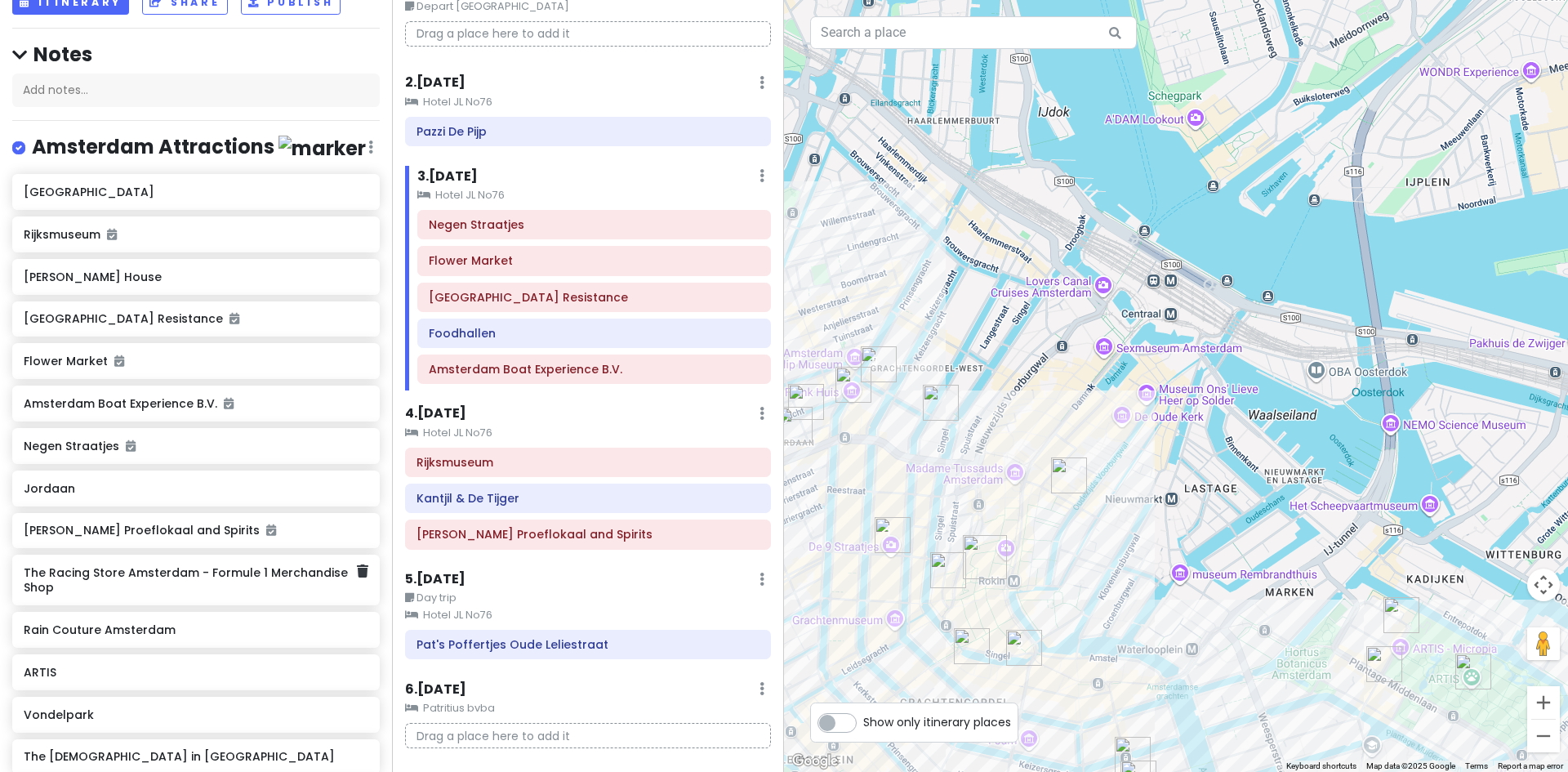
scroll to position [114, 0]
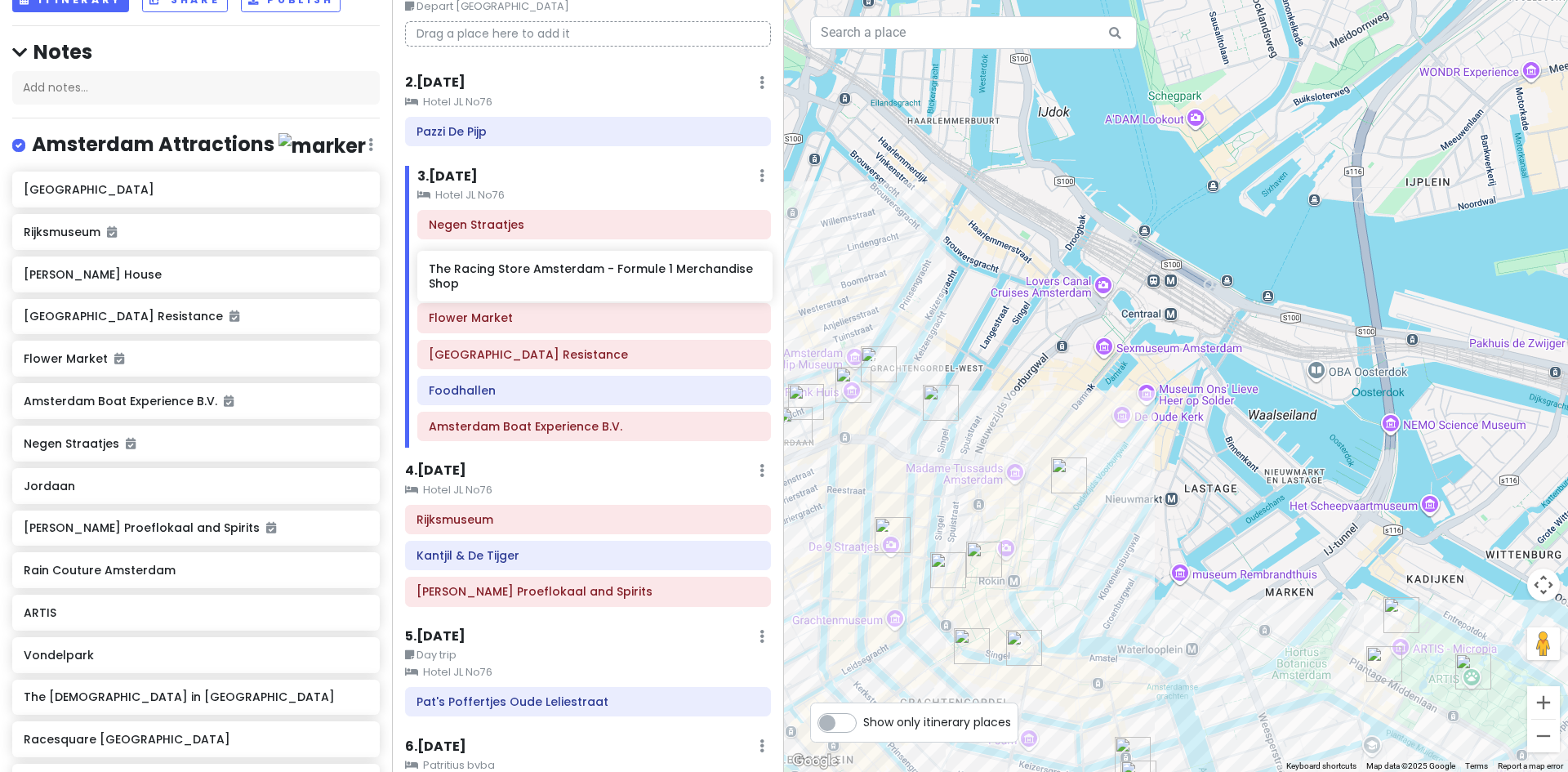
drag, startPoint x: 75, startPoint y: 591, endPoint x: 480, endPoint y: 273, distance: 514.9
click at [480, 273] on div "Europe 2026 Private Change Dates Make a Copy Delete Trip Give Feedback 💡 Suppor…" at bounding box center [784, 386] width 1568 height 772
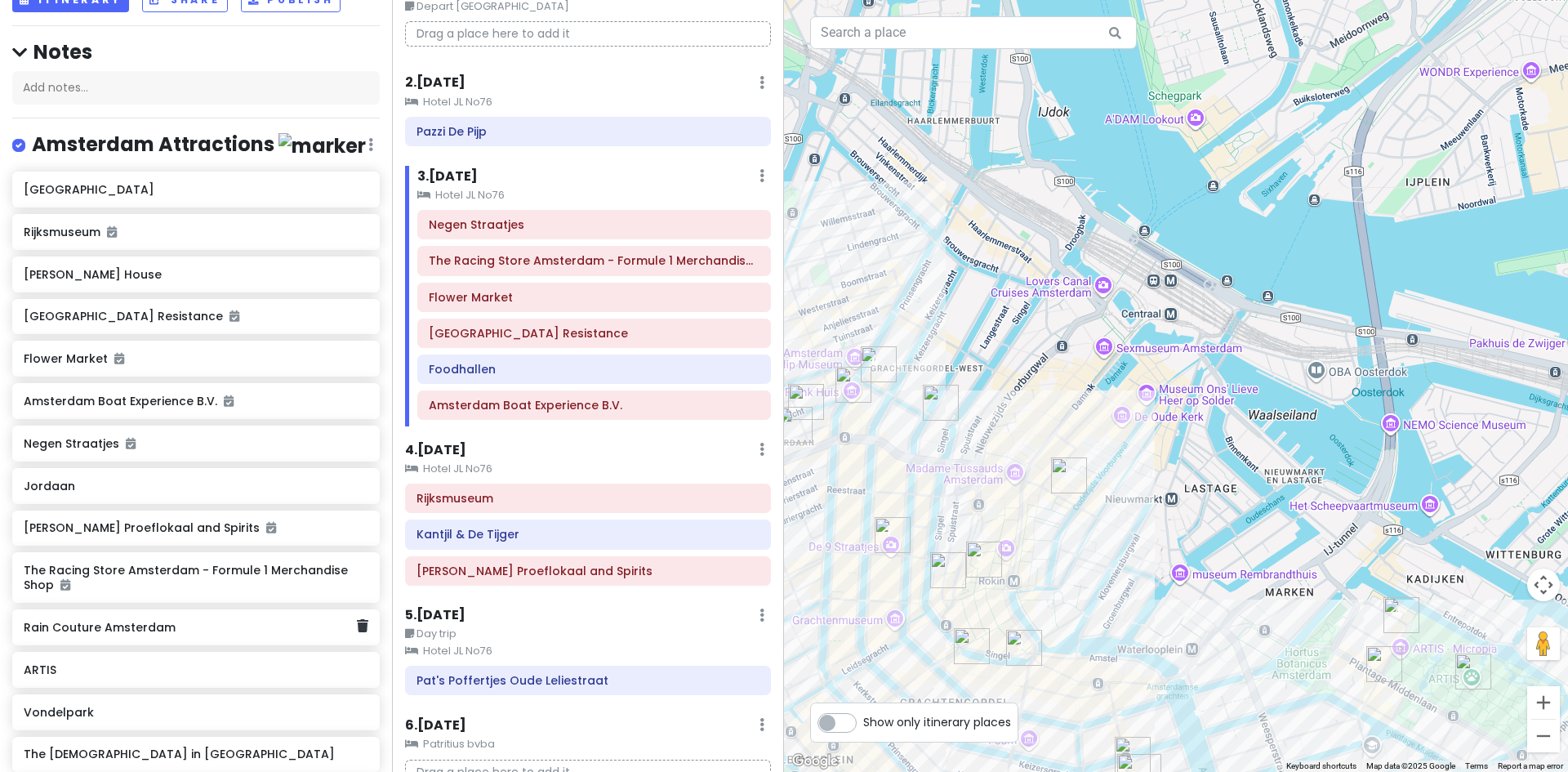
scroll to position [116, 0]
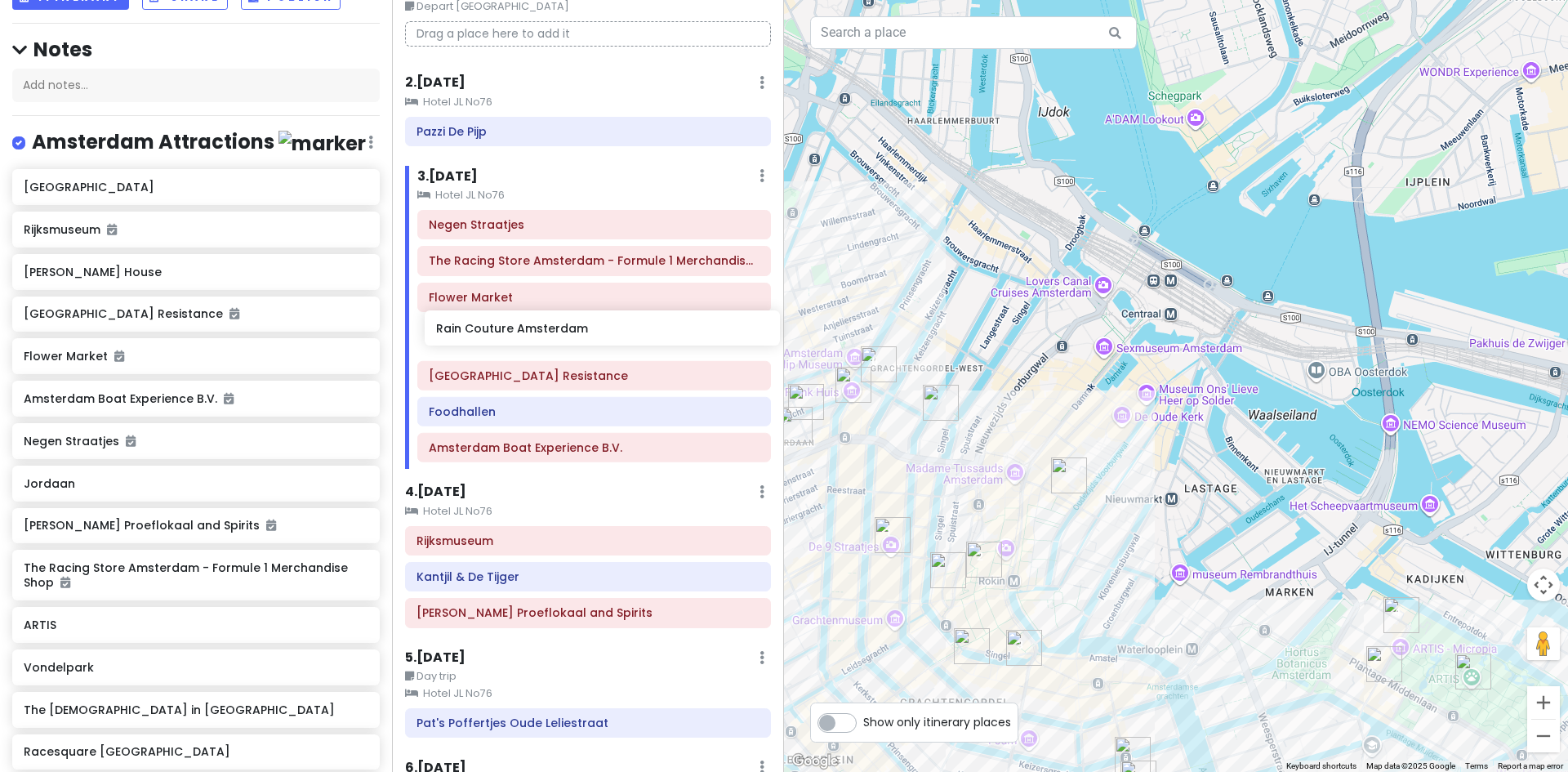
drag, startPoint x: 141, startPoint y: 650, endPoint x: 554, endPoint y: 336, distance: 518.8
click at [554, 336] on div "Europe 2026 Private Change Dates Make a Copy Delete Trip Give Feedback 💡 Suppor…" at bounding box center [784, 386] width 1568 height 772
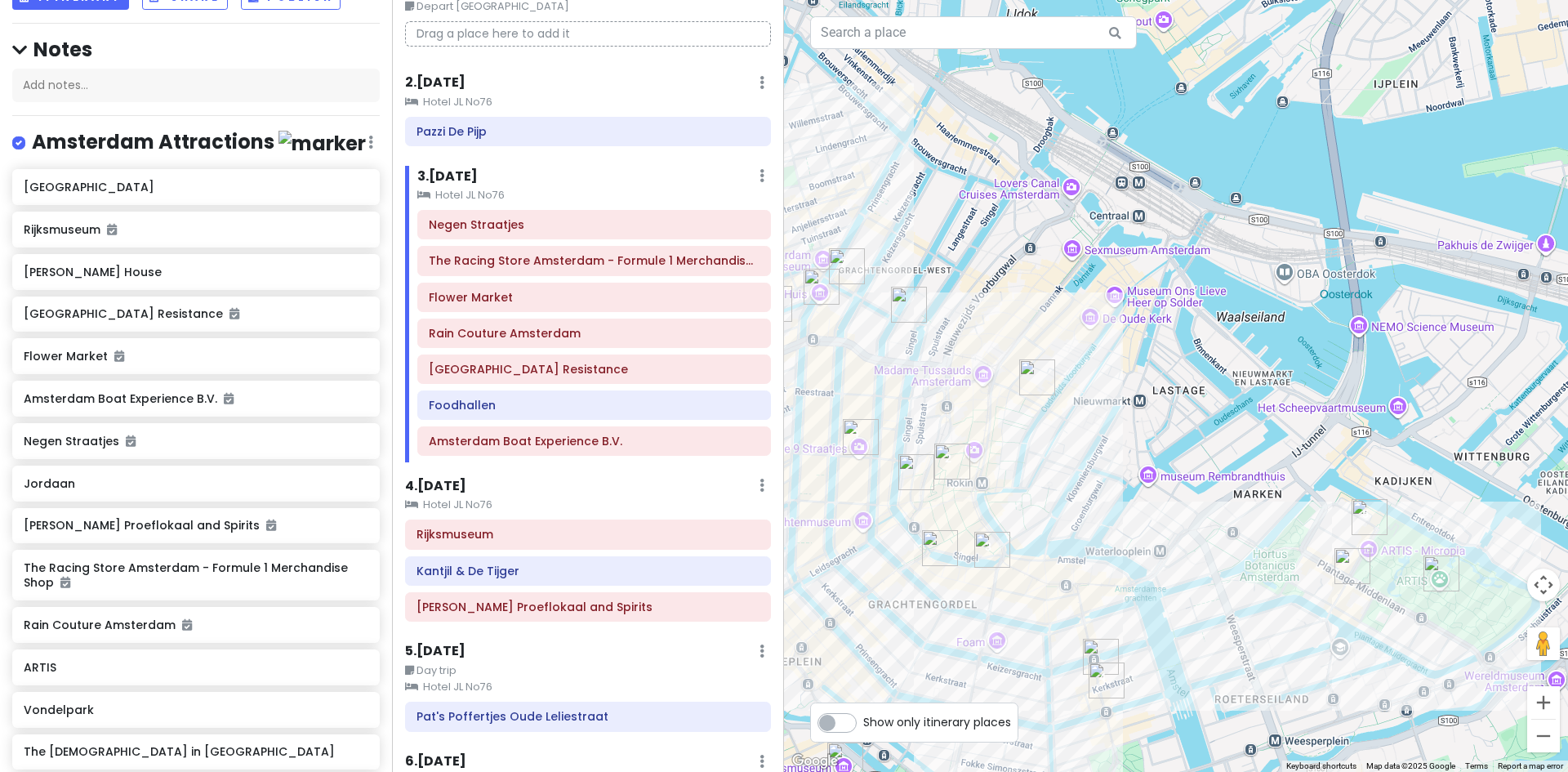
drag, startPoint x: 1100, startPoint y: 389, endPoint x: 1069, endPoint y: 289, distance: 104.7
click at [1069, 289] on div at bounding box center [1176, 386] width 784 height 772
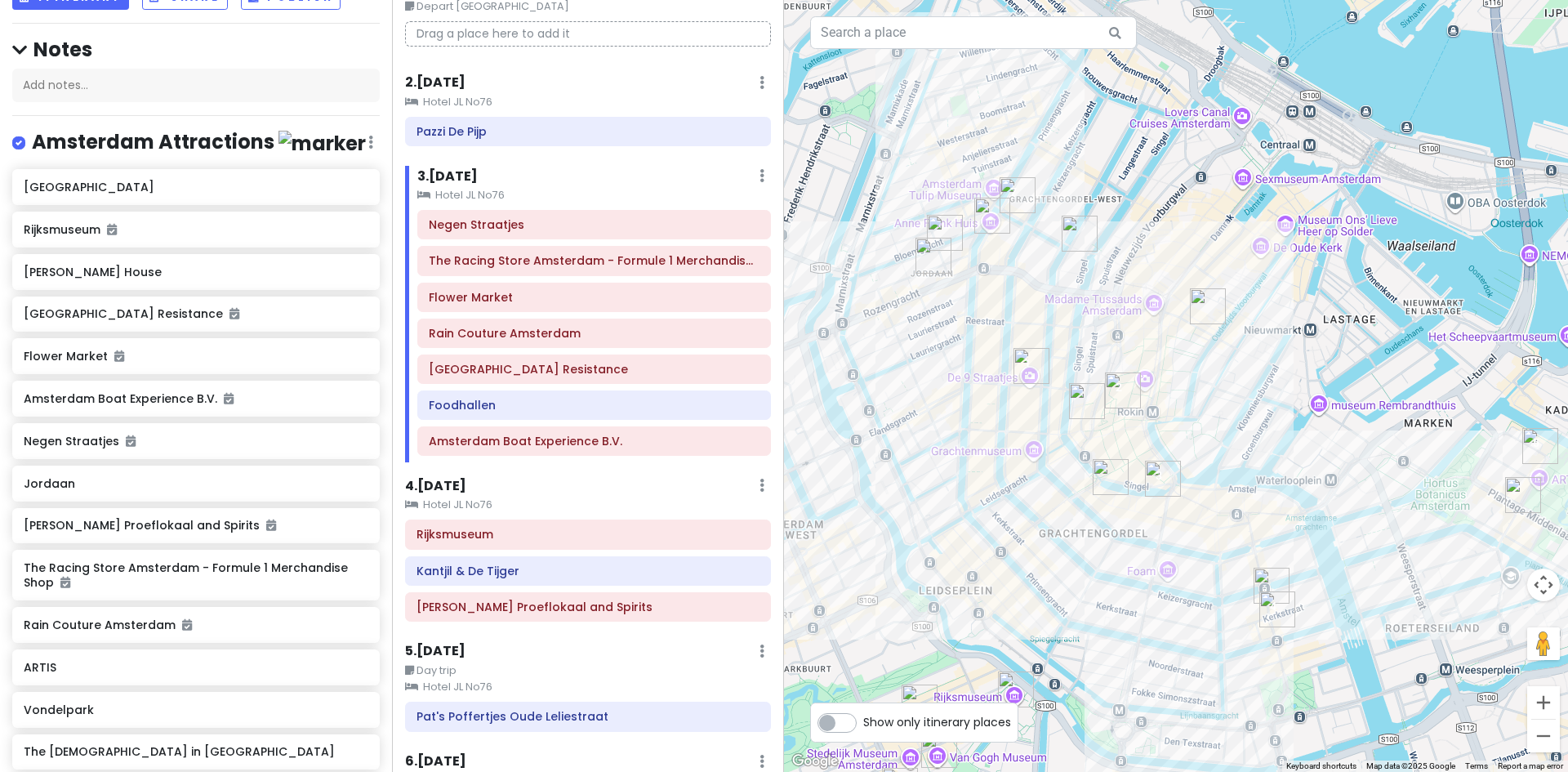
drag, startPoint x: 1120, startPoint y: 446, endPoint x: 1212, endPoint y: 424, distance: 94.6
click at [1212, 424] on div at bounding box center [1176, 386] width 784 height 772
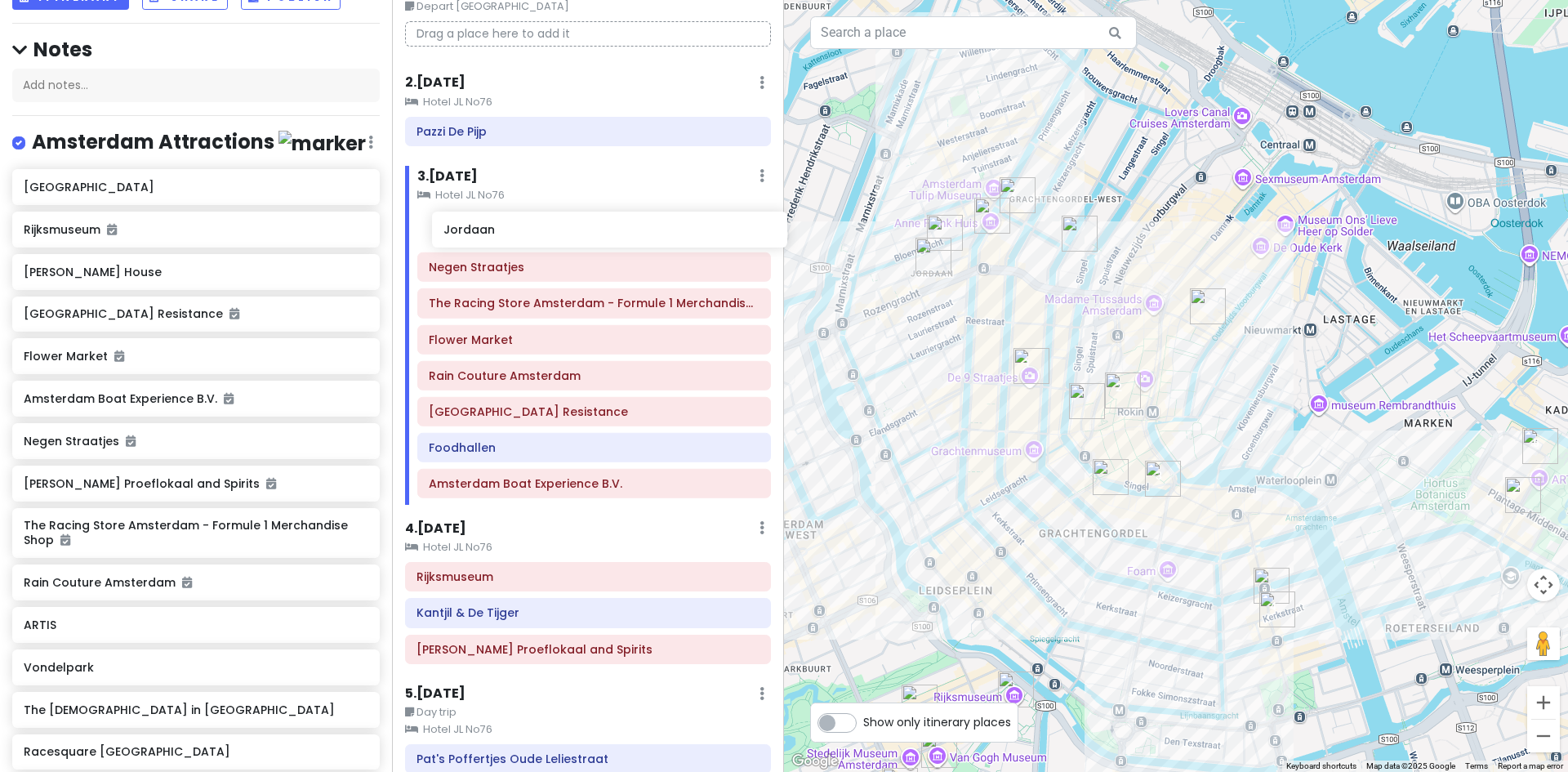
drag, startPoint x: 49, startPoint y: 501, endPoint x: 469, endPoint y: 234, distance: 497.7
click at [469, 234] on div "Europe 2026 Private Change Dates Make a Copy Delete Trip Give Feedback 💡 Suppor…" at bounding box center [784, 386] width 1568 height 772
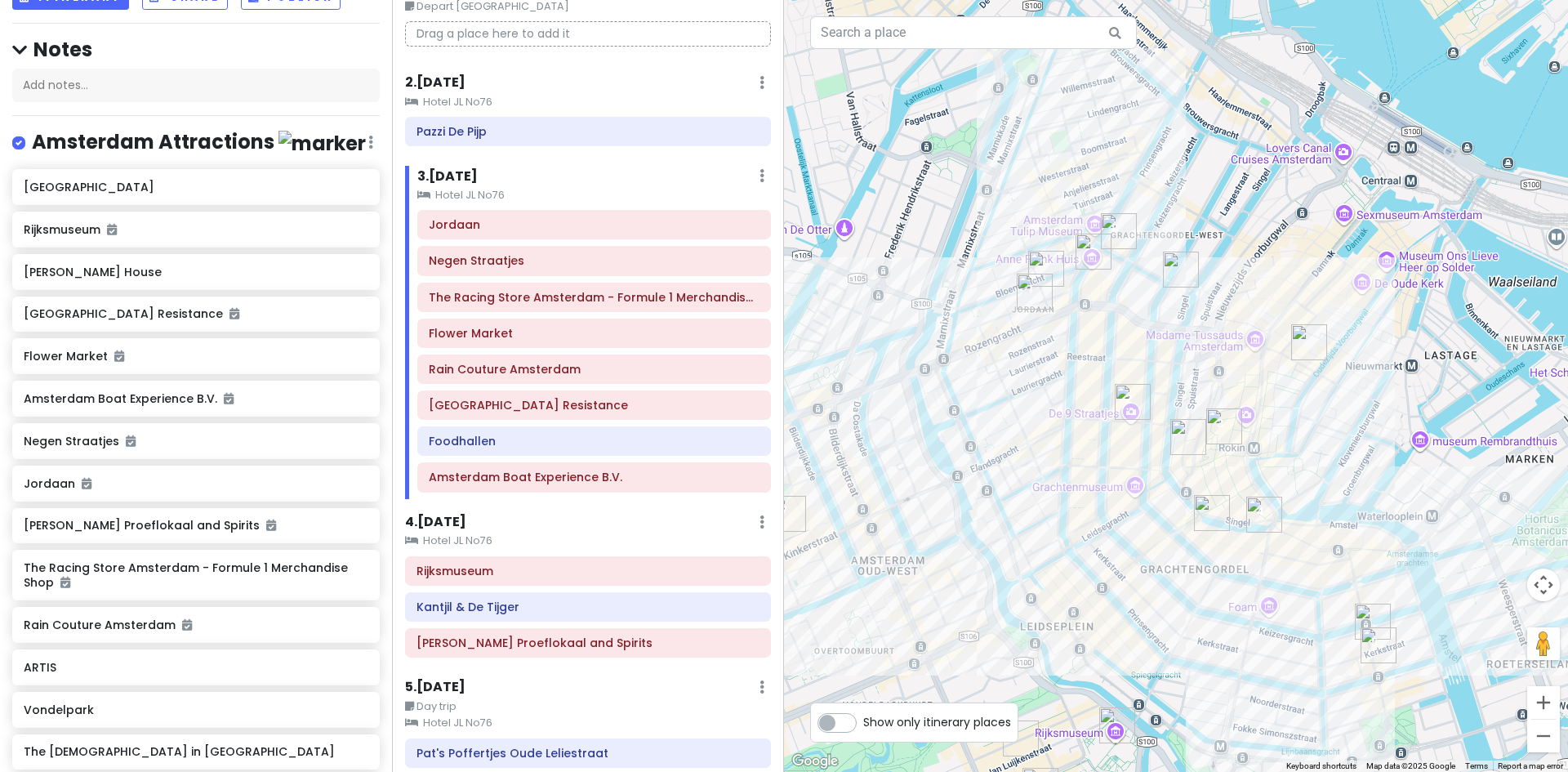
drag, startPoint x: 926, startPoint y: 417, endPoint x: 1032, endPoint y: 458, distance: 113.7
click at [1032, 458] on div at bounding box center [1176, 386] width 784 height 772
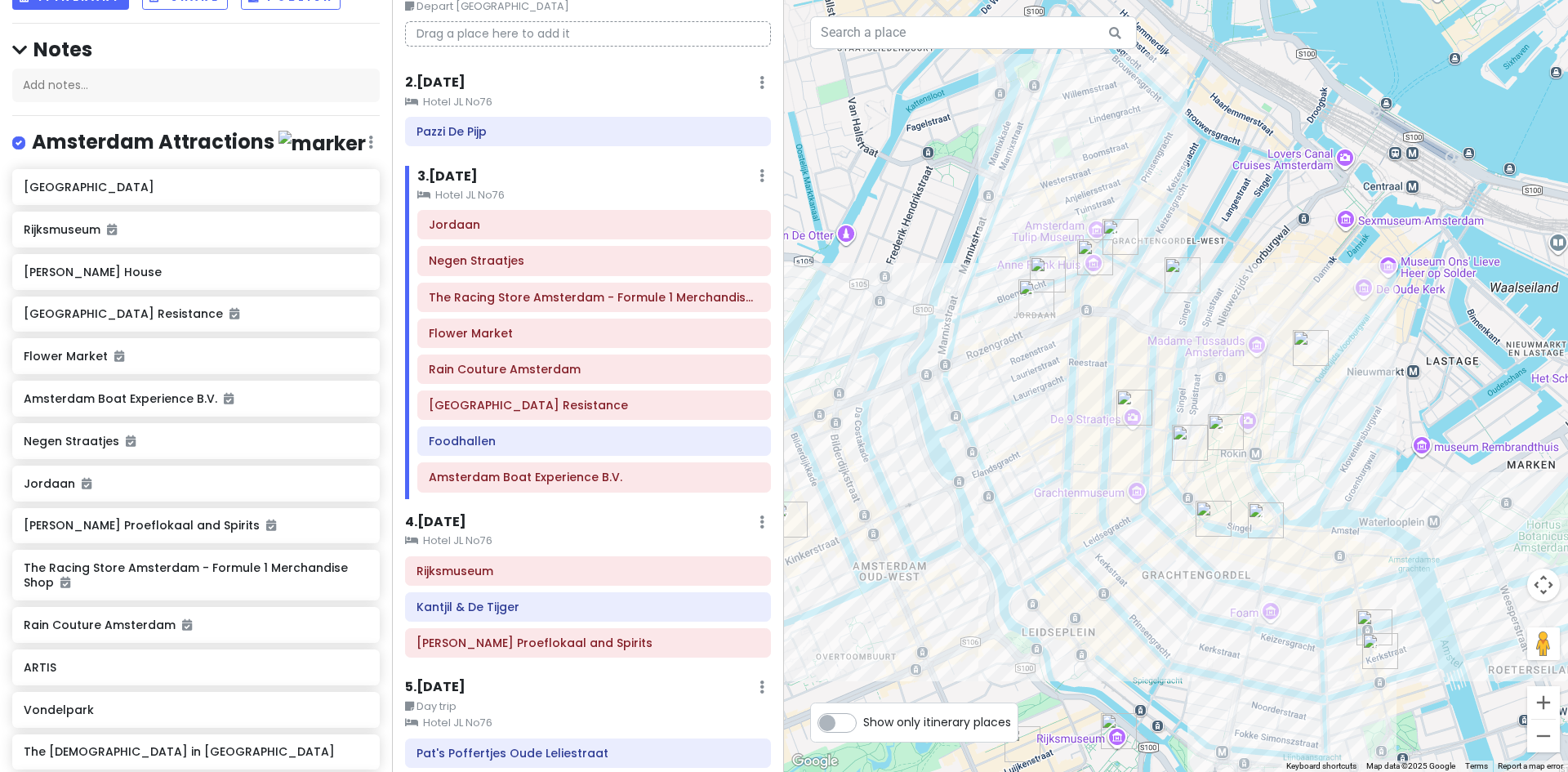
click at [1265, 517] on img "Flower Market" at bounding box center [1265, 520] width 36 height 36
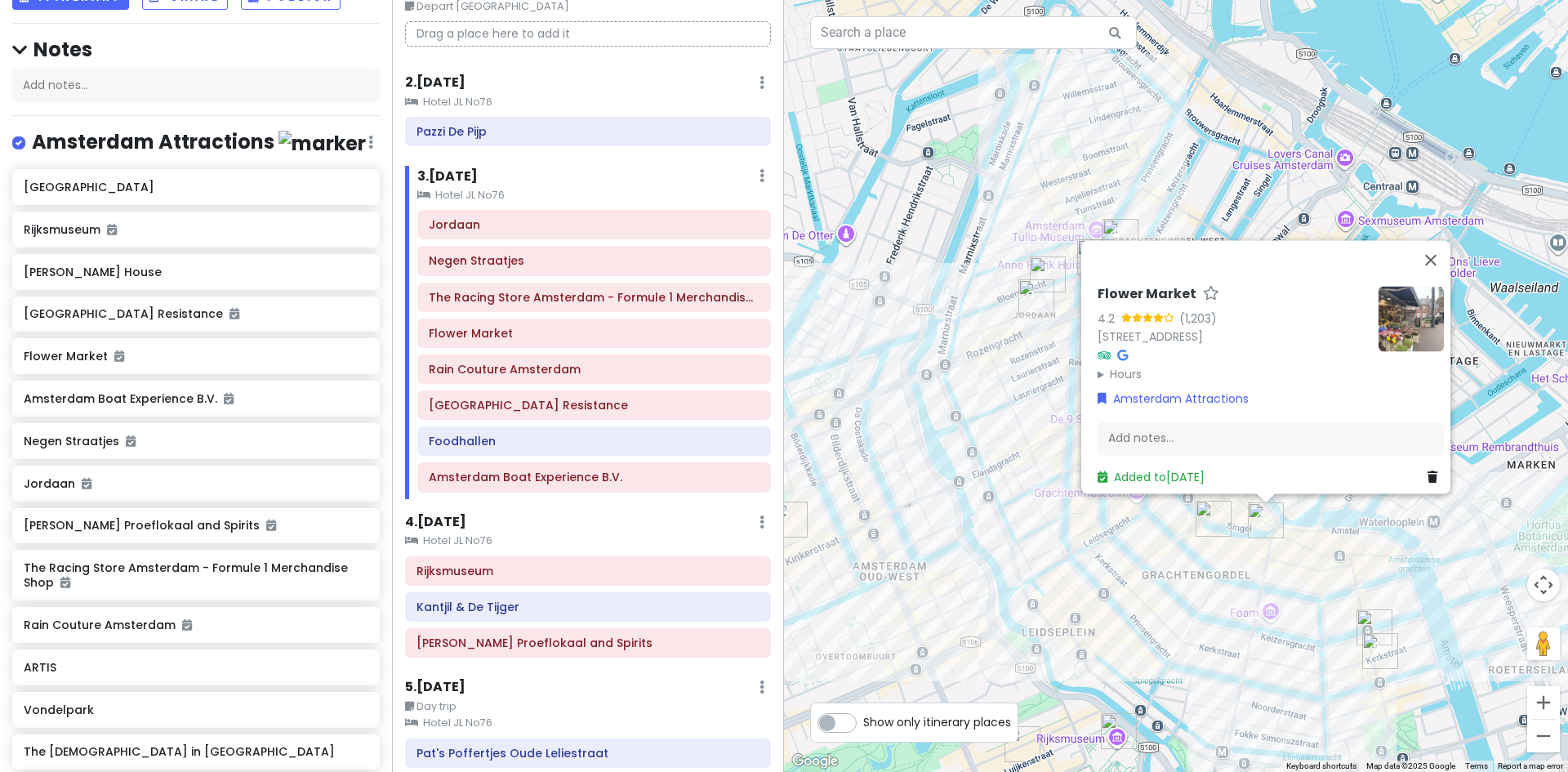
drag, startPoint x: 1330, startPoint y: 551, endPoint x: 1347, endPoint y: 560, distance: 19.2
click at [1331, 553] on div "Flower Market 4.2 (1,203) Singel 630, 600 Amsterdam, Netherlands Hours Monday 9…" at bounding box center [1176, 386] width 784 height 772
click at [1380, 648] on img "Rain Couture Amsterdam" at bounding box center [1379, 651] width 36 height 36
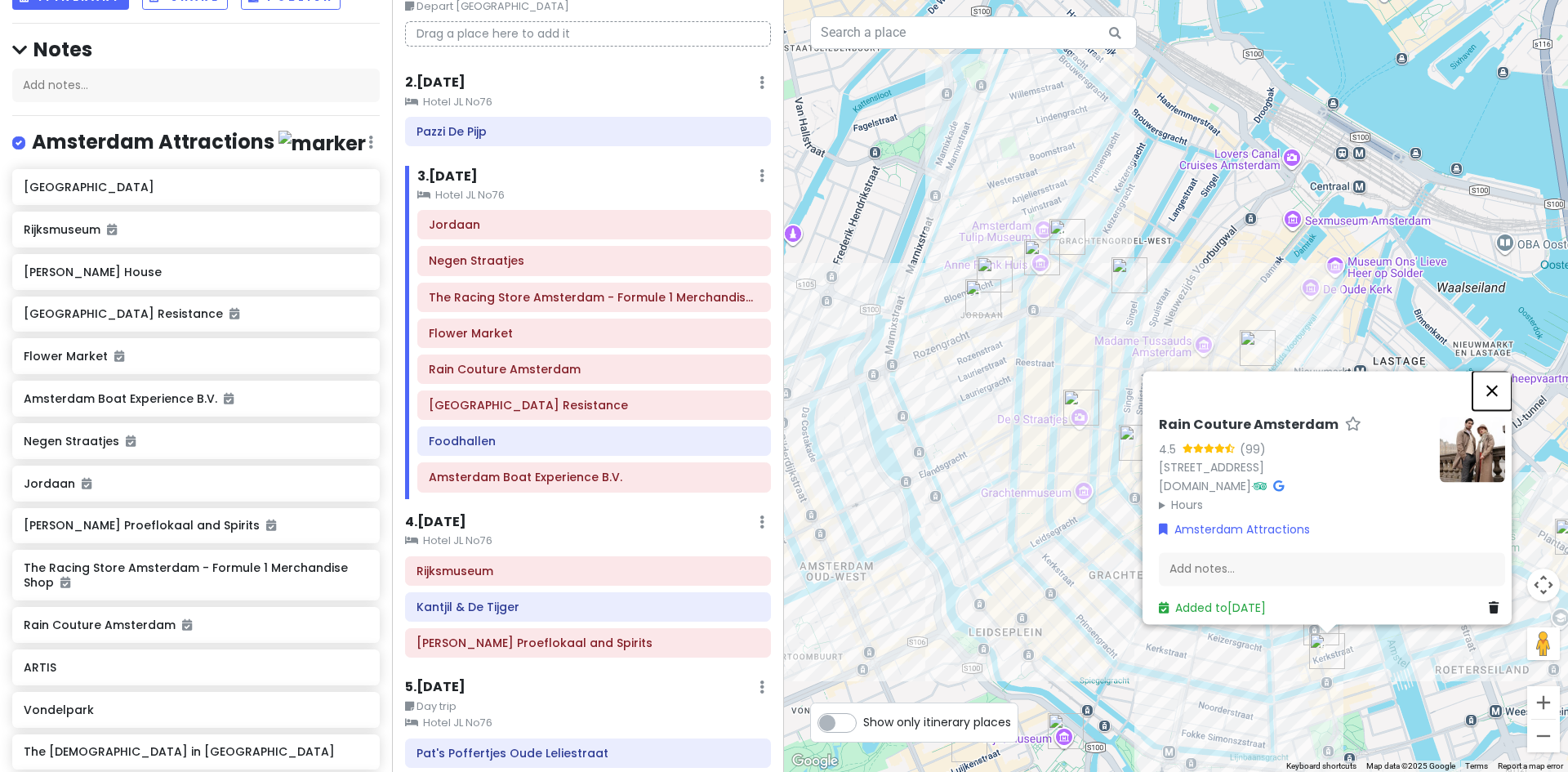
click at [1505, 371] on button "Close" at bounding box center [1492, 390] width 39 height 39
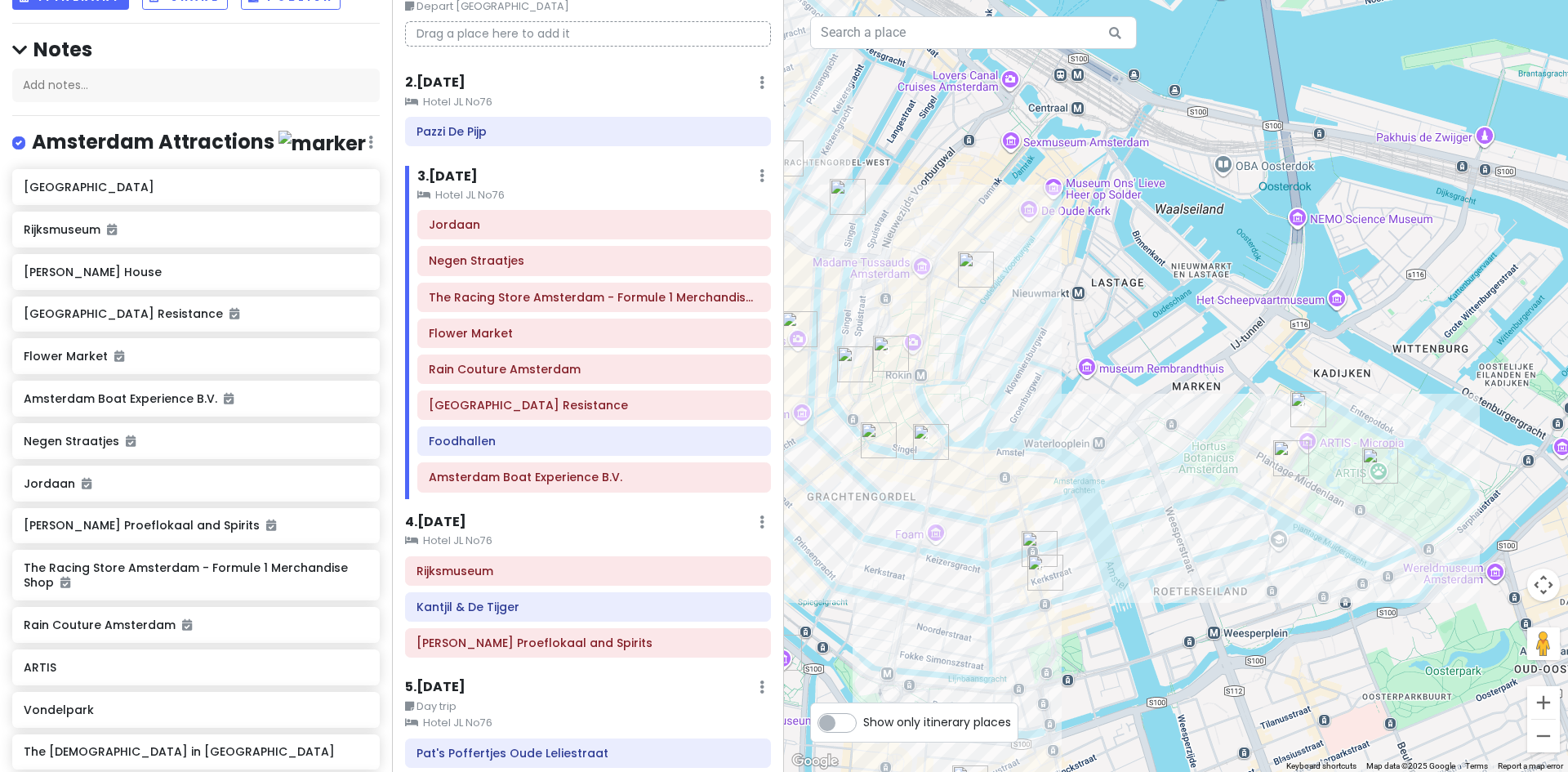
drag, startPoint x: 1398, startPoint y: 548, endPoint x: 1163, endPoint y: 481, distance: 244.4
click at [1163, 481] on div at bounding box center [1176, 386] width 784 height 772
click at [79, 280] on div "[PERSON_NAME] House" at bounding box center [189, 272] width 333 height 23
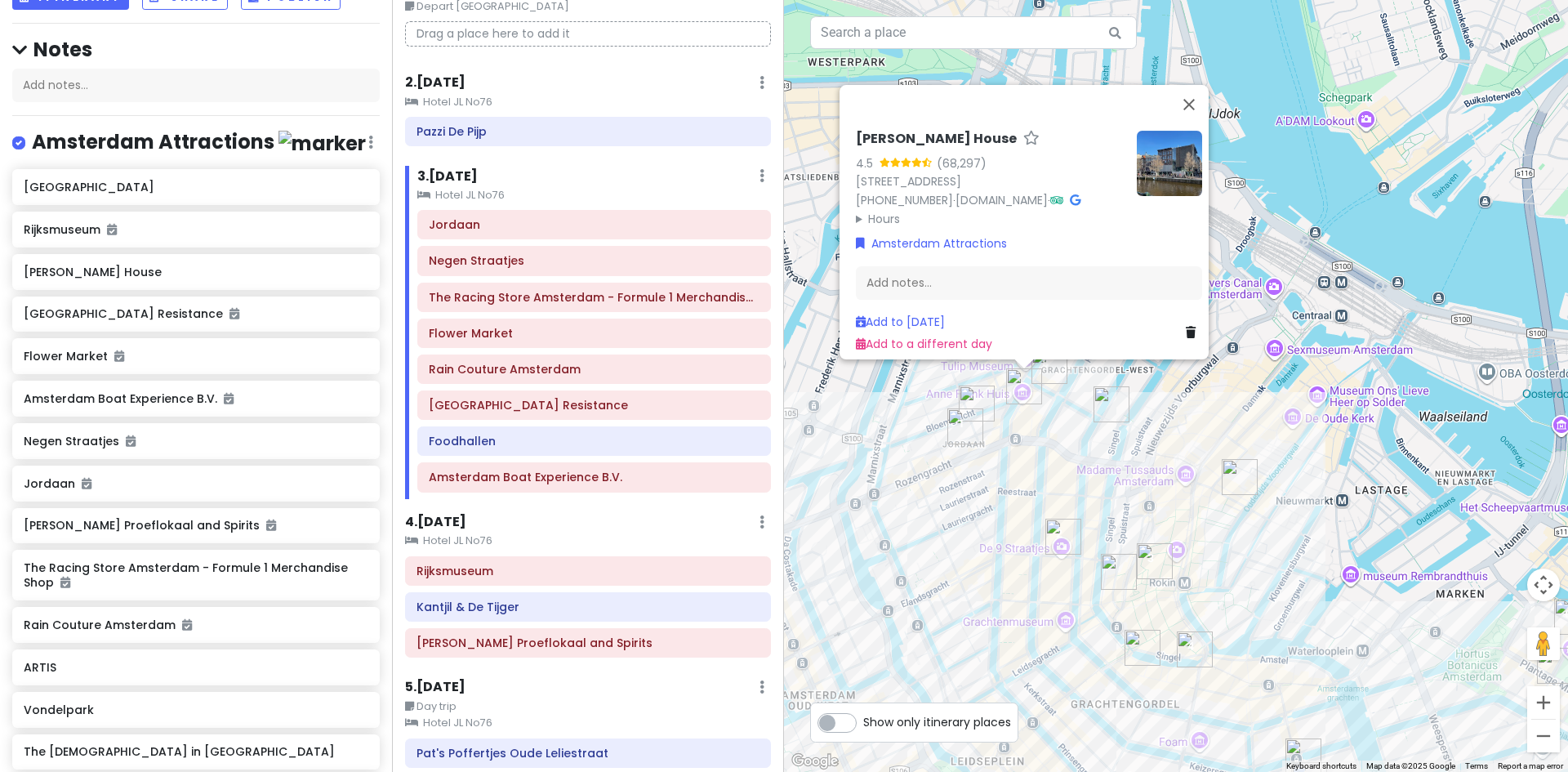
click at [891, 210] on summary "Hours" at bounding box center [989, 217] width 268 height 18
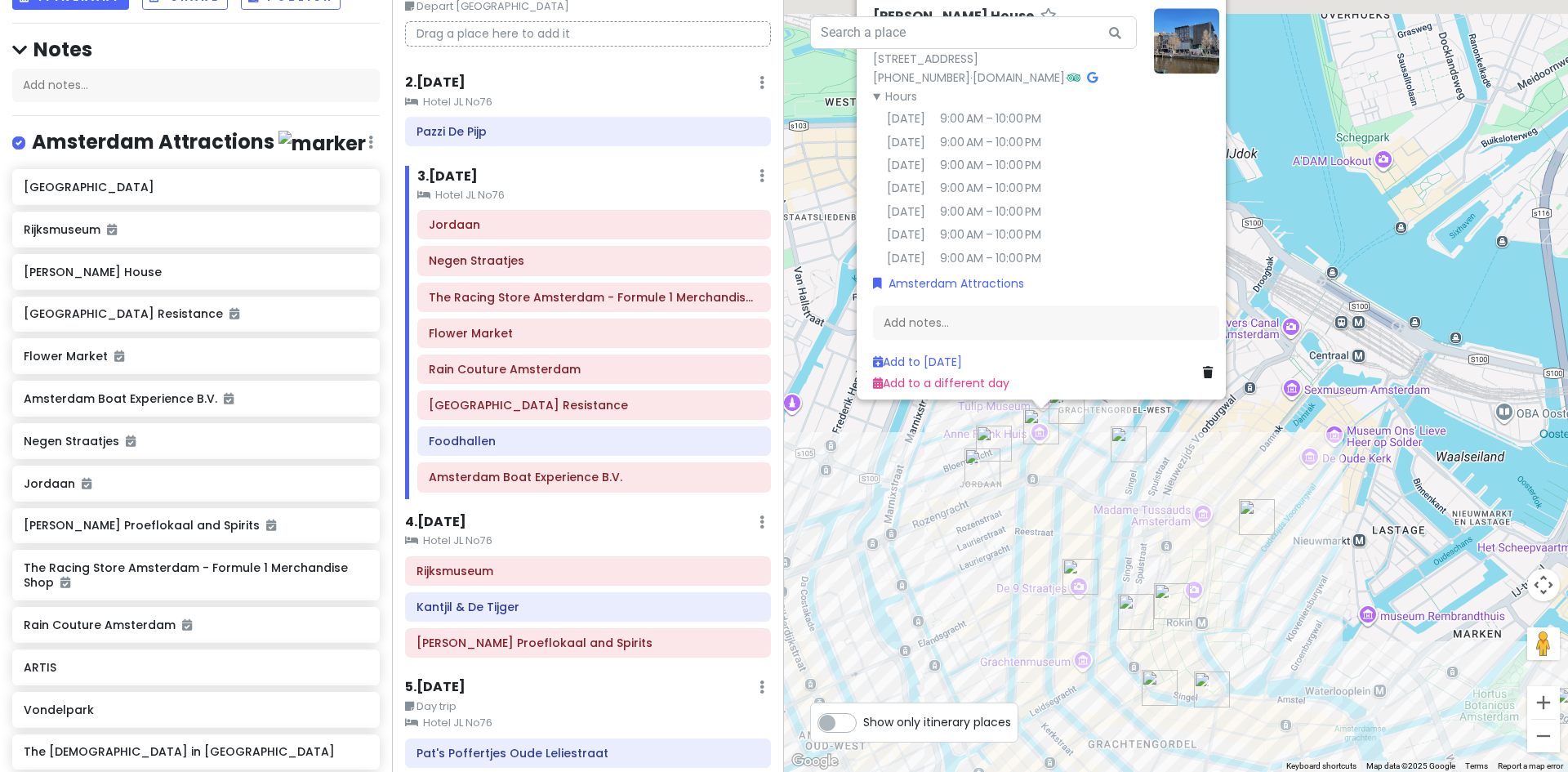
drag, startPoint x: 1269, startPoint y: 81, endPoint x: 1317, endPoint y: 233, distance: 159.4
click at [1317, 233] on div "Anne Frank House 4.5 (68,297) Westermarkt 20, 1016 GV Amsterdam, Netherlands +3…" at bounding box center [1176, 386] width 784 height 772
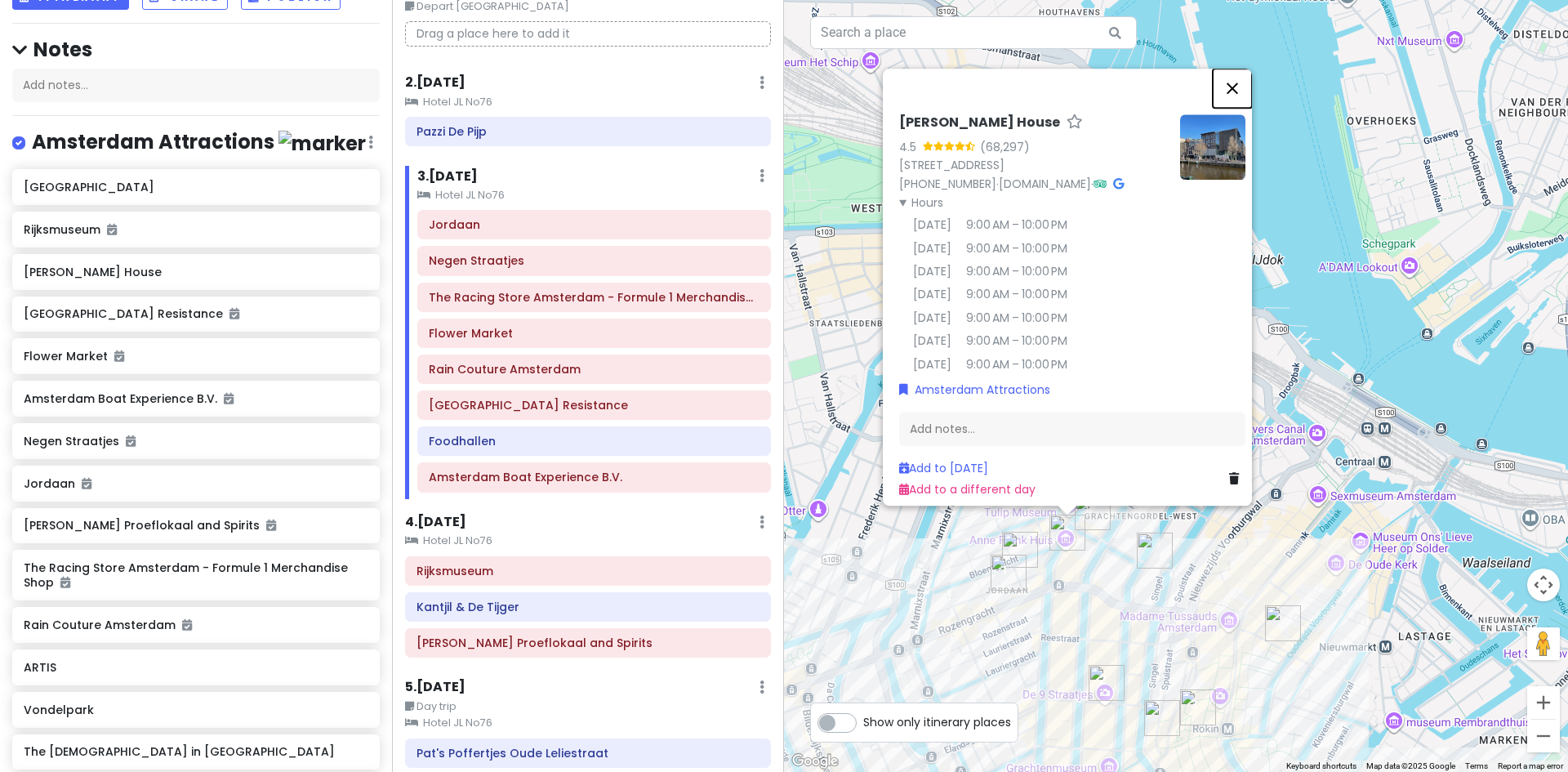
click at [1246, 71] on button "Close" at bounding box center [1232, 88] width 39 height 39
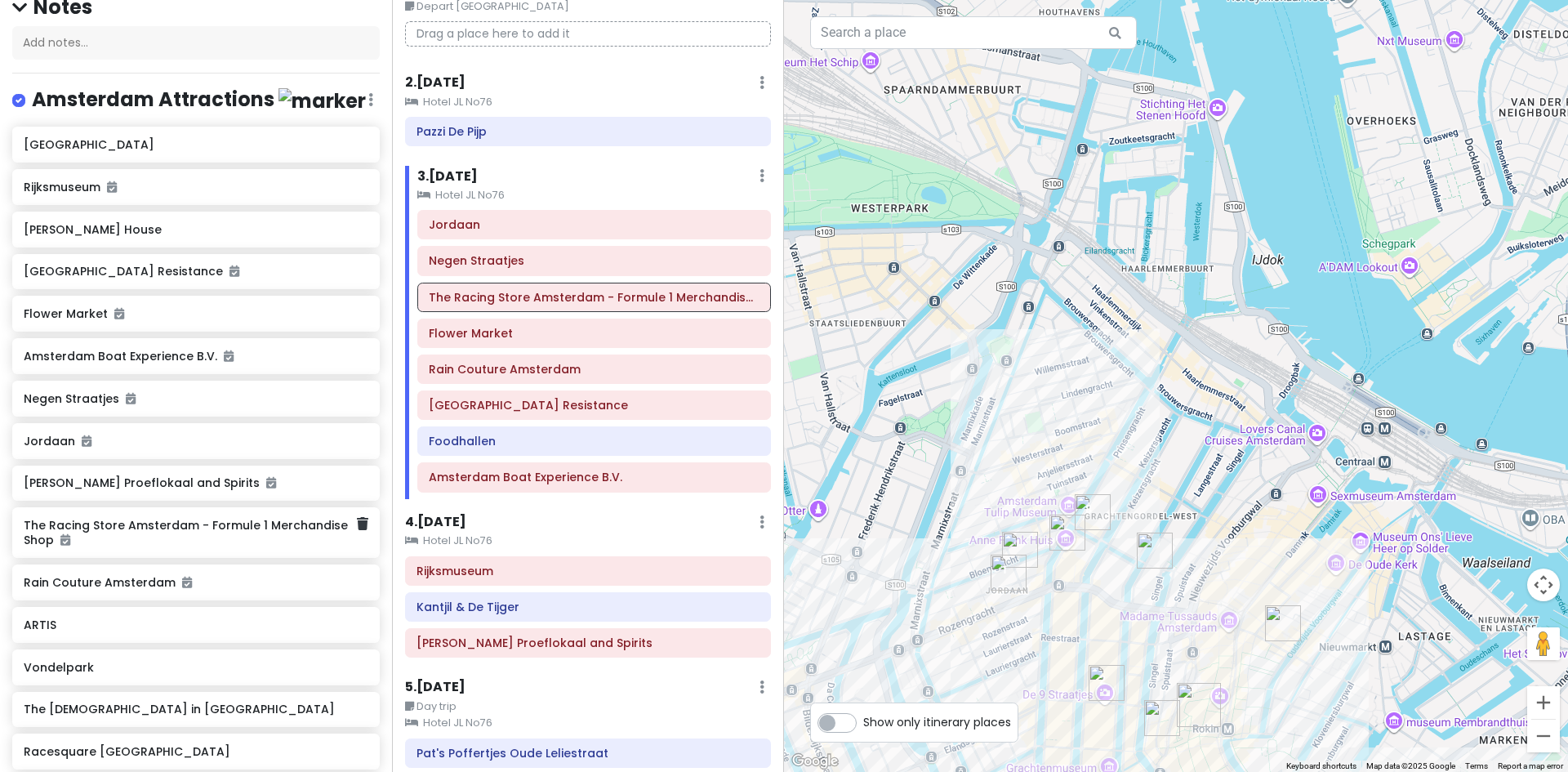
scroll to position [197, 0]
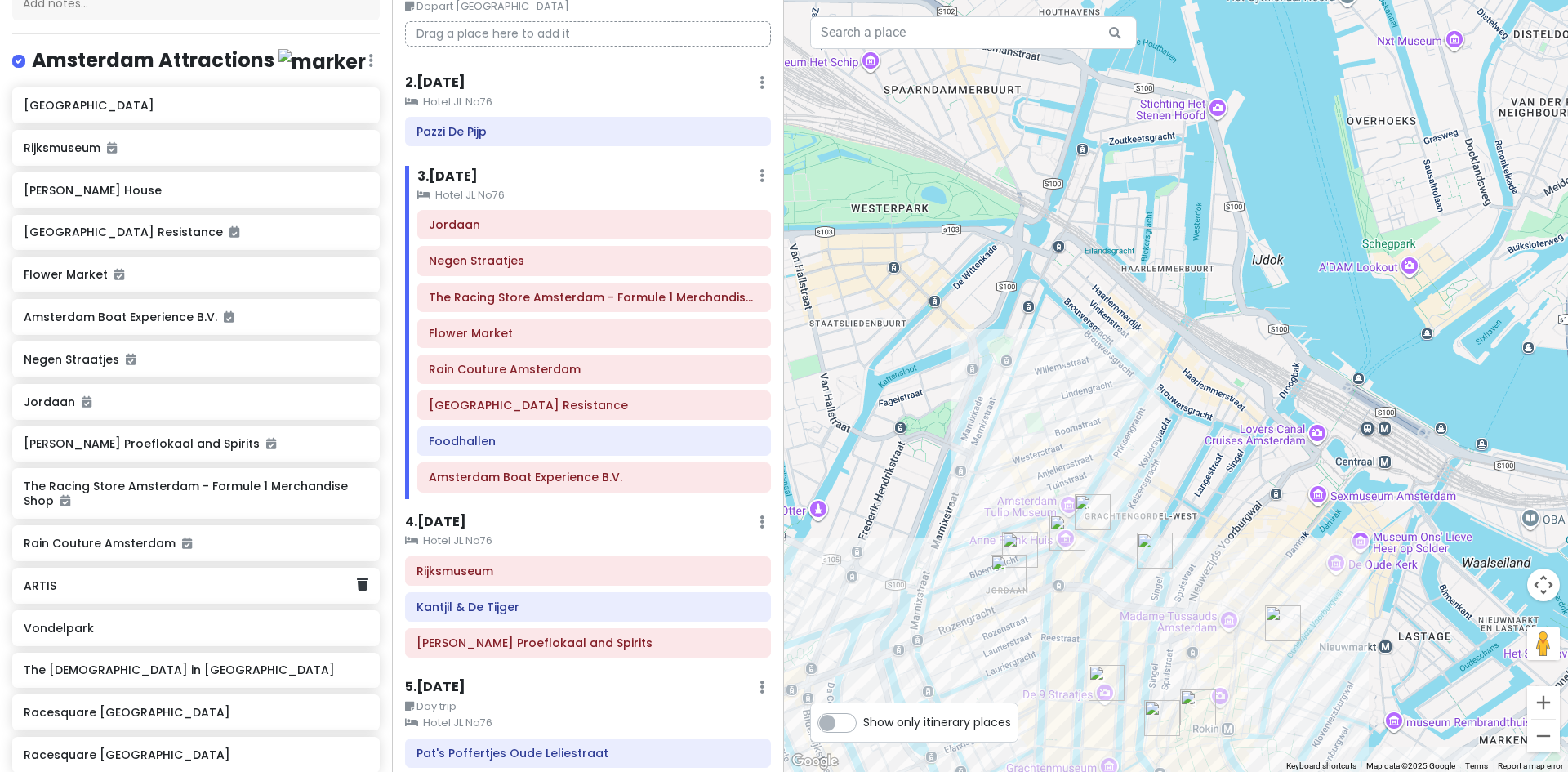
click at [48, 597] on div "ARTIS" at bounding box center [189, 586] width 333 height 23
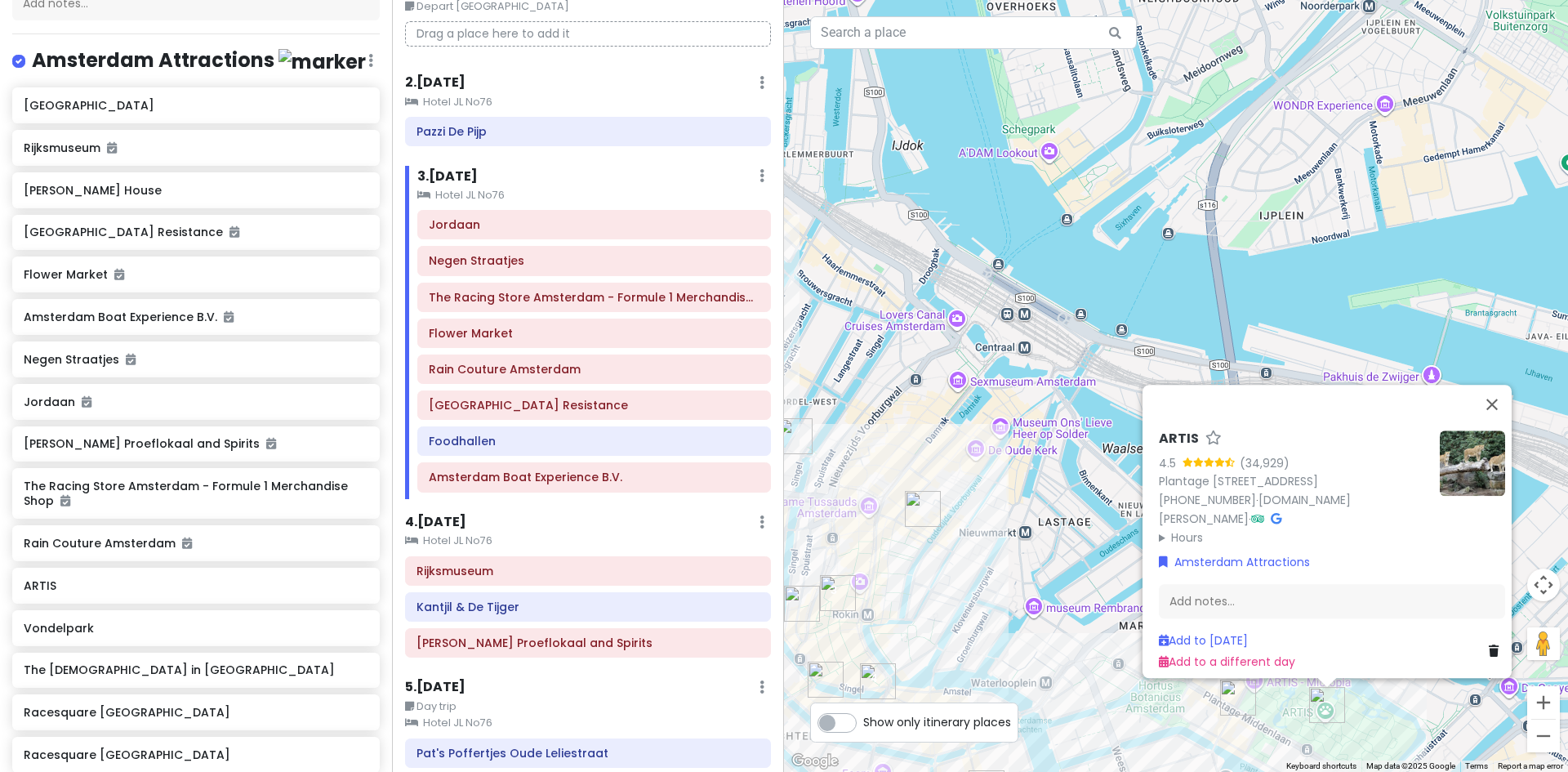
click at [1181, 527] on summary "Hours" at bounding box center [1292, 536] width 268 height 18
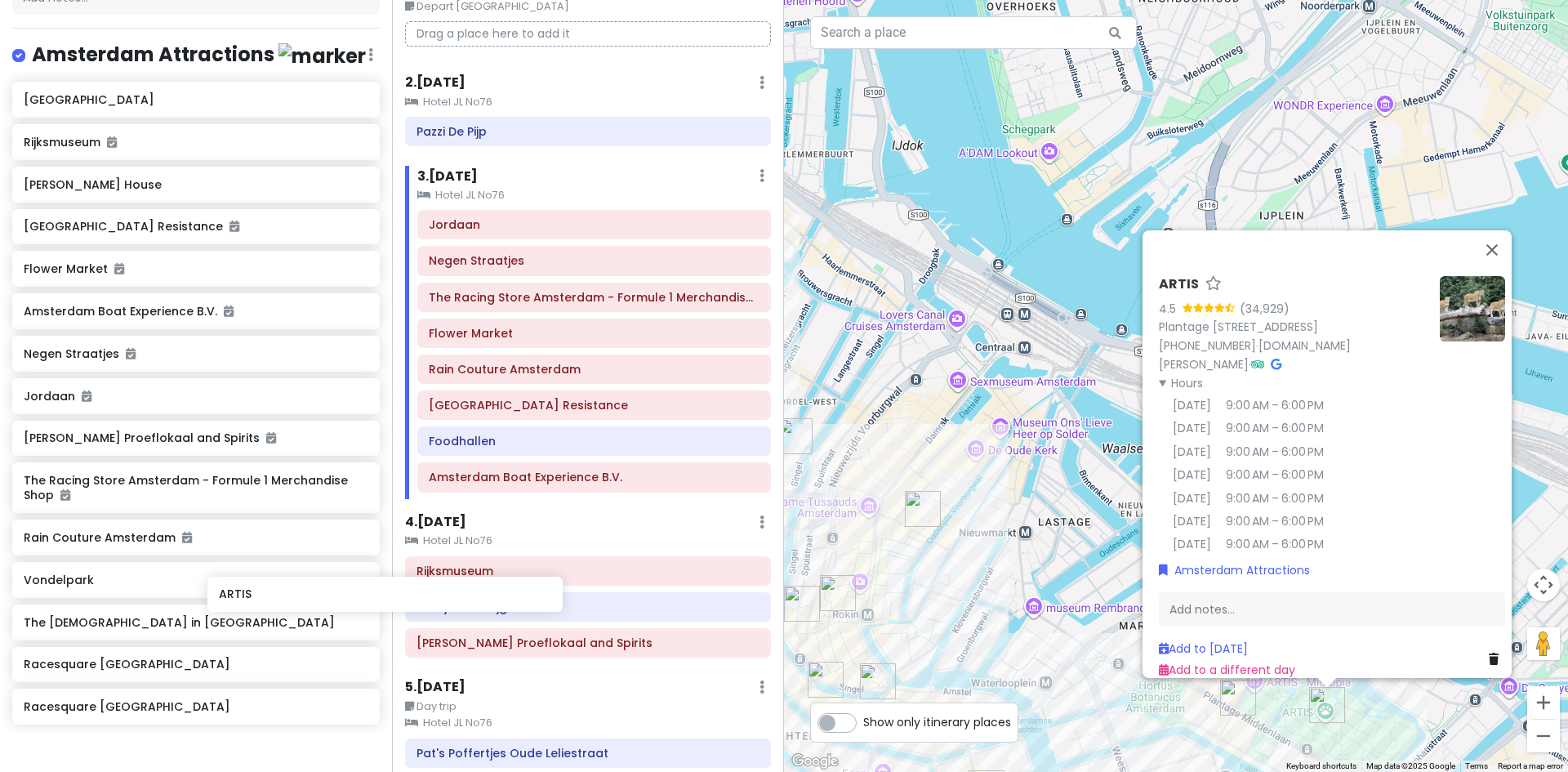
scroll to position [204, 0]
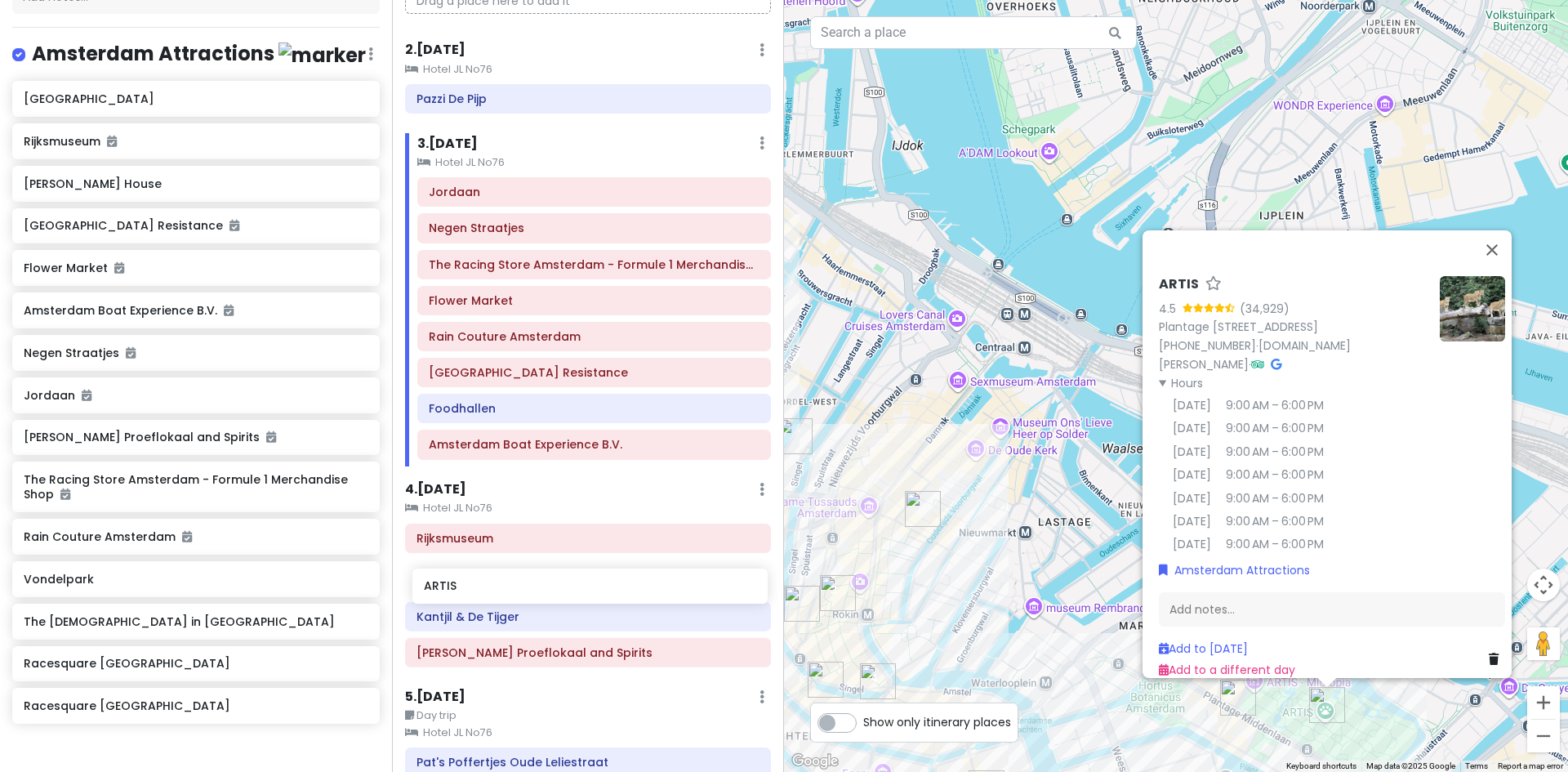
drag, startPoint x: 32, startPoint y: 608, endPoint x: 433, endPoint y: 595, distance: 401.2
click at [433, 595] on div "Europe 2026 Private Change Dates Make a Copy Delete Trip Give Feedback 💡 Suppor…" at bounding box center [784, 386] width 1568 height 772
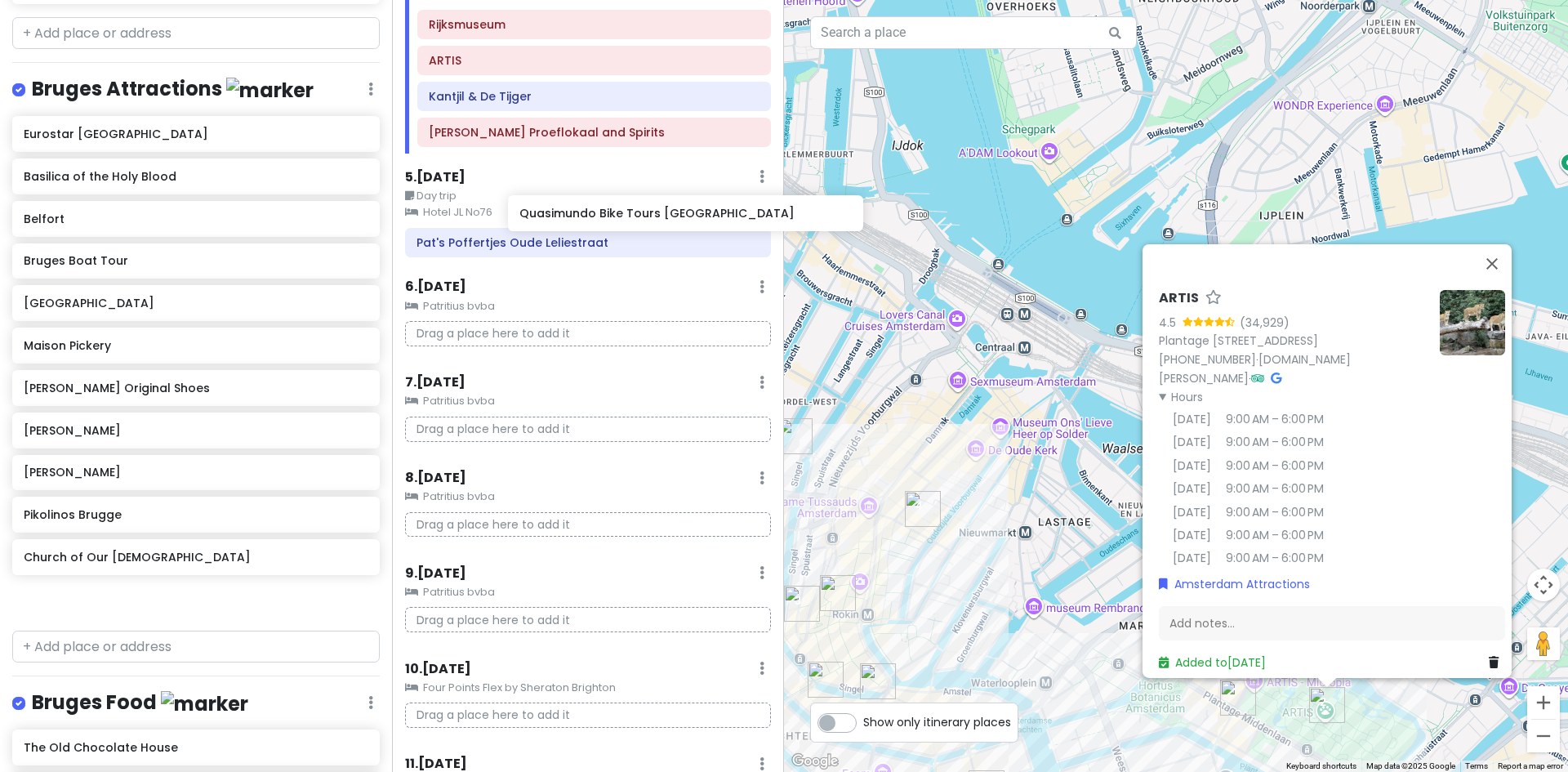
scroll to position [630, 0]
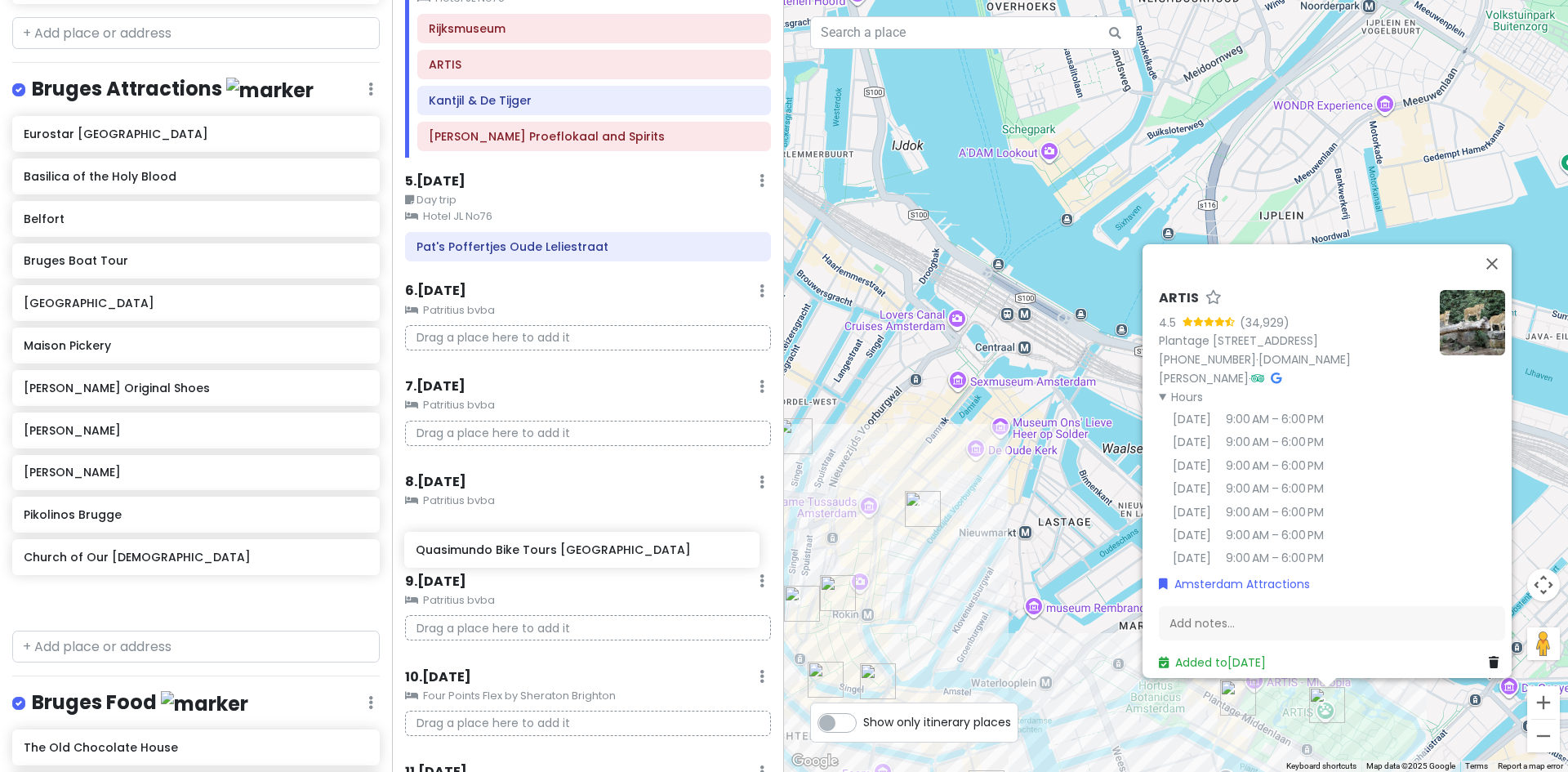
drag, startPoint x: 97, startPoint y: 106, endPoint x: 487, endPoint y: 540, distance: 583.5
click at [487, 541] on div "Europe 2026 Private Change Dates Make a Copy Delete Trip Give Feedback 💡 Suppor…" at bounding box center [784, 386] width 1568 height 772
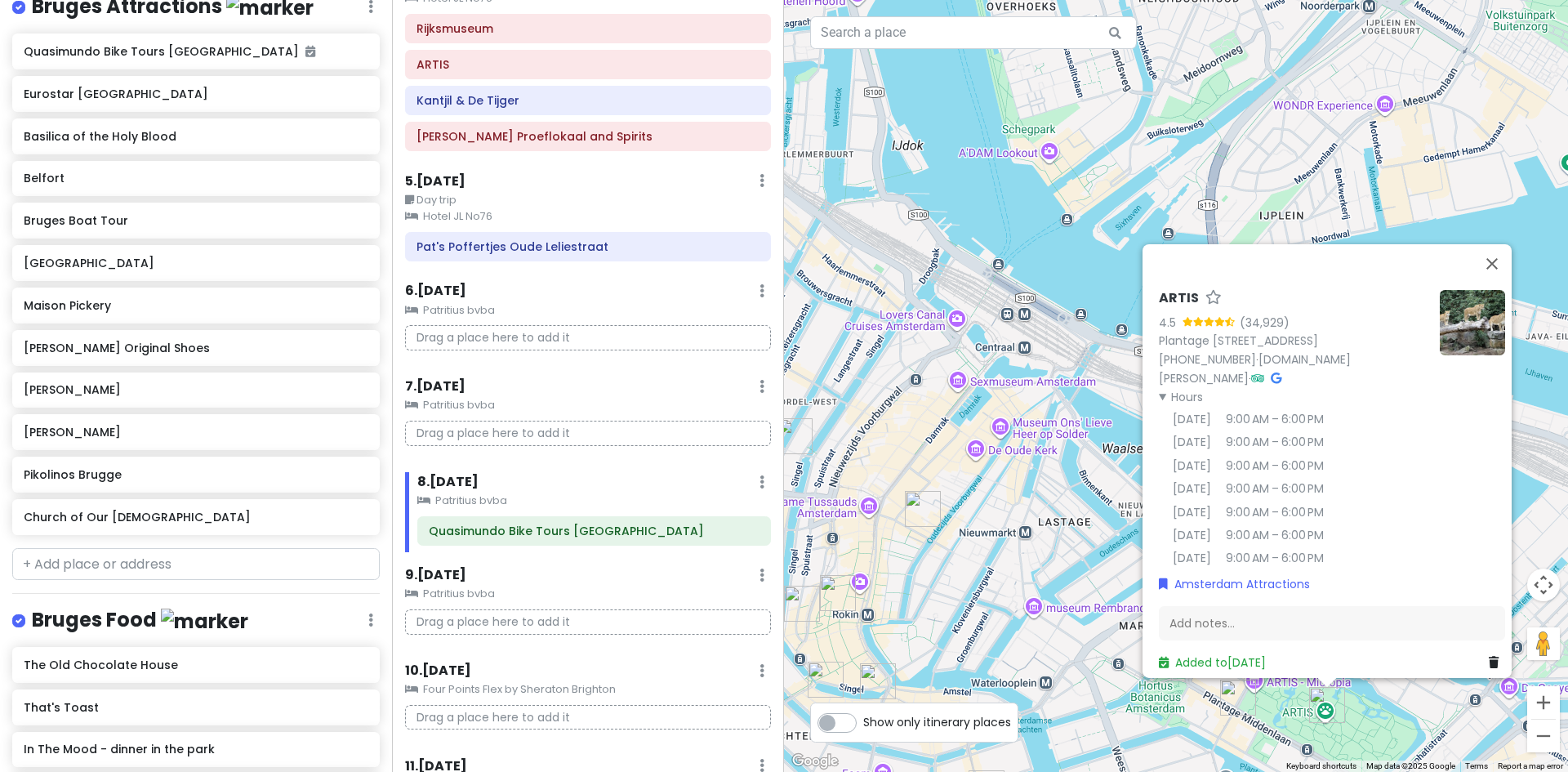
scroll to position [1719, 0]
click at [76, 314] on h6 "Maison Pickery" at bounding box center [189, 306] width 333 height 15
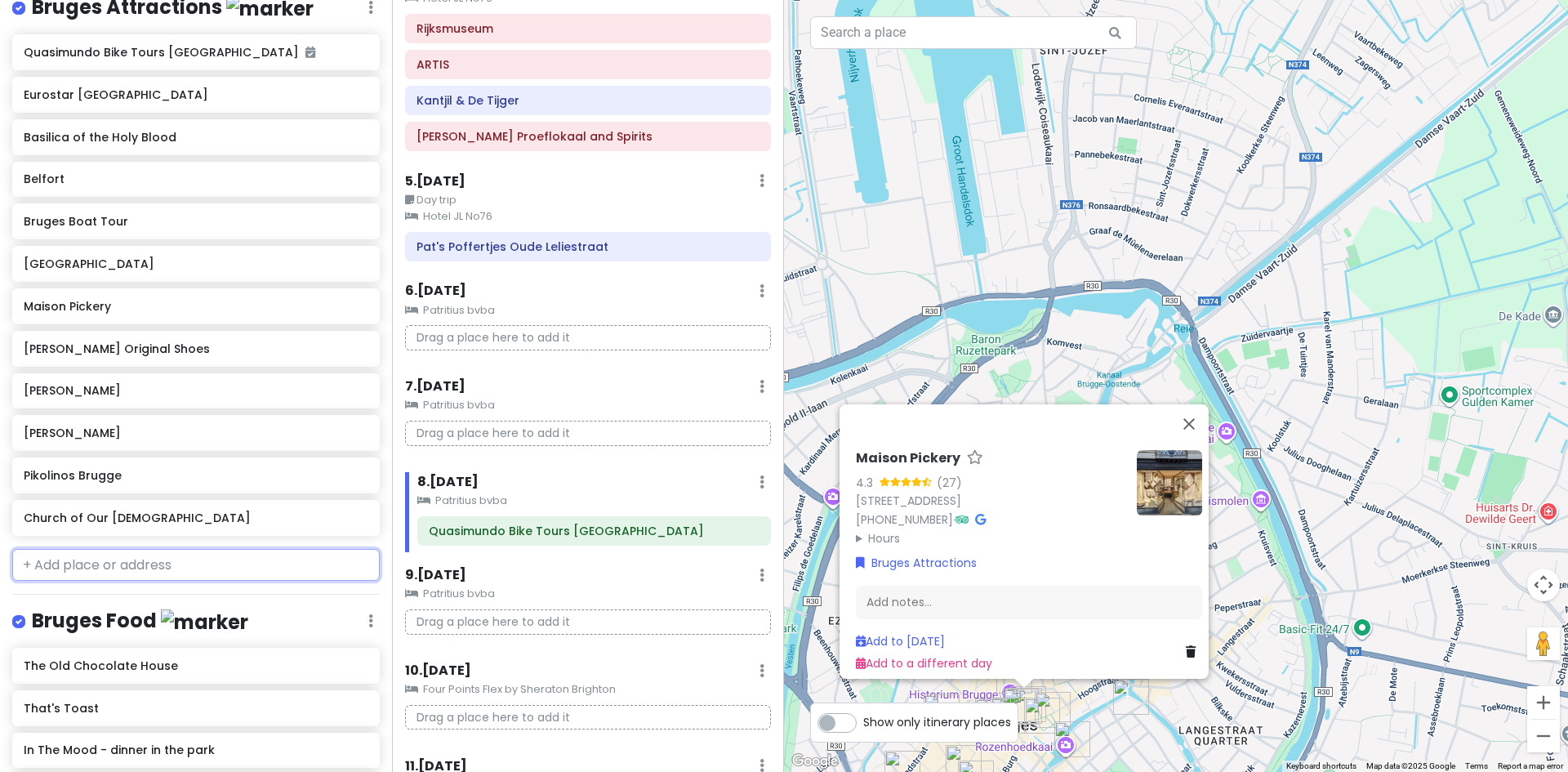
click at [156, 577] on input "text" at bounding box center [196, 565] width 368 height 32
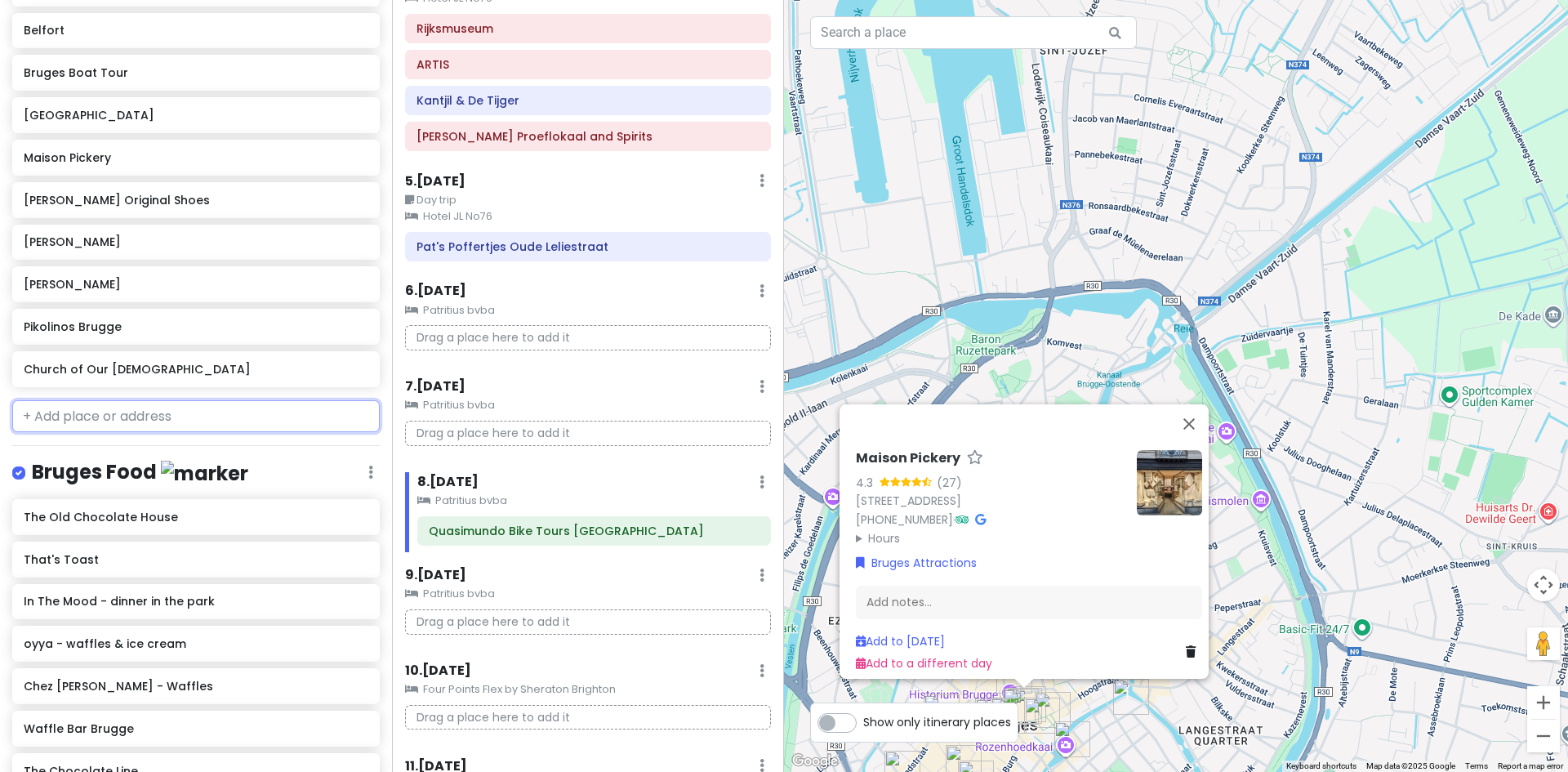
scroll to position [1882, 0]
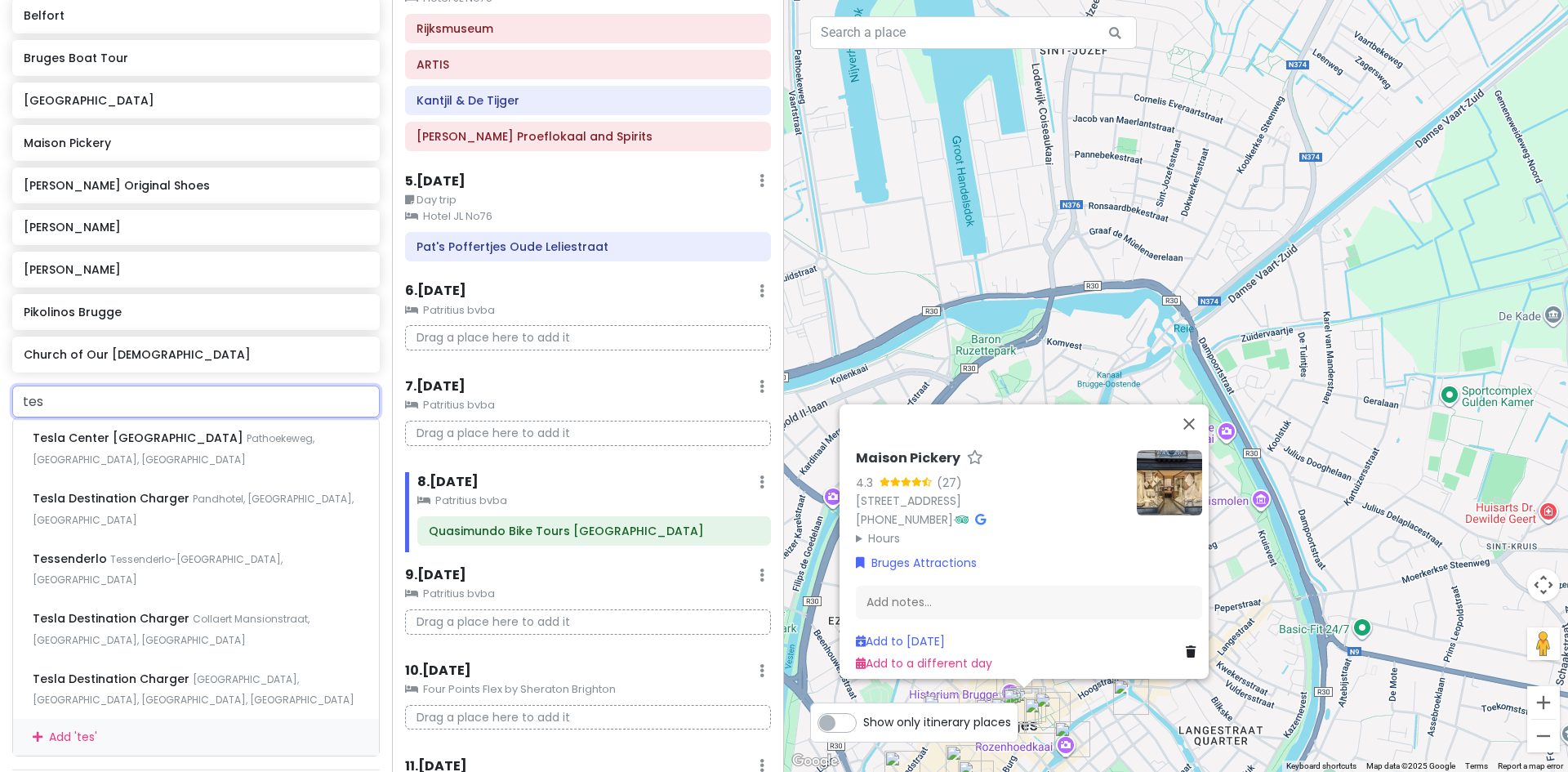
drag, startPoint x: 112, startPoint y: 416, endPoint x: 12, endPoint y: 416, distance: 100.0
click at [12, 416] on input "tes" at bounding box center [196, 402] width 368 height 32
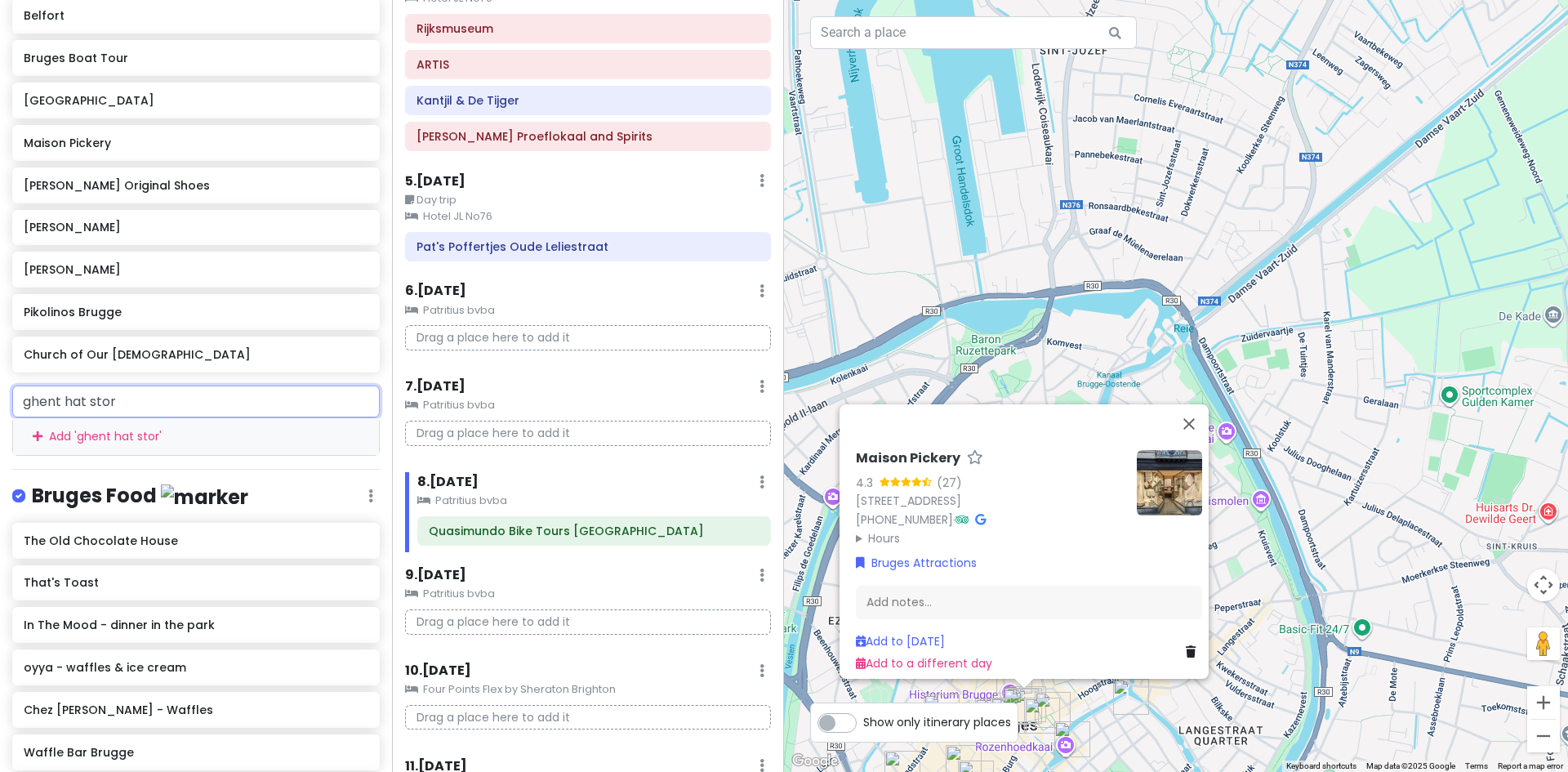
type input "ghent hat store"
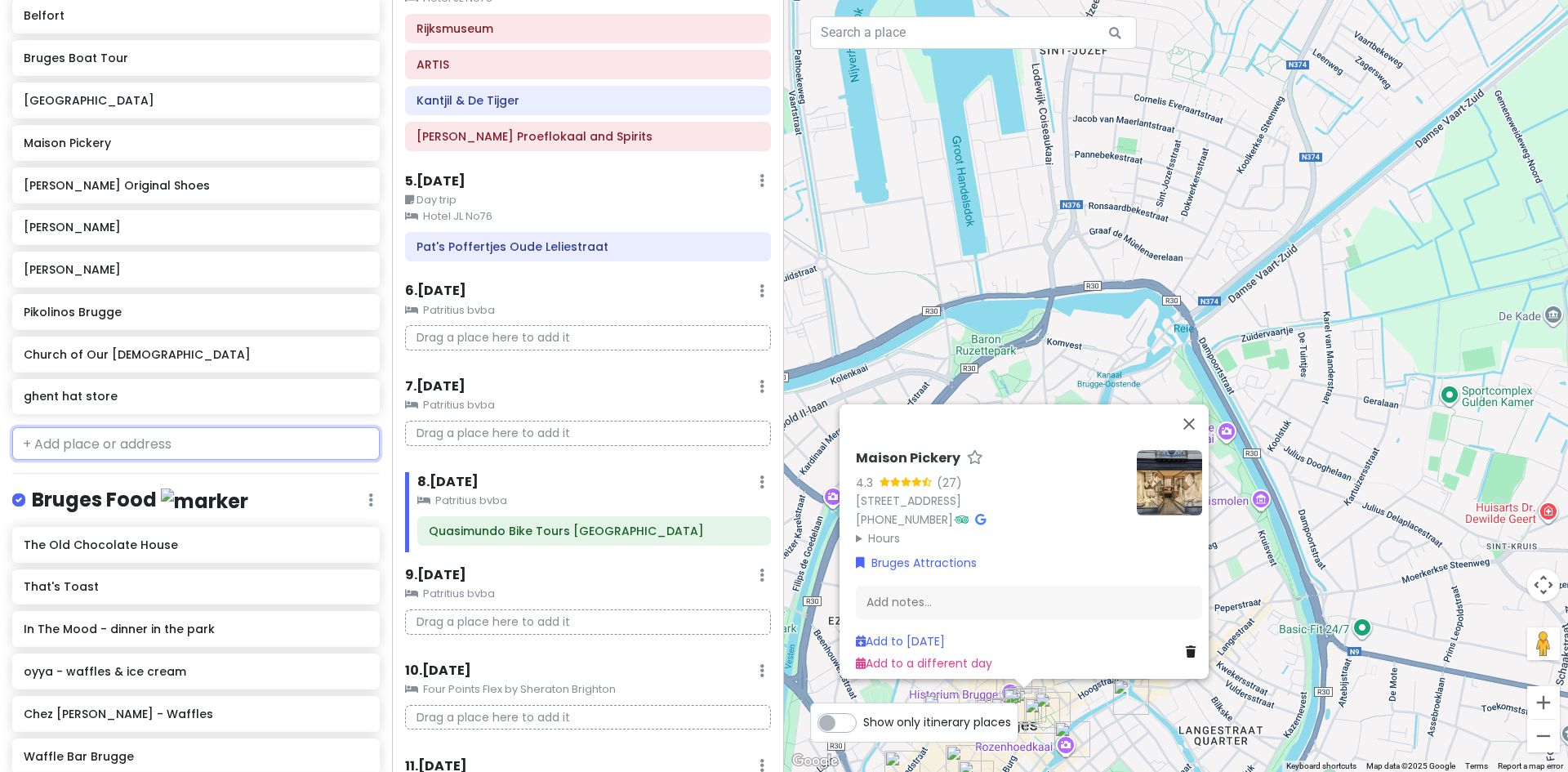
scroll to position [1924, 0]
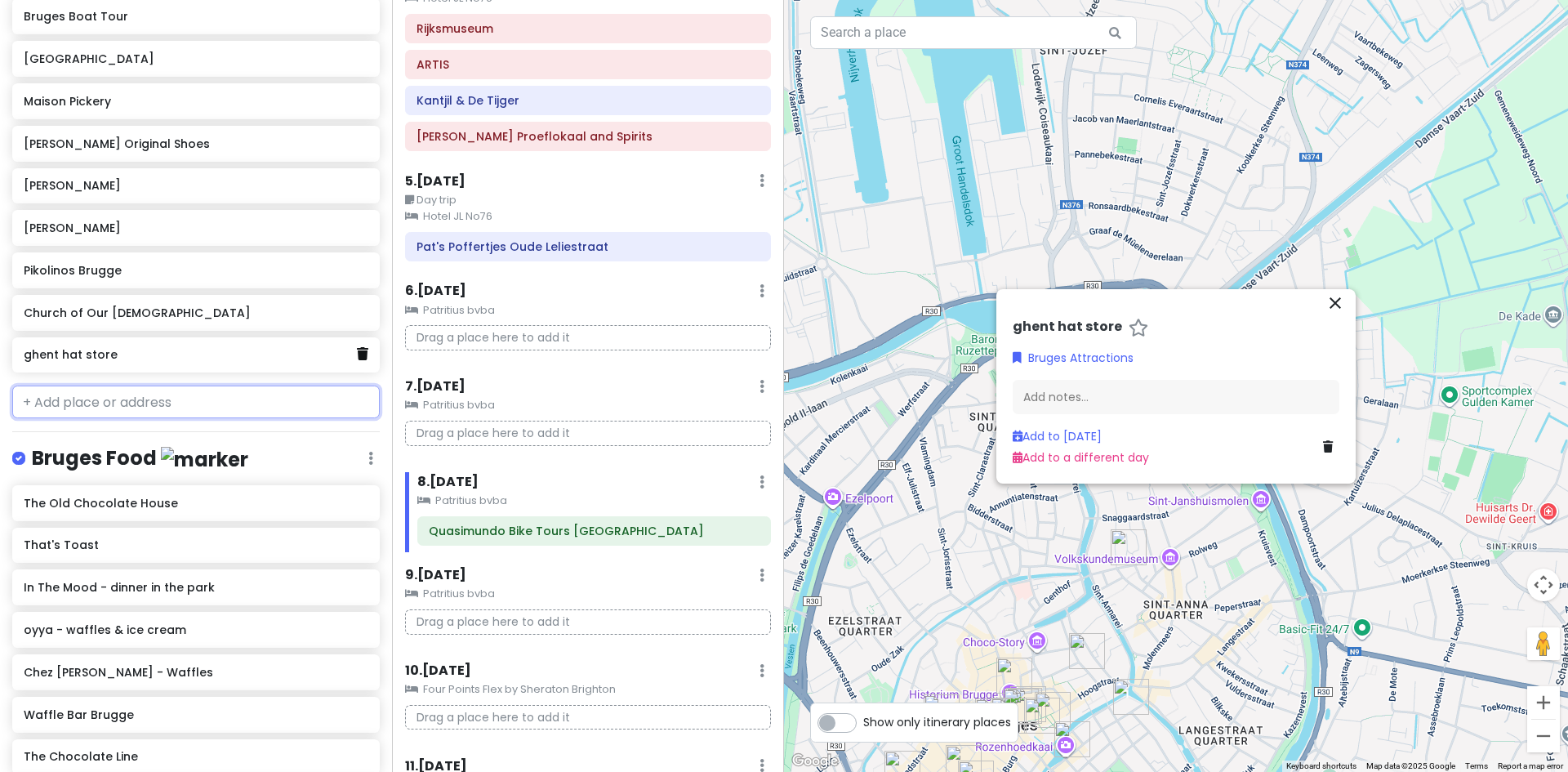
click at [357, 361] on icon at bounding box center [362, 354] width 11 height 13
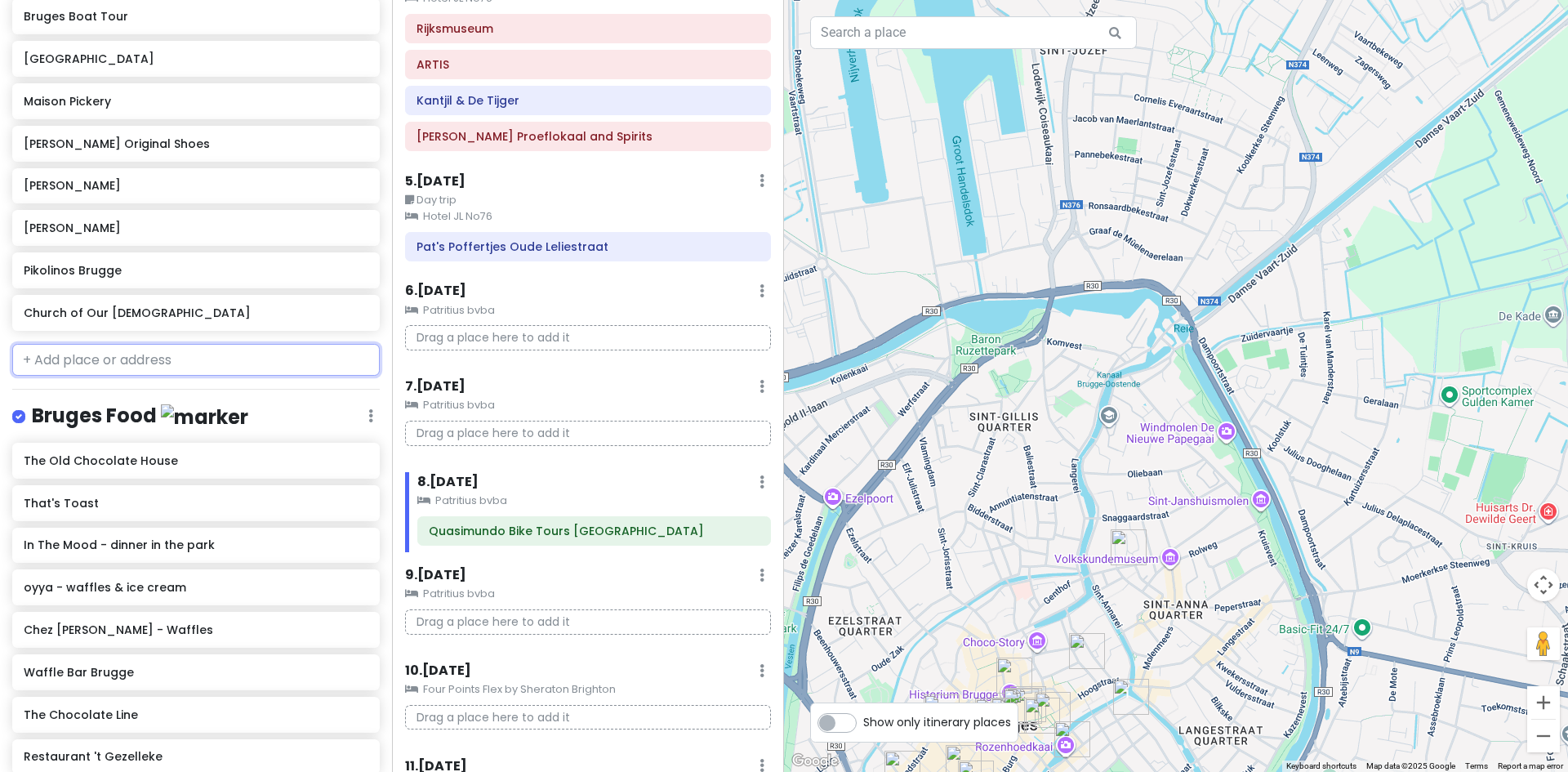
scroll to position [1882, 0]
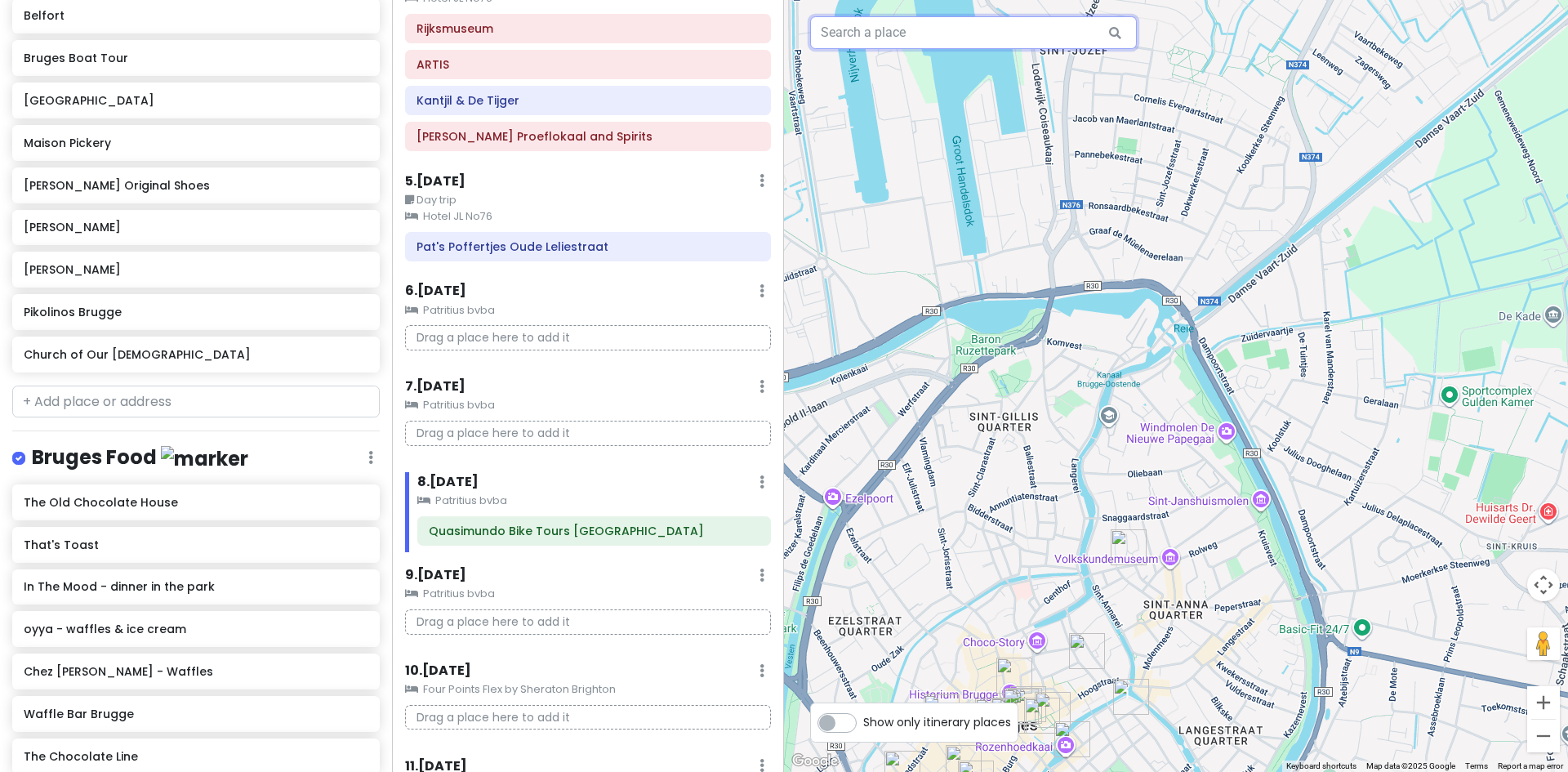
click at [881, 28] on input "text" at bounding box center [973, 32] width 327 height 32
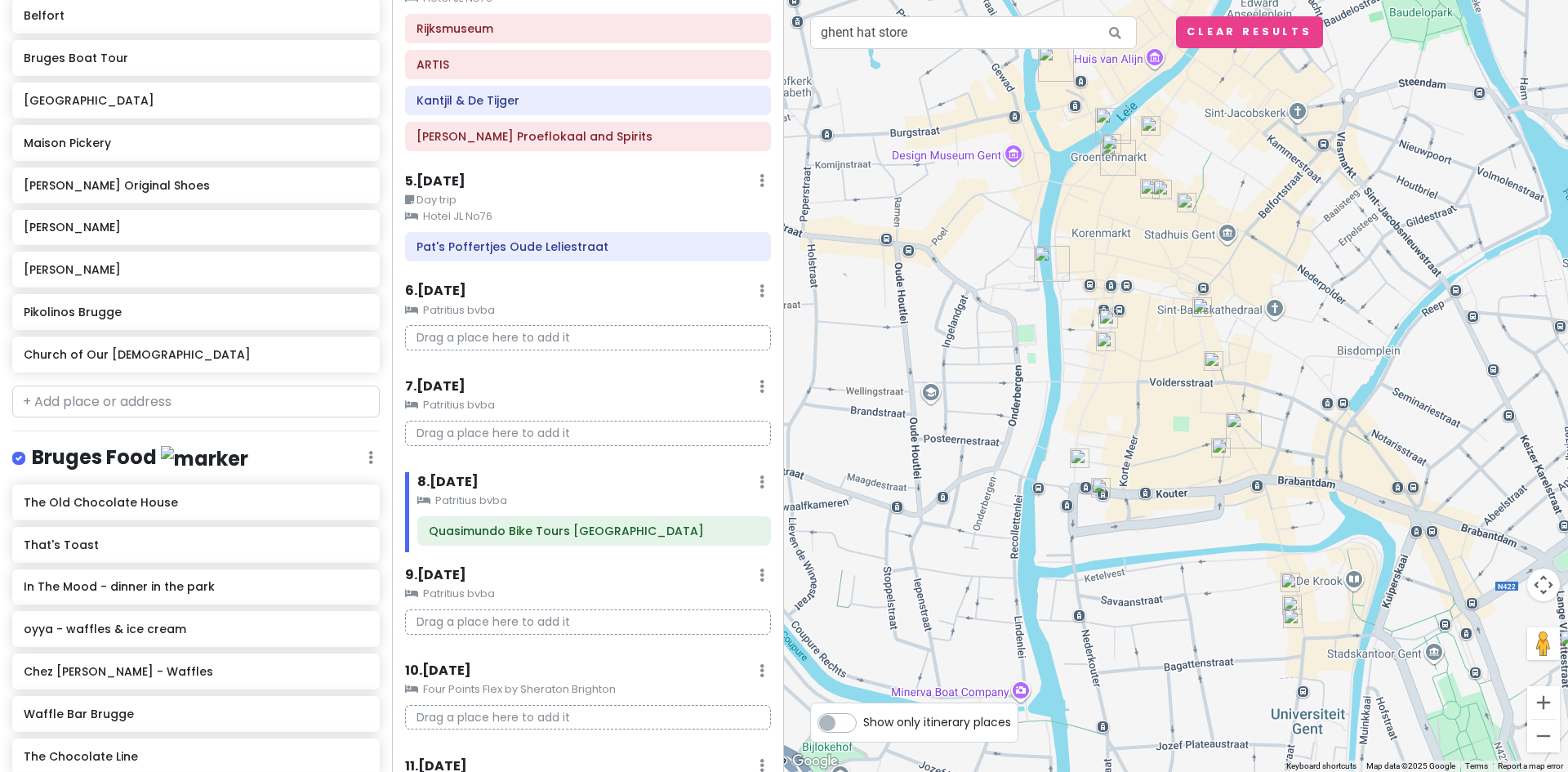
drag, startPoint x: 1148, startPoint y: 182, endPoint x: 1303, endPoint y: 626, distance: 470.3
click at [1303, 626] on div "To navigate, press the arrow keys." at bounding box center [1176, 386] width 784 height 772
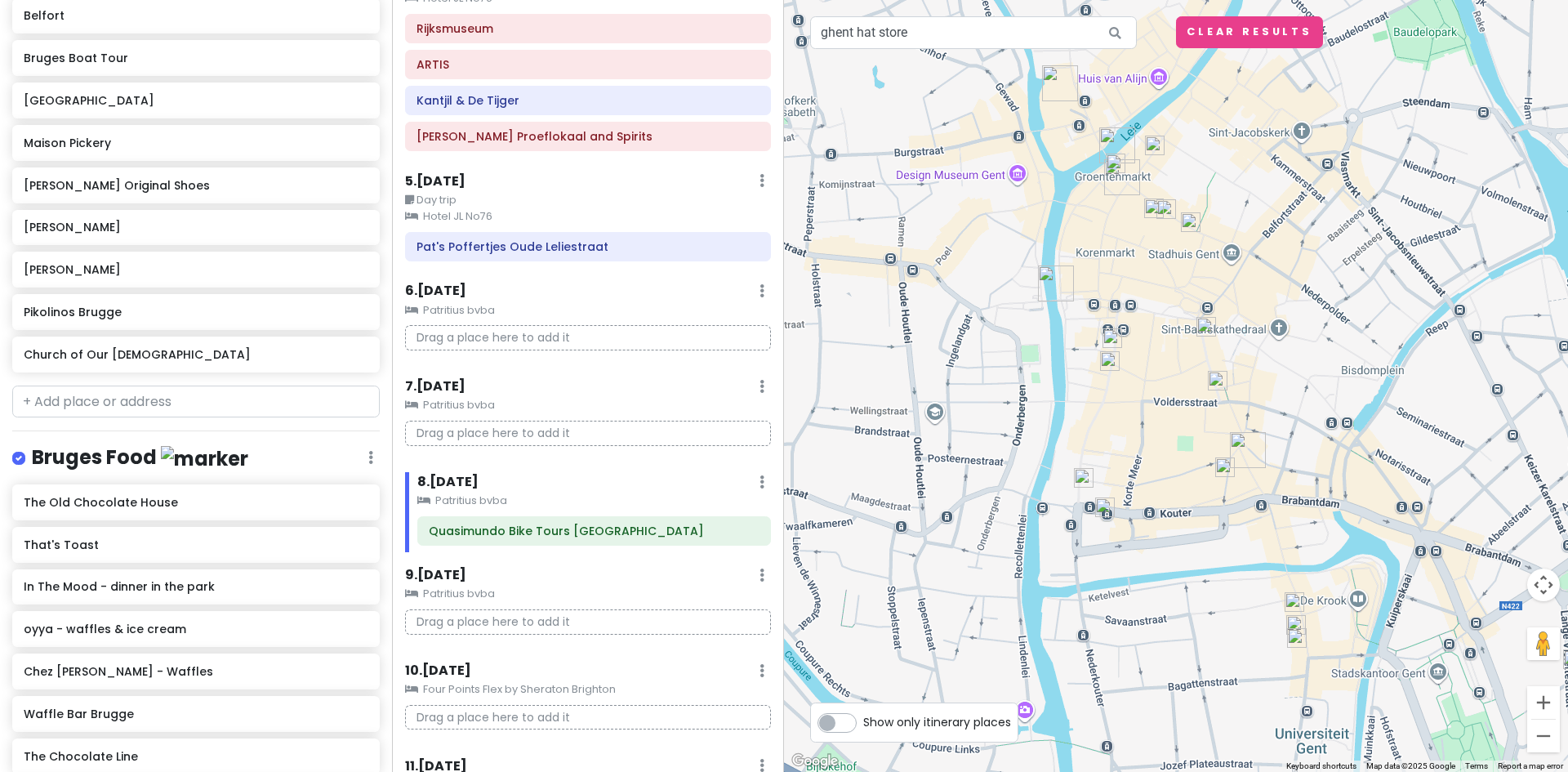
click at [1049, 272] on img "St Michael's Bridge" at bounding box center [1056, 283] width 36 height 36
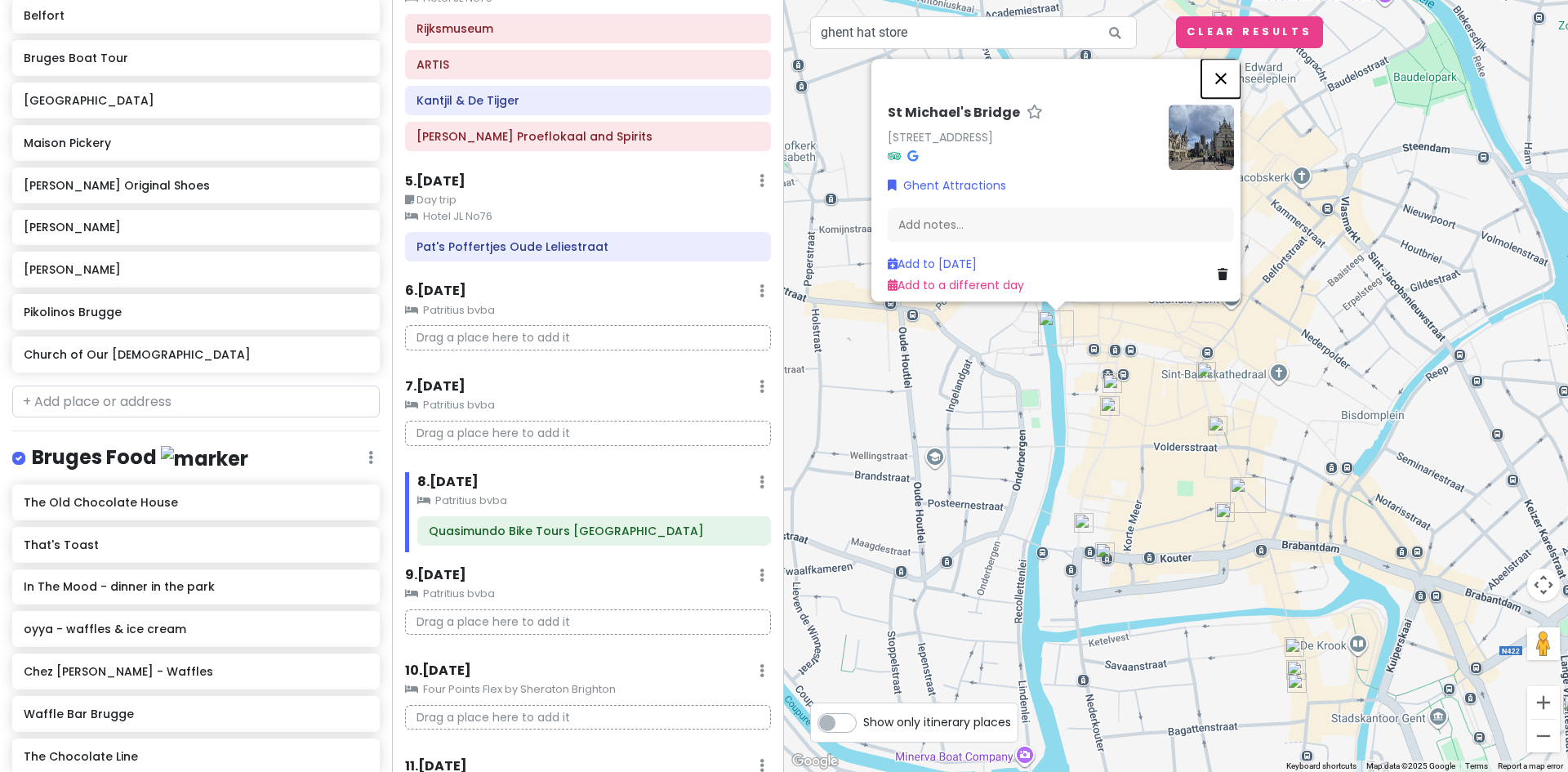
click at [1228, 63] on button "Close" at bounding box center [1221, 78] width 39 height 39
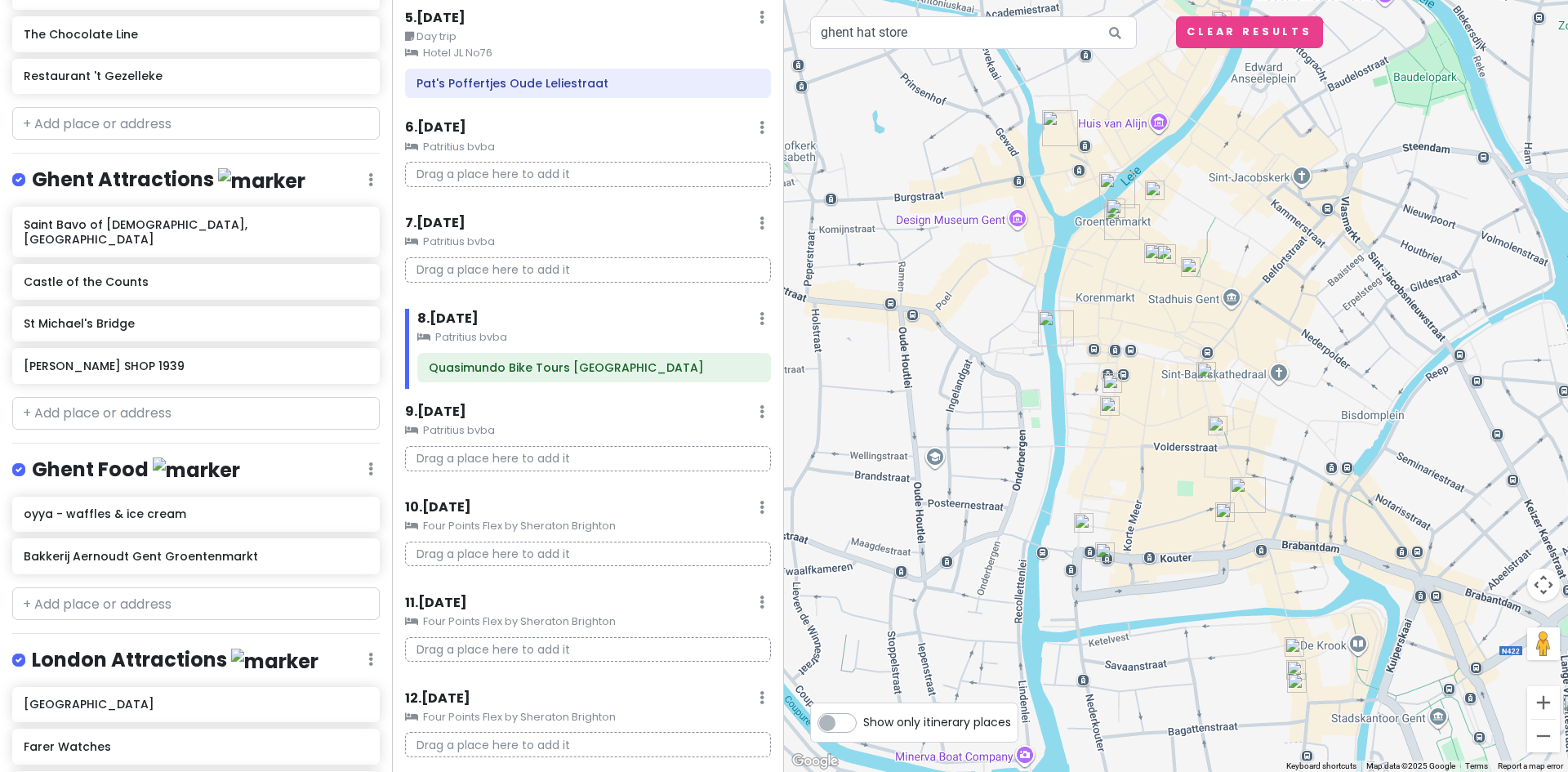
scroll to position [2617, 0]
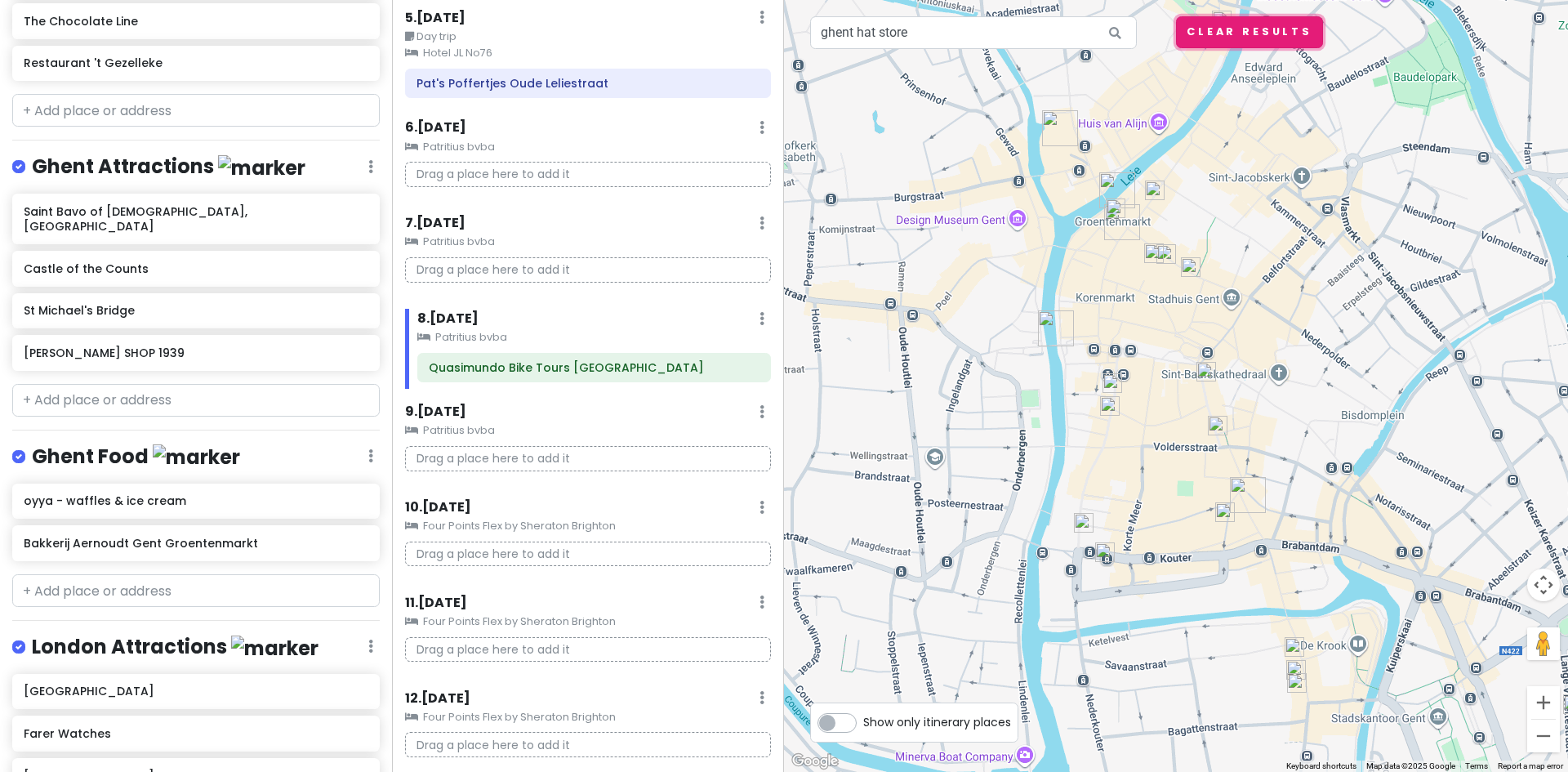
click at [1227, 31] on button "Clear Results" at bounding box center [1249, 32] width 147 height 31
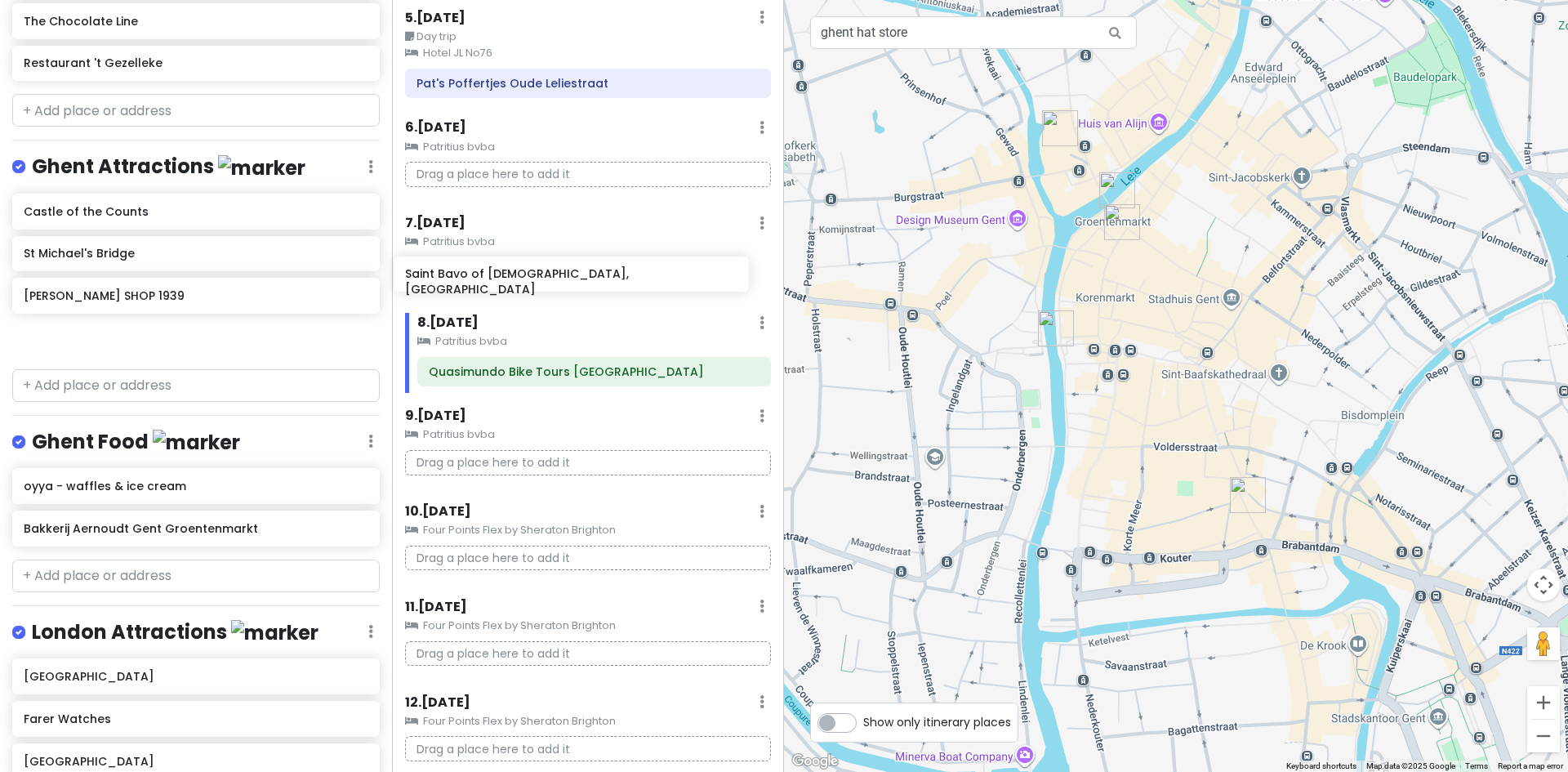
drag, startPoint x: 107, startPoint y: 224, endPoint x: 488, endPoint y: 279, distance: 384.9
click at [488, 279] on div "Europe 2026 Private Change Dates Make a Copy Delete Trip Give Feedback 💡 Suppor…" at bounding box center [784, 386] width 1568 height 772
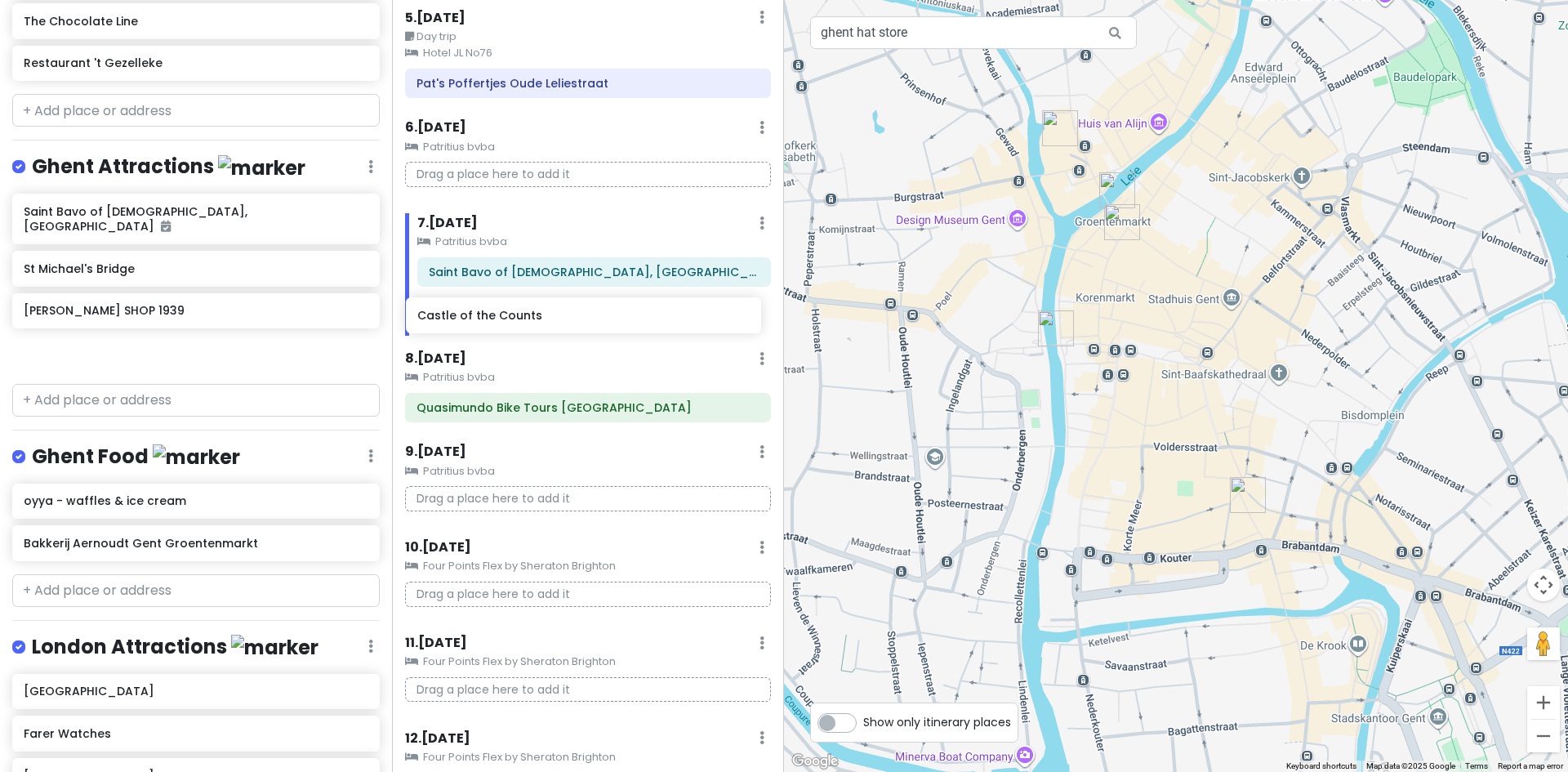
drag, startPoint x: 76, startPoint y: 263, endPoint x: 469, endPoint y: 315, distance: 396.4
click at [473, 316] on div "Europe 2026 Private Change Dates Make a Copy Delete Trip Give Feedback 💡 Suppor…" at bounding box center [784, 386] width 1568 height 772
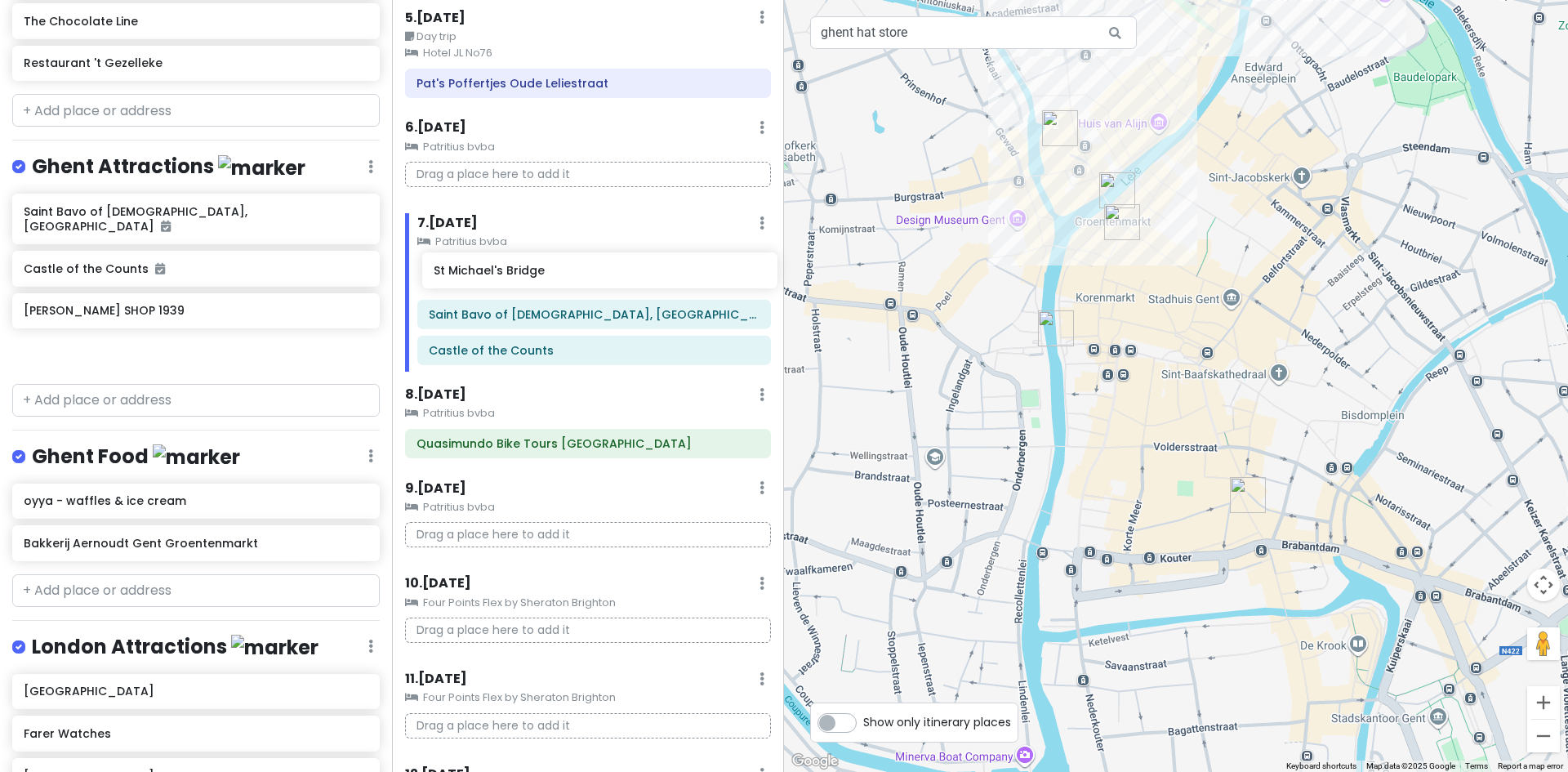
drag, startPoint x: 72, startPoint y: 305, endPoint x: 483, endPoint y: 271, distance: 412.4
click at [483, 271] on div "Europe 2026 Private Change Dates Make a Copy Delete Trip Give Feedback 💡 Suppor…" at bounding box center [784, 386] width 1568 height 772
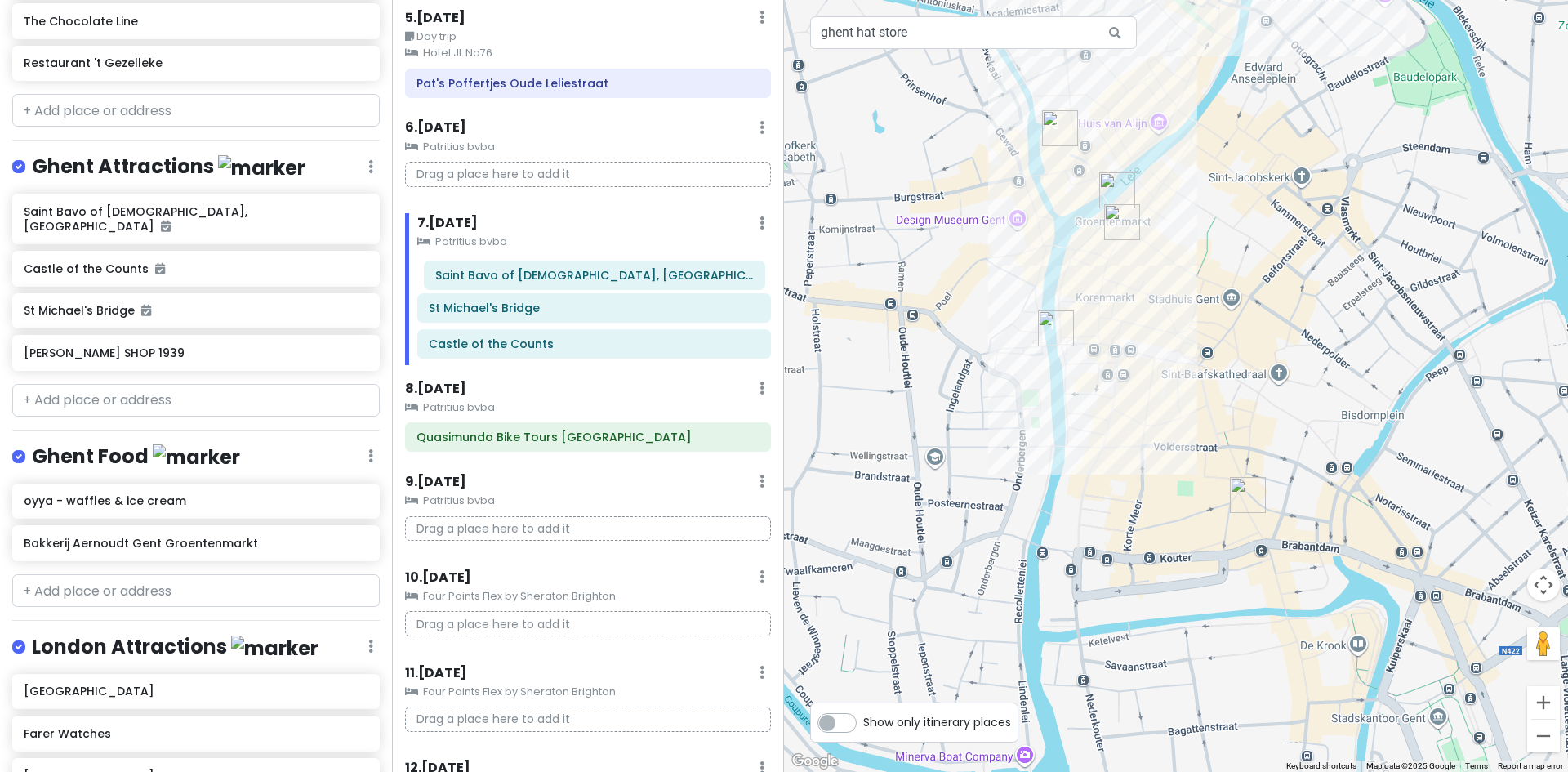
drag, startPoint x: 497, startPoint y: 313, endPoint x: 501, endPoint y: 282, distance: 31.3
click at [501, 282] on div "St Michael's Bridge Saint Bavo of Ghent Catholic Cathedral, Leidsevaart Castle …" at bounding box center [594, 311] width 378 height 107
drag, startPoint x: 497, startPoint y: 341, endPoint x: 497, endPoint y: 302, distance: 39.0
click at [497, 302] on div "Saint Bavo of Ghent Catholic Cathedral, Leidsevaart St Michael's Bridge Castle …" at bounding box center [594, 311] width 378 height 107
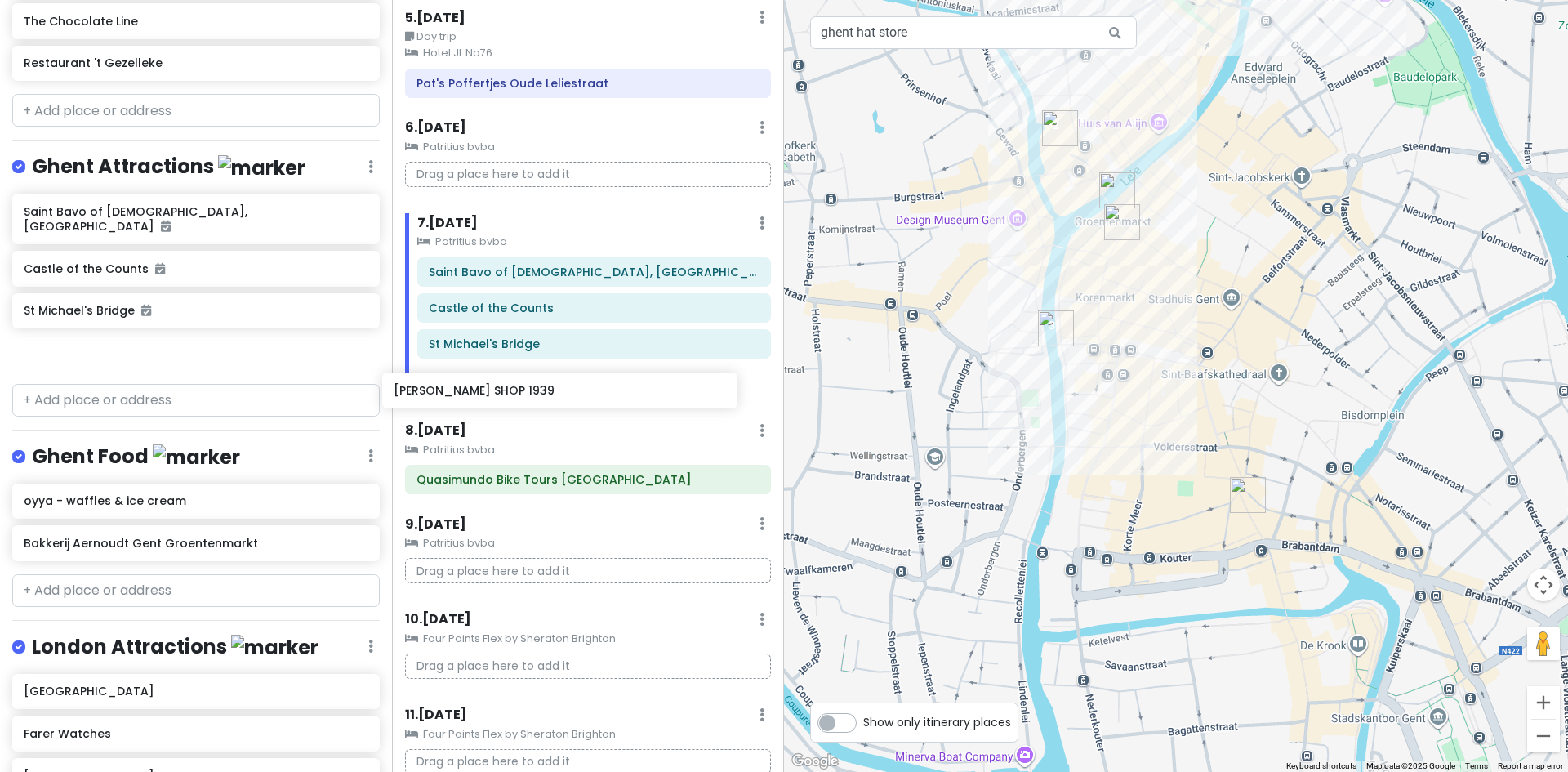
drag, startPoint x: 119, startPoint y: 348, endPoint x: 460, endPoint y: 394, distance: 344.1
click at [460, 394] on div "Europe 2026 Private Change Dates Make a Copy Delete Trip Give Feedback 💡 Suppor…" at bounding box center [784, 386] width 1568 height 772
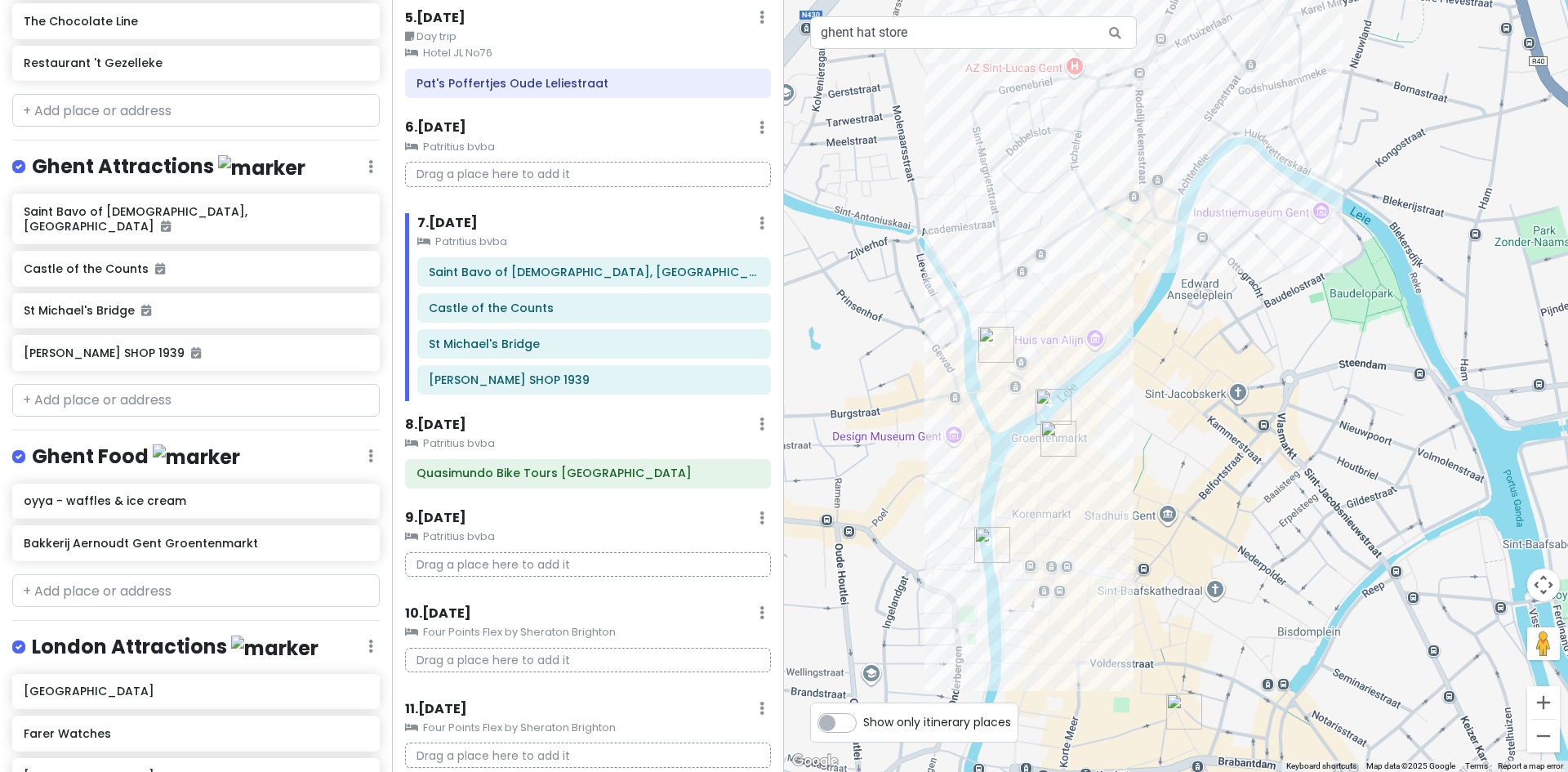
drag, startPoint x: 1203, startPoint y: 220, endPoint x: 1140, endPoint y: 428, distance: 217.3
click at [1140, 428] on div at bounding box center [1176, 386] width 784 height 772
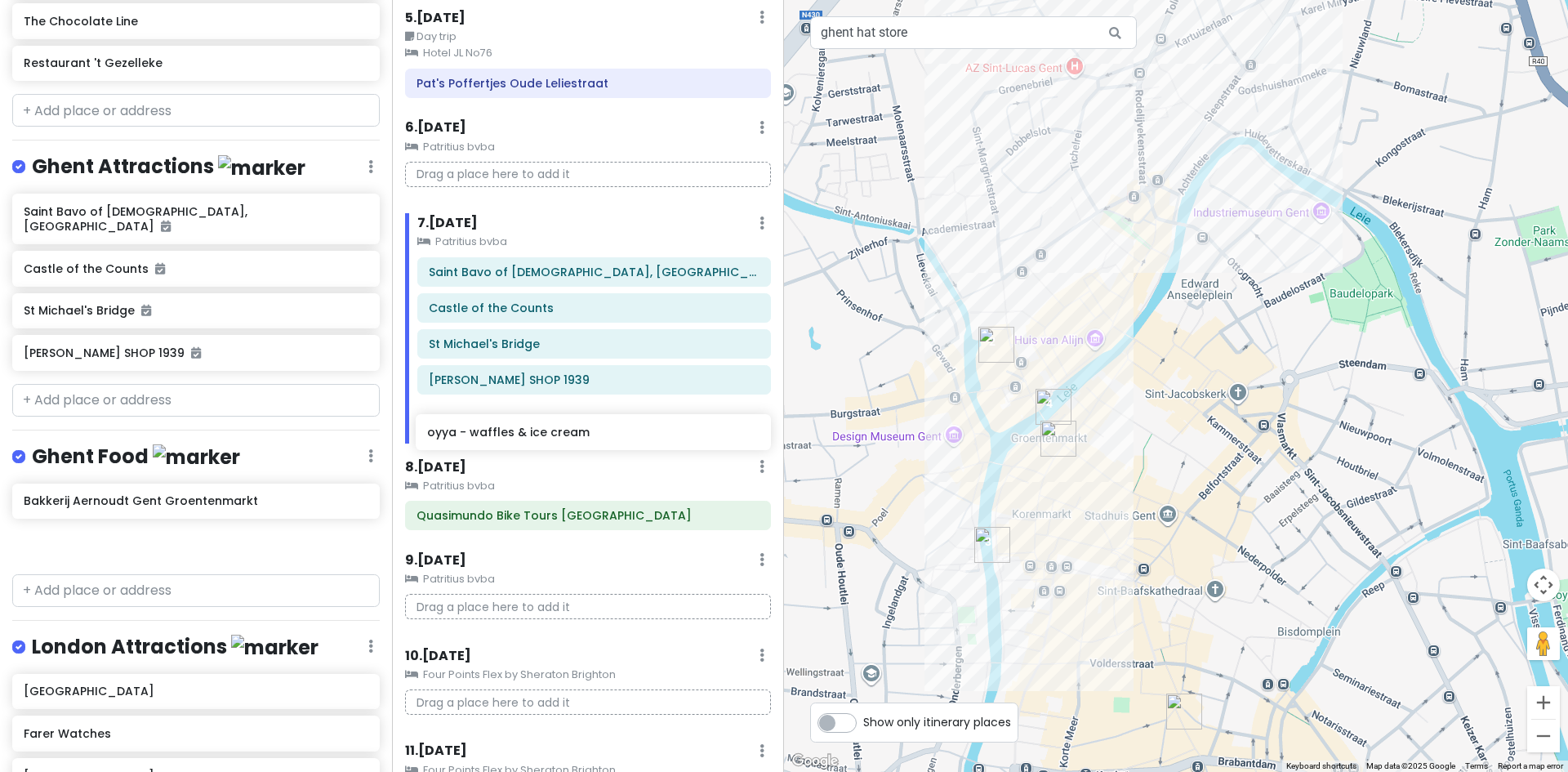
drag, startPoint x: 94, startPoint y: 501, endPoint x: 498, endPoint y: 441, distance: 408.4
click at [498, 441] on div "Europe 2026 Private Change Dates Make a Copy Delete Trip Give Feedback 💡 Suppor…" at bounding box center [784, 386] width 1568 height 772
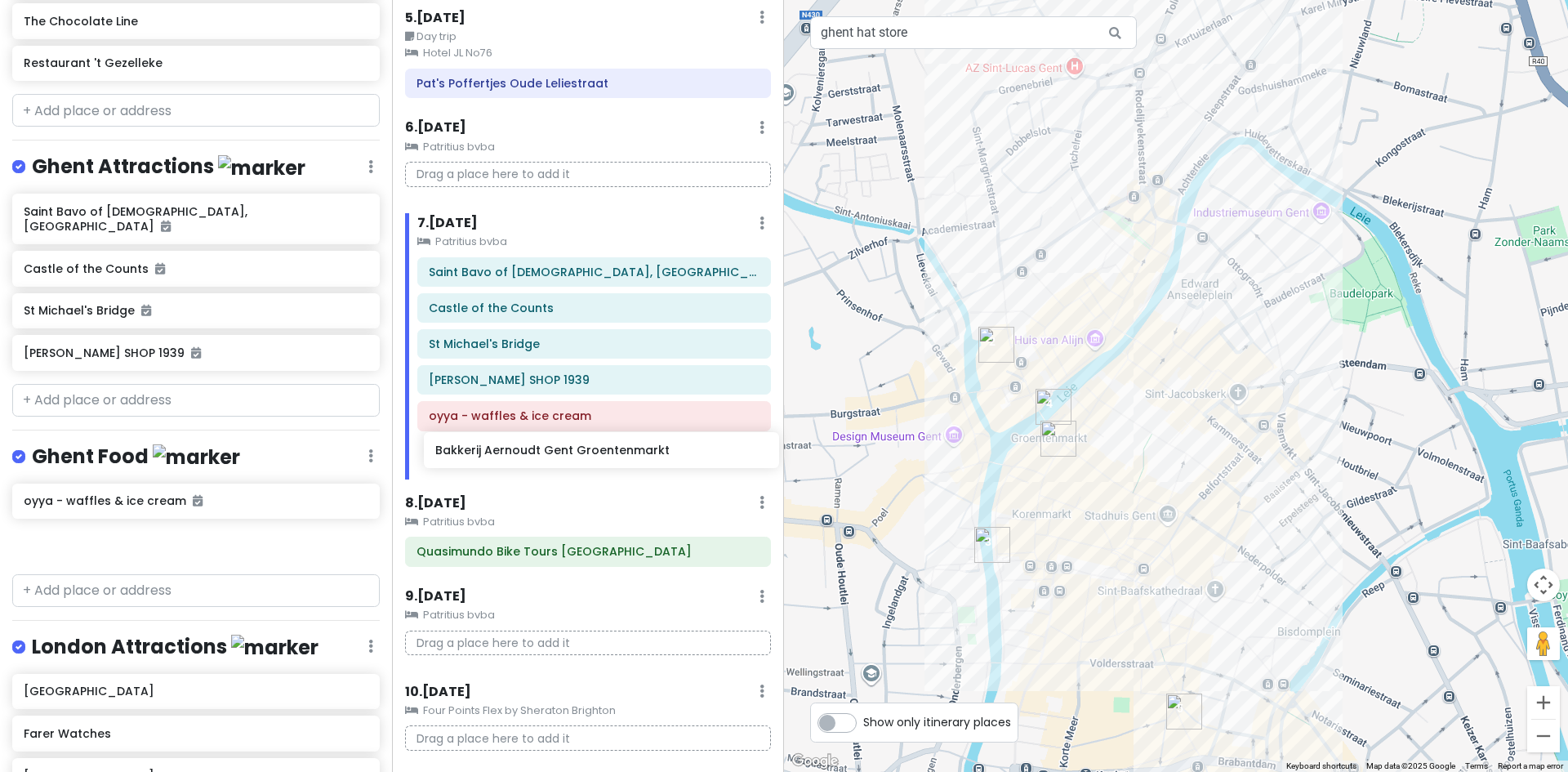
drag, startPoint x: 70, startPoint y: 541, endPoint x: 482, endPoint y: 462, distance: 419.5
click at [482, 462] on div "Europe 2026 Private Change Dates Make a Copy Delete Trip Give Feedback 💡 Suppor…" at bounding box center [784, 386] width 1568 height 772
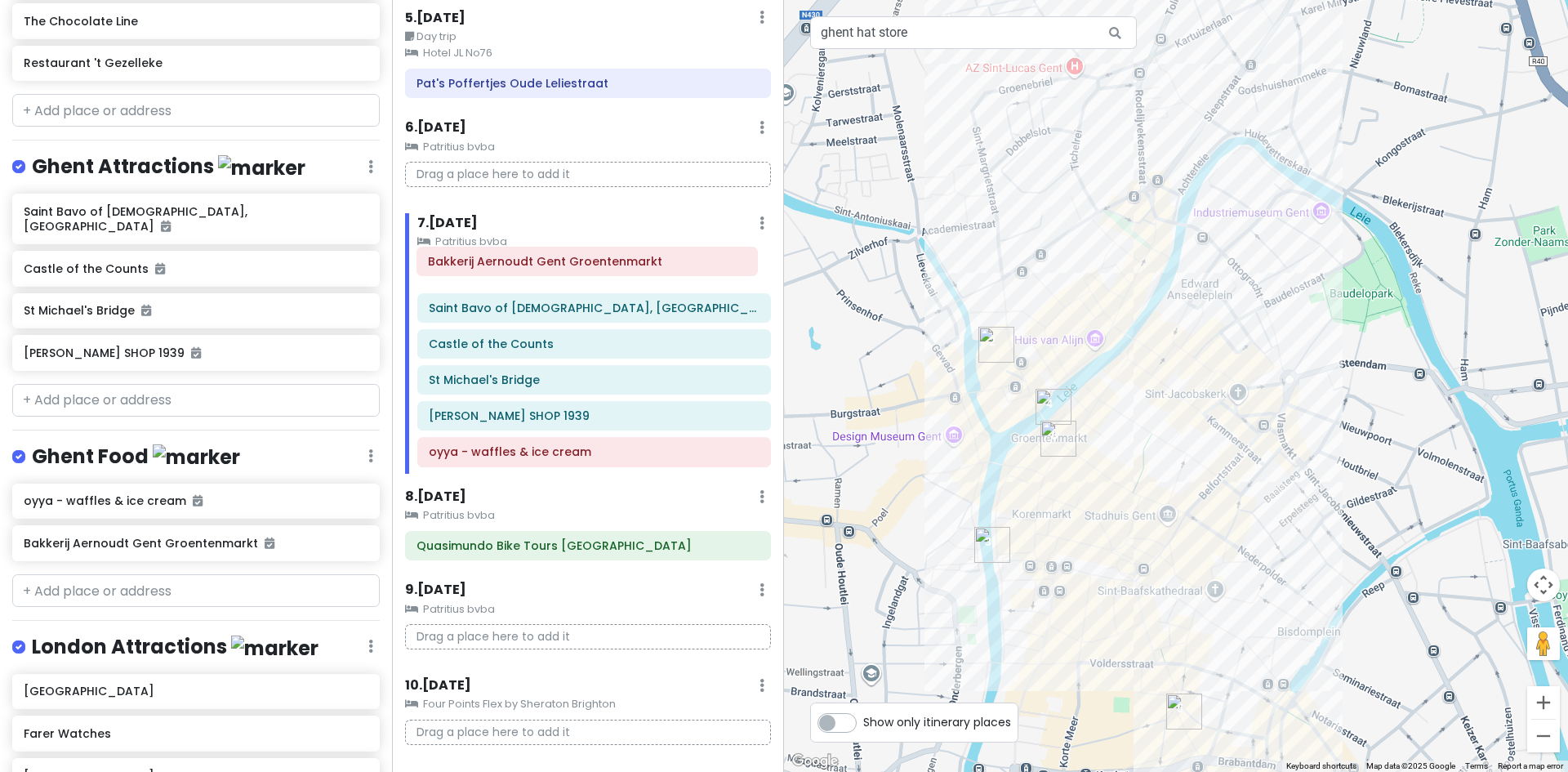
drag, startPoint x: 476, startPoint y: 458, endPoint x: 475, endPoint y: 267, distance: 191.0
click at [475, 267] on div "Saint Bavo of Ghent Catholic Cathedral, Leidsevaart Castle of the Counts St Mic…" at bounding box center [594, 366] width 378 height 217
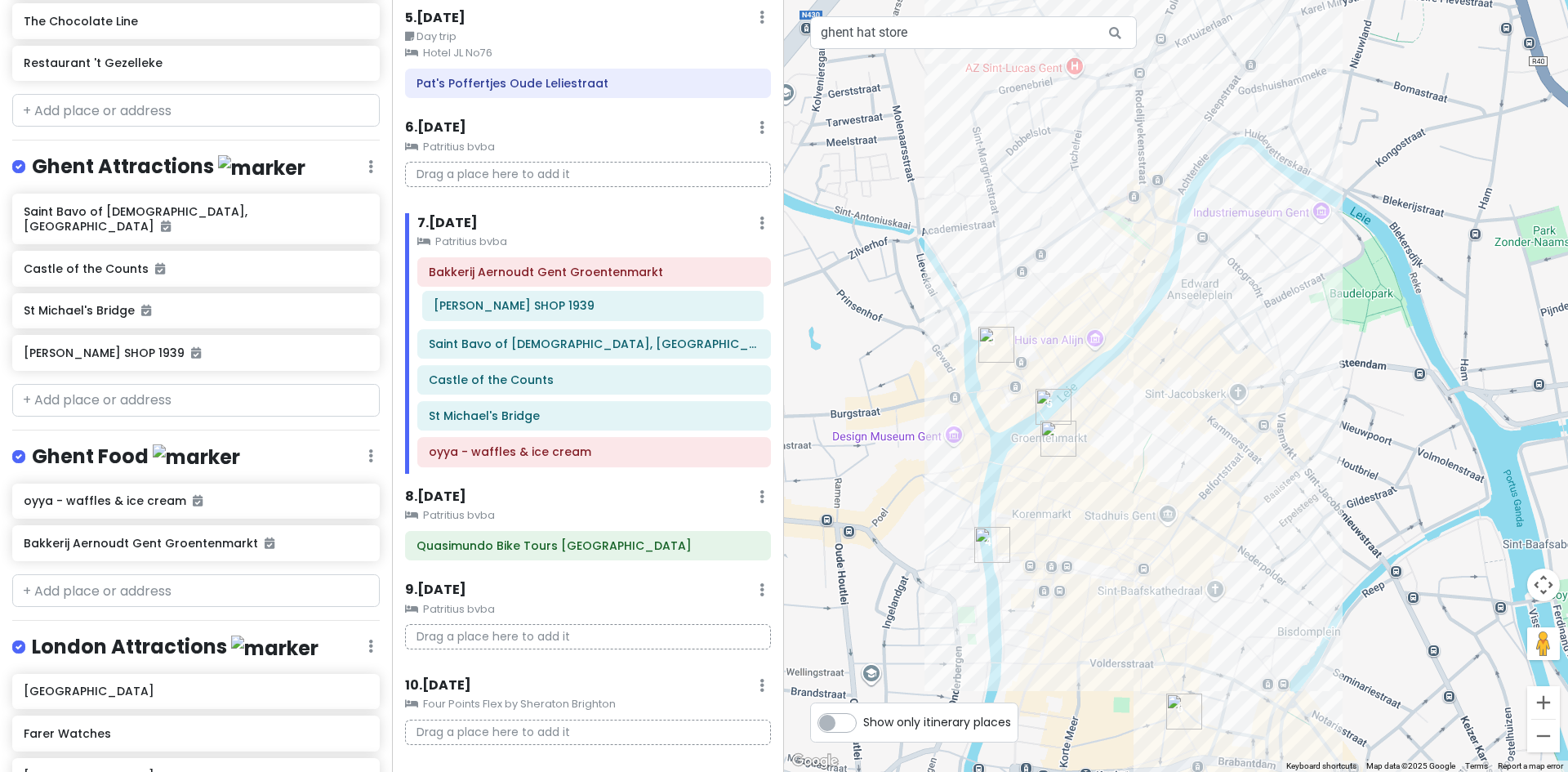
drag, startPoint x: 483, startPoint y: 420, endPoint x: 487, endPoint y: 311, distance: 109.1
click at [487, 311] on div "Bakkerij Aernoudt Gent Groentenmarkt Saint Bavo of Ghent Catholic Cathedral, Le…" at bounding box center [594, 366] width 378 height 217
click at [1051, 401] on img "Télesco SHOP 1939" at bounding box center [1053, 406] width 36 height 36
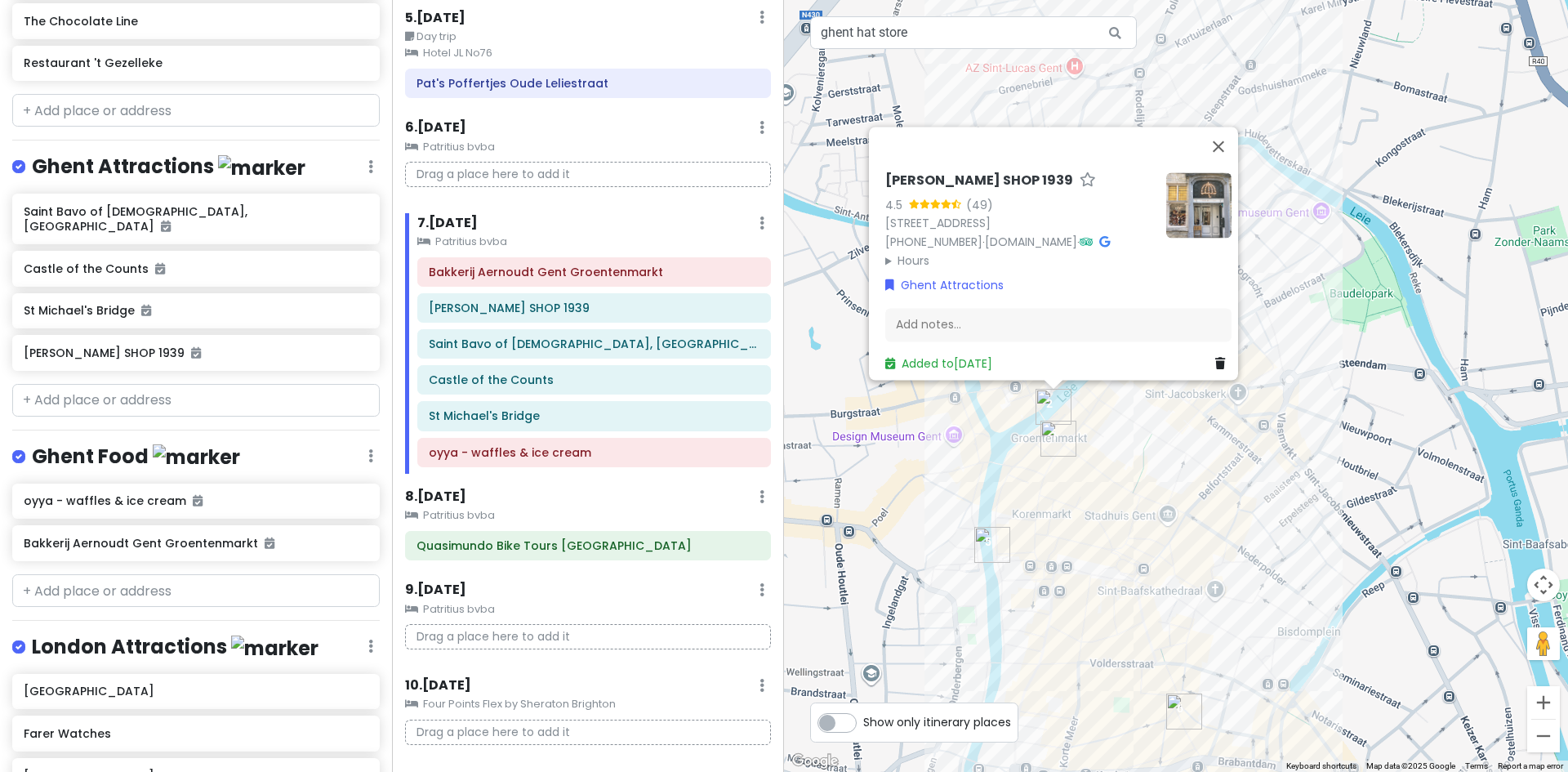
click at [913, 252] on summary "Hours" at bounding box center [1019, 260] width 268 height 18
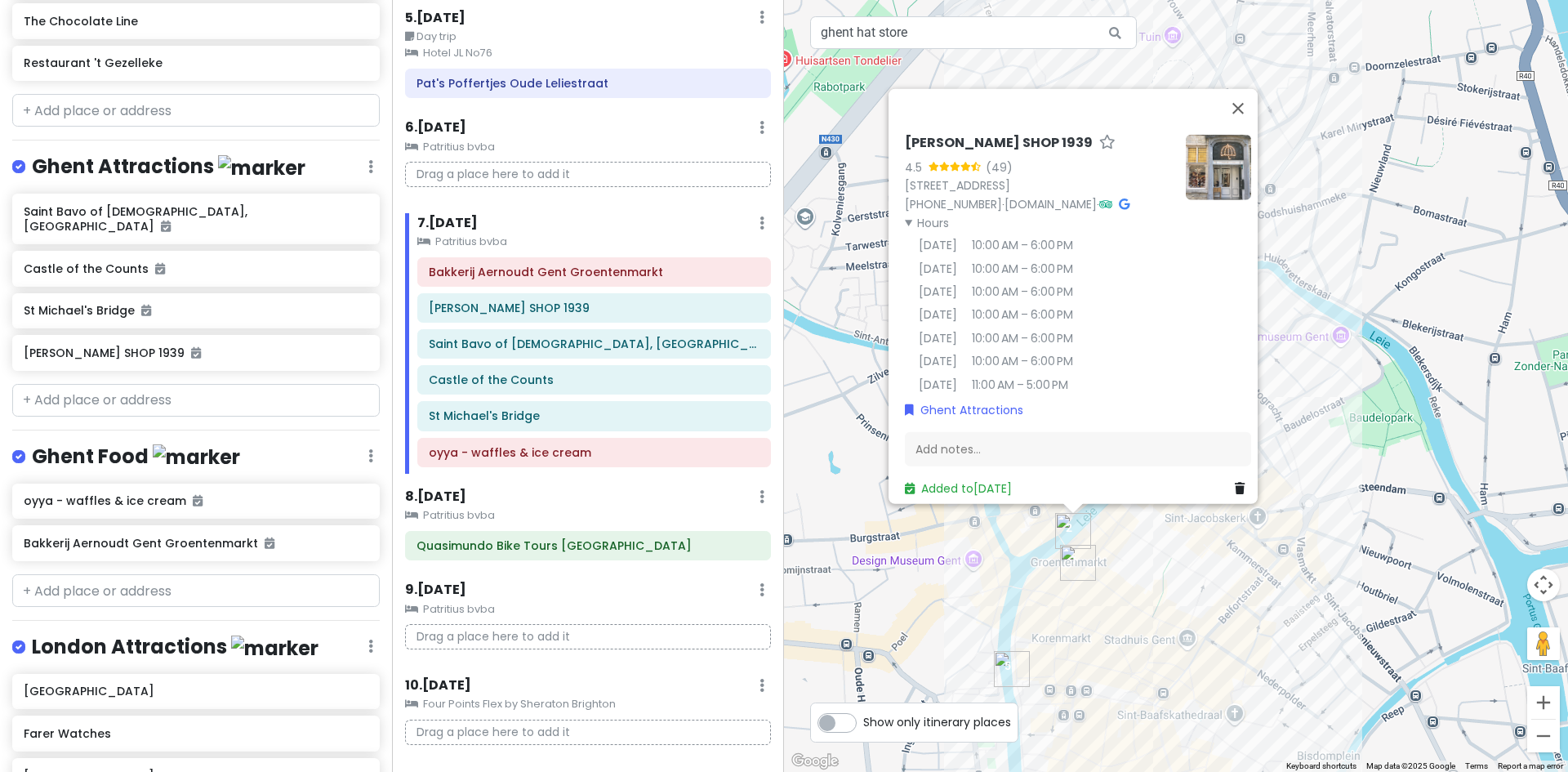
drag, startPoint x: 1340, startPoint y: 172, endPoint x: 1349, endPoint y: 259, distance: 87.5
click at [1349, 259] on div "Télesco SHOP 1939 4.5 (49) Groentenmarkt 14, 9000 Gent, Belgium +32 9 225 20 56…" at bounding box center [1176, 386] width 784 height 772
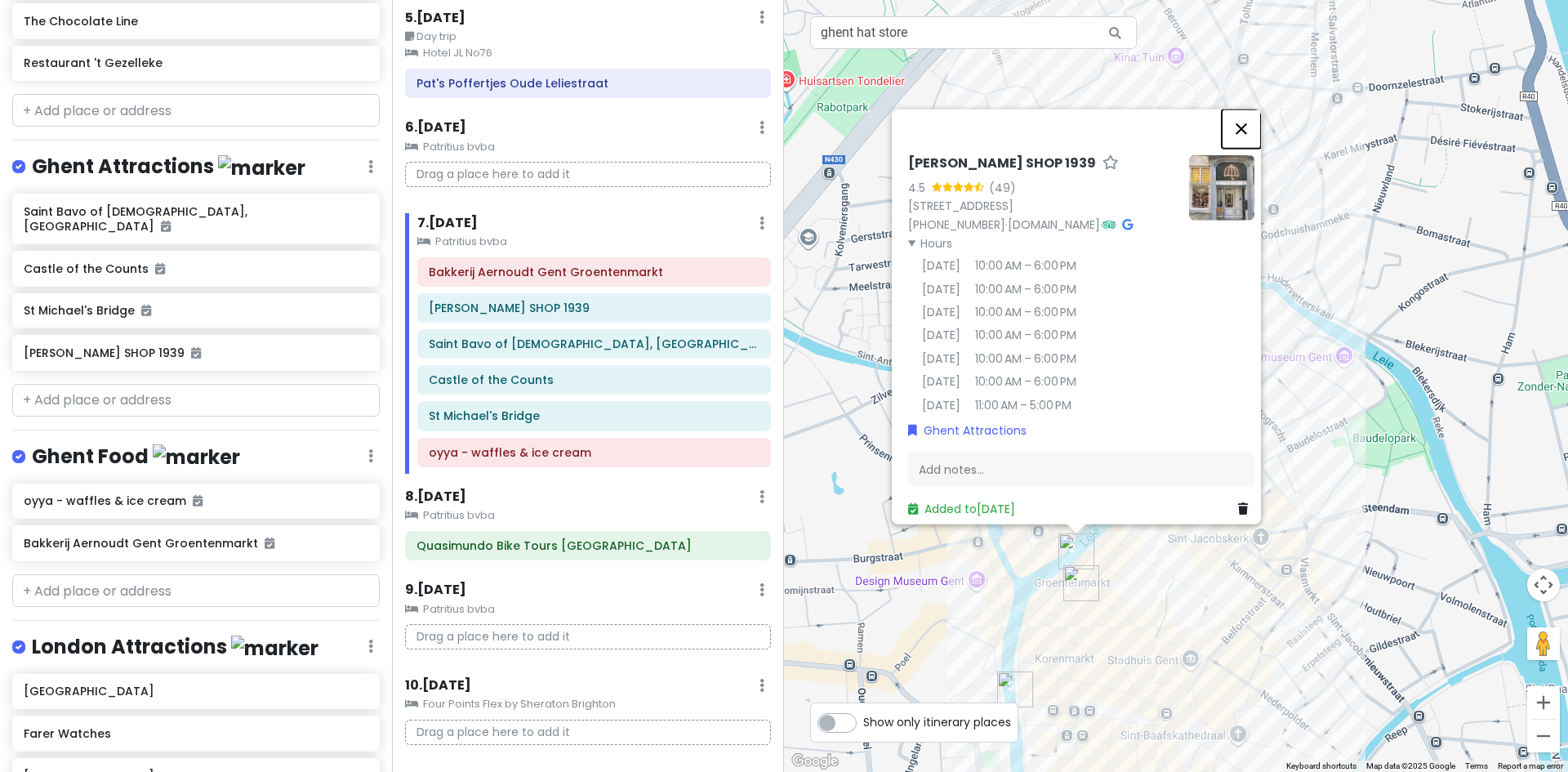
click at [1251, 116] on button "Close" at bounding box center [1241, 128] width 39 height 39
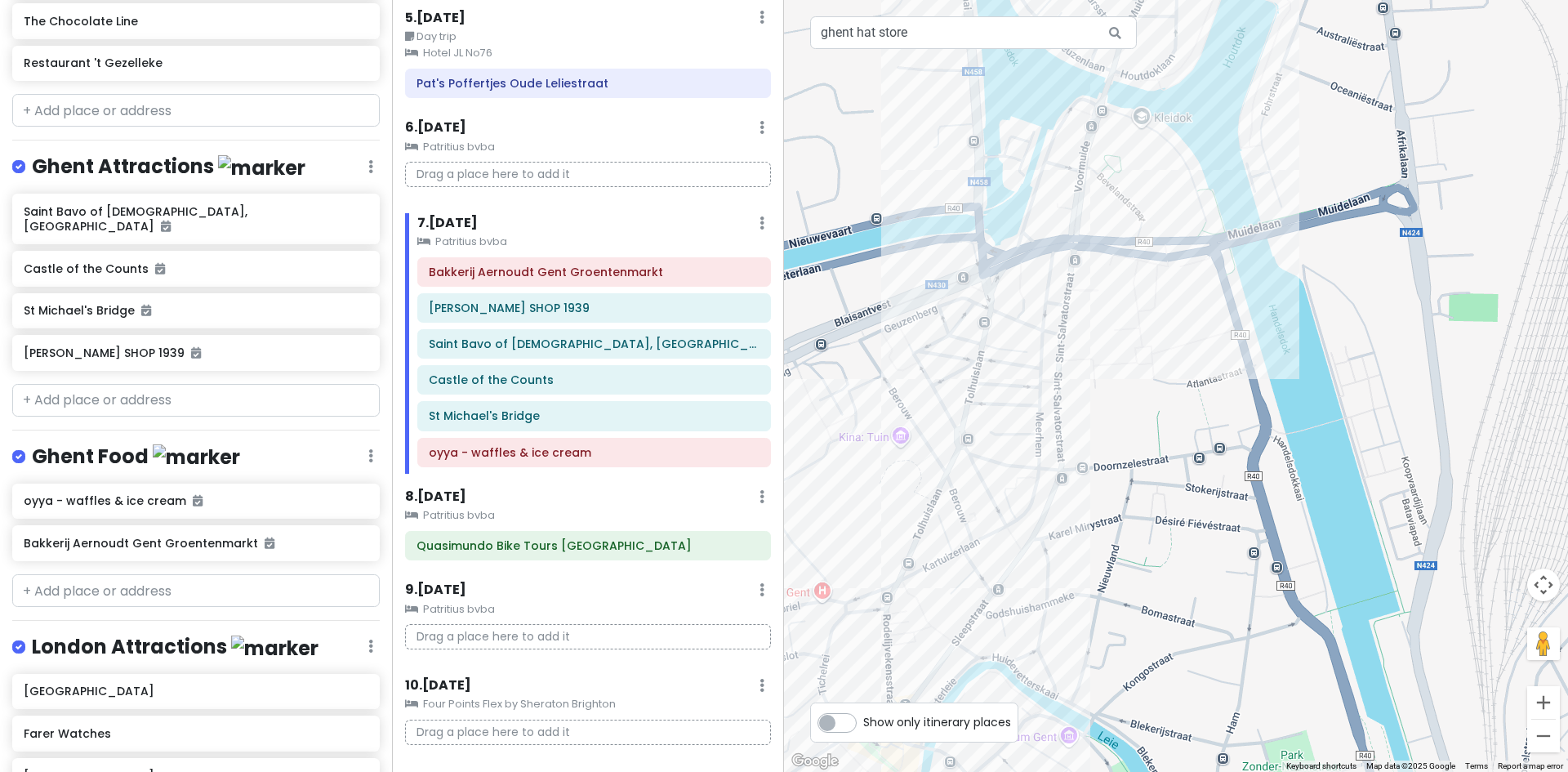
drag, startPoint x: 1165, startPoint y: 427, endPoint x: 918, endPoint y: 168, distance: 357.9
click at [886, 771] on html "Europe 2026 Private Change Dates Make a Copy Delete Trip Give Feedback 💡 Suppor…" at bounding box center [784, 386] width 1568 height 772
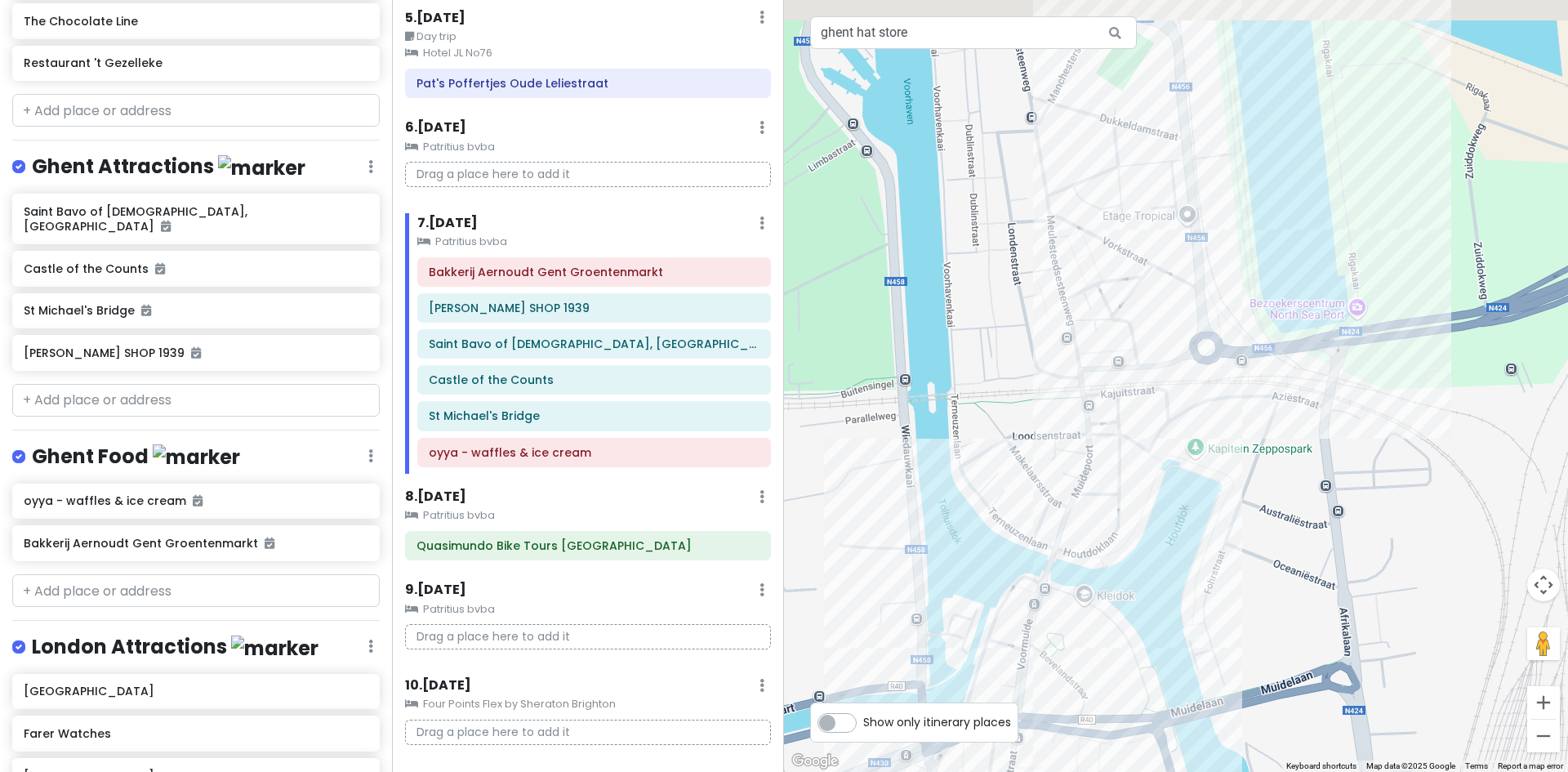
drag, startPoint x: 1187, startPoint y: 80, endPoint x: 1143, endPoint y: 586, distance: 507.9
click at [1144, 586] on div at bounding box center [1176, 386] width 784 height 772
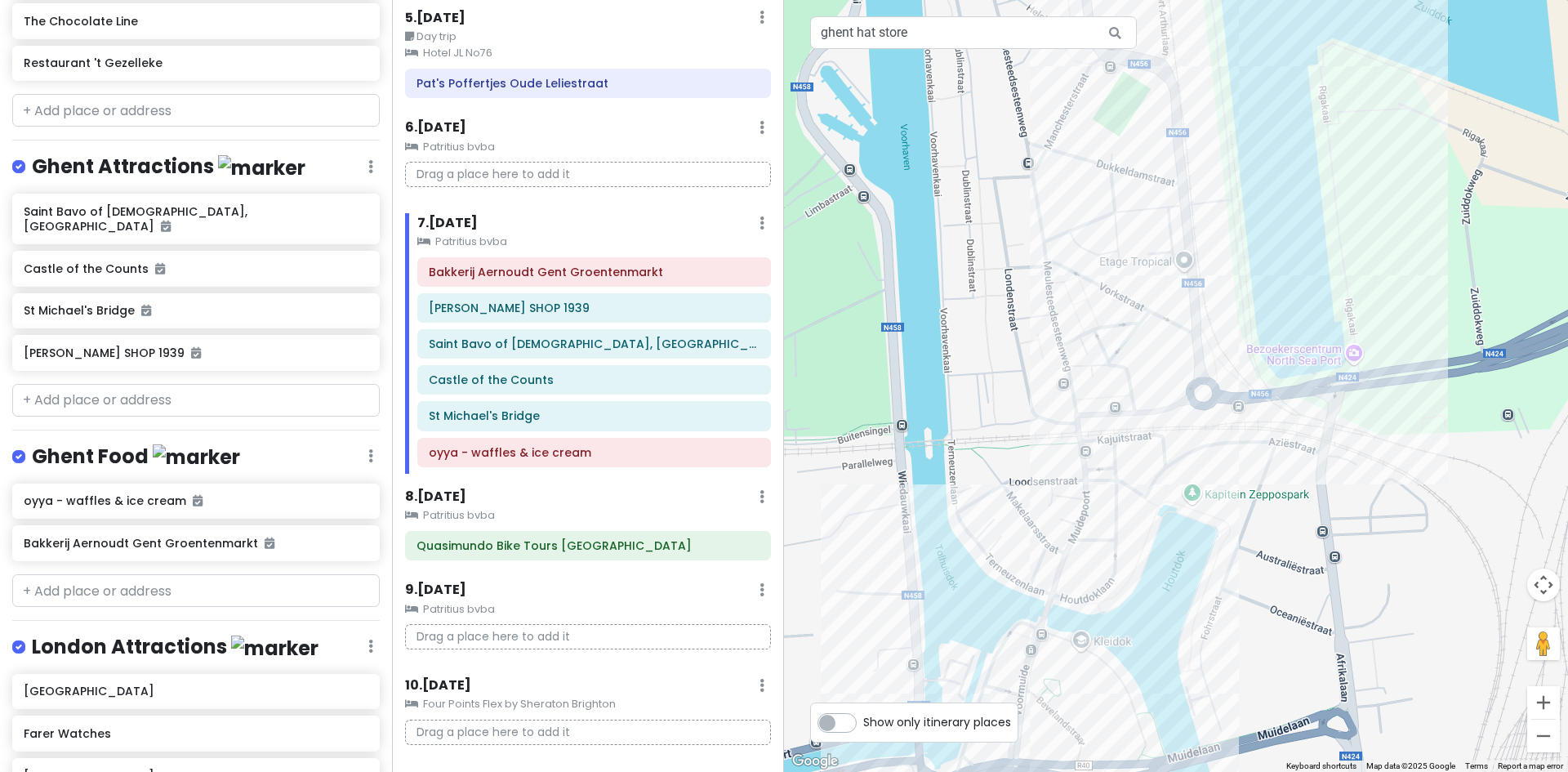
drag, startPoint x: 1263, startPoint y: 143, endPoint x: 992, endPoint y: 709, distance: 627.5
click at [992, 710] on div "← Move left → Move right ↑ Move up ↓ Move down + Zoom in - Zoom out Home Jump l…" at bounding box center [1176, 386] width 784 height 772
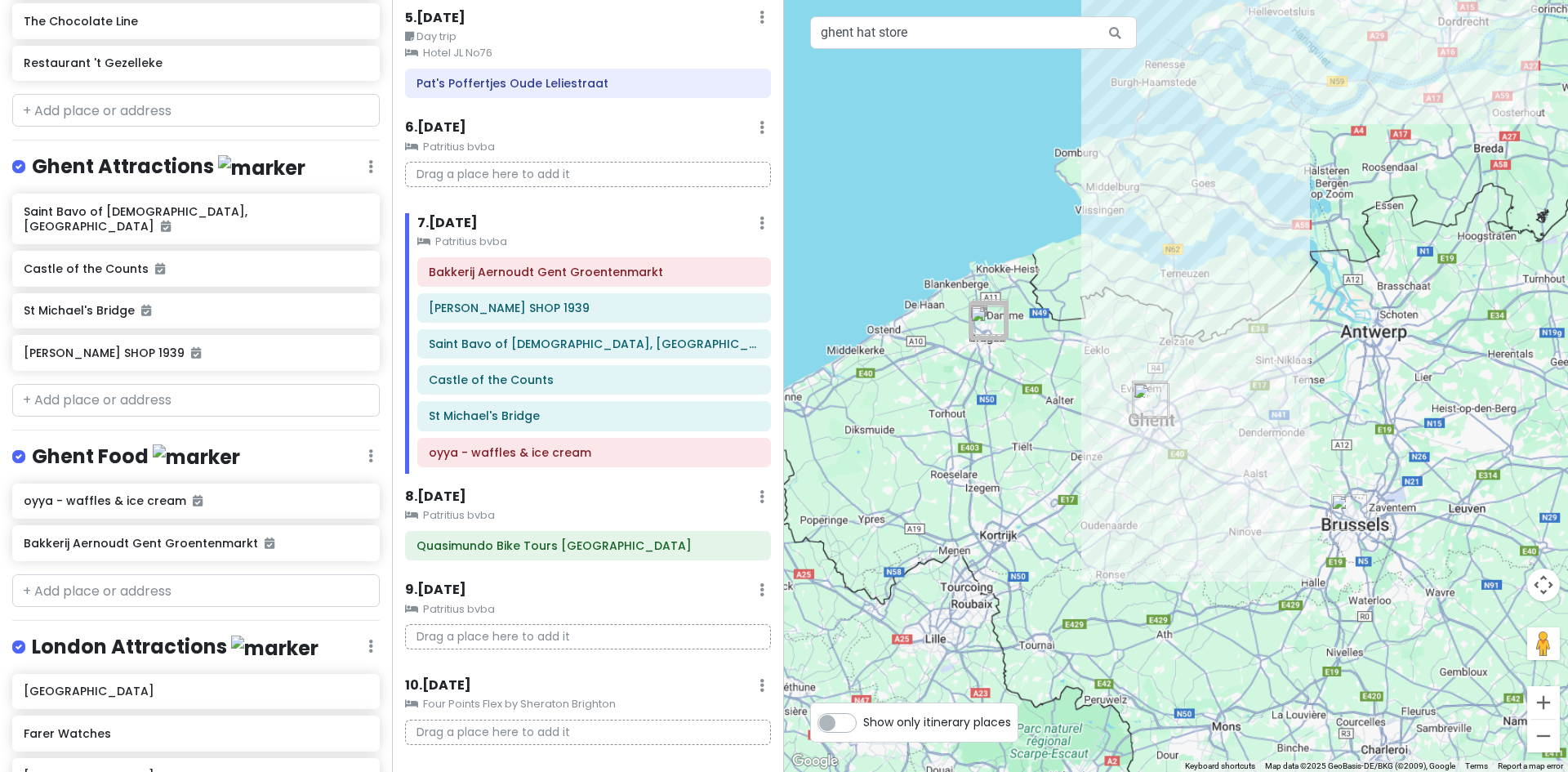
drag, startPoint x: 1296, startPoint y: 196, endPoint x: 1205, endPoint y: 369, distance: 195.5
click at [1205, 369] on div at bounding box center [1176, 386] width 784 height 772
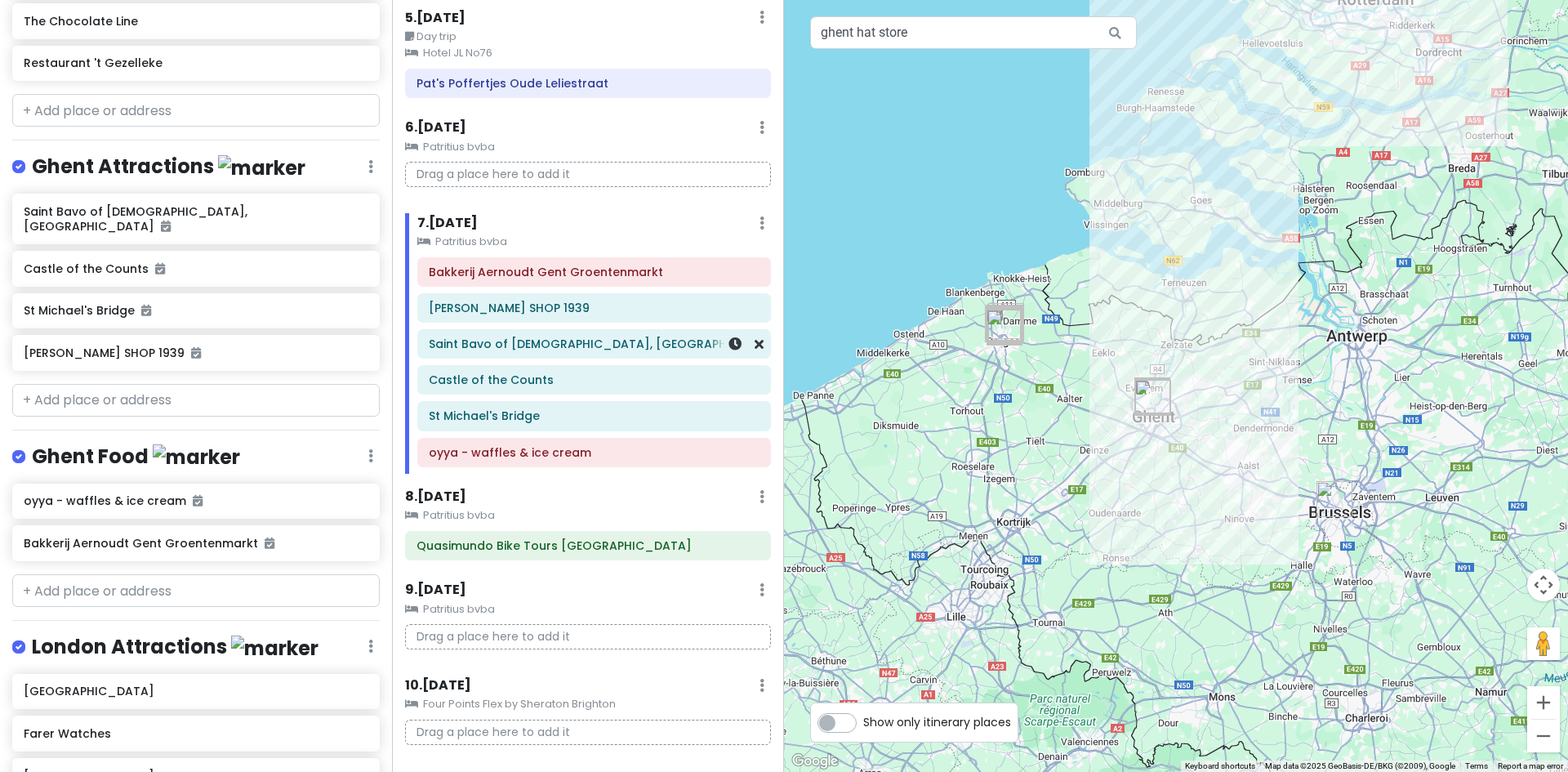
click at [559, 345] on h6 "Saint Bavo of Ghent Catholic Cathedral, Leidsevaart" at bounding box center [594, 343] width 331 height 15
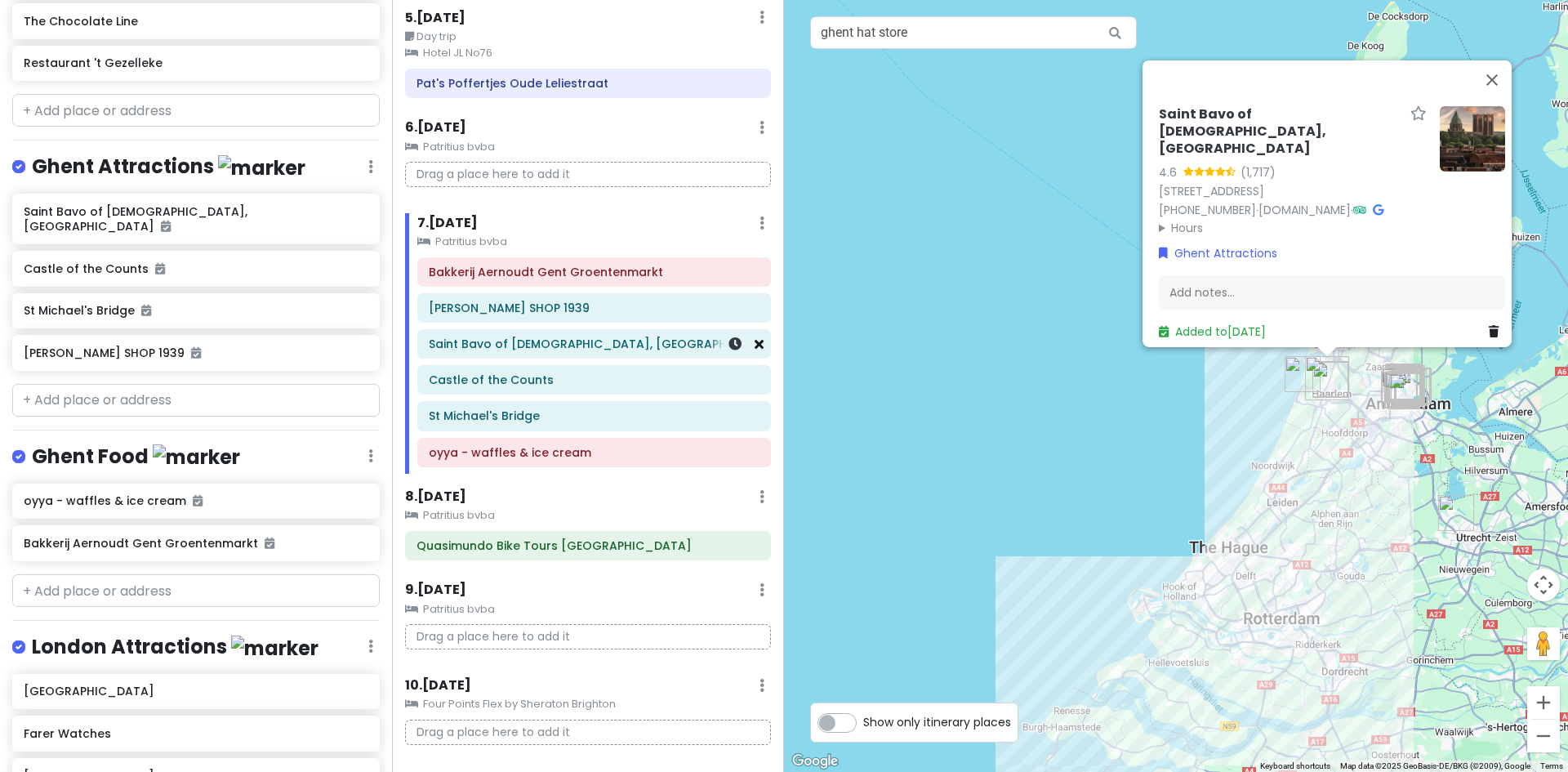
click at [754, 348] on icon at bounding box center [759, 343] width 9 height 13
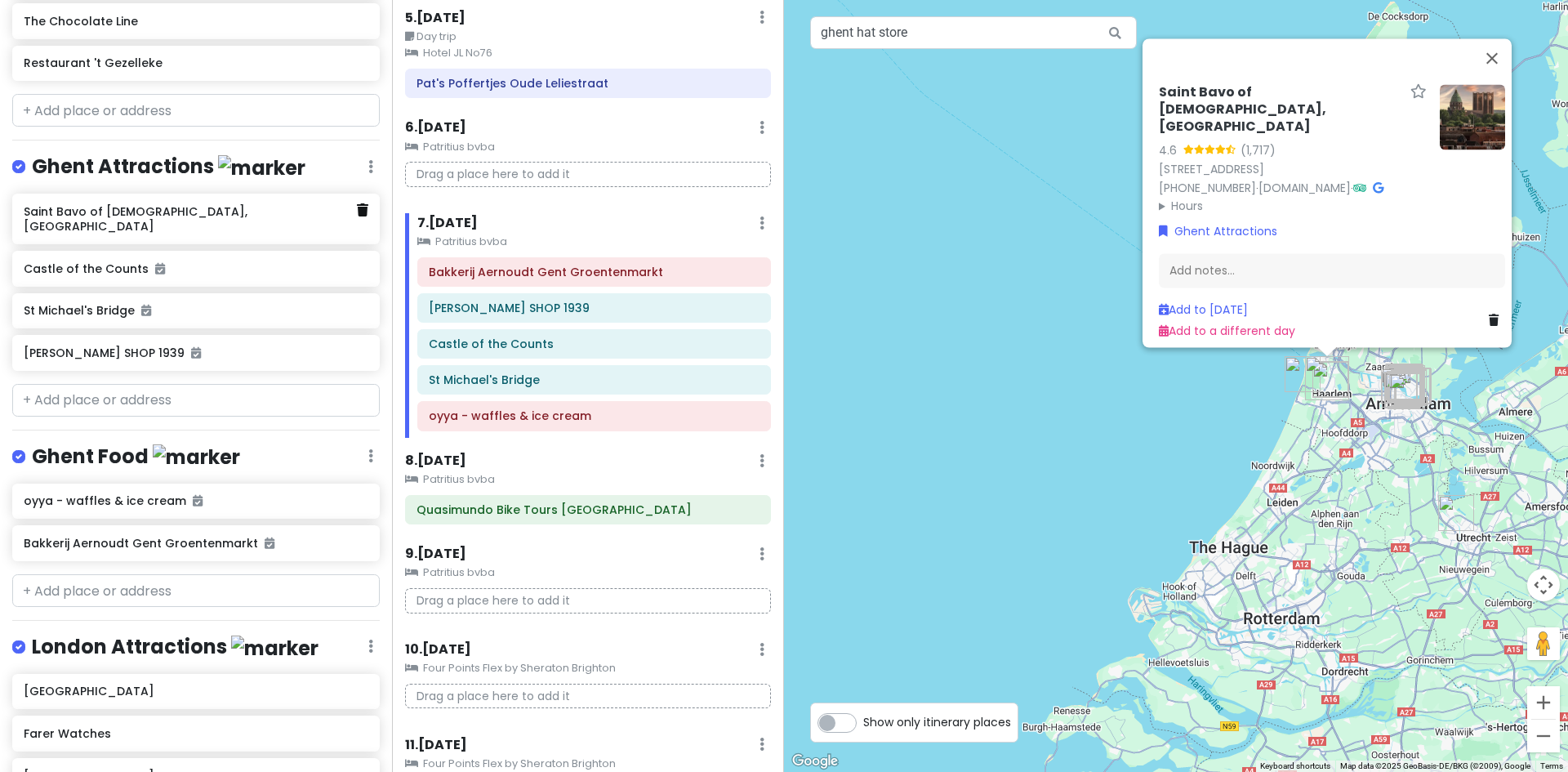
click at [357, 217] on icon at bounding box center [362, 210] width 11 height 13
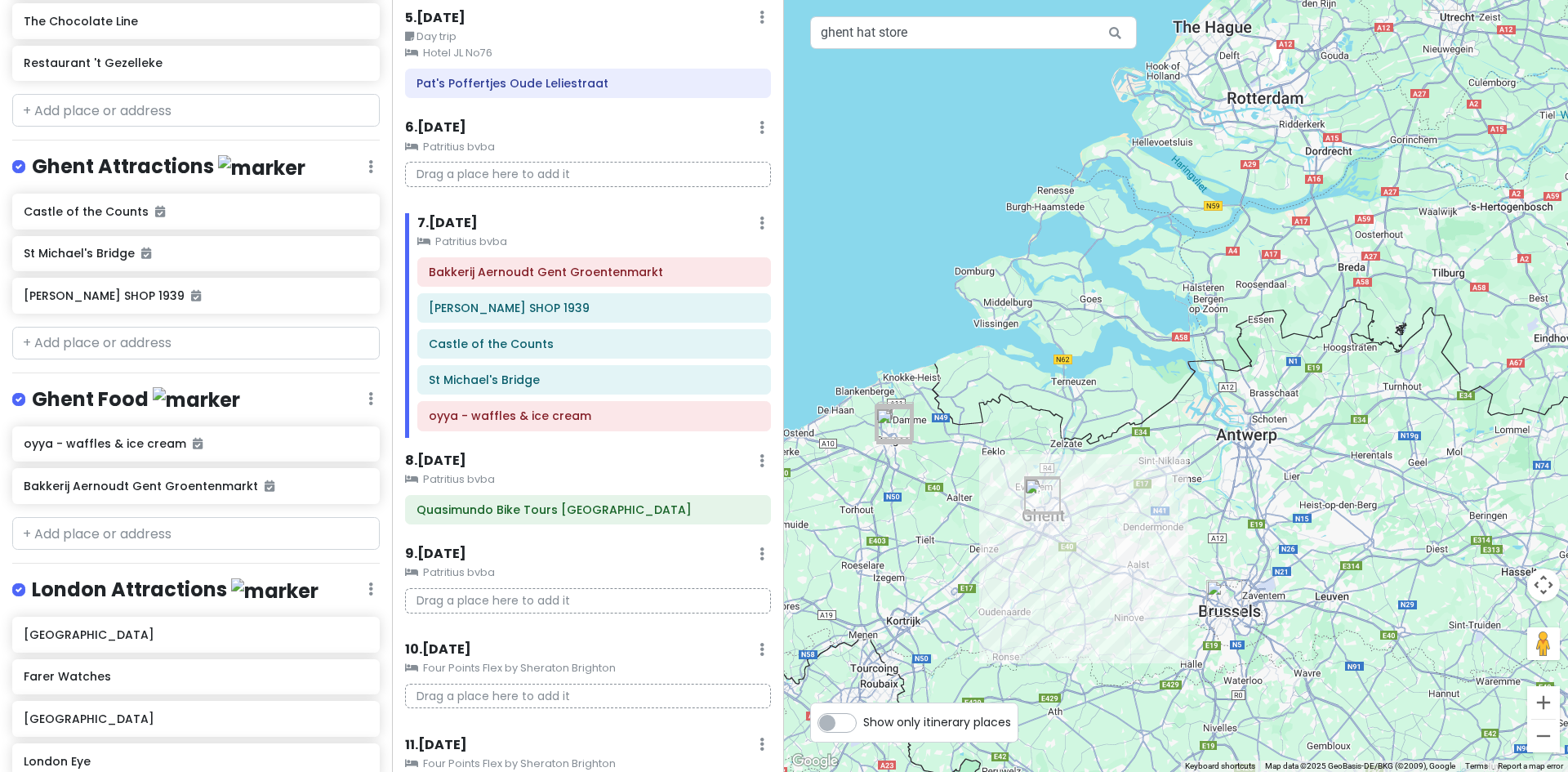
drag, startPoint x: 1241, startPoint y: 617, endPoint x: 1224, endPoint y: 92, distance: 525.3
click at [1224, 92] on div at bounding box center [1176, 386] width 784 height 772
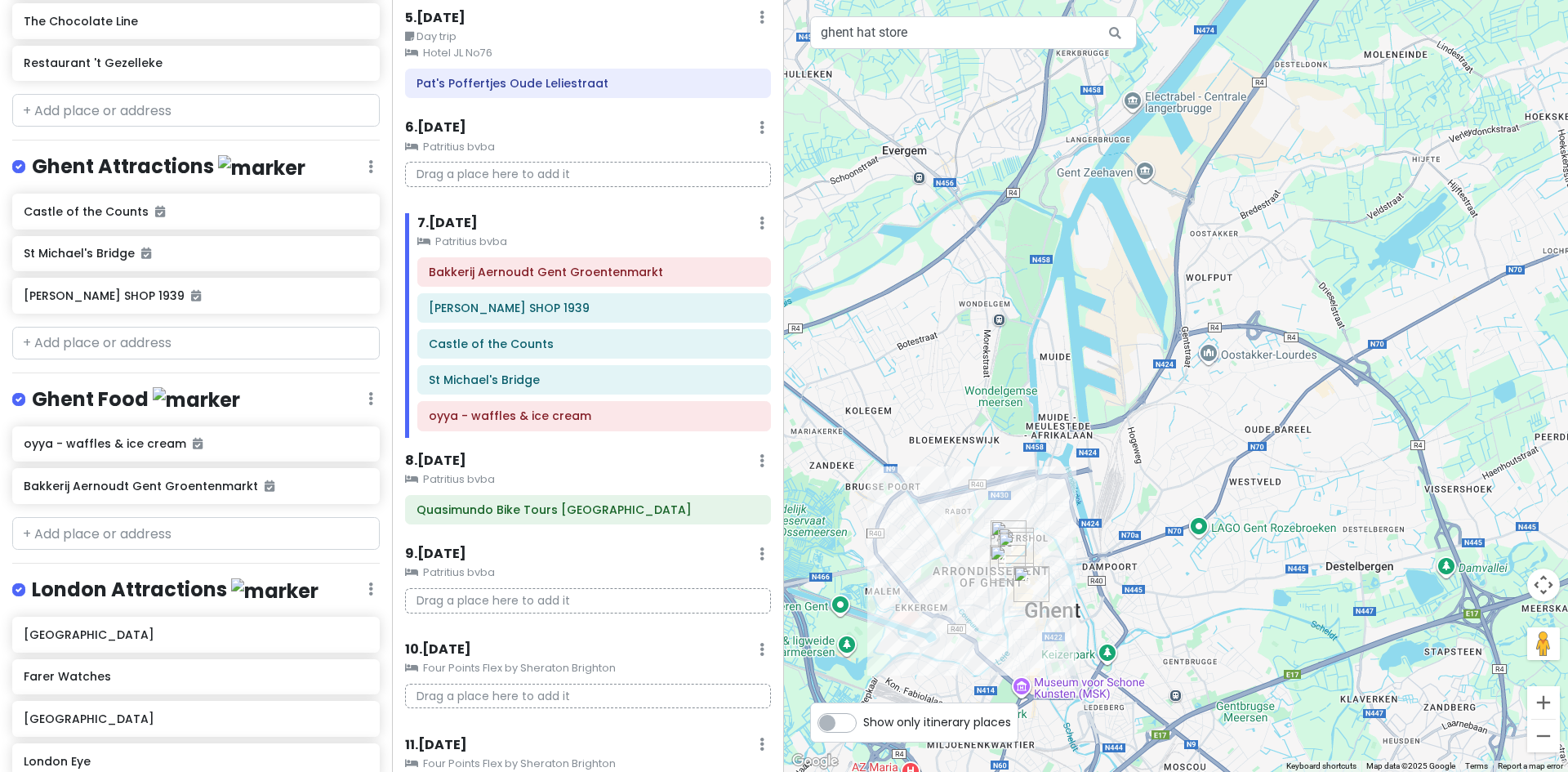
drag, startPoint x: 1275, startPoint y: 218, endPoint x: 1044, endPoint y: 809, distance: 634.5
click at [1044, 771] on html "Europe 2026 Private Change Dates Make a Copy Delete Trip Give Feedback 💡 Suppor…" at bounding box center [784, 386] width 1568 height 772
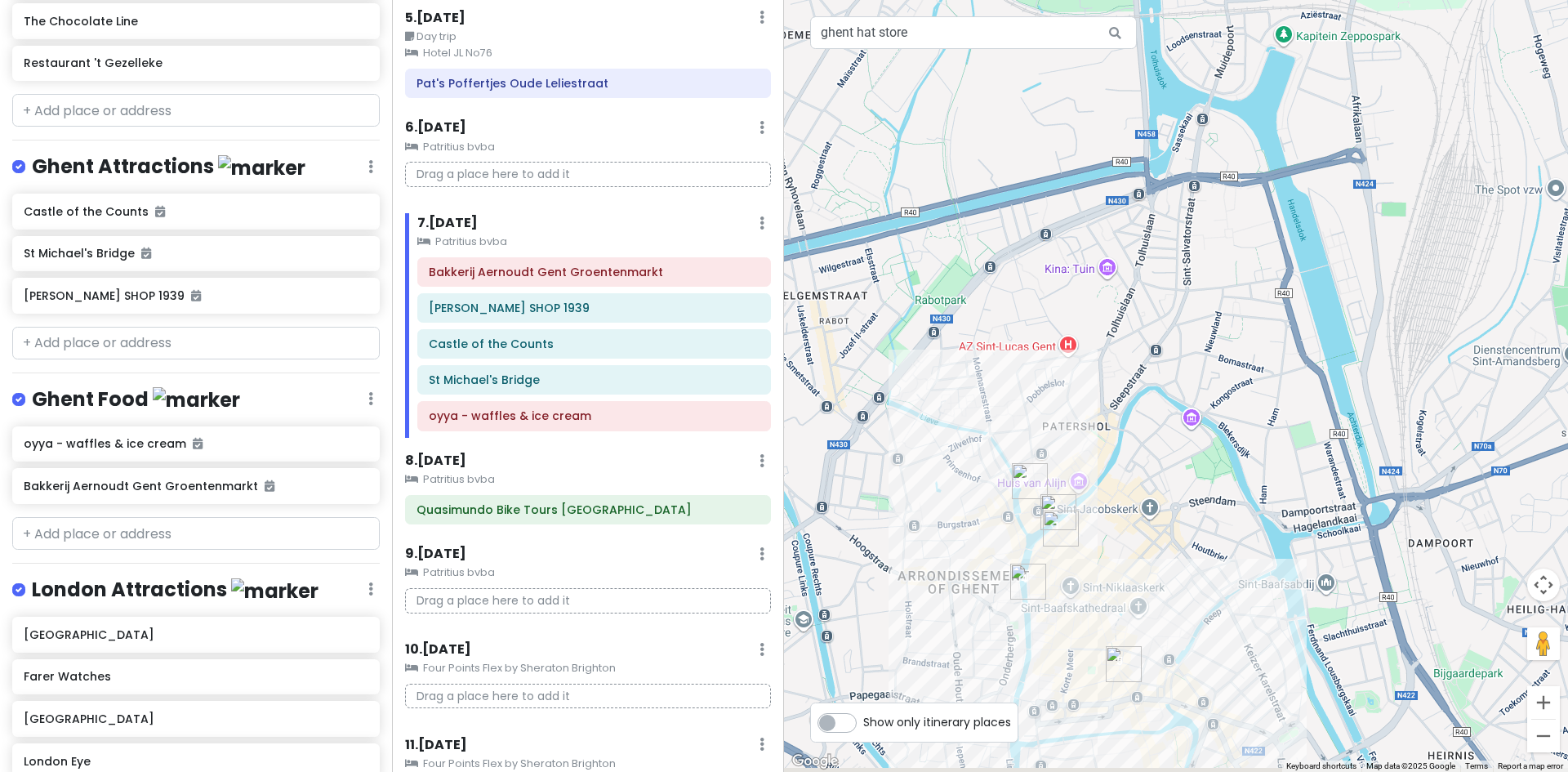
drag, startPoint x: 1083, startPoint y: 569, endPoint x: 1132, endPoint y: 388, distance: 187.5
click at [1132, 388] on div at bounding box center [1176, 386] width 784 height 772
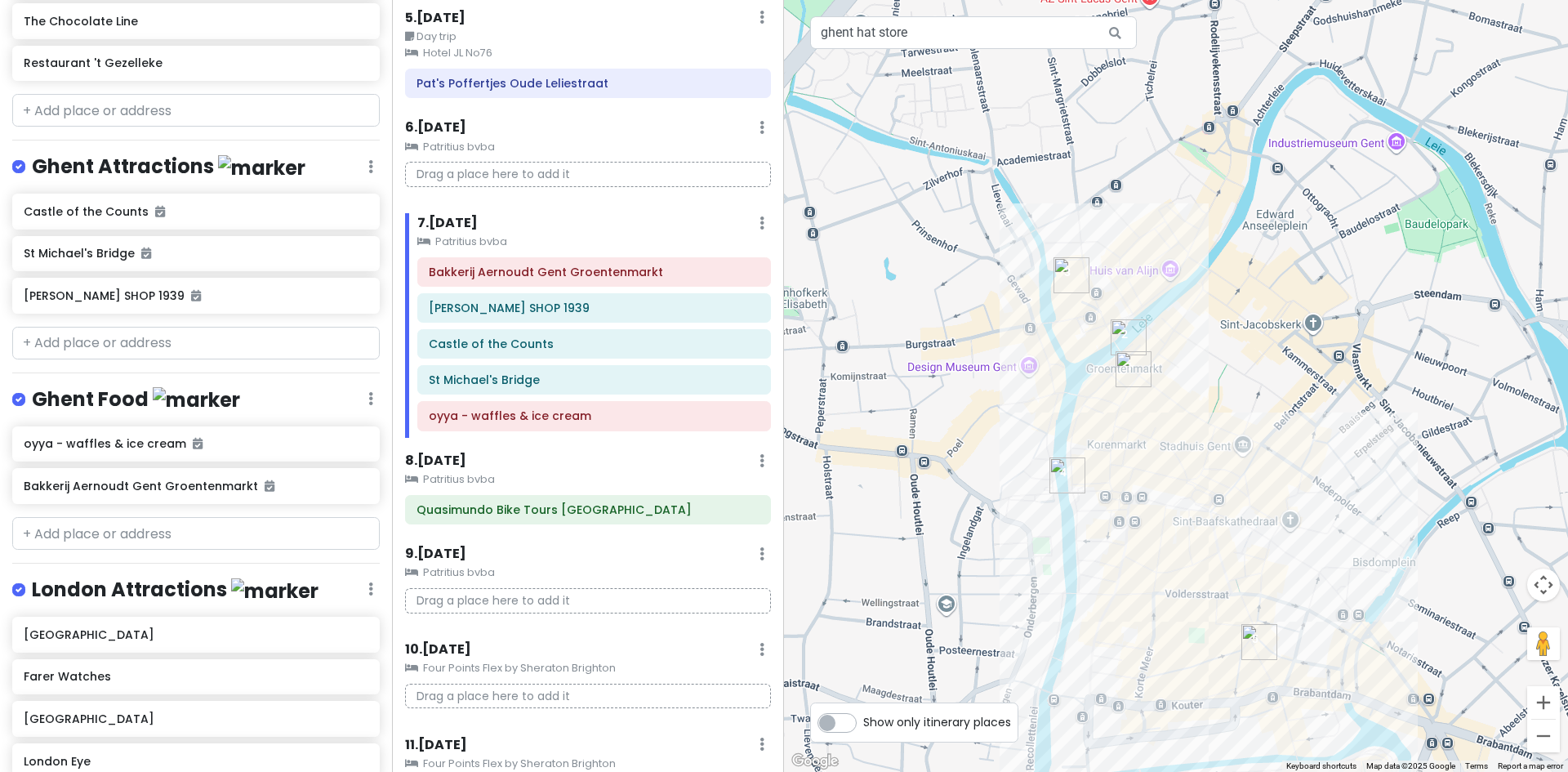
click at [1311, 326] on div at bounding box center [1176, 386] width 784 height 772
click at [1272, 327] on div at bounding box center [1176, 386] width 784 height 772
click at [884, 31] on input "ghent hat store" at bounding box center [973, 32] width 327 height 32
drag, startPoint x: 918, startPoint y: 32, endPoint x: 512, endPoint y: 71, distance: 407.9
click at [520, 71] on div "Europe 2026 Private Change Dates Make a Copy Delete Trip Give Feedback 💡 Suppor…" at bounding box center [784, 386] width 1568 height 772
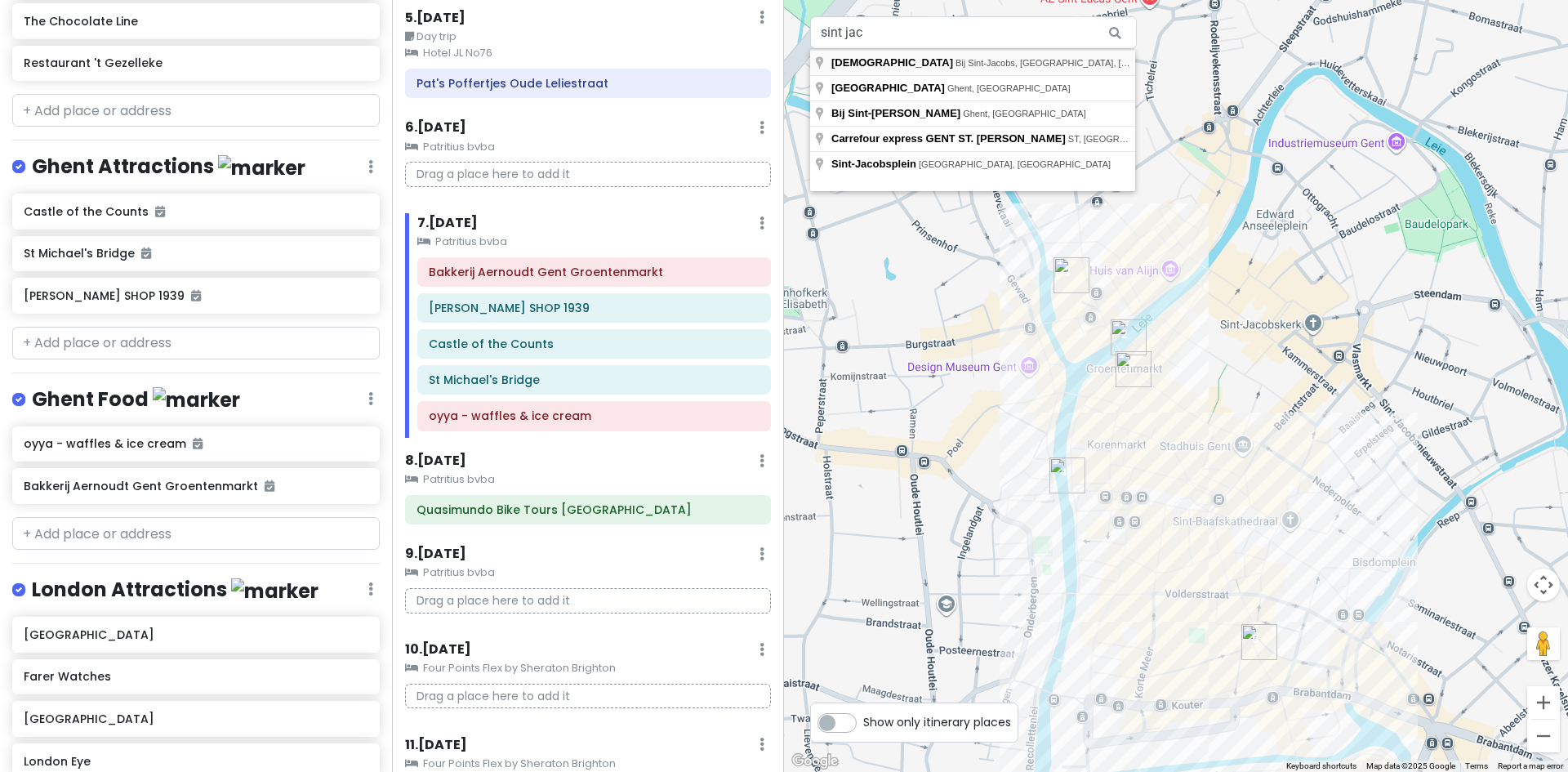
type input "[DEMOGRAPHIC_DATA], [GEOGRAPHIC_DATA], [GEOGRAPHIC_DATA], [GEOGRAPHIC_DATA]"
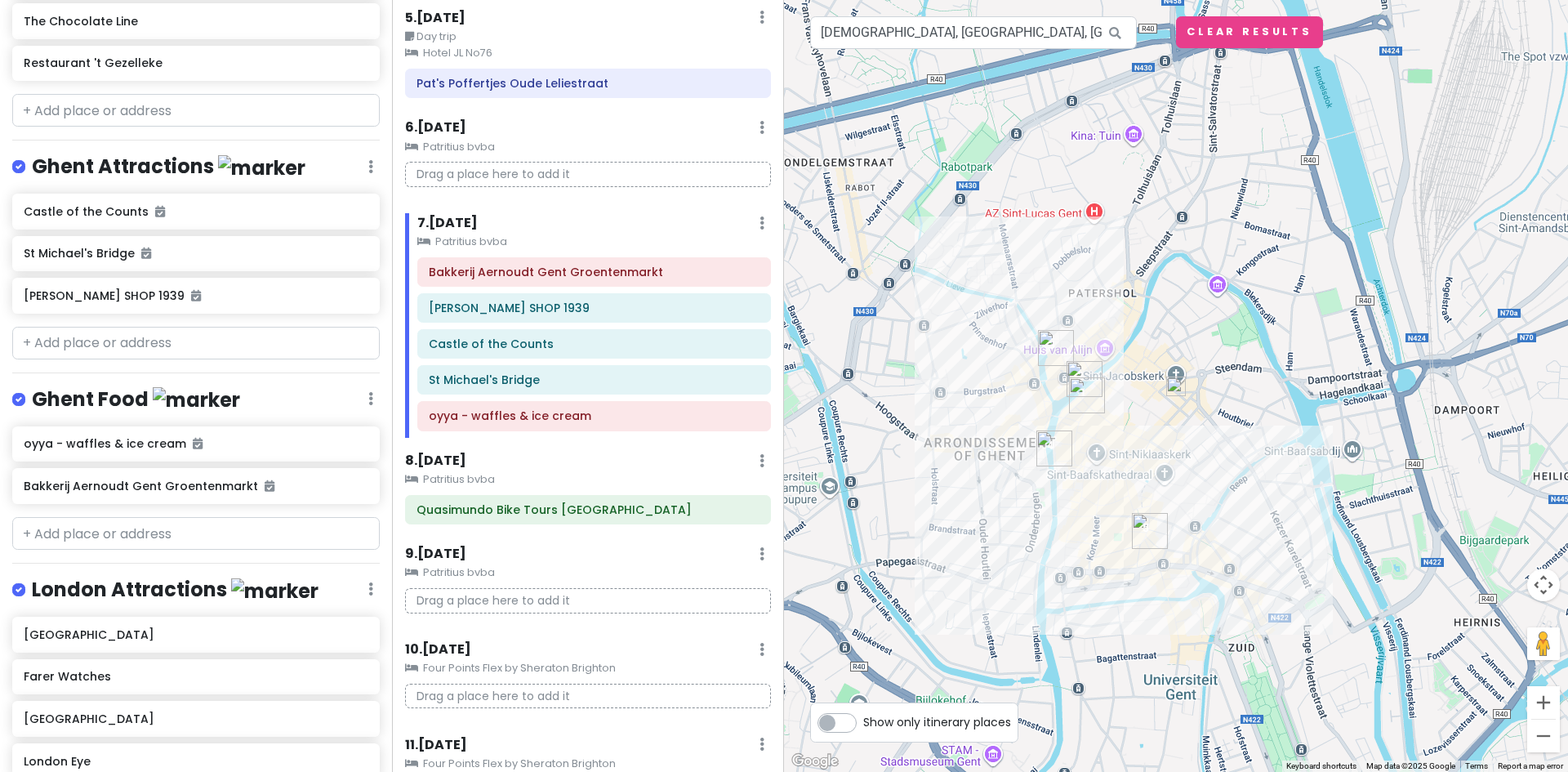
click at [1177, 392] on img at bounding box center [1176, 386] width 19 height 19
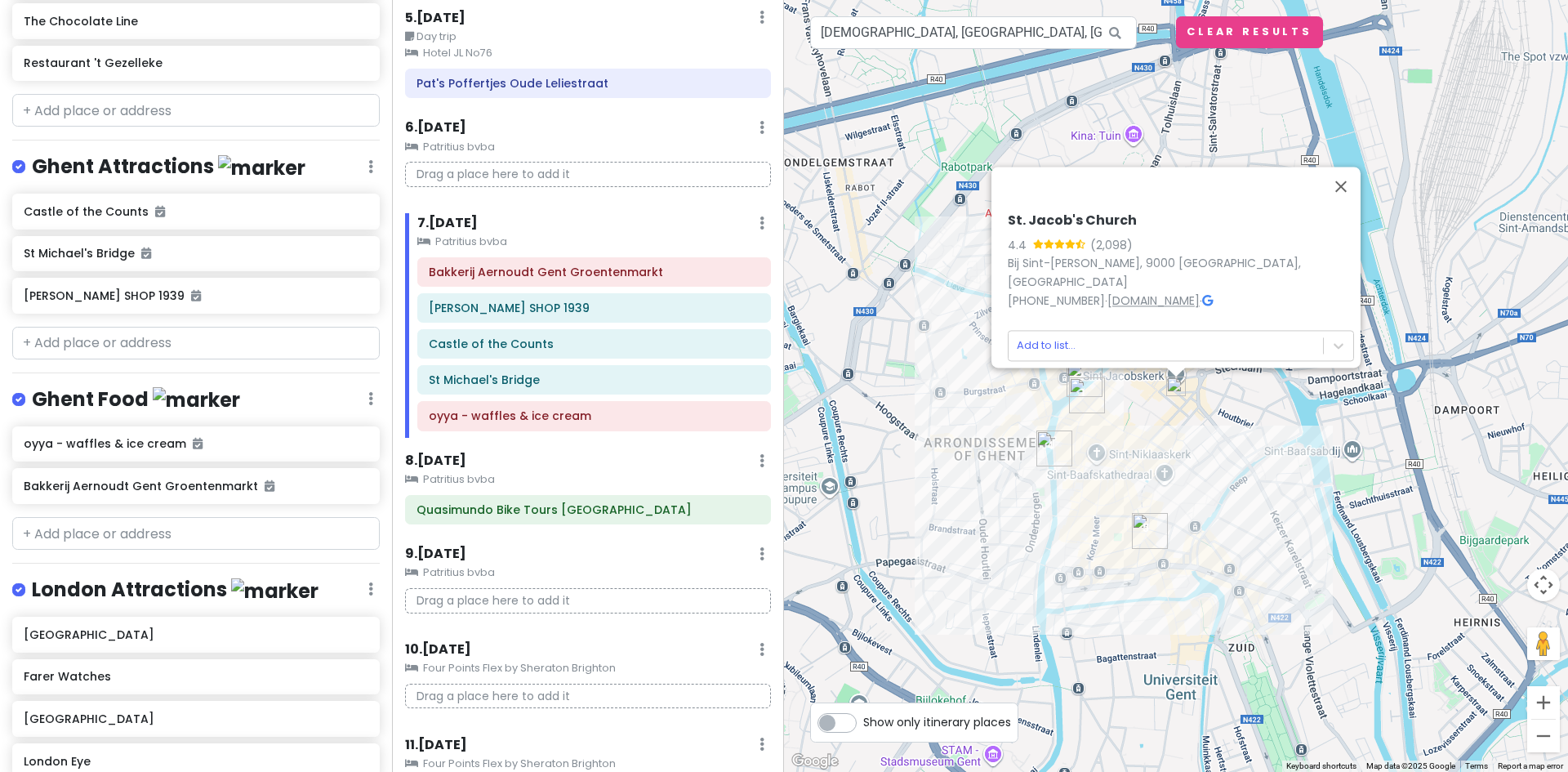
click at [1117, 293] on link "[DOMAIN_NAME]" at bounding box center [1153, 300] width 93 height 17
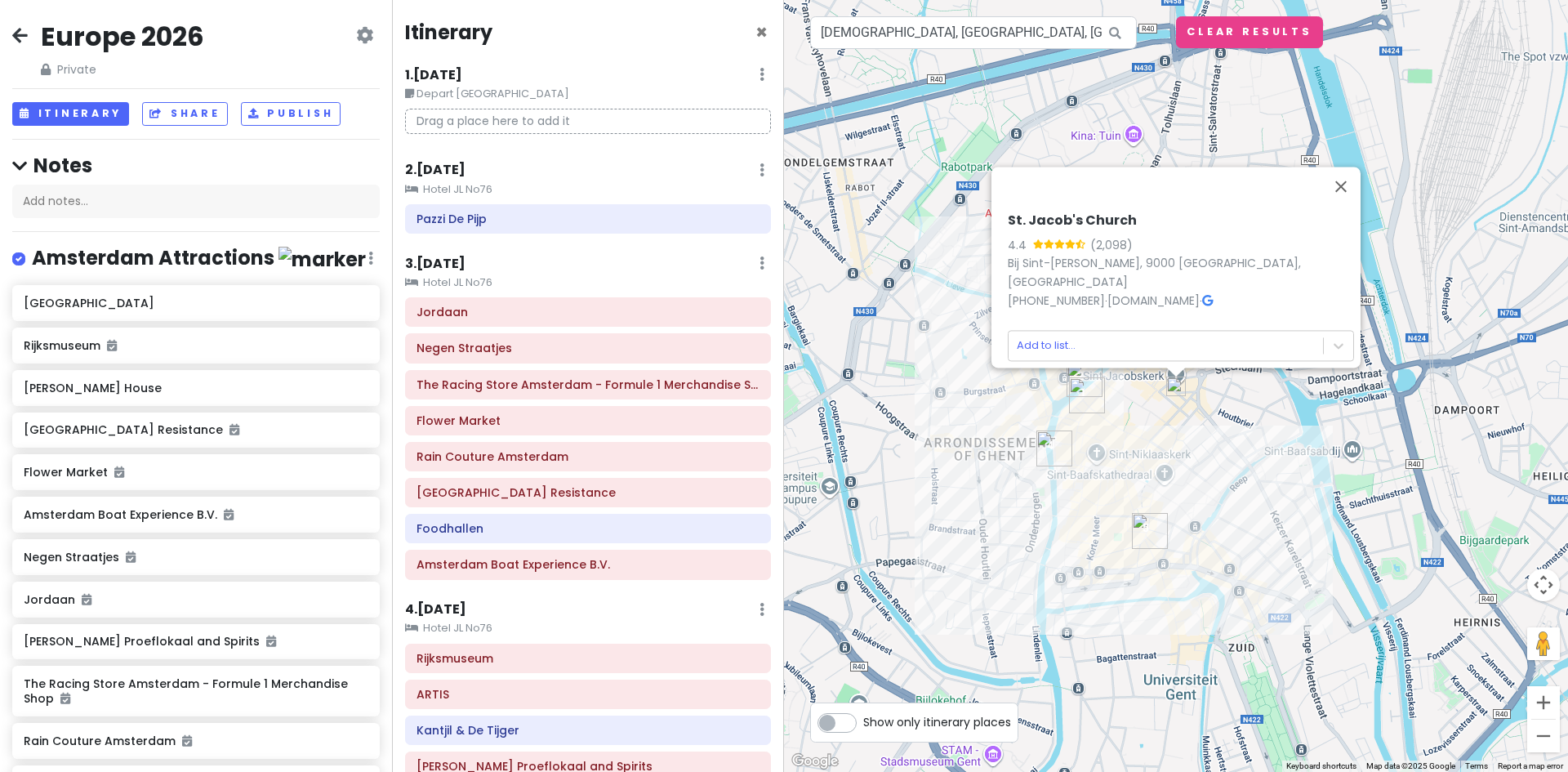
scroll to position [793, 0]
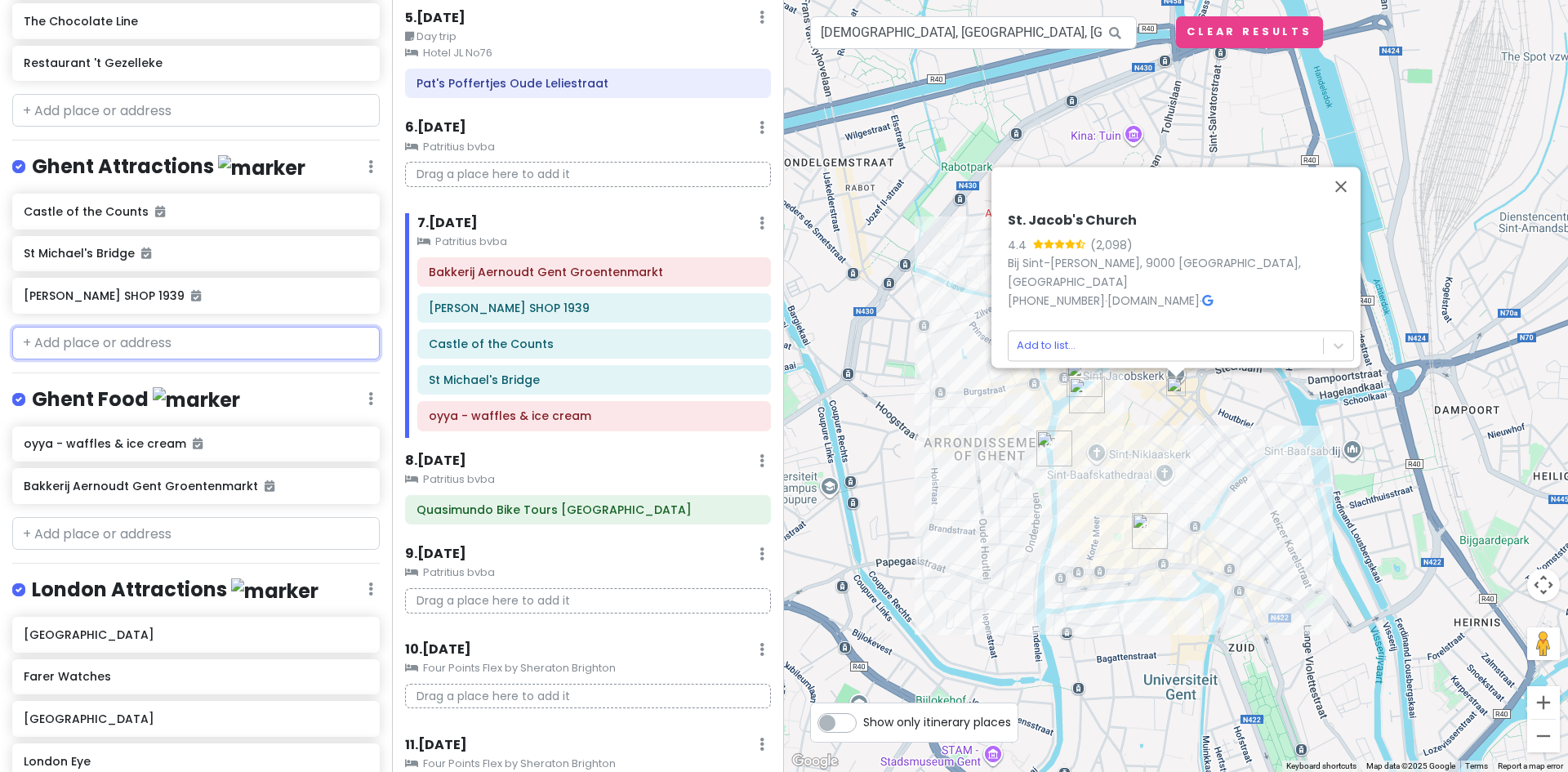
click at [93, 343] on input "text" at bounding box center [196, 342] width 368 height 32
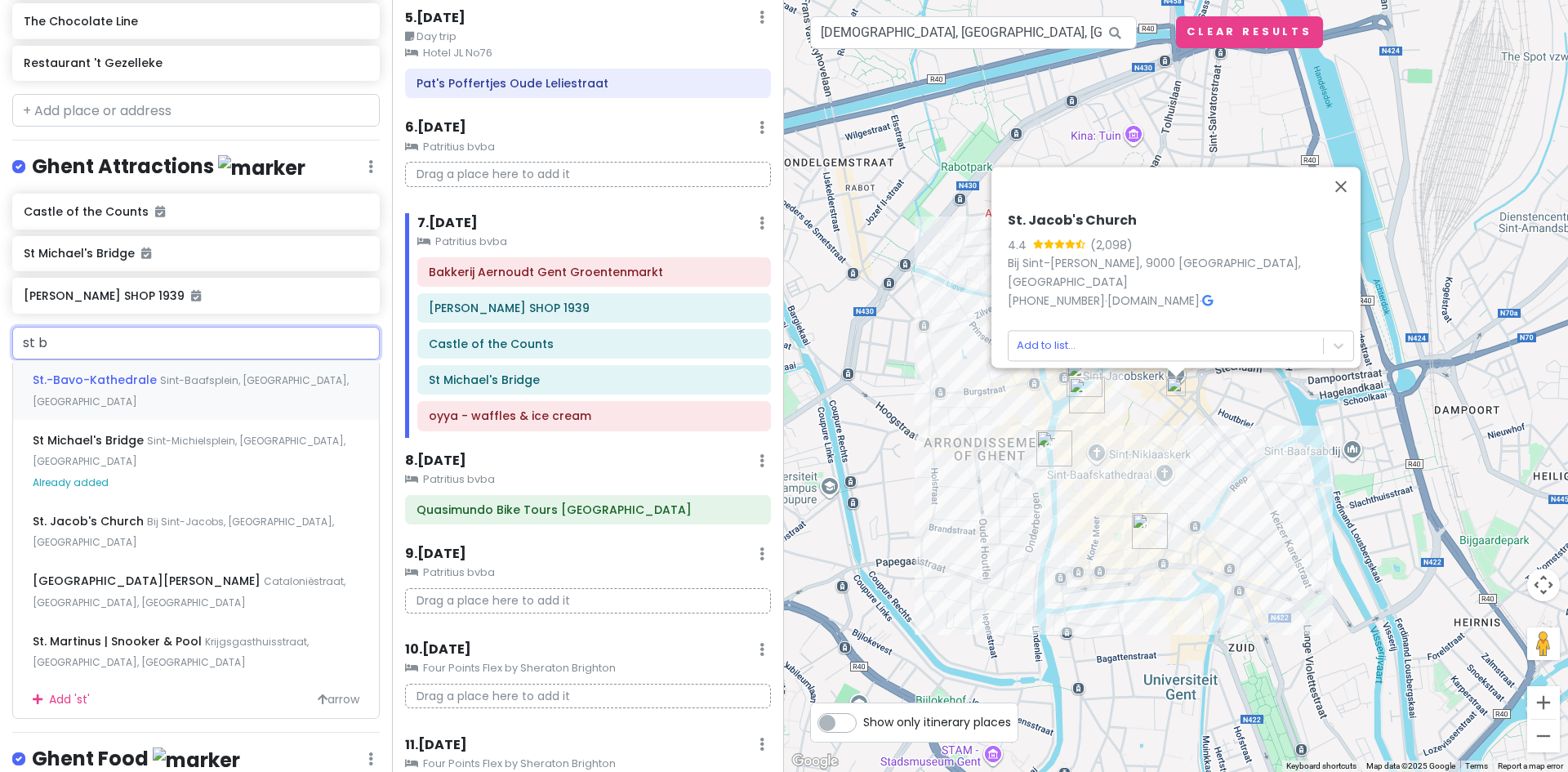
type input "st ba"
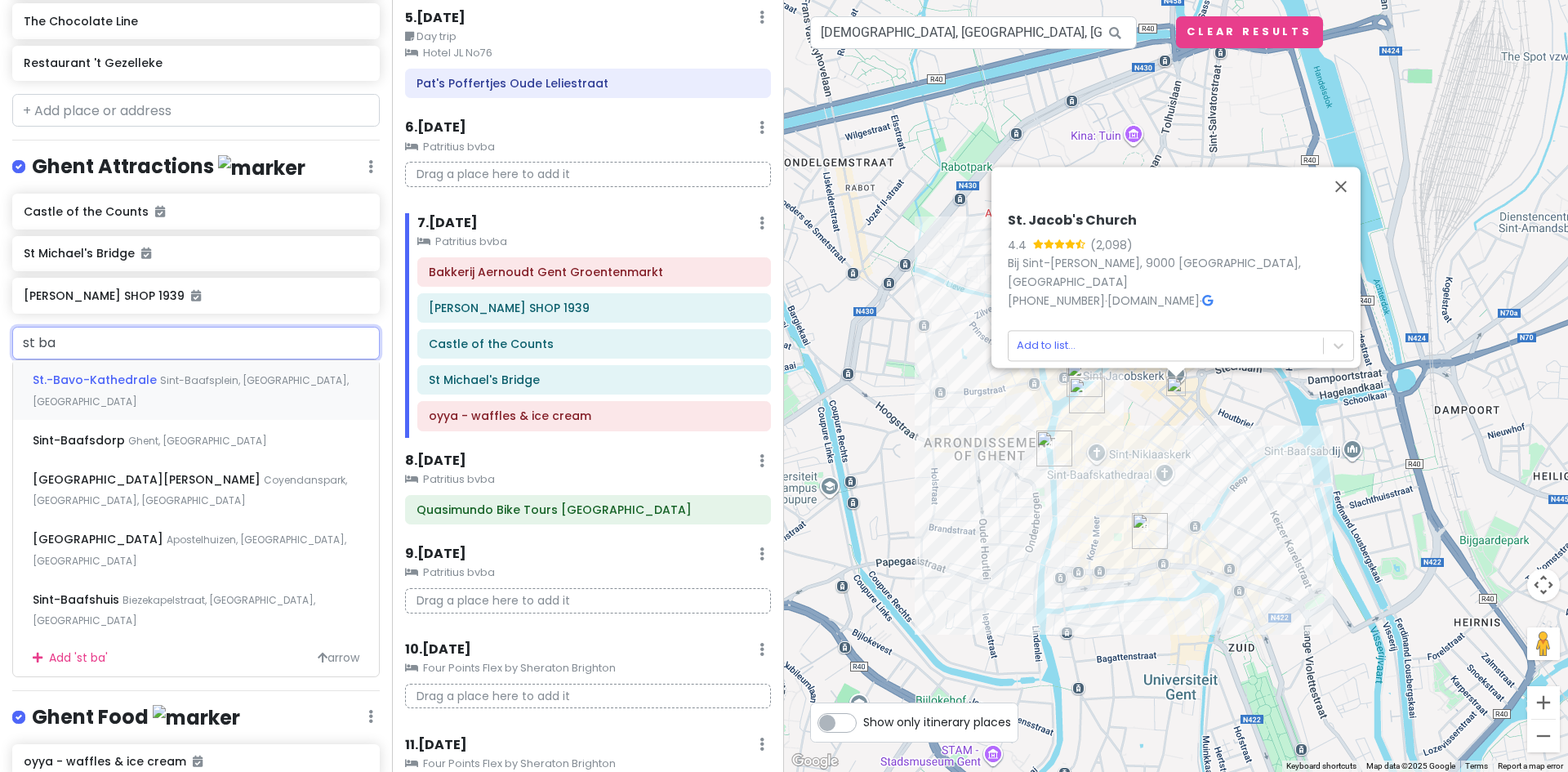
click at [126, 383] on span "St.-Bavo-Kathedrale" at bounding box center [96, 380] width 127 height 17
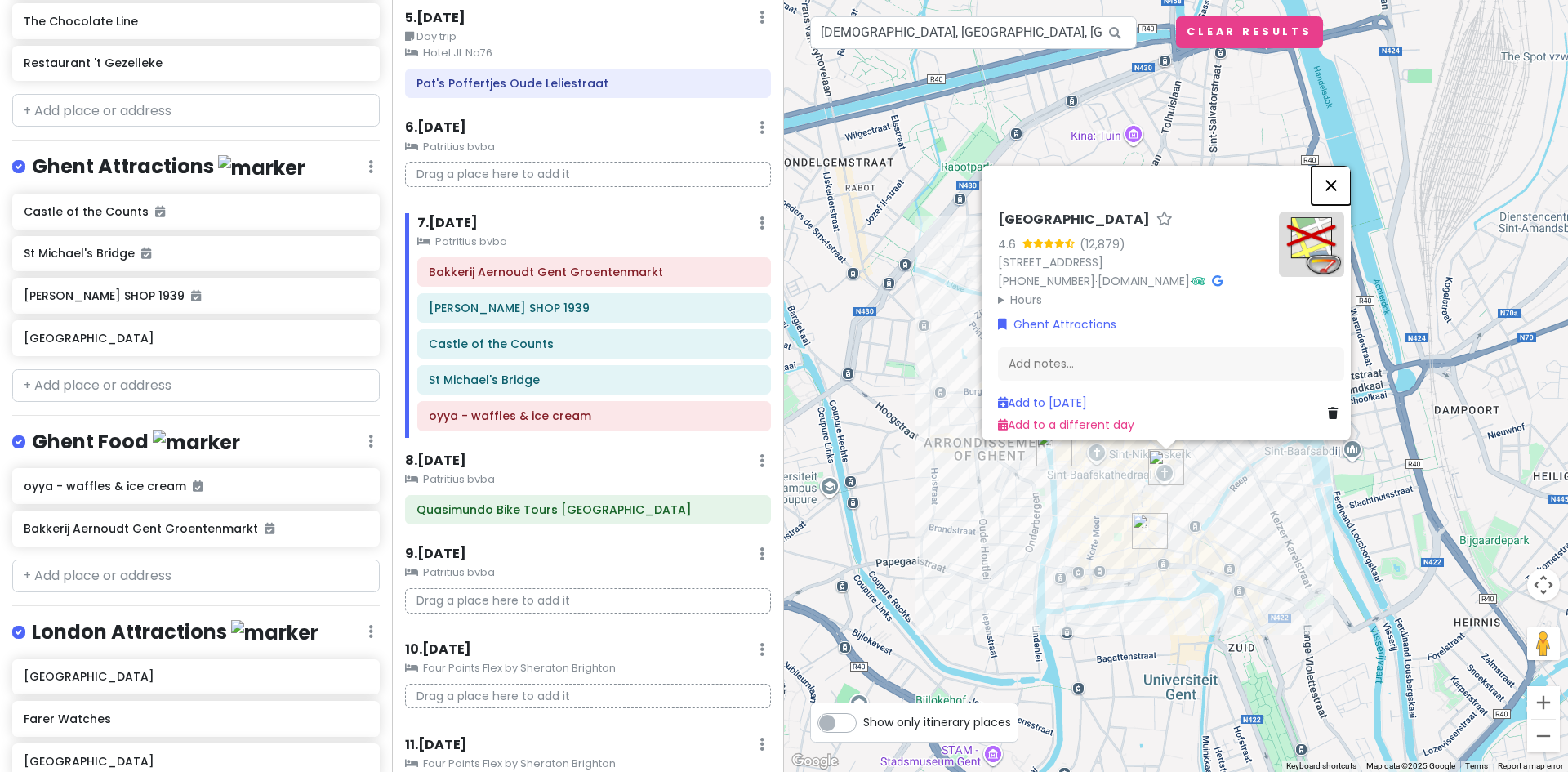
click at [1341, 166] on button "Close" at bounding box center [1331, 185] width 39 height 39
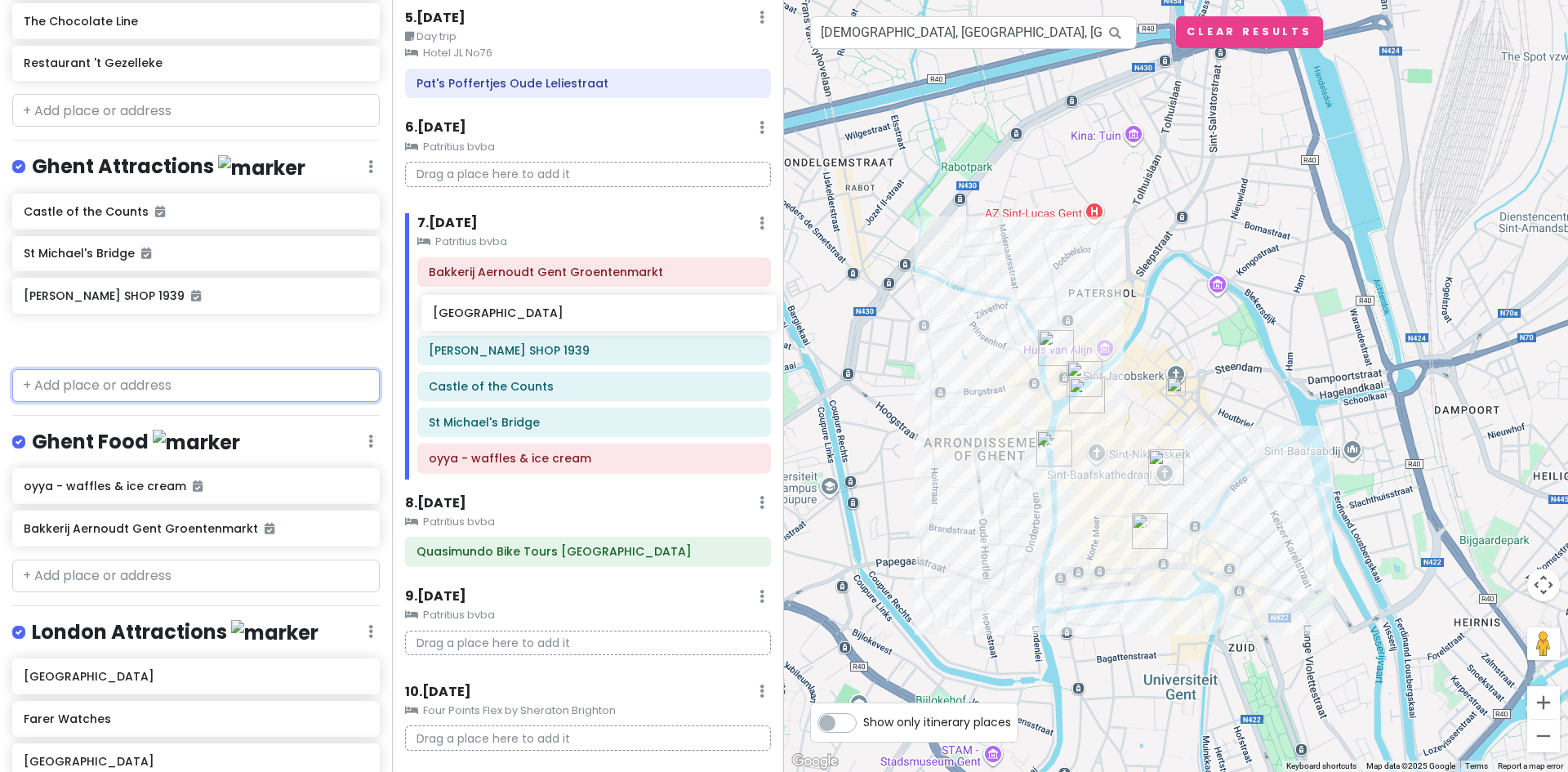
drag, startPoint x: 68, startPoint y: 351, endPoint x: 477, endPoint y: 318, distance: 410.3
click at [477, 318] on div "Europe 2026 Private Change Dates Make a Copy Delete Trip Give Feedback 💡 Suppor…" at bounding box center [784, 386] width 1568 height 772
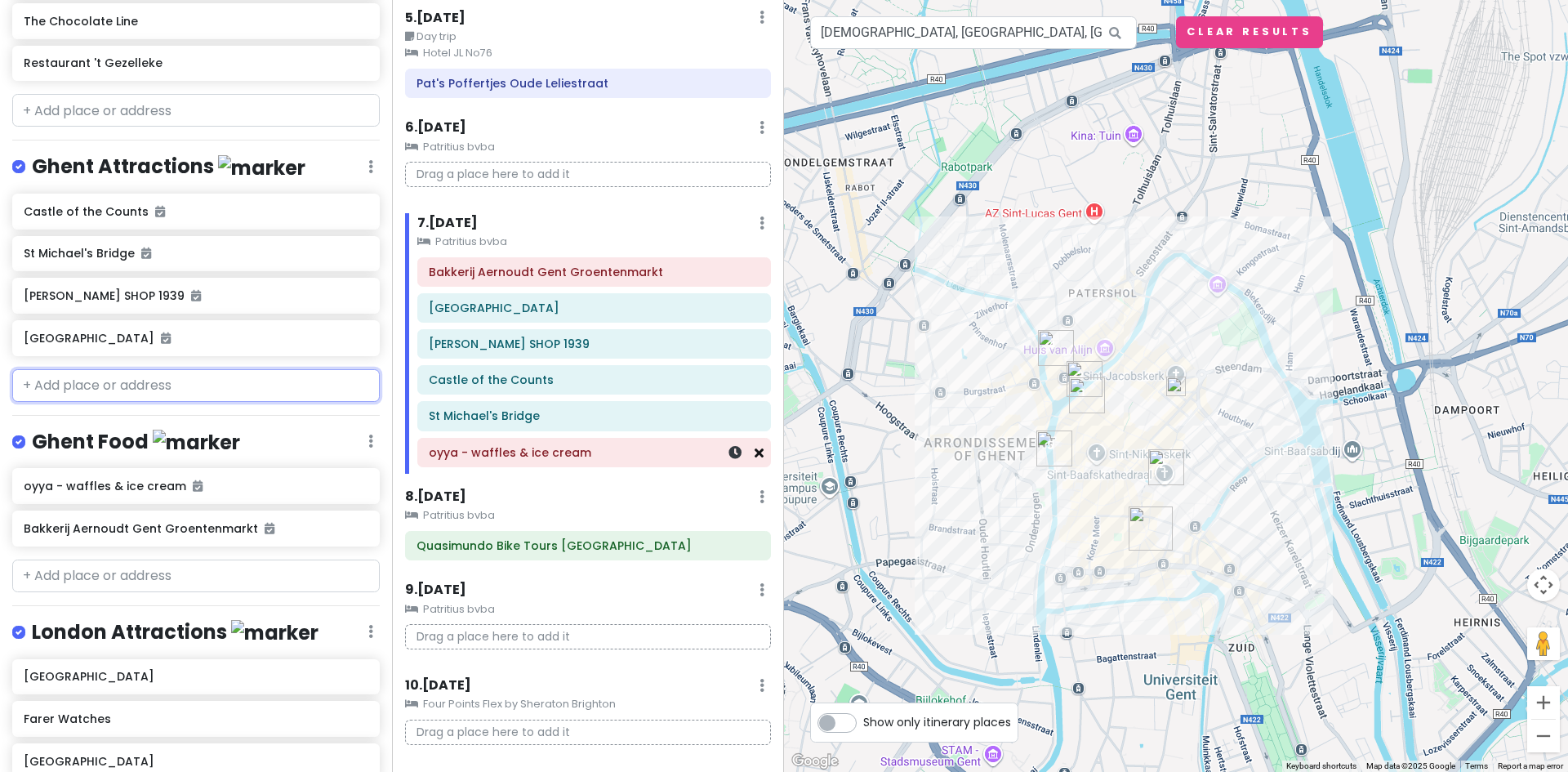
click at [754, 455] on icon at bounding box center [759, 452] width 9 height 13
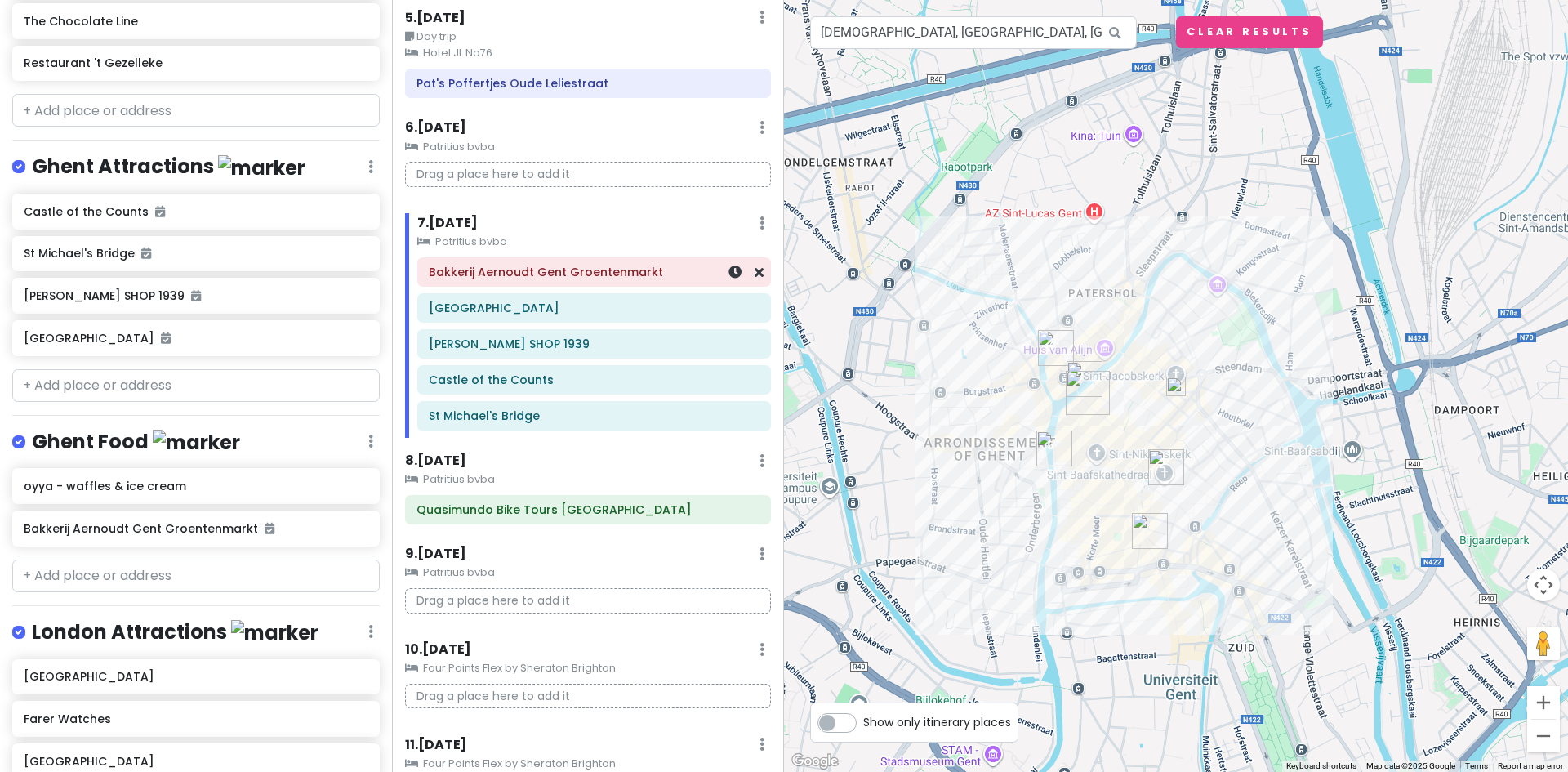
drag, startPoint x: 569, startPoint y: 226, endPoint x: 574, endPoint y: 245, distance: 19.6
click at [574, 245] on div "7 . [DATE] Add Day Notes Clear Lodging Delete Day Patritius bvba Bakkerij Aerno…" at bounding box center [588, 325] width 366 height 224
click at [586, 232] on div "7 . [DATE] Add Day Notes Clear Lodging Delete Day" at bounding box center [594, 227] width 354 height 28
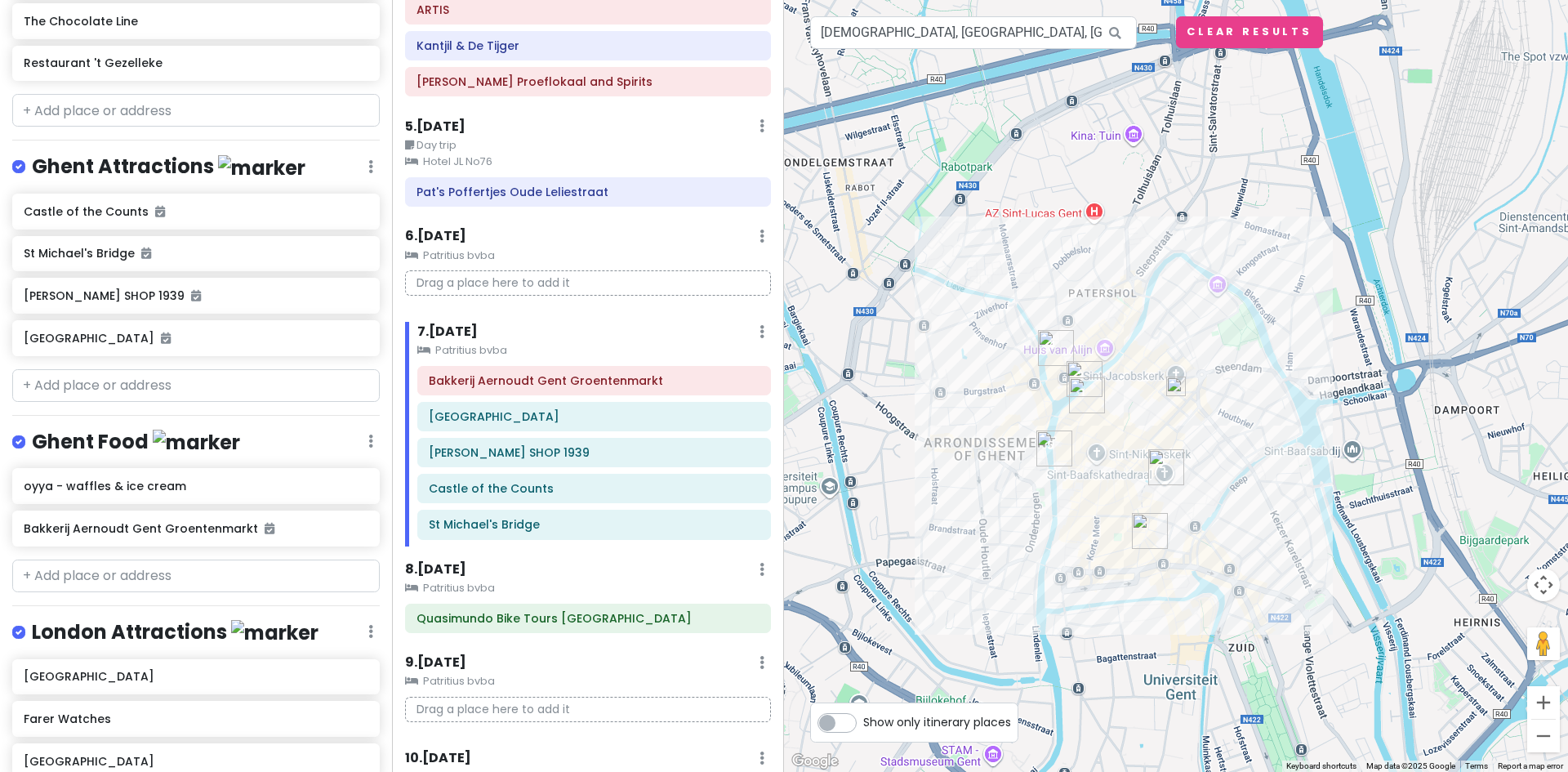
scroll to position [466, 0]
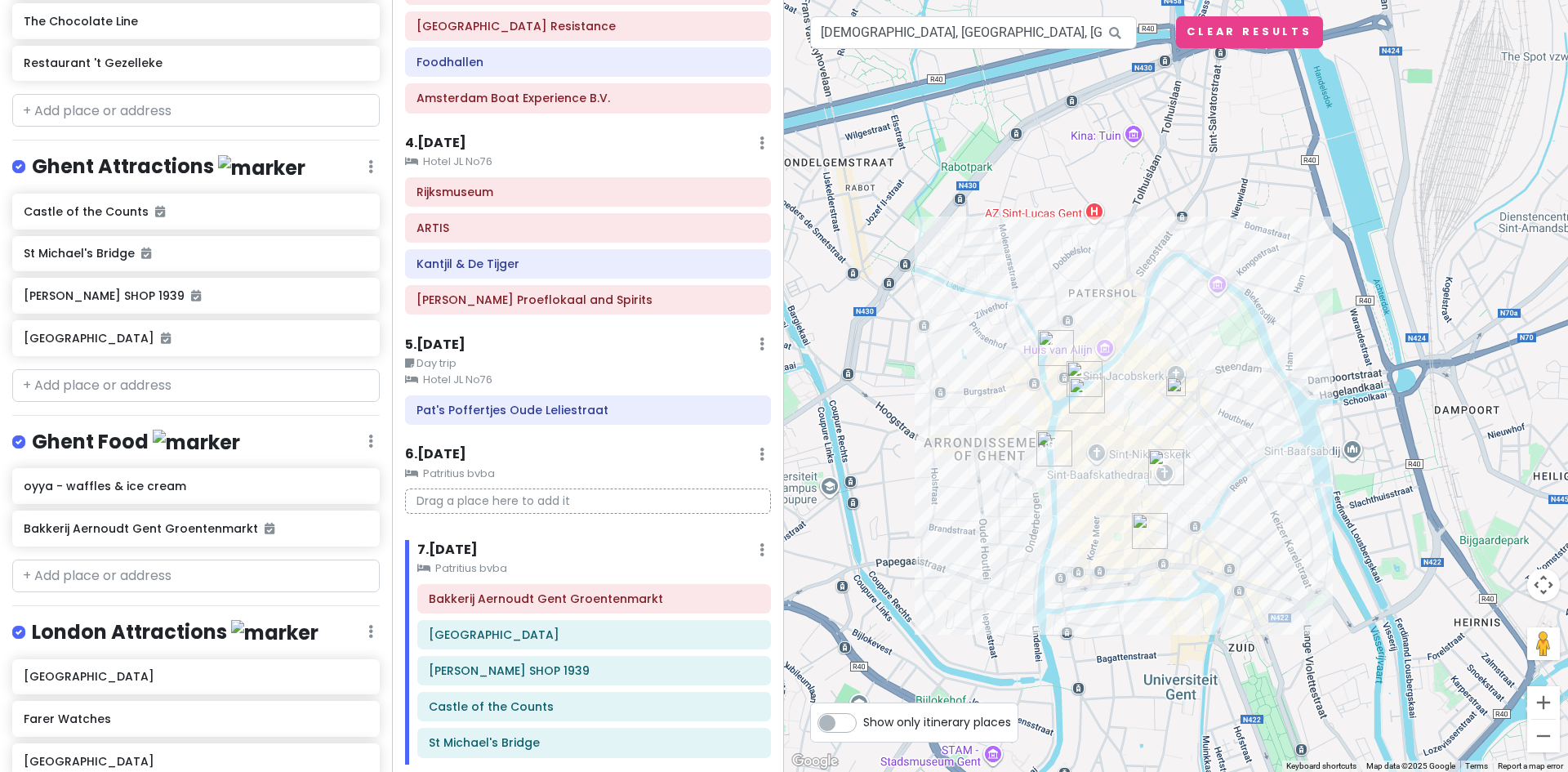
click at [599, 458] on div "6 . [DATE] Add Day Notes Clear Lodging Delete Day" at bounding box center [588, 458] width 366 height 28
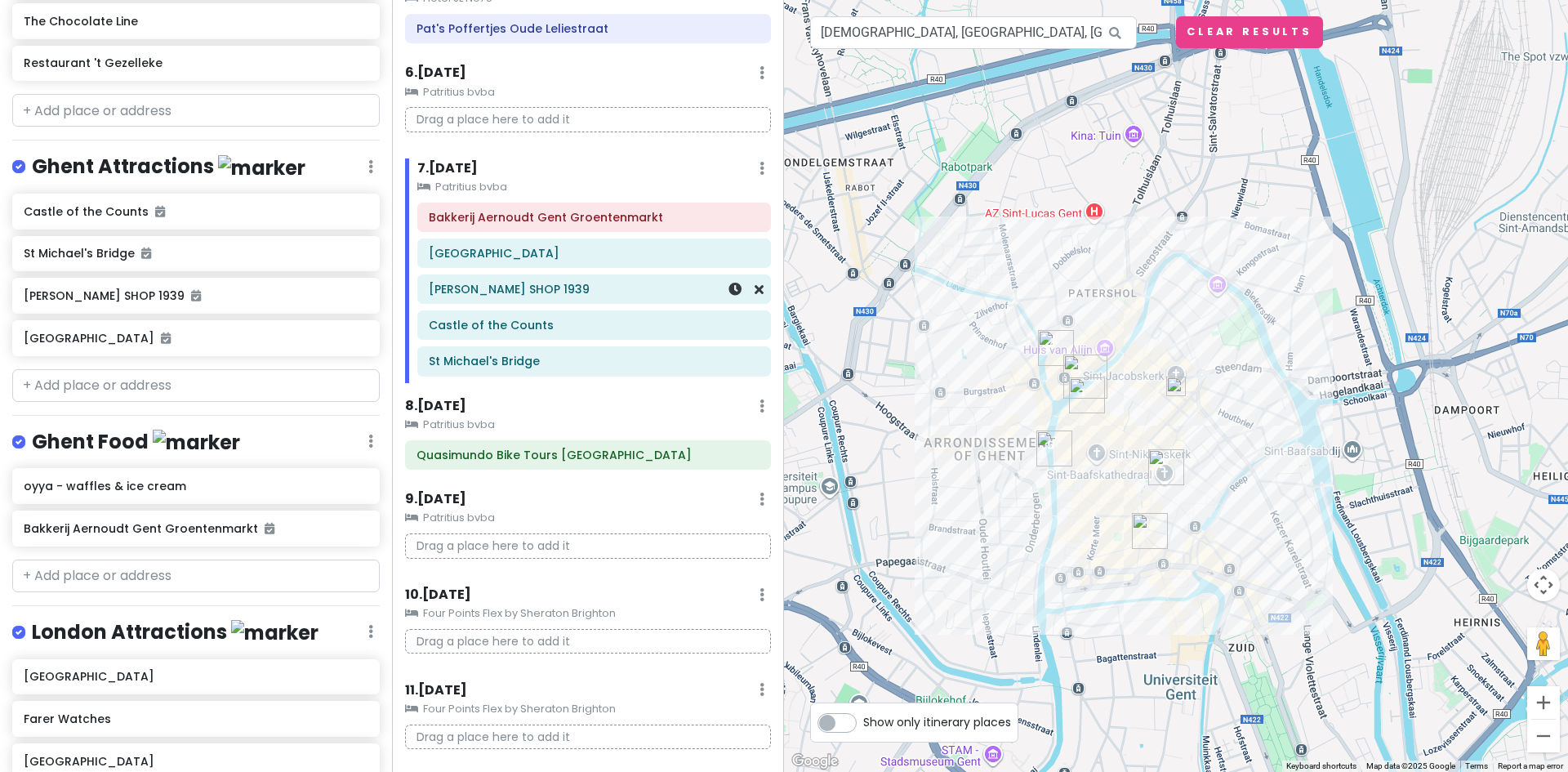
scroll to position [875, 0]
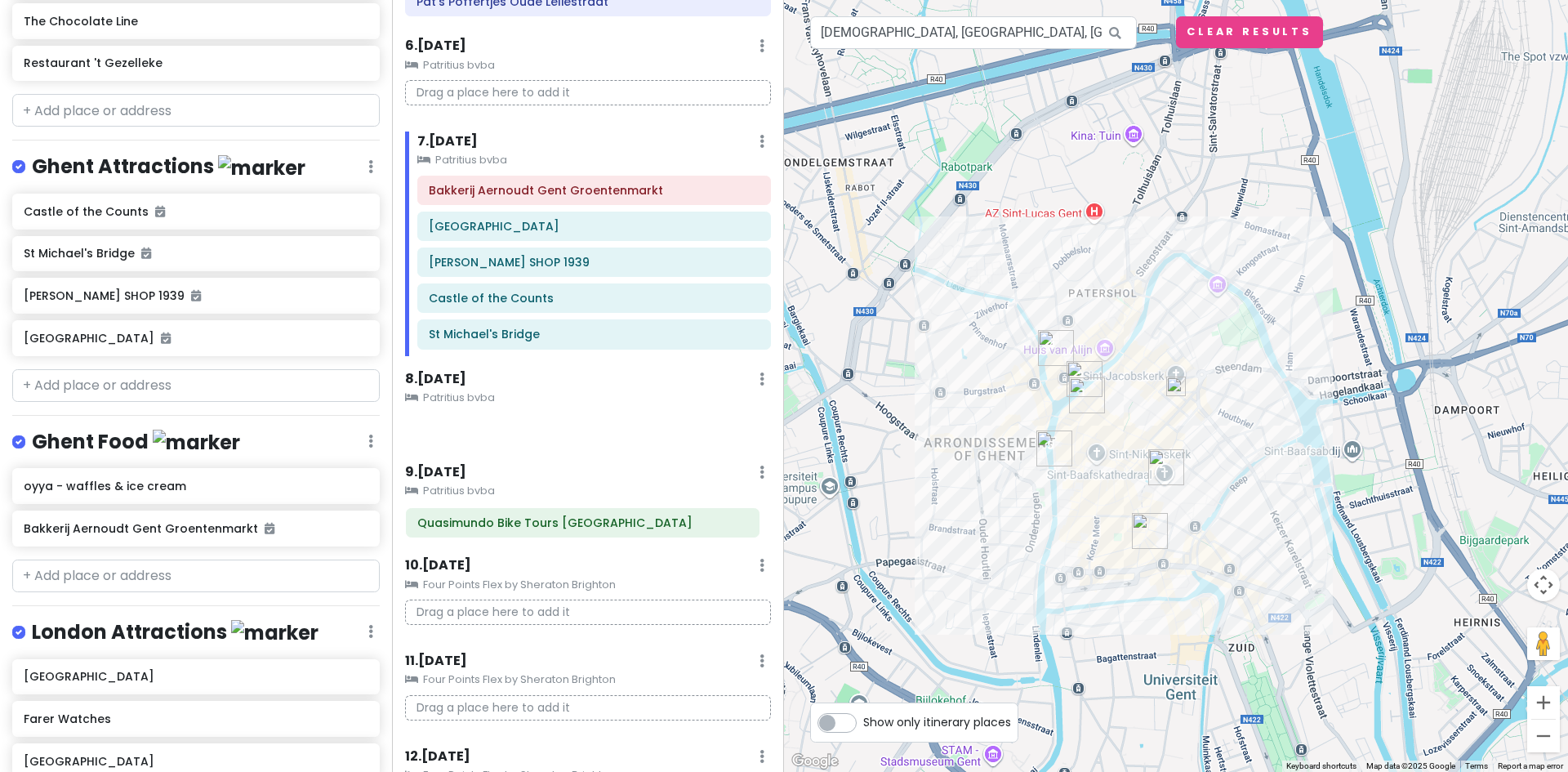
drag, startPoint x: 536, startPoint y: 437, endPoint x: 537, endPoint y: 531, distance: 94.0
click at [537, 531] on div "Itinerary × 1 . [DATE] Edit Day Notes Delete Day Depart [GEOGRAPHIC_DATA] Drag …" at bounding box center [588, 386] width 392 height 772
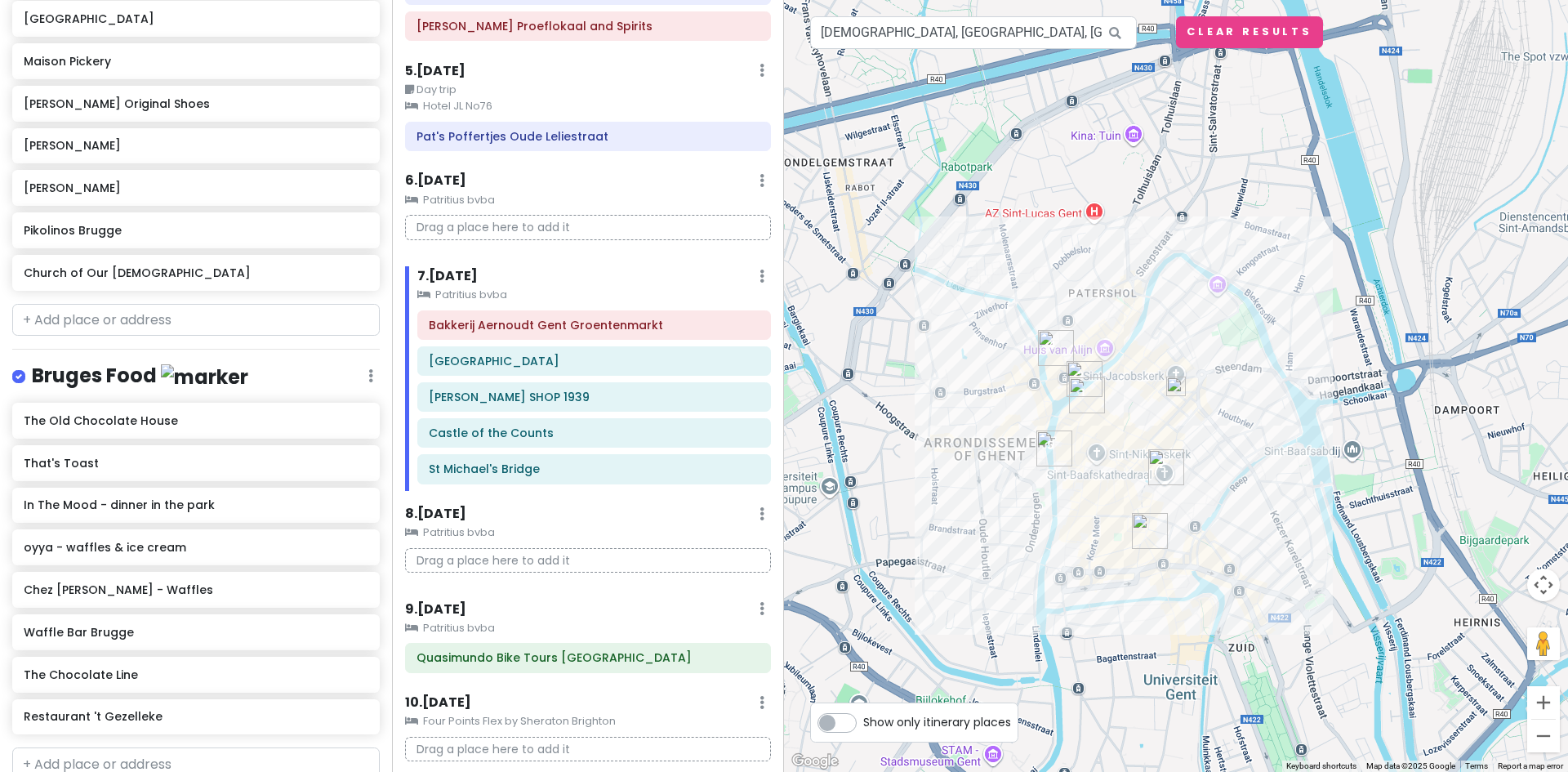
scroll to position [712, 0]
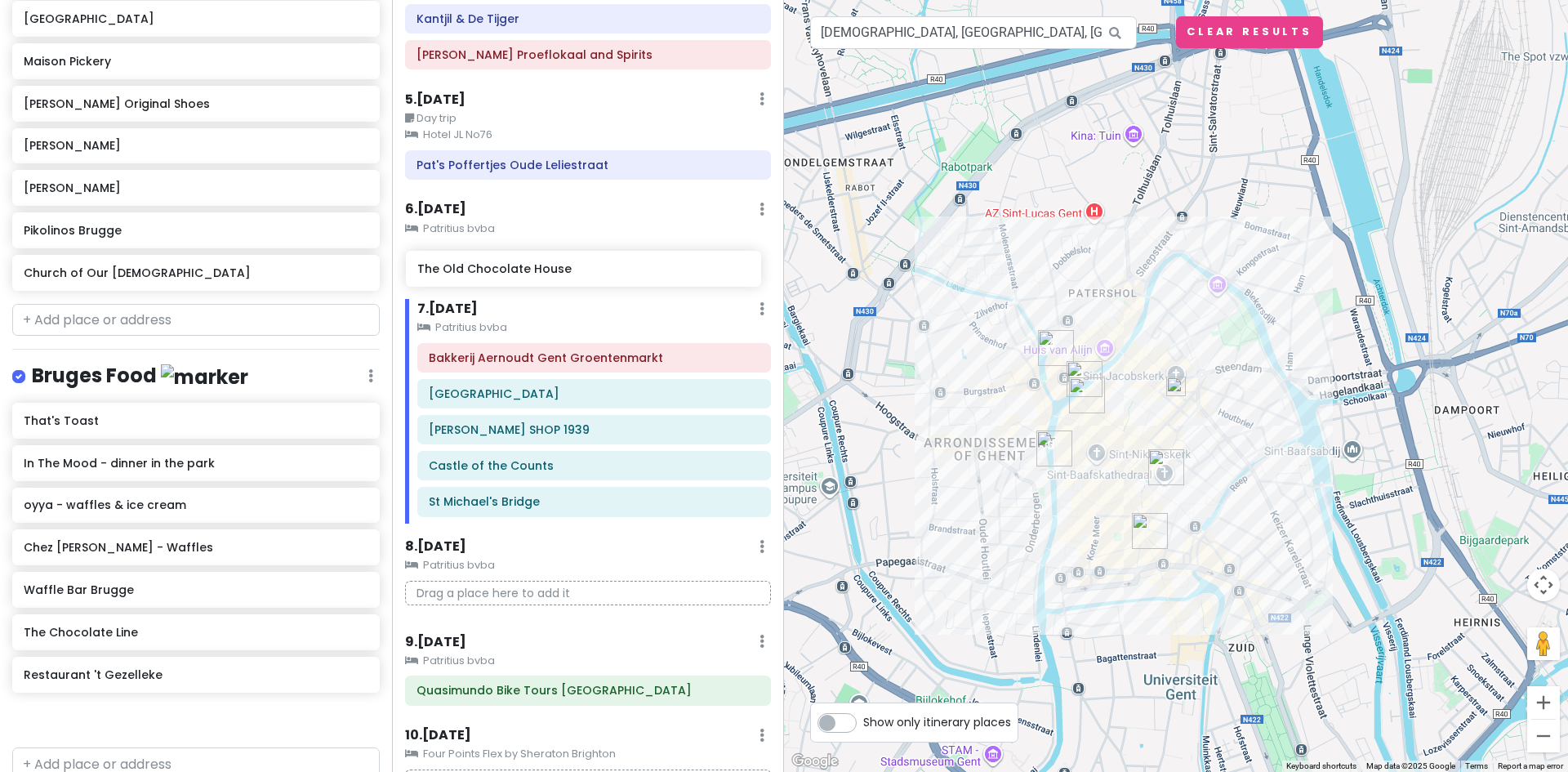
drag, startPoint x: 101, startPoint y: 441, endPoint x: 495, endPoint y: 280, distance: 425.6
click at [495, 280] on div "Europe 2026 Private Change Dates Make a Copy Delete Trip Give Feedback 💡 Suppor…" at bounding box center [784, 386] width 1568 height 772
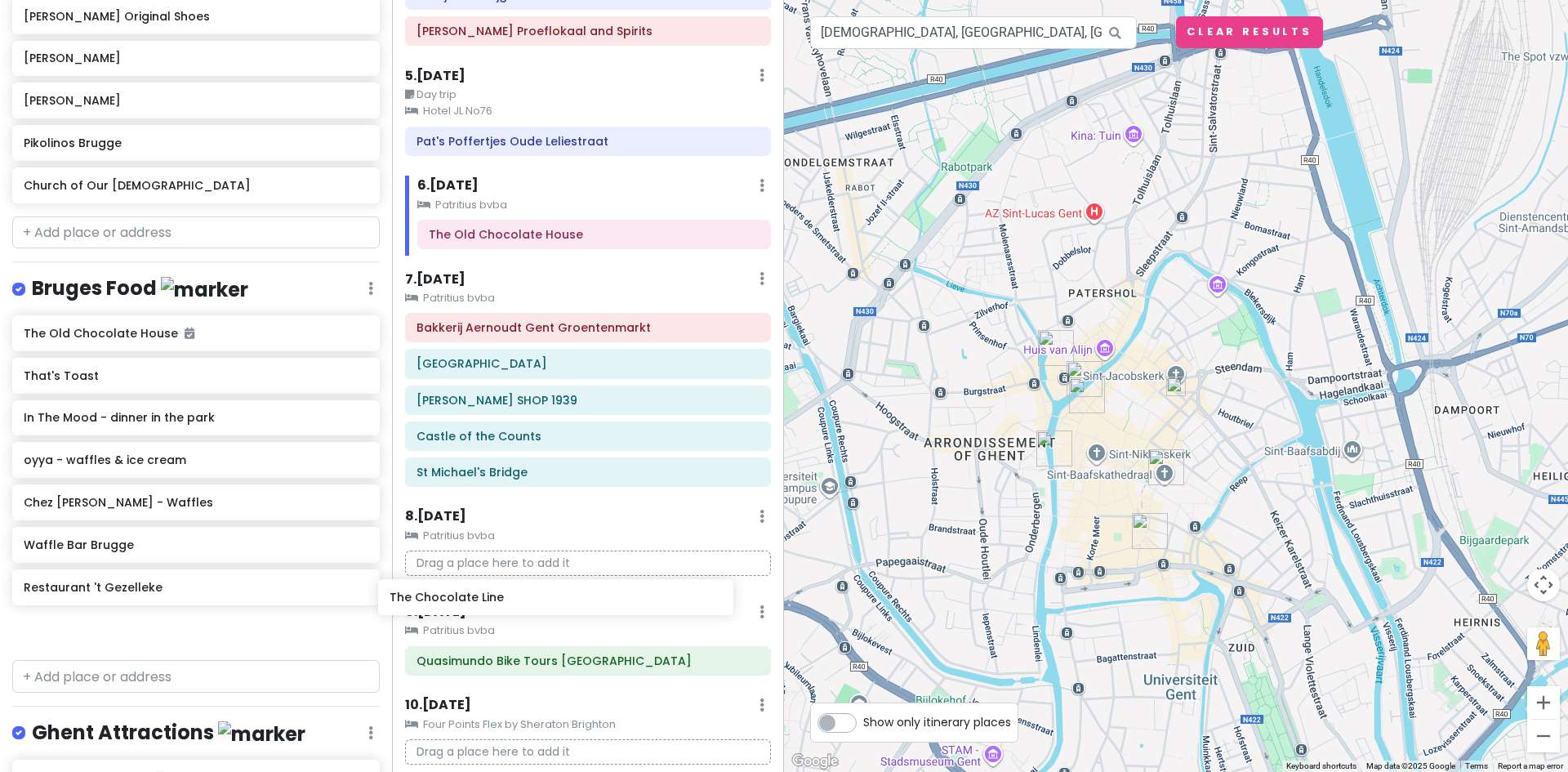
scroll to position [745, 0]
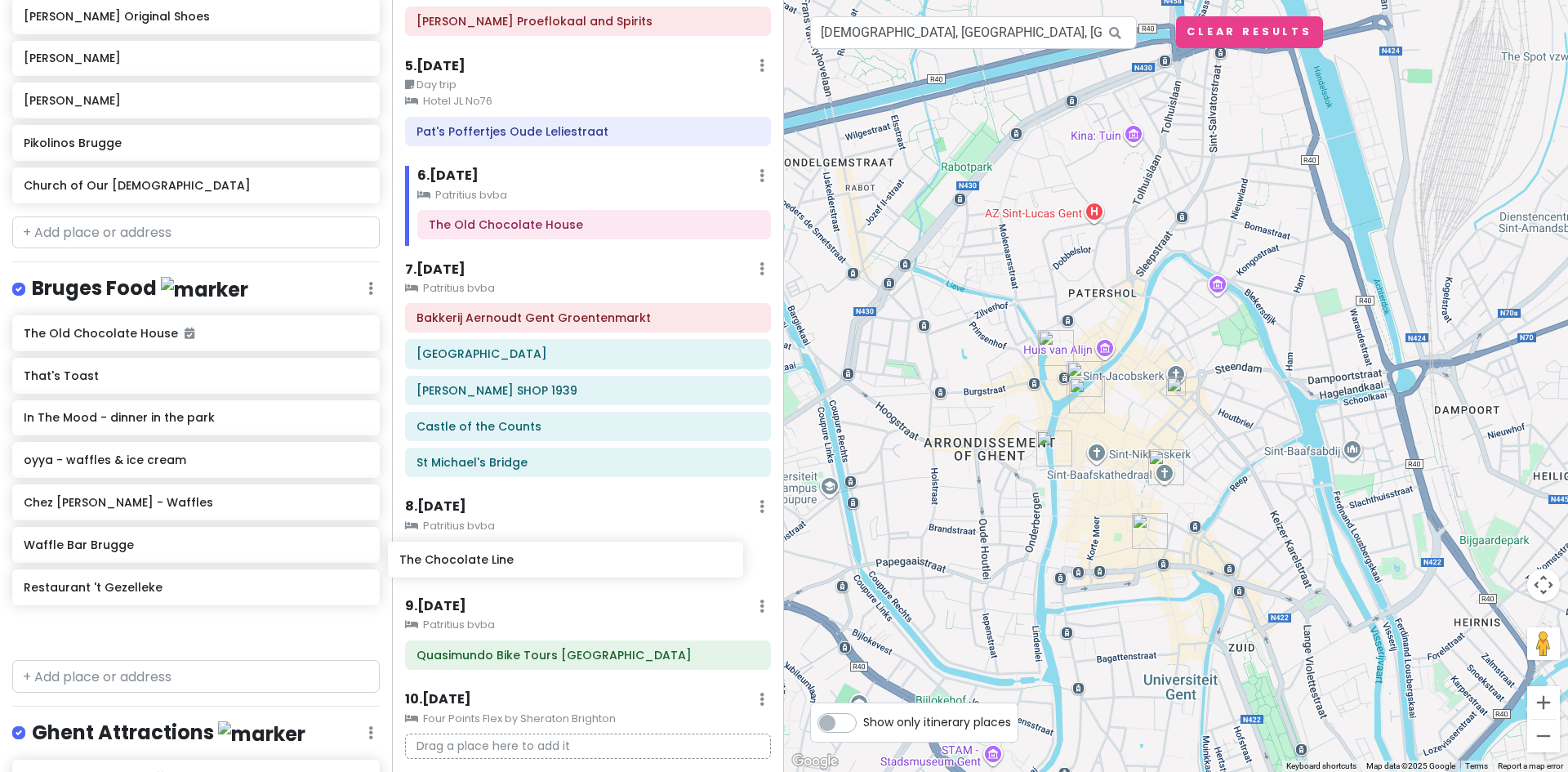
drag, startPoint x: 129, startPoint y: 606, endPoint x: 512, endPoint y: 558, distance: 386.0
click at [512, 558] on div "Europe 2026 Private Change Dates Make a Copy Delete Trip Give Feedback 💡 Suppor…" at bounding box center [784, 386] width 1568 height 772
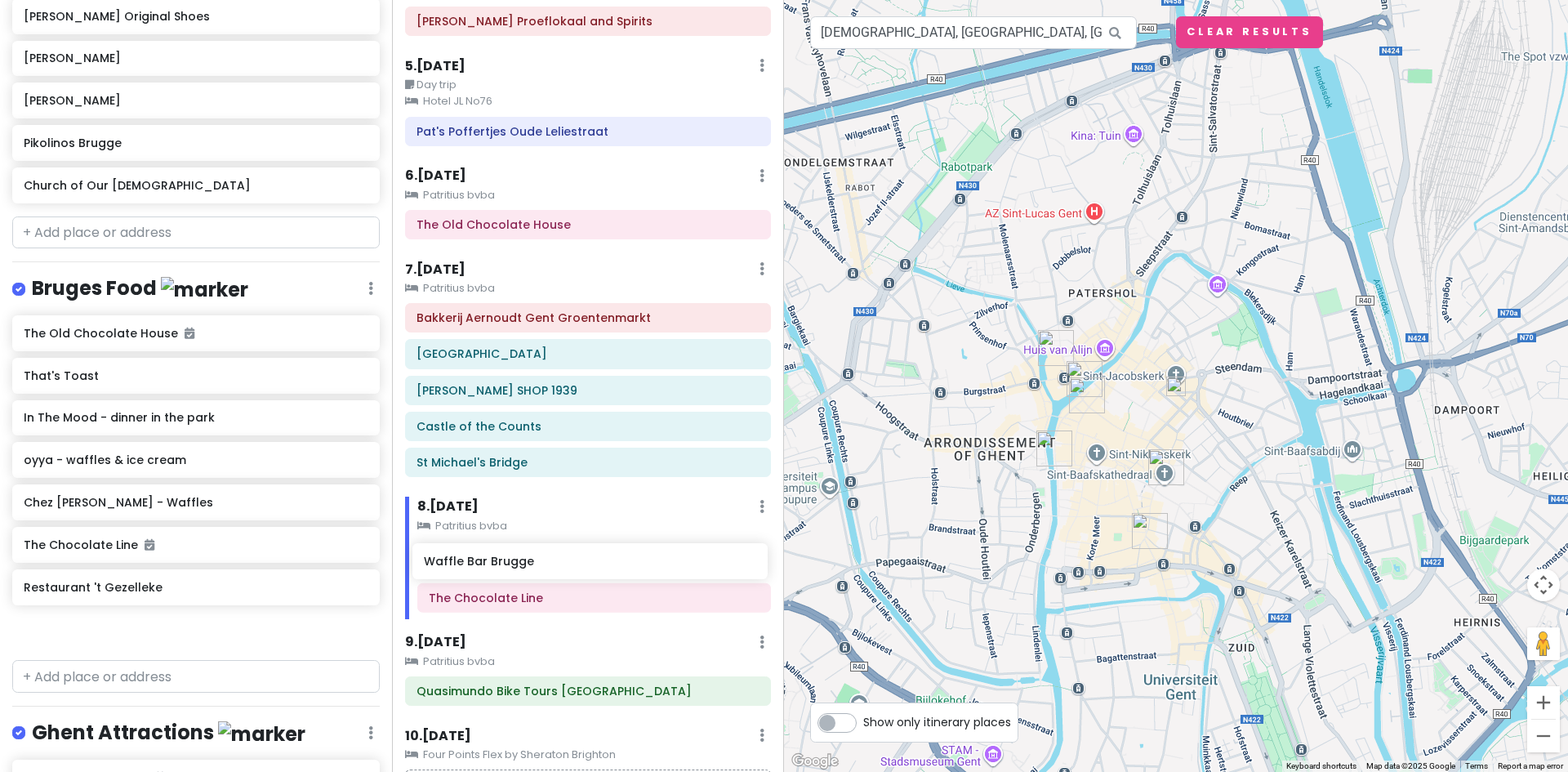
drag, startPoint x: 117, startPoint y: 560, endPoint x: 517, endPoint y: 567, distance: 400.1
click at [517, 567] on div "Europe 2026 Private Change Dates Make a Copy Delete Trip Give Feedback 💡 Suppor…" at bounding box center [784, 386] width 1568 height 772
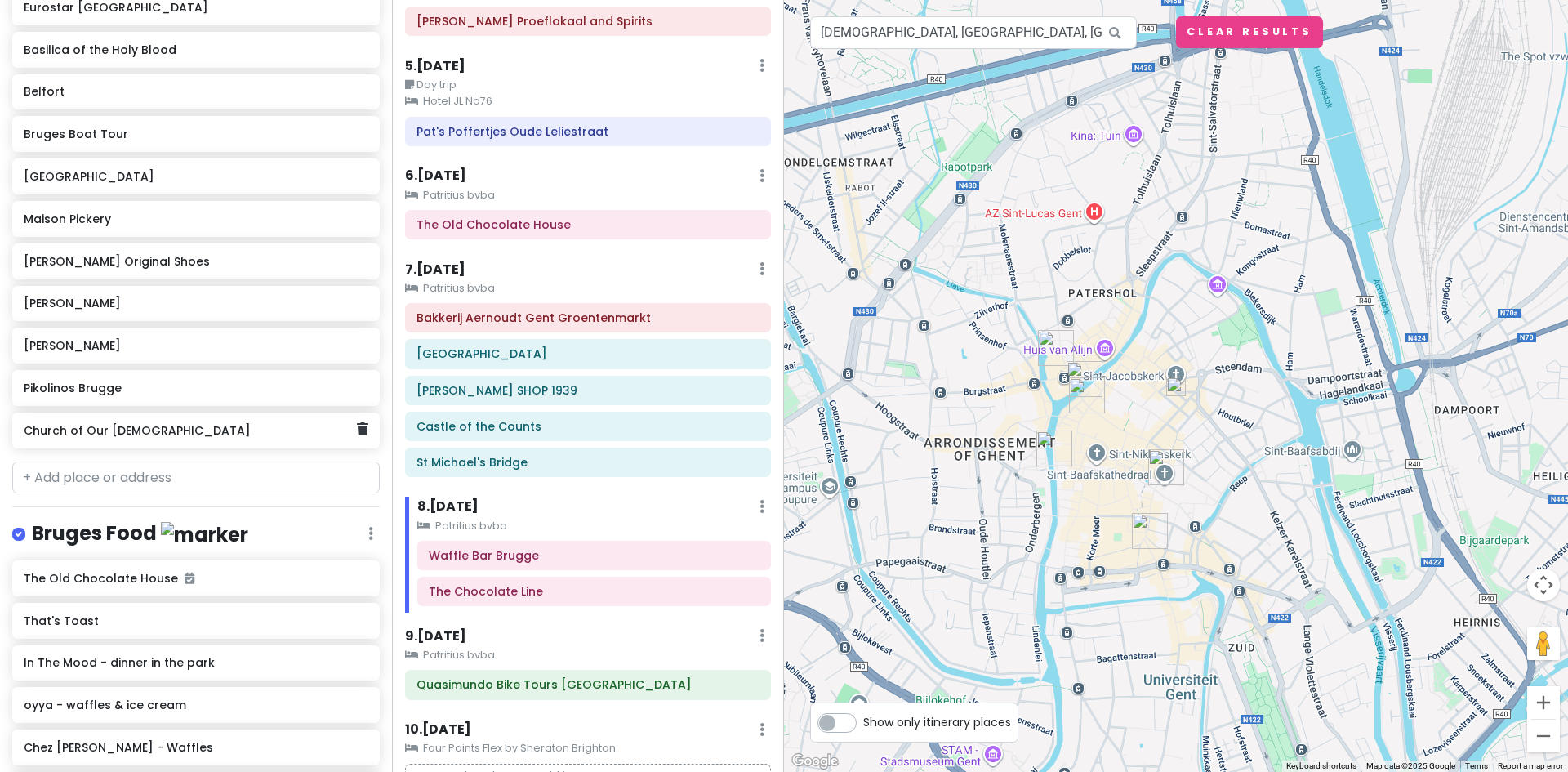
scroll to position [1725, 0]
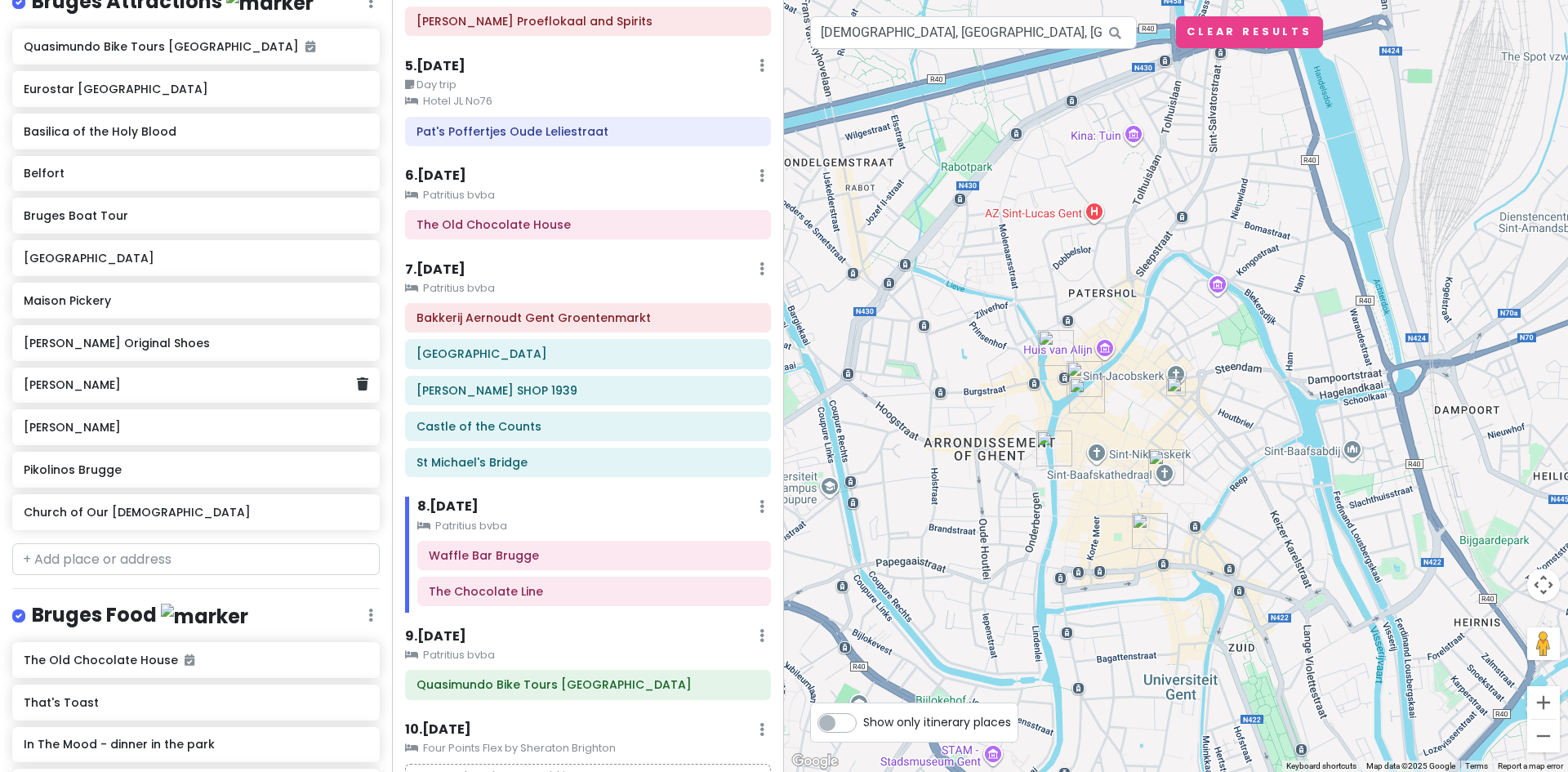
click at [107, 392] on h6 "[PERSON_NAME]" at bounding box center [189, 384] width 333 height 15
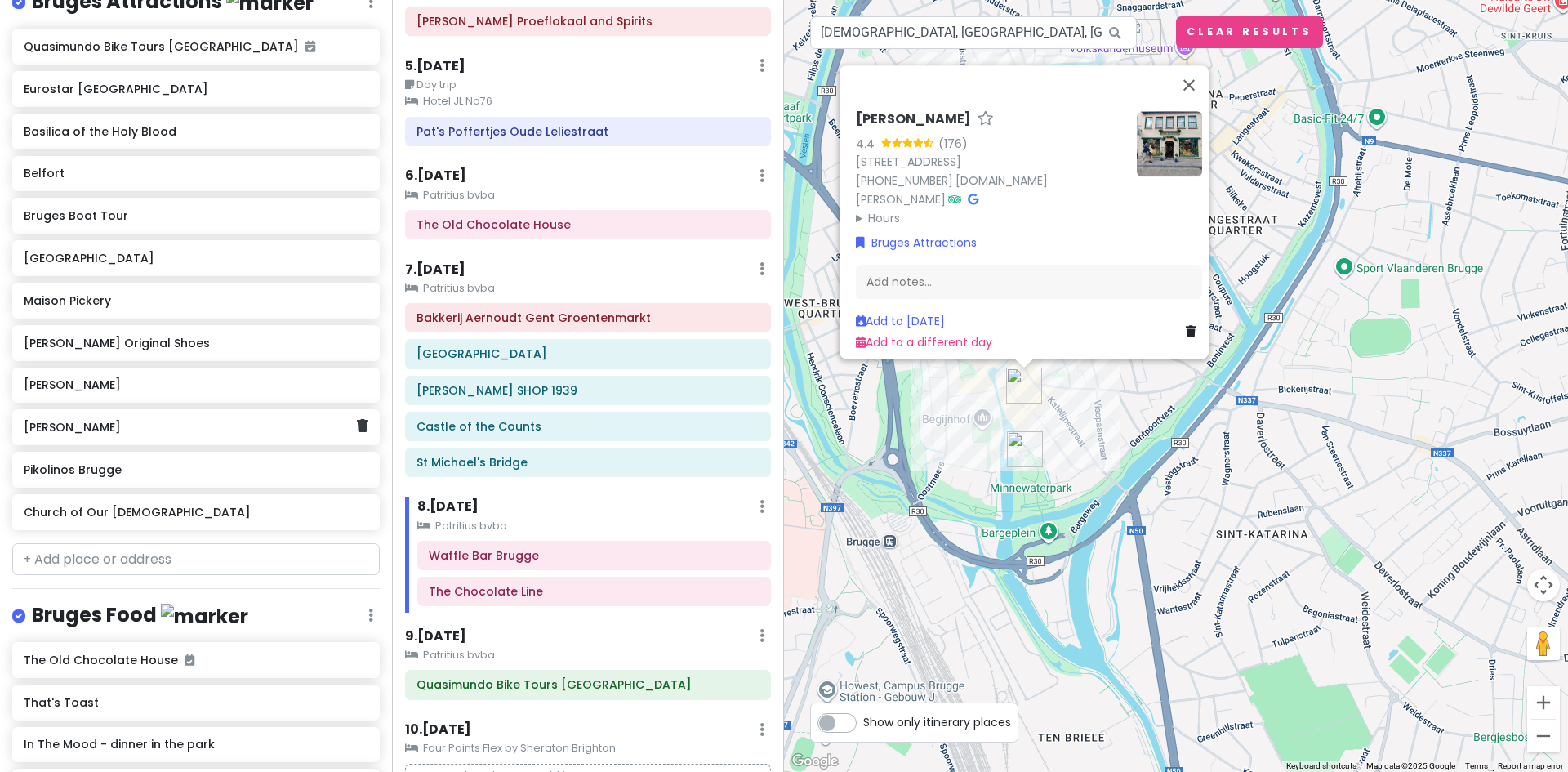
click at [96, 435] on h6 "[PERSON_NAME]" at bounding box center [189, 427] width 333 height 15
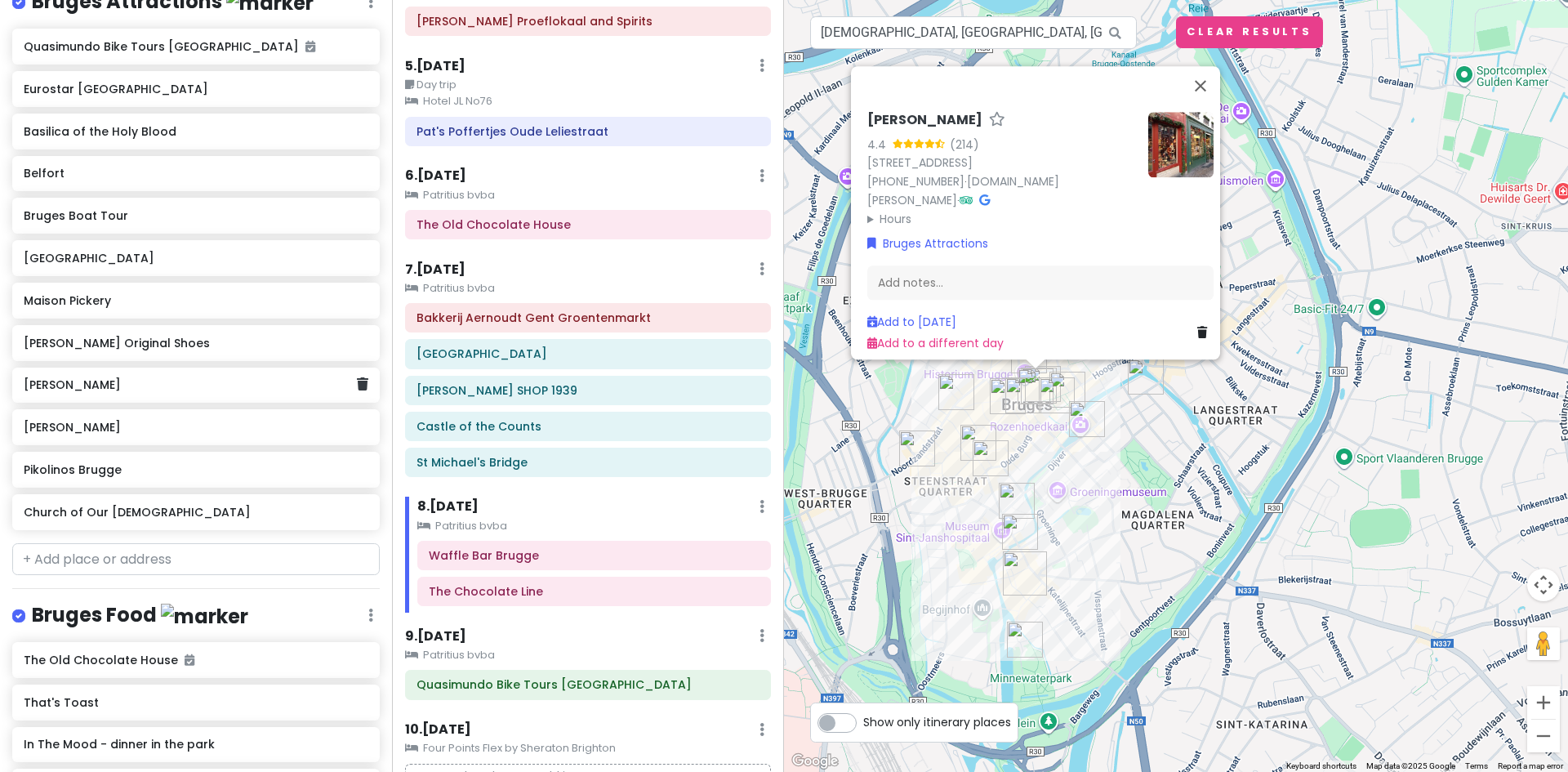
click at [103, 392] on h6 "[PERSON_NAME]" at bounding box center [189, 384] width 333 height 15
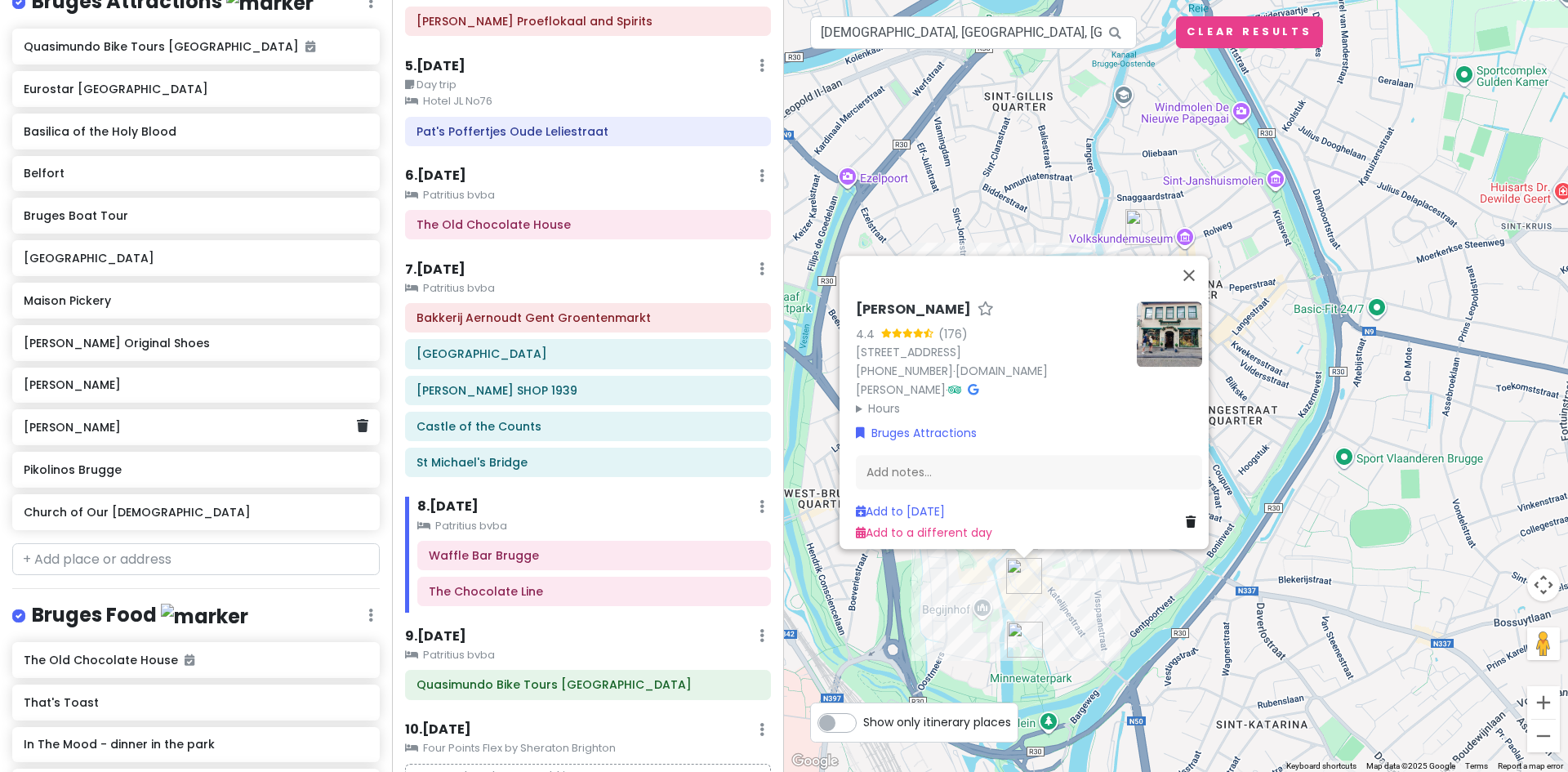
click at [55, 435] on h6 "[PERSON_NAME]" at bounding box center [189, 427] width 333 height 15
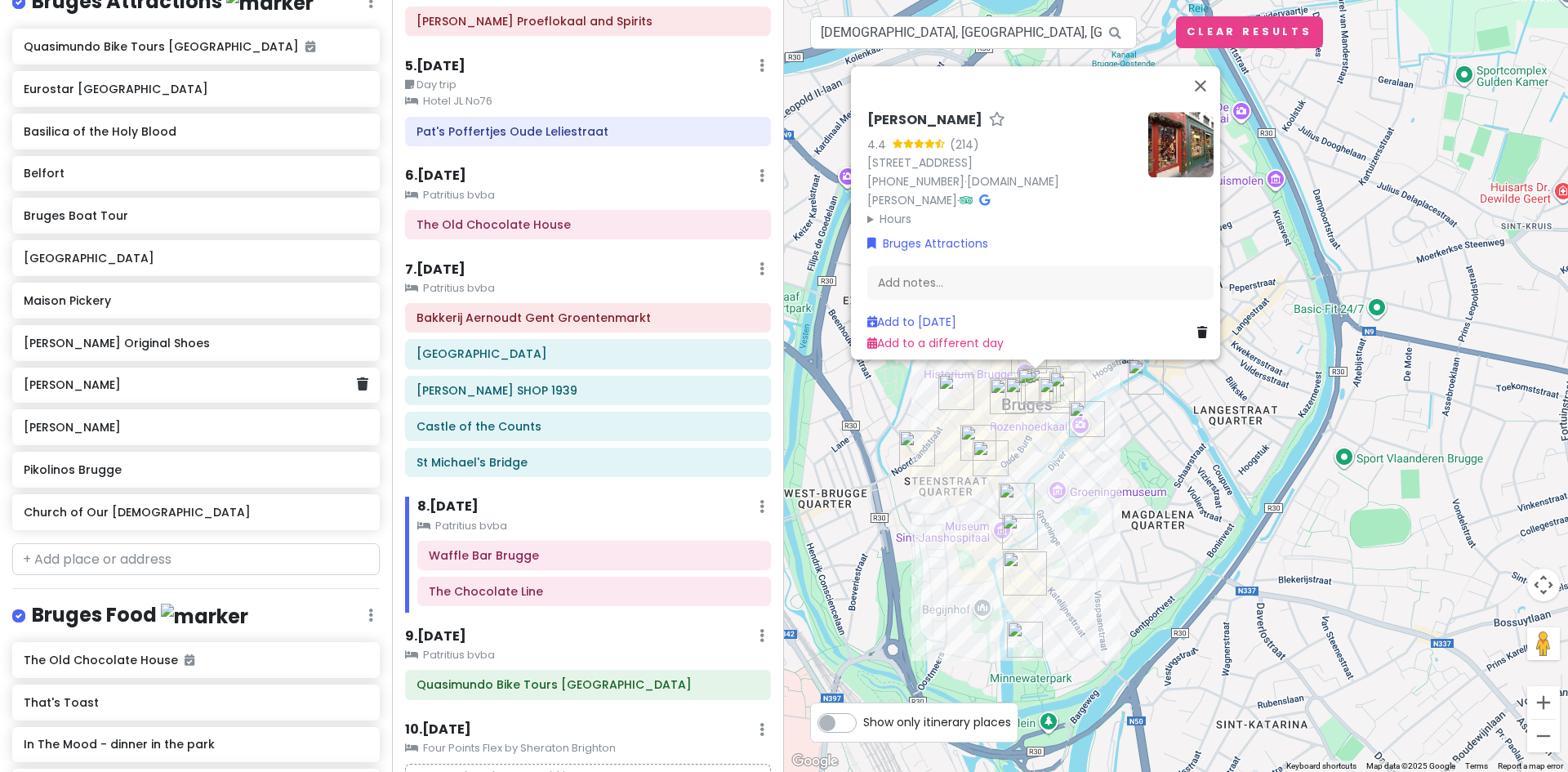
click at [65, 397] on div "[PERSON_NAME]" at bounding box center [189, 385] width 333 height 23
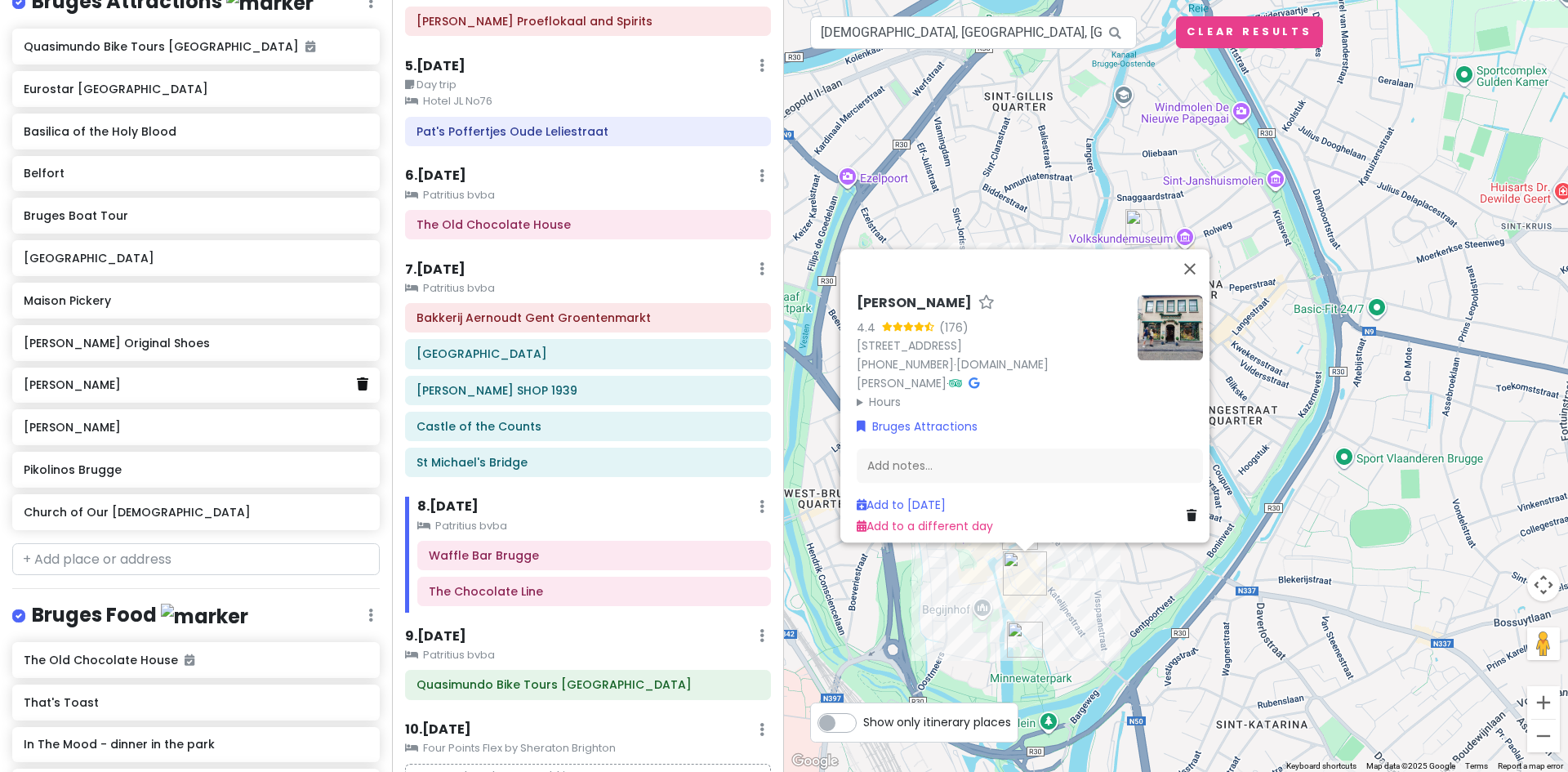
click at [357, 396] on link at bounding box center [362, 384] width 11 height 21
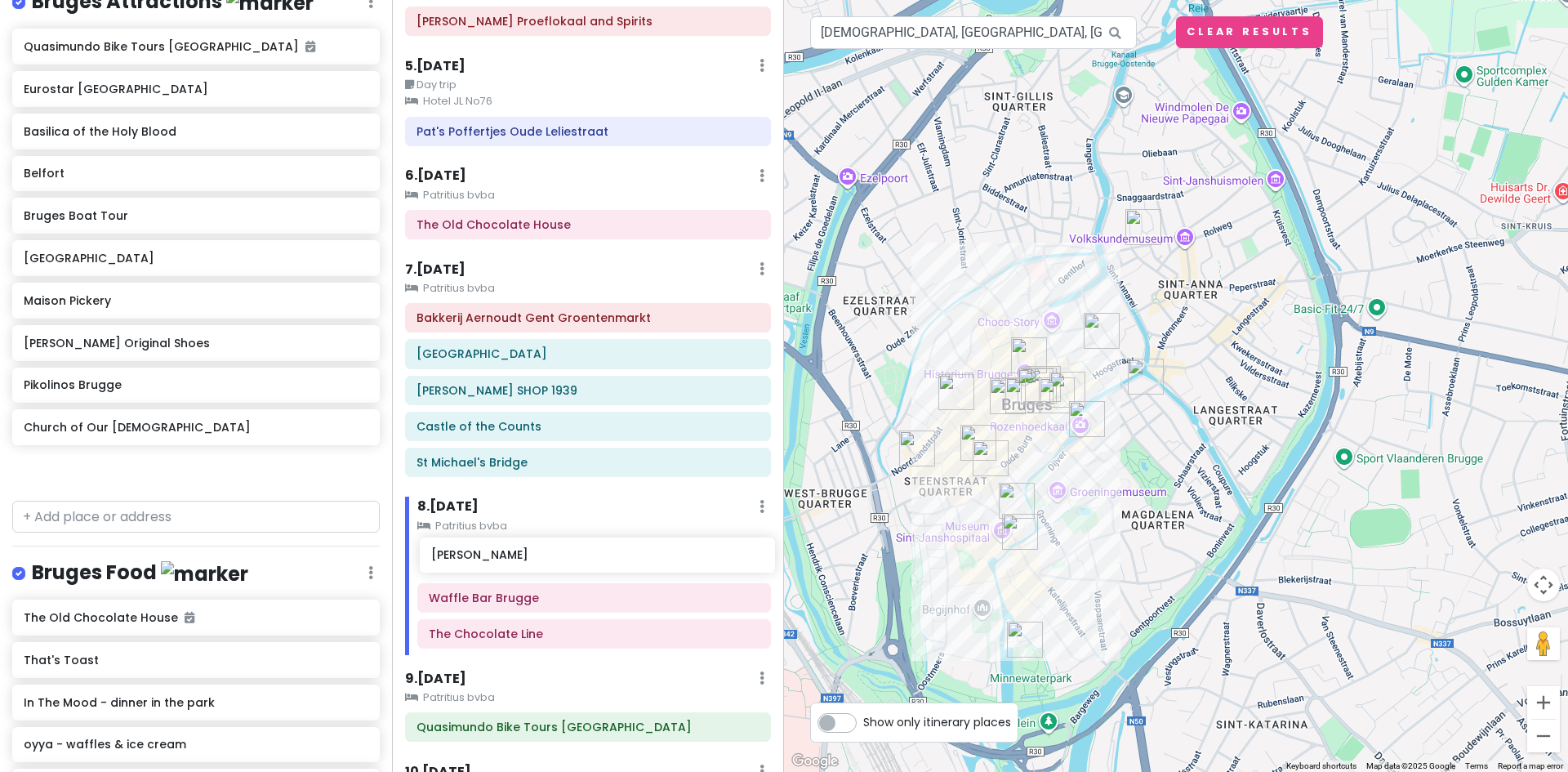
drag, startPoint x: 84, startPoint y: 405, endPoint x: 492, endPoint y: 564, distance: 437.9
click at [492, 564] on div "Europe 2026 Private Change Dates Make a Copy Delete Trip Give Feedback 💡 Suppor…" at bounding box center [784, 386] width 1568 height 772
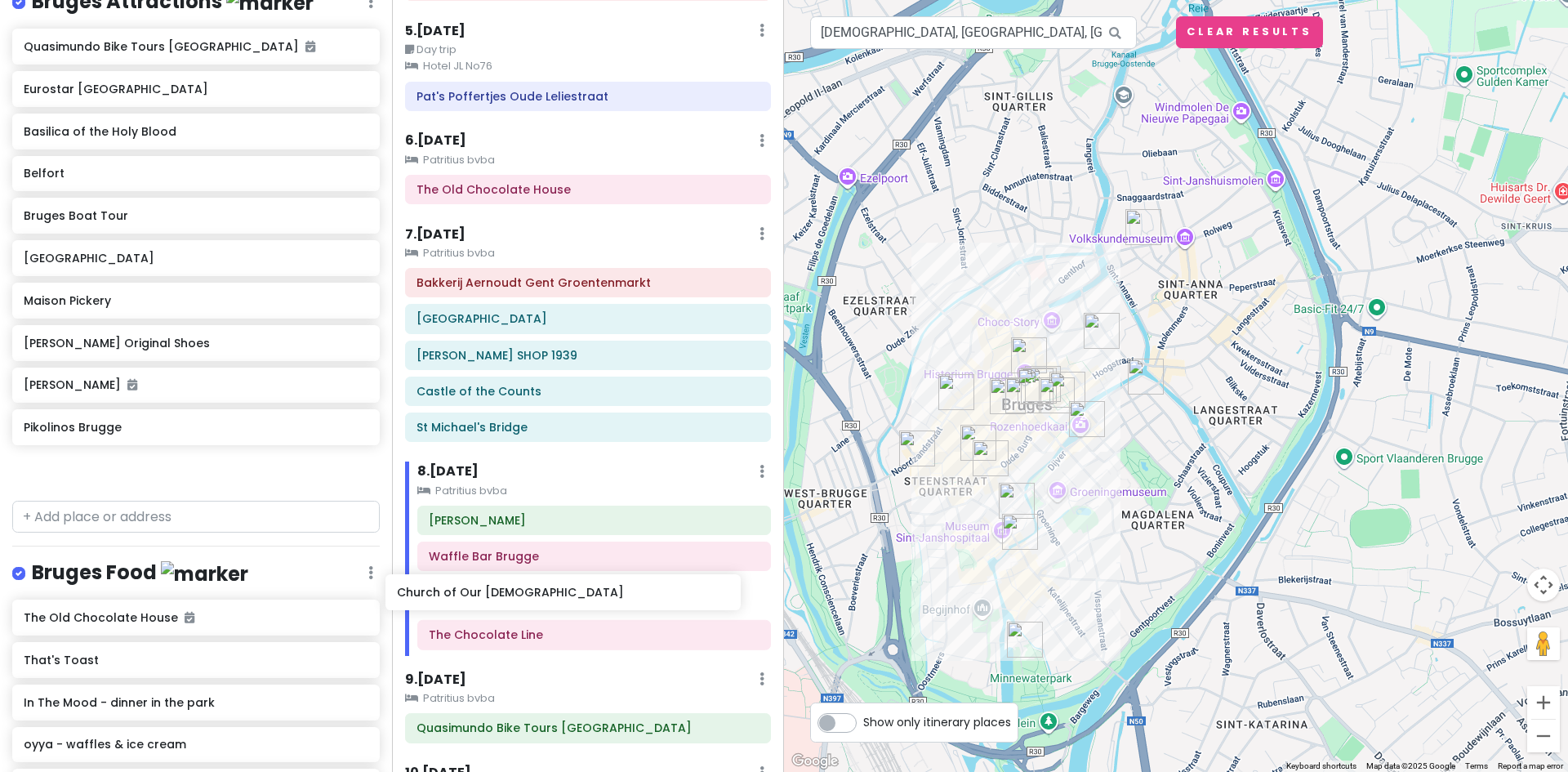
scroll to position [780, 0]
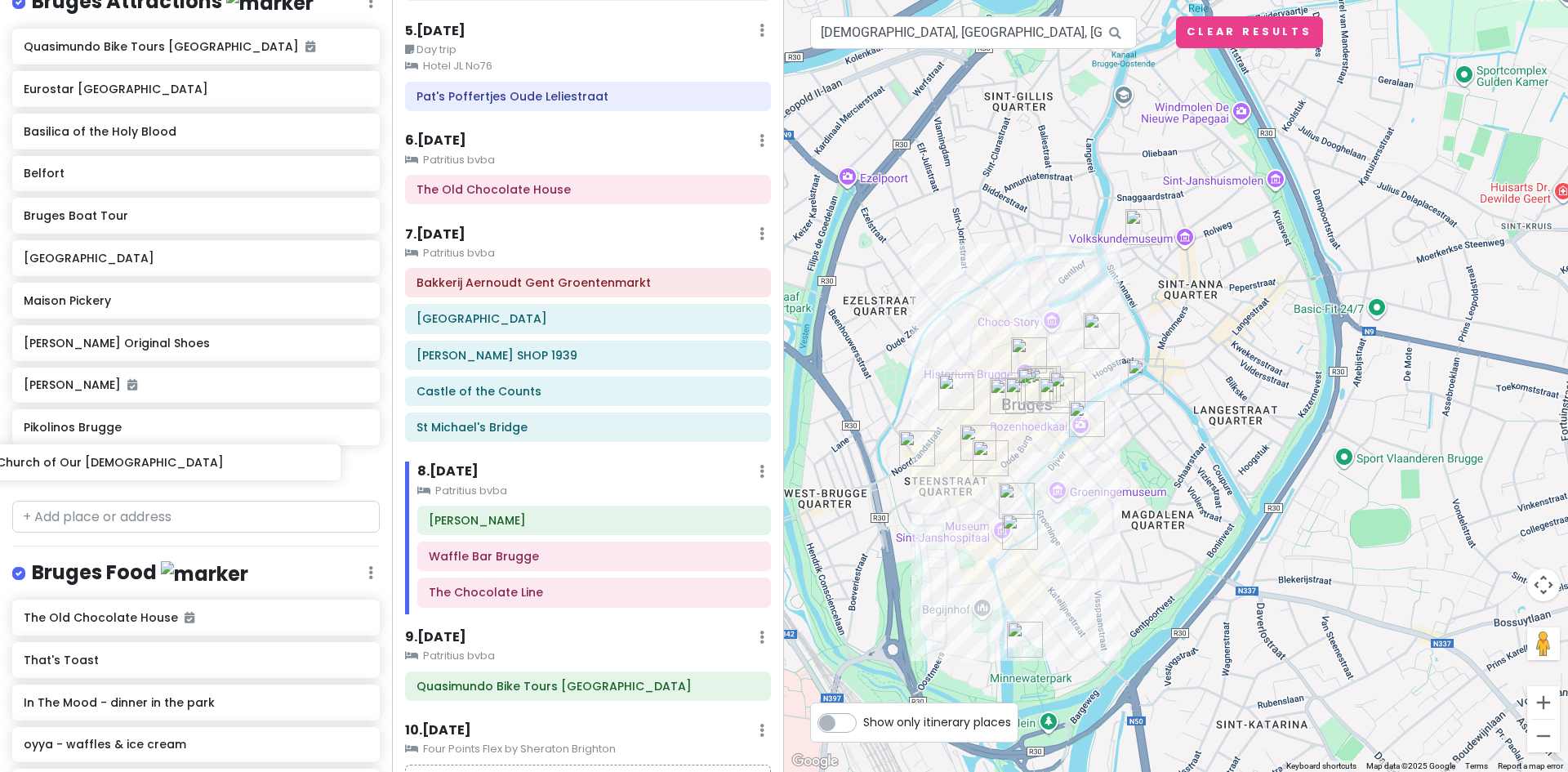
drag, startPoint x: 107, startPoint y: 483, endPoint x: 82, endPoint y: 458, distance: 35.4
click at [82, 458] on div "Quasimundo Bike Tours [GEOGRAPHIC_DATA] Eurostar [GEOGRAPHIC_DATA] [GEOGRAPHIC_…" at bounding box center [196, 261] width 392 height 465
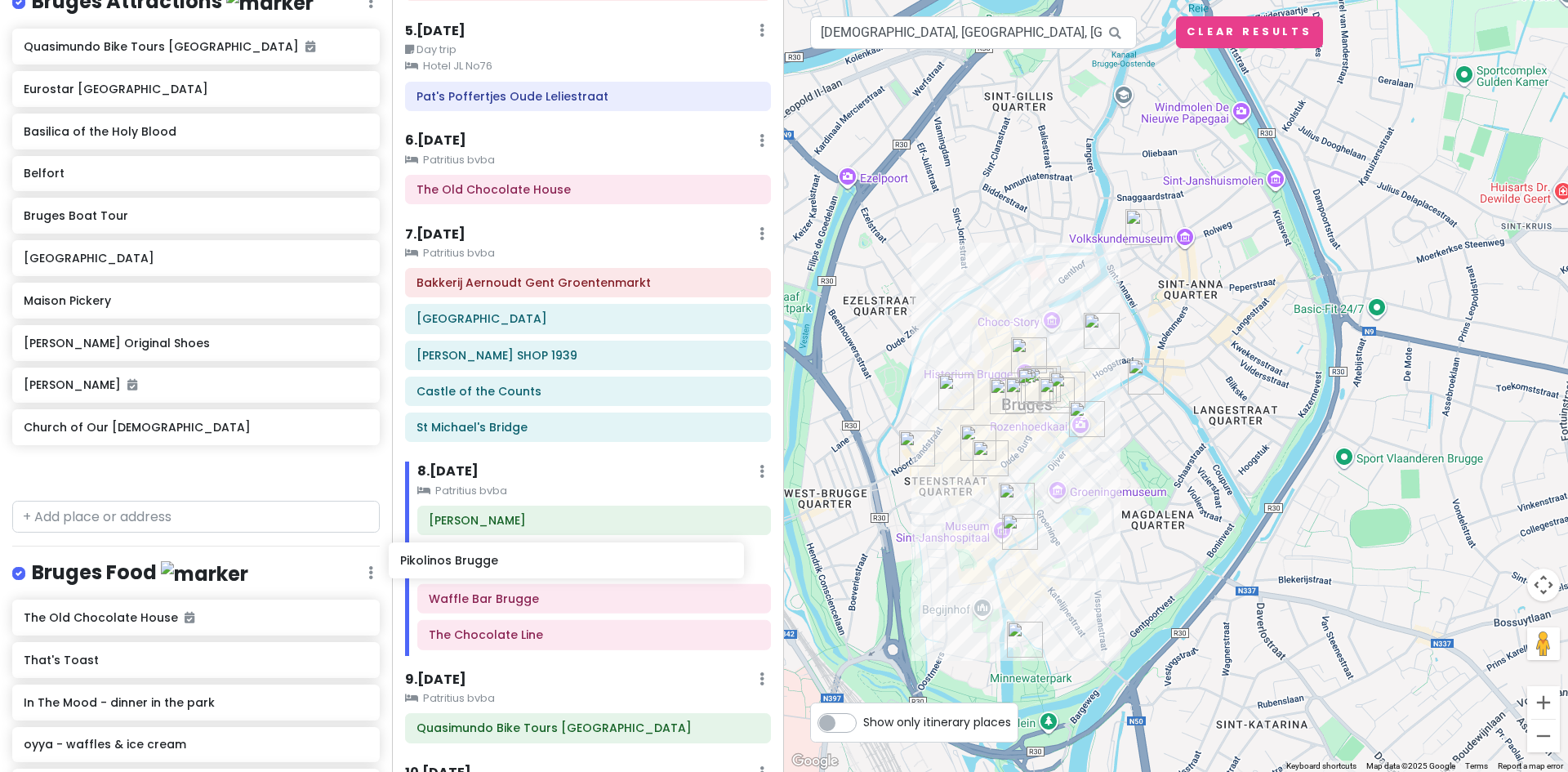
drag, startPoint x: 89, startPoint y: 487, endPoint x: 465, endPoint y: 568, distance: 384.6
click at [465, 568] on div "Europe 2026 Private Change Dates Make a Copy Delete Trip Give Feedback 💡 Suppor…" at bounding box center [784, 386] width 1568 height 772
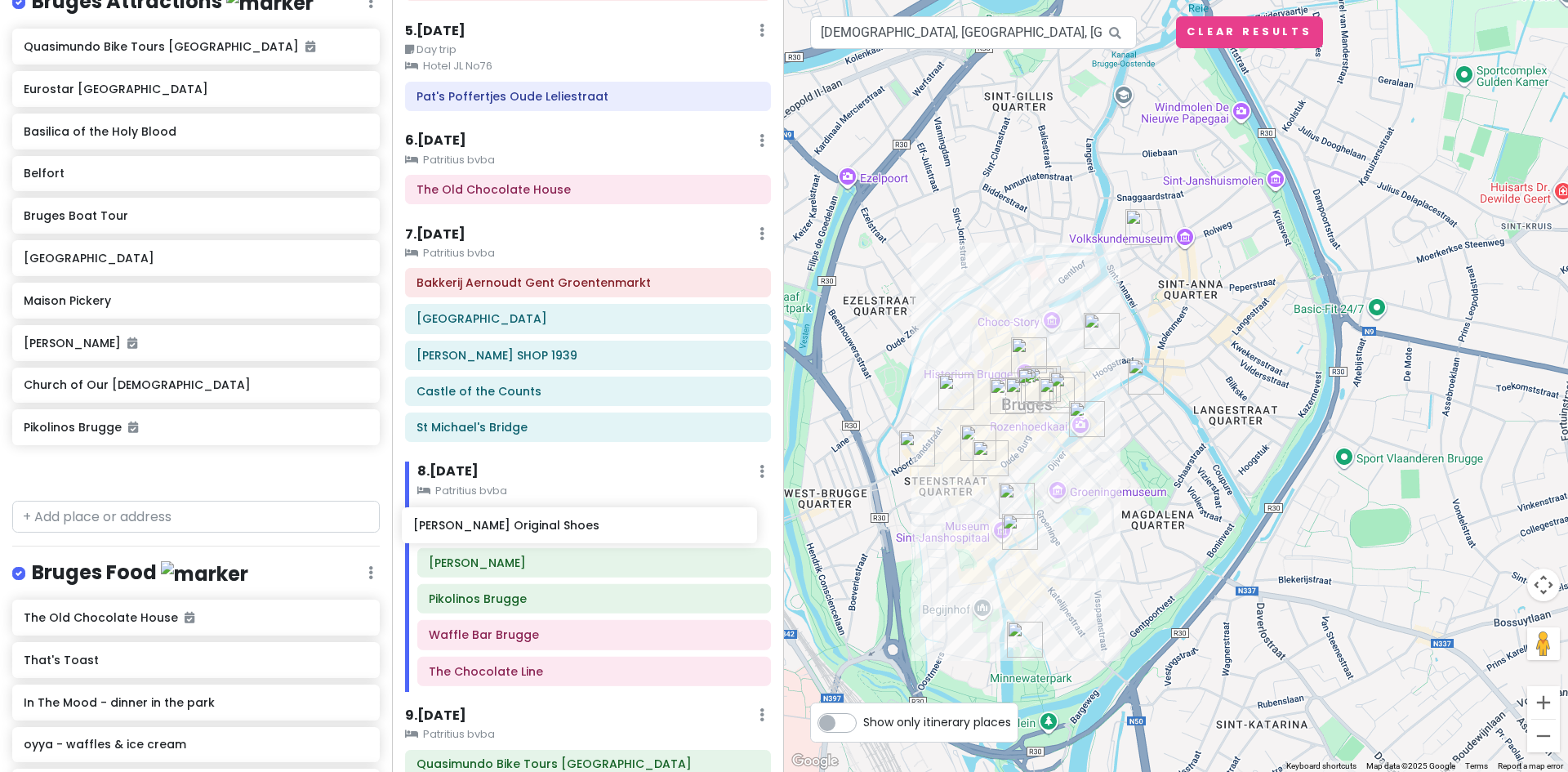
drag, startPoint x: 92, startPoint y: 358, endPoint x: 481, endPoint y: 529, distance: 424.9
click at [481, 529] on div "Europe 2026 Private Change Dates Make a Copy Delete Trip Give Feedback 💡 Suppor…" at bounding box center [784, 386] width 1568 height 772
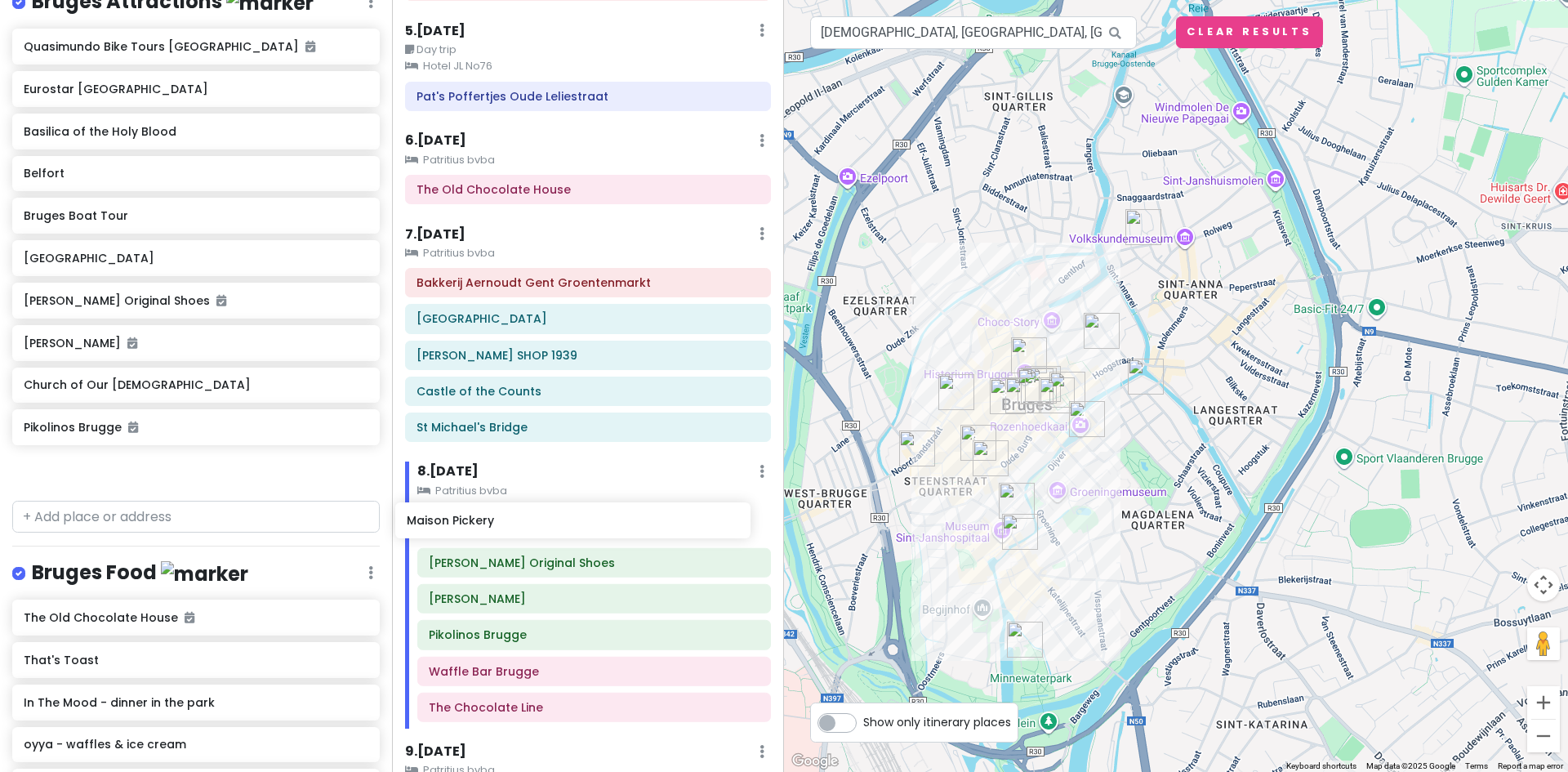
drag, startPoint x: 73, startPoint y: 319, endPoint x: 466, endPoint y: 525, distance: 443.7
click at [466, 525] on div "Europe 2026 Private Change Dates Make a Copy Delete Trip Give Feedback 💡 Suppor…" at bounding box center [784, 386] width 1568 height 772
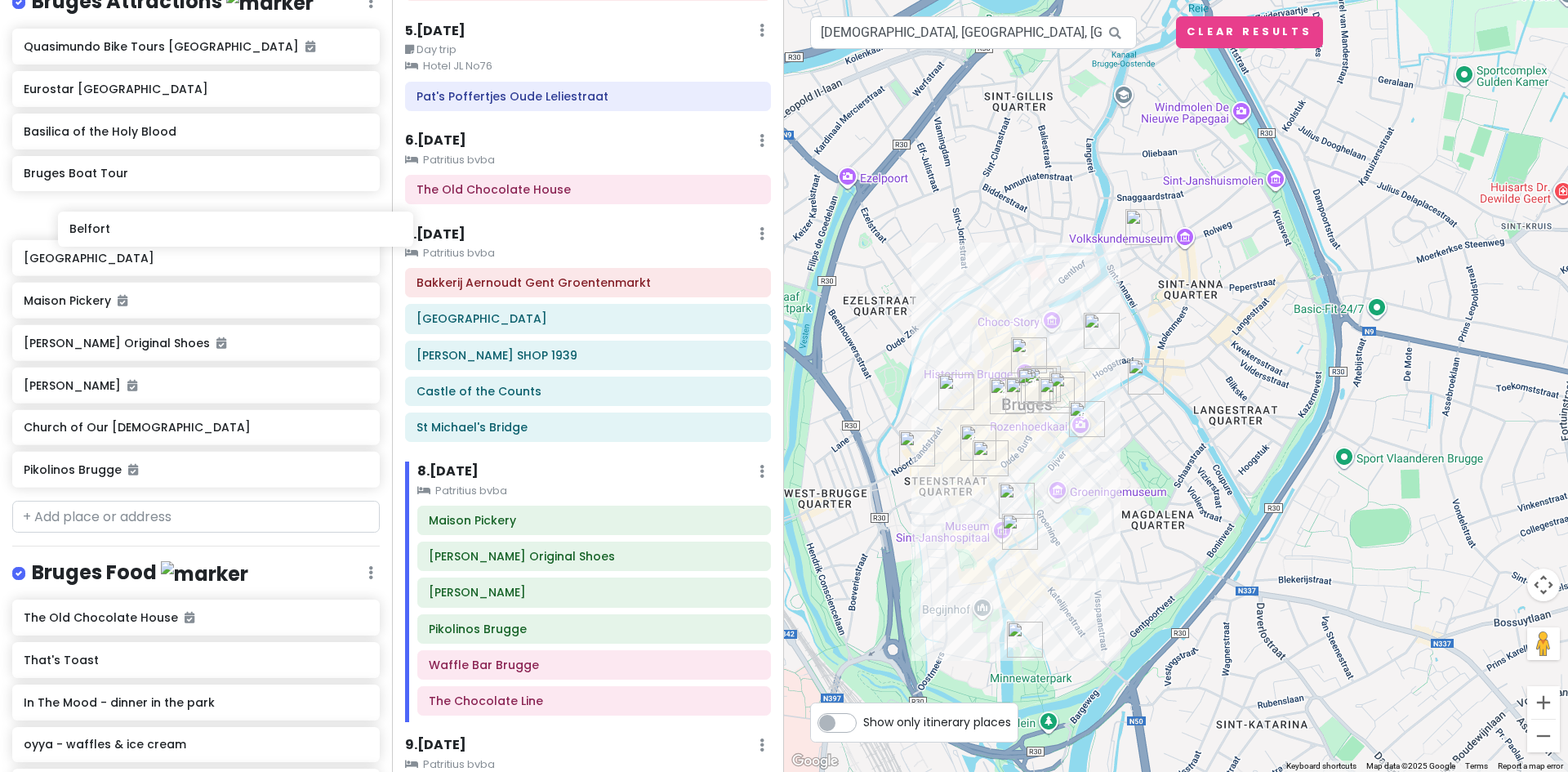
scroll to position [1723, 0]
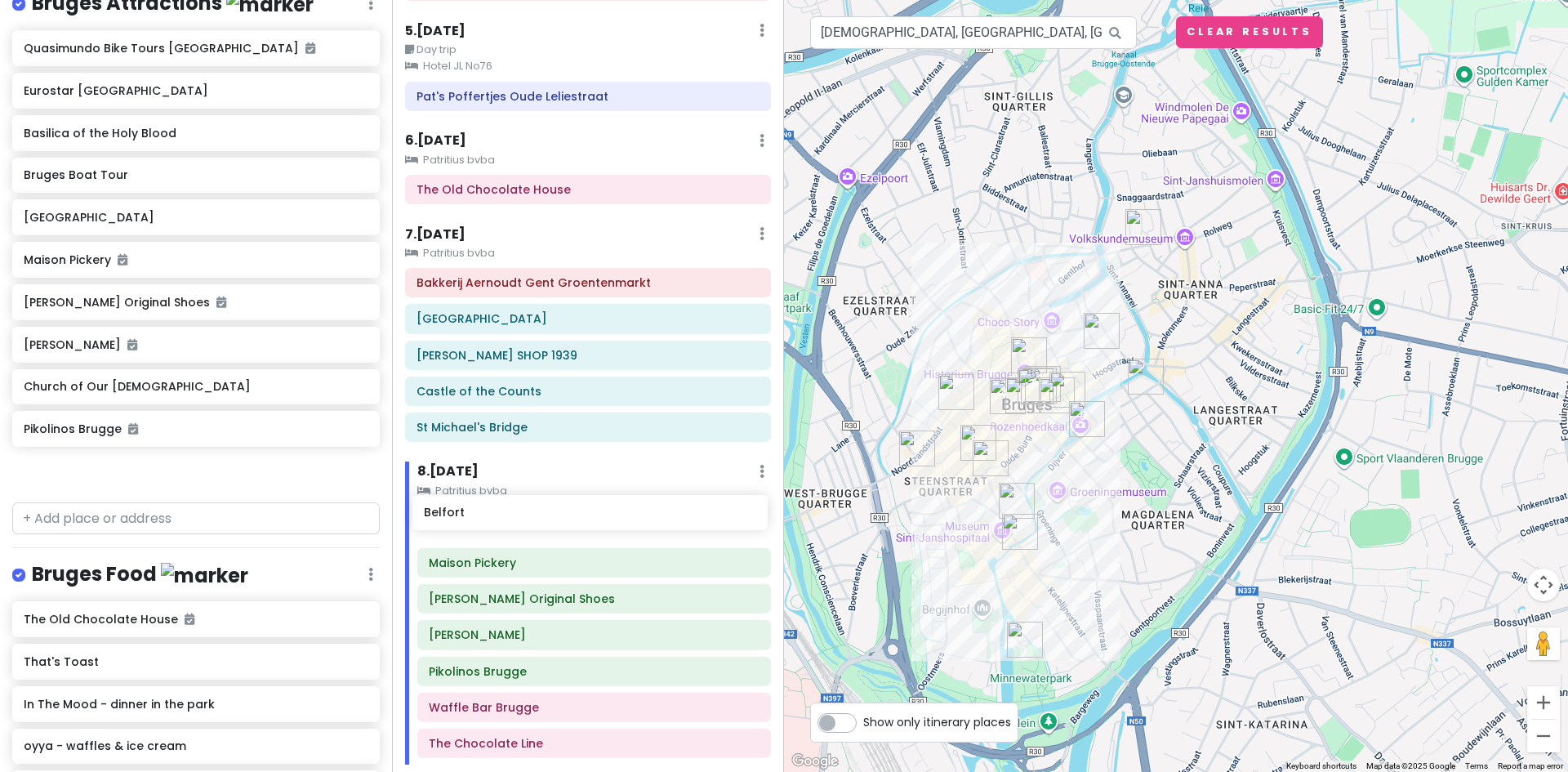
drag, startPoint x: 35, startPoint y: 190, endPoint x: 436, endPoint y: 518, distance: 518.1
click at [436, 518] on div "Europe 2026 Private Change Dates Make a Copy Delete Trip Give Feedback 💡 Suppor…" at bounding box center [784, 386] width 1568 height 772
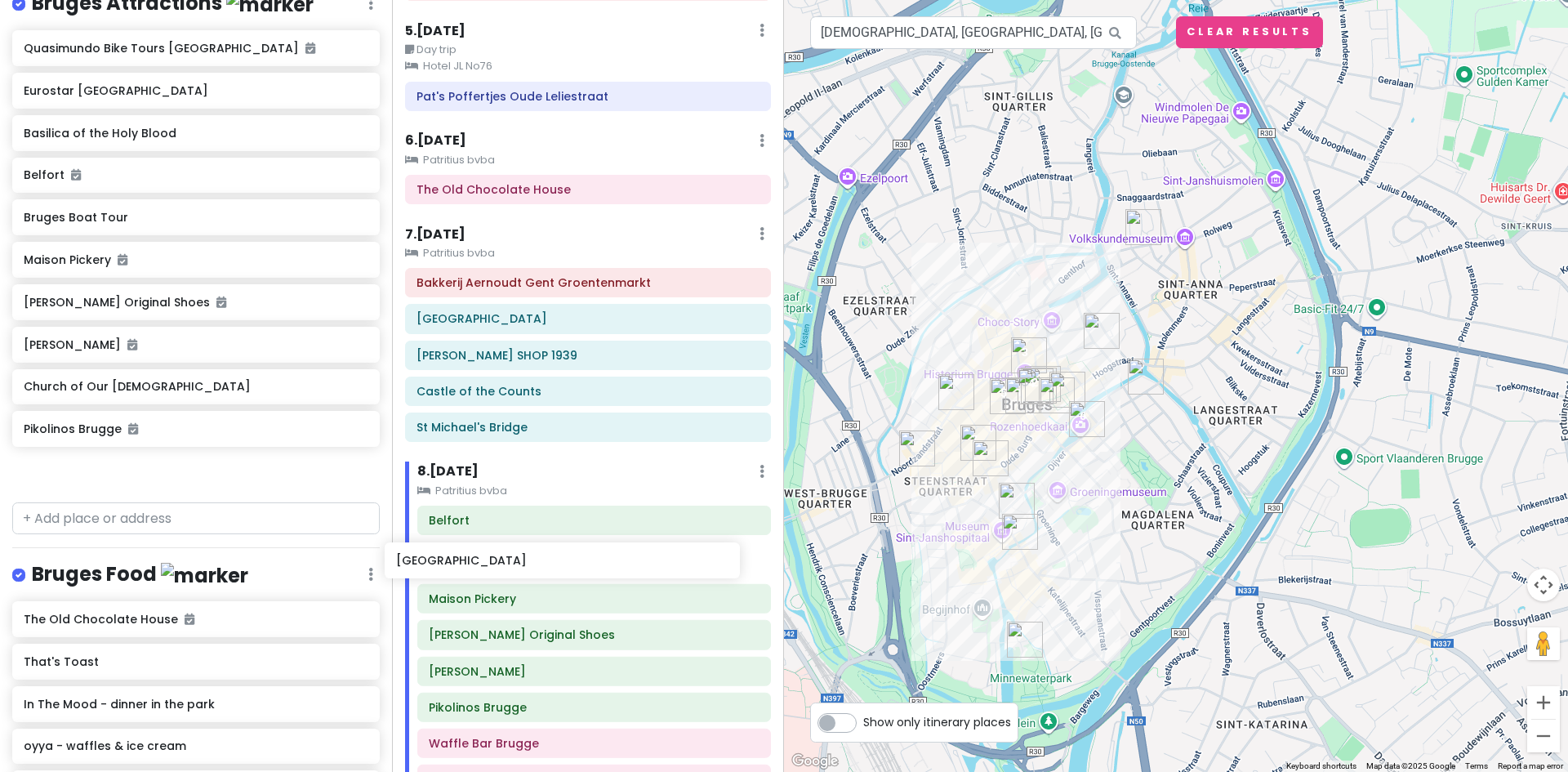
drag, startPoint x: 79, startPoint y: 271, endPoint x: 450, endPoint y: 561, distance: 470.9
click at [450, 561] on div "Europe 2026 Private Change Dates Make a Copy Delete Trip Give Feedback 💡 Suppor…" at bounding box center [784, 386] width 1568 height 772
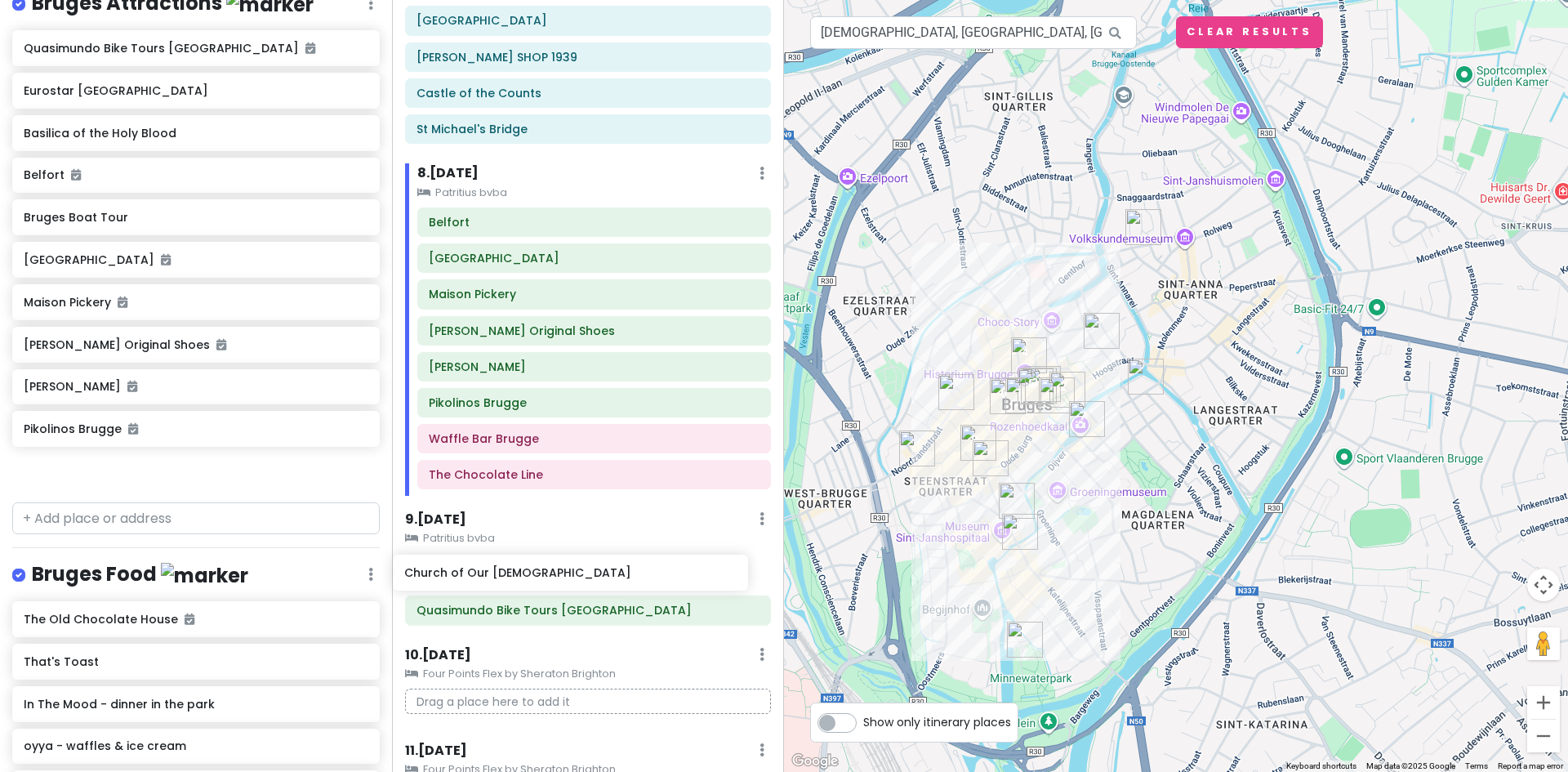
scroll to position [1079, 0]
drag, startPoint x: 82, startPoint y: 446, endPoint x: 479, endPoint y: 576, distance: 417.7
click at [479, 576] on div "Europe 2026 Private Change Dates Make a Copy Delete Trip Give Feedback 💡 Suppor…" at bounding box center [784, 386] width 1568 height 772
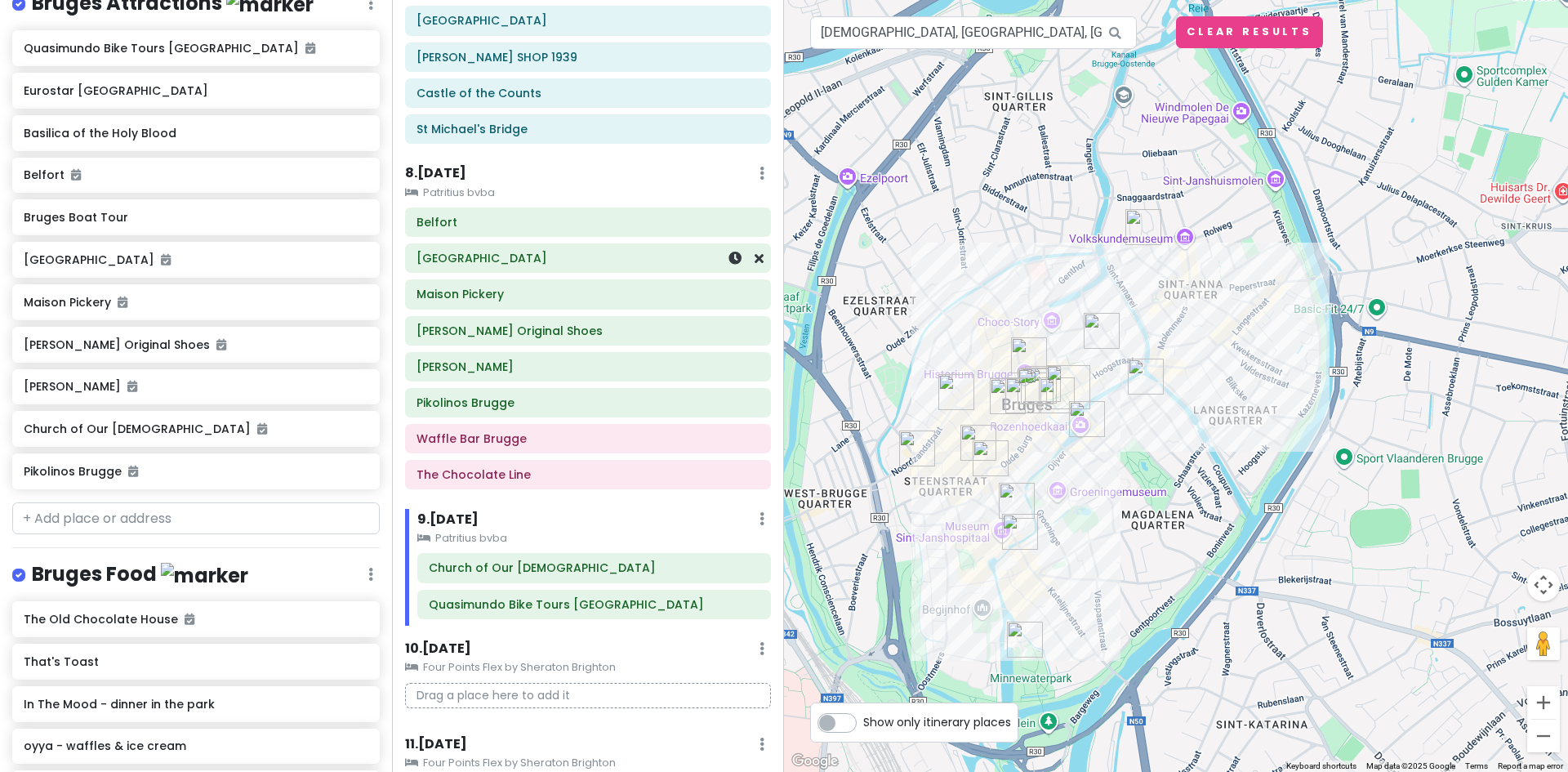
click at [459, 254] on h6 "[GEOGRAPHIC_DATA]" at bounding box center [588, 258] width 343 height 15
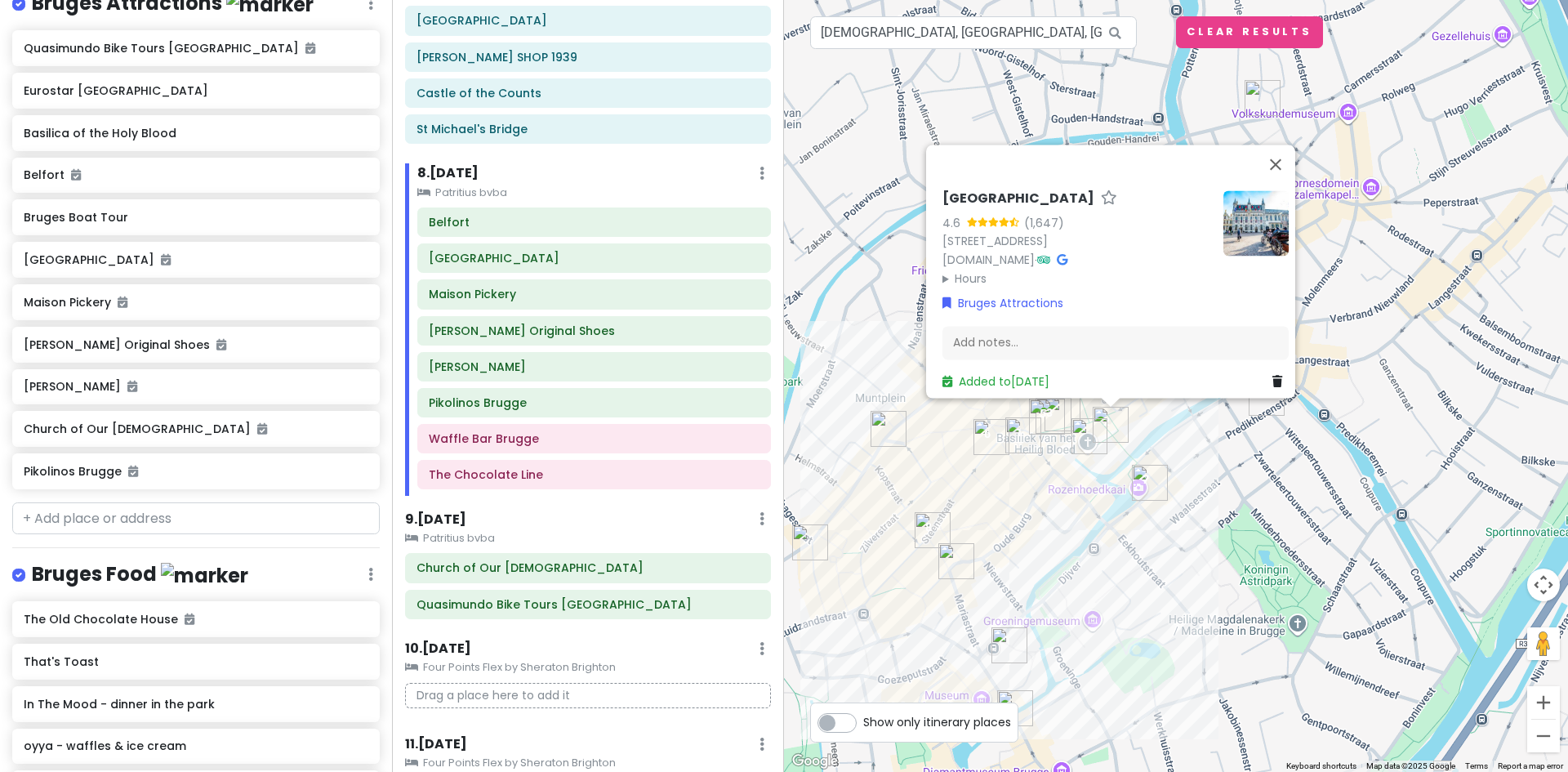
drag, startPoint x: 1086, startPoint y: 410, endPoint x: 1291, endPoint y: 446, distance: 208.1
click at [1292, 449] on div "[GEOGRAPHIC_DATA] 4.6 (1,647) [GEOGRAPHIC_DATA], [GEOGRAPHIC_DATA] [DOMAIN_NAME…" at bounding box center [1176, 386] width 784 height 772
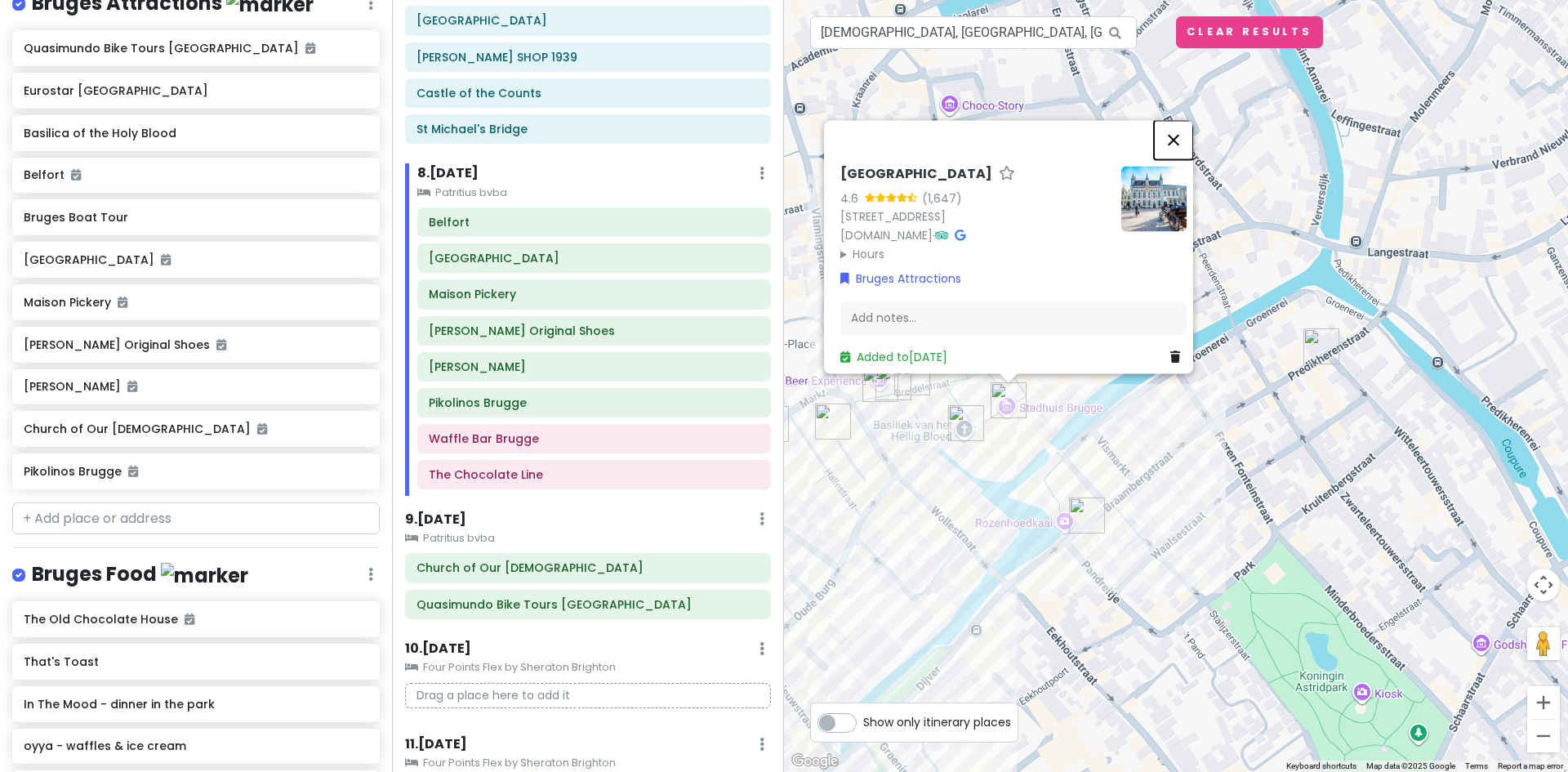
click at [1183, 127] on button "Close" at bounding box center [1173, 140] width 39 height 39
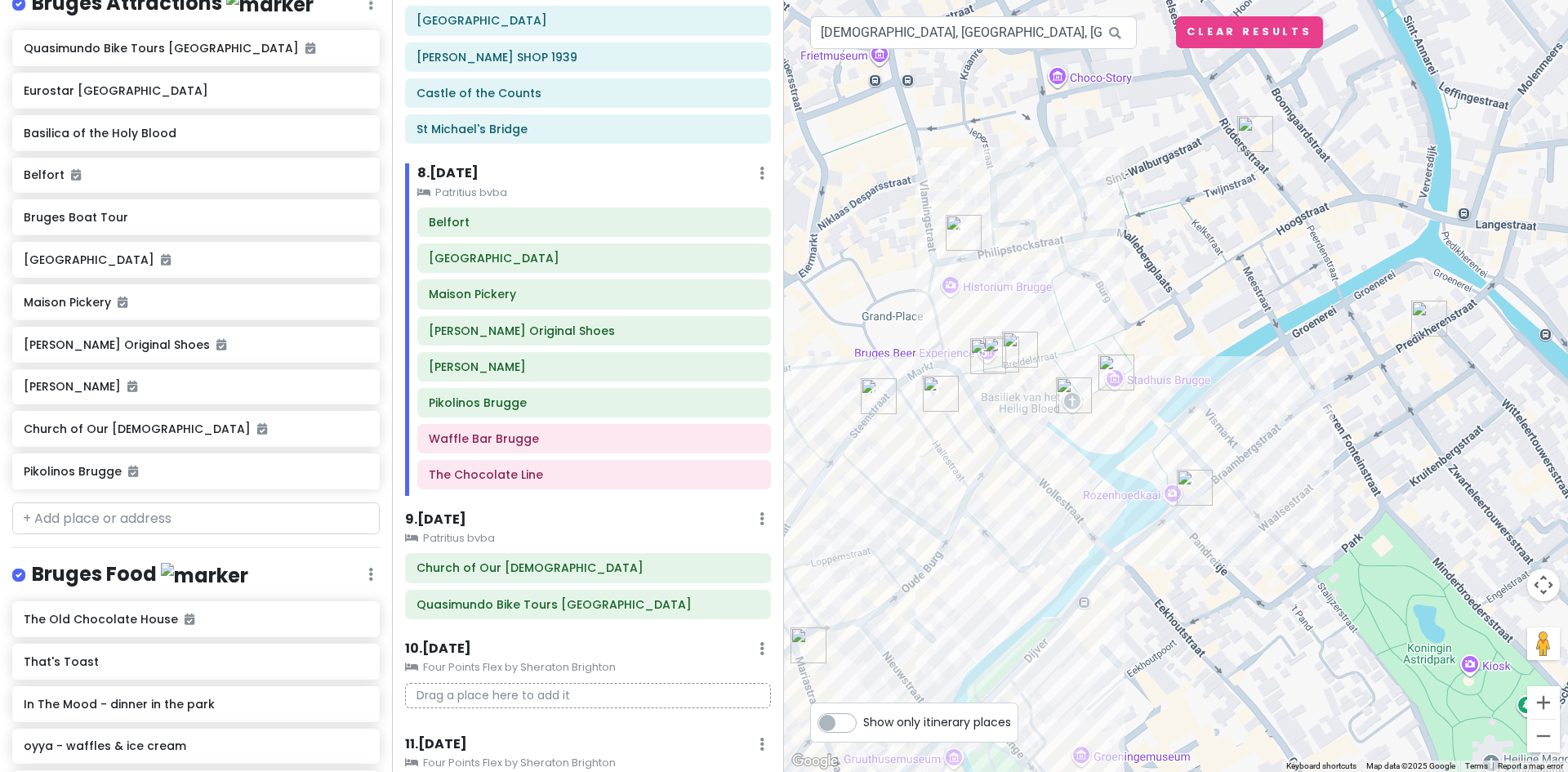
drag, startPoint x: 1035, startPoint y: 403, endPoint x: 1239, endPoint y: 337, distance: 214.4
click at [1239, 337] on div at bounding box center [1176, 386] width 784 height 772
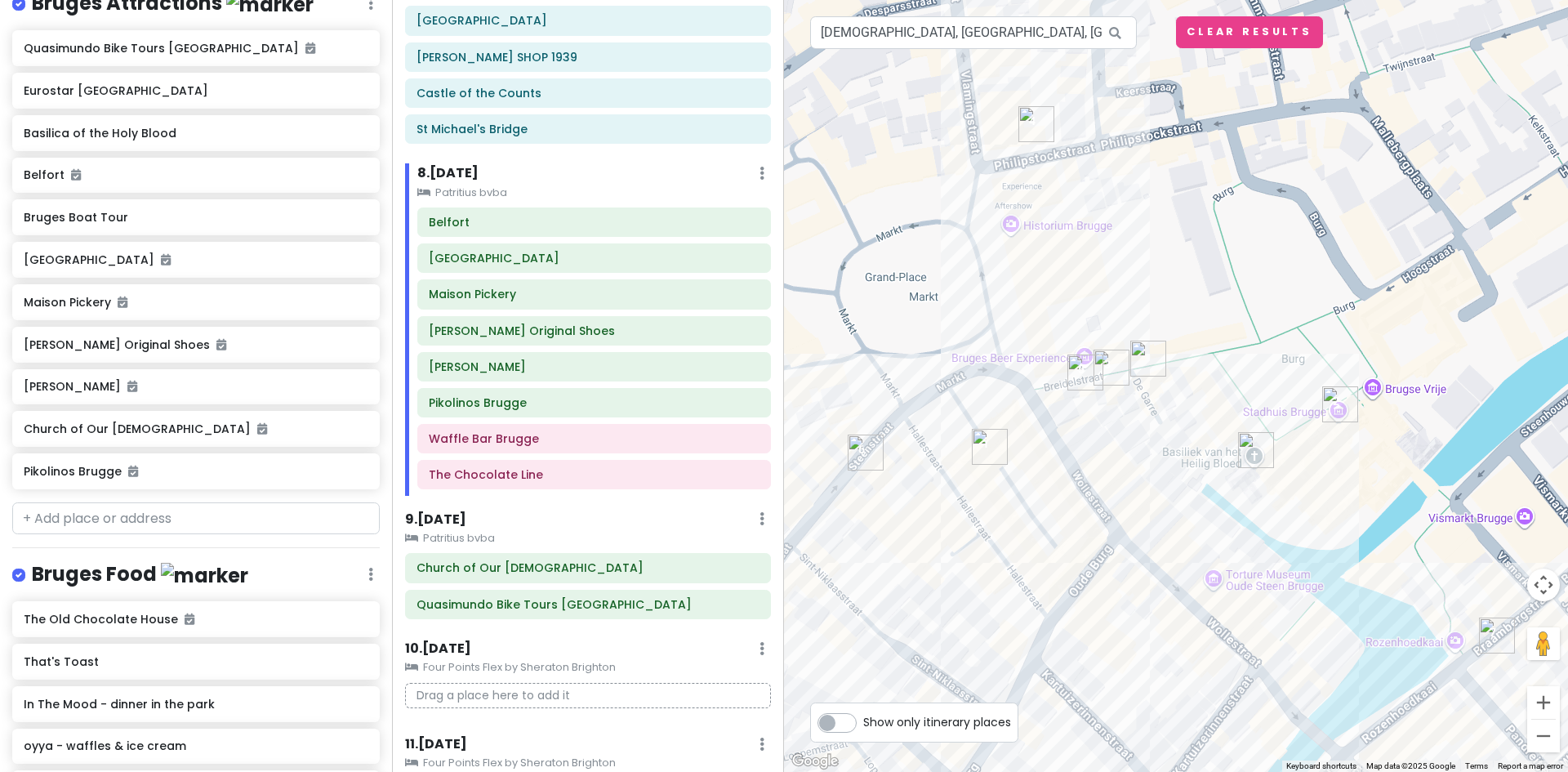
drag, startPoint x: 1143, startPoint y: 393, endPoint x: 1211, endPoint y: 523, distance: 146.7
click at [1211, 525] on div at bounding box center [1176, 386] width 784 height 772
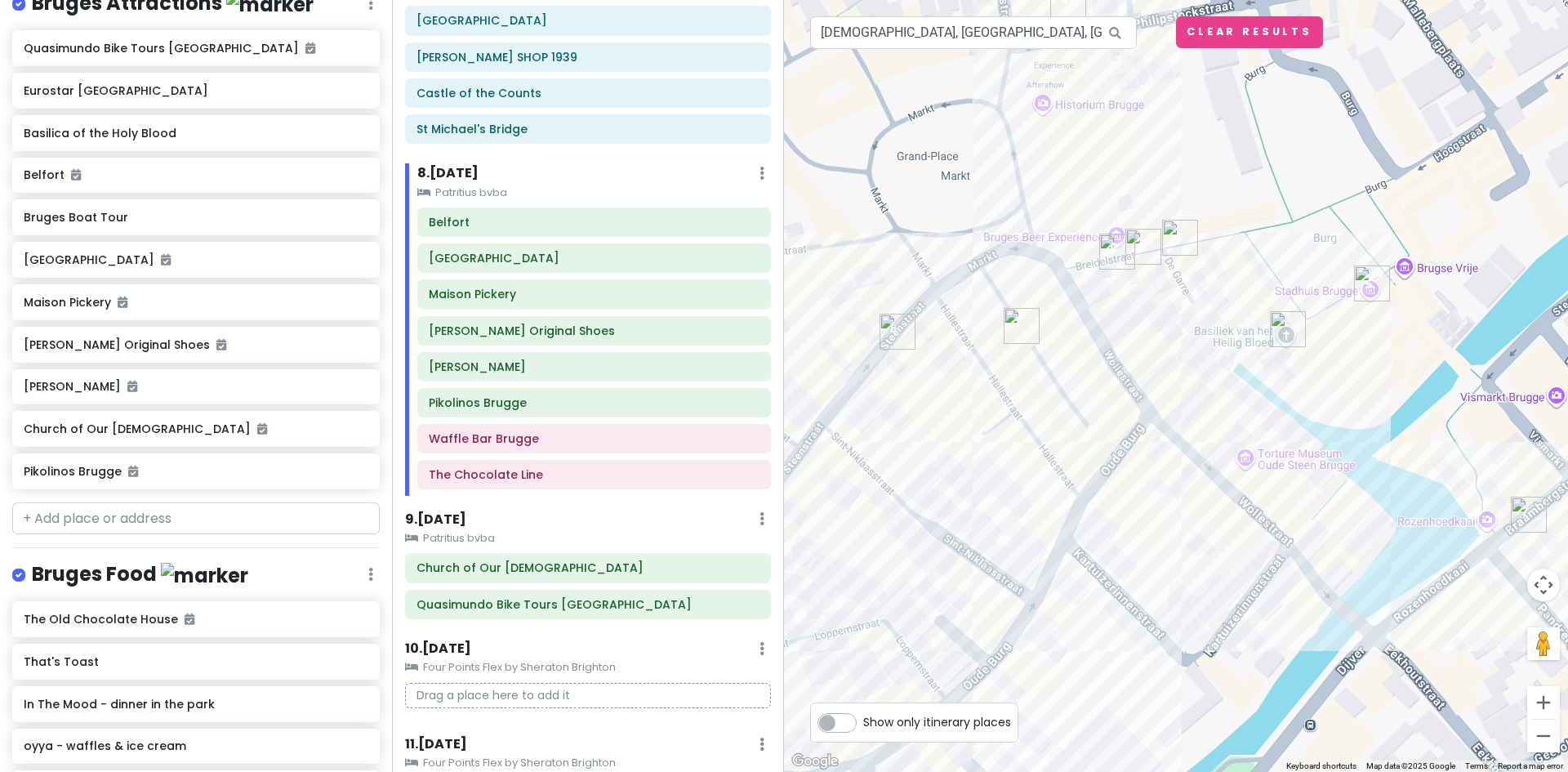
drag, startPoint x: 1221, startPoint y: 298, endPoint x: 1255, endPoint y: 174, distance: 128.6
click at [1255, 174] on div at bounding box center [1176, 386] width 784 height 772
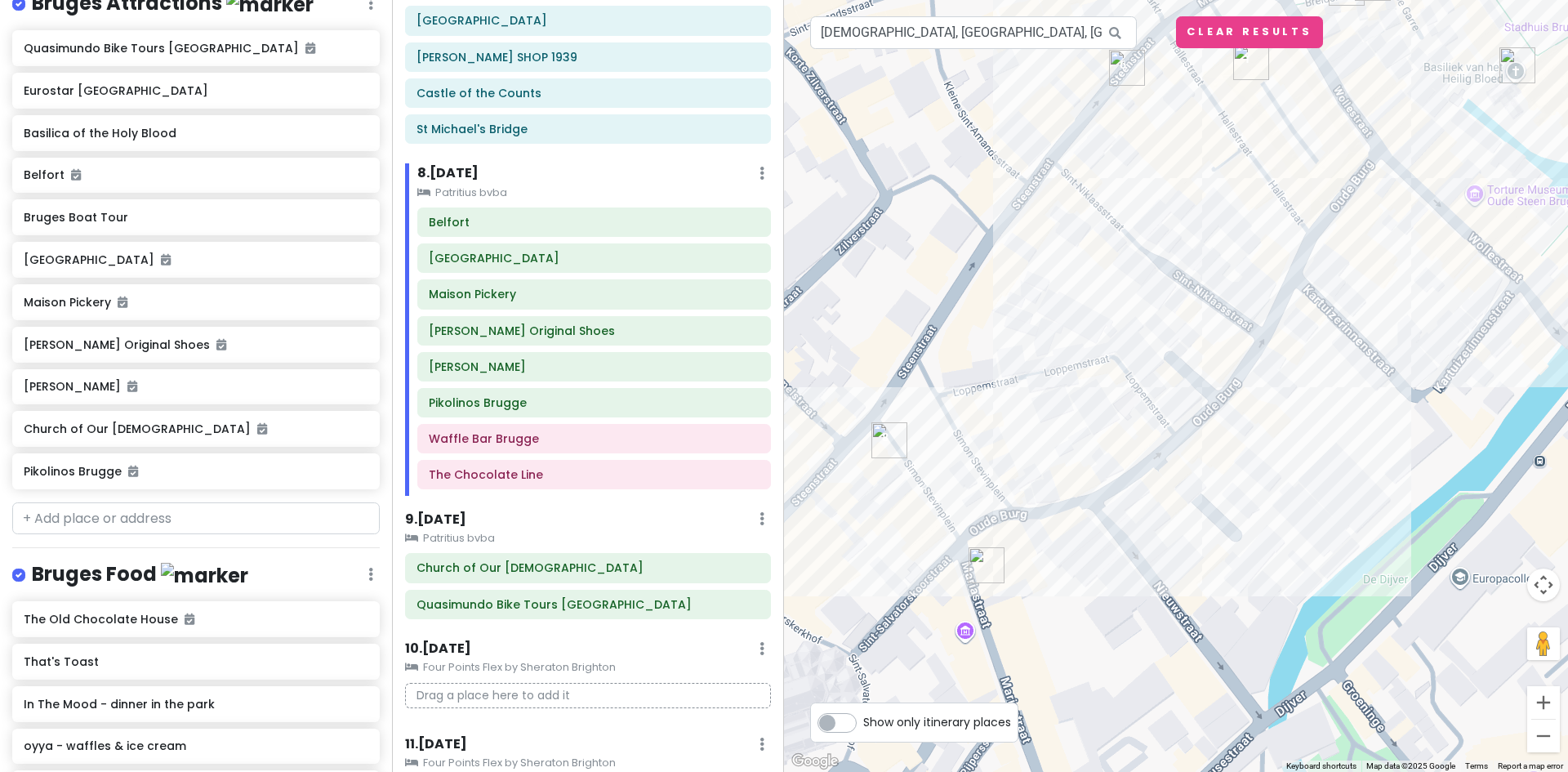
drag, startPoint x: 1249, startPoint y: 557, endPoint x: 1381, endPoint y: 334, distance: 259.1
click at [1485, 290] on div at bounding box center [1176, 386] width 784 height 772
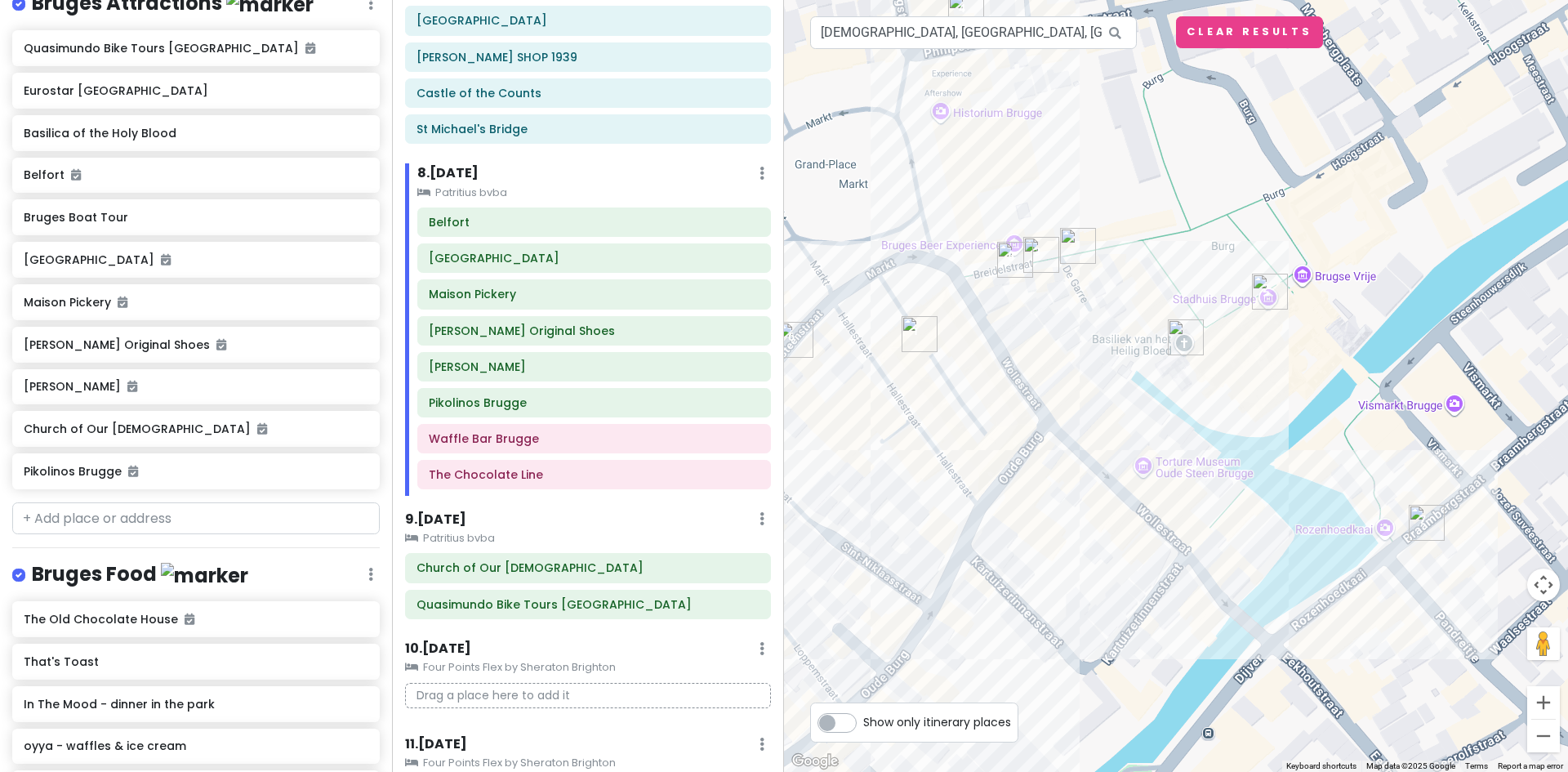
drag, startPoint x: 1221, startPoint y: 348, endPoint x: 864, endPoint y: 623, distance: 450.6
click at [864, 623] on div at bounding box center [1176, 386] width 784 height 772
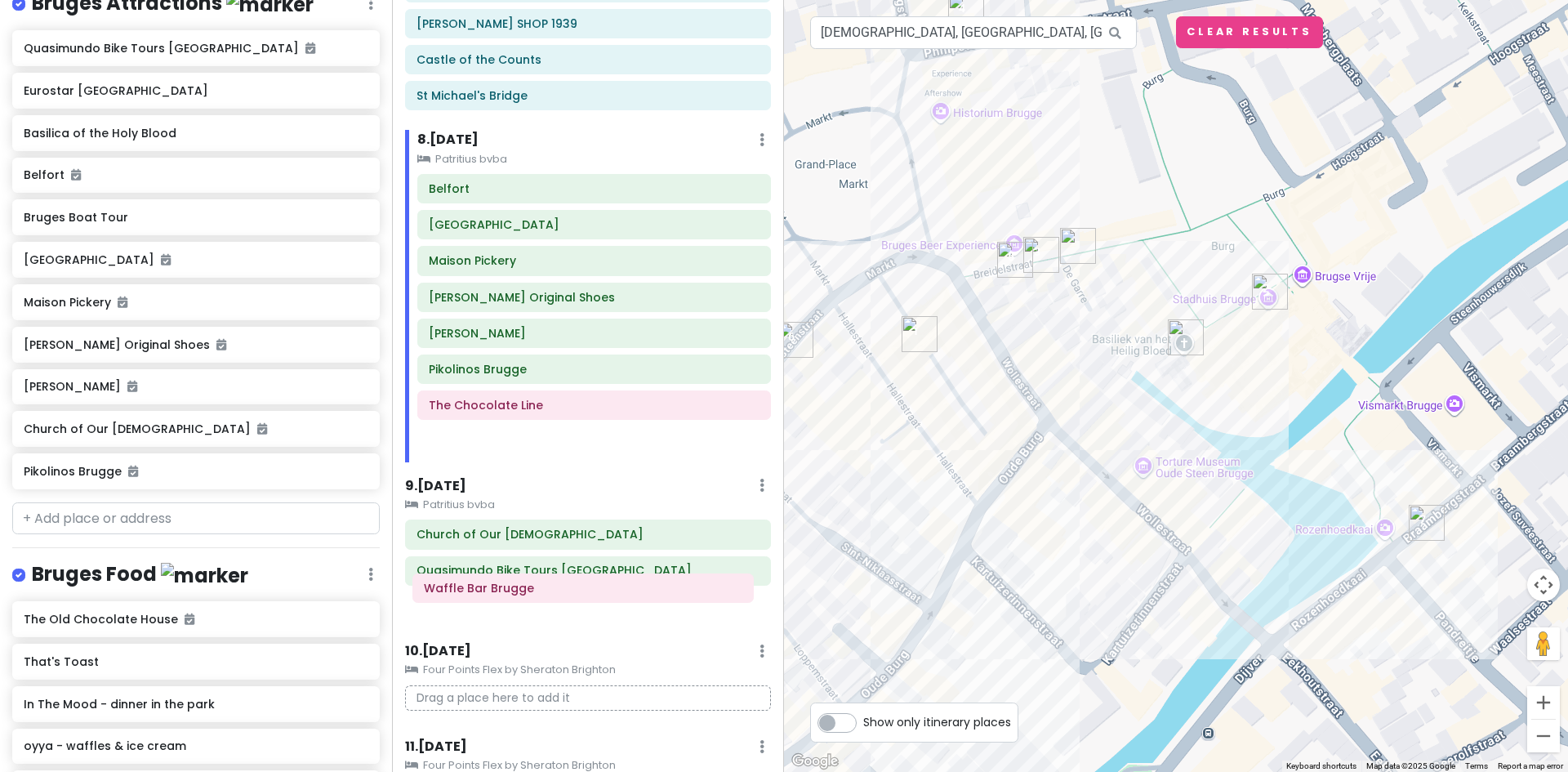
drag, startPoint x: 475, startPoint y: 444, endPoint x: 467, endPoint y: 581, distance: 137.2
click at [467, 584] on div "Itinerary × 1 . [DATE] Edit Day Notes Delete Day Depart [GEOGRAPHIC_DATA] Drag …" at bounding box center [588, 386] width 392 height 772
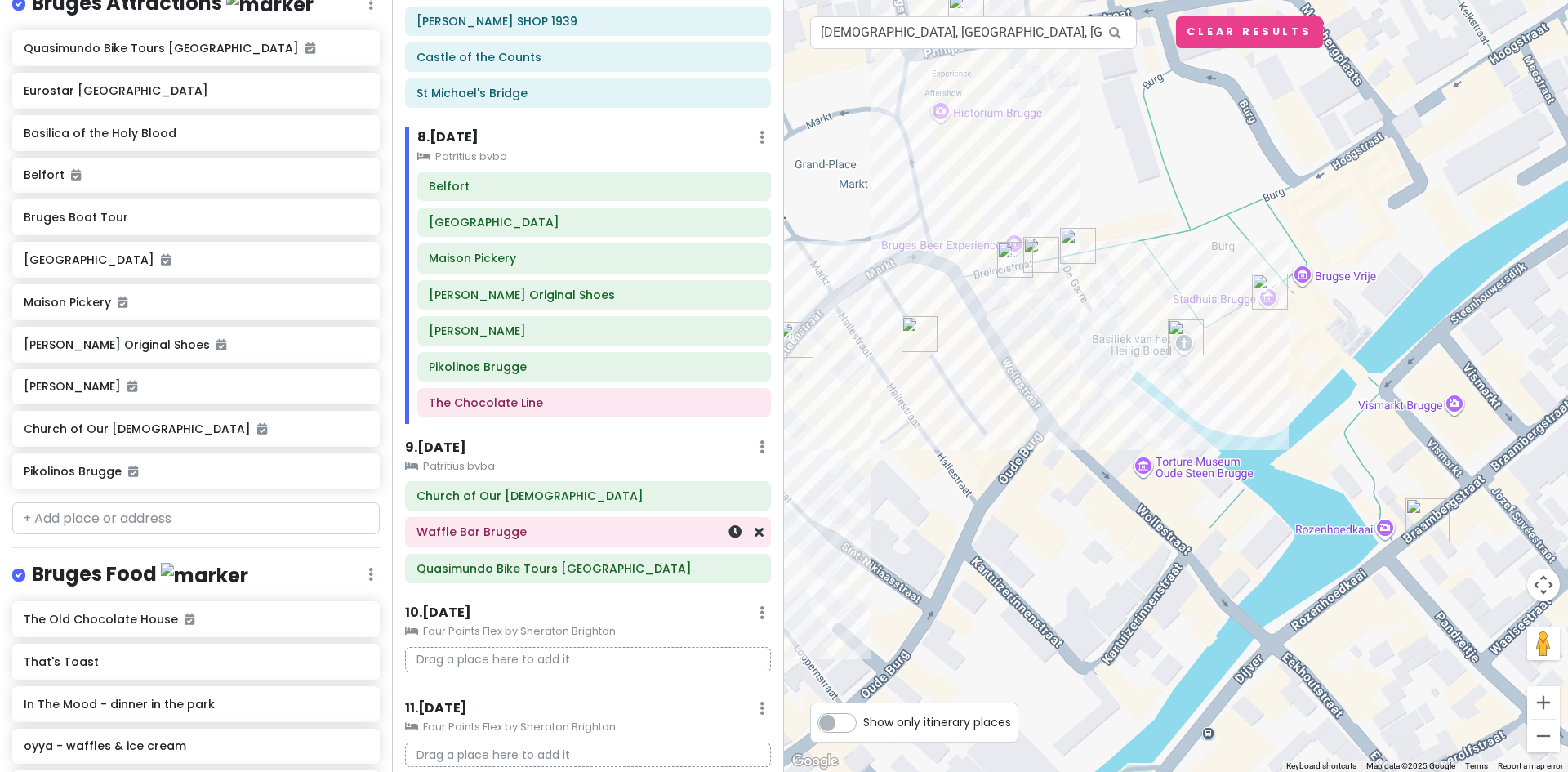
click at [453, 543] on div "Waffle Bar Brugge" at bounding box center [588, 533] width 343 height 23
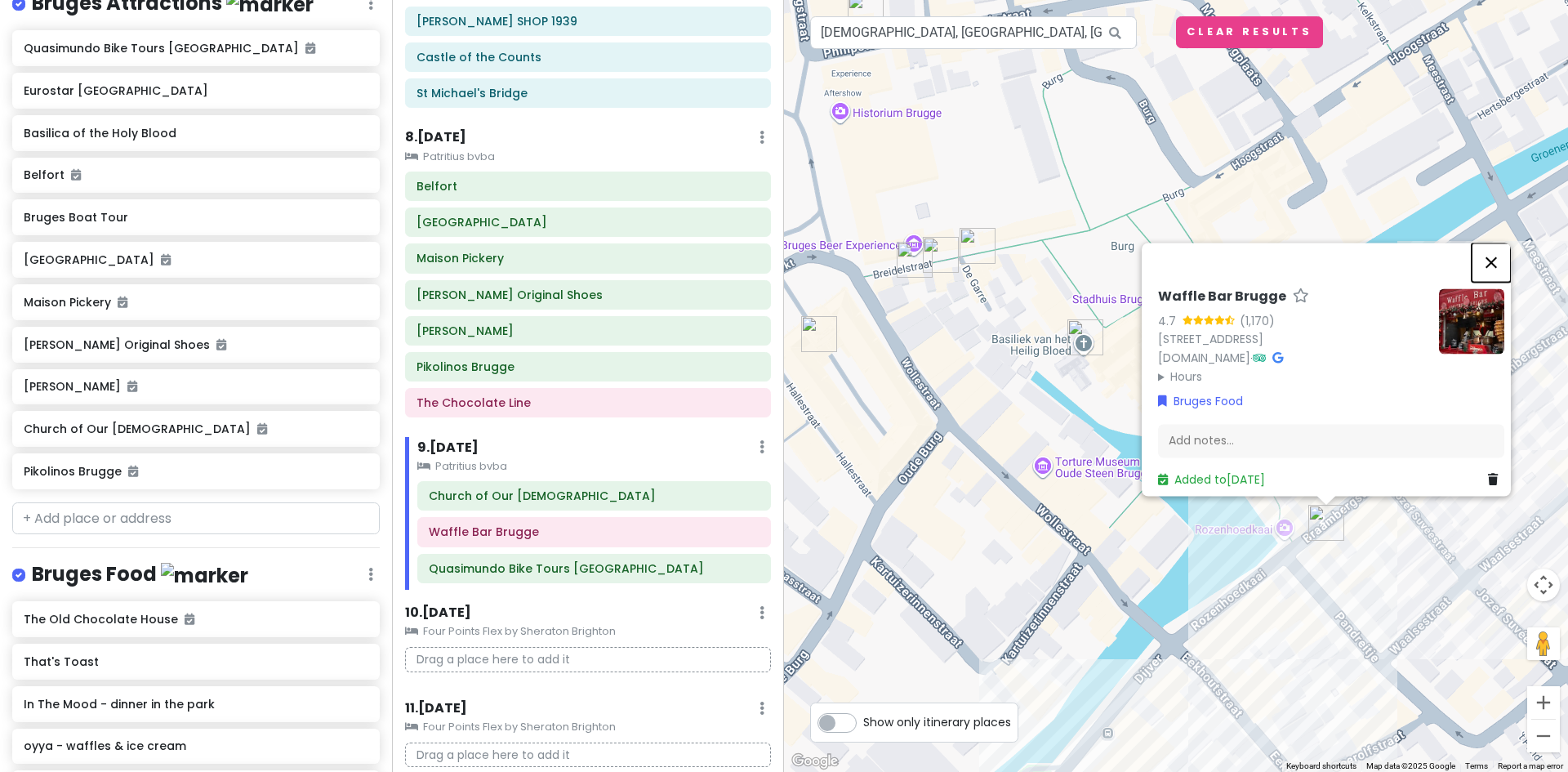
click at [1495, 247] on button "Close" at bounding box center [1491, 262] width 39 height 39
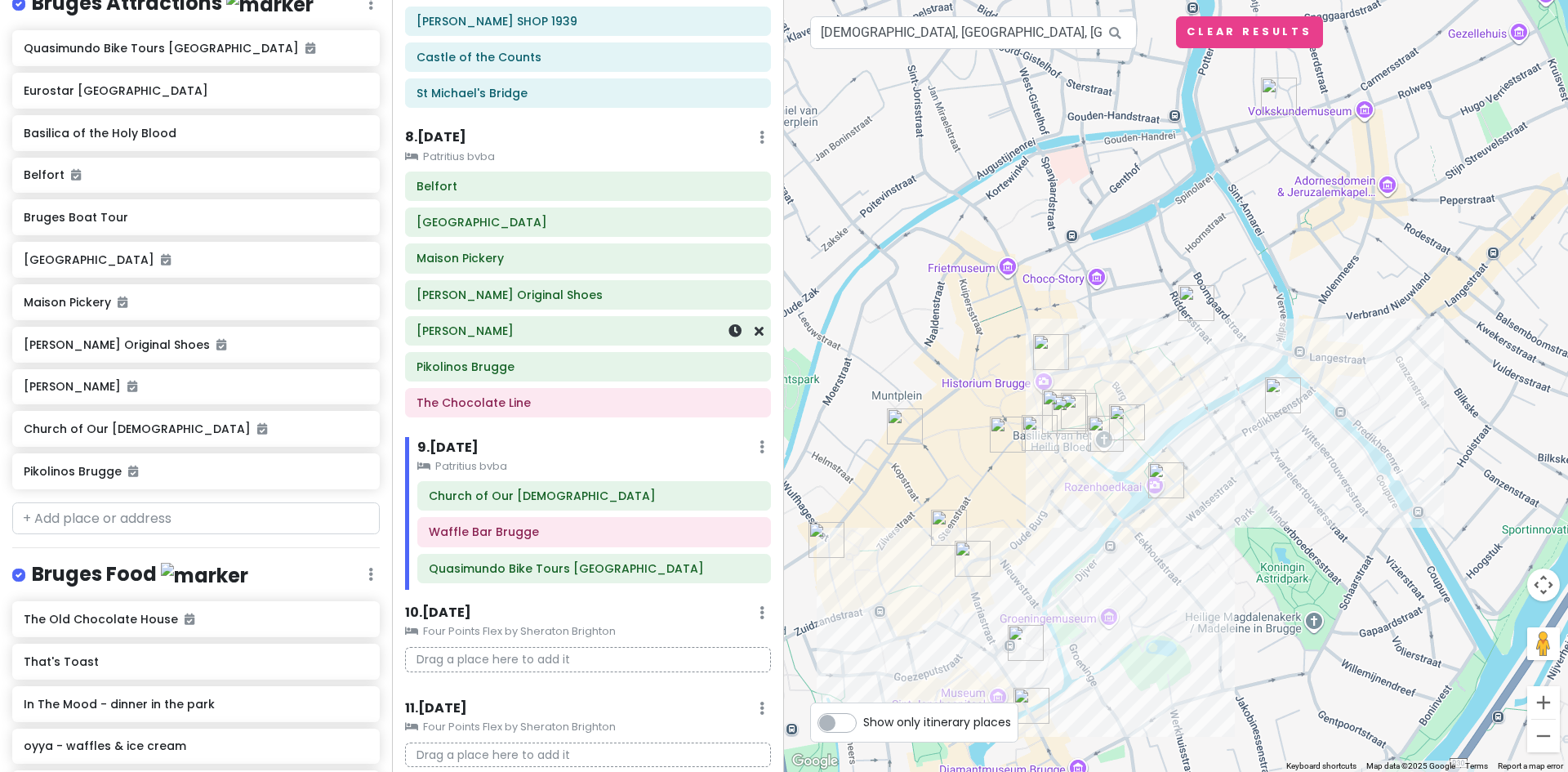
click at [588, 321] on div "[PERSON_NAME]" at bounding box center [588, 331] width 343 height 23
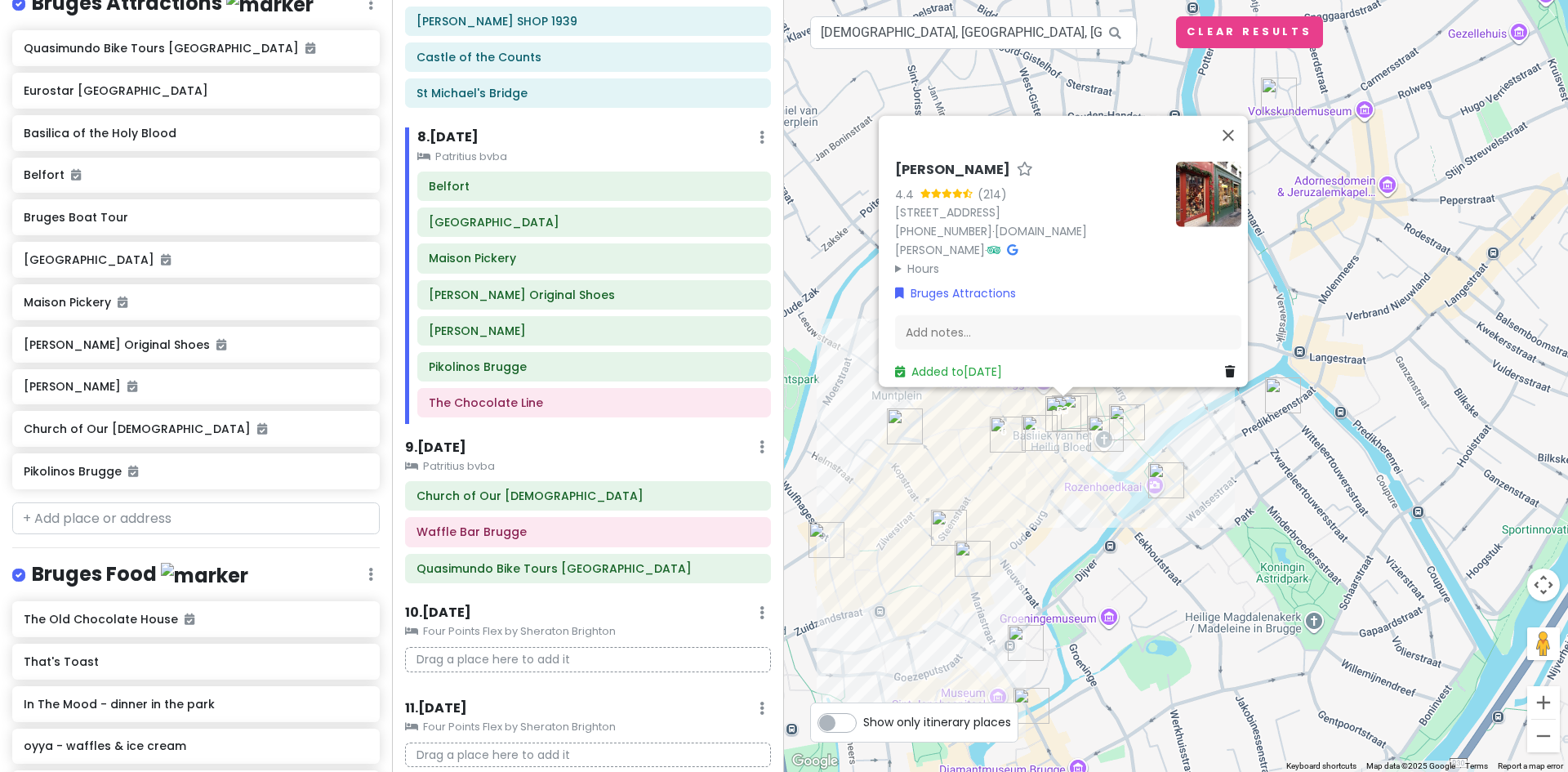
click at [973, 554] on img "The Old Chocolate House" at bounding box center [973, 558] width 36 height 36
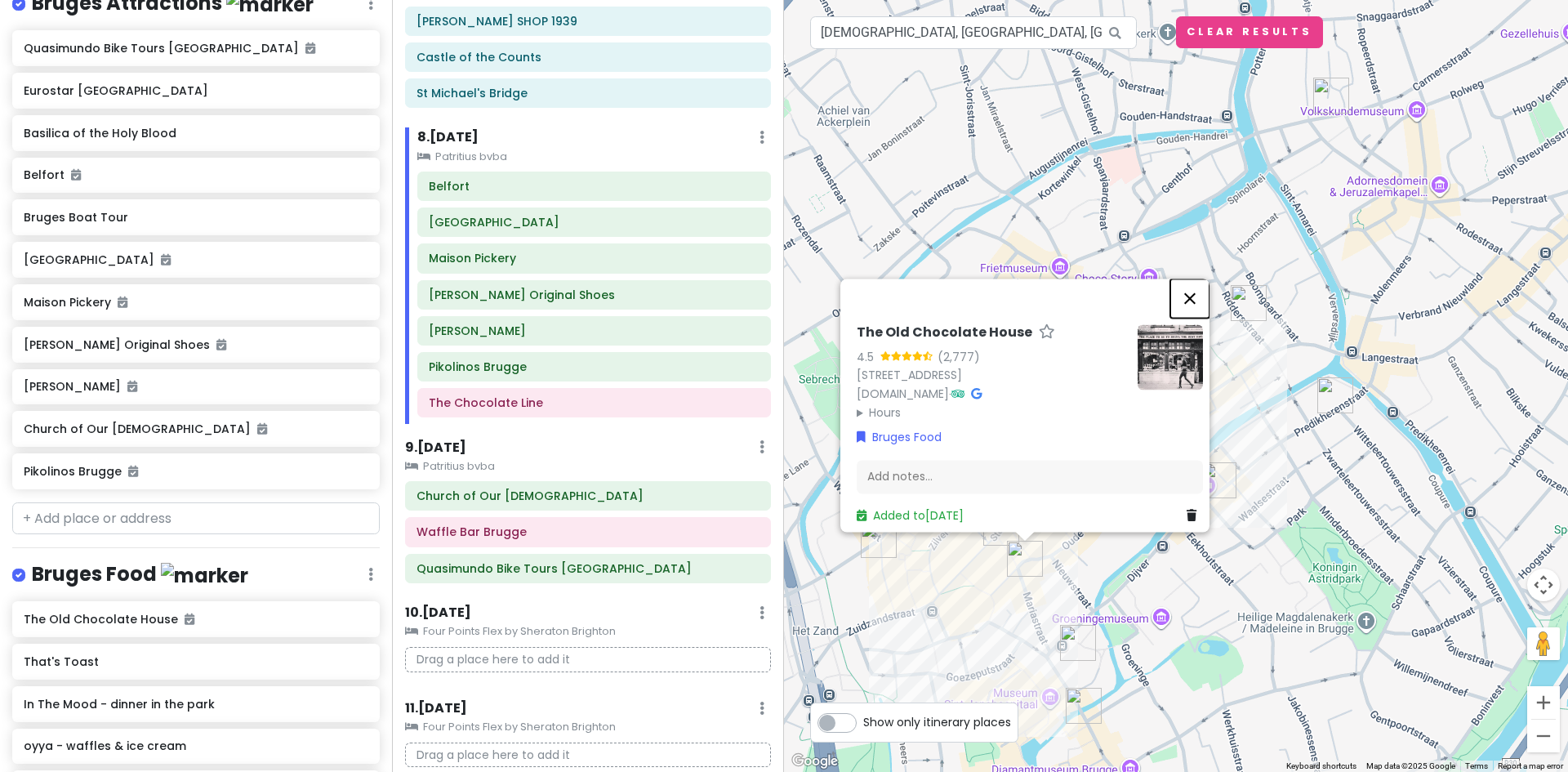
click at [1200, 285] on button "Close" at bounding box center [1189, 298] width 39 height 39
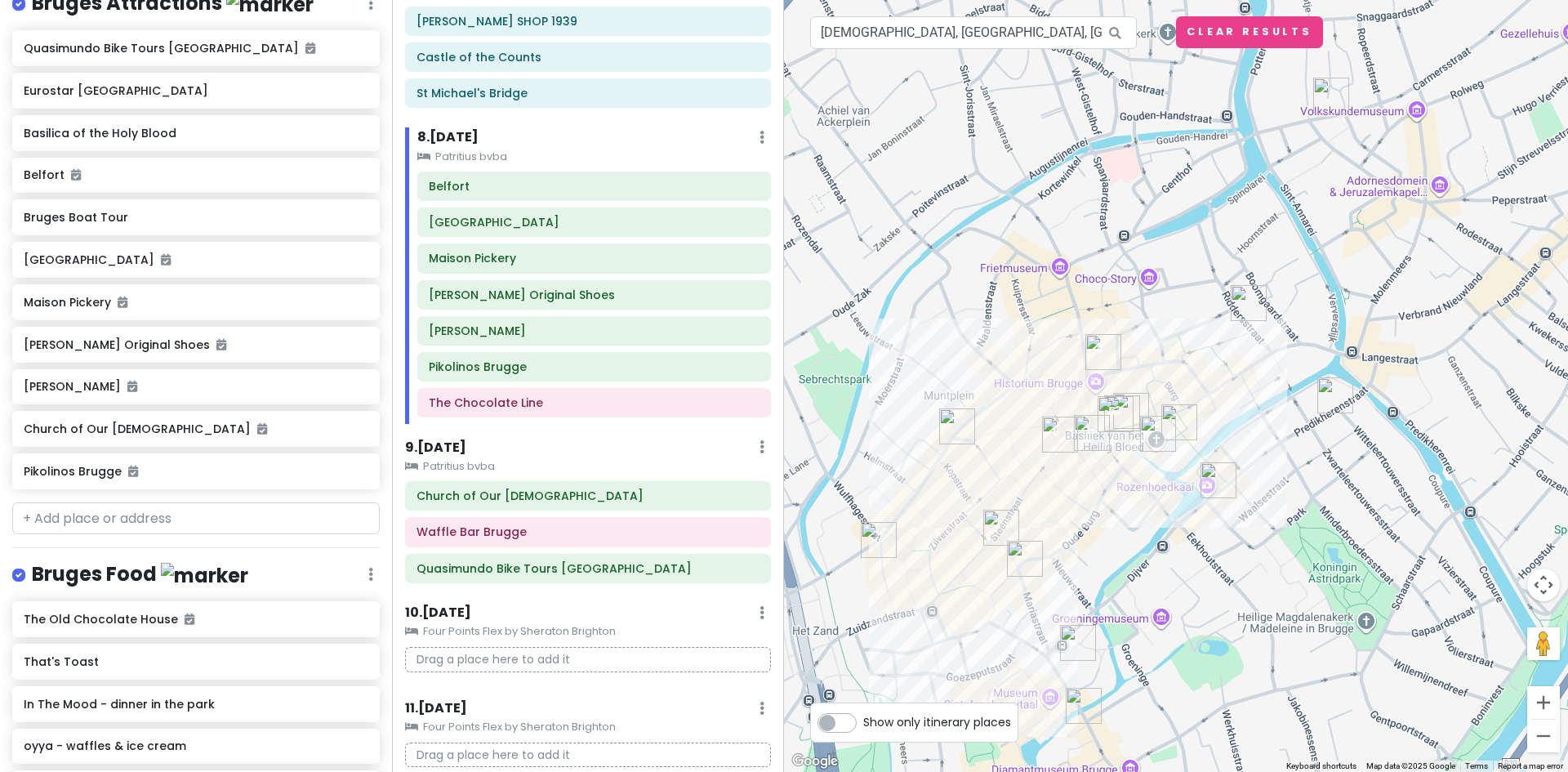
click at [874, 542] on img "That's Toast" at bounding box center [878, 540] width 36 height 36
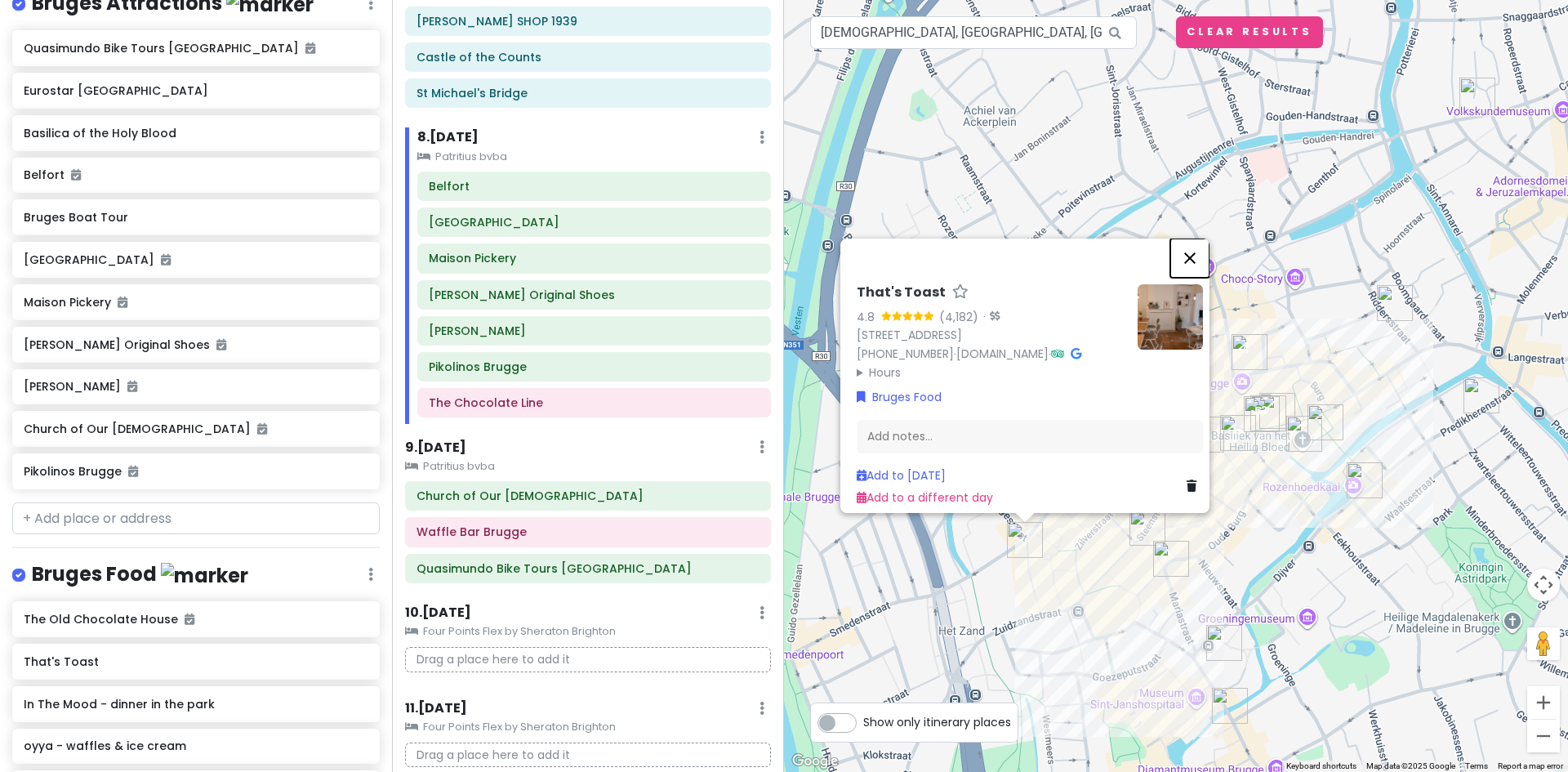
click at [1198, 252] on button "Close" at bounding box center [1189, 258] width 39 height 39
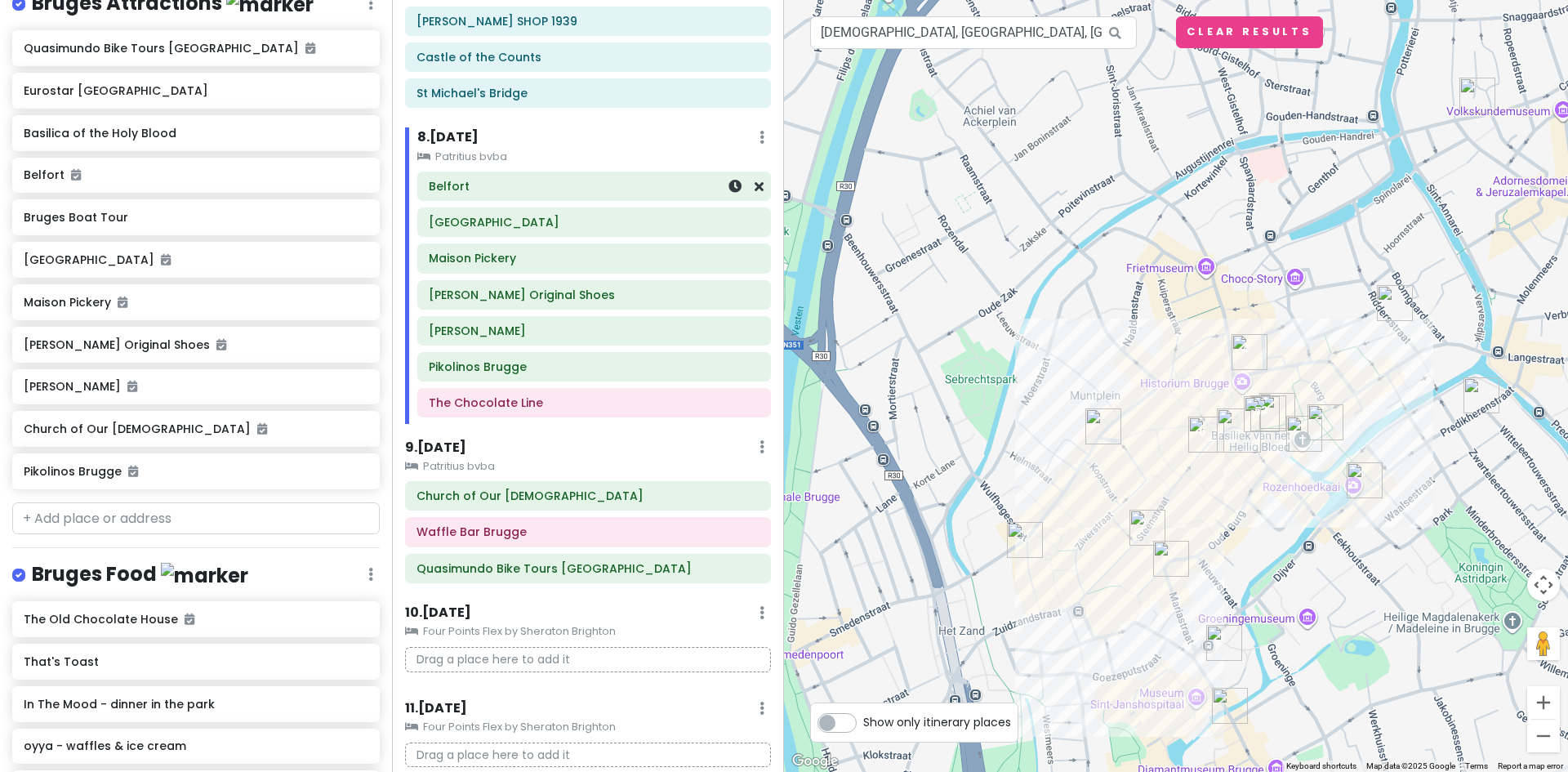
click at [512, 196] on div "Belfort" at bounding box center [594, 186] width 331 height 23
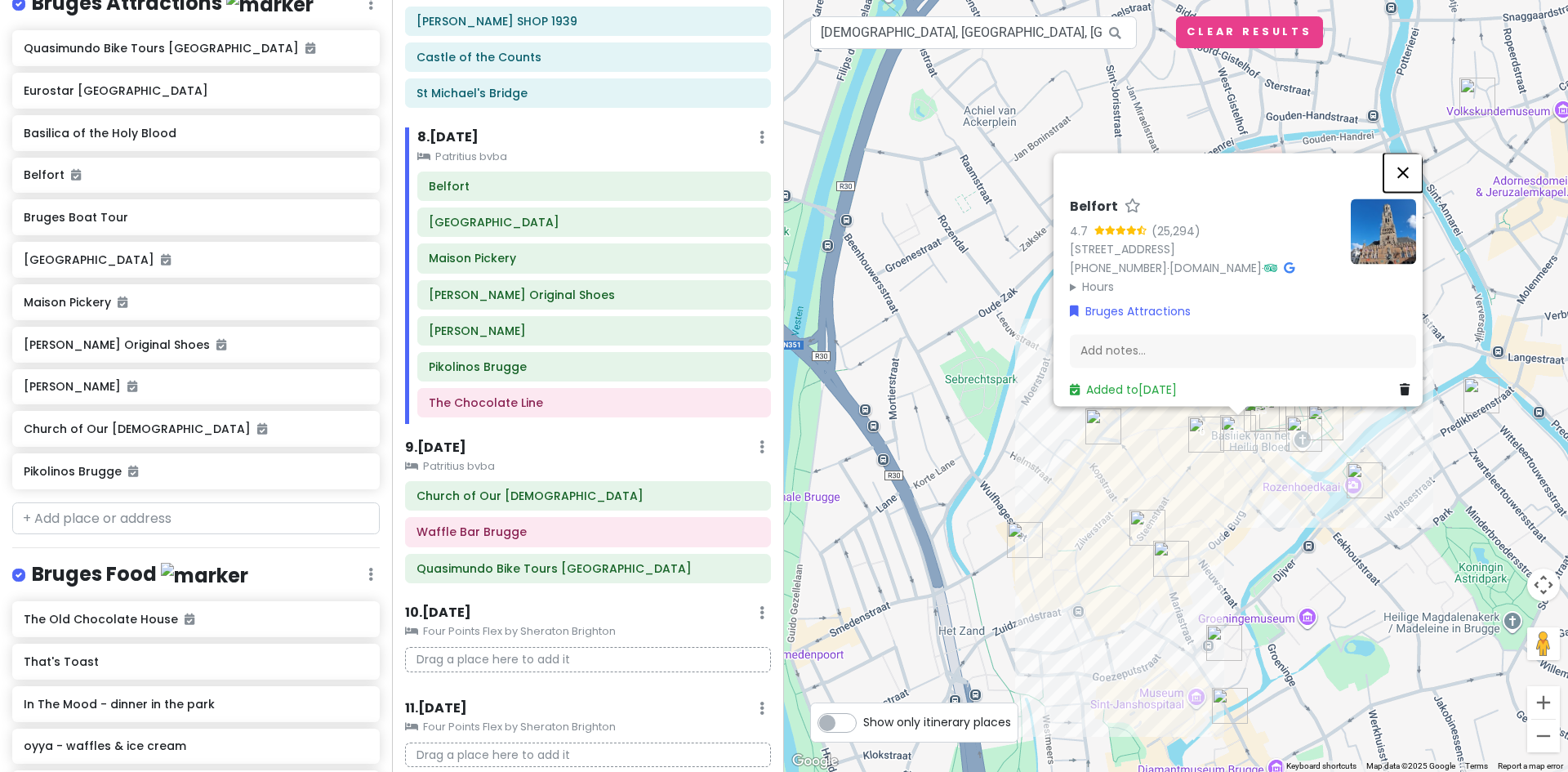
click at [1406, 166] on button "Close" at bounding box center [1403, 172] width 39 height 39
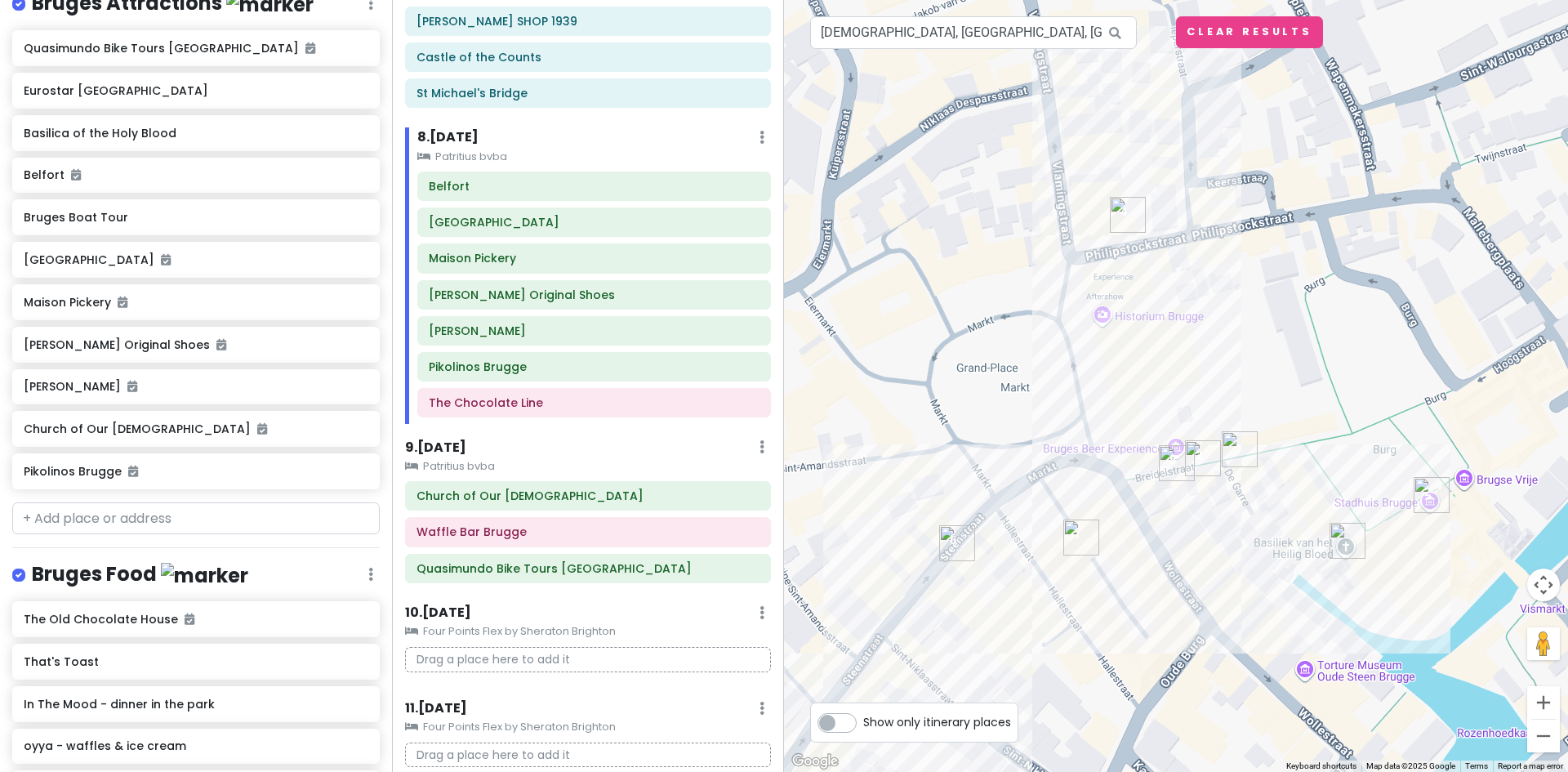
click at [1171, 458] on img "Käthe Wohlfahrt" at bounding box center [1176, 463] width 36 height 36
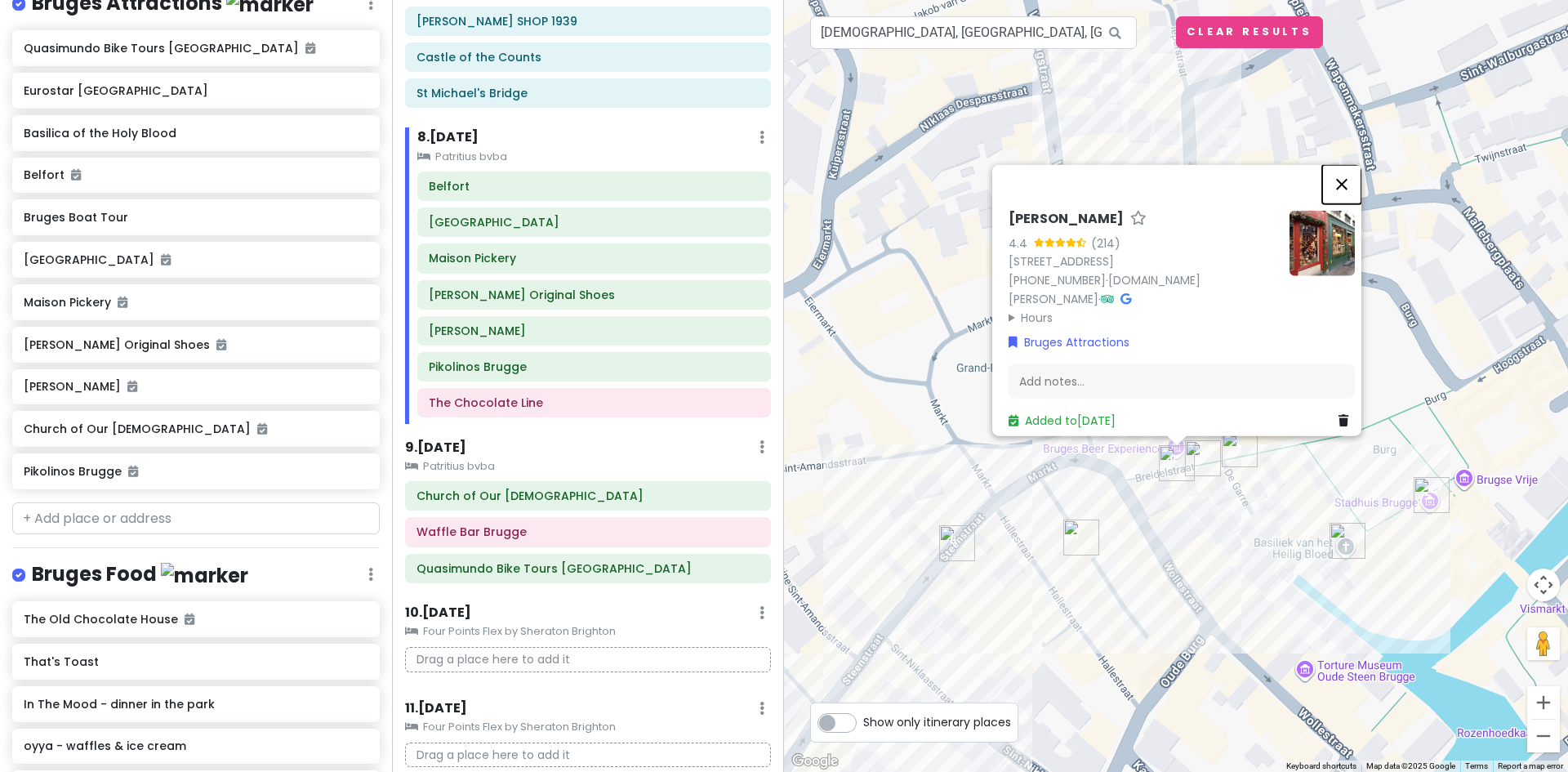
click at [1359, 183] on button "Close" at bounding box center [1341, 183] width 39 height 39
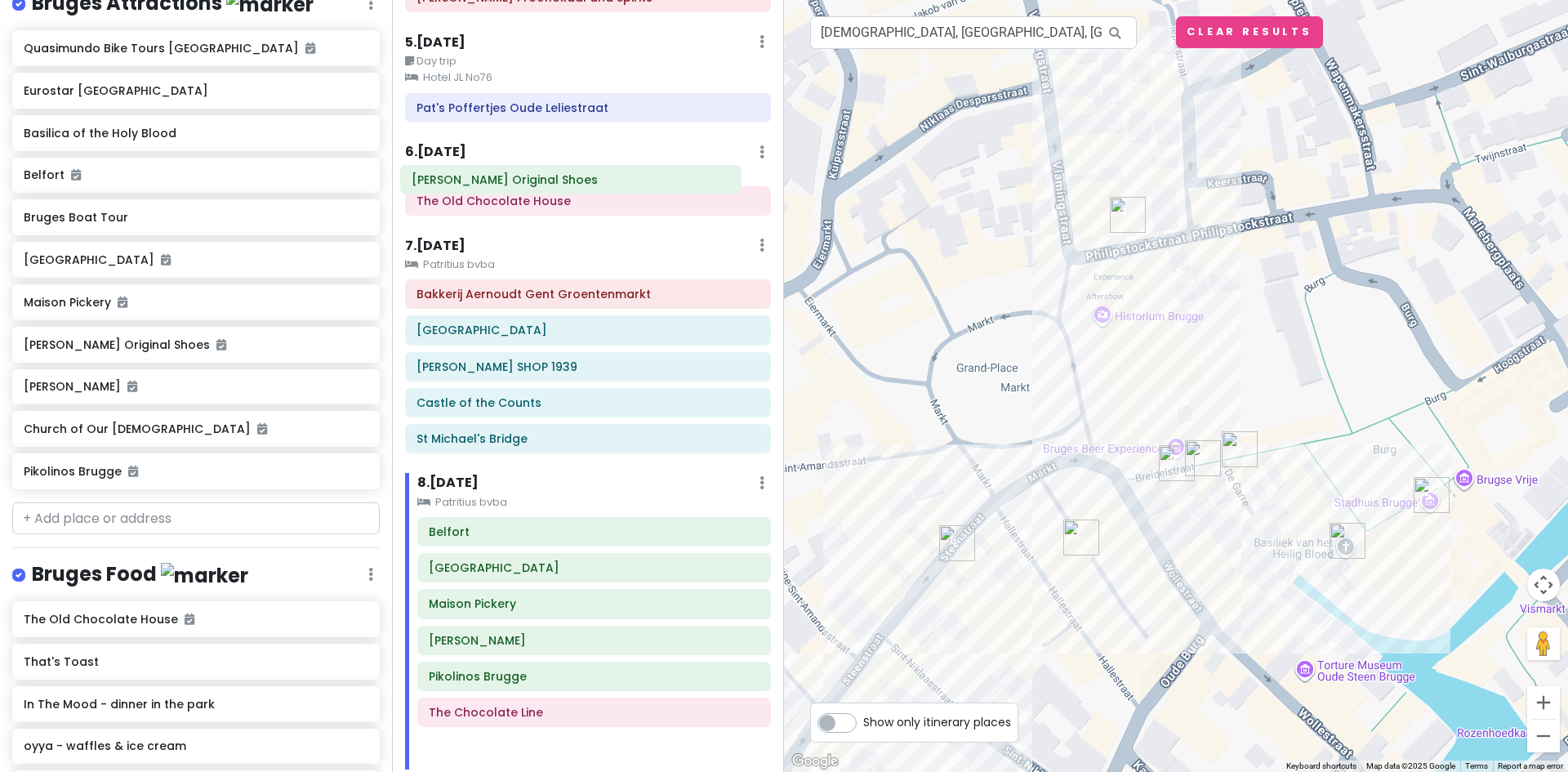
scroll to position [762, 0]
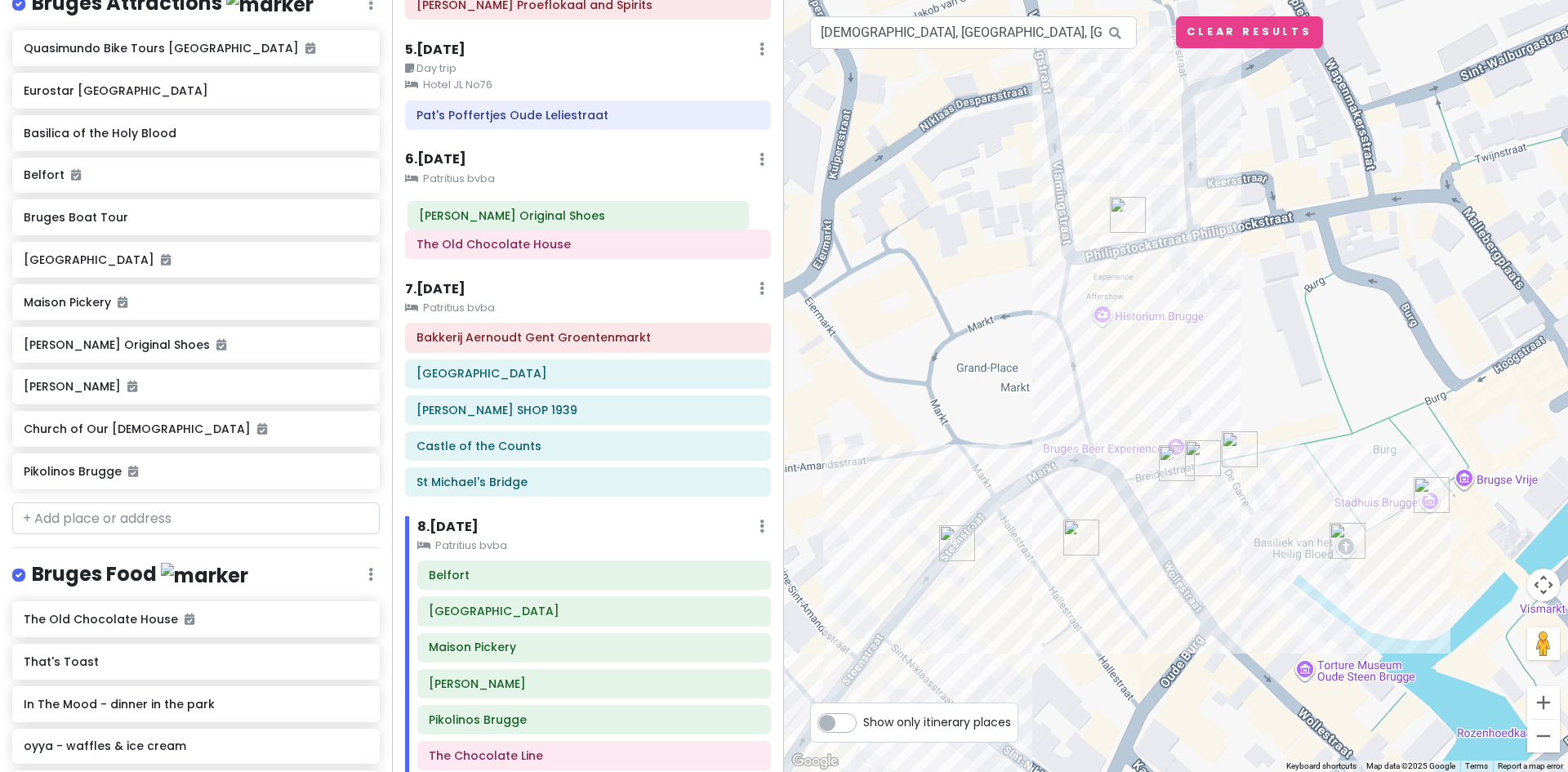
drag, startPoint x: 511, startPoint y: 539, endPoint x: 500, endPoint y: 215, distance: 324.2
click at [500, 215] on div "Itinerary × 1 . [DATE] Edit Day Notes Delete Day Depart [GEOGRAPHIC_DATA] Drag …" at bounding box center [588, 386] width 392 height 772
click at [504, 233] on div "The Old Chocolate House" at bounding box center [588, 245] width 343 height 23
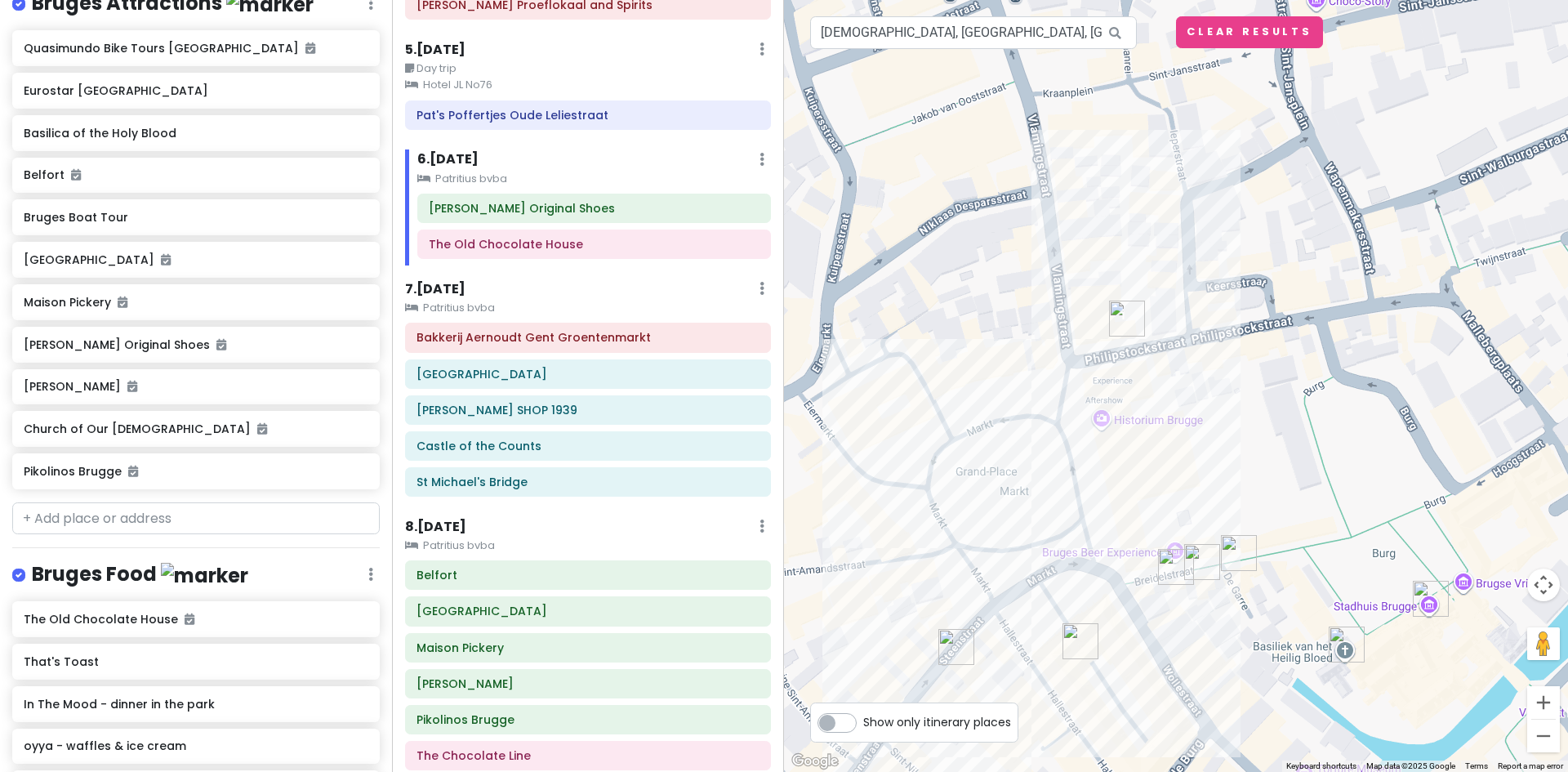
drag, startPoint x: 1367, startPoint y: 339, endPoint x: 1176, endPoint y: 706, distance: 413.7
click at [1180, 712] on div "The Old Chocolate House 4.5 (2,777) [STREET_ADDRESS] [DOMAIN_NAME] · Hours [DAT…" at bounding box center [1176, 386] width 784 height 772
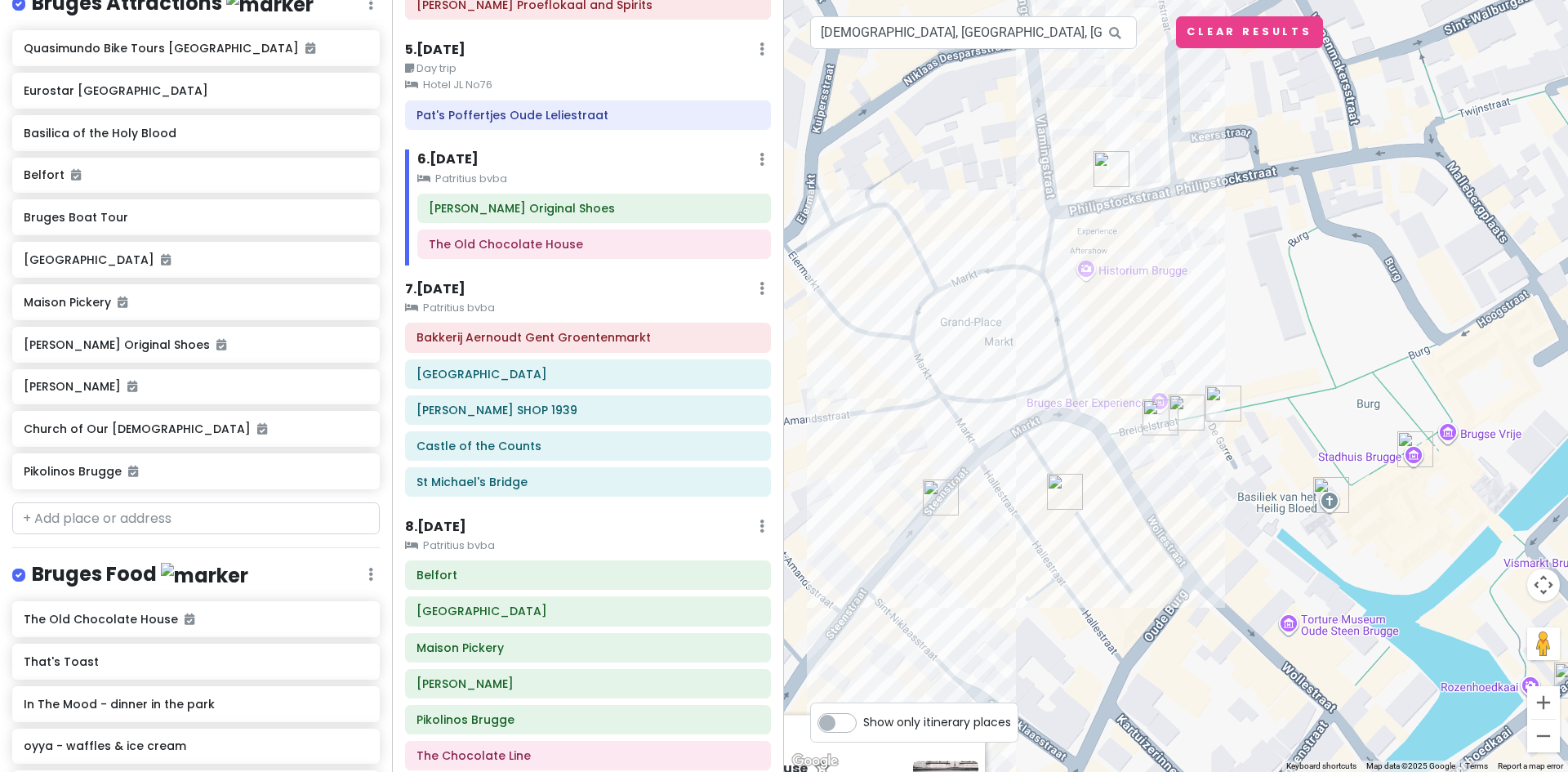
drag, startPoint x: 1232, startPoint y: 562, endPoint x: 1243, endPoint y: 347, distance: 215.3
click at [1243, 347] on div "The Old Chocolate House 4.5 (2,777) [STREET_ADDRESS] [DOMAIN_NAME] · Hours [DAT…" at bounding box center [1176, 386] width 784 height 772
click at [547, 216] on h6 "[PERSON_NAME] Original Shoes" at bounding box center [594, 208] width 331 height 15
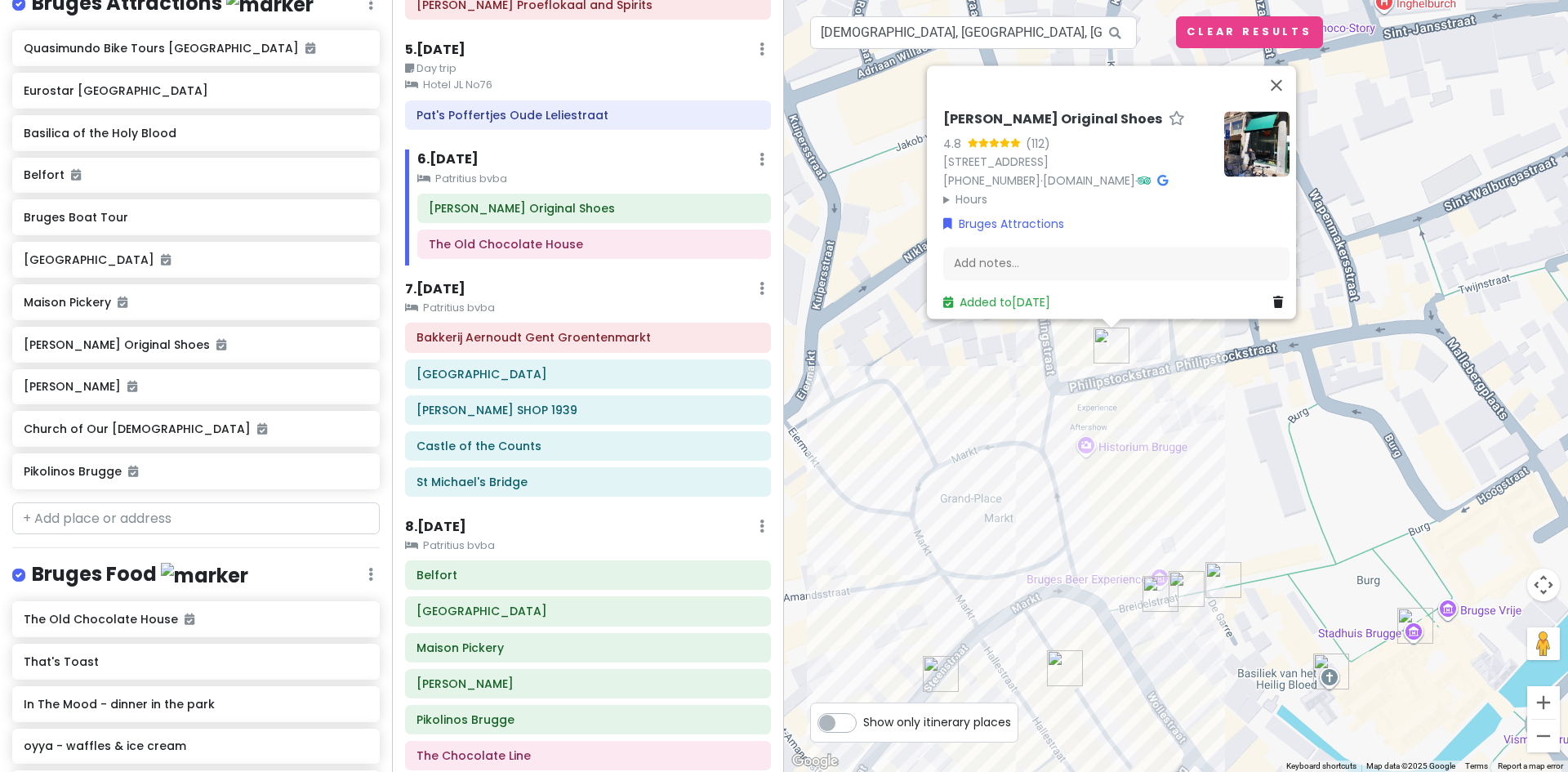
click at [961, 190] on summary "Hours" at bounding box center [1076, 199] width 268 height 18
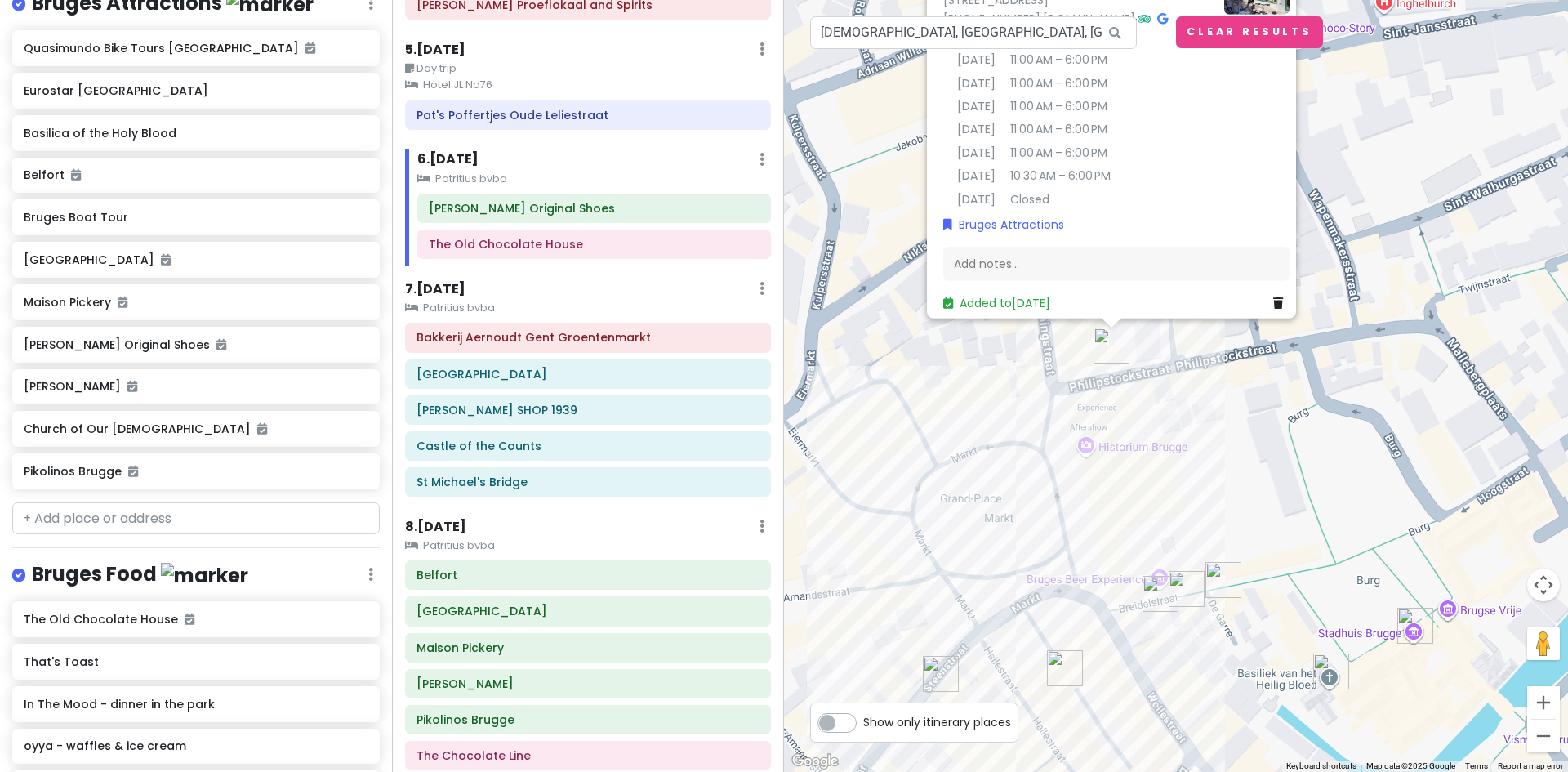
click at [1383, 70] on div "[PERSON_NAME] Original Shoes 4.8 (112) [STREET_ADDRESS] [PHONE_NUMBER] · [DOMAI…" at bounding box center [1176, 386] width 784 height 772
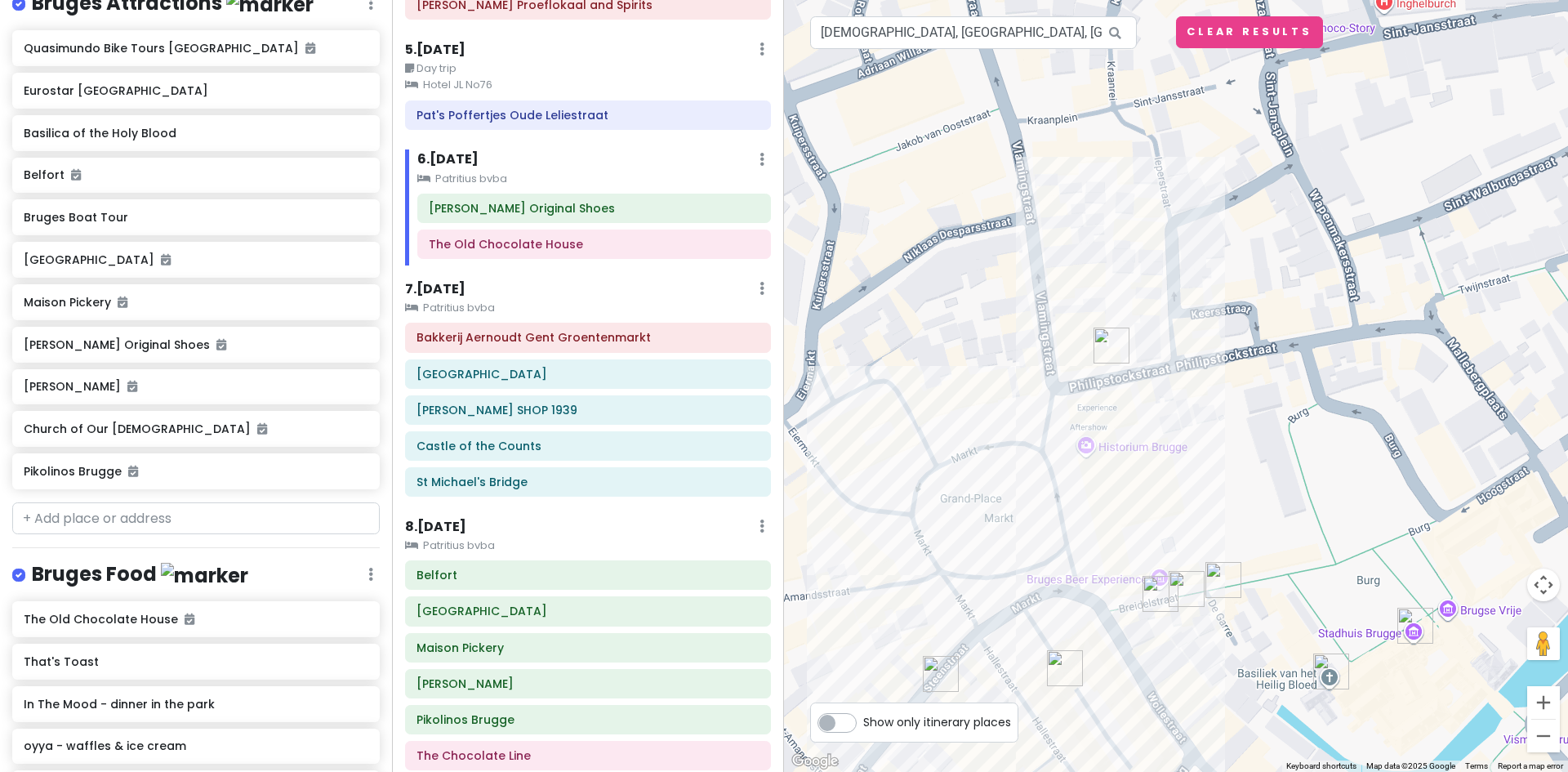
click at [1287, 51] on div at bounding box center [1176, 386] width 784 height 772
click at [1272, 34] on button "Clear Results" at bounding box center [1249, 32] width 147 height 31
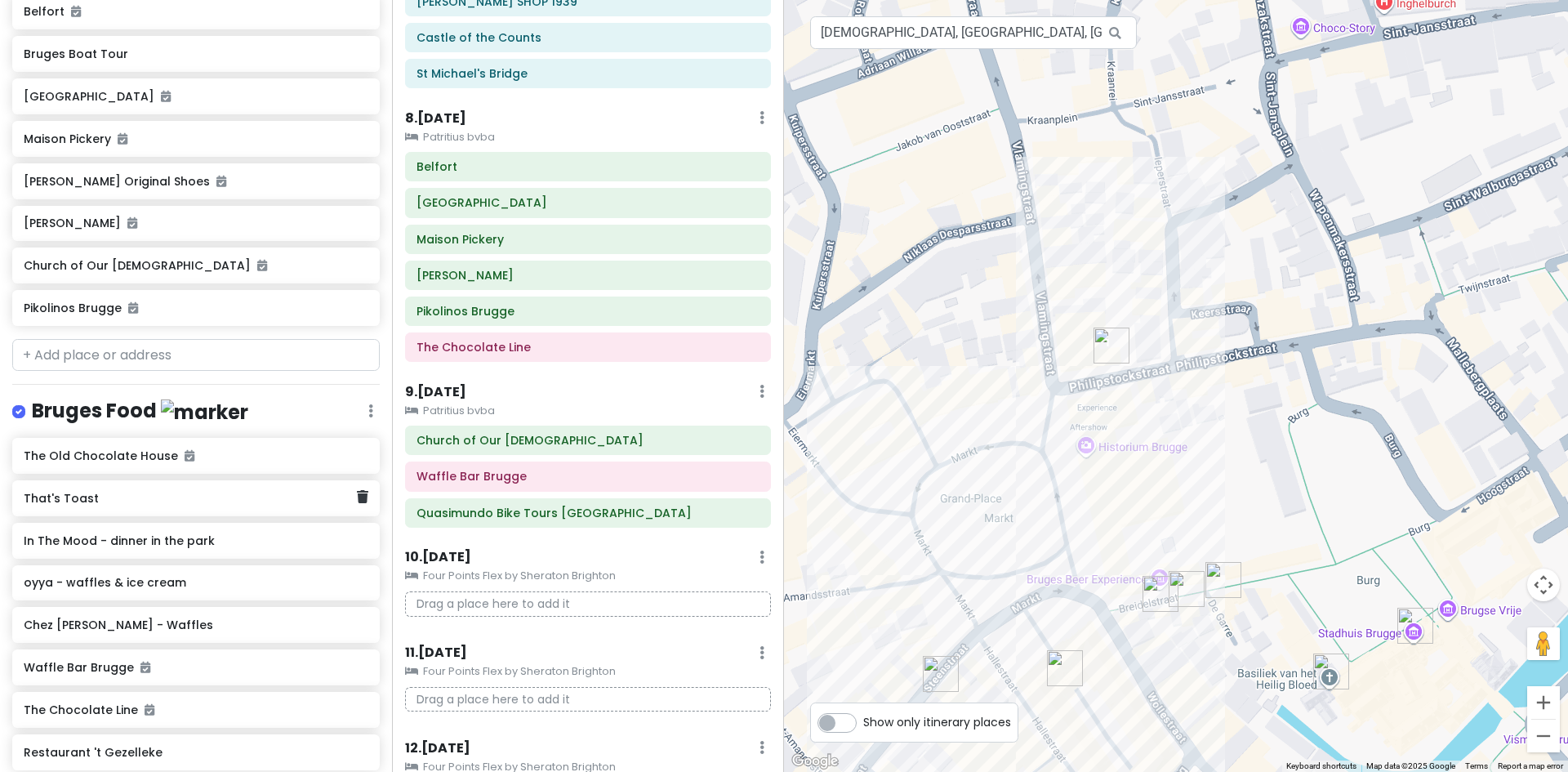
scroll to position [1968, 0]
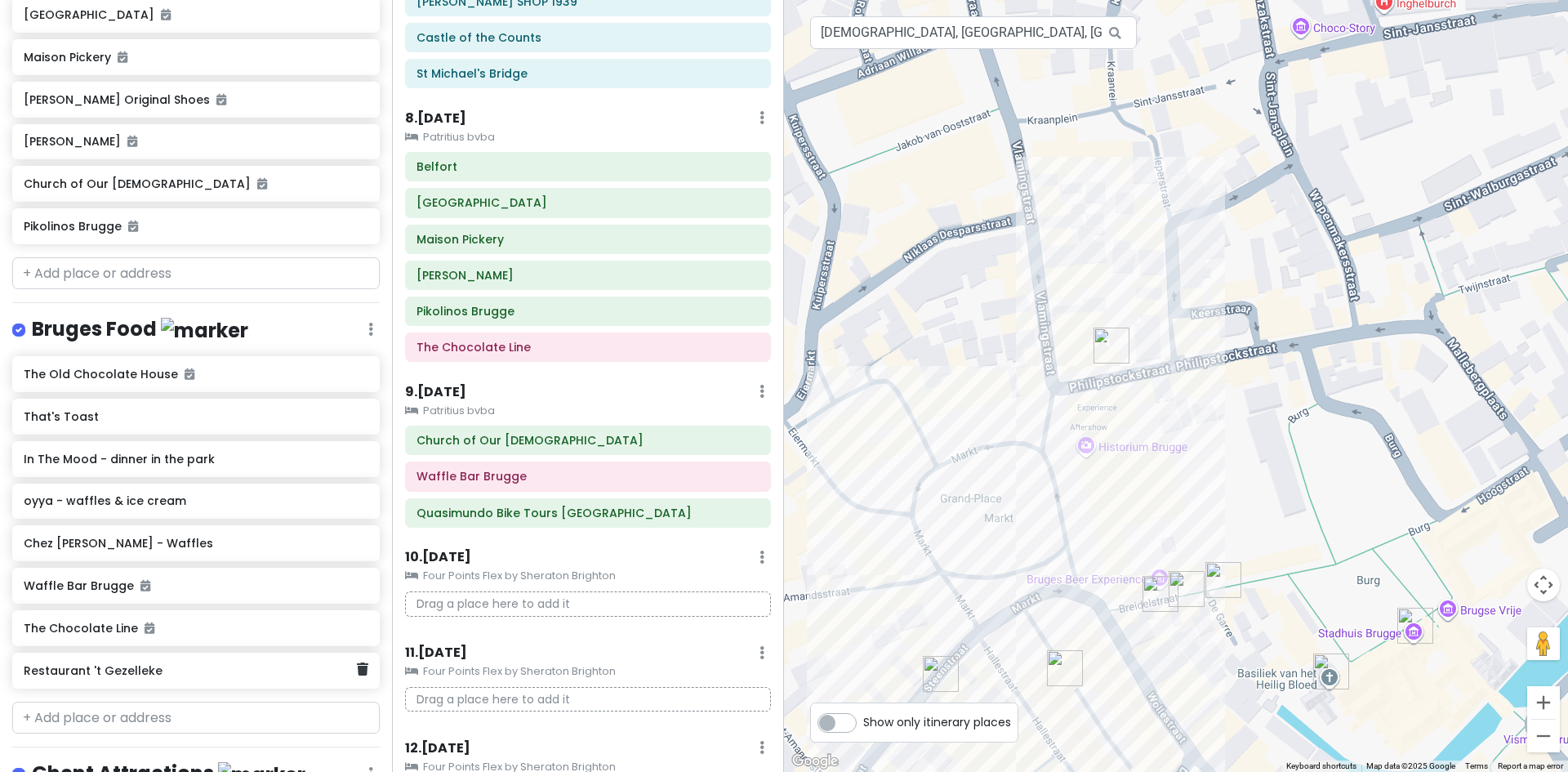
click at [110, 678] on h6 "Restaurant 't Gezelleke" at bounding box center [189, 671] width 333 height 15
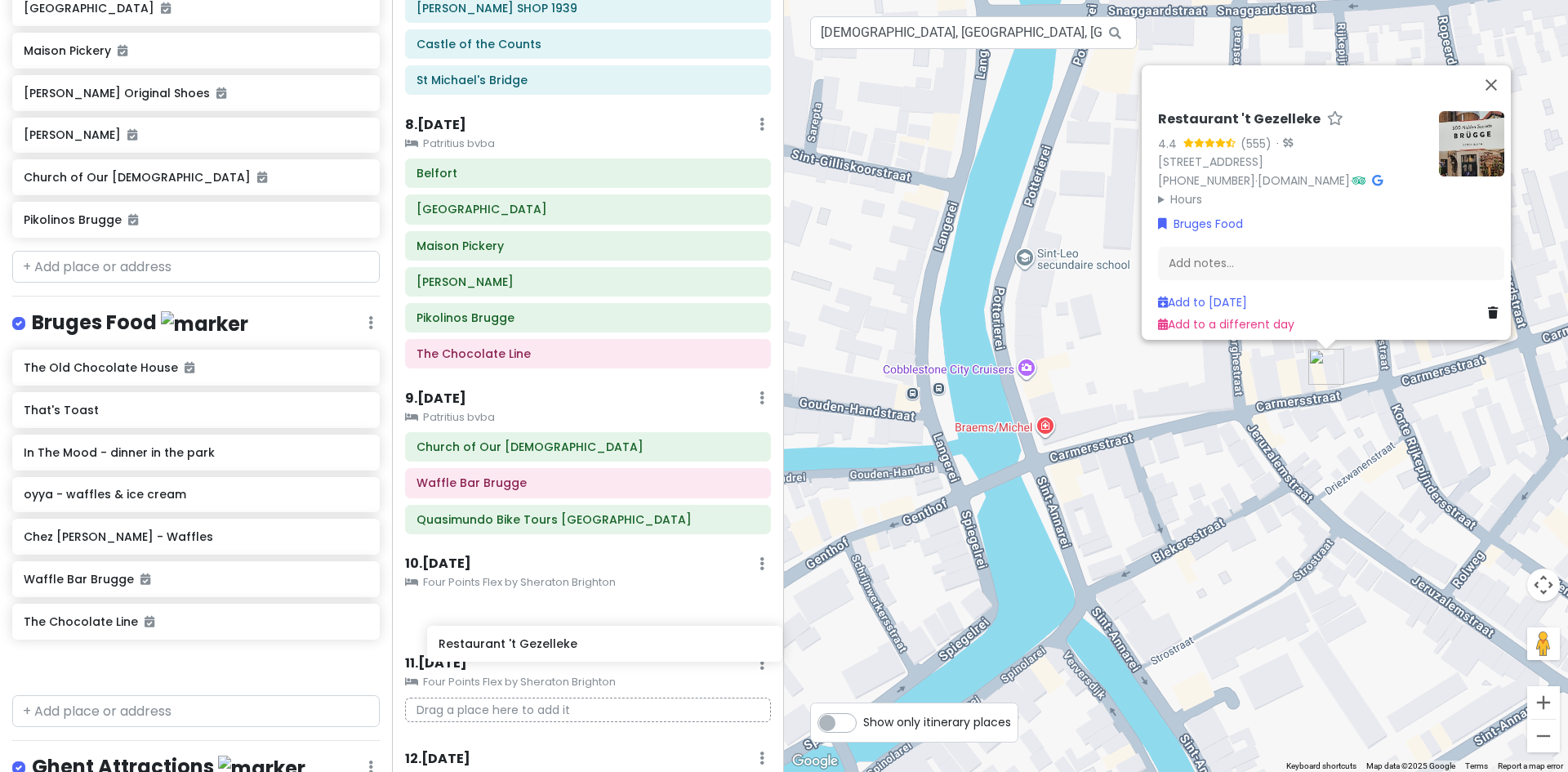
scroll to position [1165, 0]
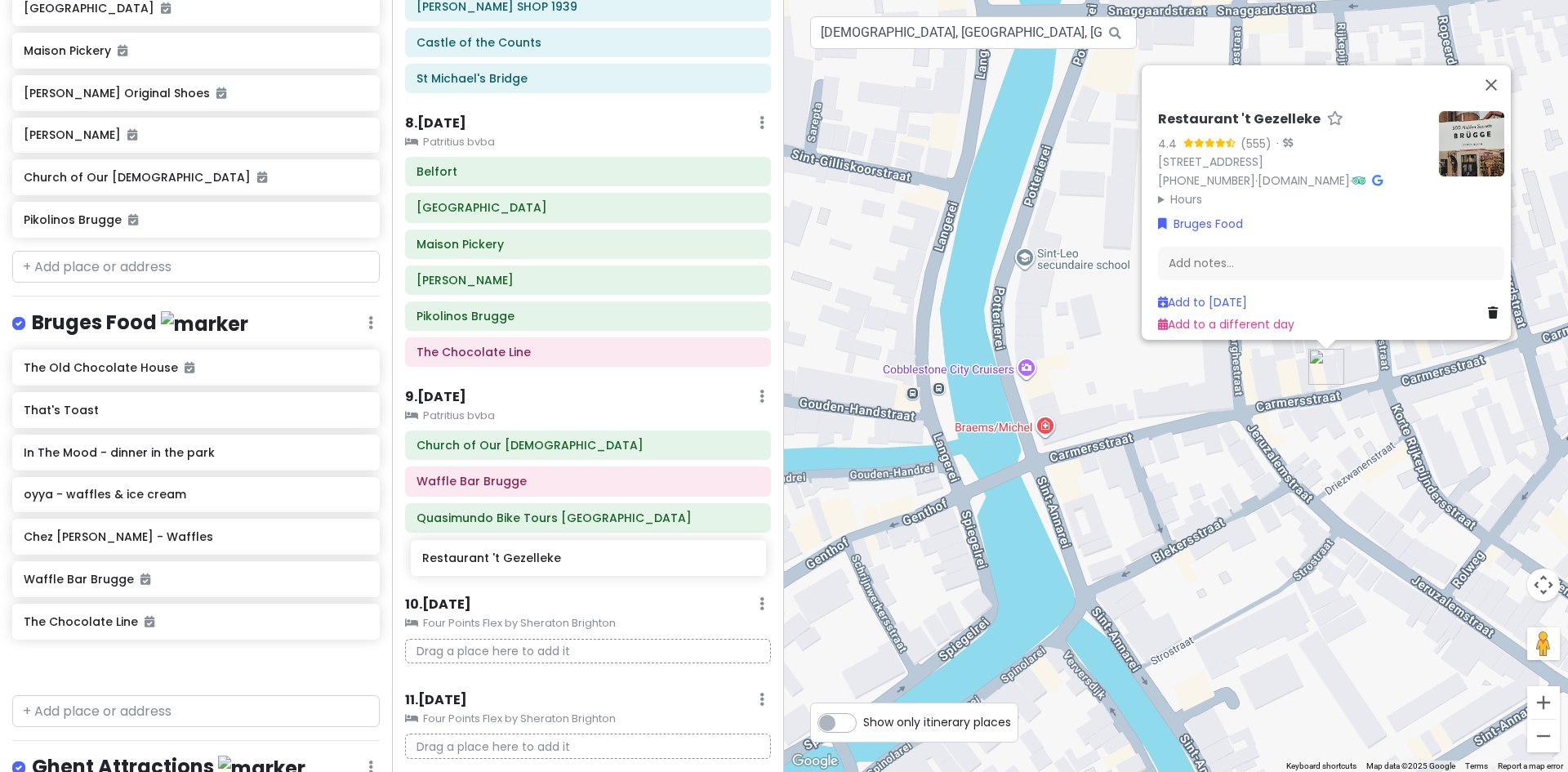
drag, startPoint x: 87, startPoint y: 682, endPoint x: 486, endPoint y: 561, distance: 416.9
click at [486, 561] on div "Europe 2026 Private Change Dates Make a Copy Delete Trip Give Feedback 💡 Suppor…" at bounding box center [784, 386] width 1568 height 772
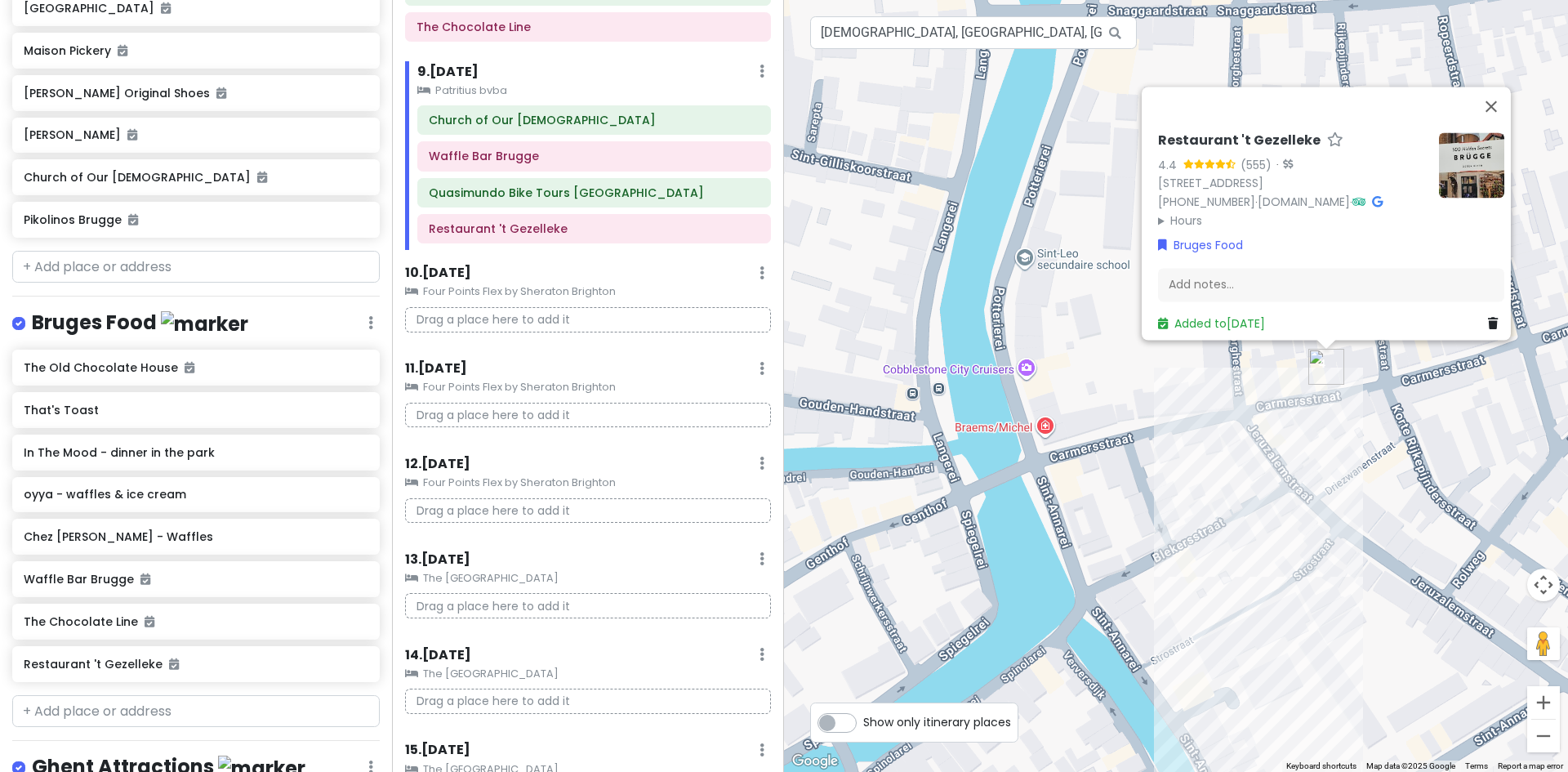
scroll to position [1492, 0]
